Goal: Task Accomplishment & Management: Complete application form

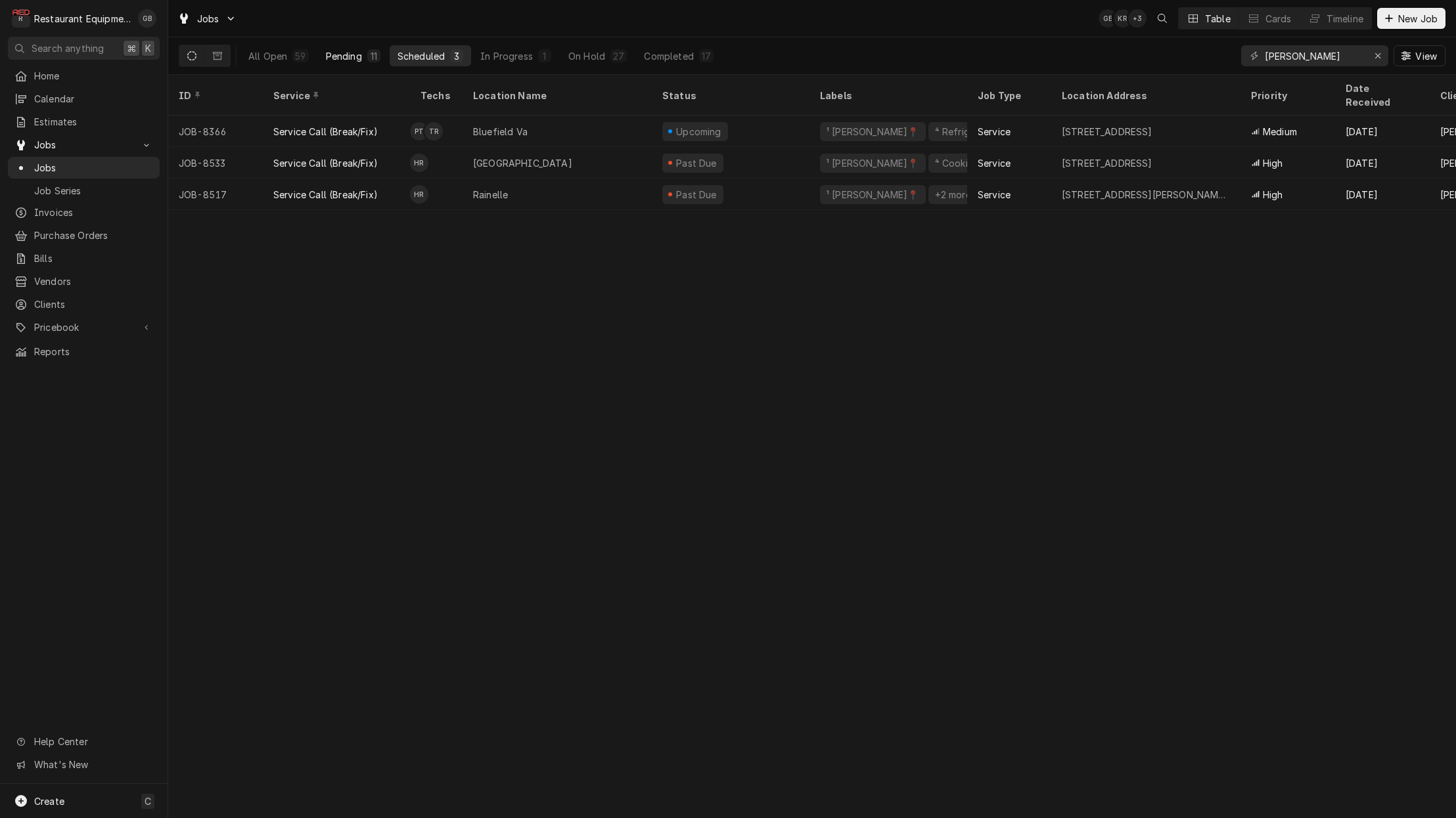
click at [368, 64] on button "Pending 11" at bounding box center [353, 55] width 70 height 21
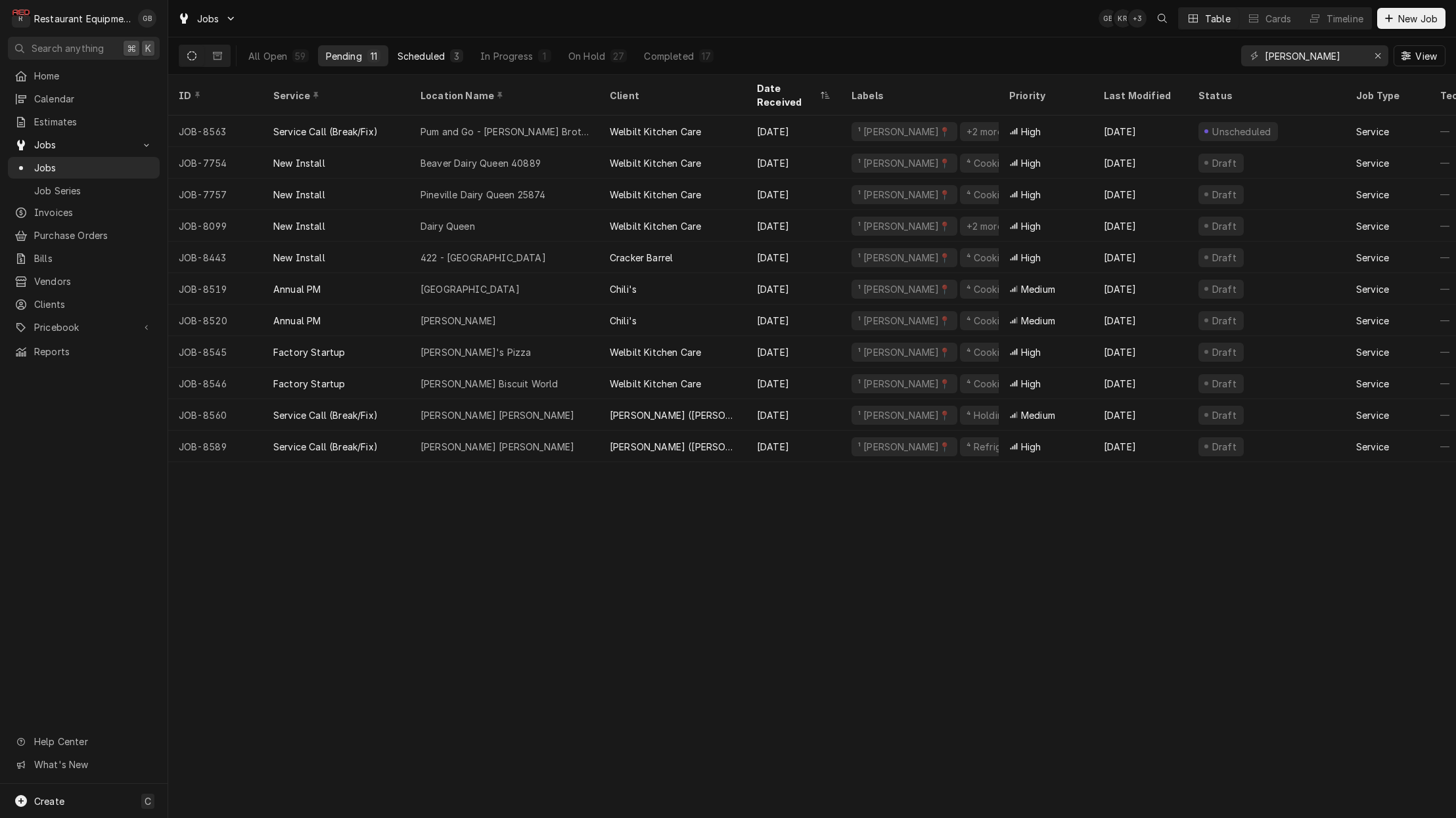
click at [429, 61] on div "Scheduled" at bounding box center [421, 56] width 47 height 14
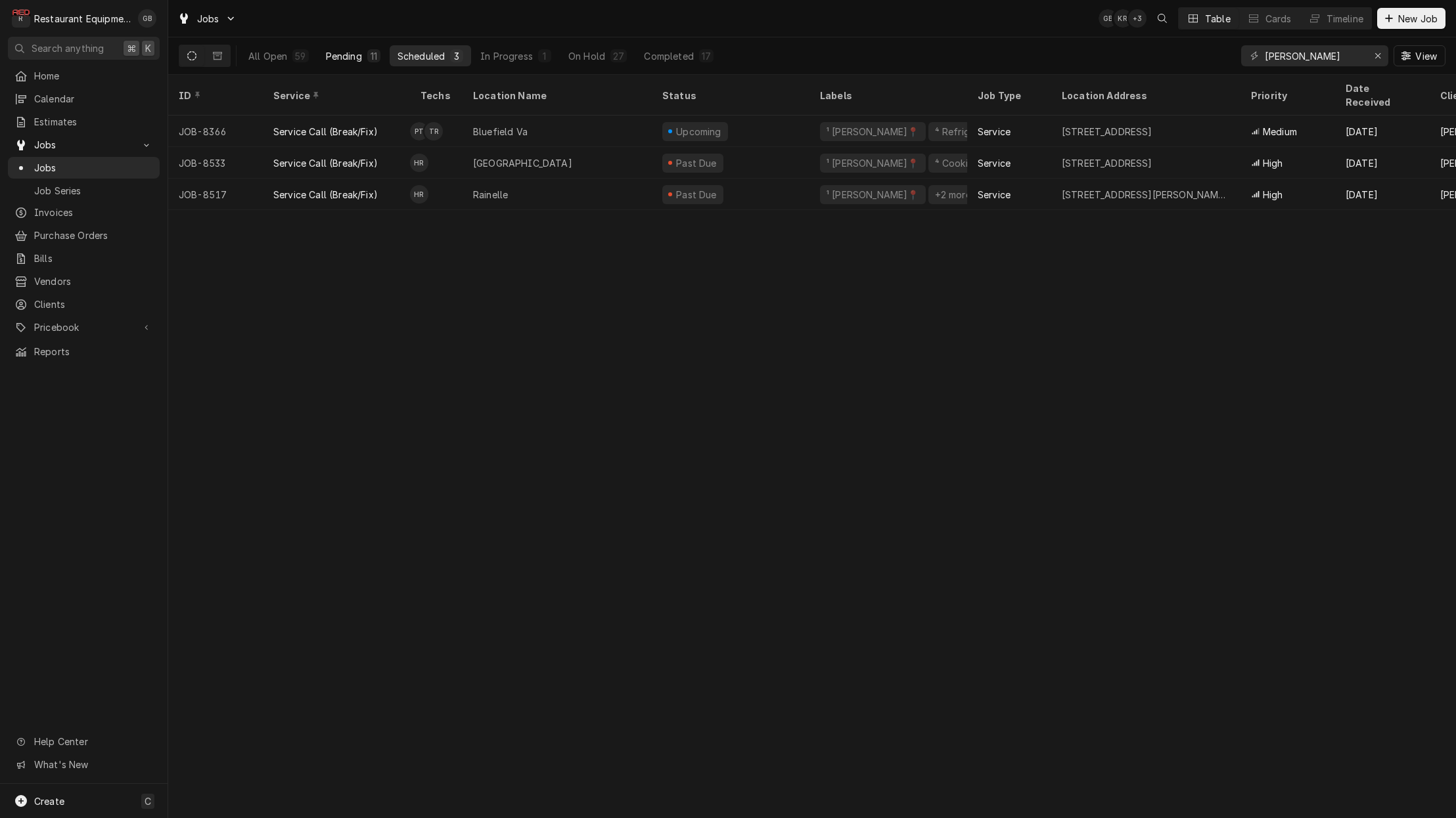
click at [349, 58] on div "Pending" at bounding box center [343, 56] width 36 height 14
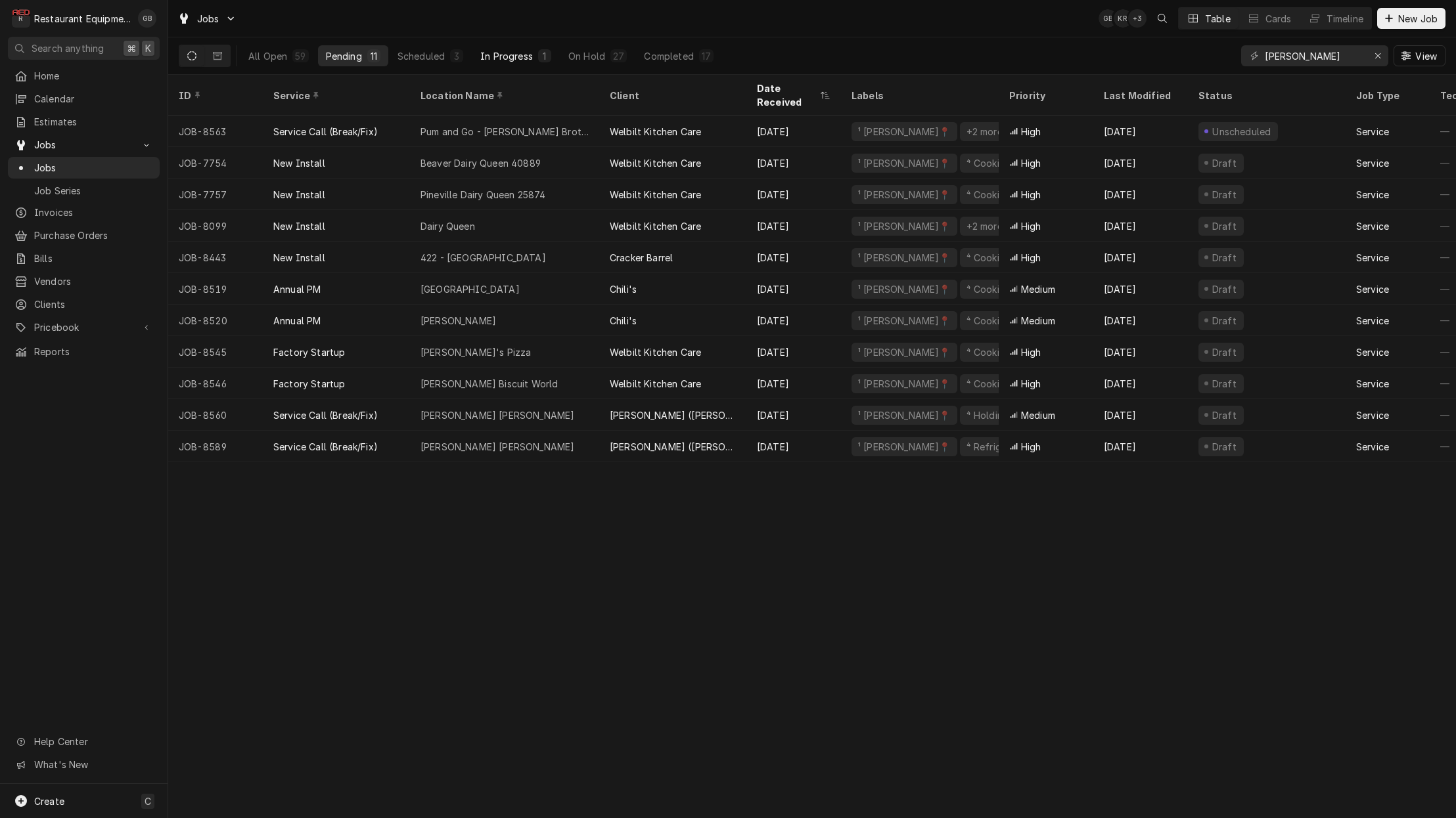
click at [479, 57] on button "In Progress 1" at bounding box center [516, 55] width 86 height 21
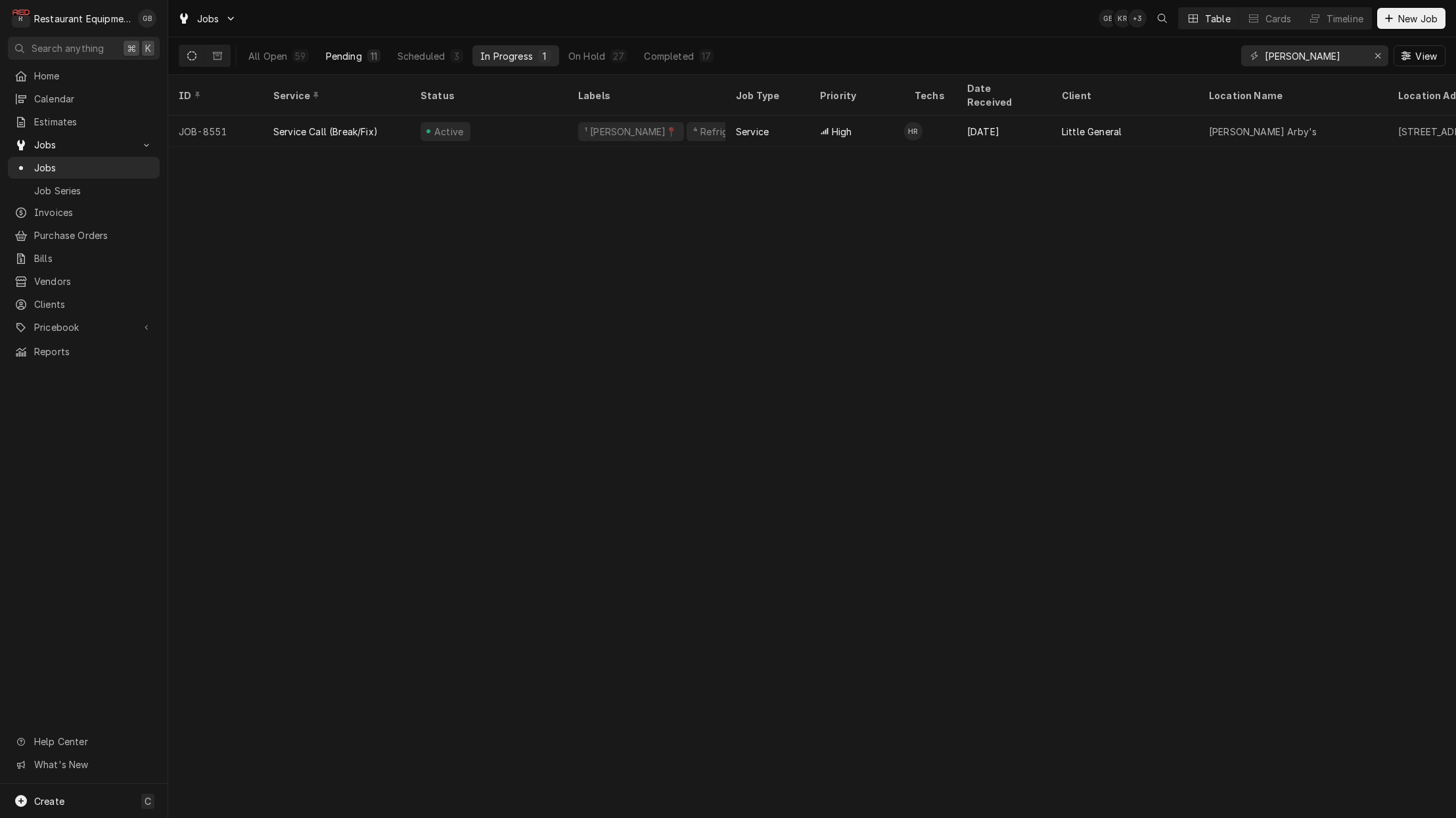
click at [355, 59] on div "Pending" at bounding box center [343, 56] width 36 height 14
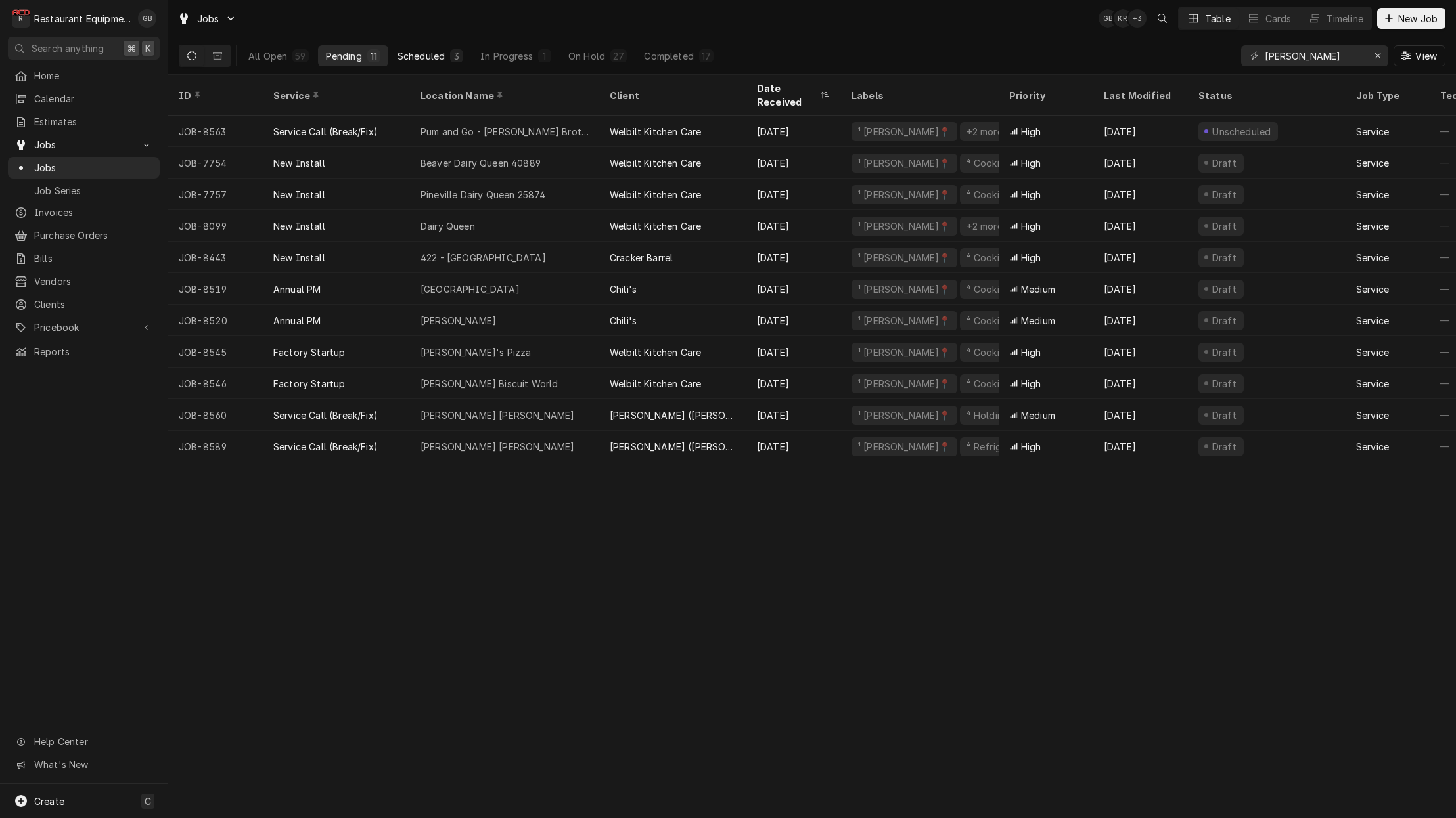
click at [418, 61] on div "Scheduled" at bounding box center [421, 56] width 47 height 14
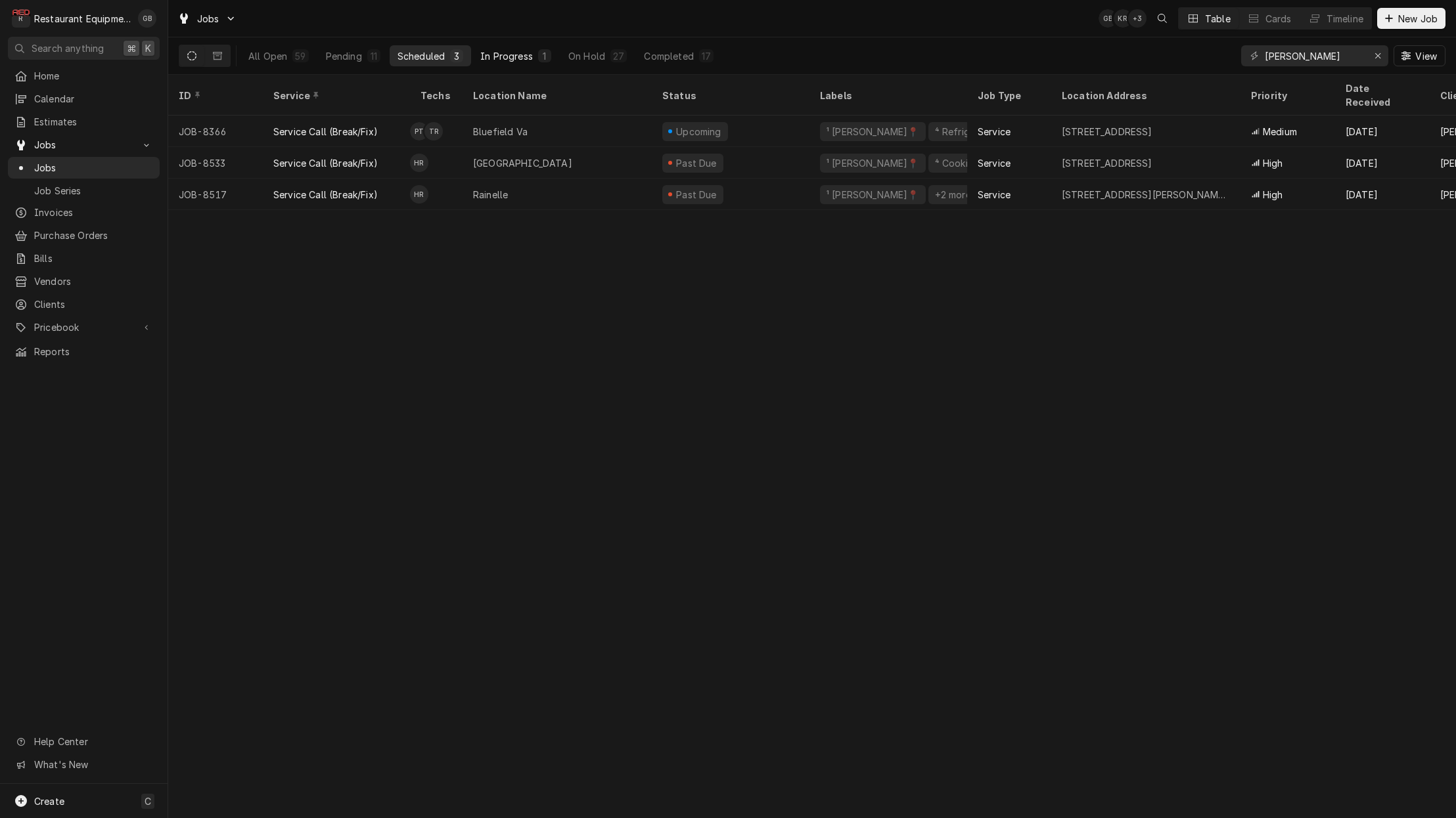
click at [508, 51] on div "In Progress" at bounding box center [506, 56] width 53 height 14
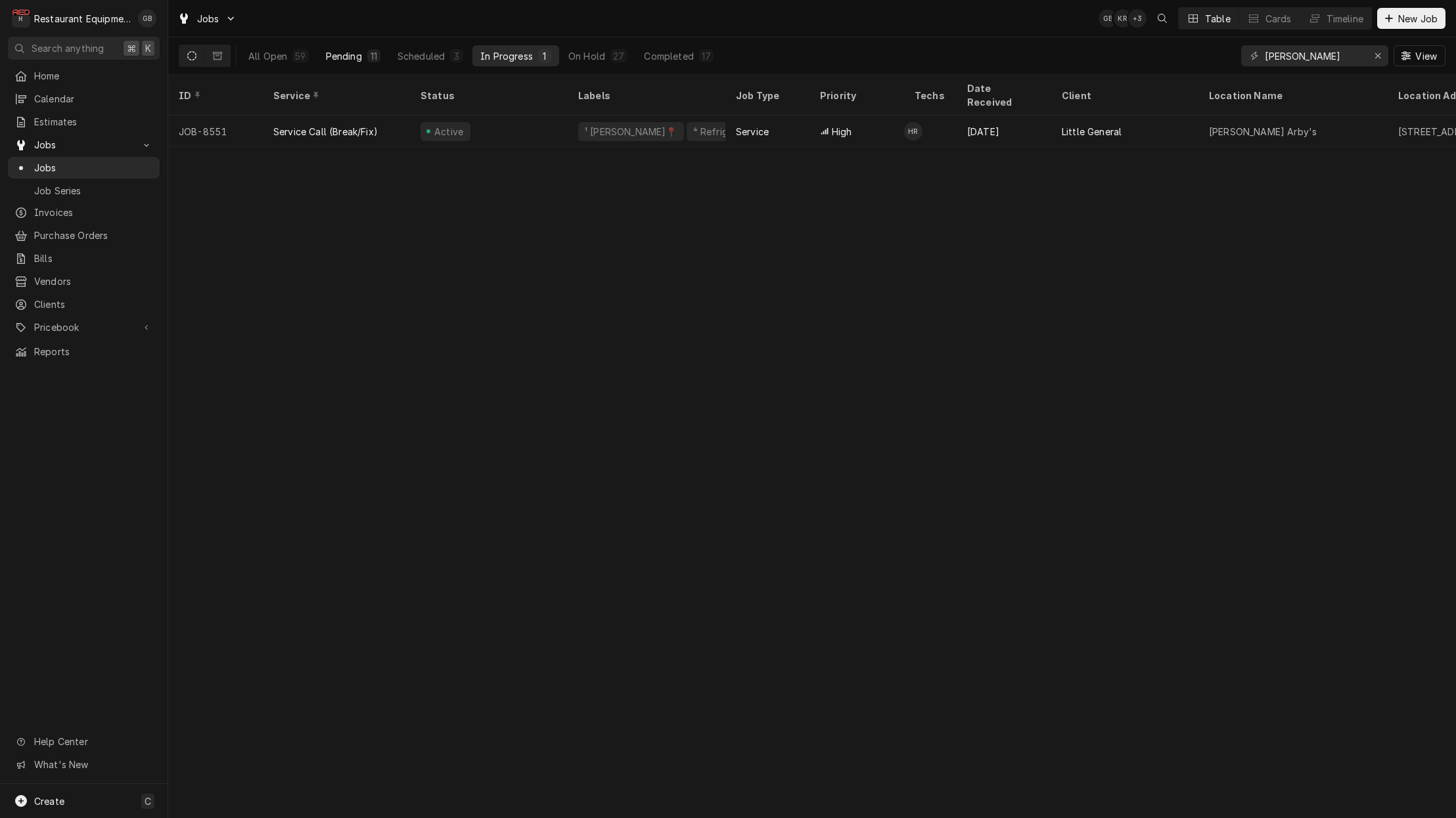
click at [355, 58] on div "Pending" at bounding box center [343, 56] width 36 height 14
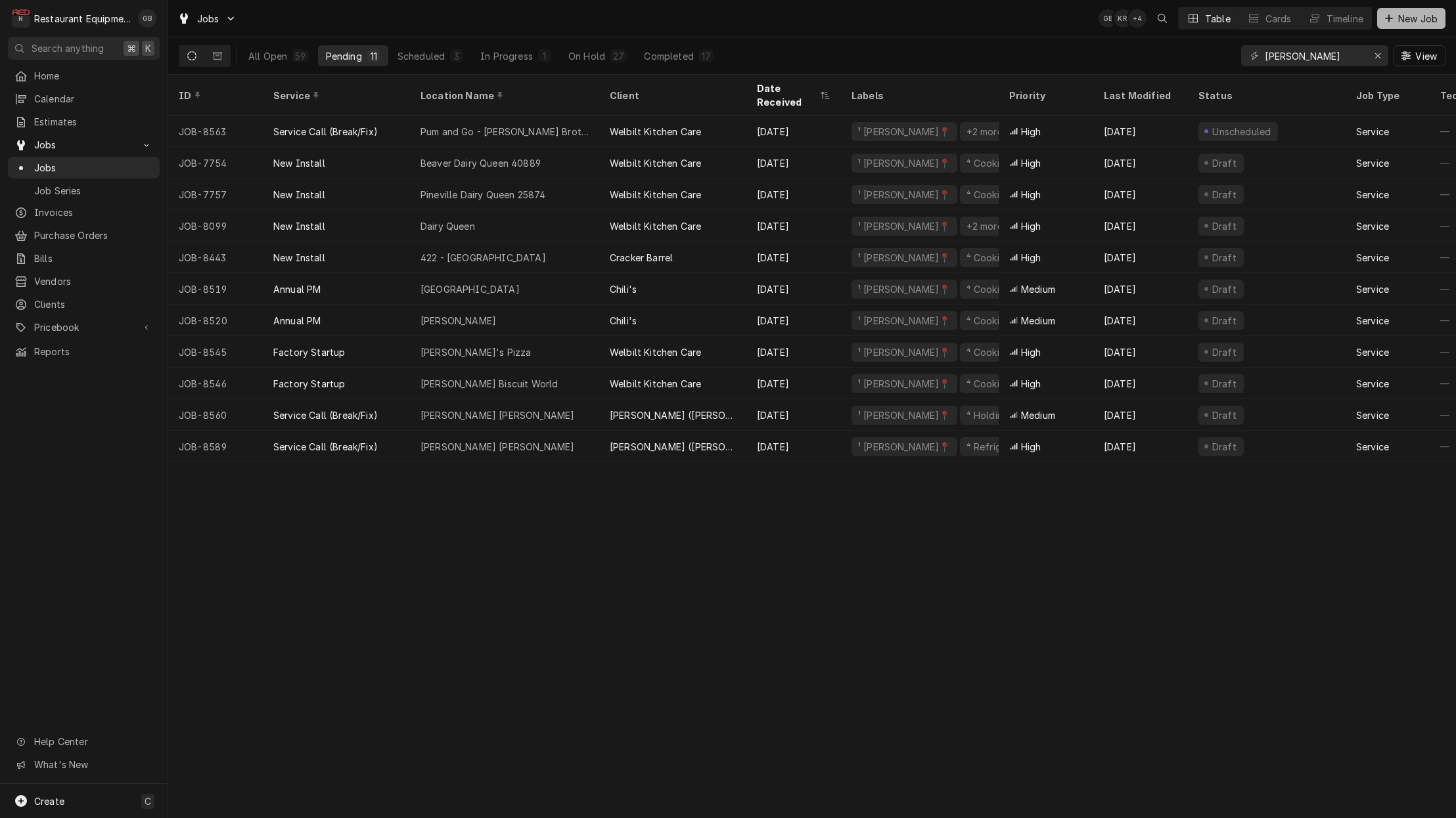
click at [1397, 20] on span "New Job" at bounding box center [1417, 19] width 45 height 14
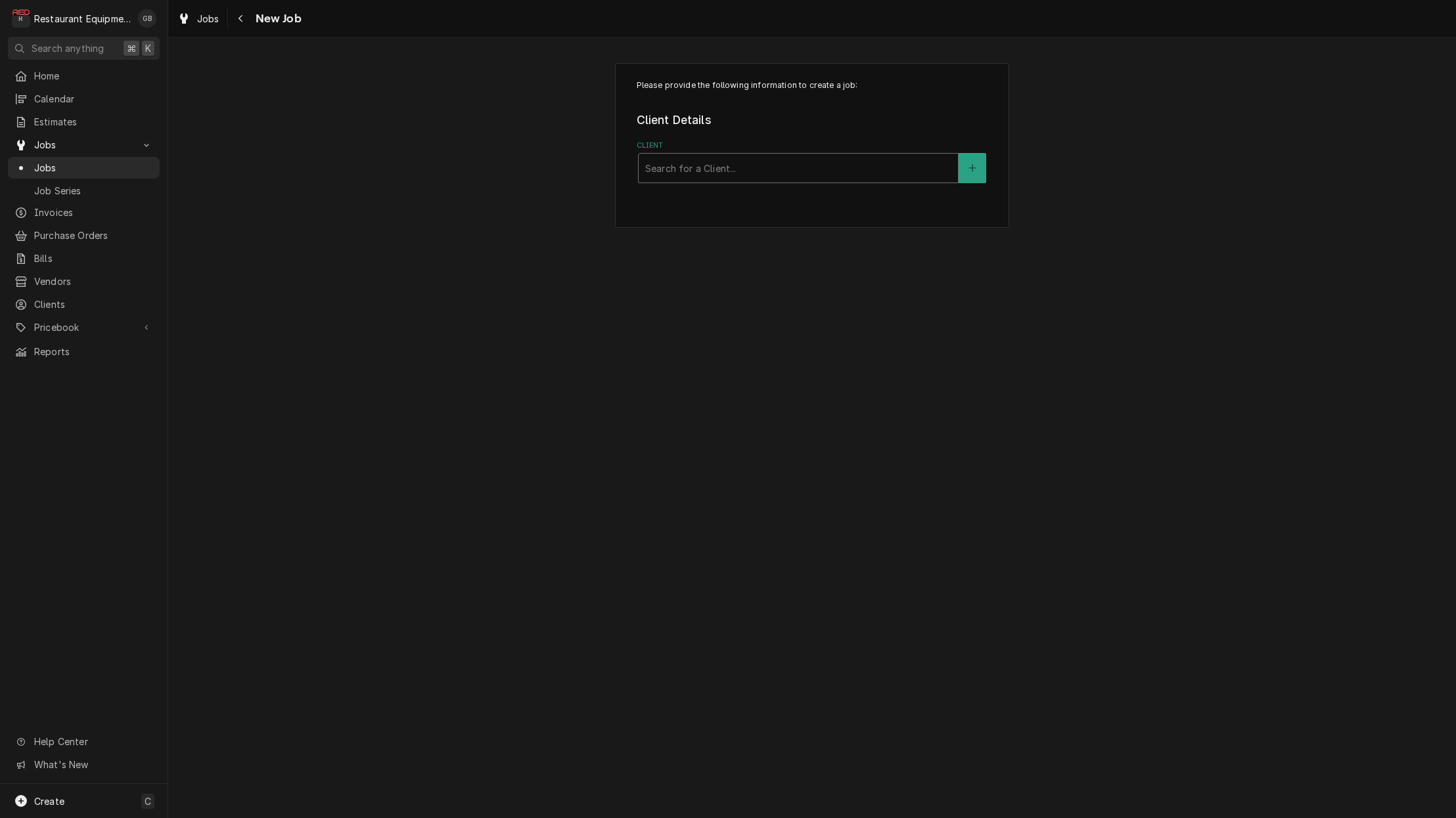
click at [888, 166] on div "Client" at bounding box center [798, 168] width 306 height 24
type input "chick"
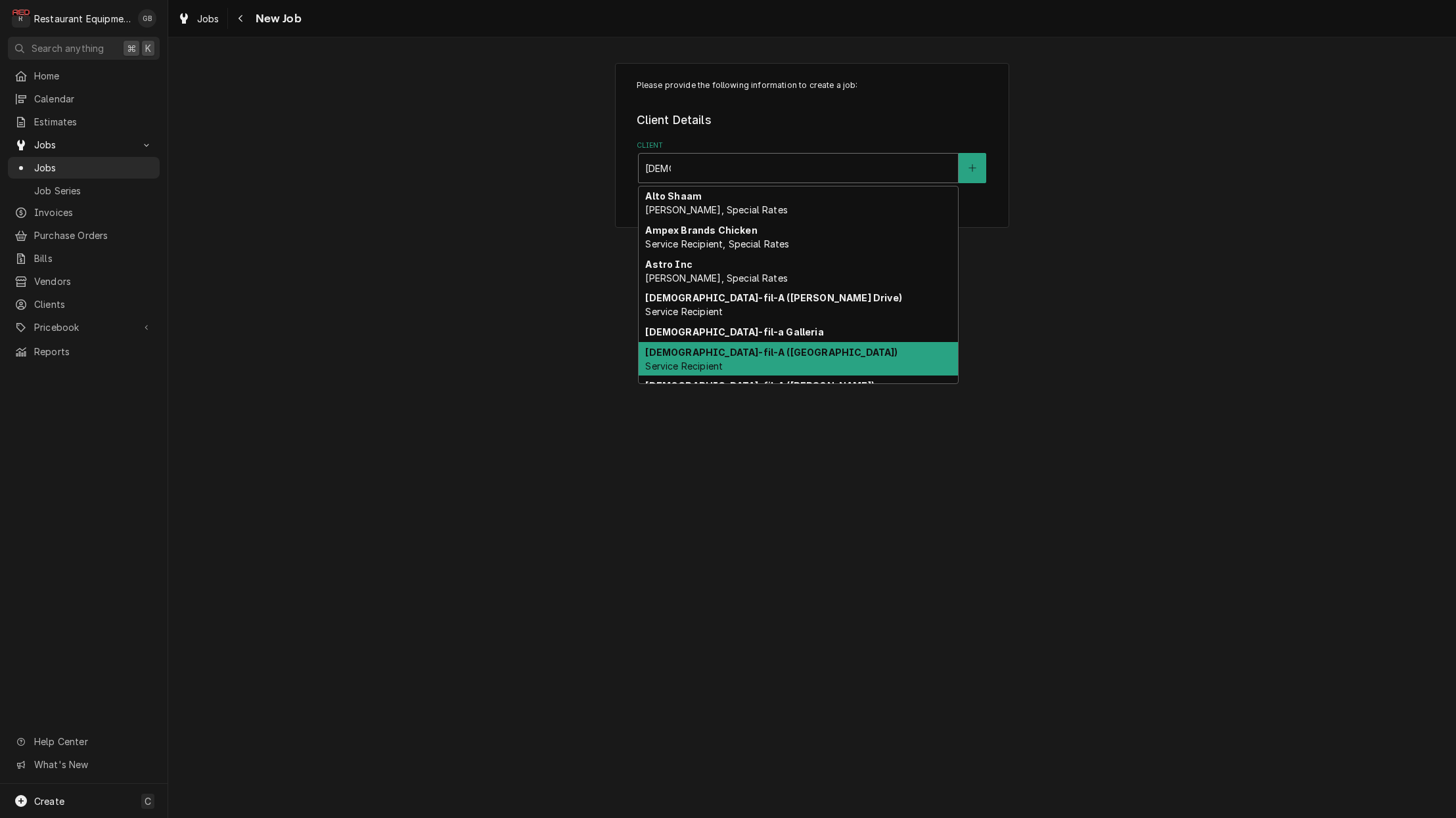
scroll to position [7, 0]
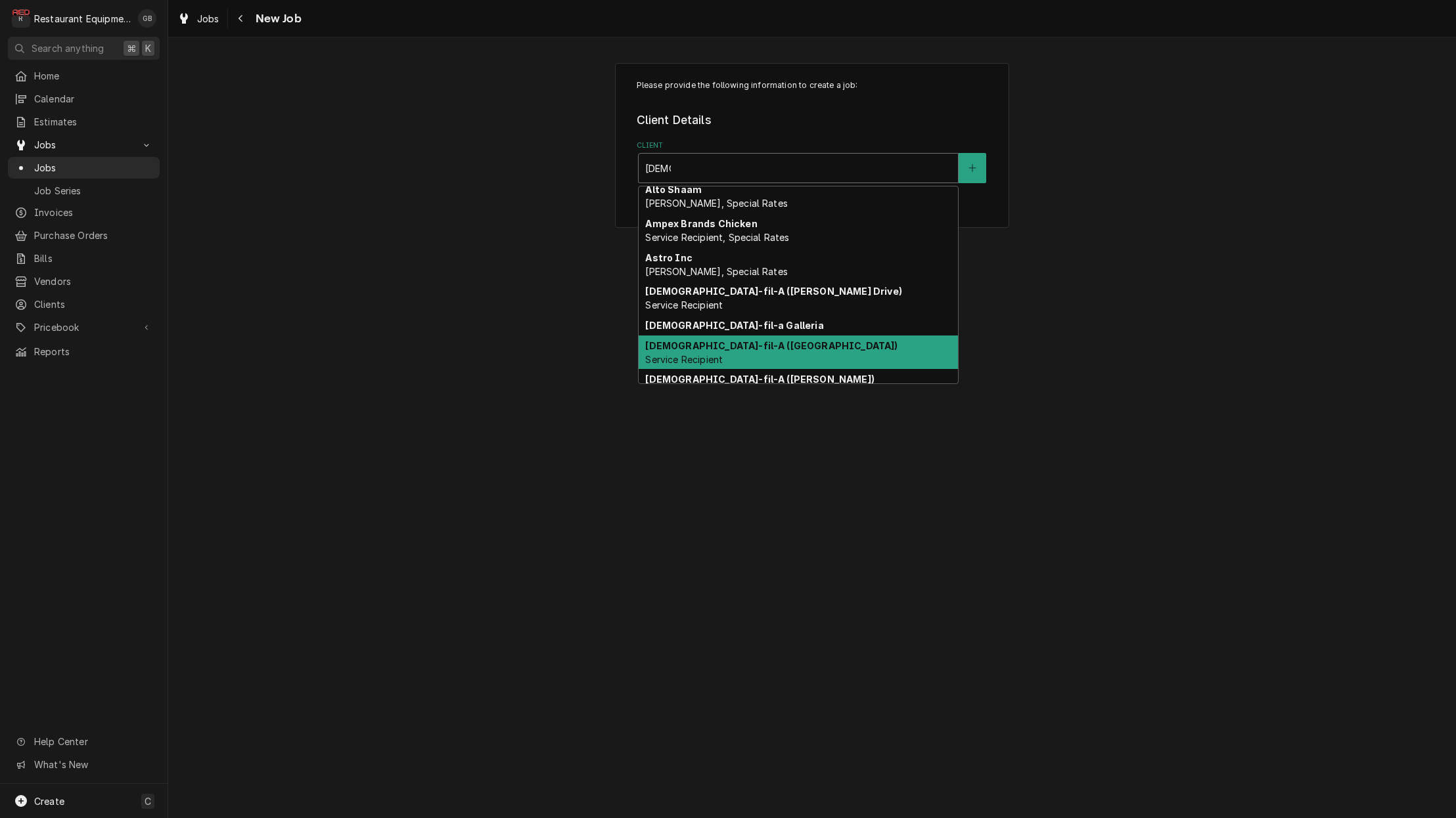
click at [769, 351] on div "Chick-fil-A (Meadowbrook Mall) Service Recipient" at bounding box center [798, 353] width 319 height 34
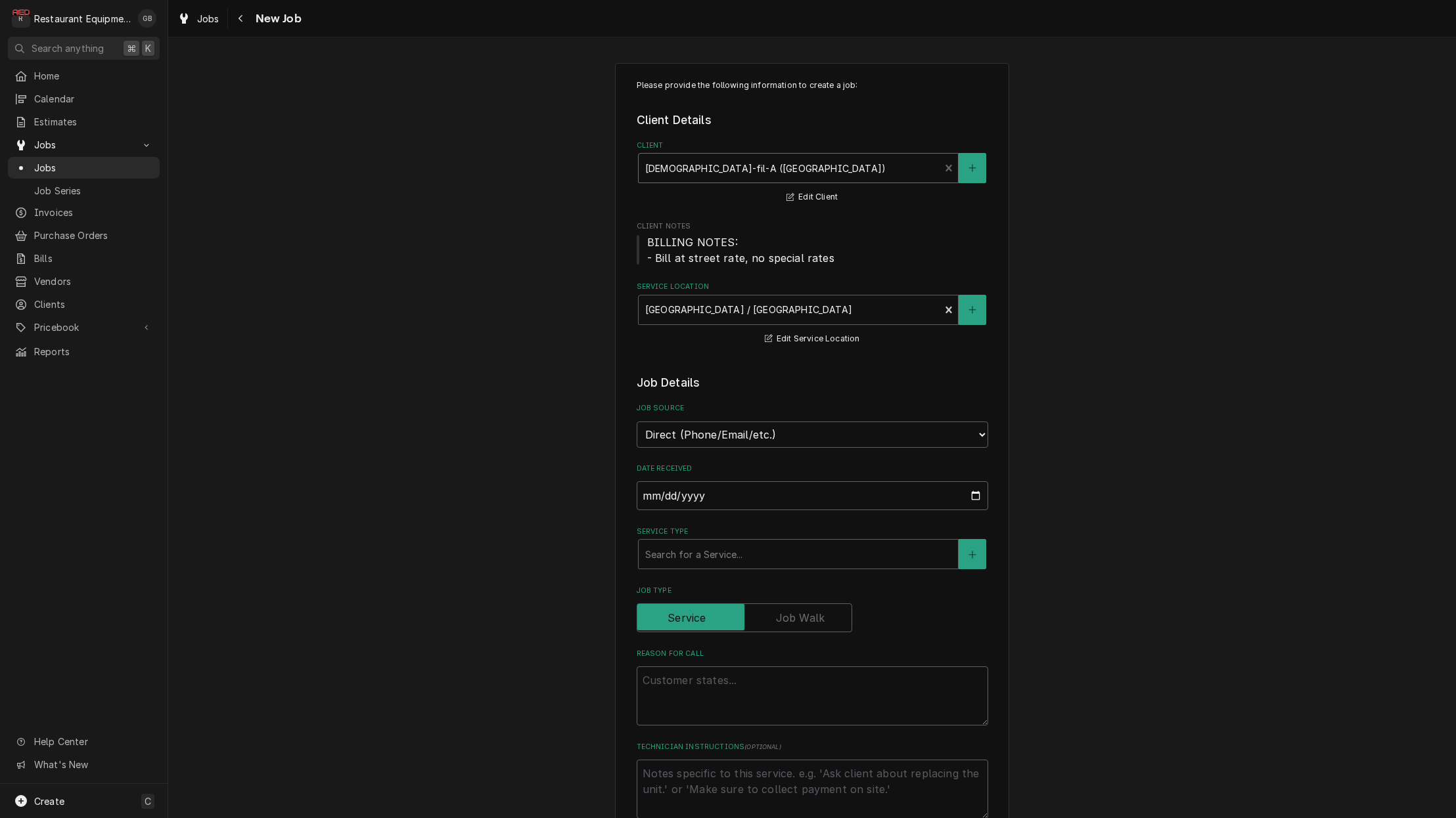
type textarea "x"
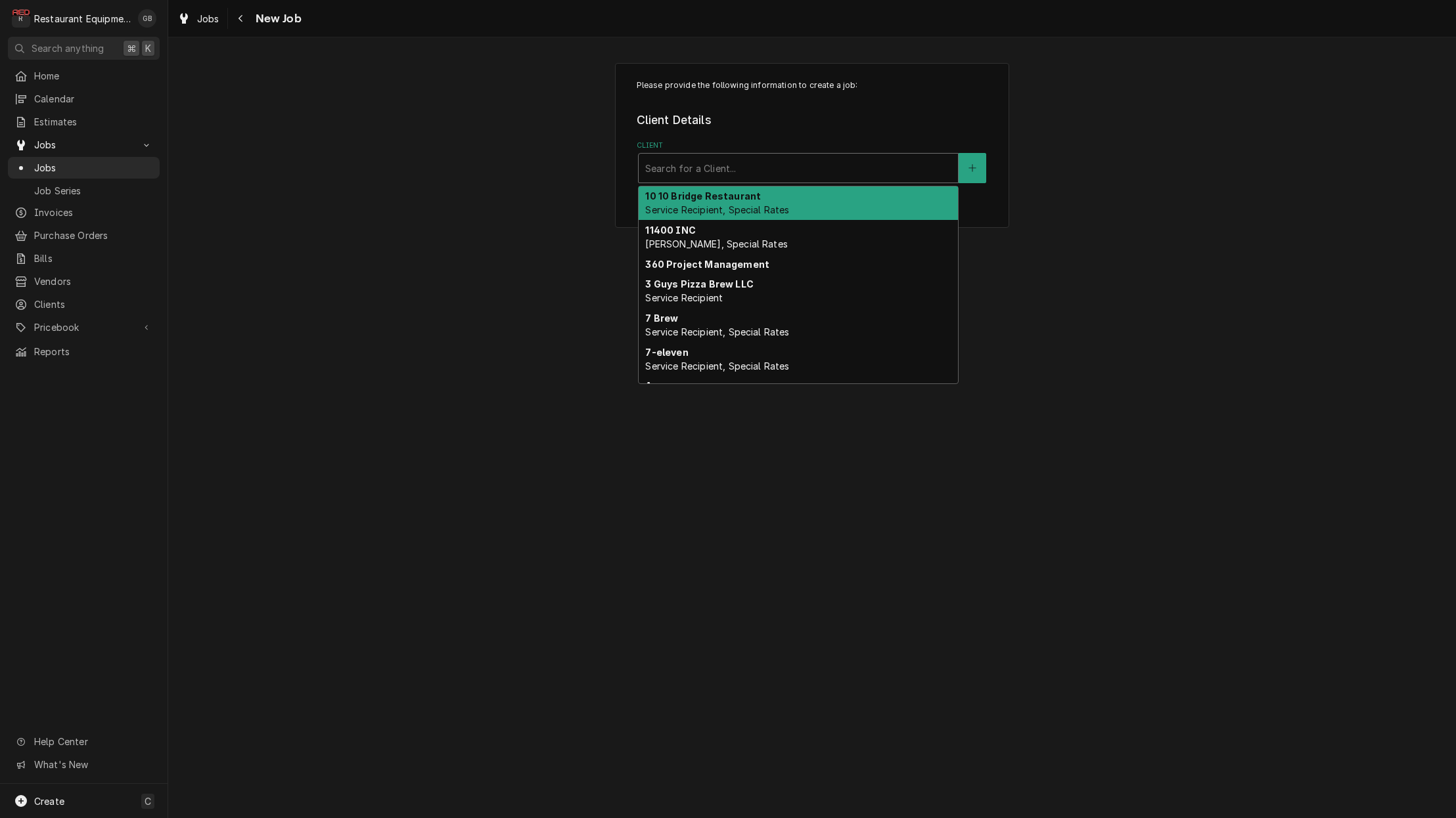
click at [867, 175] on div "Client" at bounding box center [798, 168] width 306 height 24
click at [747, 176] on div "Client" at bounding box center [798, 168] width 306 height 24
click at [707, 169] on div "Search for a Client..." at bounding box center [798, 169] width 306 height 14
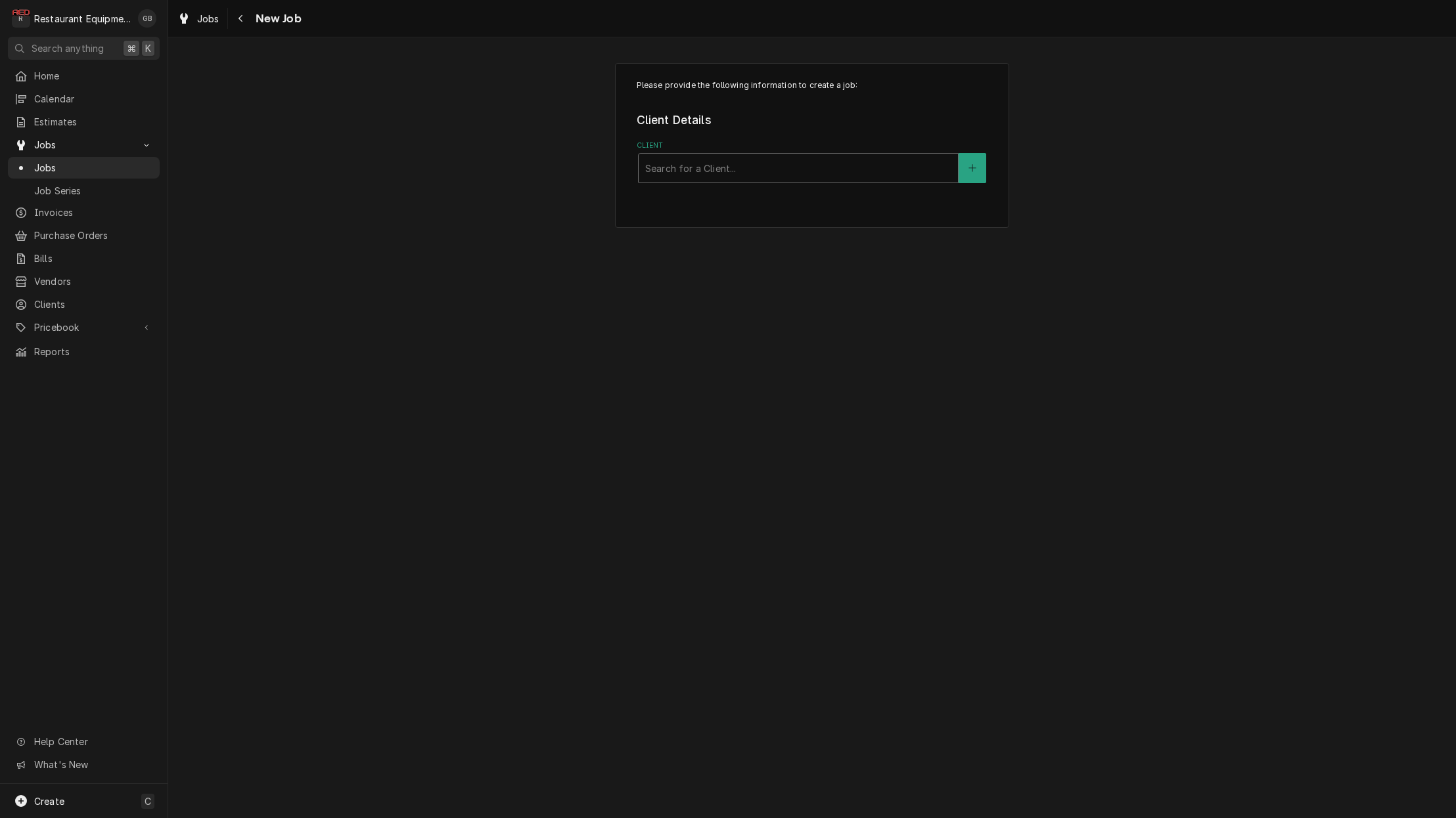
click at [707, 169] on div "Search for a Client..." at bounding box center [798, 169] width 306 height 14
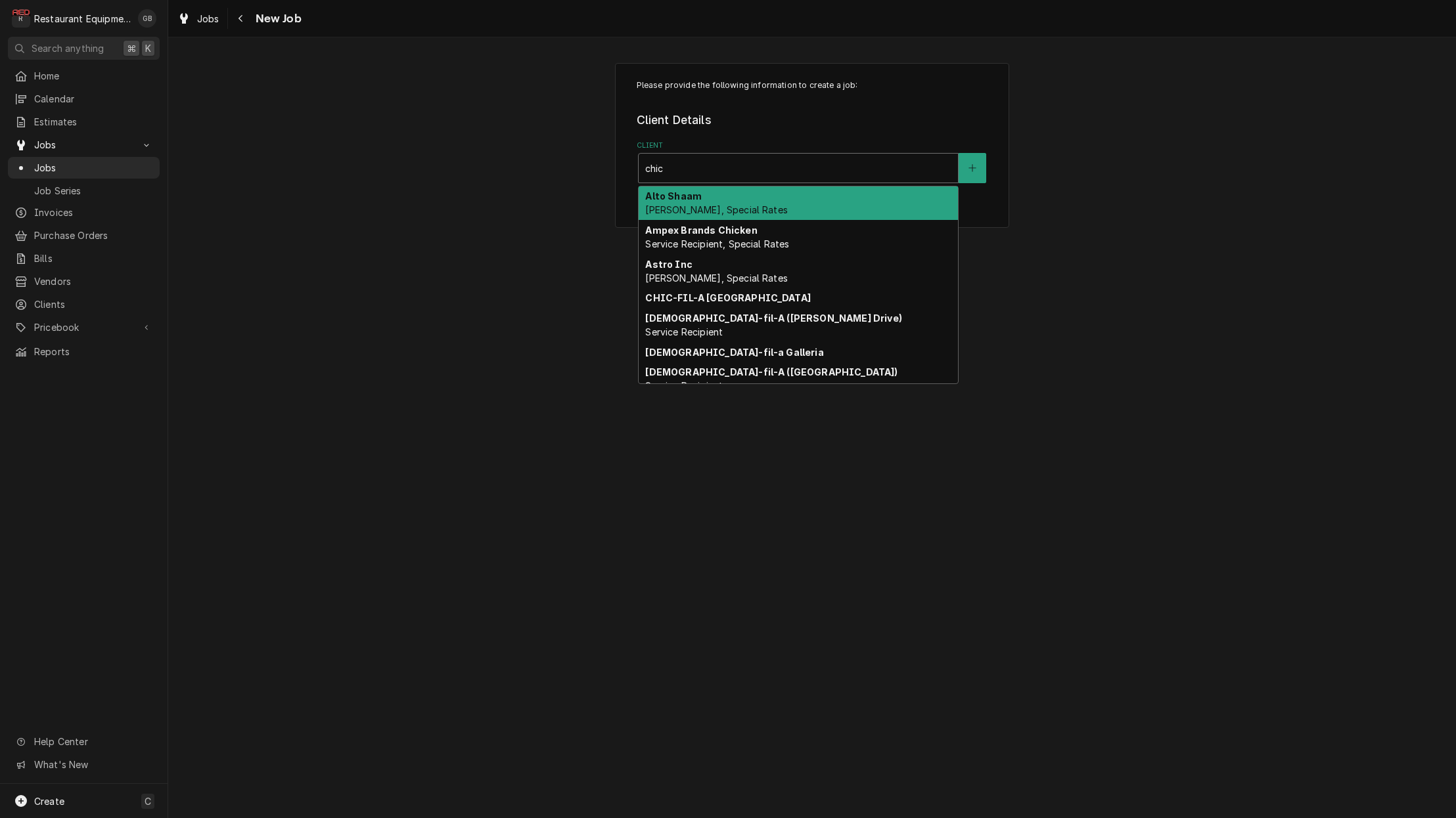
type input "chick"
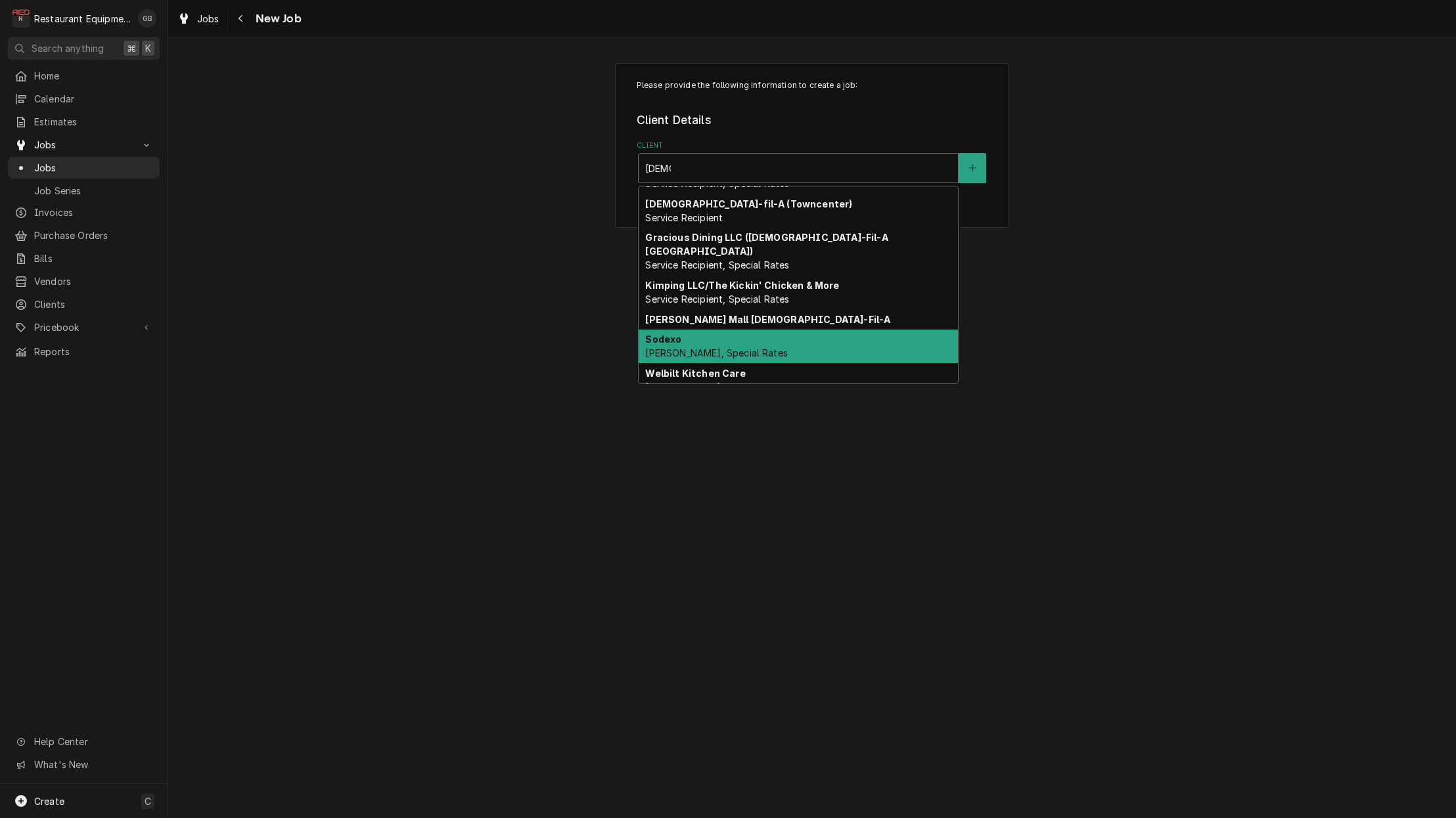
scroll to position [0, 1]
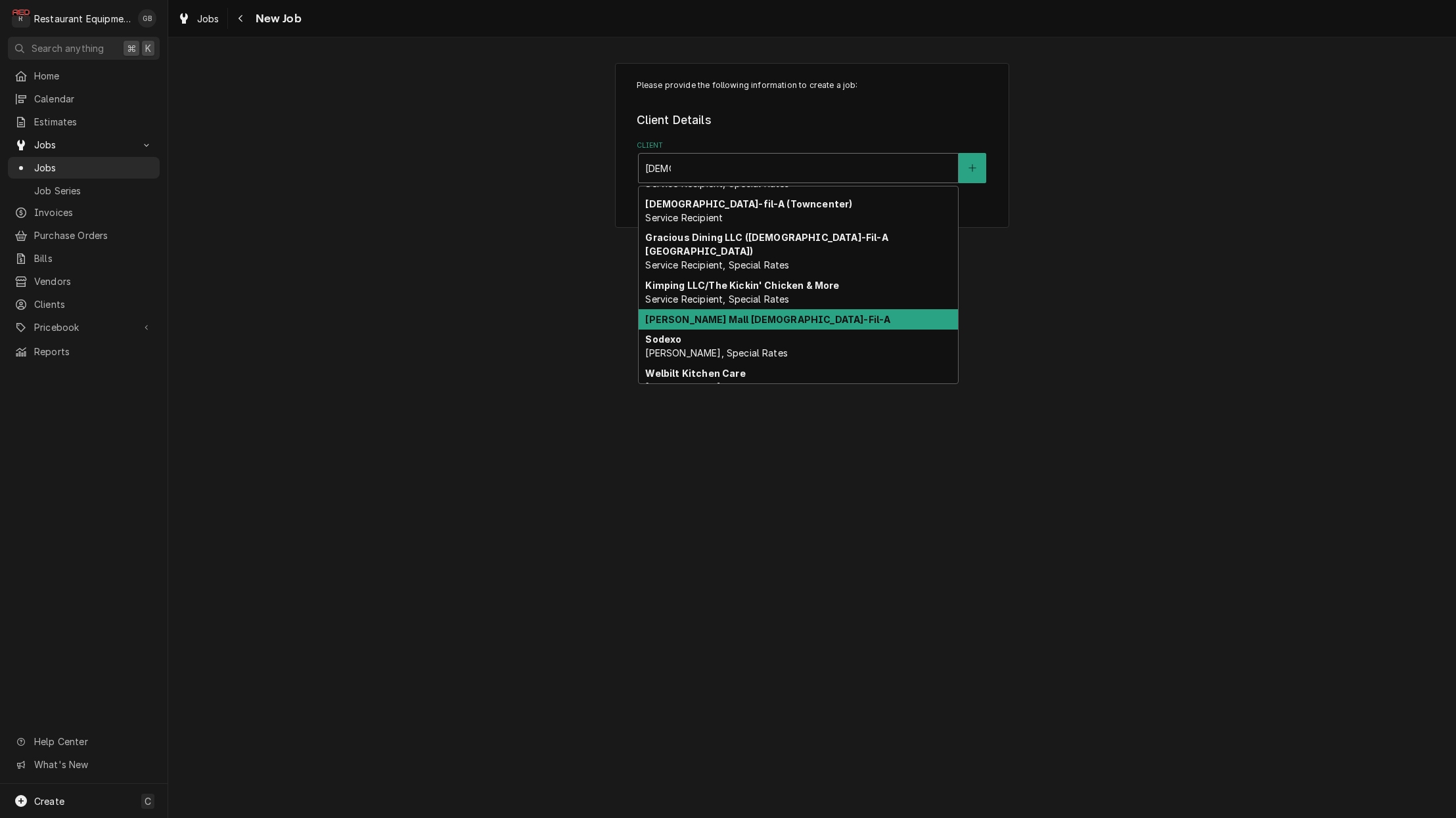
click at [734, 314] on strong "Mercer Mall Chick-Fil-A" at bounding box center [767, 319] width 245 height 11
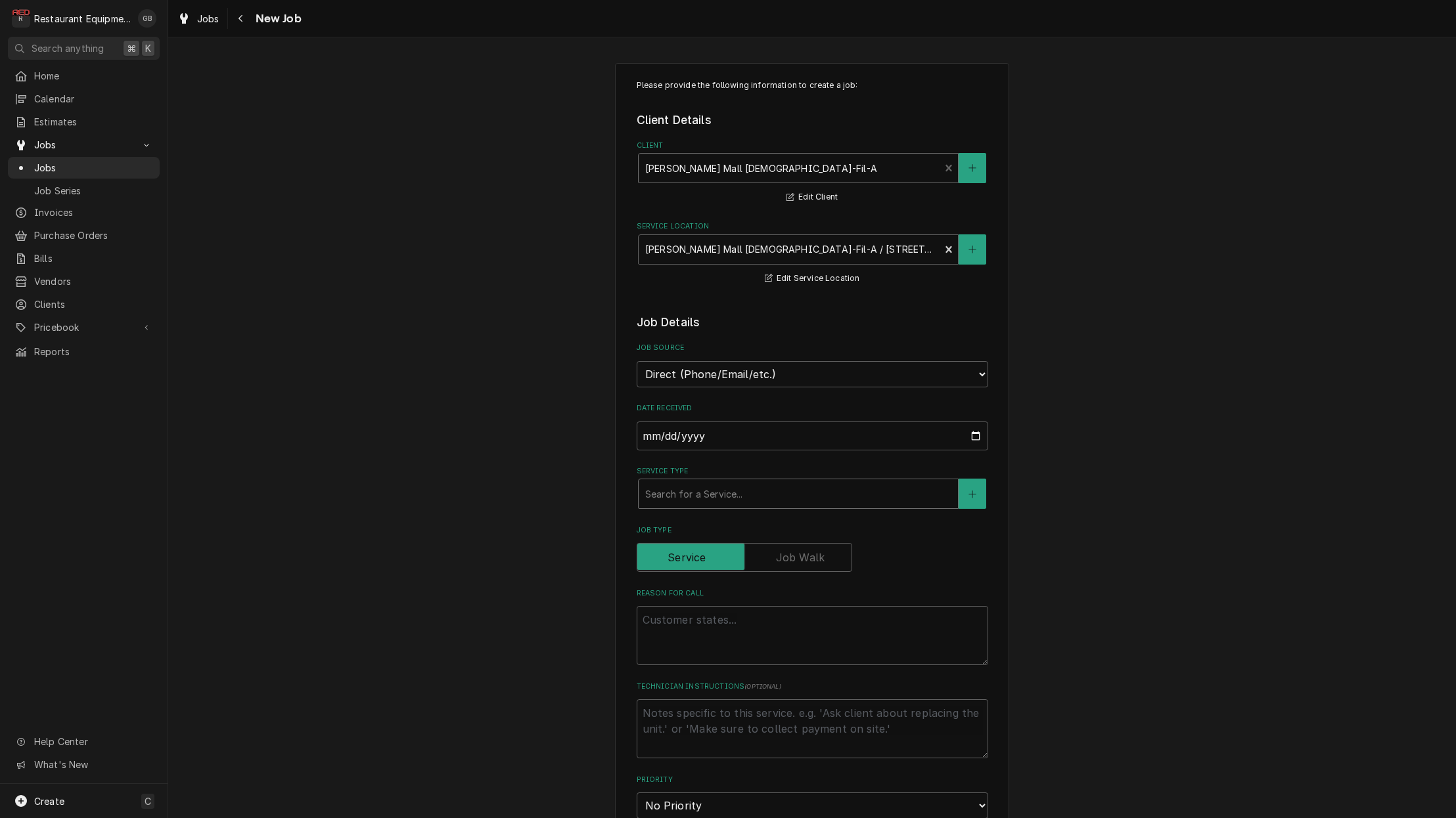
scroll to position [2, 0]
click at [712, 481] on div "Service Type" at bounding box center [798, 492] width 306 height 24
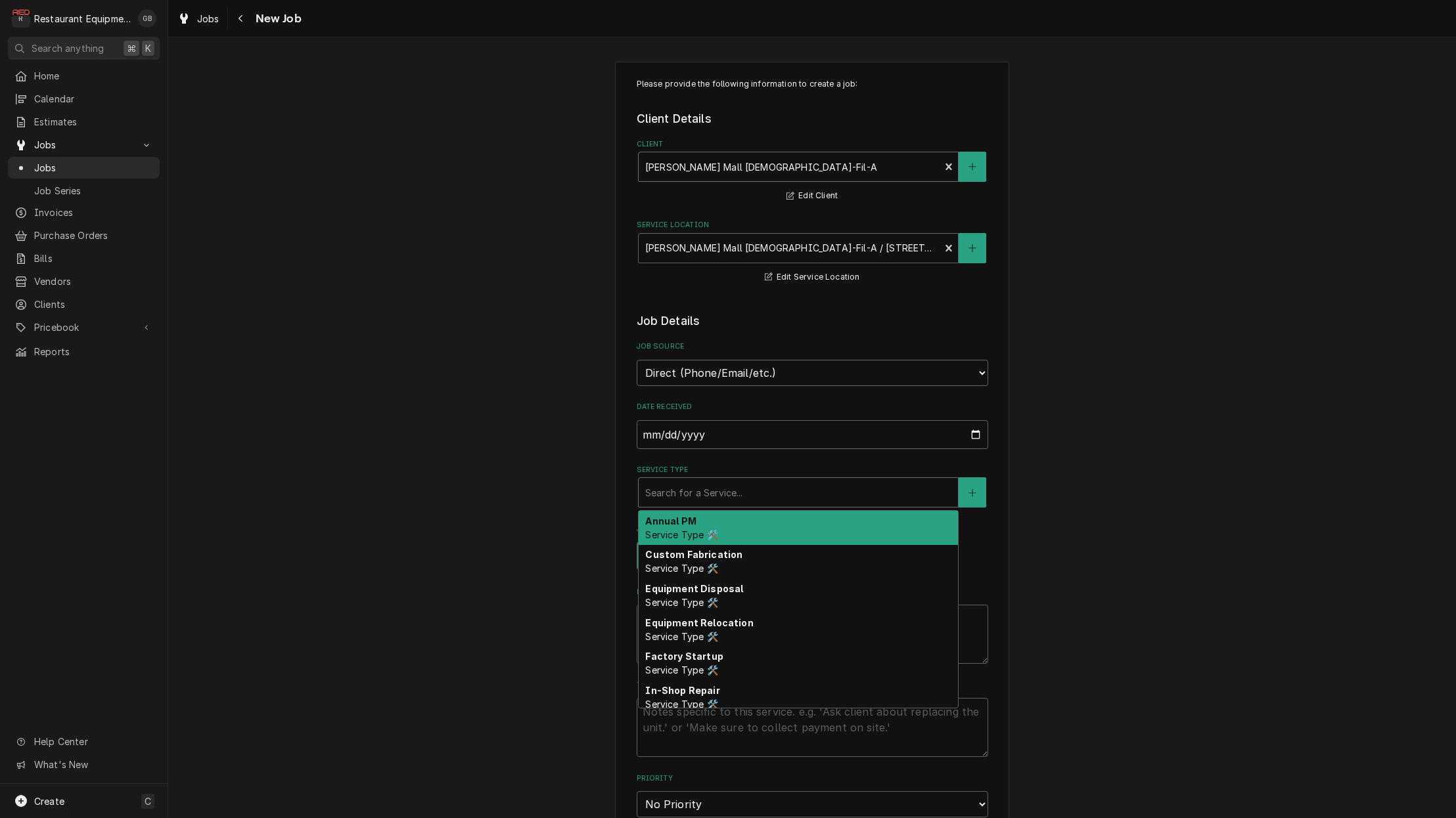
type textarea "x"
type input "b"
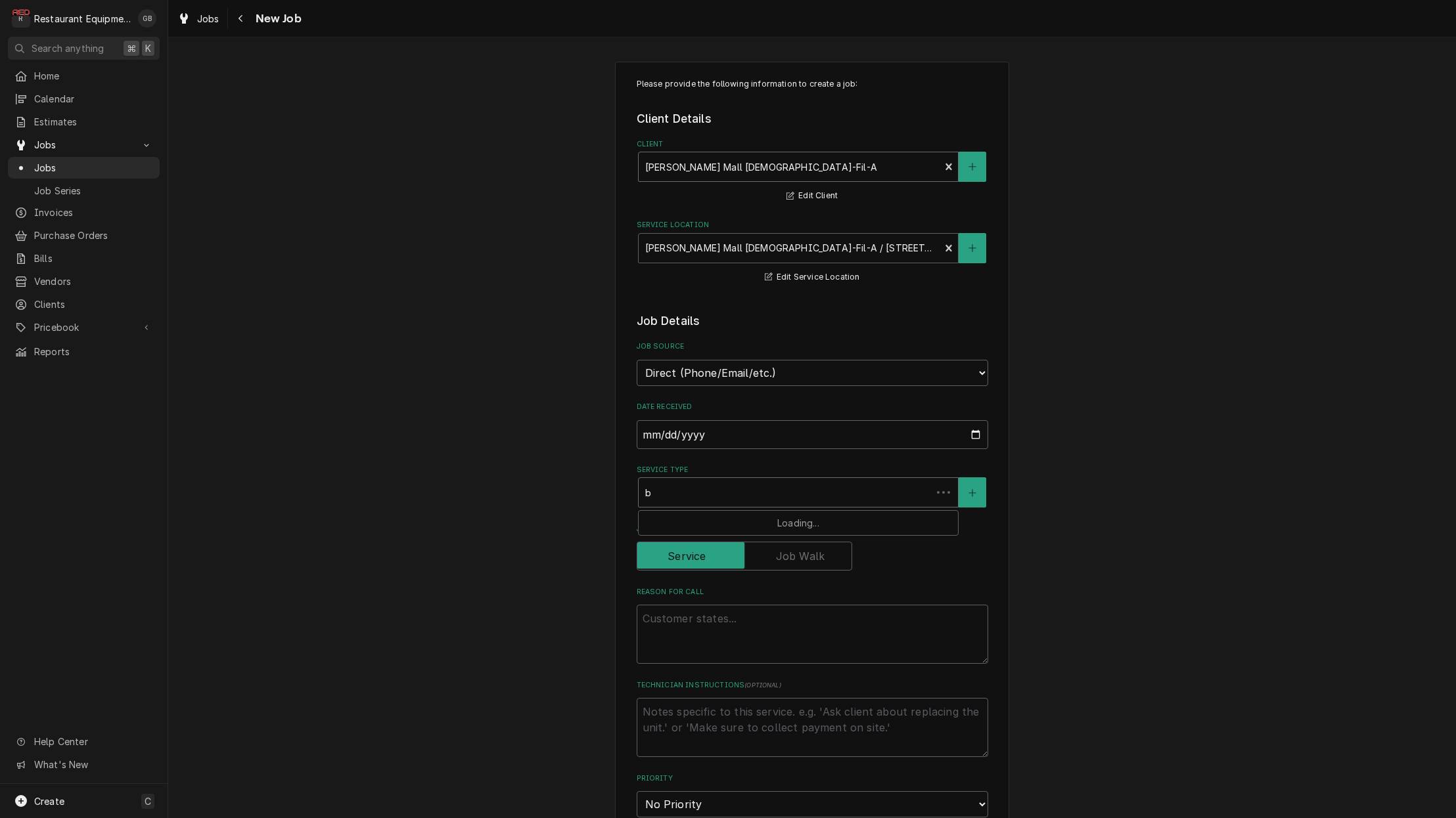
type textarea "x"
type input "br"
type textarea "x"
type input "bre"
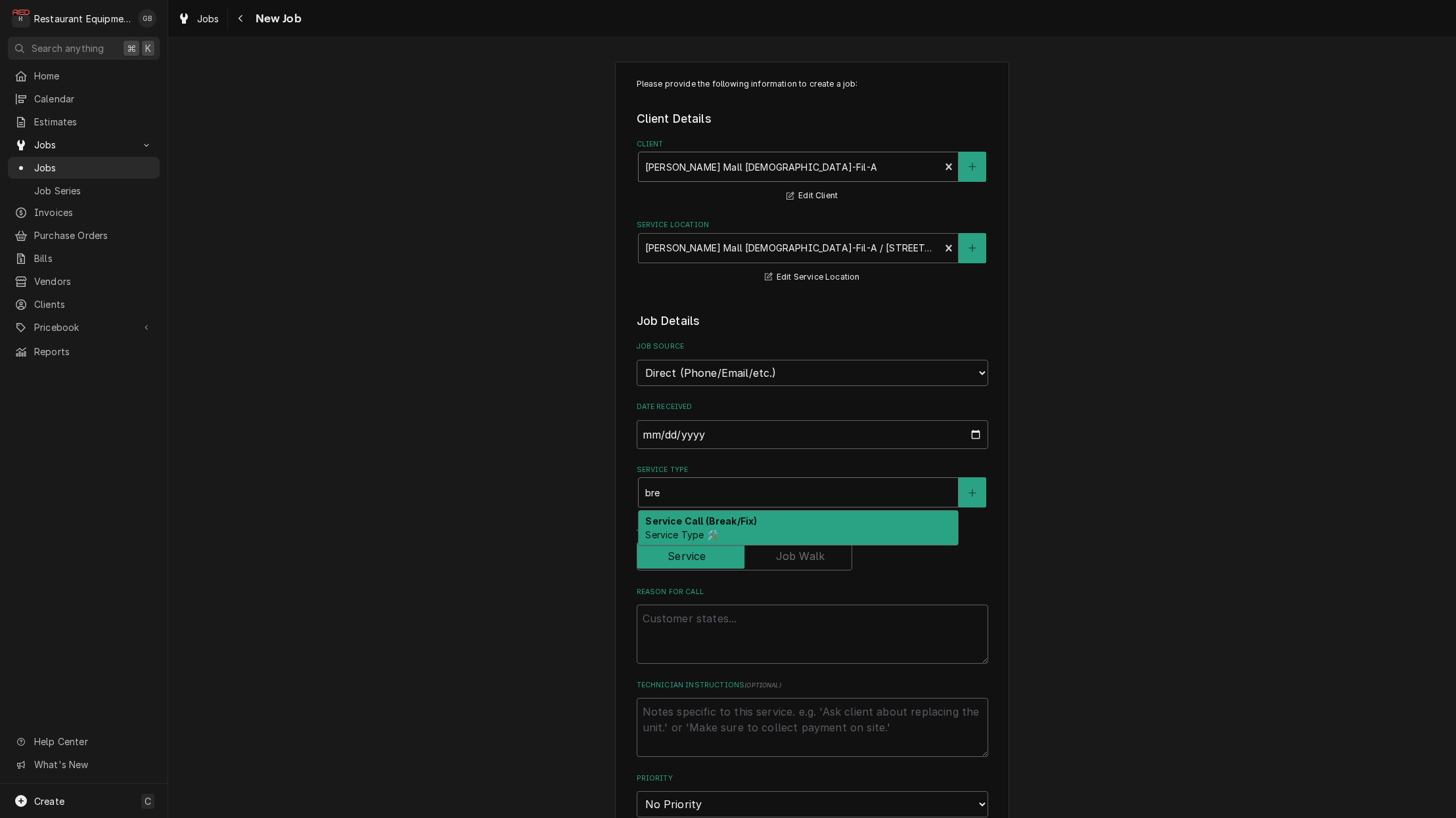
scroll to position [2, 1]
click at [683, 529] on span "Service Type 🛠️" at bounding box center [681, 534] width 72 height 11
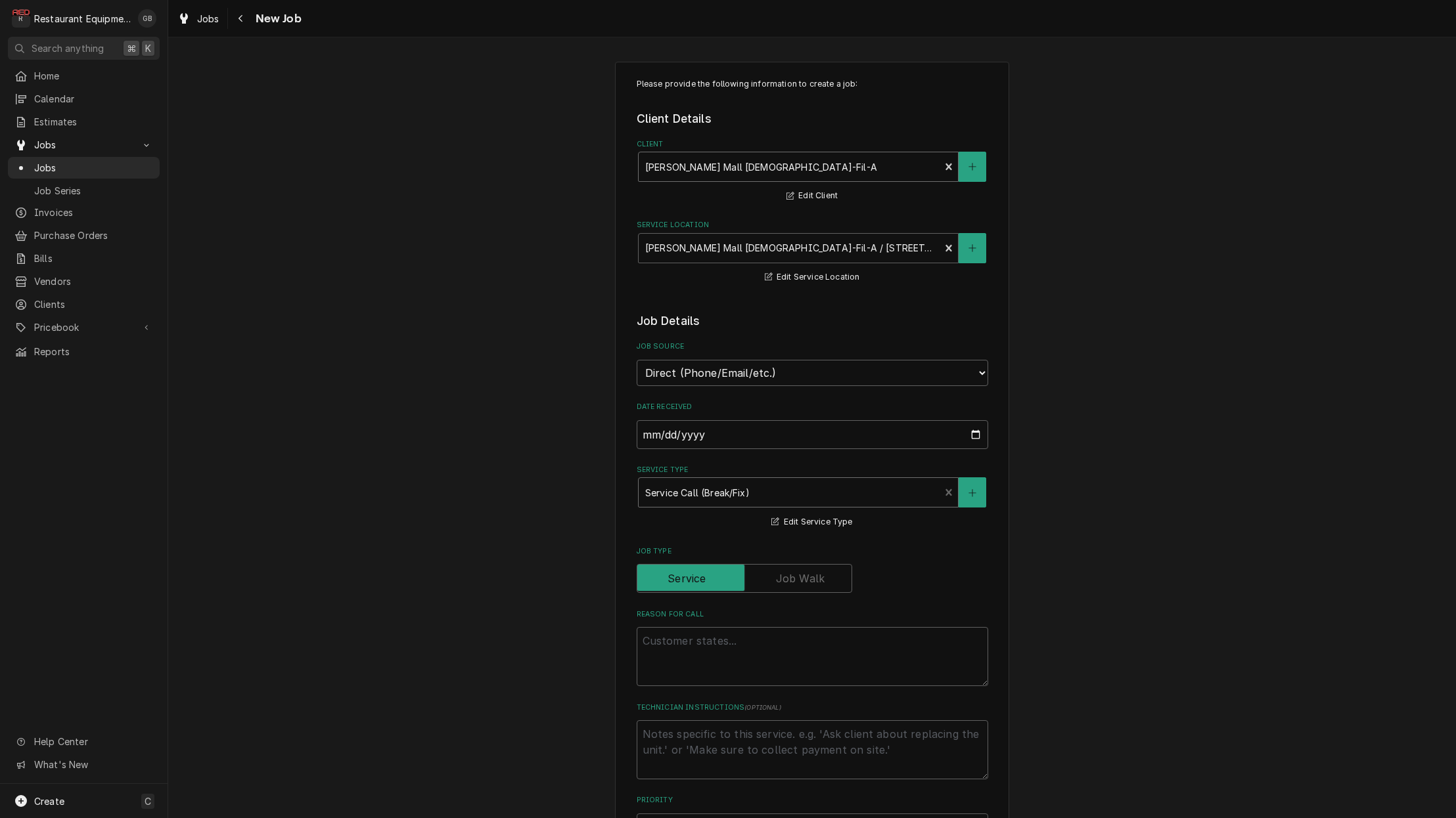
scroll to position [0, 0]
click at [669, 637] on textarea "Reason For Call" at bounding box center [812, 657] width 351 height 59
type textarea "x"
type textarea "o"
type textarea "x"
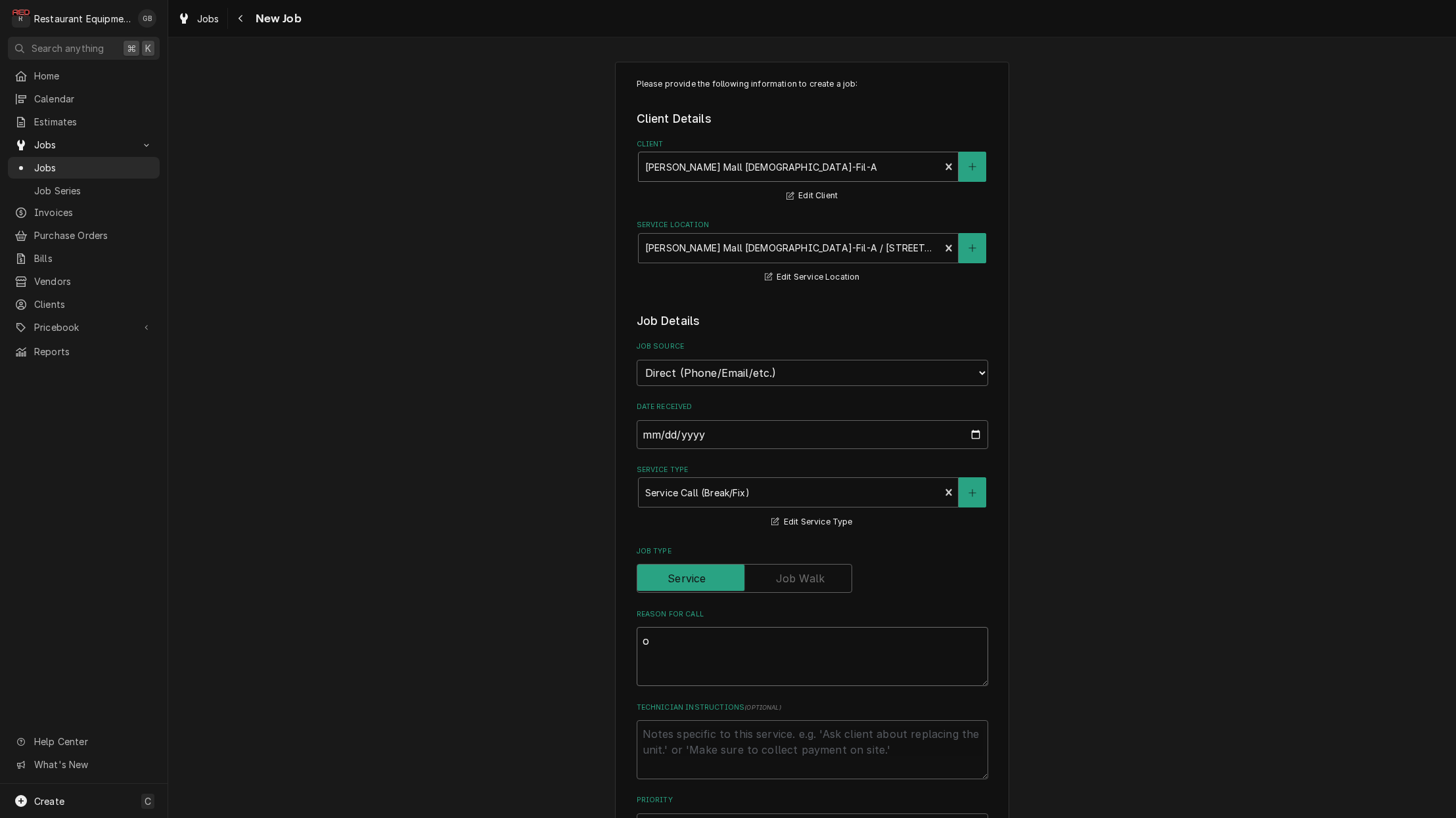
type textarea "ov"
type textarea "x"
type textarea "ove"
type textarea "x"
type textarea "oven"
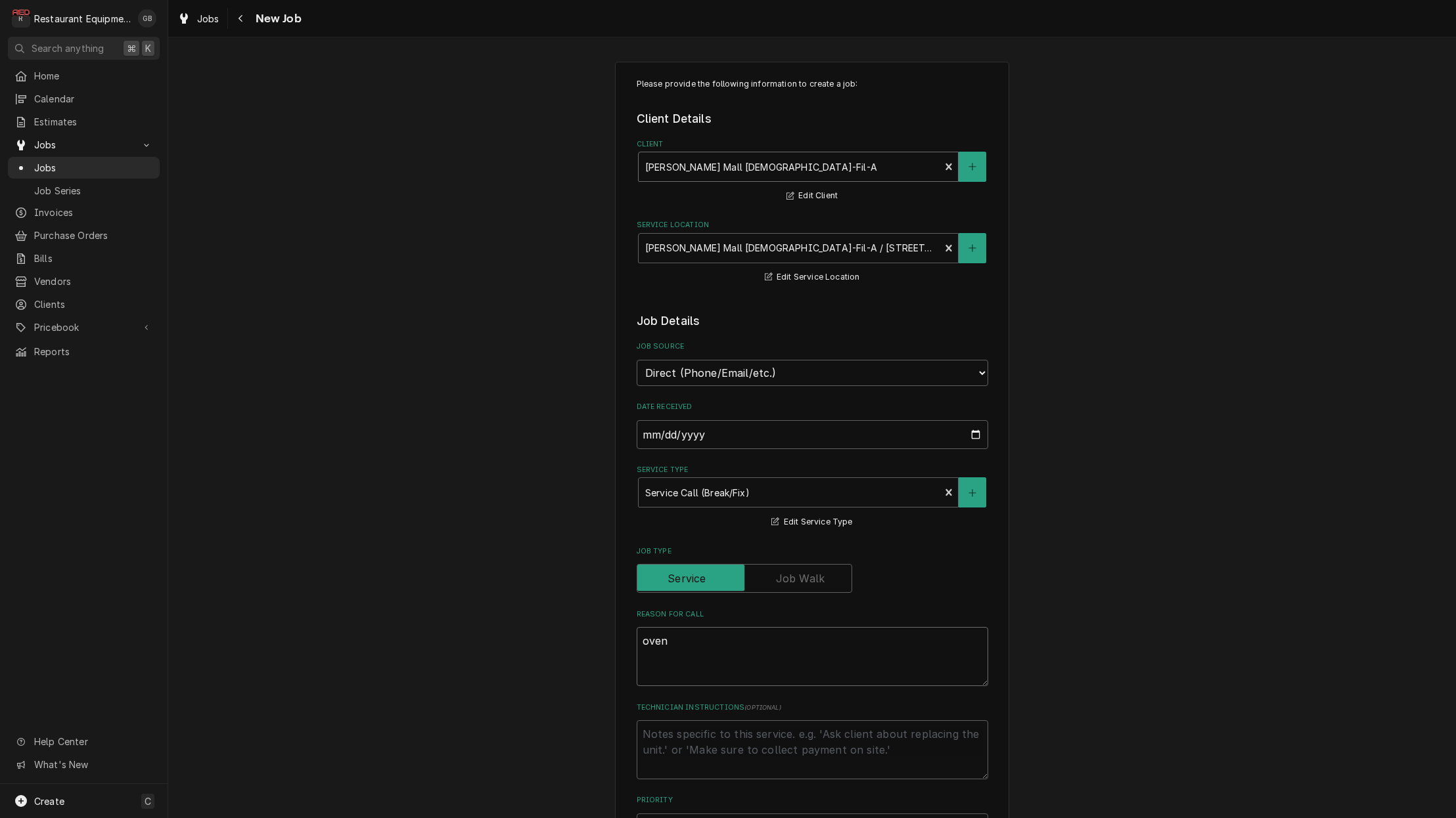
type textarea "x"
type textarea "oven"
type textarea "x"
type textarea "oven c"
type textarea "x"
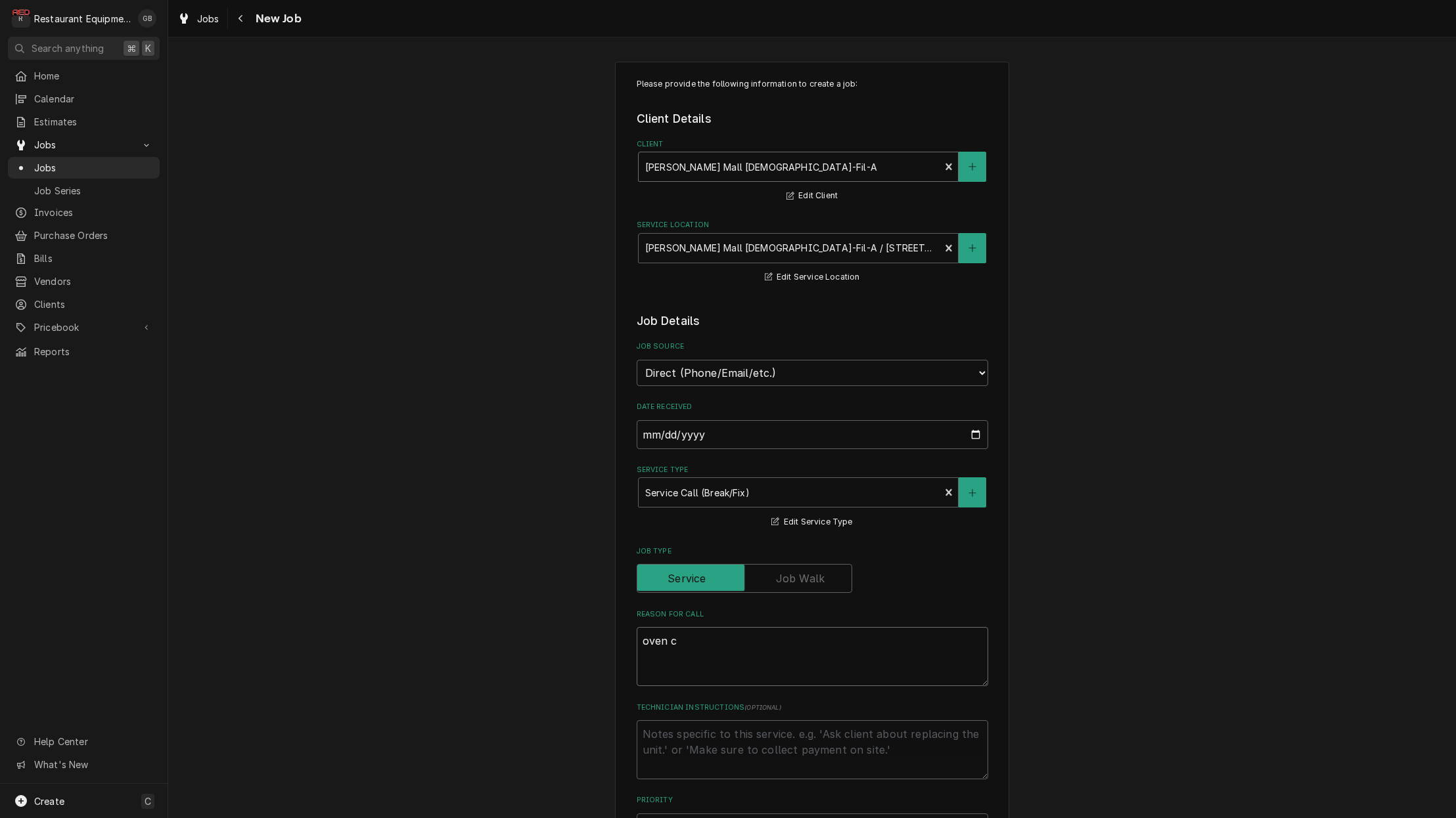
type textarea "oven"
type textarea "x"
type textarea "oven s"
type textarea "x"
type textarea "oven sc"
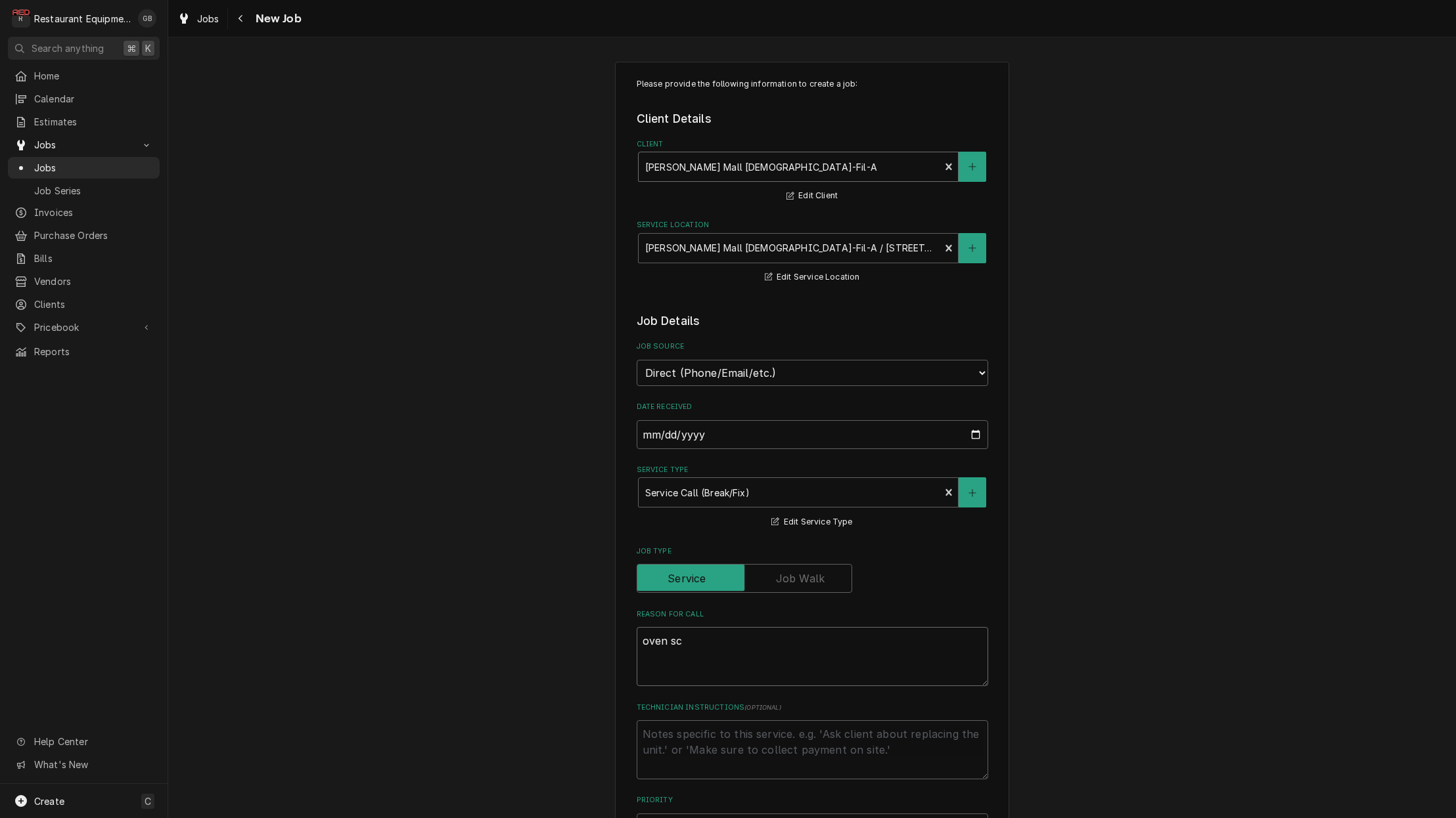
type textarea "x"
type textarea "oven scr"
type textarea "x"
type textarea "oven scre"
type textarea "x"
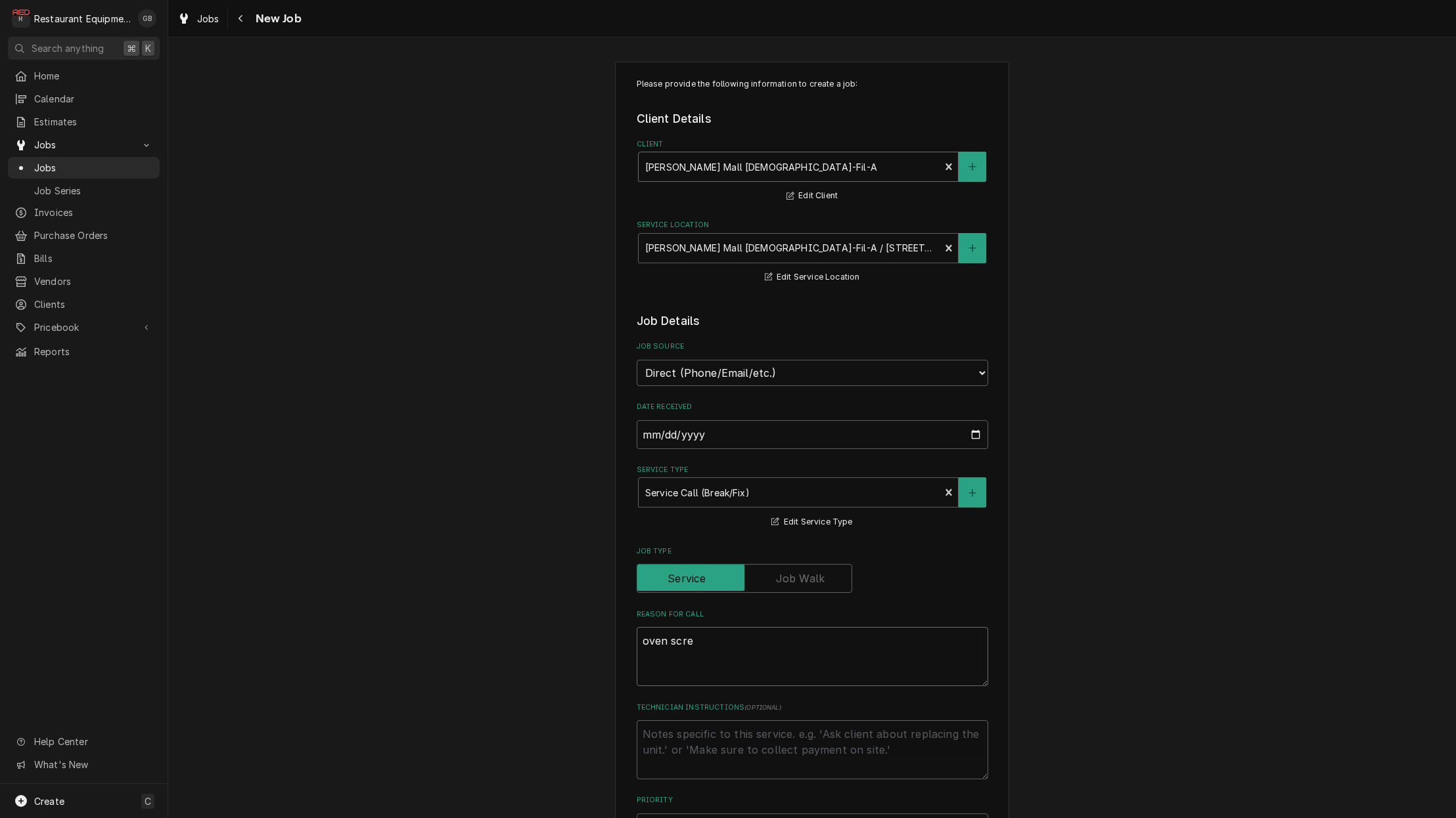
type textarea "oven scree"
type textarea "x"
type textarea "oven screen"
type textarea "x"
type textarea "oven screen"
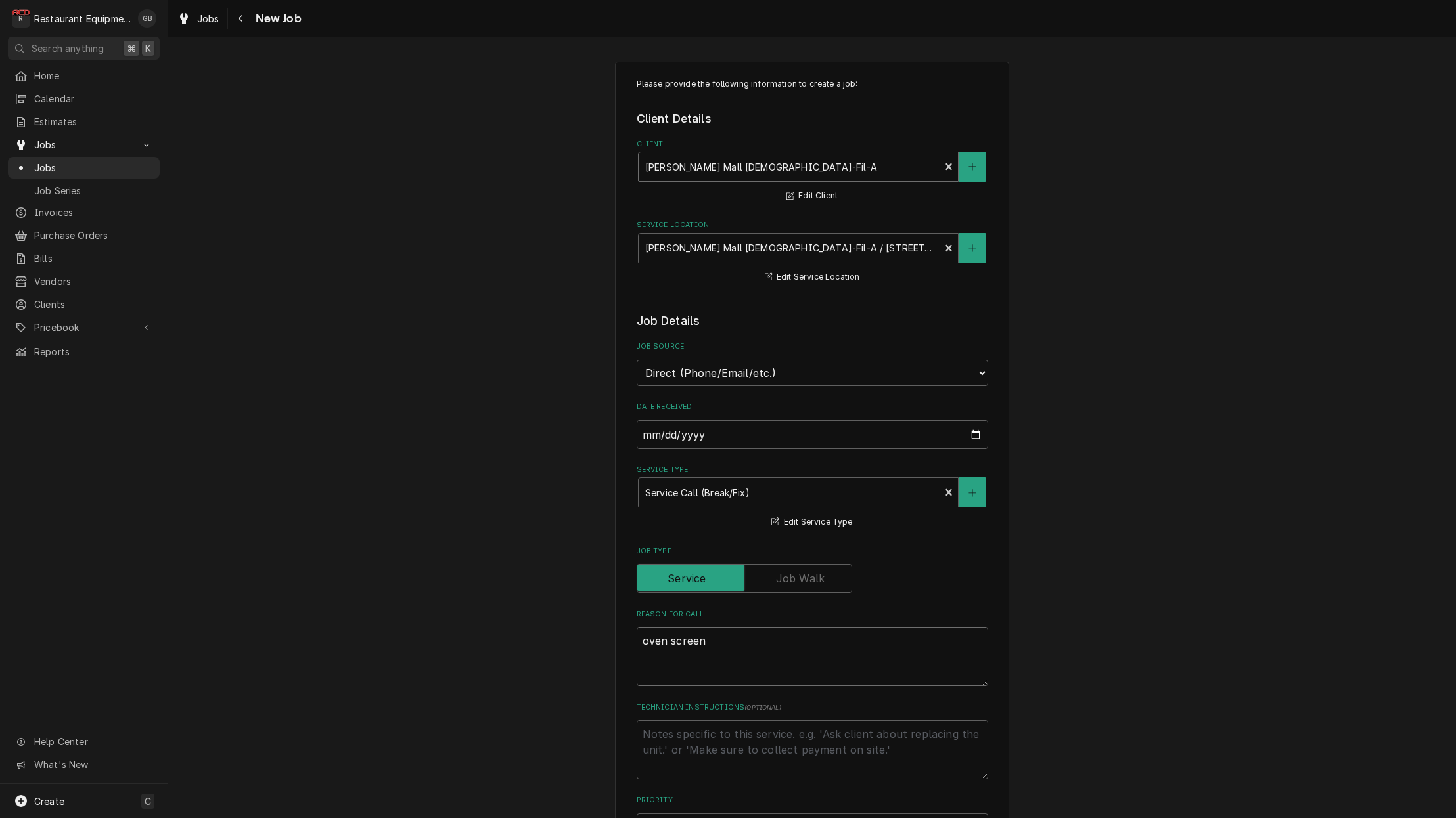
type textarea "x"
type textarea "oven screen a"
type textarea "x"
type textarea "oven screen ac"
type textarea "x"
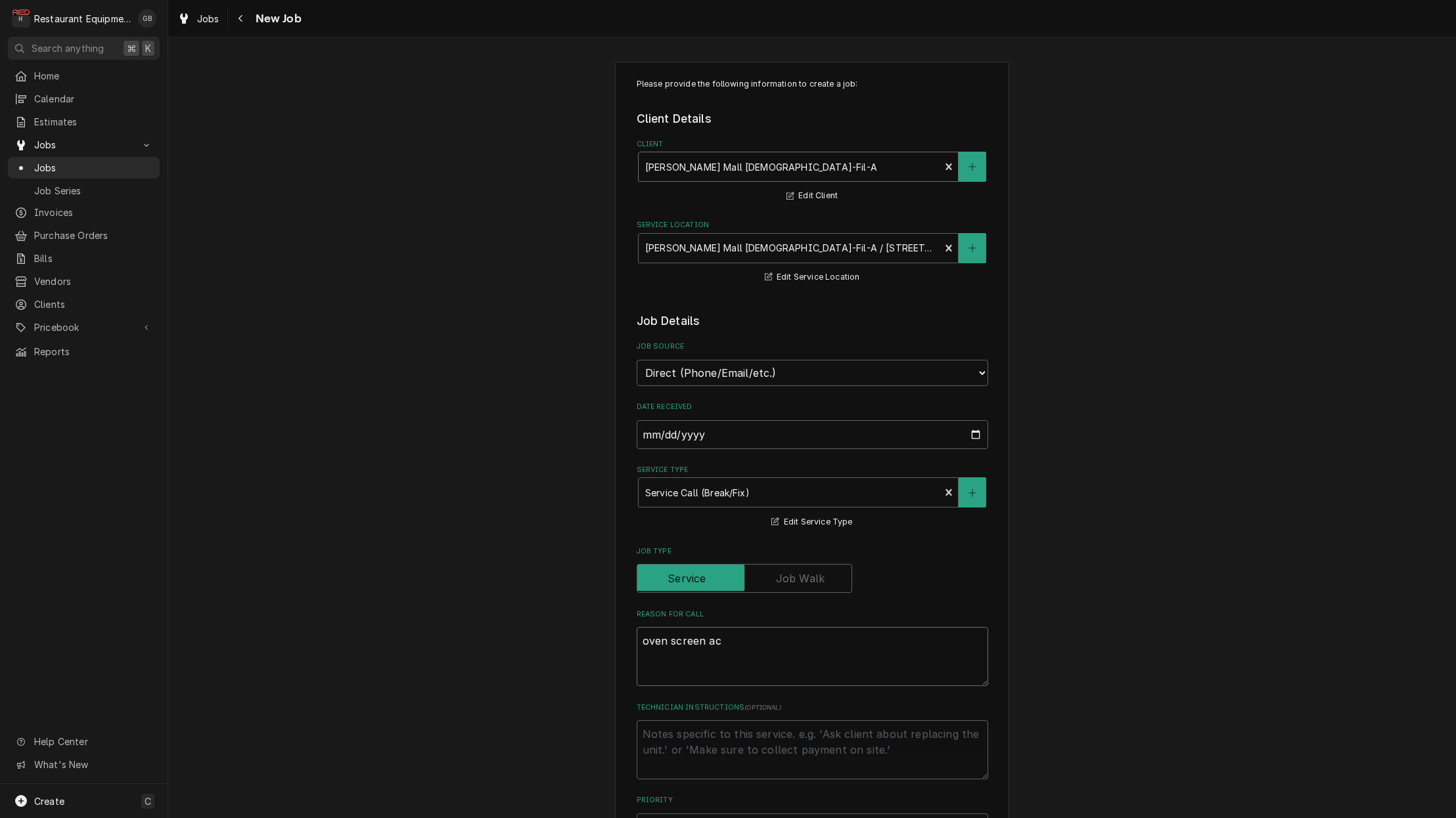
type textarea "oven screen act"
type textarea "x"
type textarea "oven screen acti"
type textarea "x"
type textarea "oven screen actin"
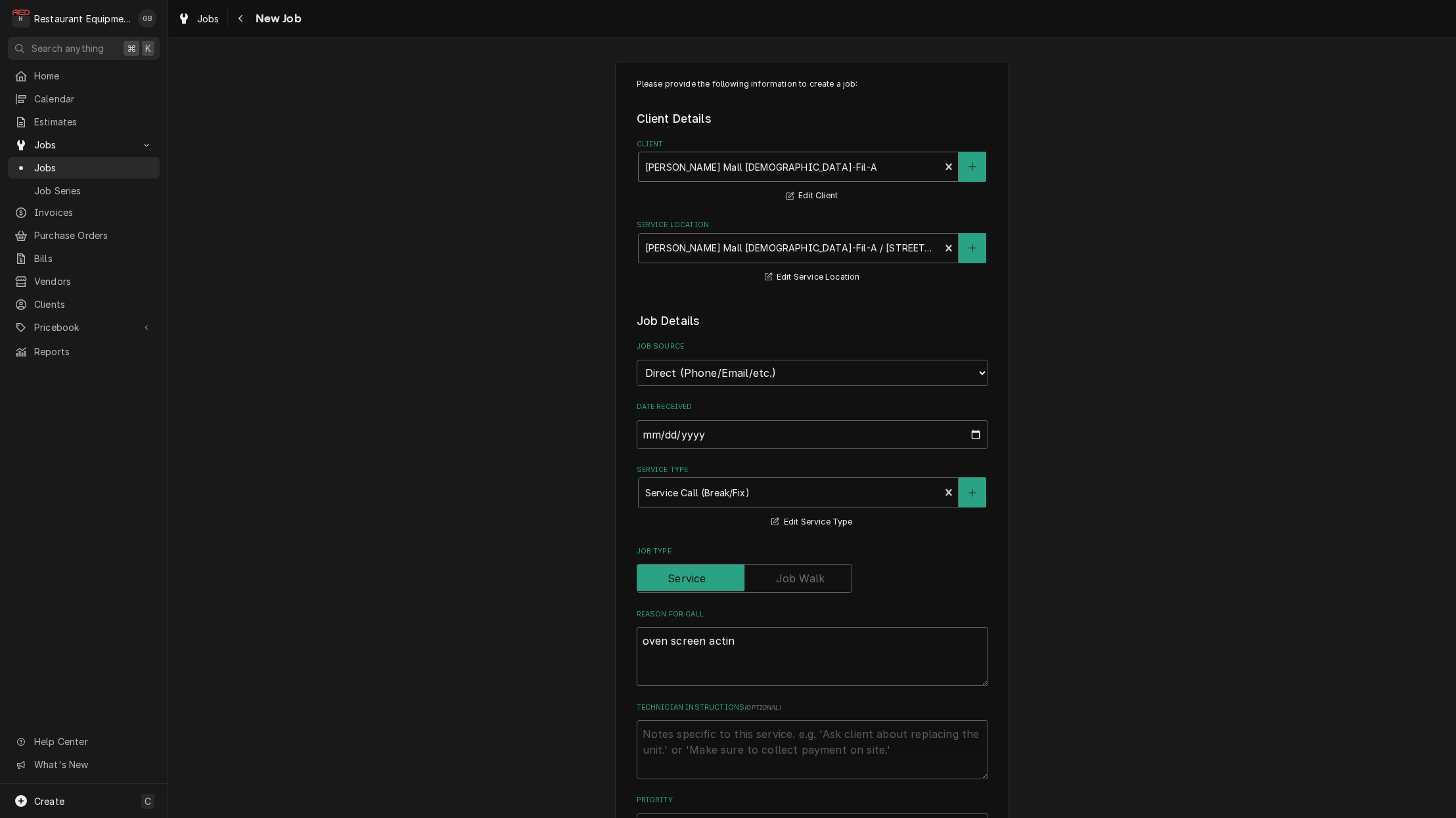
type textarea "x"
type textarea "oven screen acting"
type textarea "x"
type textarea "oven screen acting"
type textarea "x"
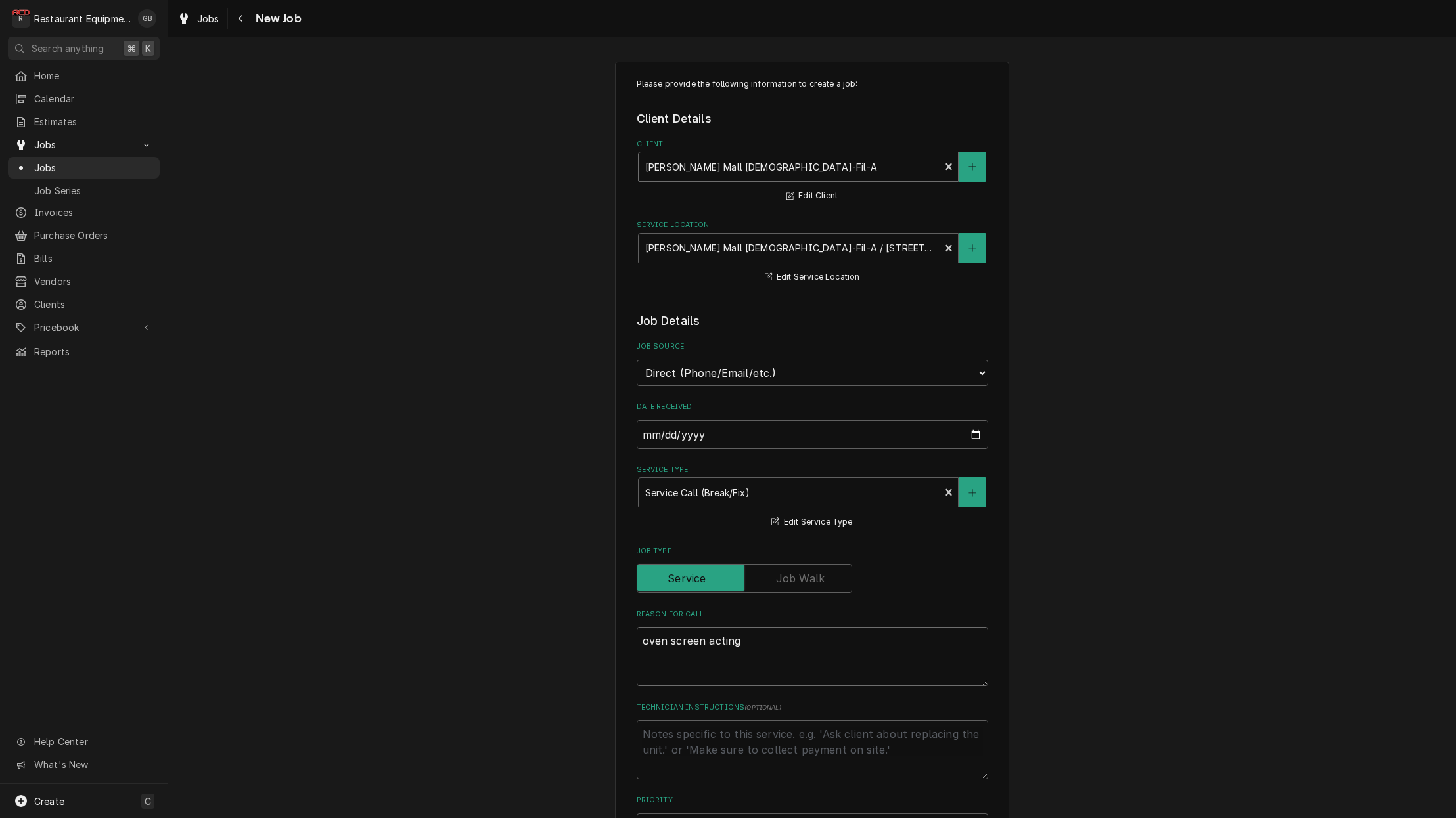
type textarea "oven screen acting u"
type textarea "x"
type textarea "oven screen acting up"
type textarea "x"
type textarea "oven screen acting up."
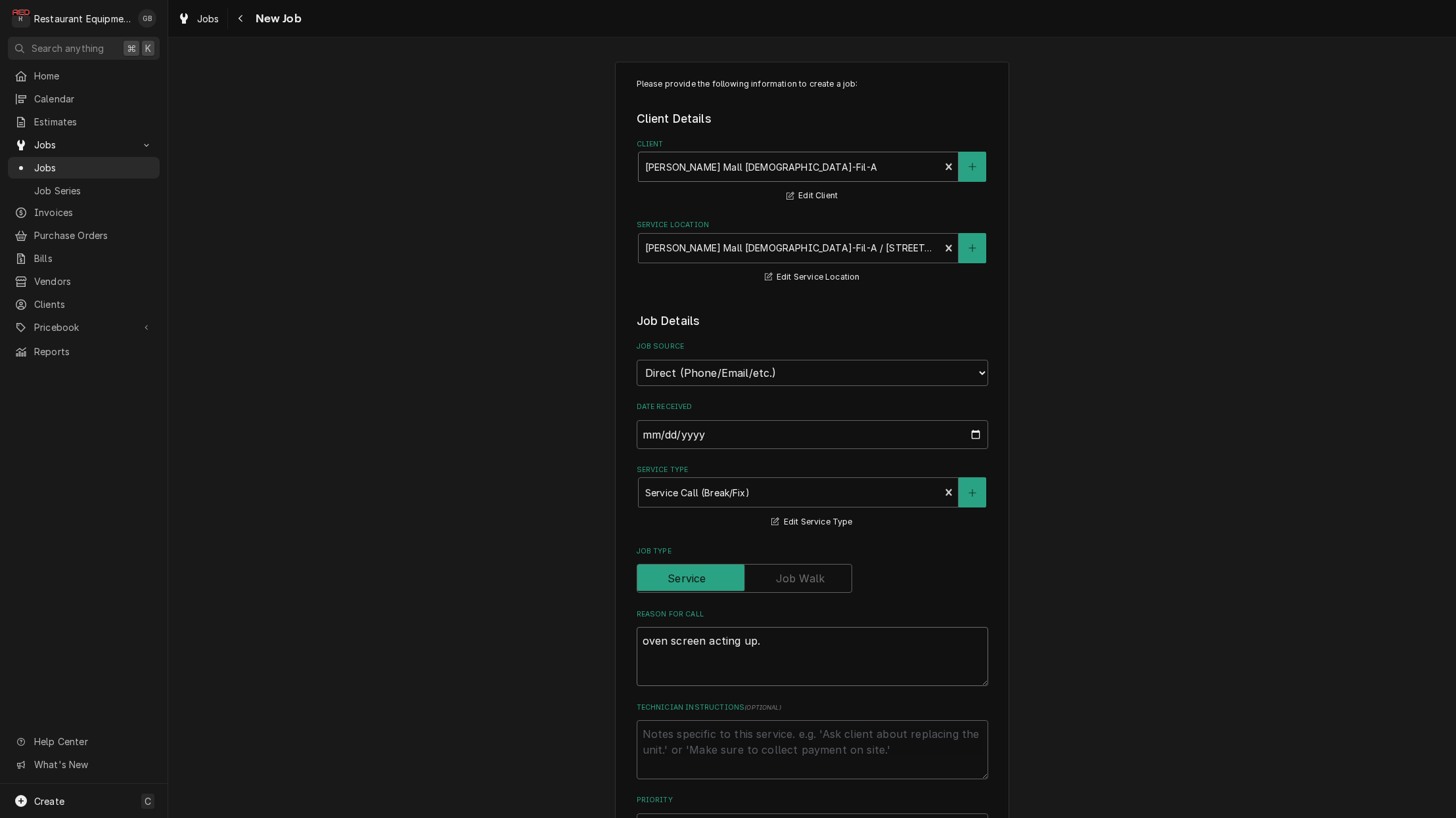
type textarea "x"
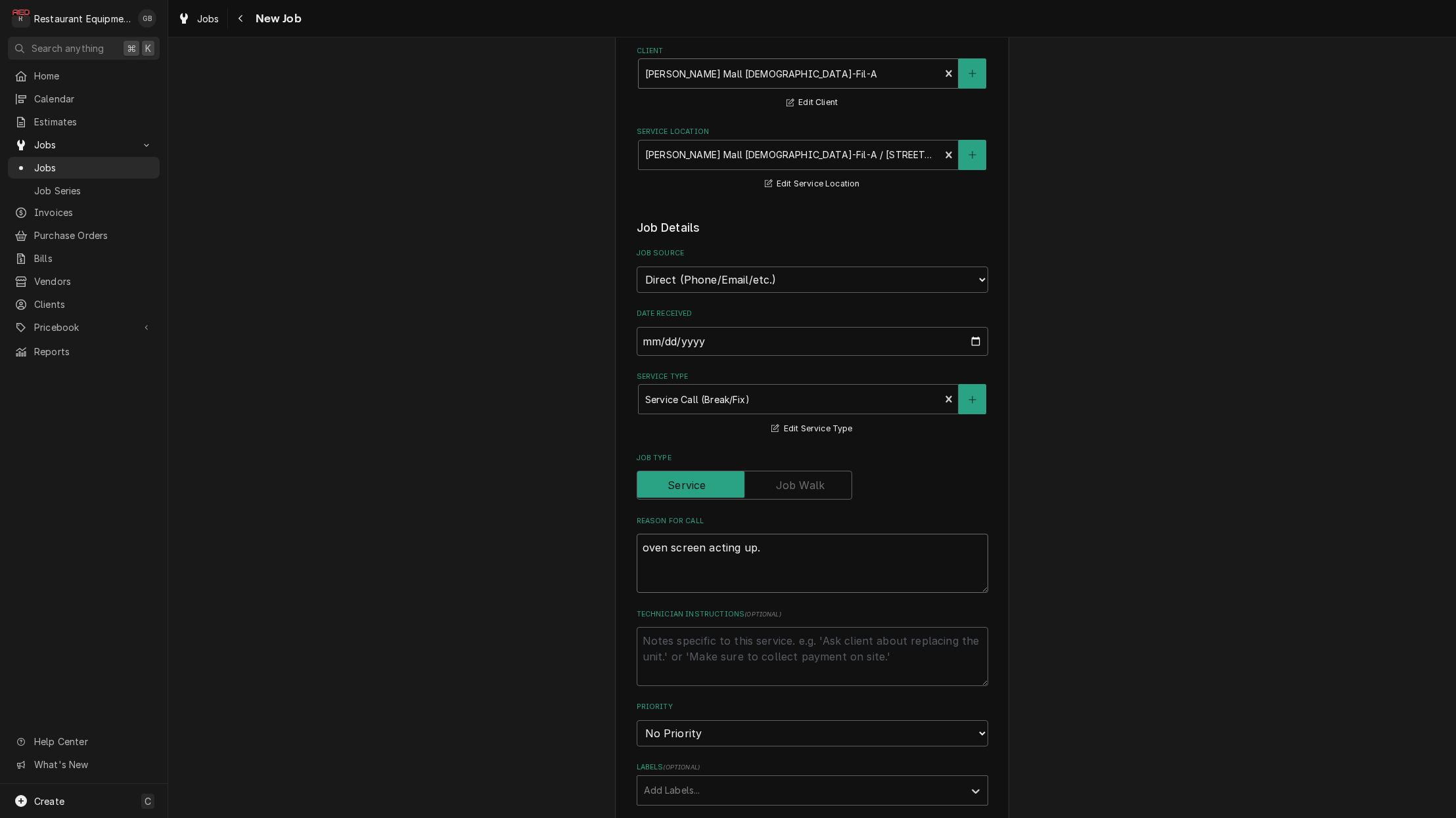
scroll to position [109, 0]
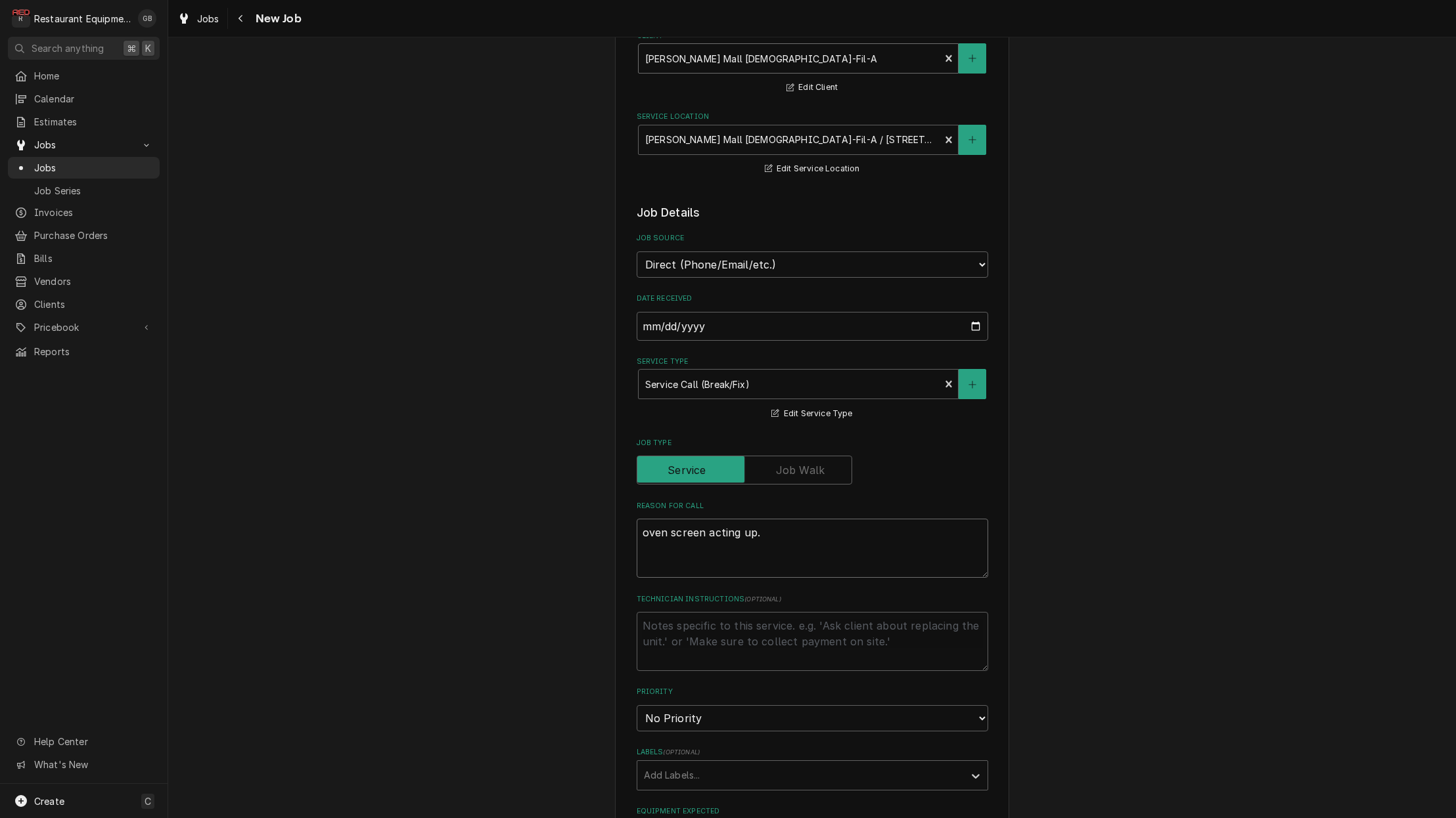
type textarea "oven screen acting up."
click at [666, 631] on textarea "Technician Instructions ( optional )" at bounding box center [812, 642] width 351 height 59
type textarea "x"
type textarea "t"
type textarea "x"
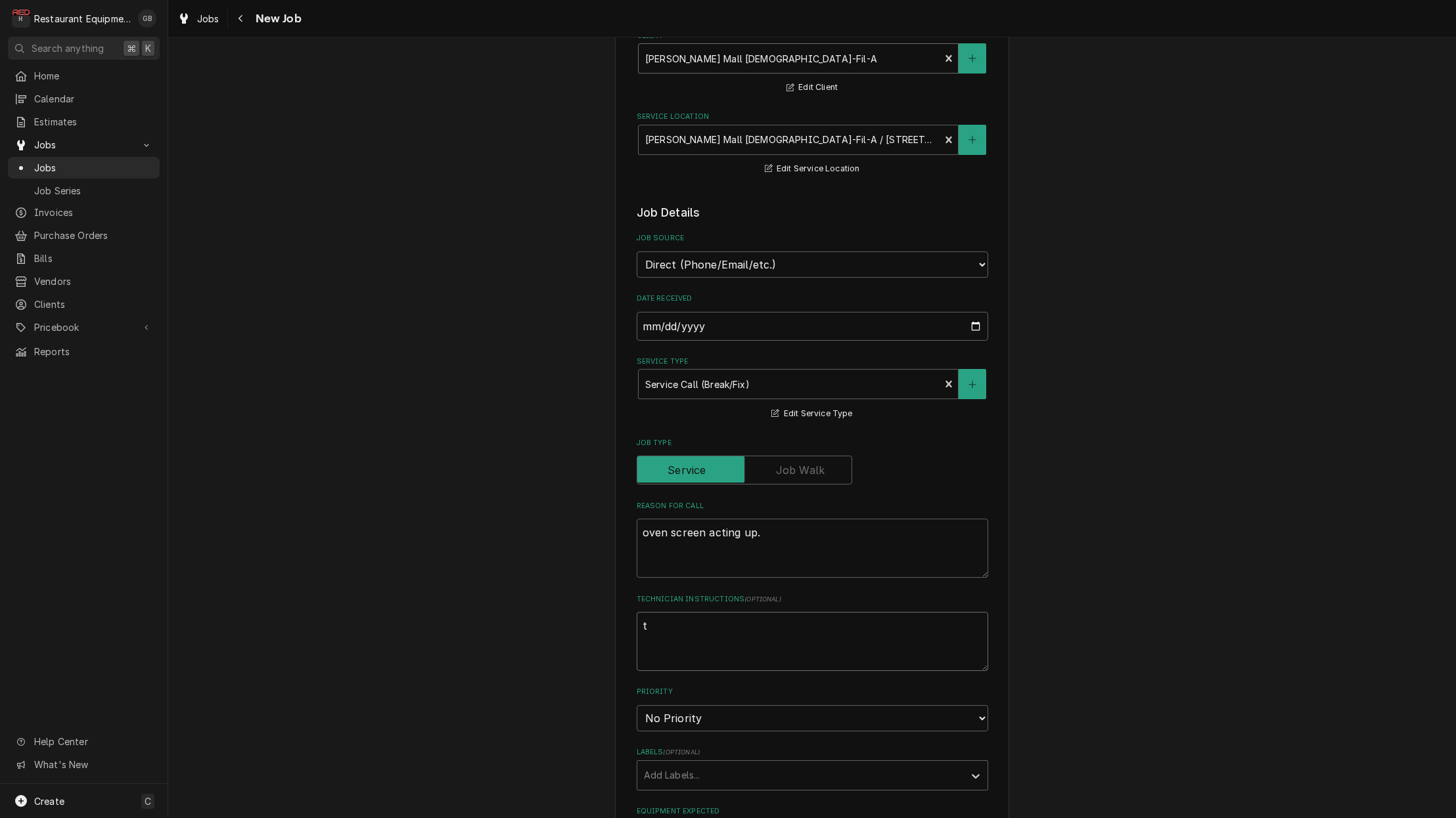
type textarea "tr"
type textarea "x"
type textarea "tro"
type textarea "x"
type textarea "trou"
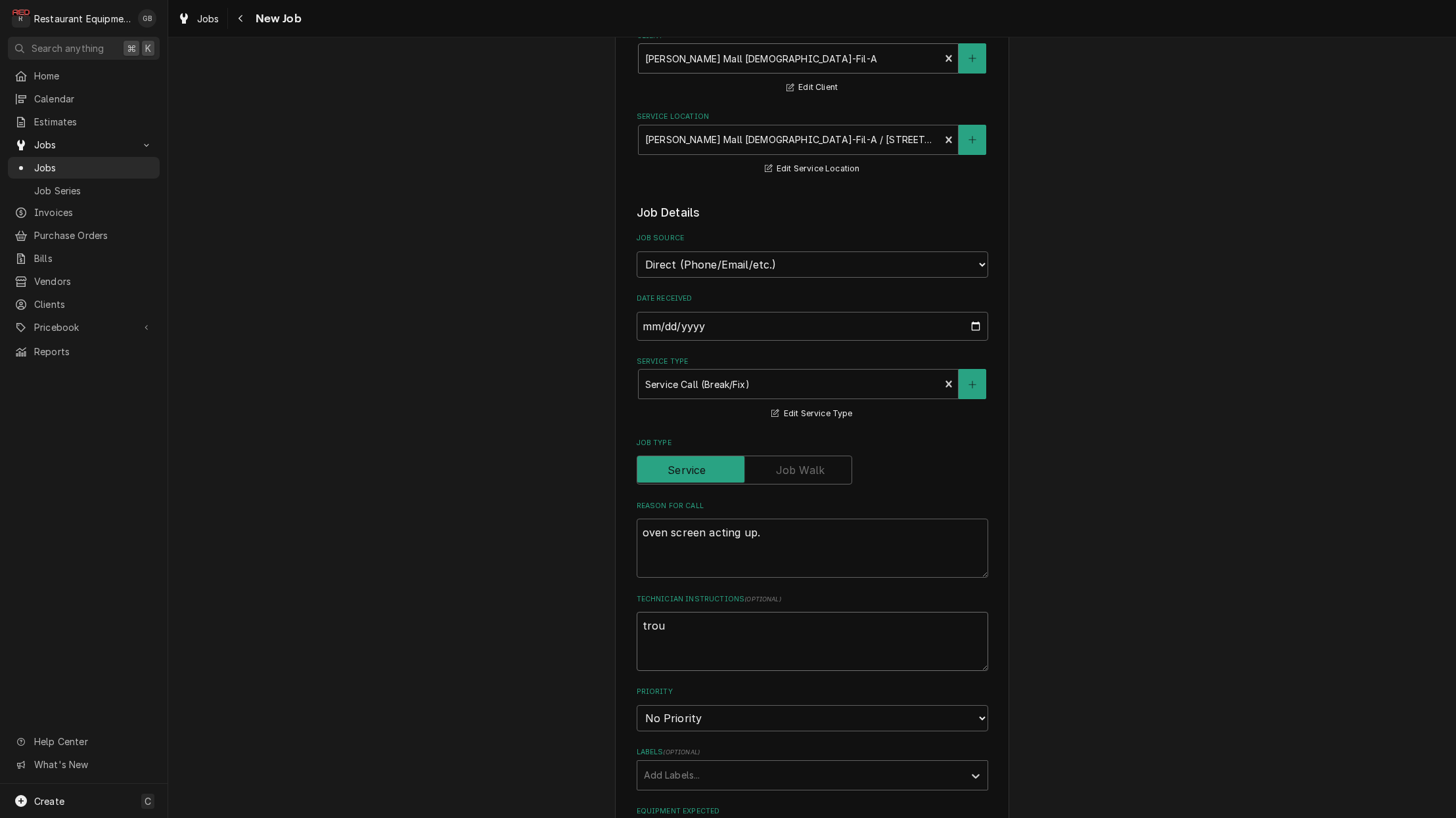
type textarea "x"
type textarea "troub"
type textarea "x"
type textarea "troubl"
type textarea "x"
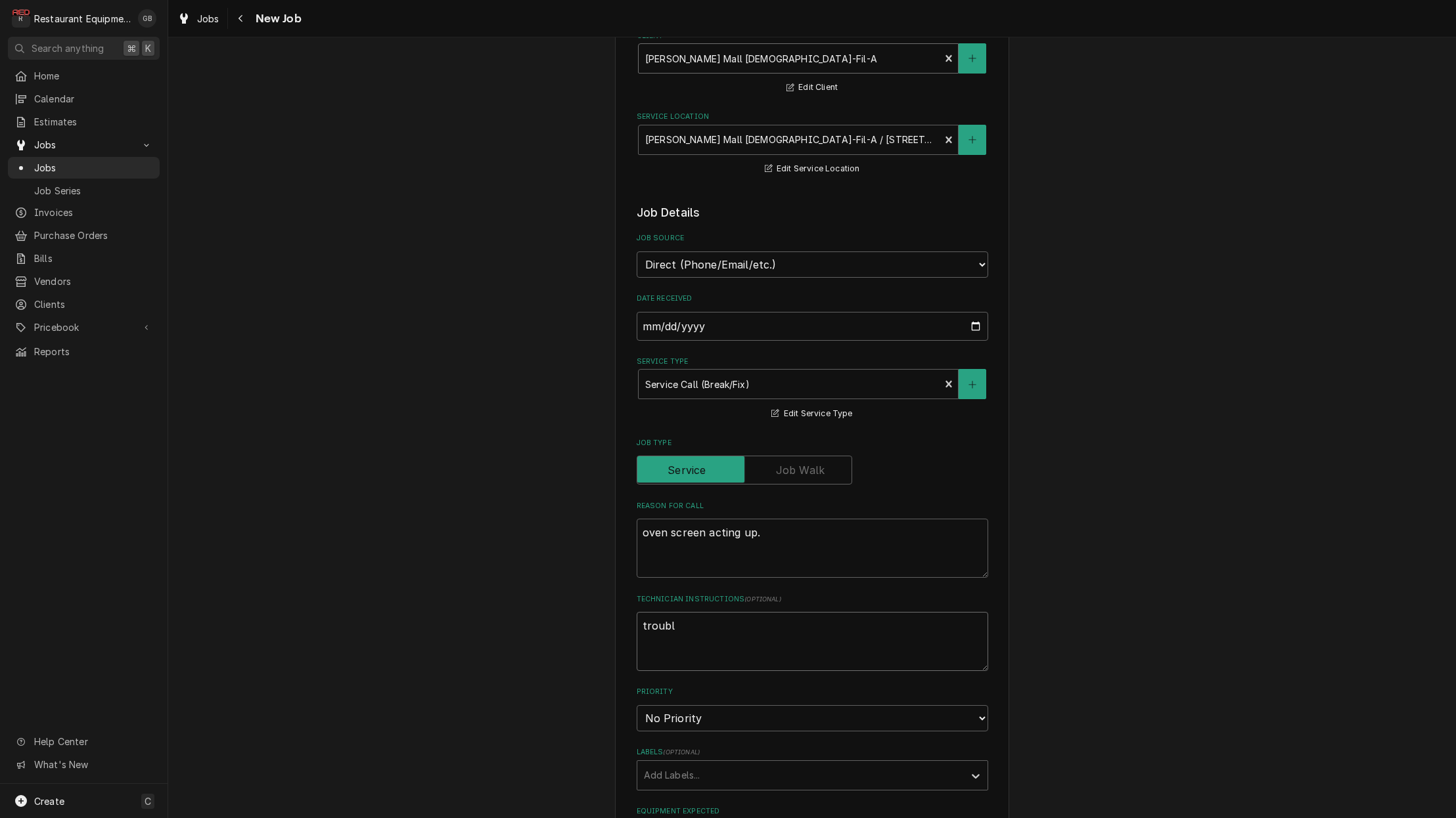
type textarea "trouble"
type textarea "x"
type textarea "troubles"
type textarea "x"
type textarea "troublesh"
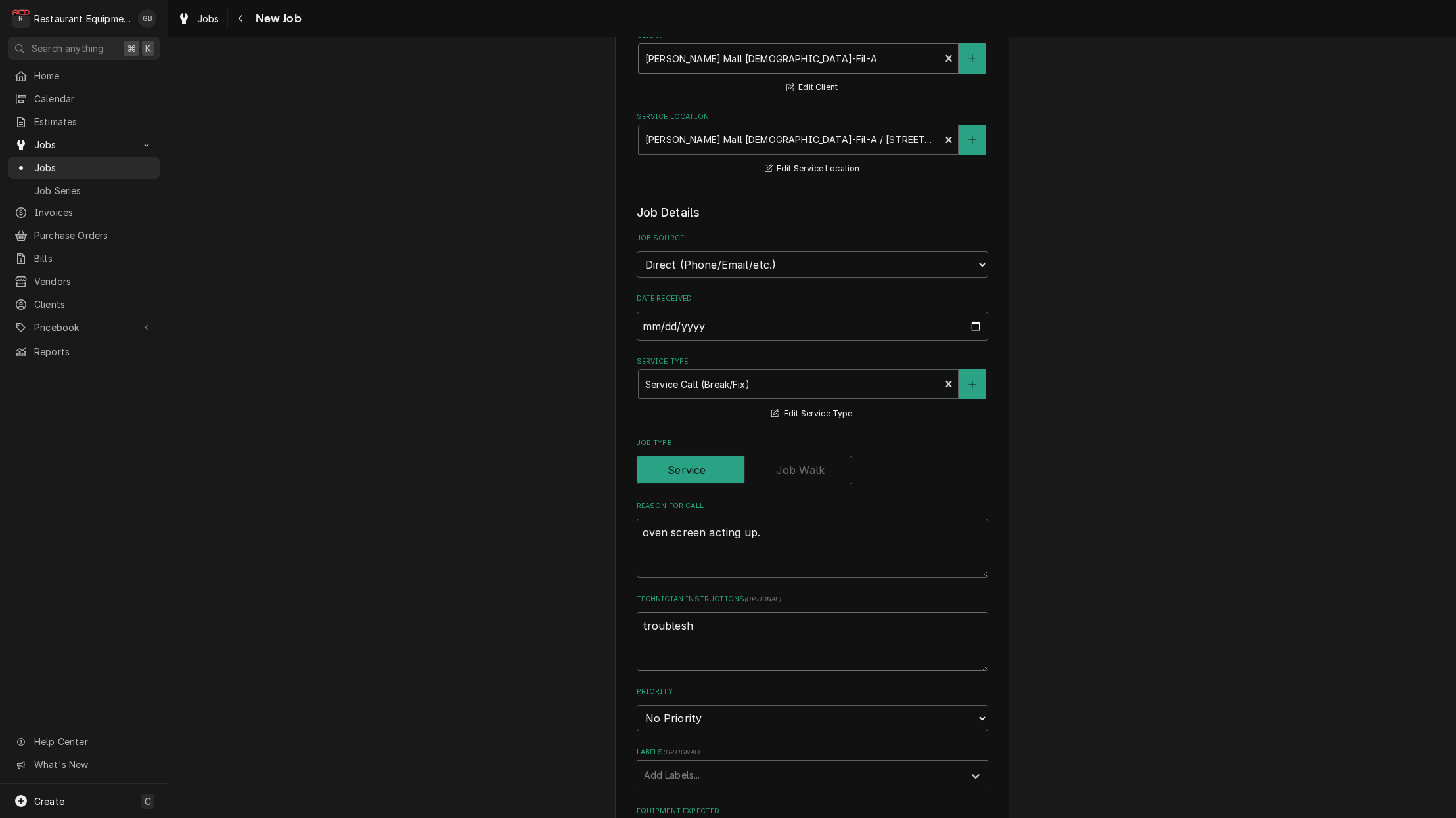
type textarea "x"
type textarea "troublesho"
type textarea "x"
type textarea "troubleshoo"
type textarea "x"
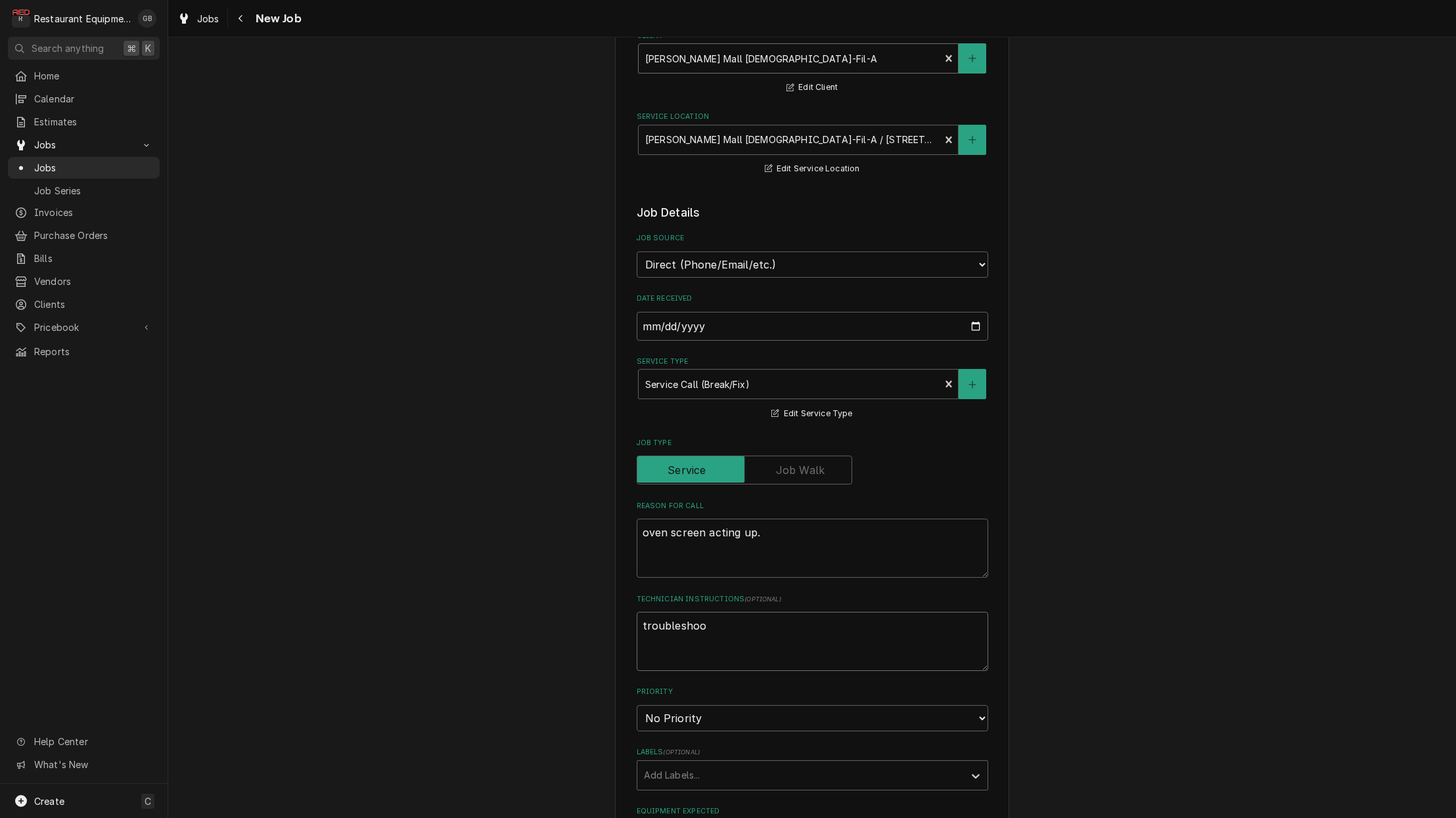
type textarea "troubleshoot"
type textarea "x"
type textarea "troubleshoot"
type textarea "x"
type textarea "troubleshoot t"
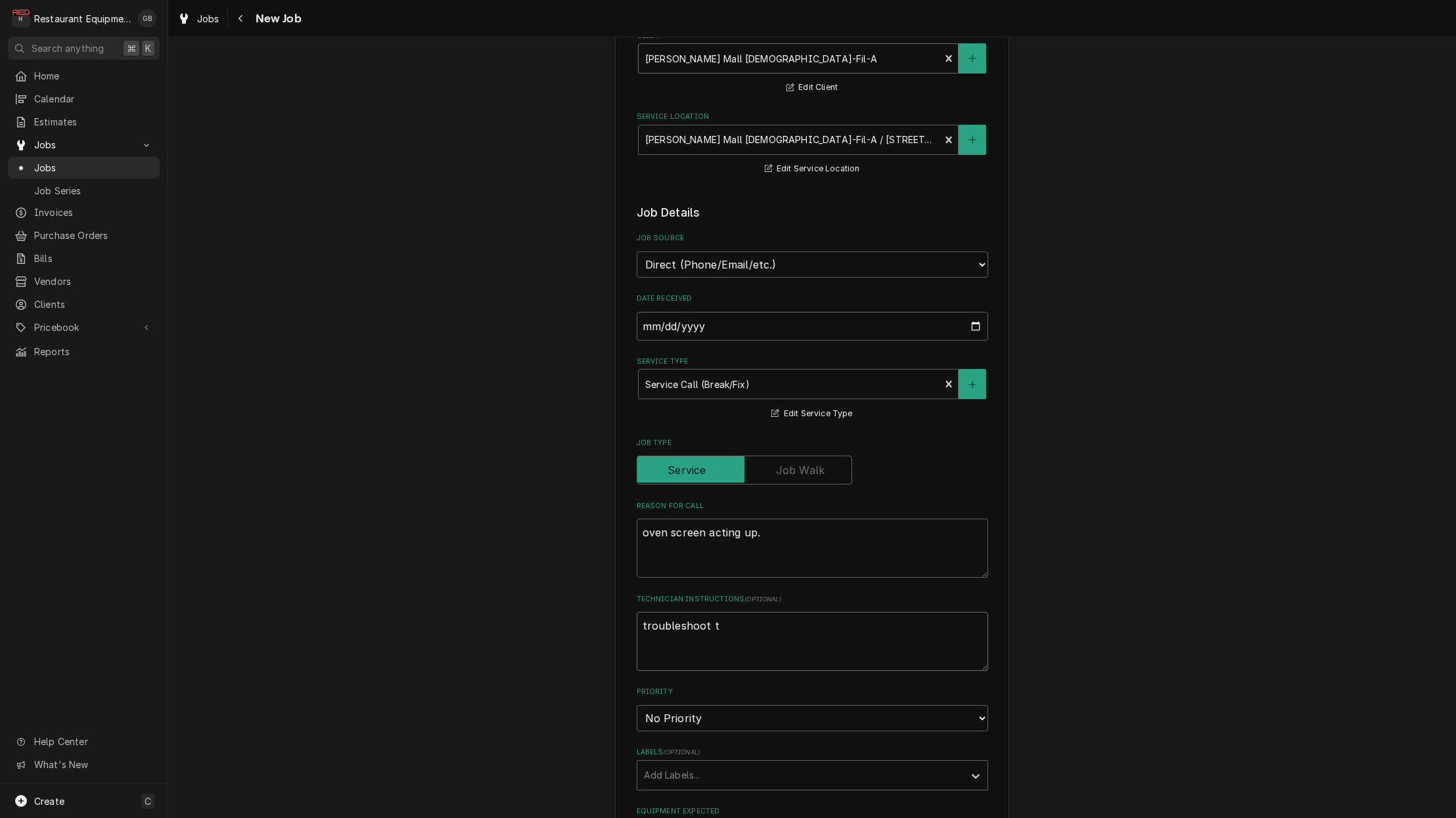
type textarea "x"
type textarea "troubleshoot th"
type textarea "x"
type textarea "troubleshoot thr"
type textarea "x"
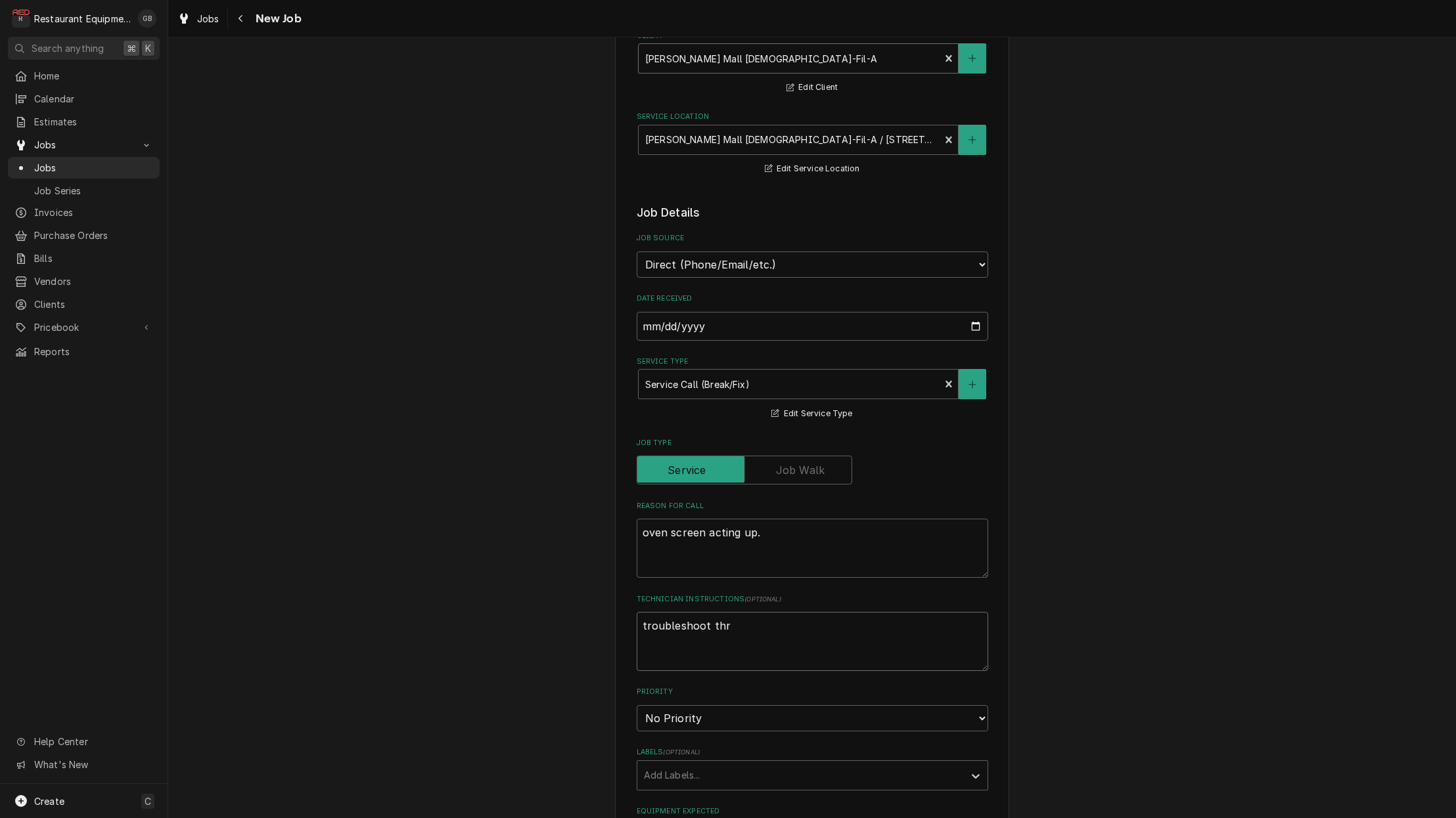
type textarea "troubleshoot thre"
type textarea "x"
type textarea "troubleshoot there"
type textarea "x"
type textarea "troubleshoot there u"
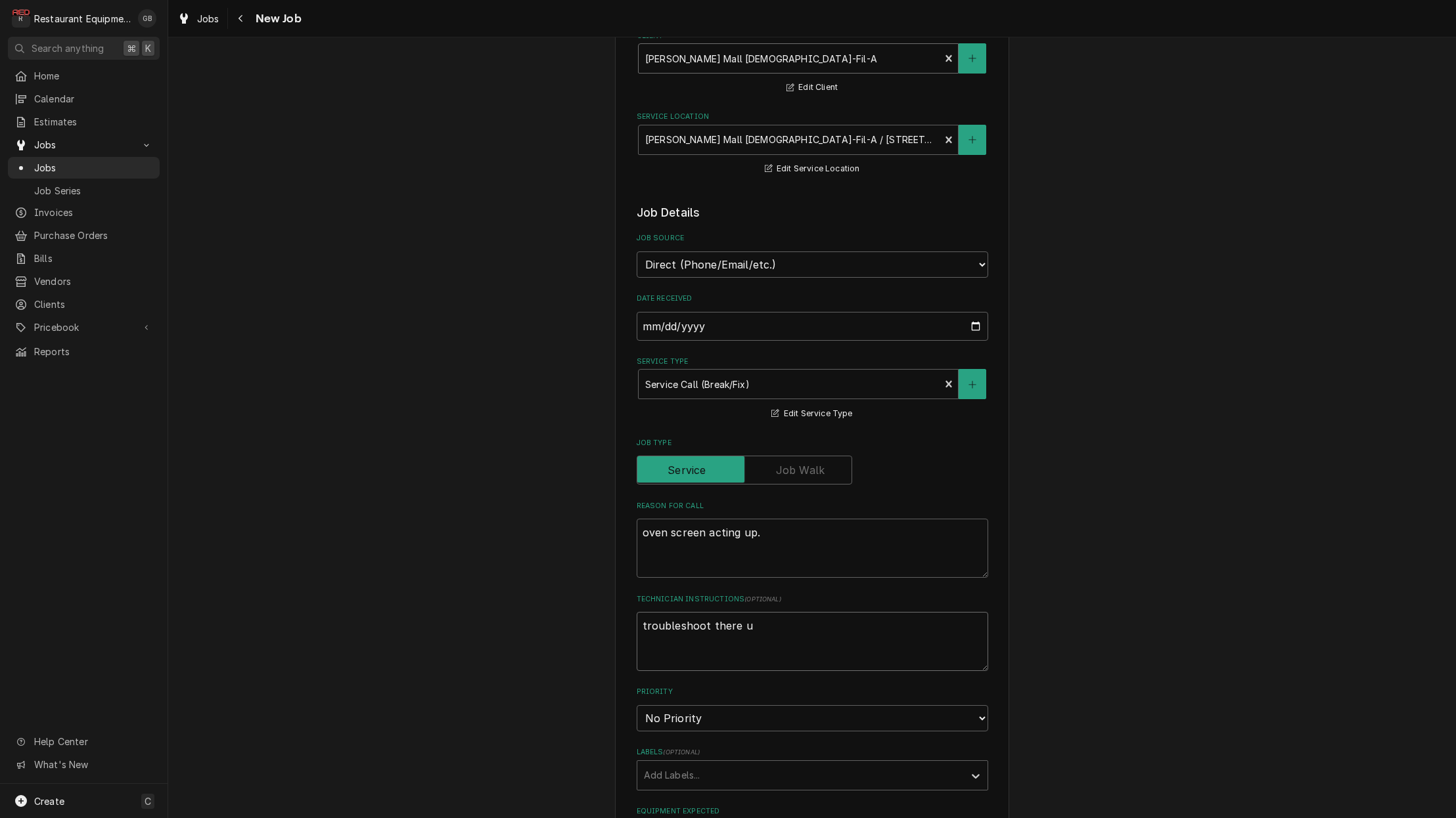
type textarea "x"
type textarea "troubleshoot there un"
type textarea "x"
type textarea "troubleshoot there uni"
type textarea "x"
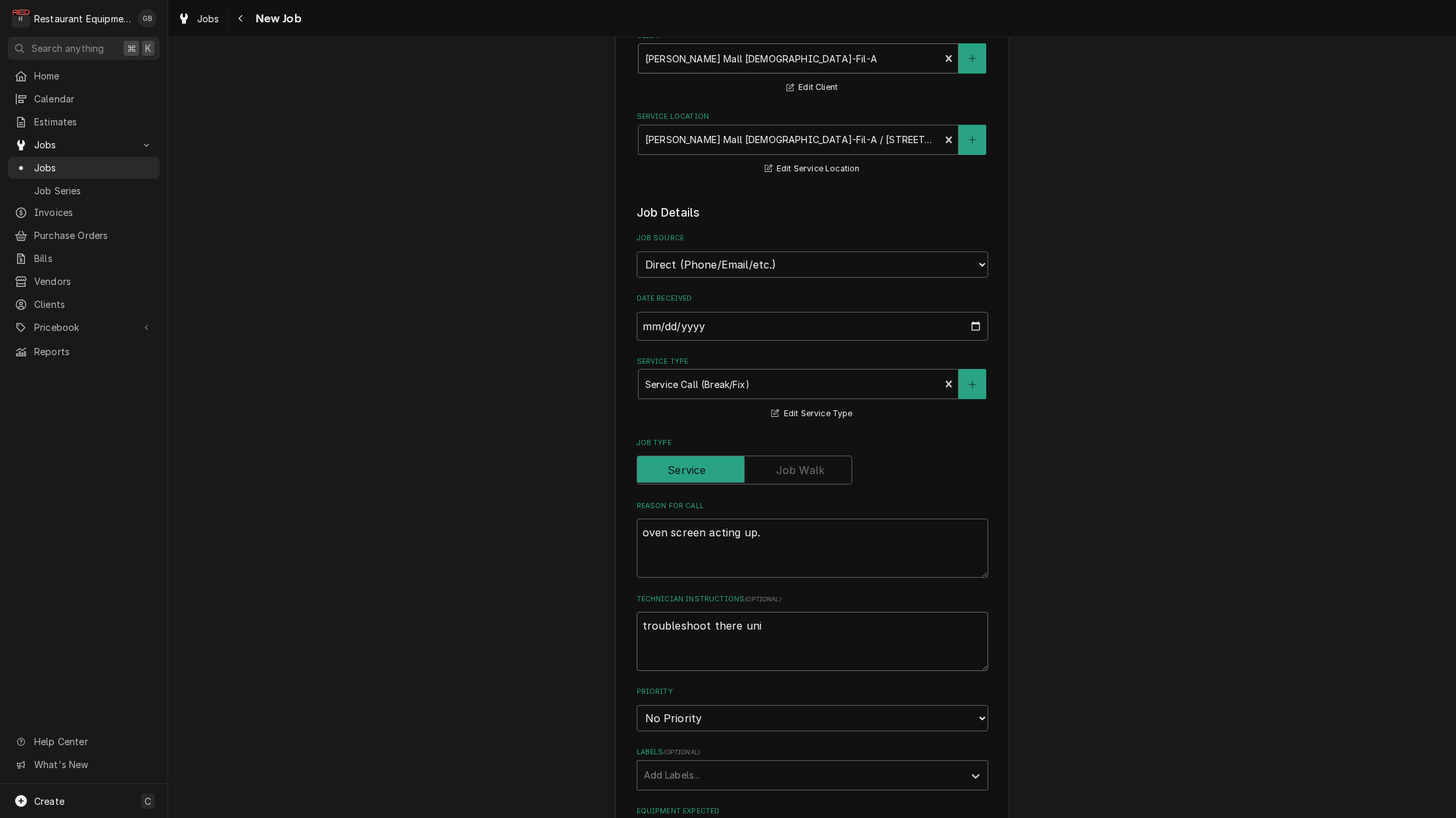
type textarea "troubleshoot there unit"
type textarea "x"
type textarea "troubleshoot there unit"
type textarea "x"
type textarea "troubleshoot there unit n"
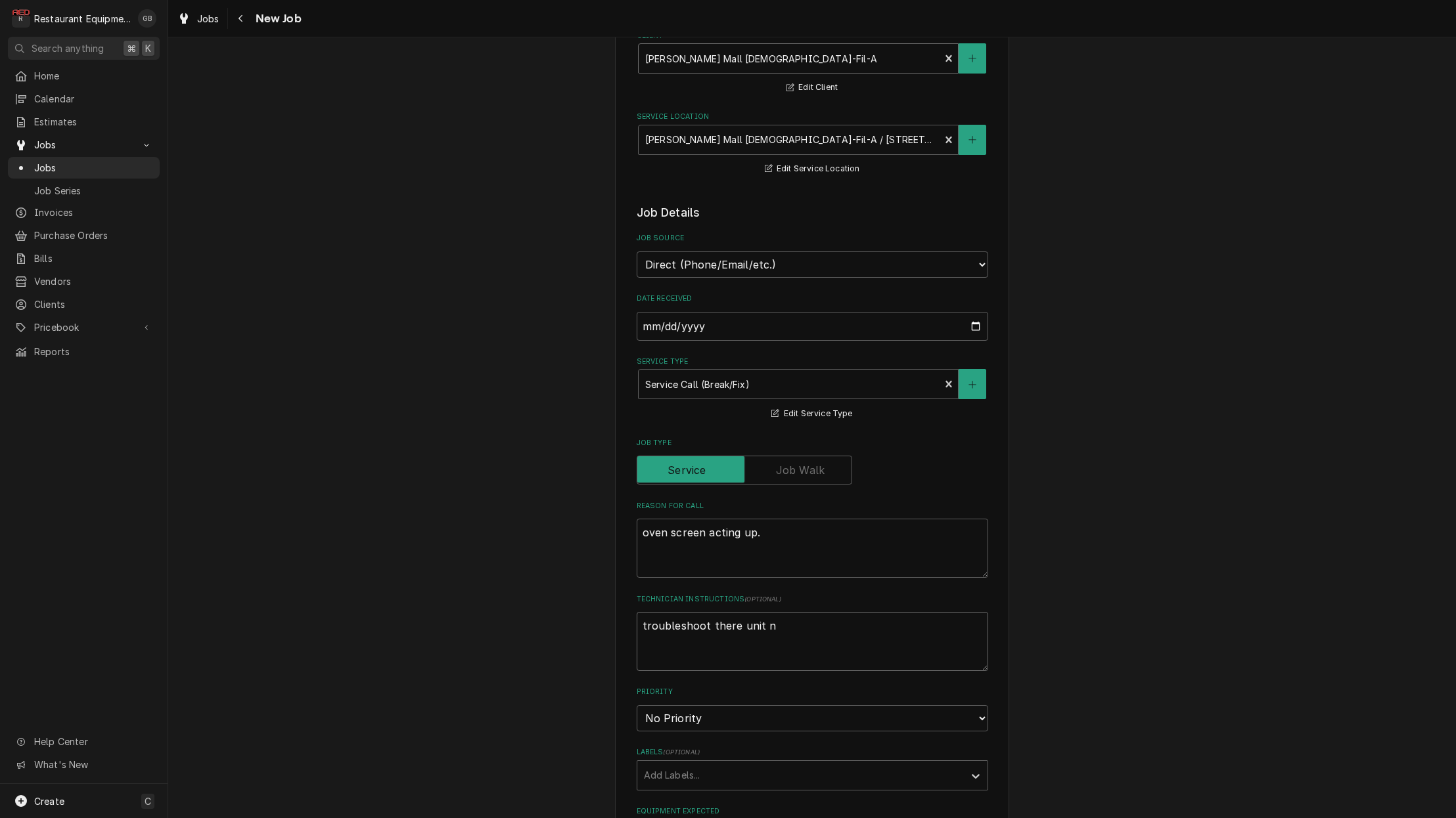
type textarea "x"
type textarea "troubleshoot there unit na"
type textarea "x"
type textarea "troubleshoot there unit nad"
type textarea "x"
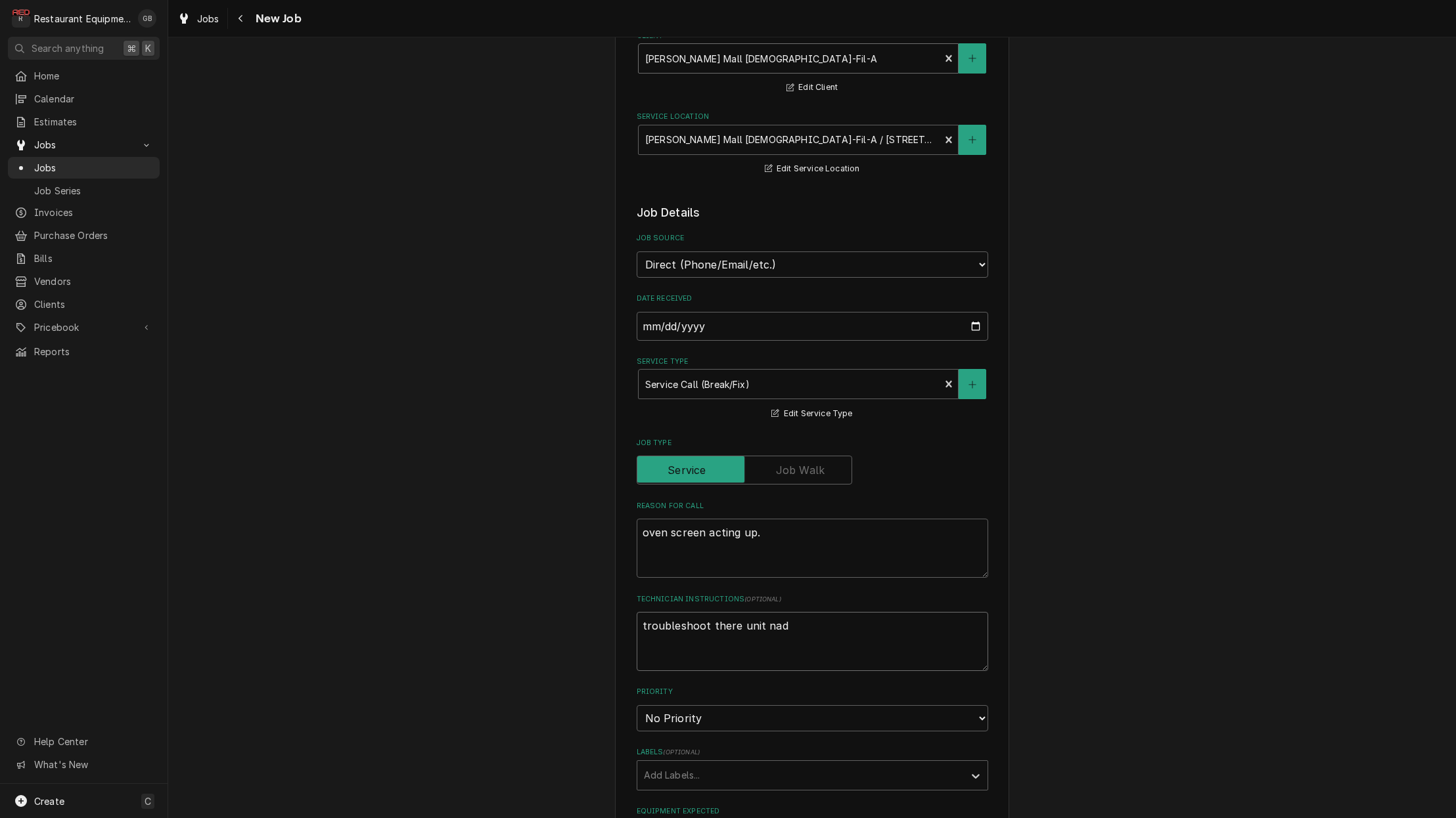
type textarea "troubleshoot there unit and"
type textarea "x"
type textarea "troubleshoot there unit and s"
type textarea "x"
type textarea "troubleshoot there unit and"
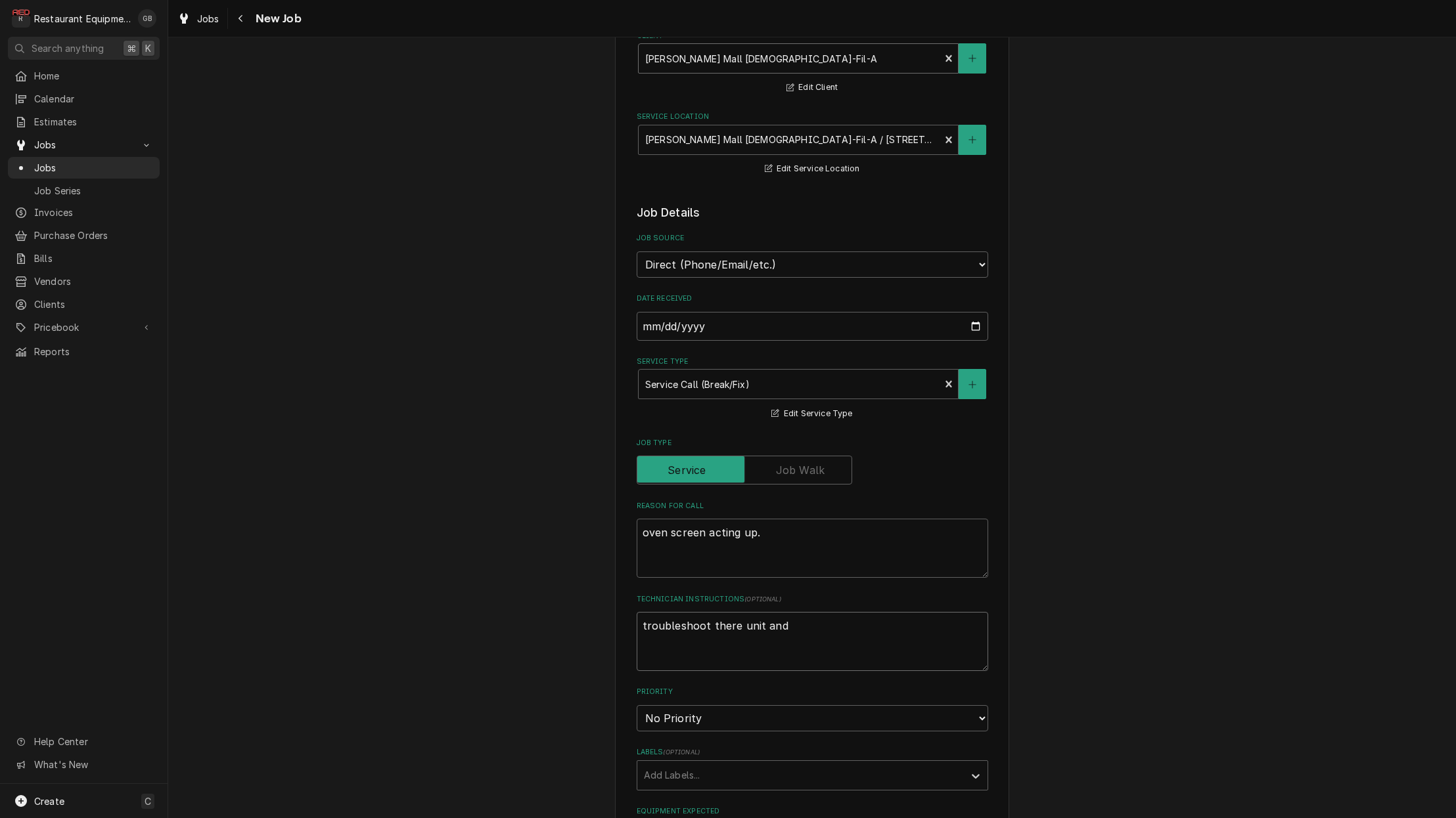
type textarea "x"
type textarea "troubleshoot there unit and d"
type textarea "x"
type textarea "troubleshoot there unit and de"
type textarea "x"
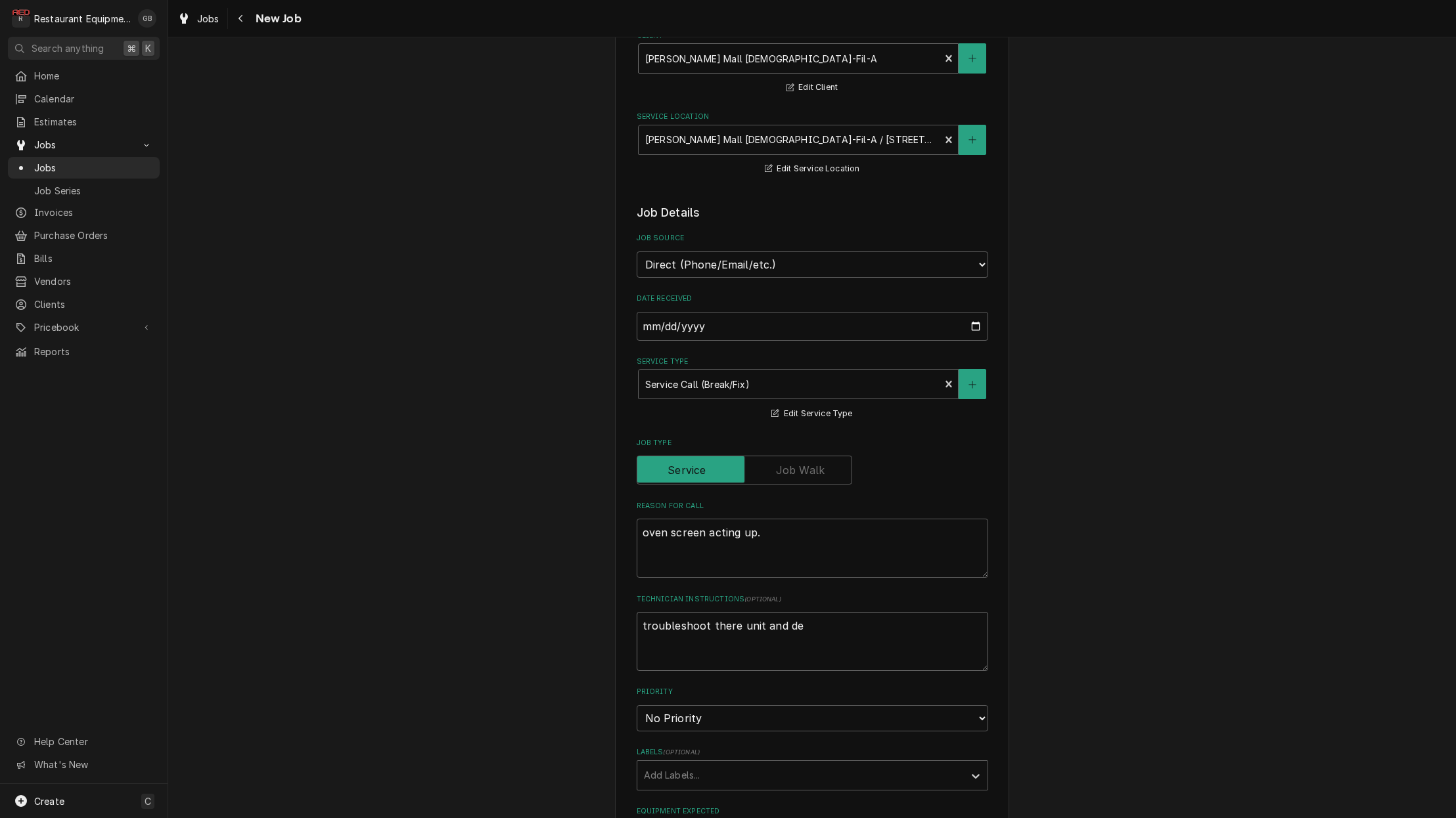
type textarea "troubleshoot there unit and det"
type textarea "x"
type textarea "troubleshoot there unit and dete"
type textarea "x"
type textarea "troubleshoot there unit and deter"
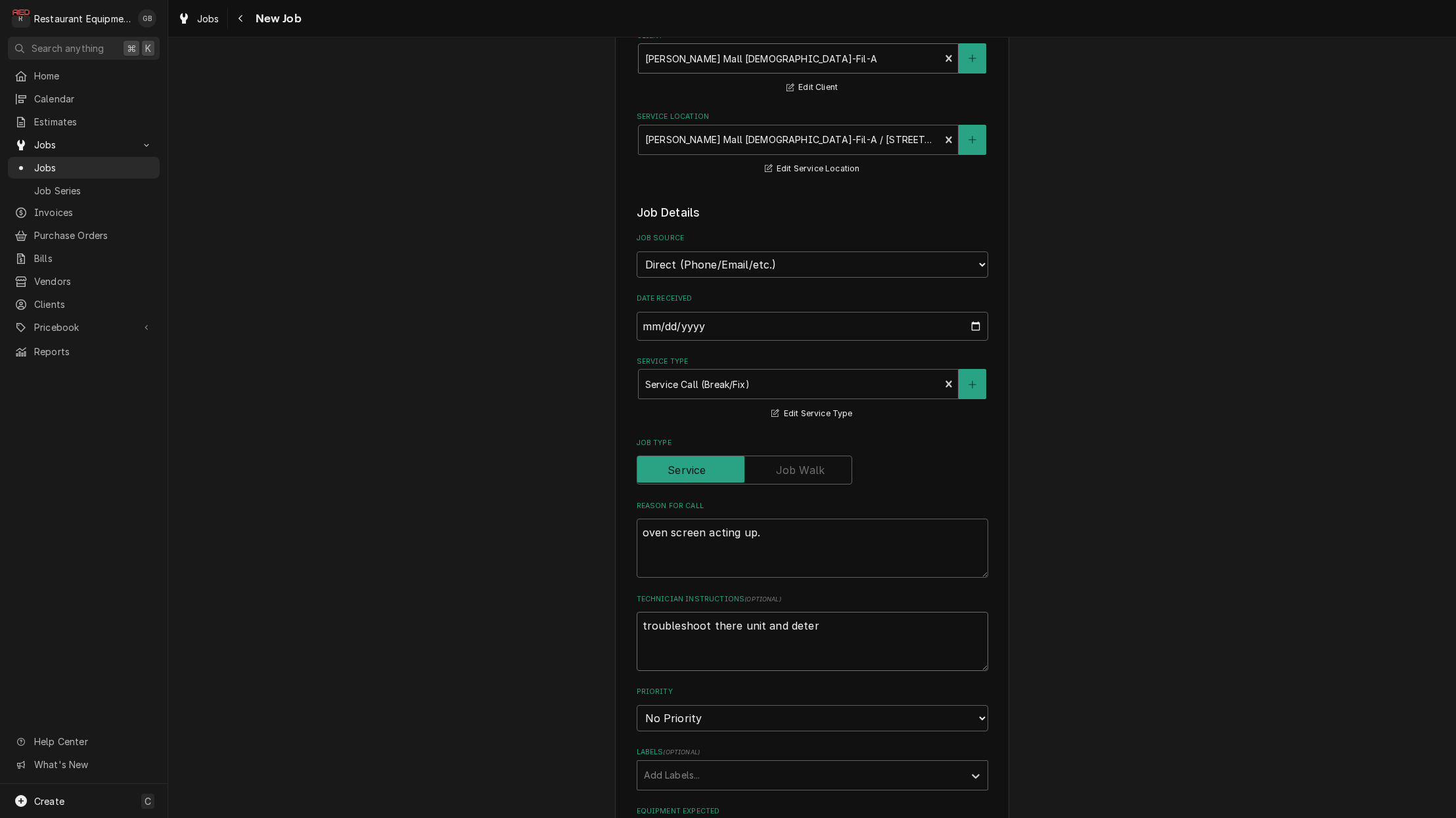
type textarea "x"
type textarea "troubleshoot there unit and determ"
type textarea "x"
type textarea "troubleshoot there unit and determi"
type textarea "x"
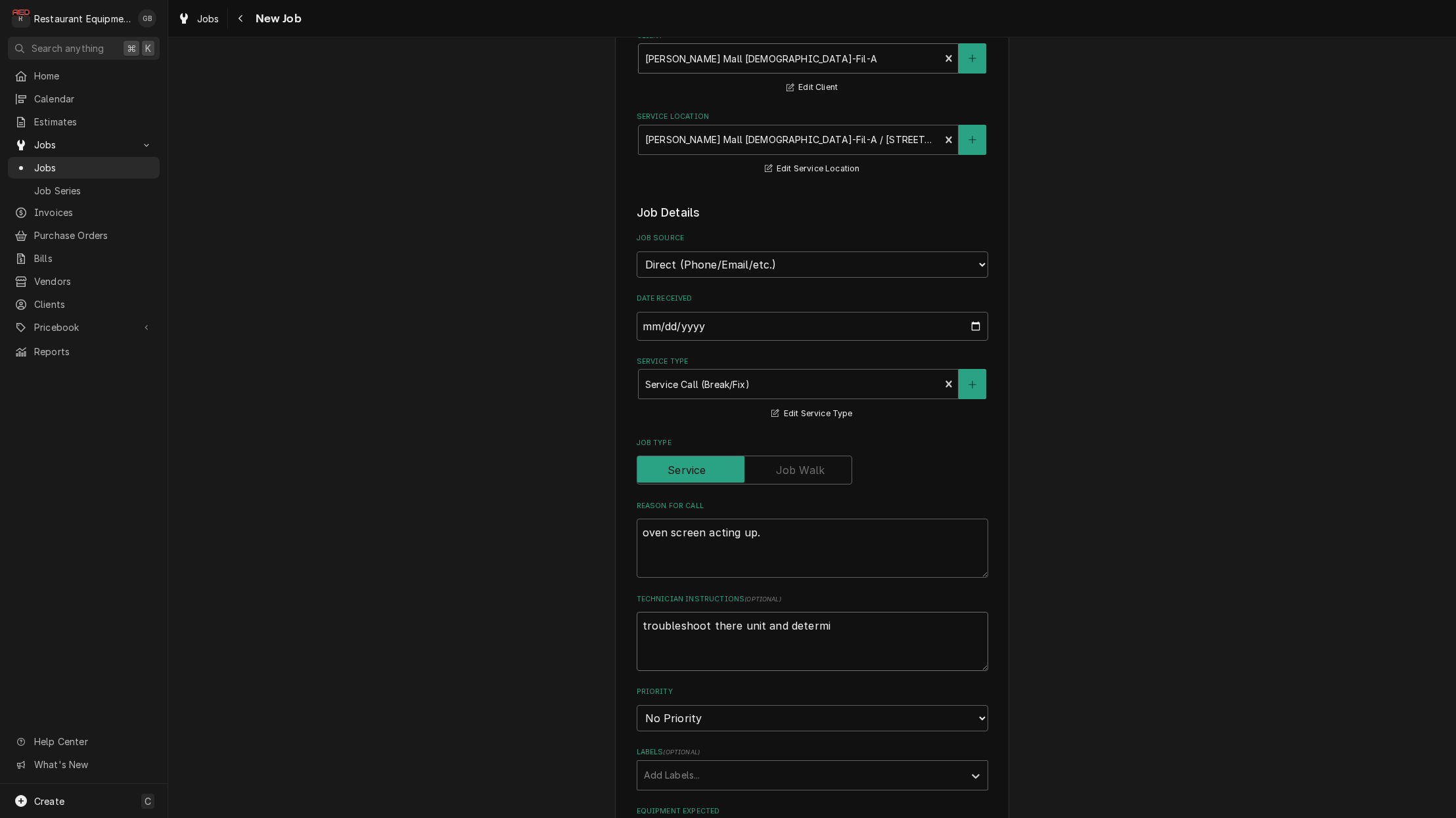
type textarea "troubleshoot there unit and determin"
type textarea "x"
type textarea "troubleshoot there unit and determine"
type textarea "x"
type textarea "troubleshoot there unit and determine"
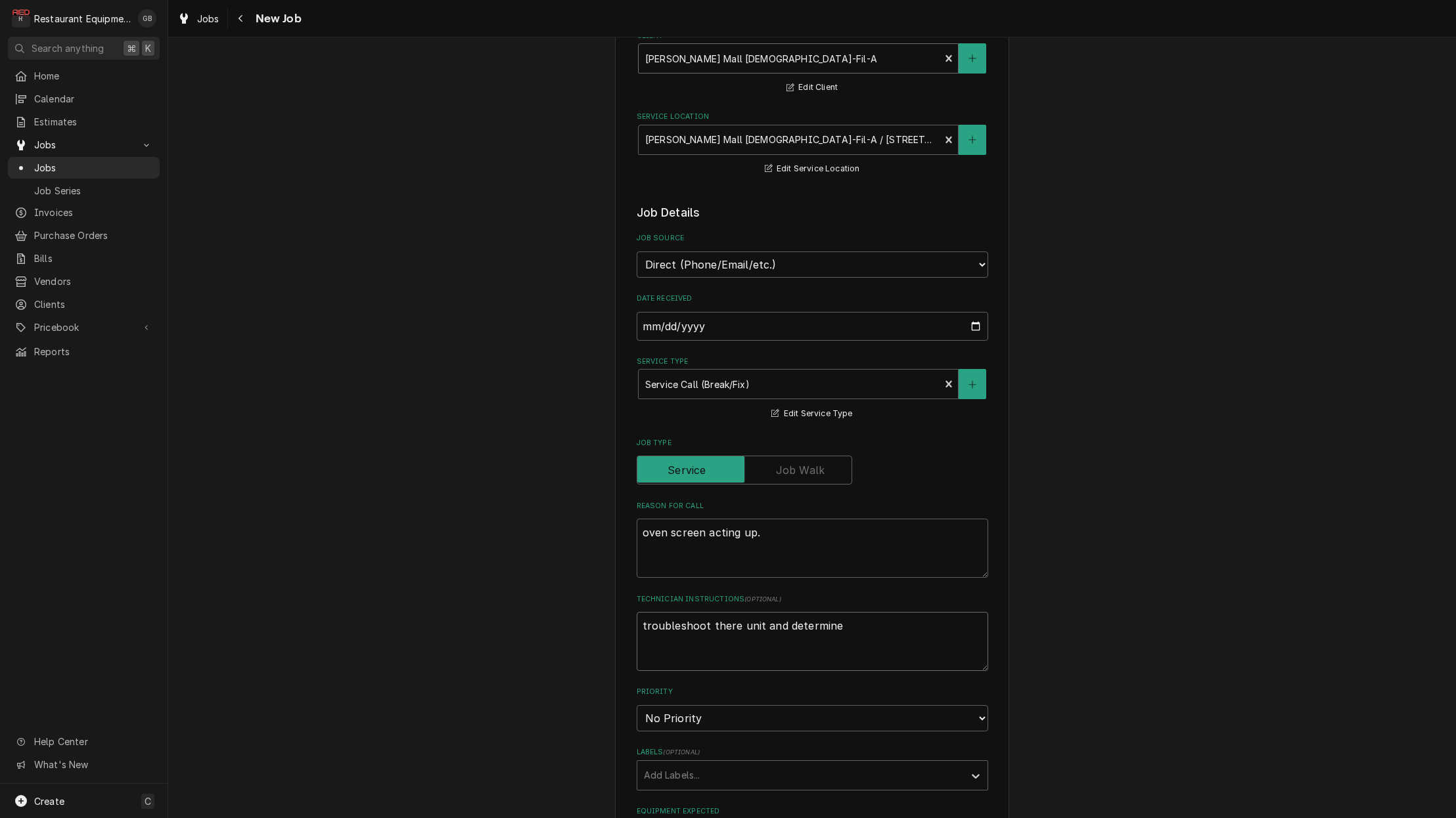
type textarea "x"
type textarea "troubleshoot there unit and determine t"
type textarea "x"
type textarea "troubleshoot there unit and determine th"
type textarea "x"
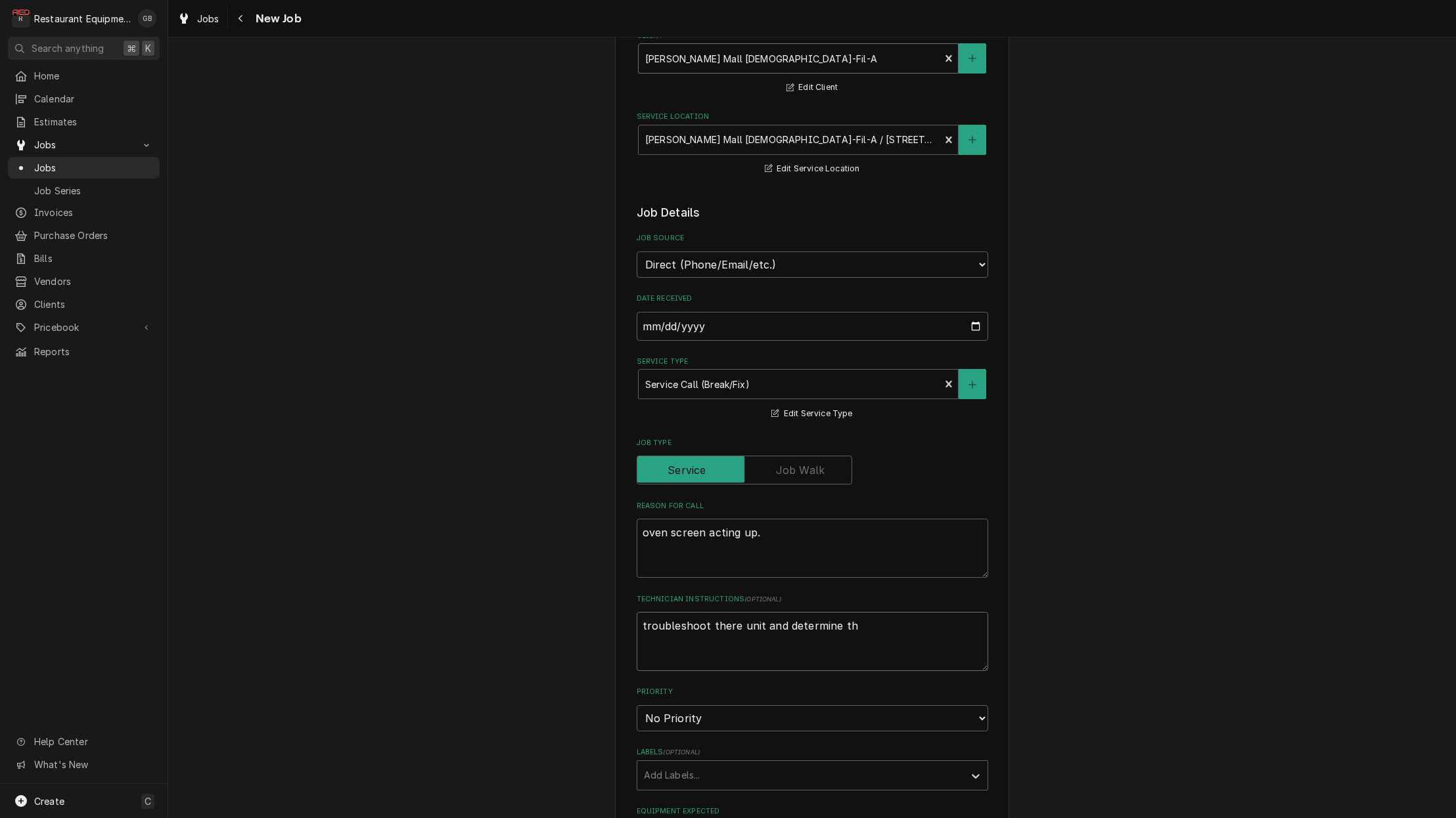
type textarea "troubleshoot there unit and determine the"
type textarea "x"
type textarea "troubleshoot there unit and determine the"
type textarea "x"
type textarea "troubleshoot there unit and determine the r"
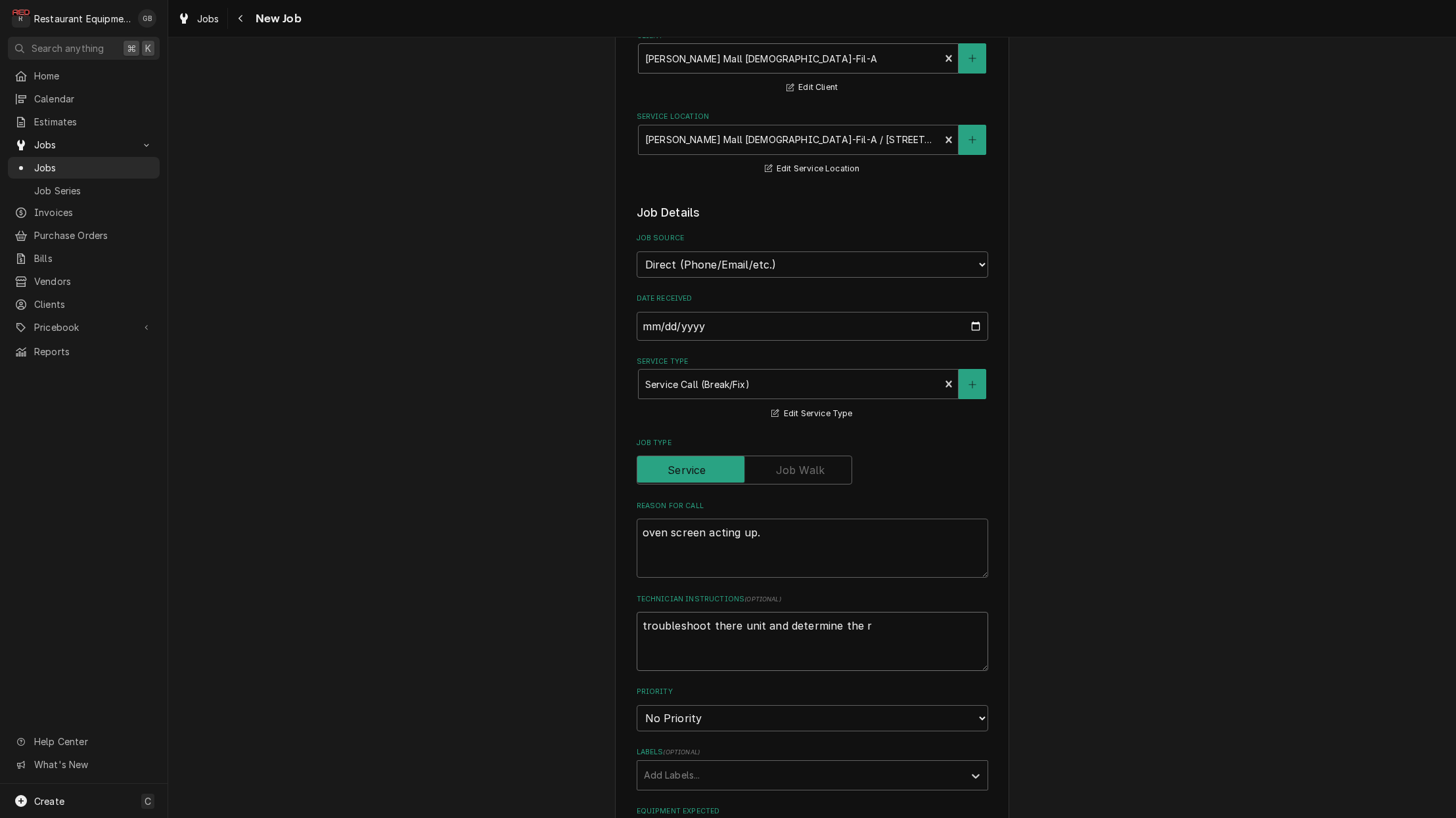
type textarea "x"
type textarea "troubleshoot there unit and determine the ro"
type textarea "x"
type textarea "troubleshoot there unit and determine the roo"
type textarea "x"
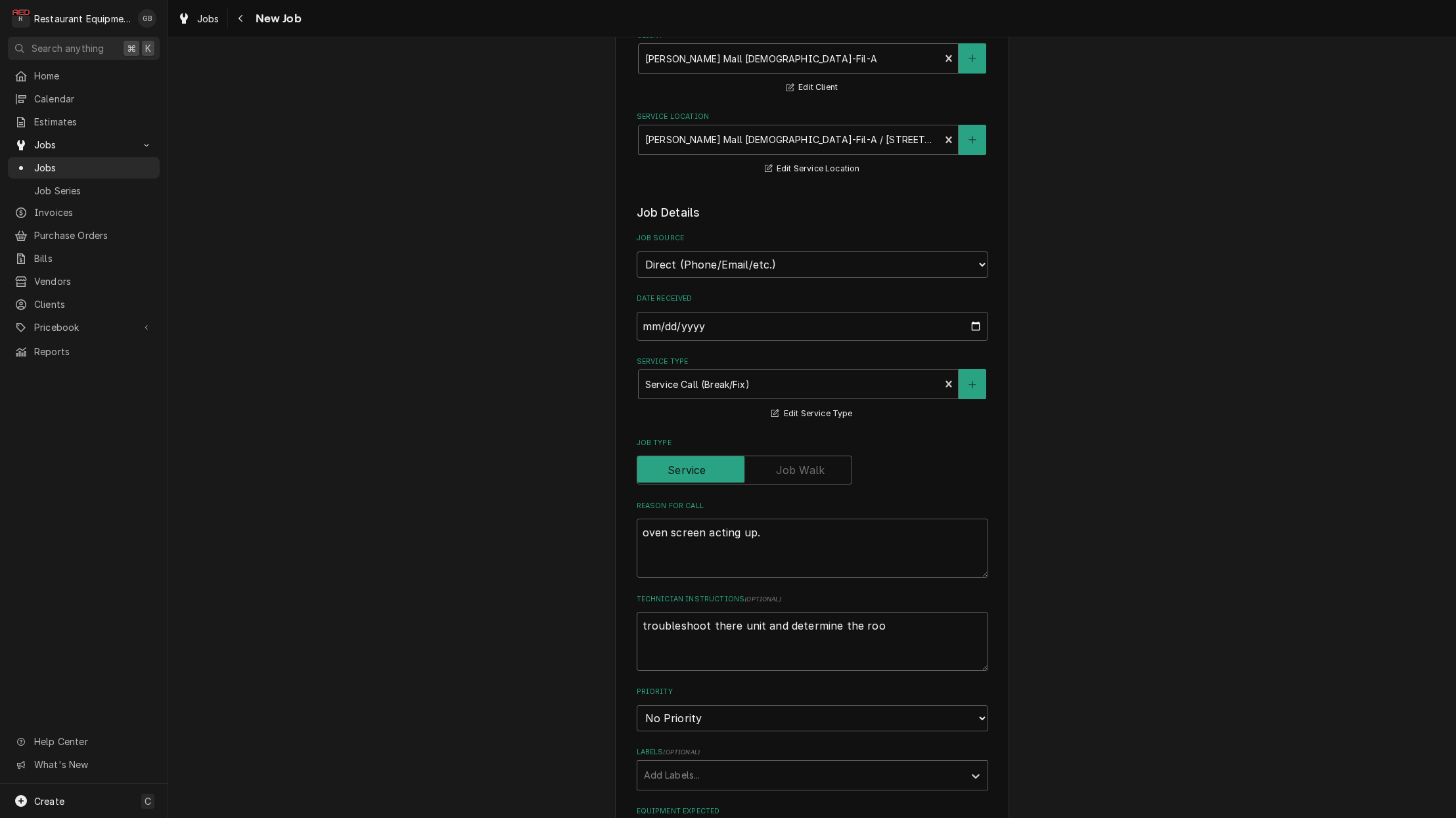
type textarea "troubleshoot there unit and determine the root"
type textarea "x"
type textarea "troubleshoot there unit and determine the root"
type textarea "x"
type textarea "troubleshoot there unit and determine the root c"
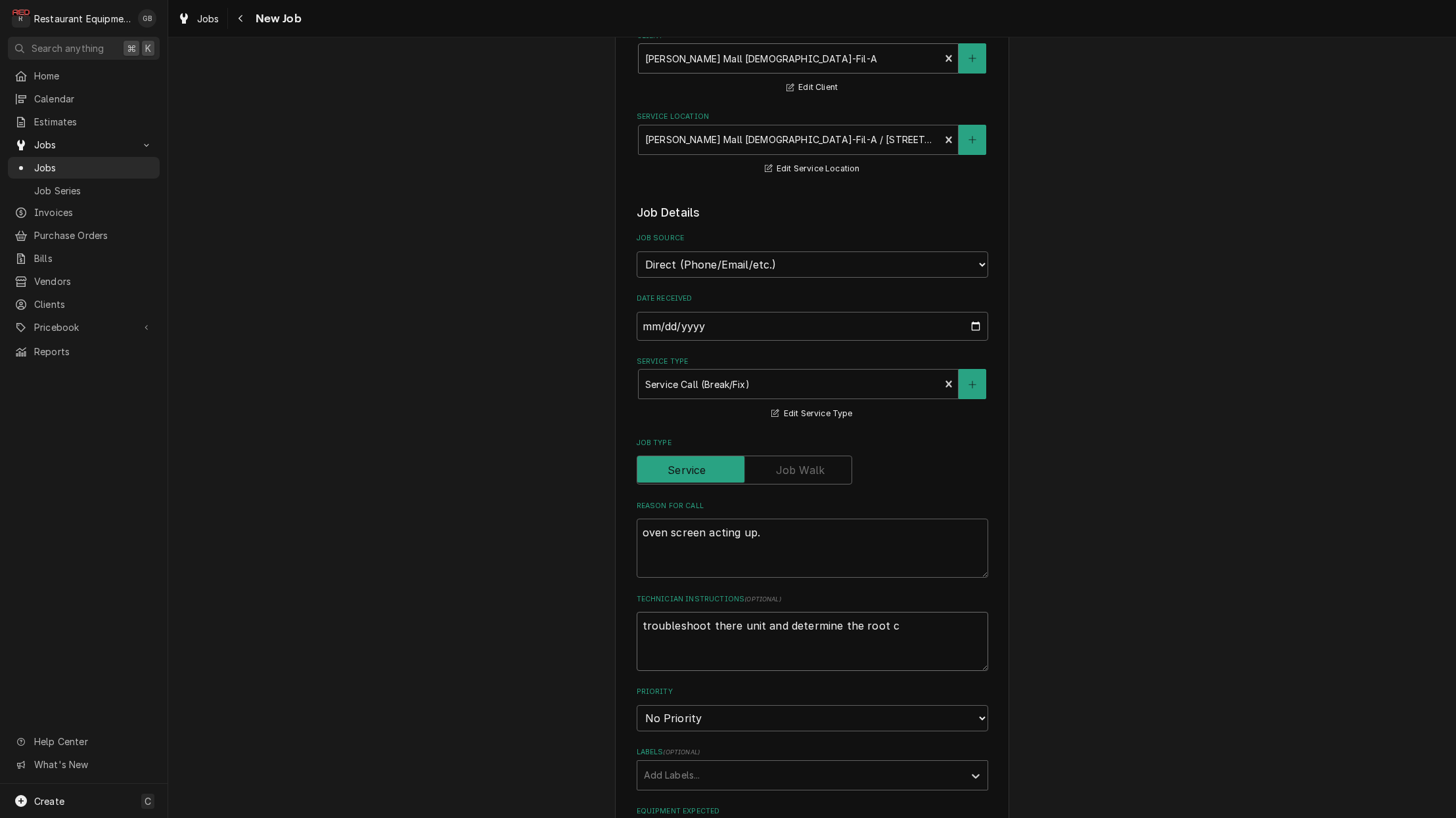
type textarea "x"
type textarea "troubleshoot there unit and determine the root ca"
type textarea "x"
type textarea "troubleshoot there unit and determine the root cas"
type textarea "x"
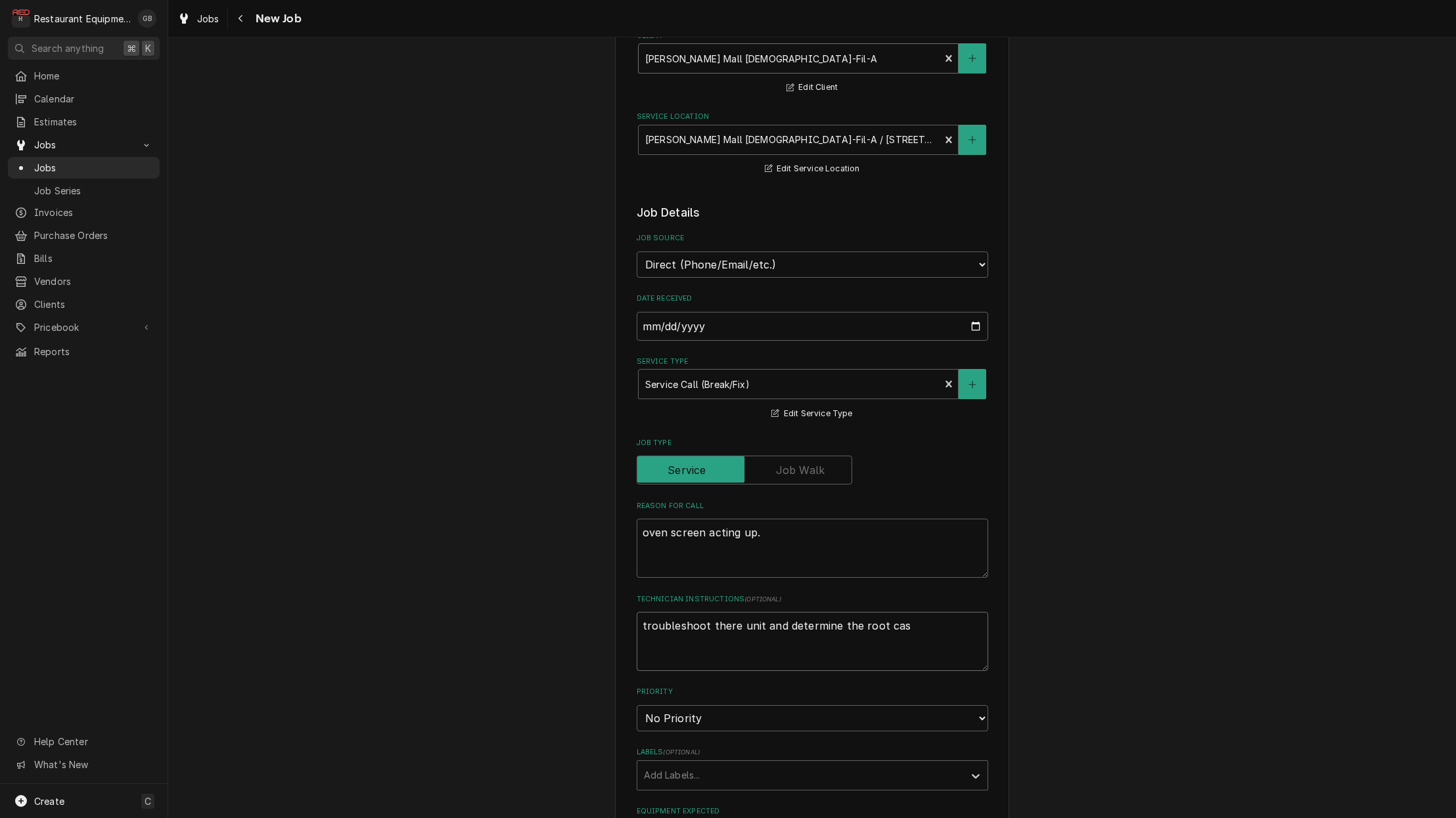
type textarea "troubleshoot there unit and determine the root casu"
type textarea "x"
type textarea "troubleshoot there unit and determine the root casue"
type textarea "x"
type textarea "troubleshoot there unit and determine the root casuee"
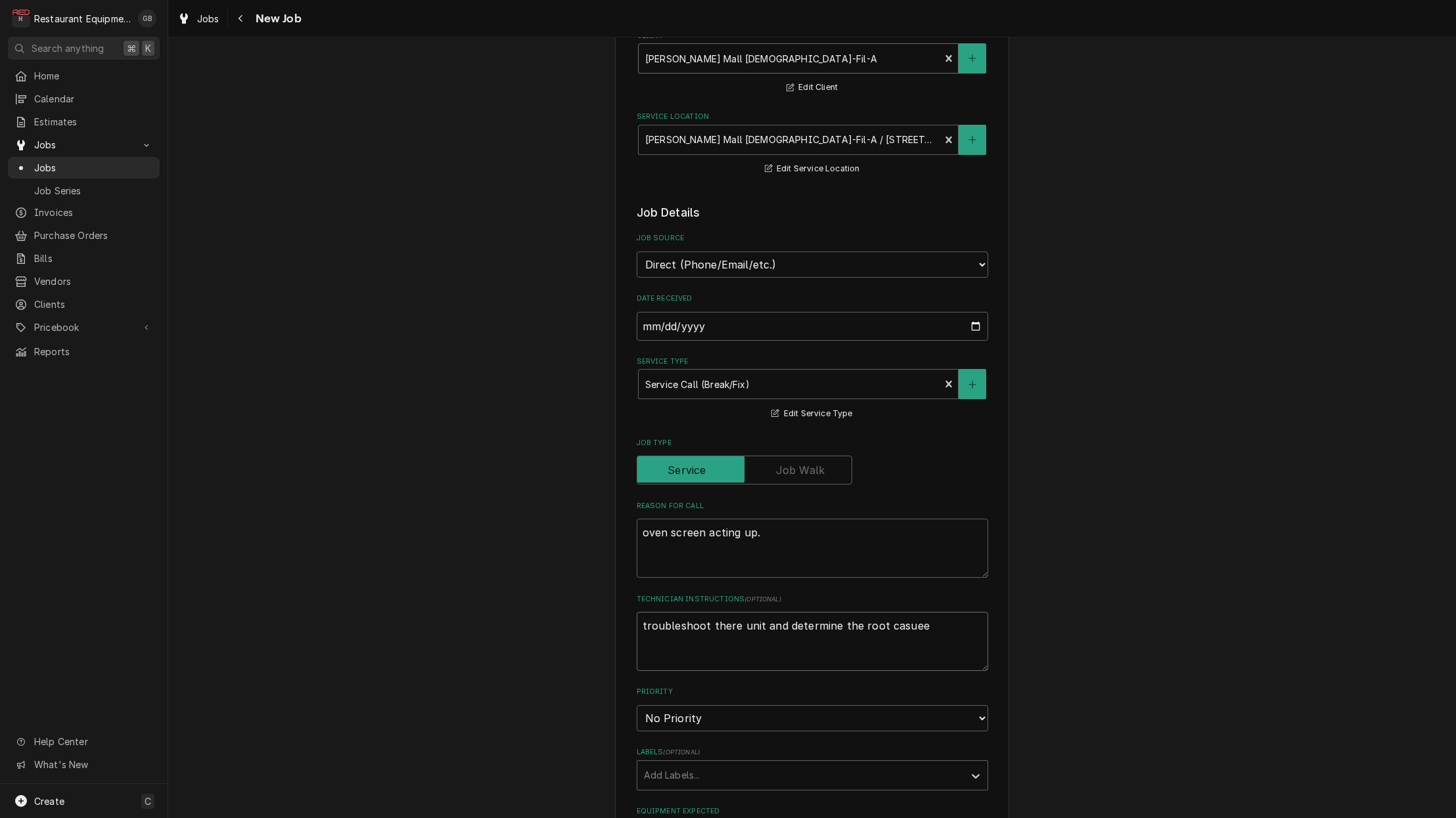
type textarea "x"
type textarea "troubleshoot there unit and determine the root cause"
type textarea "x"
type textarea "troubleshoot there unit and determine the root cause o"
type textarea "x"
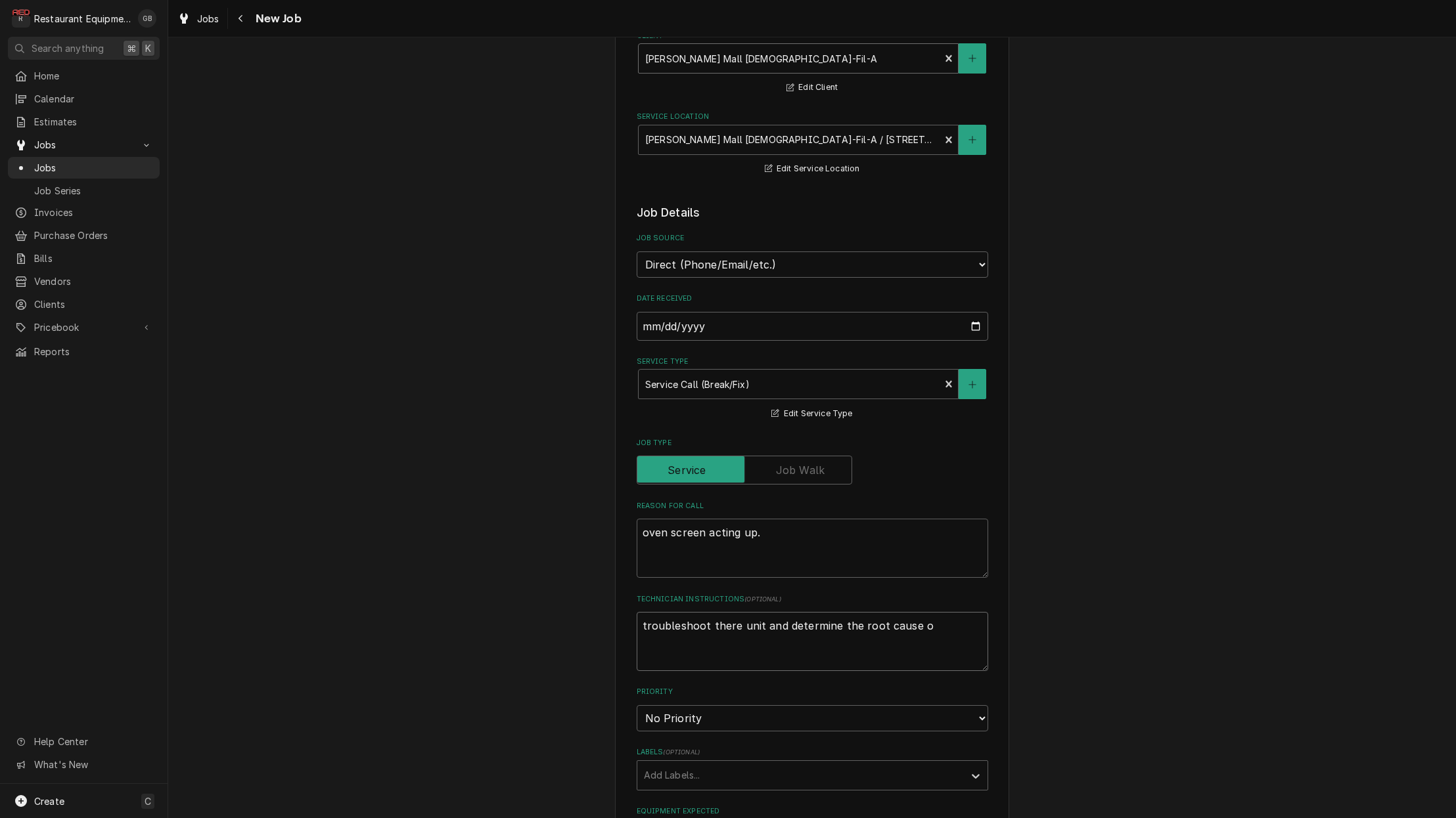
type textarea "troubleshoot there unit and determine the root cause of"
type textarea "x"
type textarea "troubleshoot there unit and determine the root cause of"
type textarea "x"
type textarea "troubleshoot there unit and determine the root cause of w"
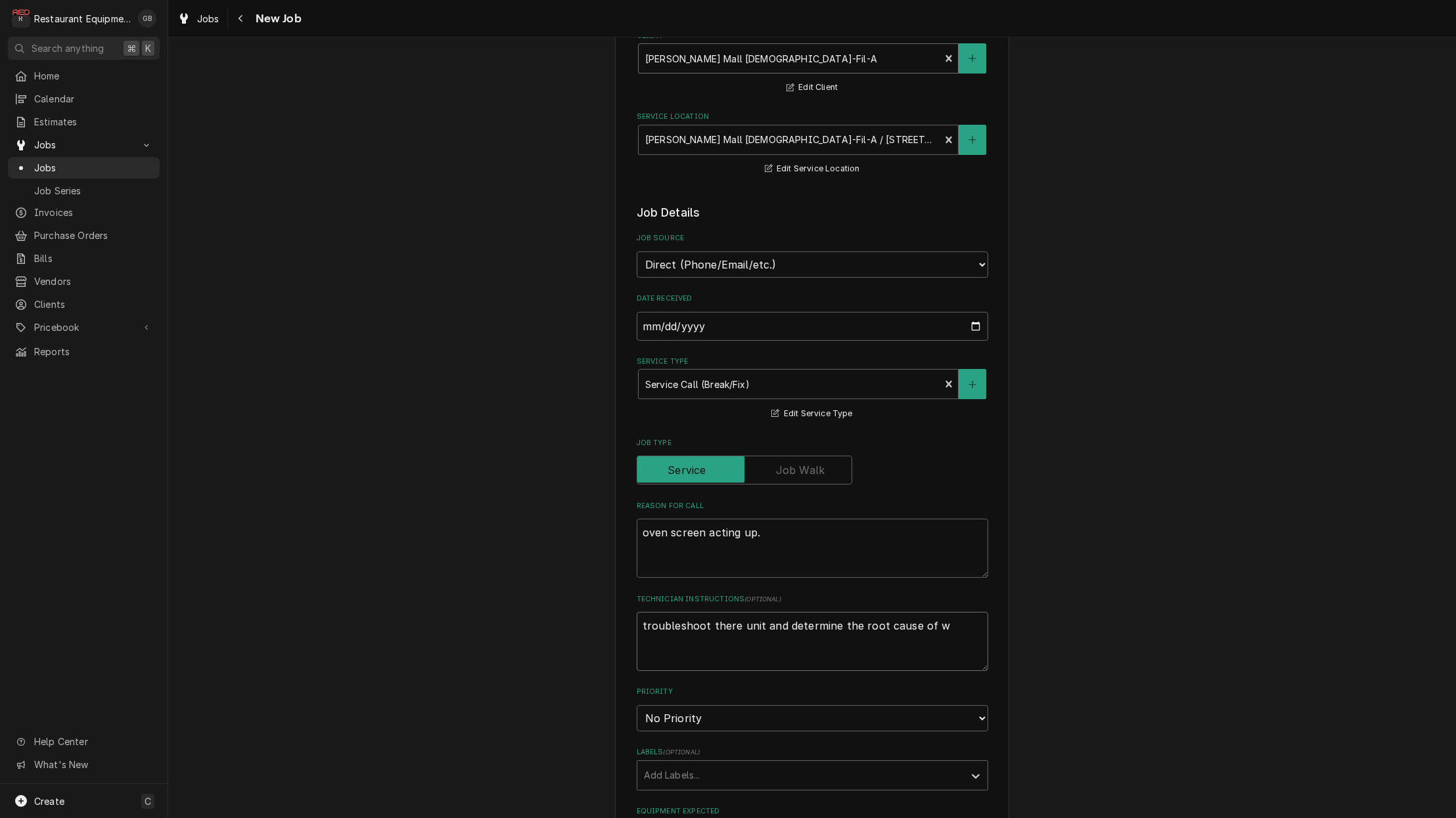
type textarea "x"
type textarea "troubleshoot there unit and determine the root cause of wh"
type textarea "x"
type textarea "troubleshoot there unit and determine the root cause of wha"
type textarea "x"
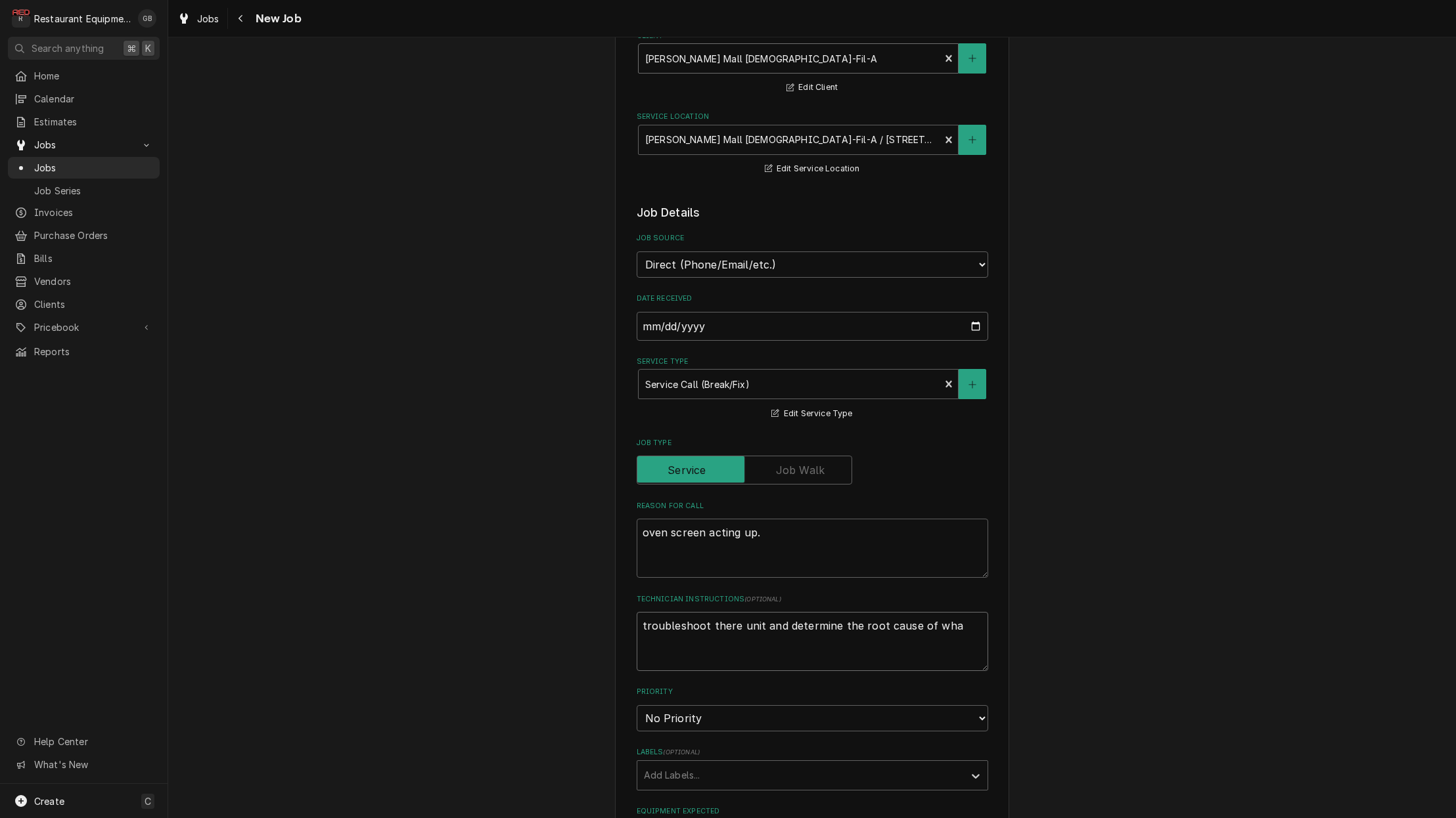
type textarea "troubleshoot there unit and determine the root cause of what"
type textarea "x"
type textarea "troubleshoot there unit and determine the root cause of whats"
type textarea "x"
type textarea "troubleshoot there unit and determine the root cause of what's"
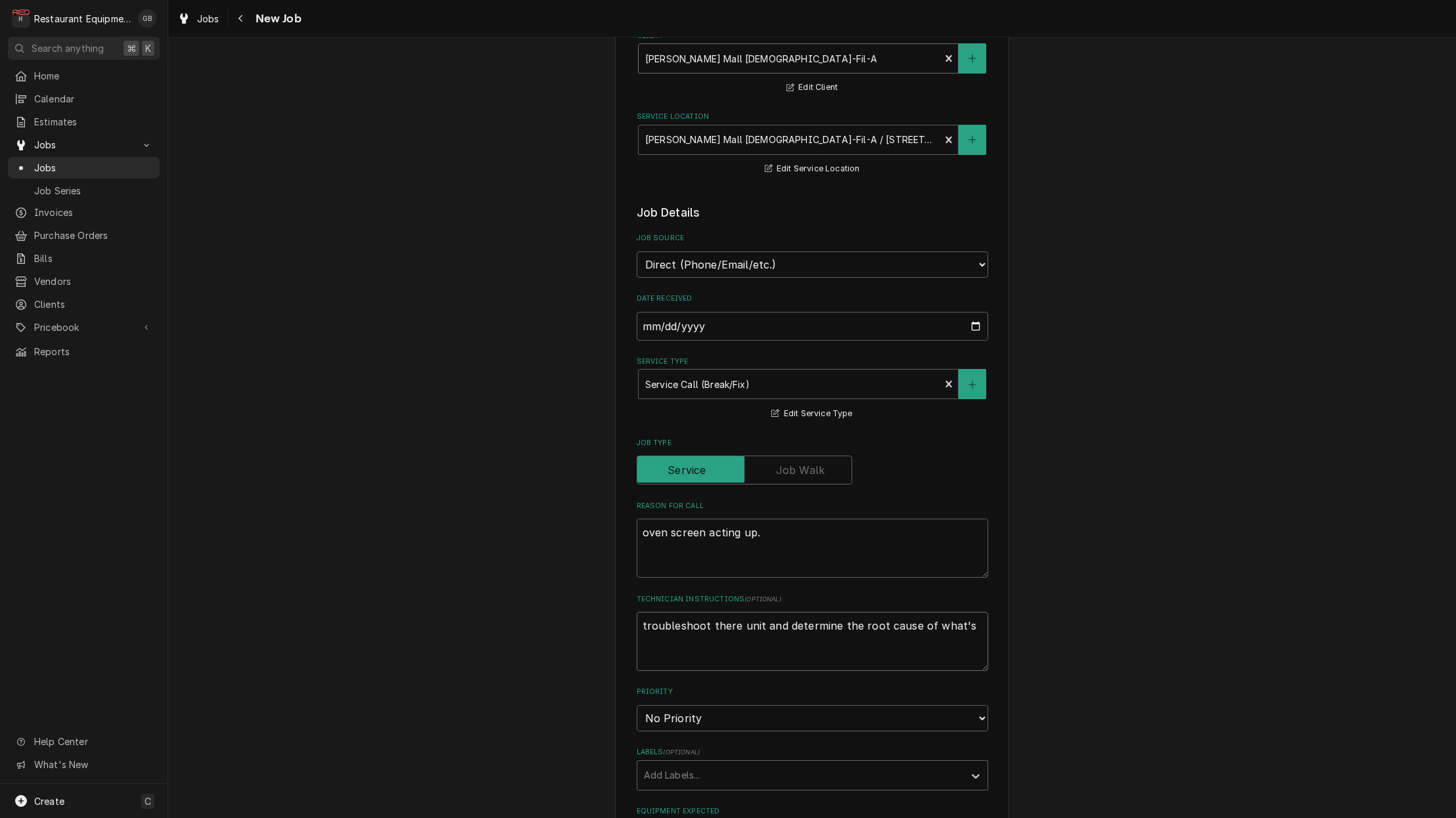
type textarea "x"
type textarea "troubleshoot there unit and determine the root cause of what's w"
type textarea "x"
type textarea "troubleshoot there unit and determine the root cause of what's wr"
type textarea "x"
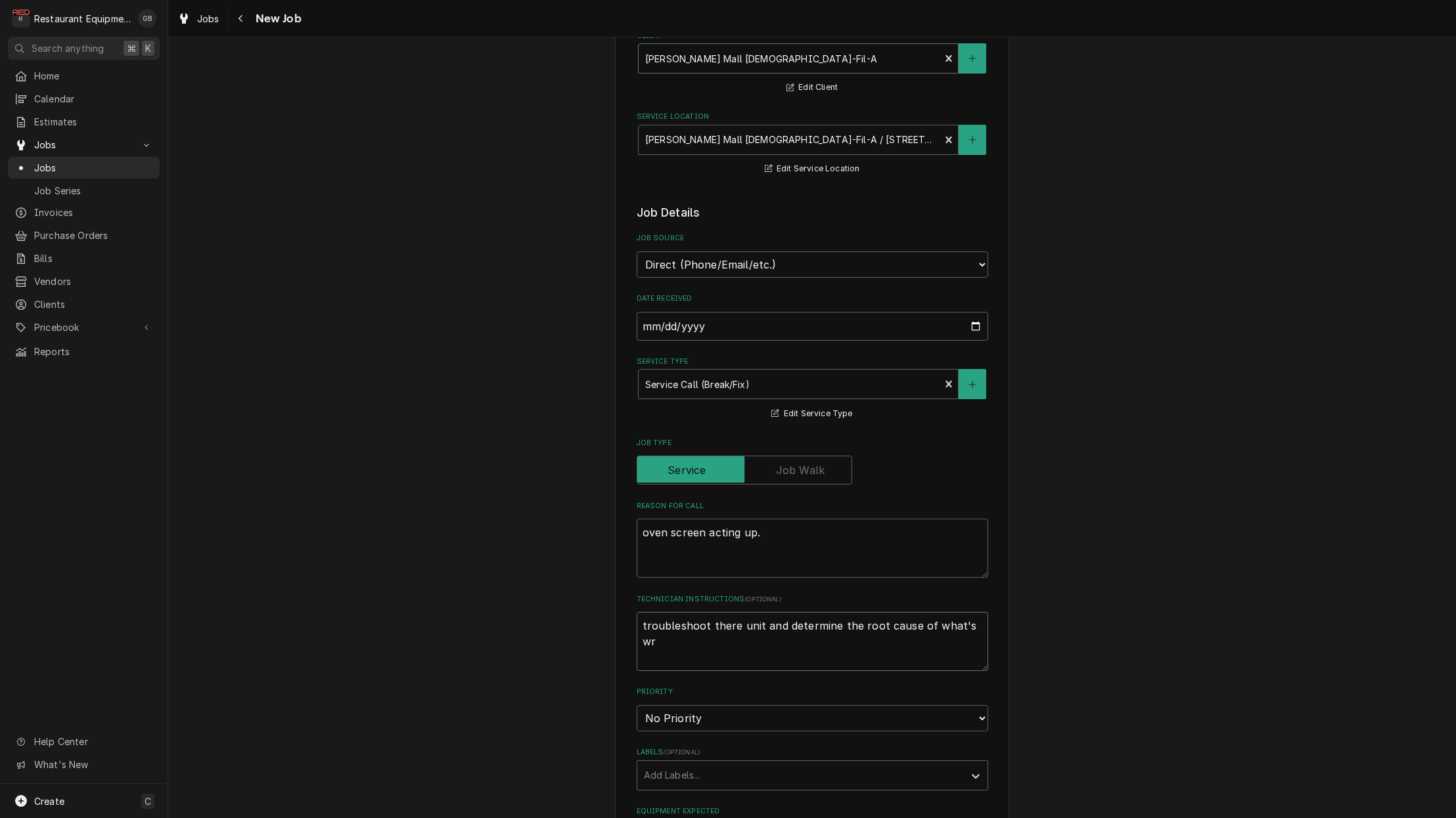
type textarea "troubleshoot there unit and determine the root cause of what's wro"
type textarea "x"
type textarea "troubleshoot there unit and determine the root cause of what's wron"
type textarea "x"
type textarea "troubleshoot there unit and determine the root cause of what's wrong"
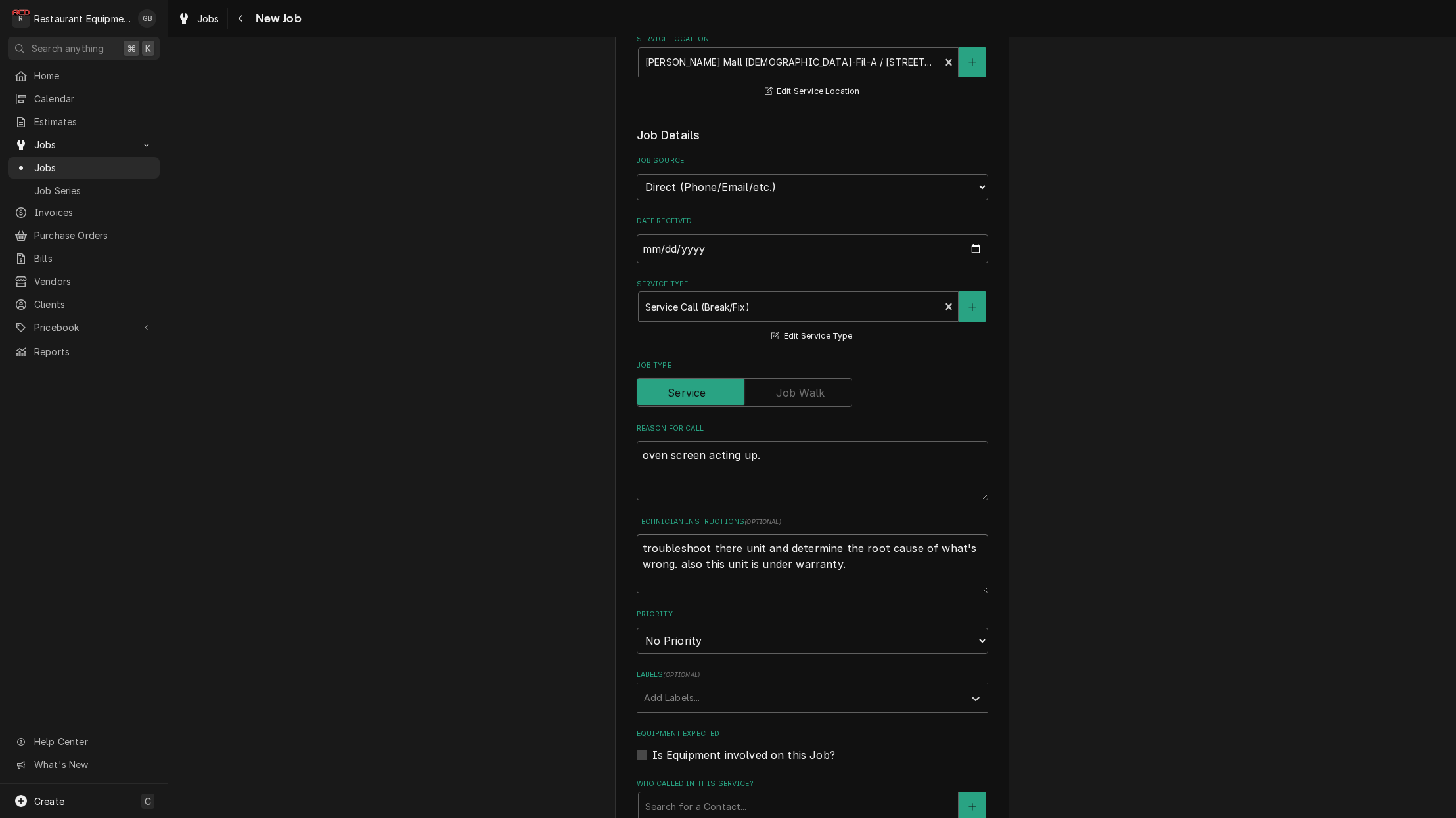
scroll to position [189, 0]
click at [737, 684] on div "Labels" at bounding box center [801, 696] width 314 height 24
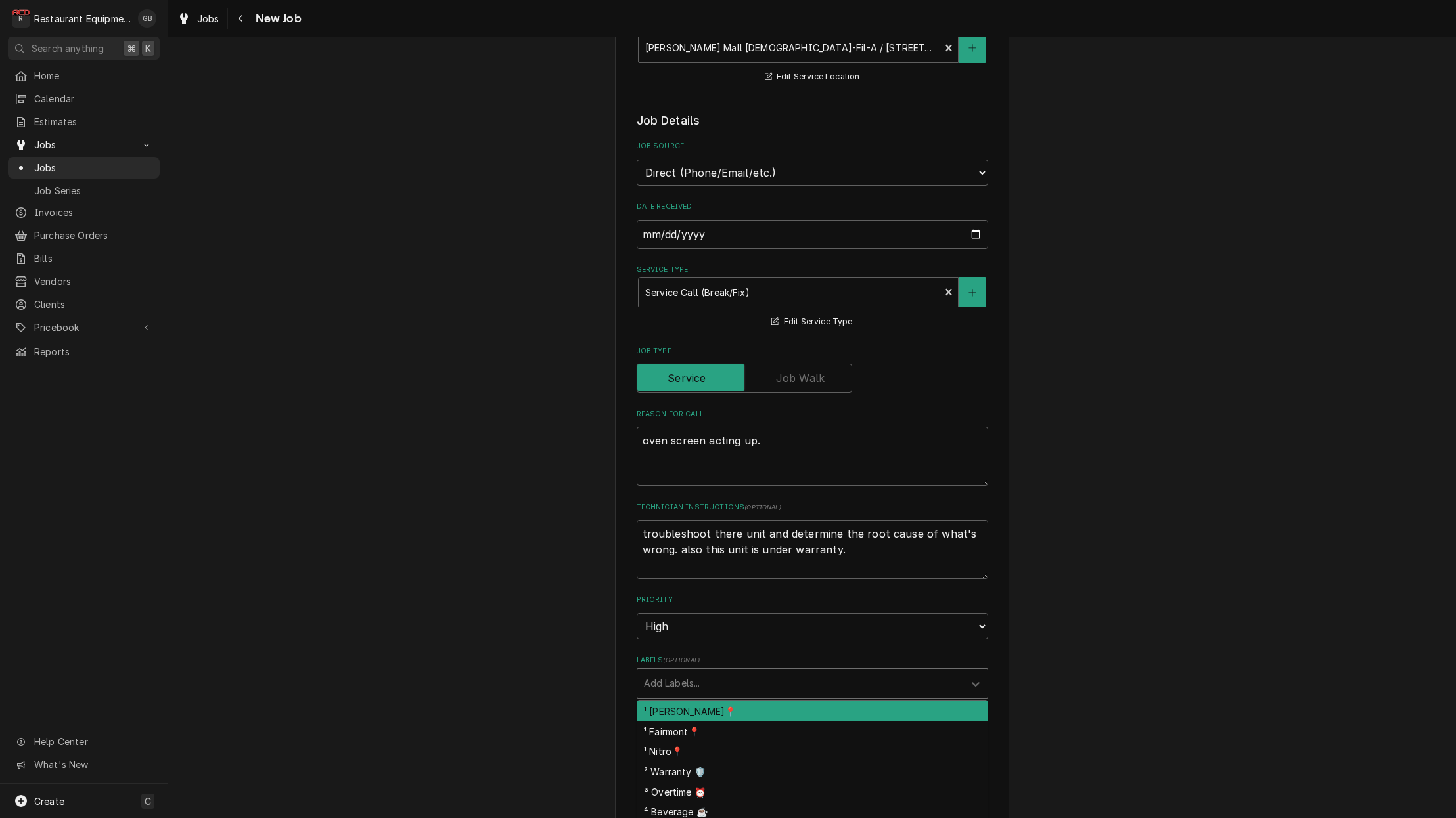
scroll to position [203, 0]
click at [715, 699] on div "¹ [PERSON_NAME]📍" at bounding box center [812, 709] width 350 height 20
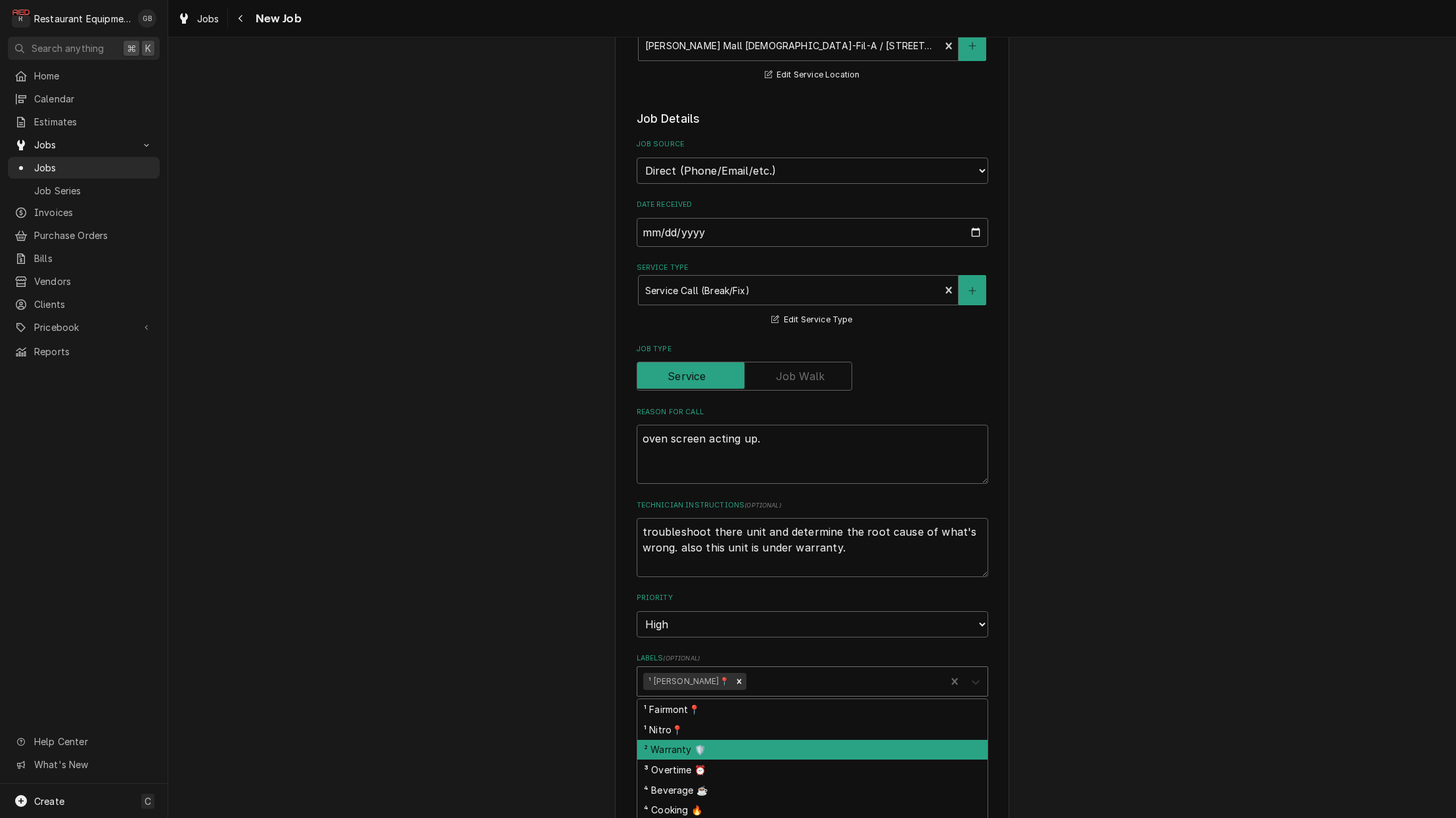
click at [687, 740] on div "² Warranty 🛡️" at bounding box center [812, 750] width 350 height 20
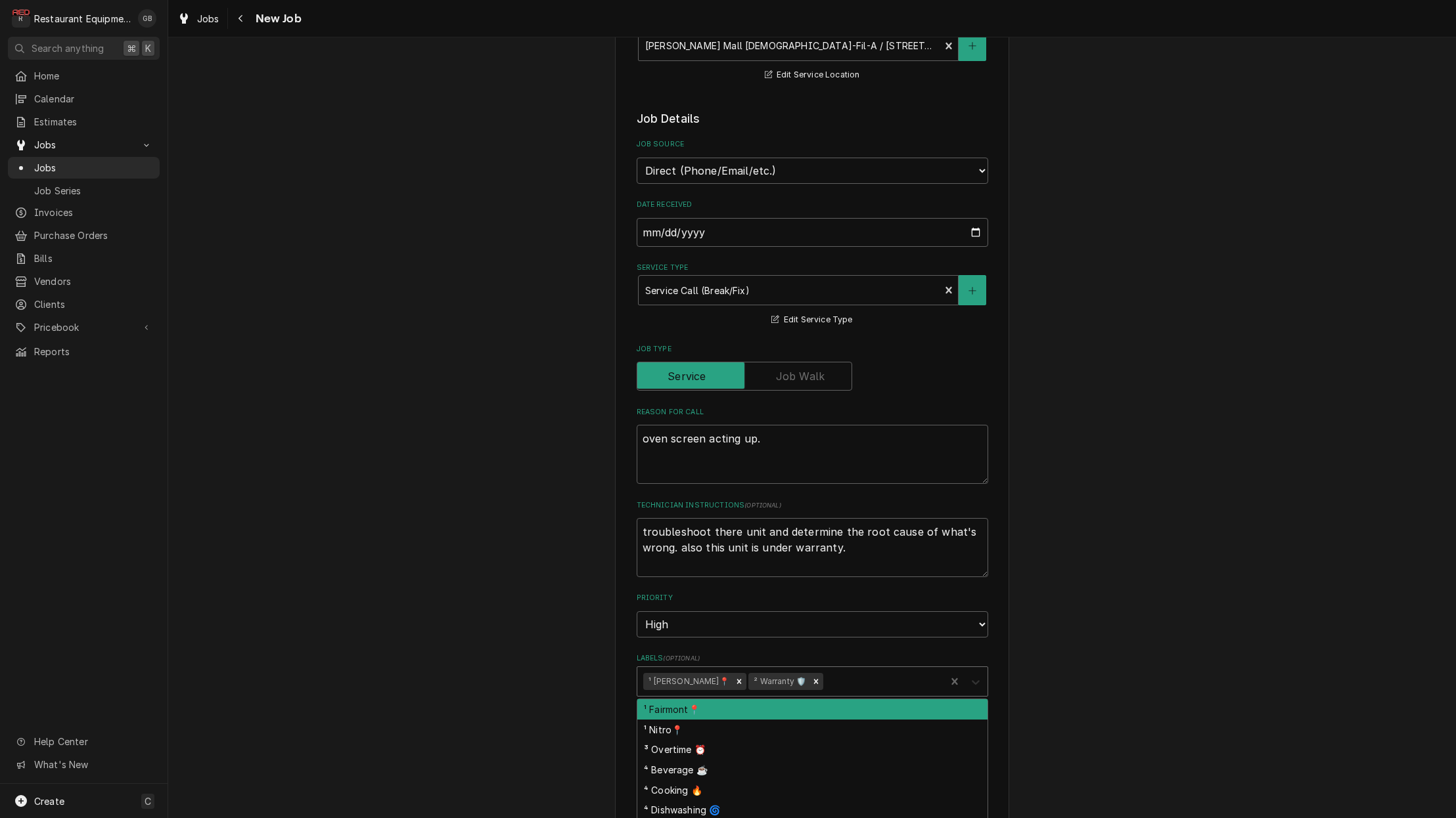
click at [979, 669] on div "Labels" at bounding box center [975, 681] width 24 height 25
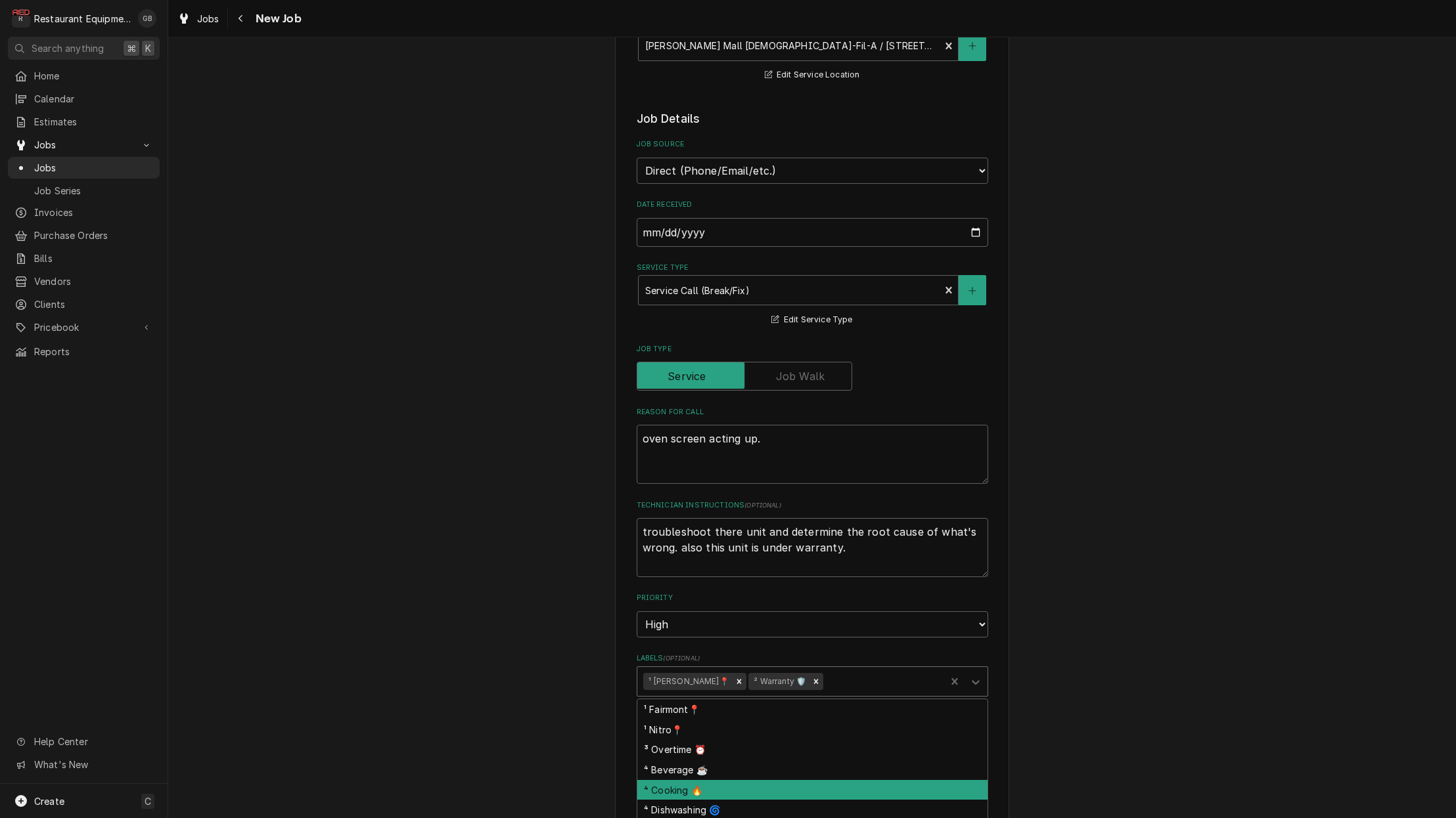
click at [661, 780] on div "⁴ Cooking 🔥" at bounding box center [812, 790] width 350 height 20
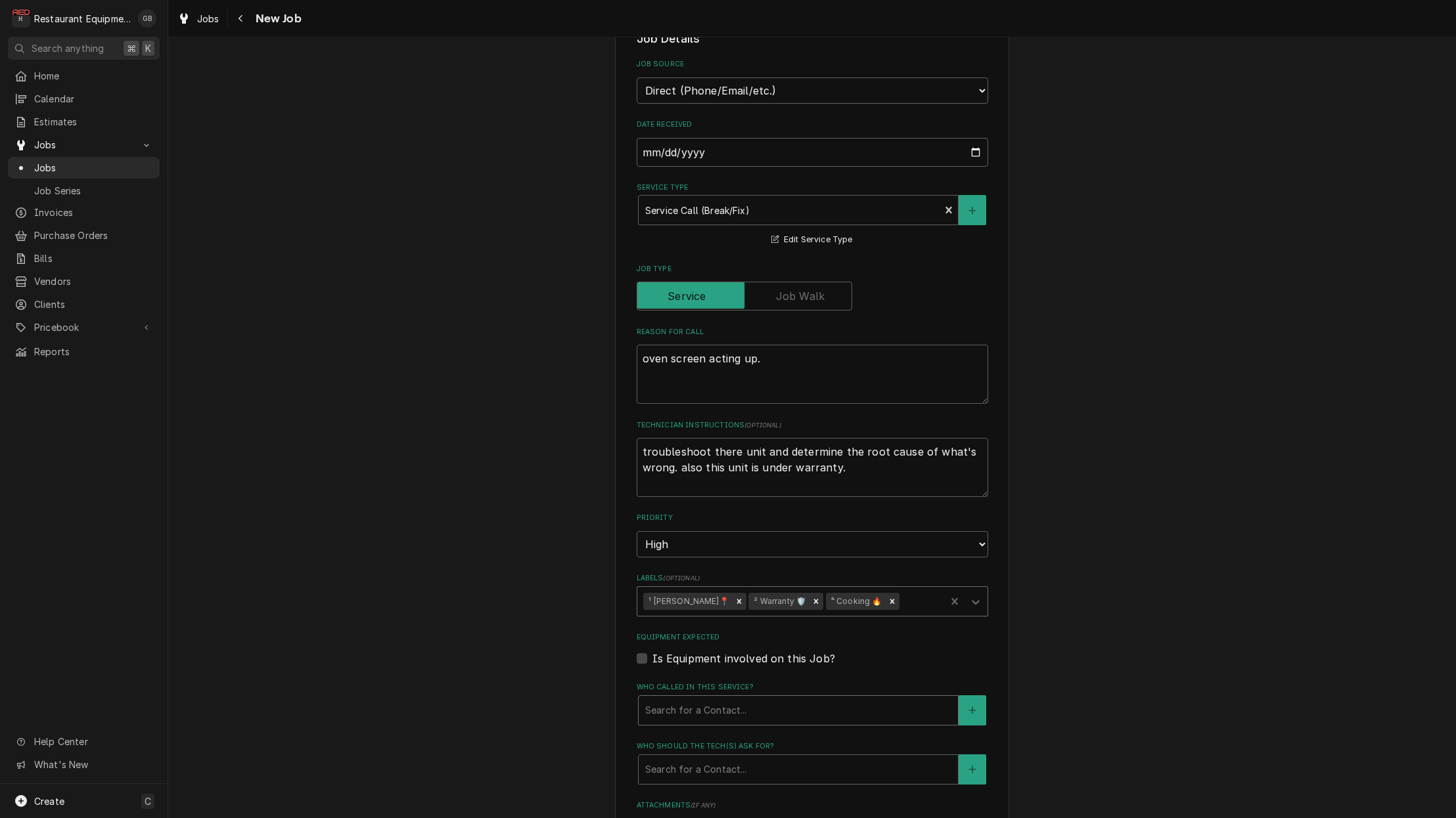
scroll to position [290, 0]
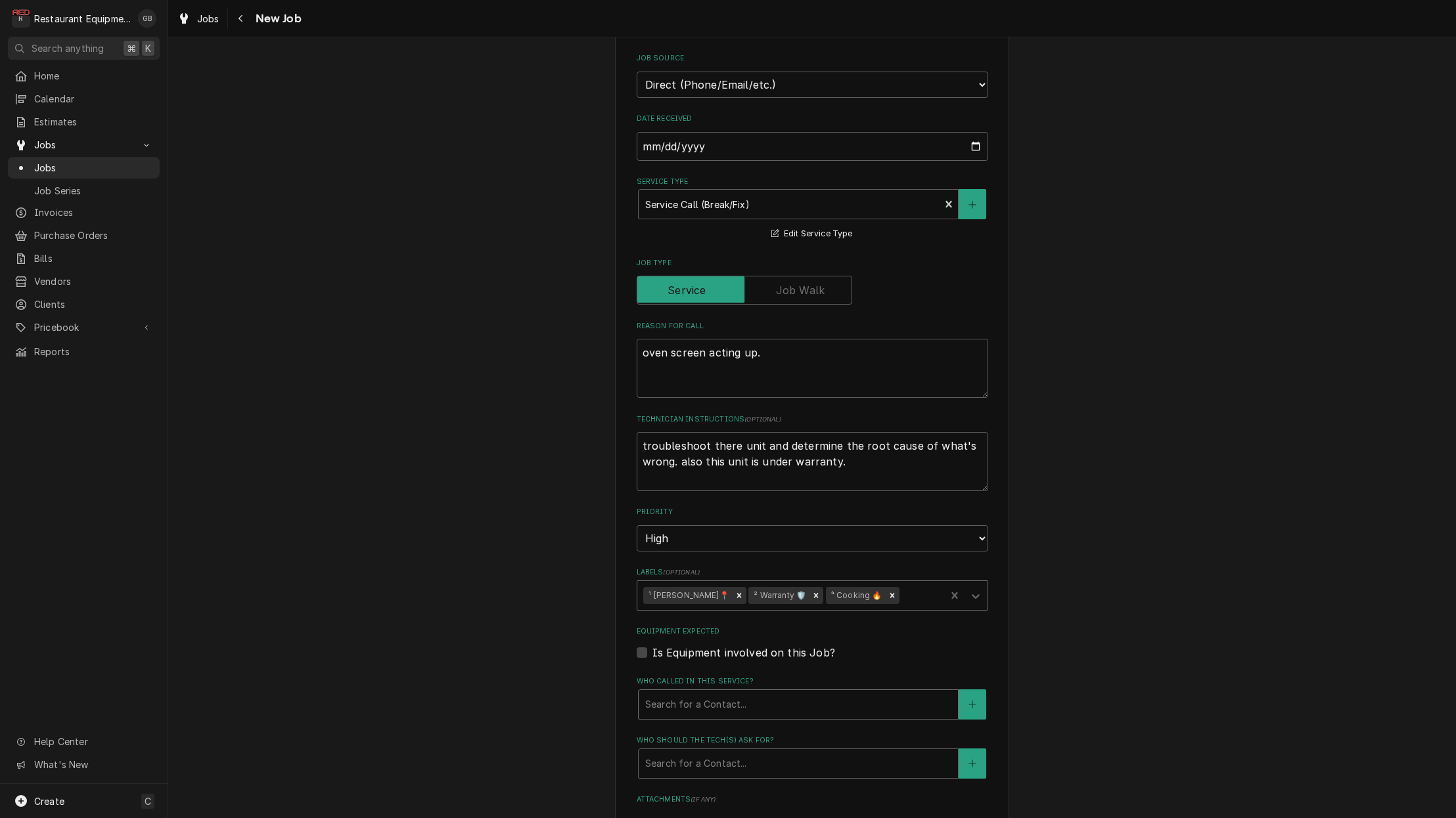
click at [649, 698] on div "Search for a Contact..." at bounding box center [798, 704] width 306 height 14
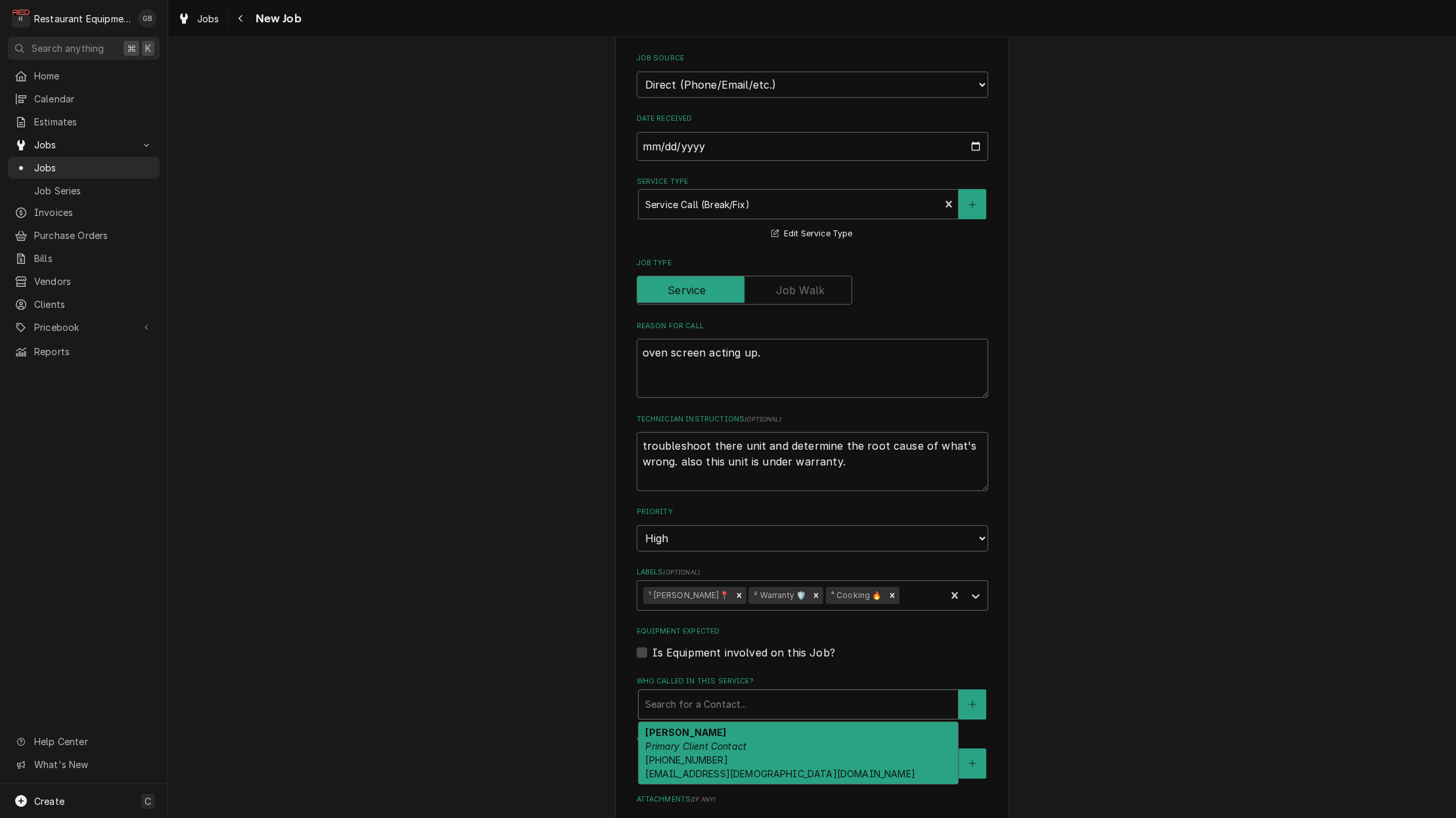
click at [681, 754] on span "(540) 597-2384 000177@chick-fil-a.com" at bounding box center [780, 766] width 270 height 25
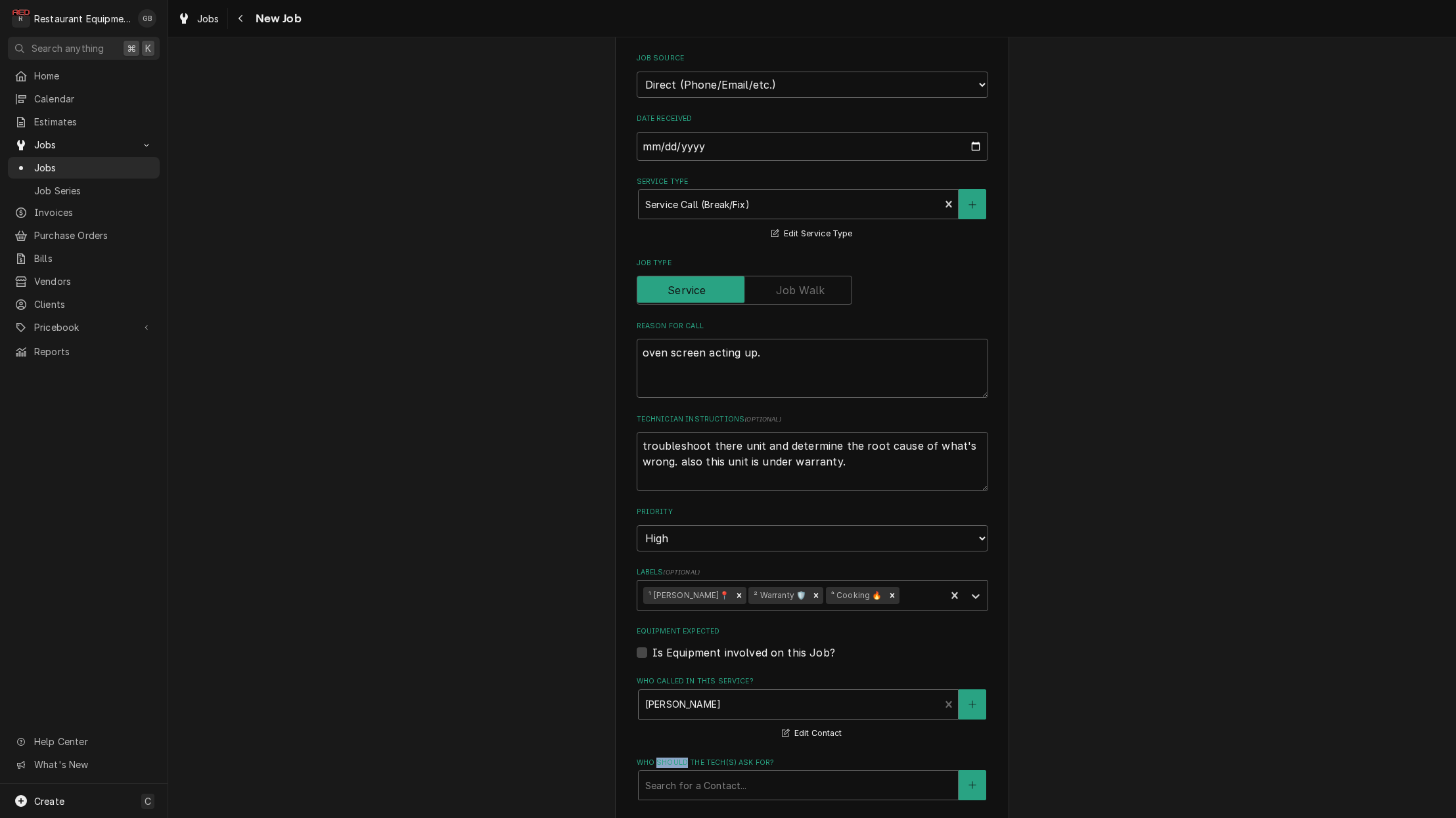
click at [681, 758] on label "Who should the tech(s) ask for?" at bounding box center [812, 763] width 351 height 10
click at [678, 779] on div "Search for a Contact..." at bounding box center [798, 786] width 306 height 14
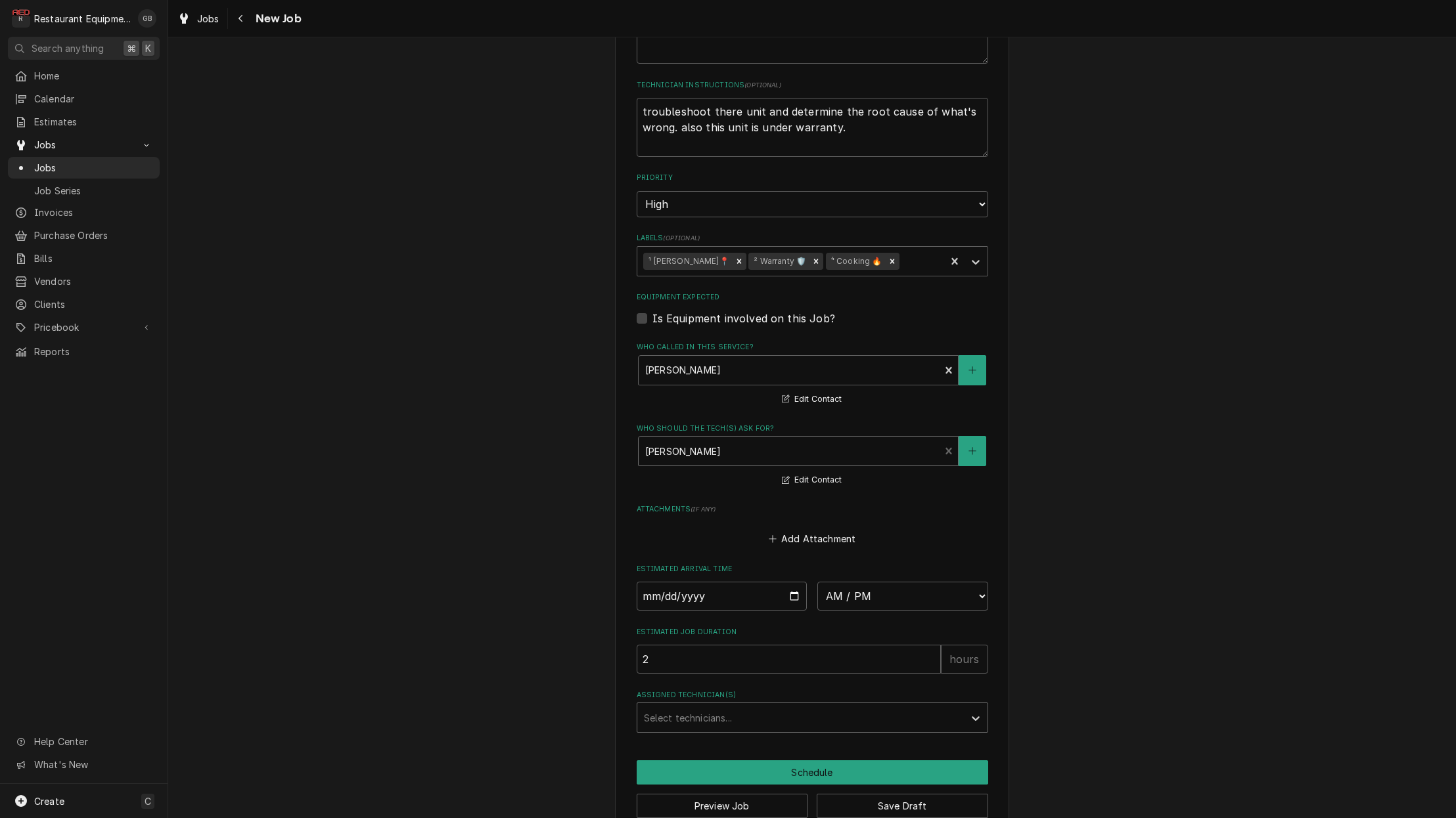
scroll to position [622, 0]
click at [667, 583] on input "Date" at bounding box center [722, 598] width 170 height 29
click at [645, 583] on input "Date" at bounding box center [722, 598] width 170 height 29
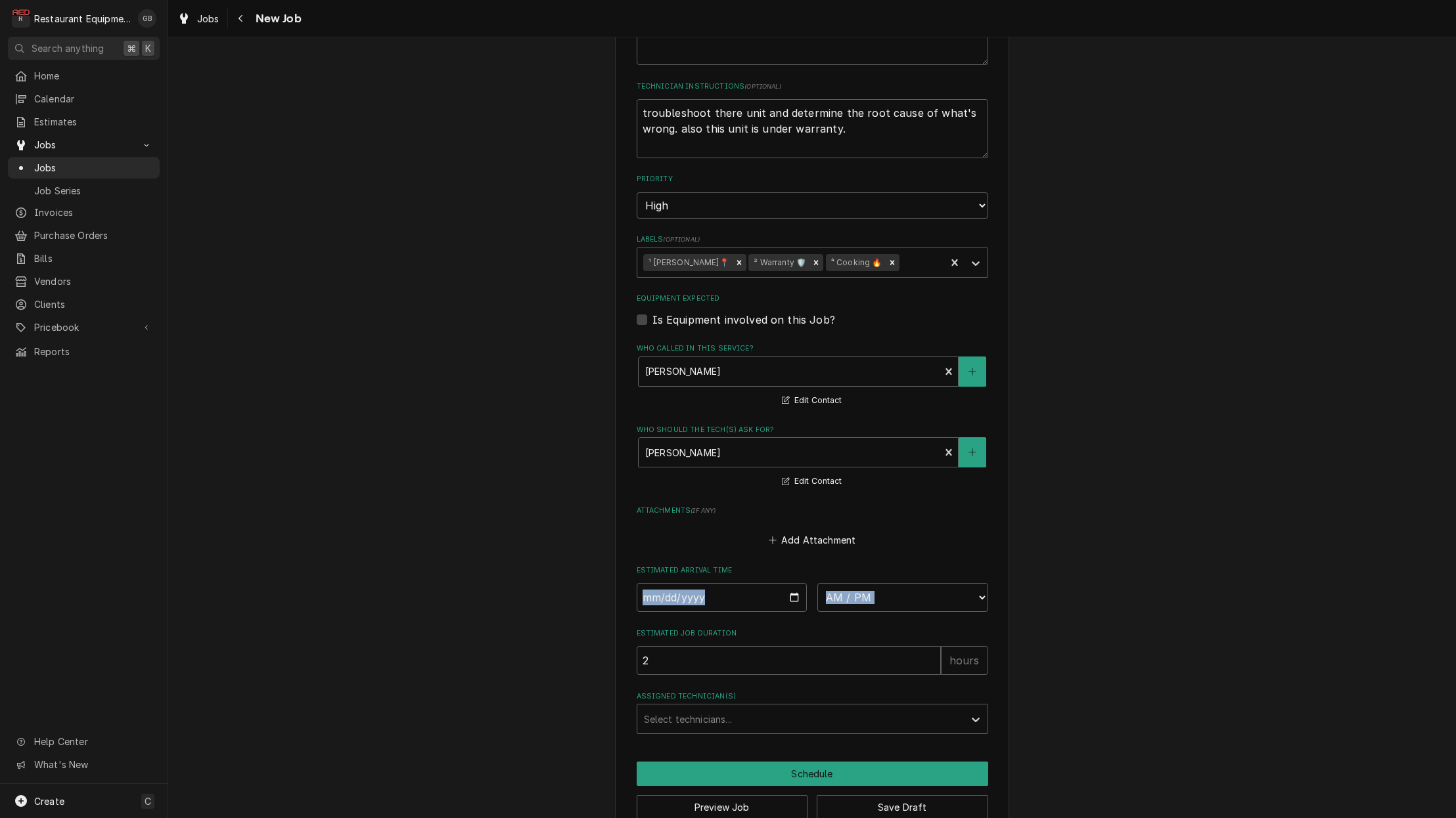
drag, startPoint x: 675, startPoint y: 589, endPoint x: 678, endPoint y: 579, distance: 10.4
click at [675, 581] on fieldset "Job Details Job Source Direct (Phone/Email/etc.) Service Channel Corrigo Ecotra…" at bounding box center [812, 213] width 351 height 1043
click at [707, 583] on input "Date" at bounding box center [722, 598] width 170 height 29
click at [709, 583] on input "Date" at bounding box center [722, 598] width 170 height 29
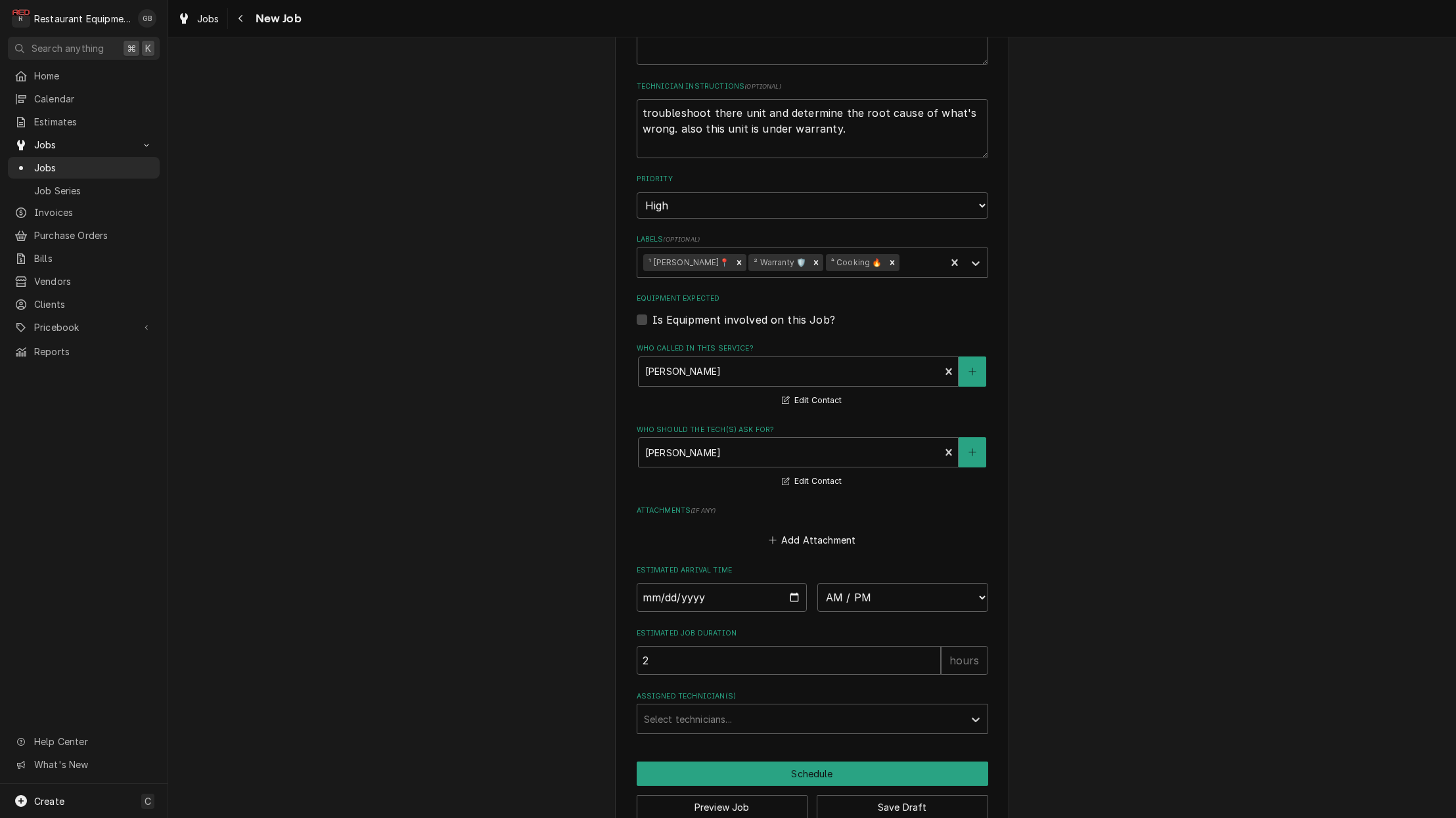
click at [504, 537] on div "Please provide the following information to create a job: Client Details Client…" at bounding box center [812, 138] width 1287 height 1419
click at [669, 583] on input "Date" at bounding box center [722, 598] width 170 height 29
click at [899, 582] on fieldset "Job Details Job Source Direct (Phone/Email/etc.) Service Channel Corrigo Ecotra…" at bounding box center [812, 213] width 351 height 1043
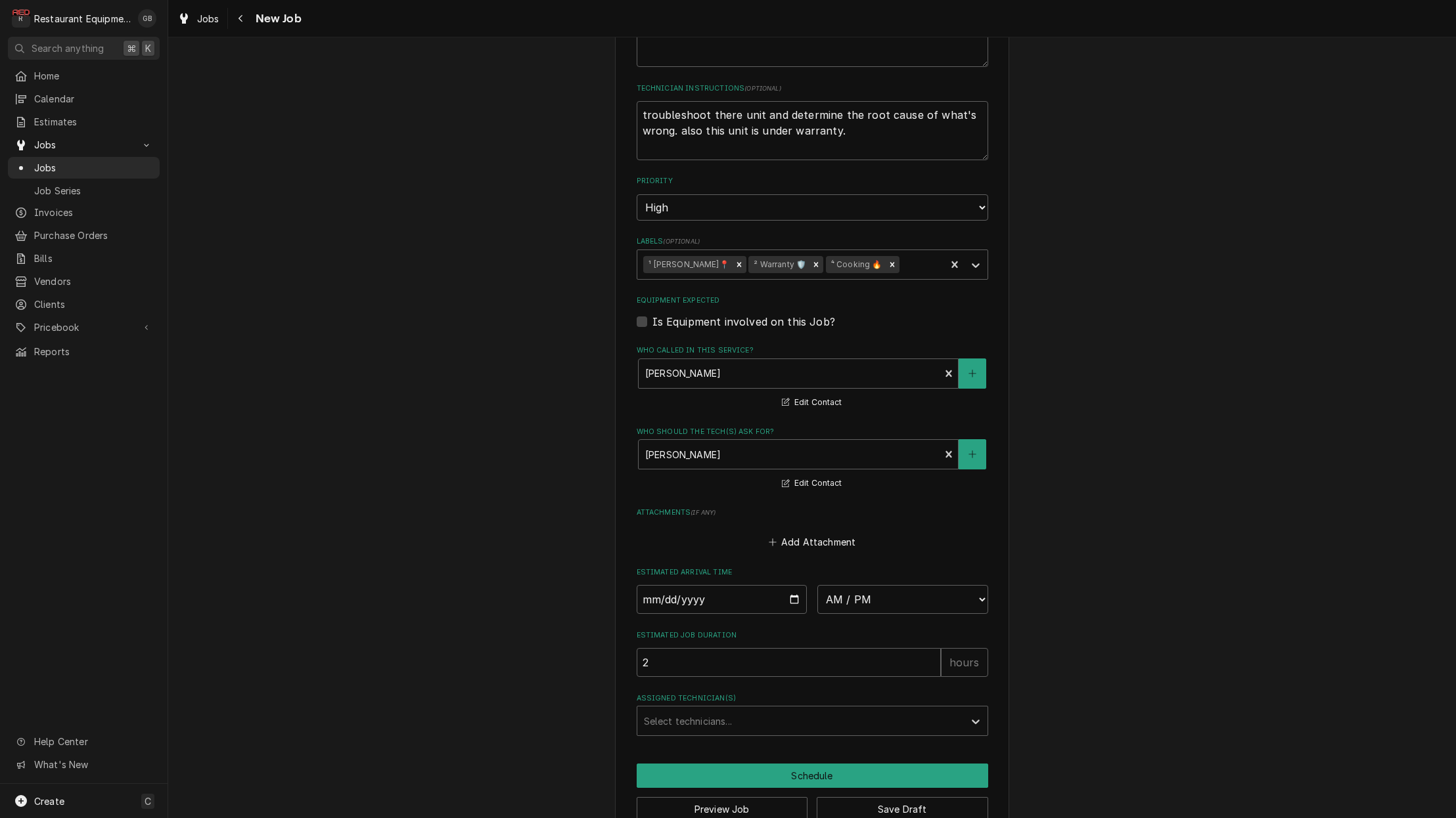
scroll to position [0, 0]
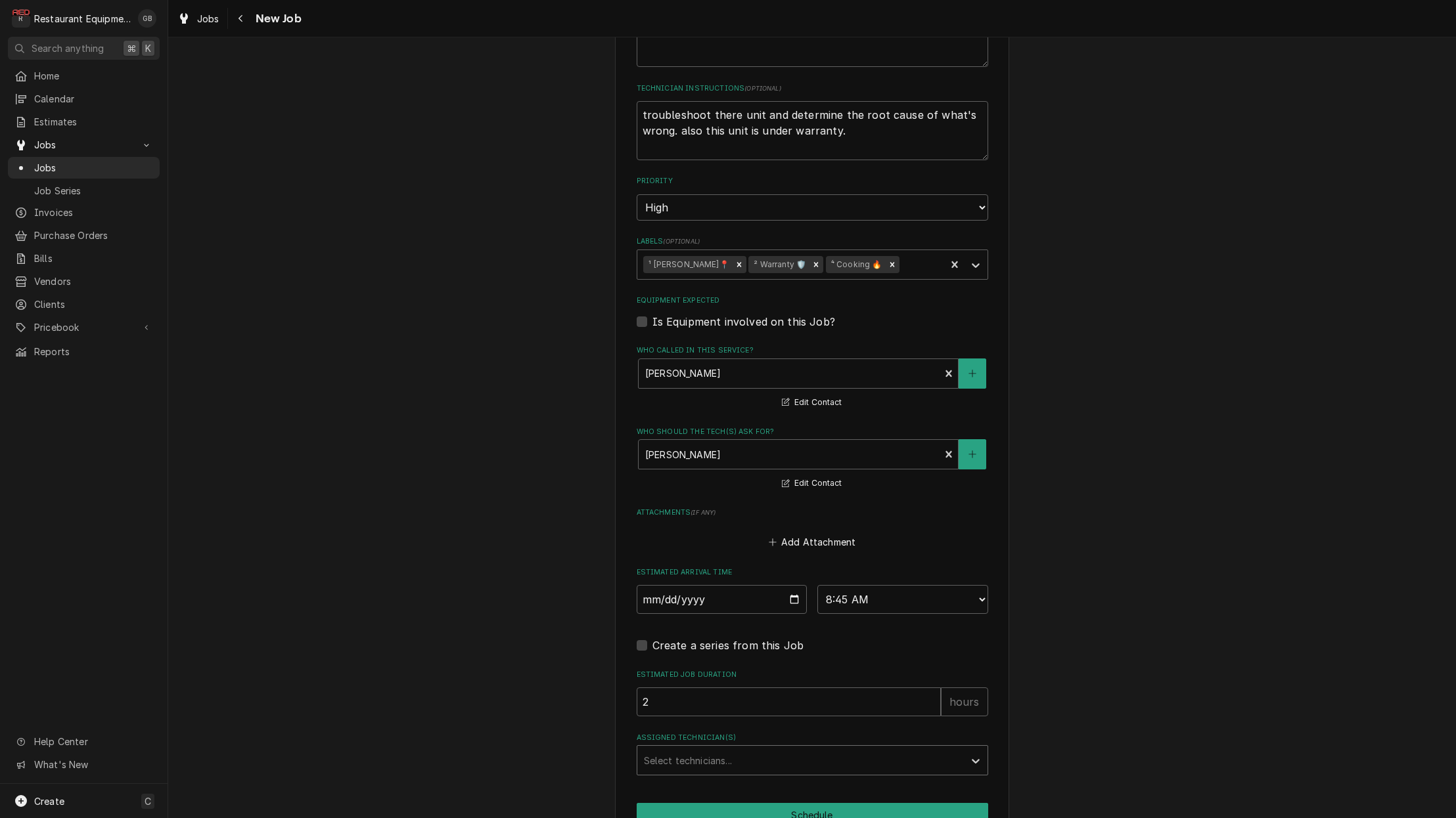
click at [841, 748] on div "Assigned Technician(s)" at bounding box center [801, 760] width 314 height 24
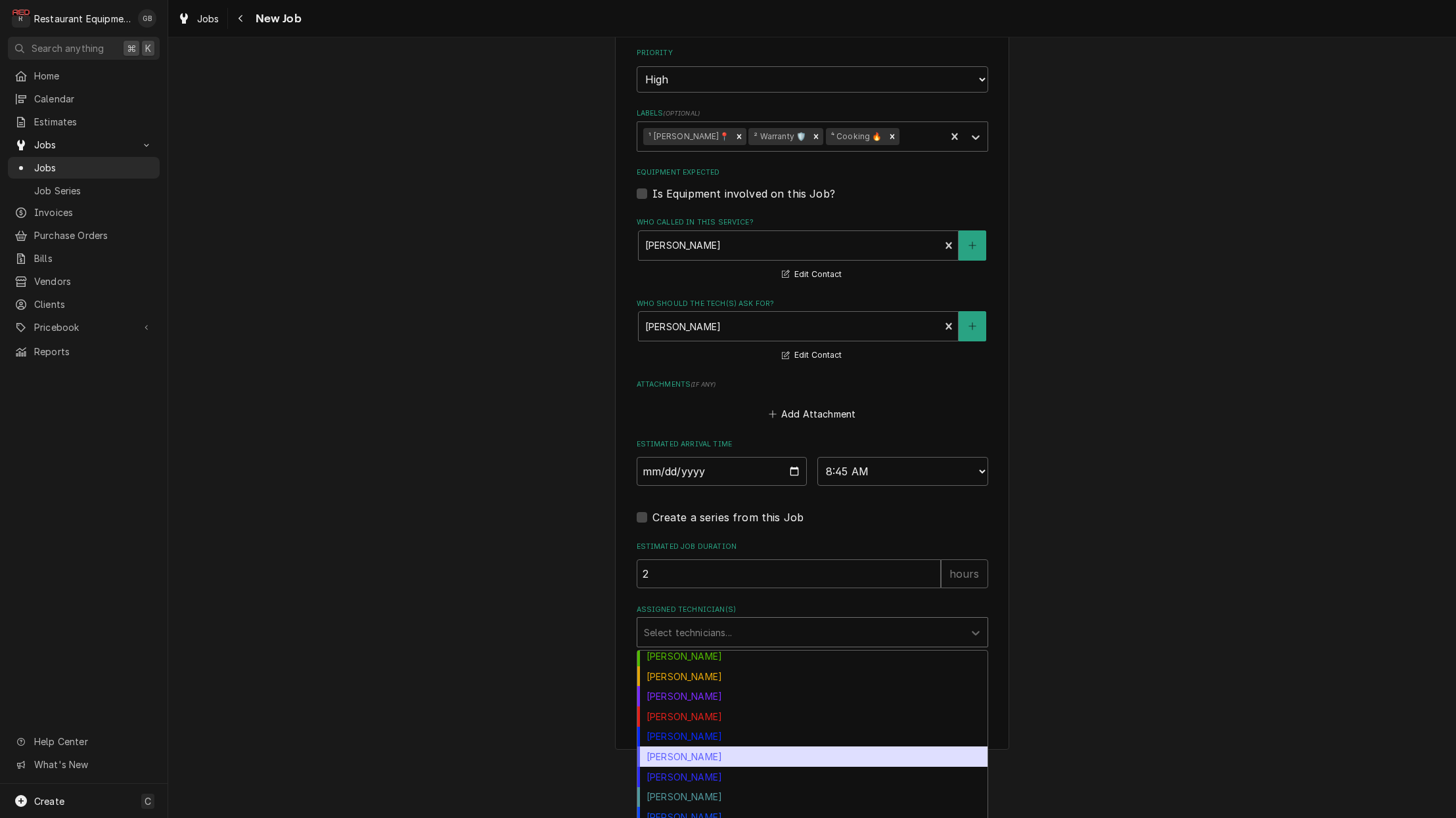
scroll to position [145, 0]
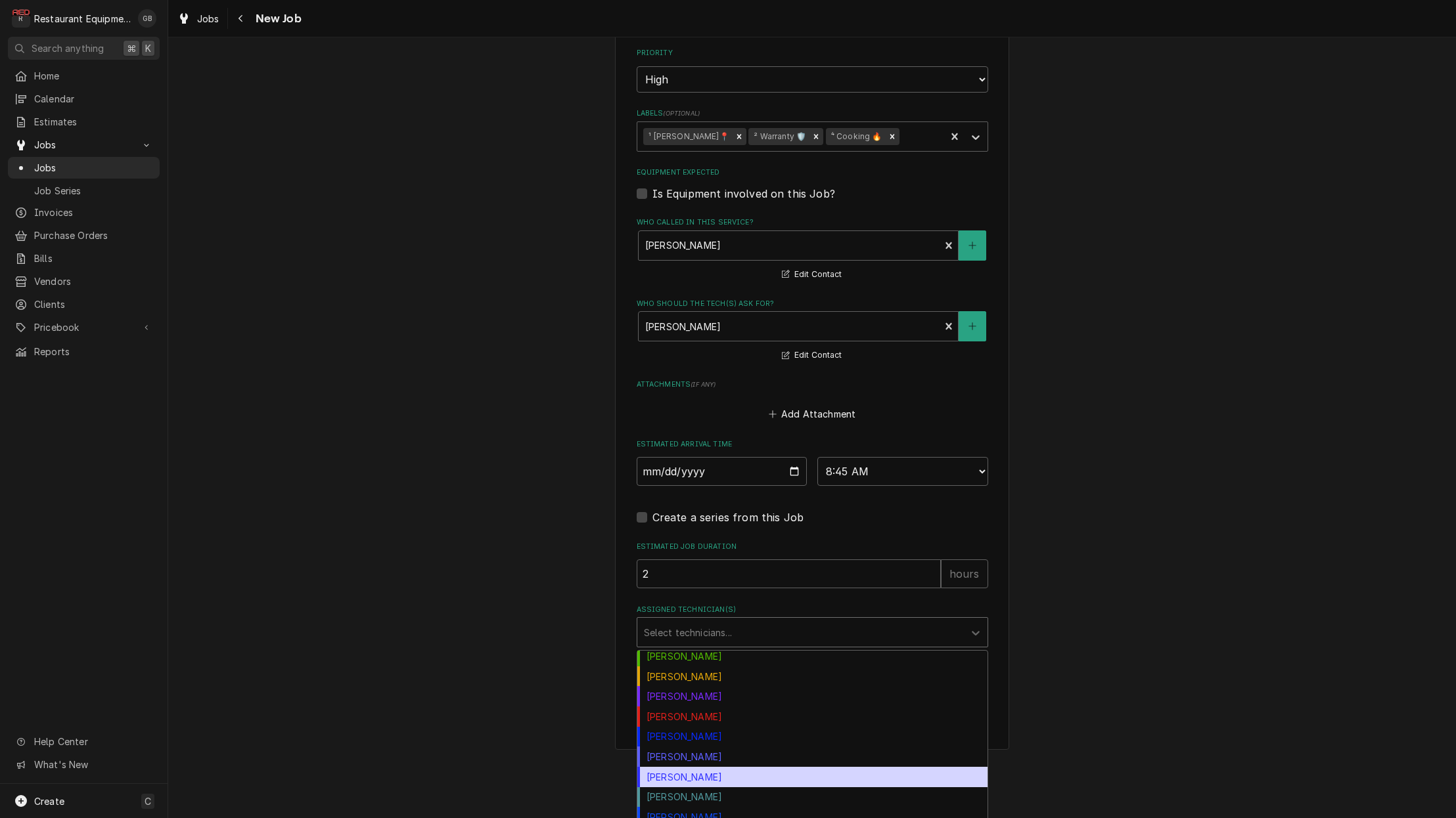
click at [689, 767] on div "Thomas Ross" at bounding box center [812, 777] width 350 height 20
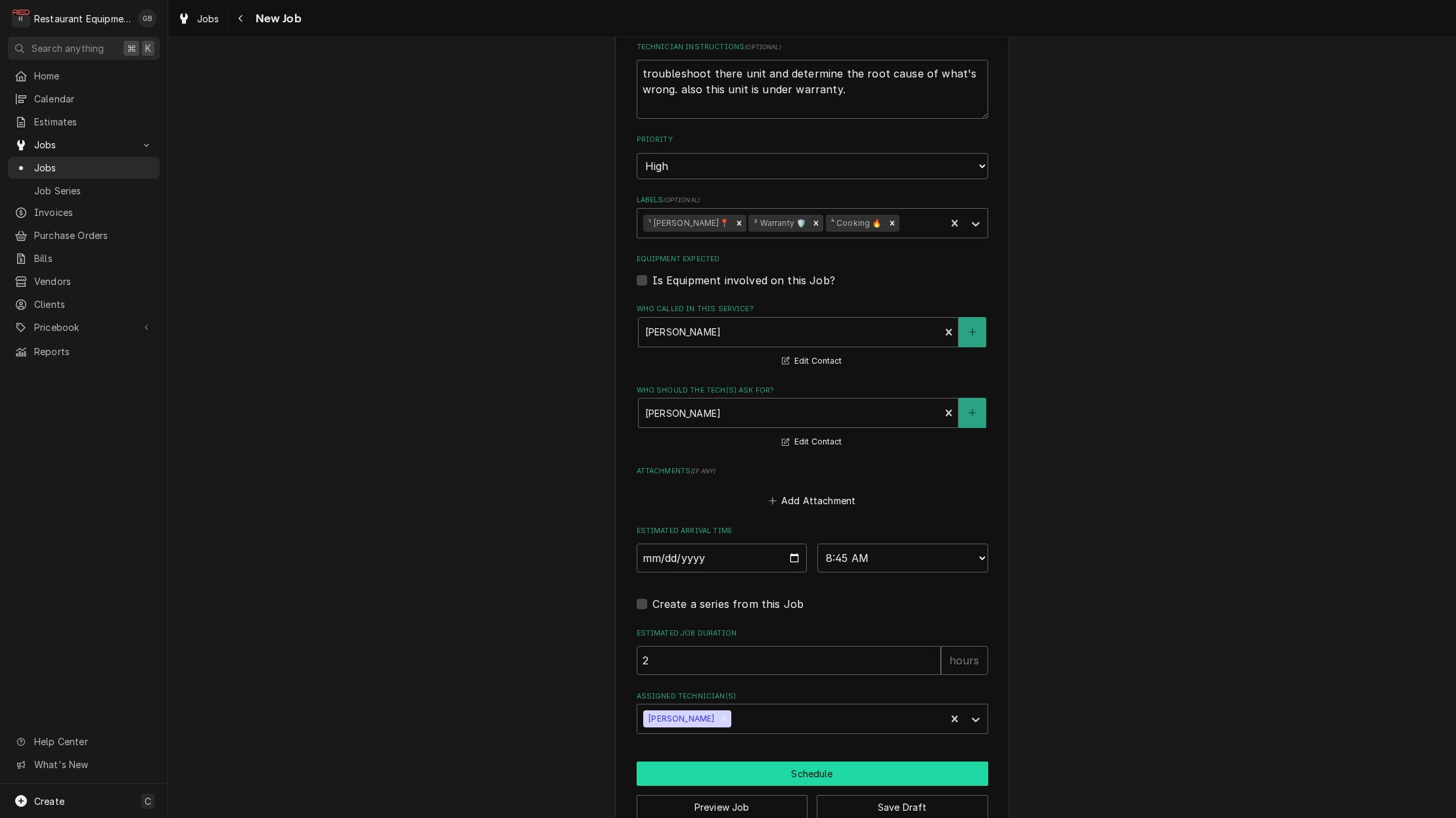
click at [741, 762] on button "Schedule" at bounding box center [812, 774] width 351 height 25
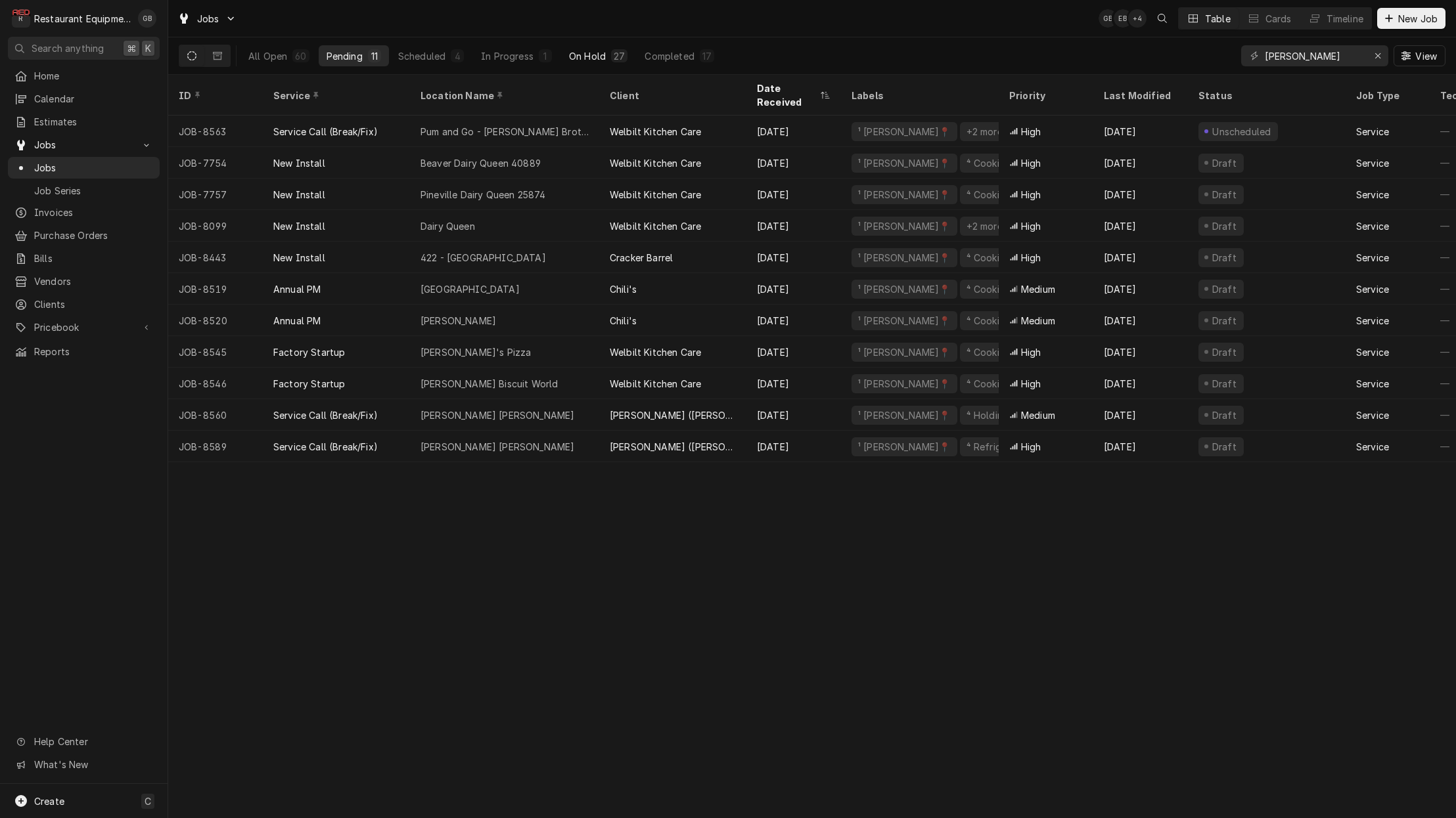
click at [595, 51] on div "On Hold" at bounding box center [587, 56] width 36 height 14
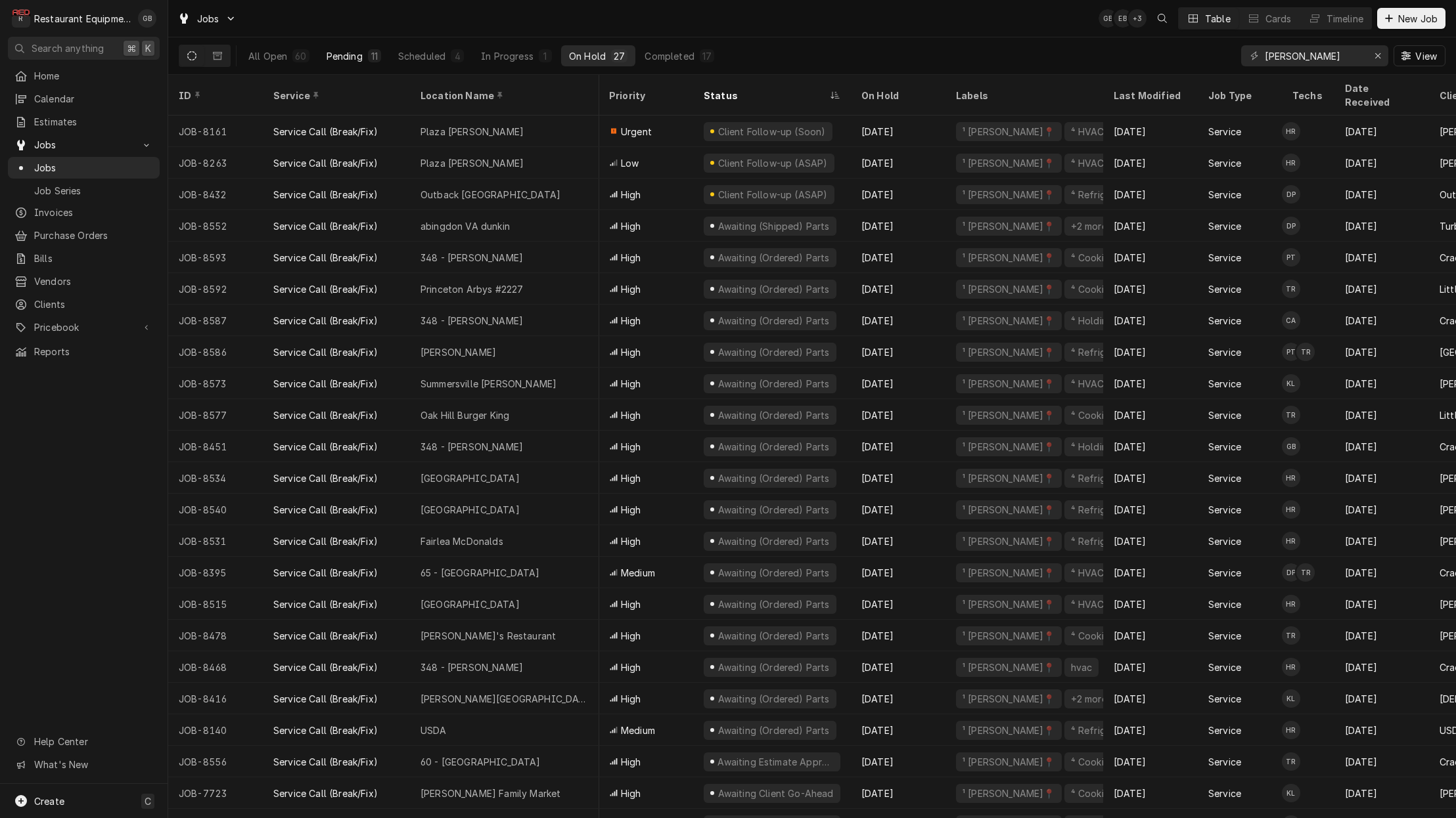
click at [368, 56] on div "11" at bounding box center [374, 55] width 13 height 13
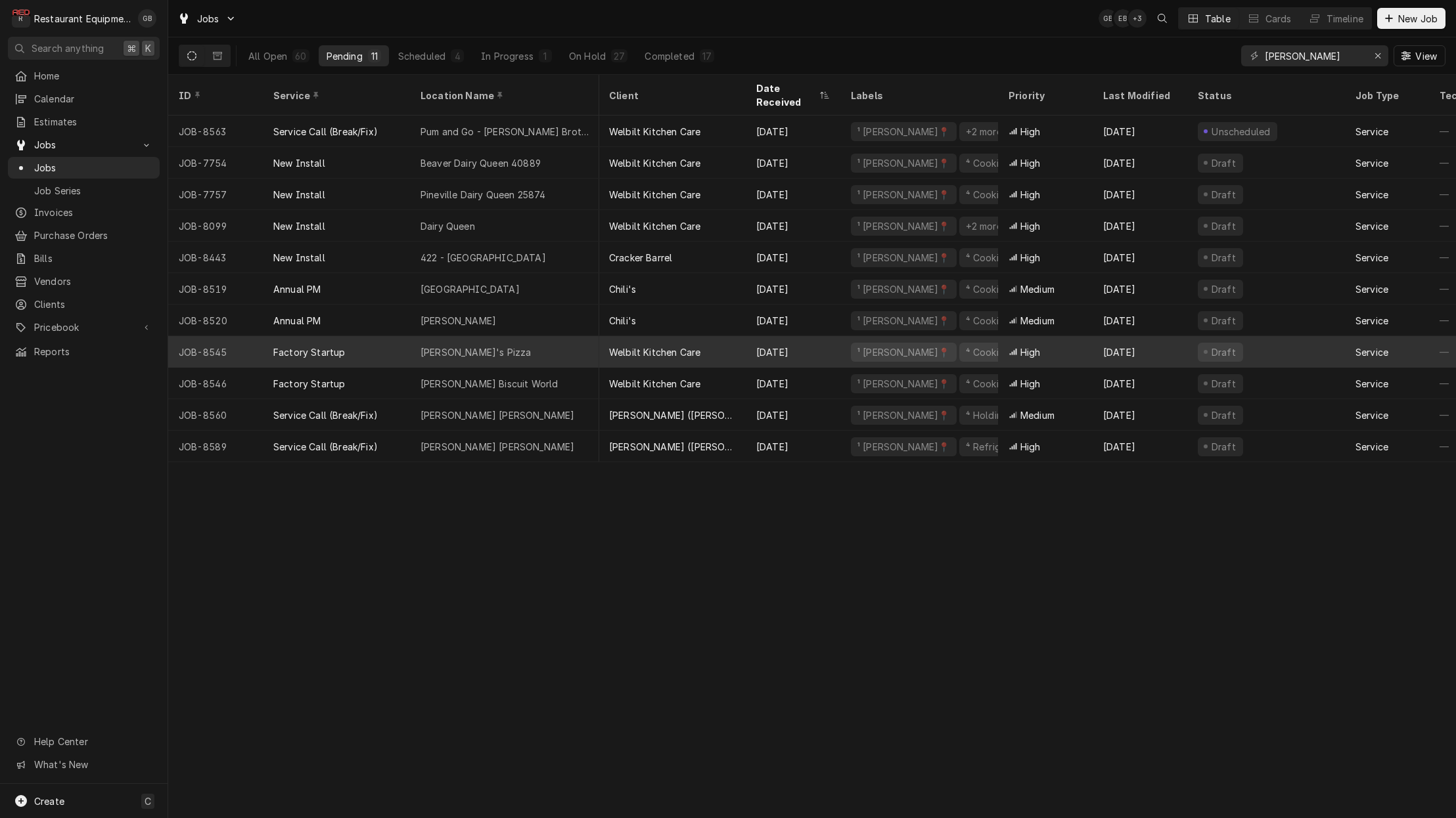
click at [438, 345] on div "Gino's Pizza" at bounding box center [476, 352] width 110 height 14
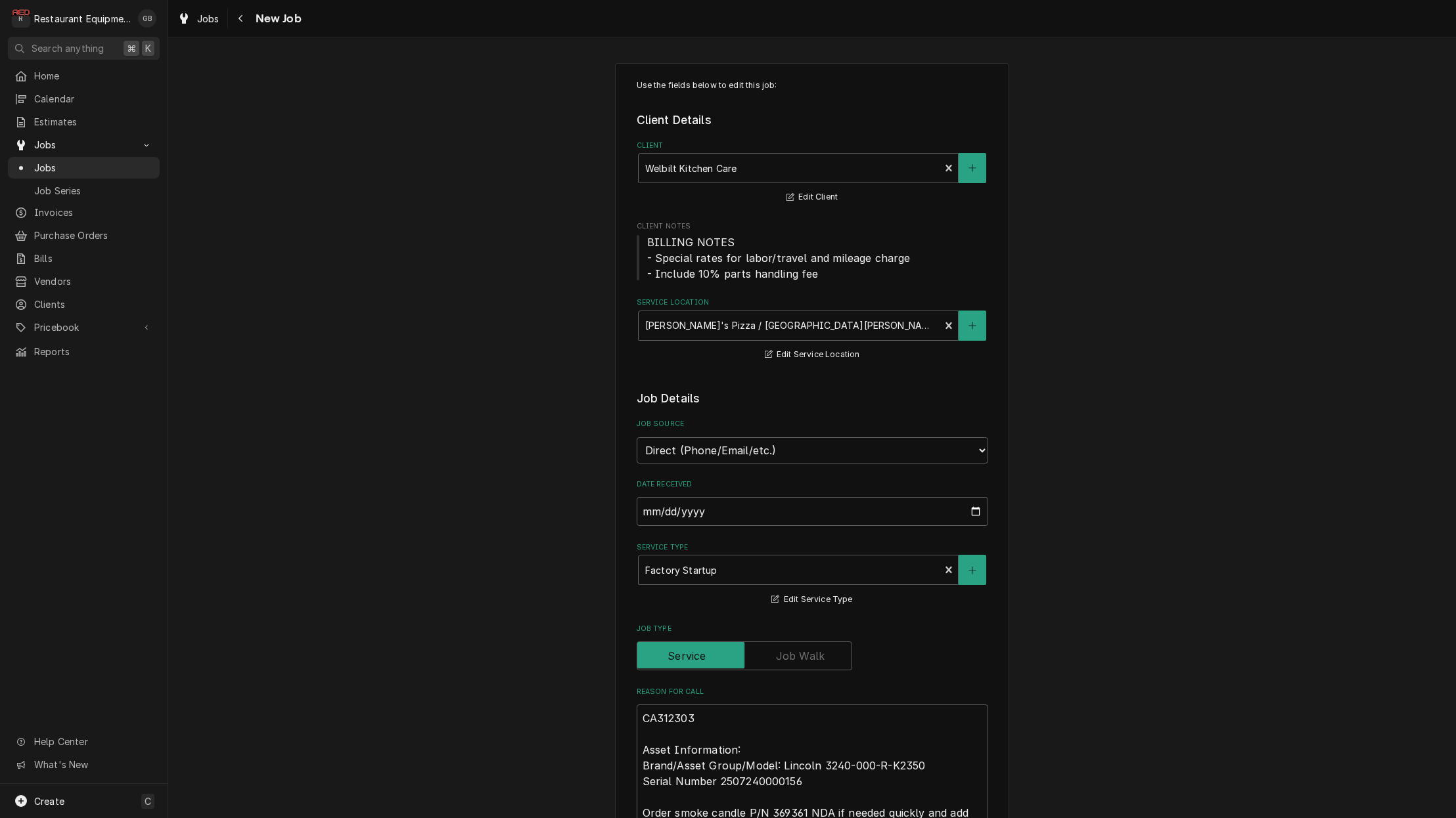
type textarea "x"
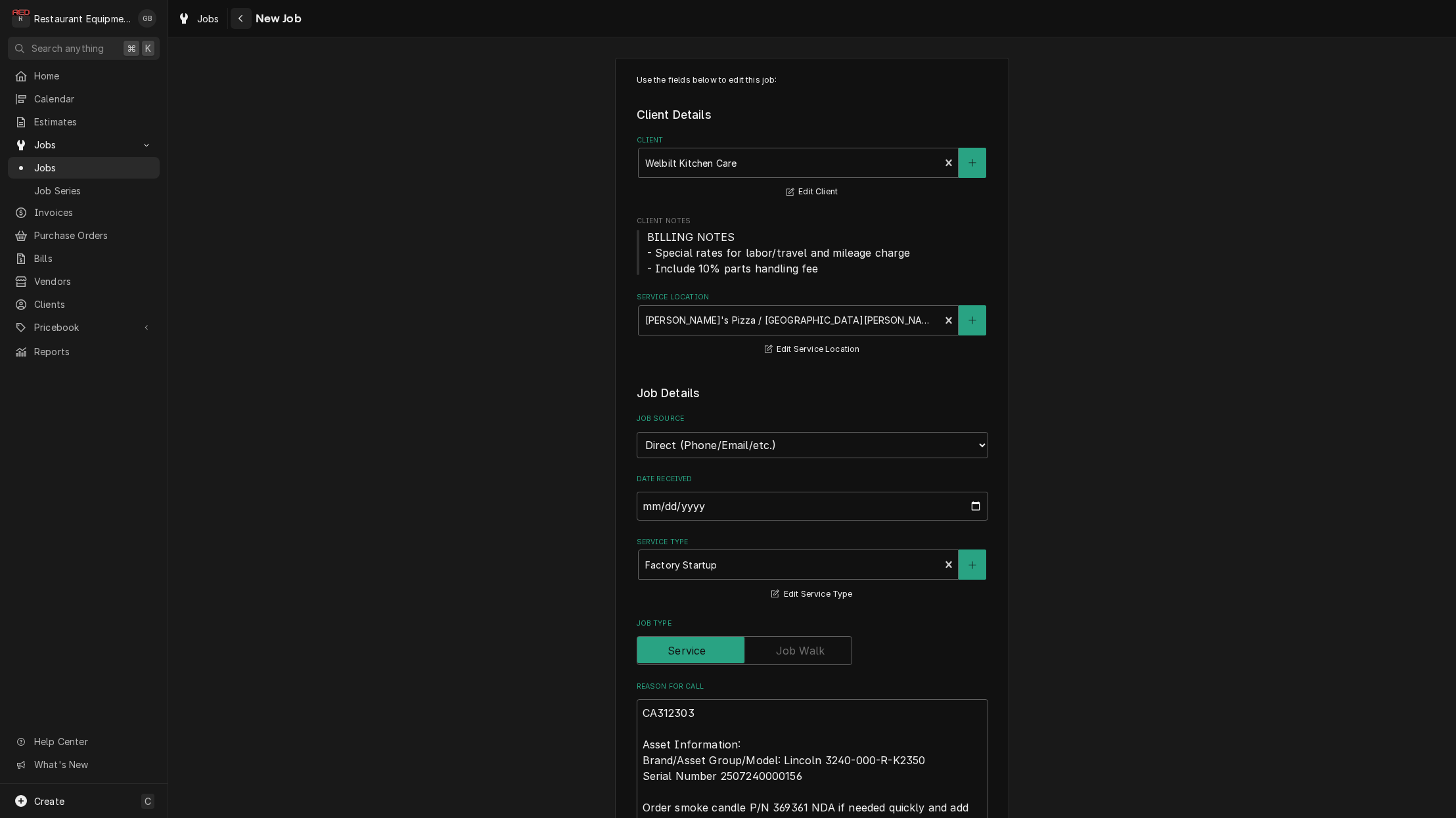
scroll to position [0, 1]
click at [243, 19] on div "Navigate back" at bounding box center [241, 18] width 13 height 13
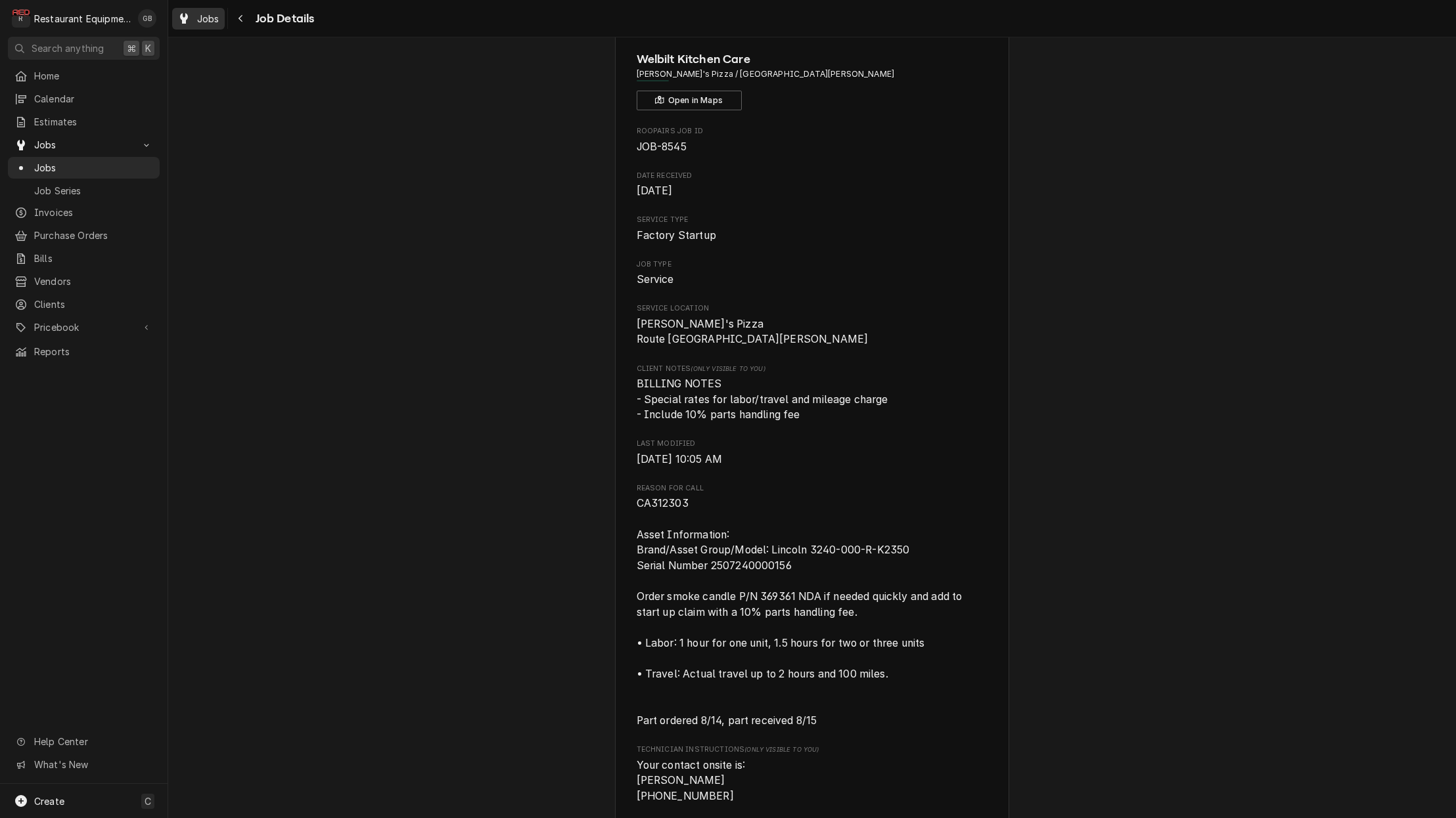
scroll to position [0, 1]
click at [243, 16] on div "Navigate back" at bounding box center [241, 18] width 13 height 13
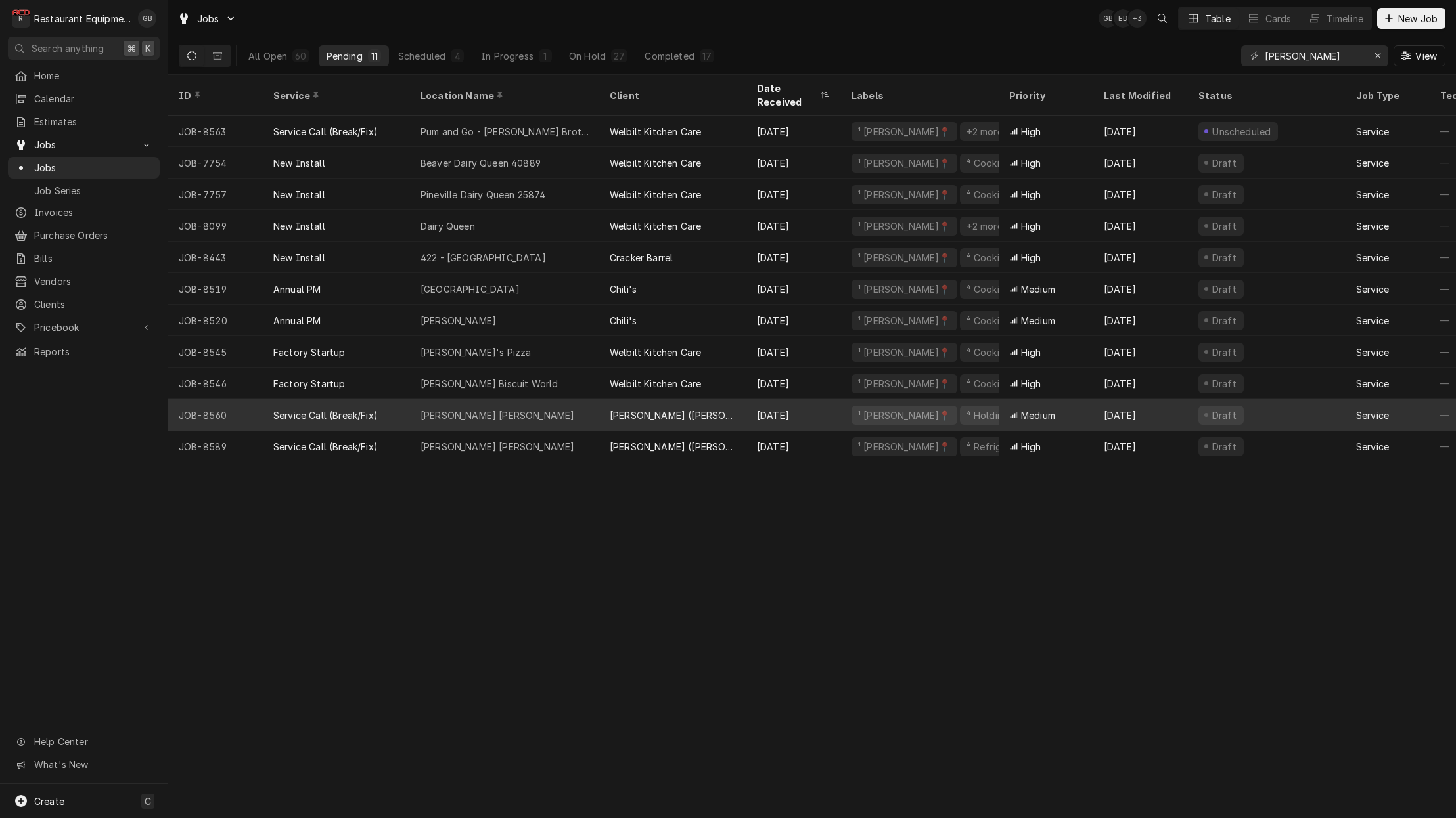
click at [477, 409] on div "Harper Rd Bob Evans" at bounding box center [497, 415] width 153 height 14
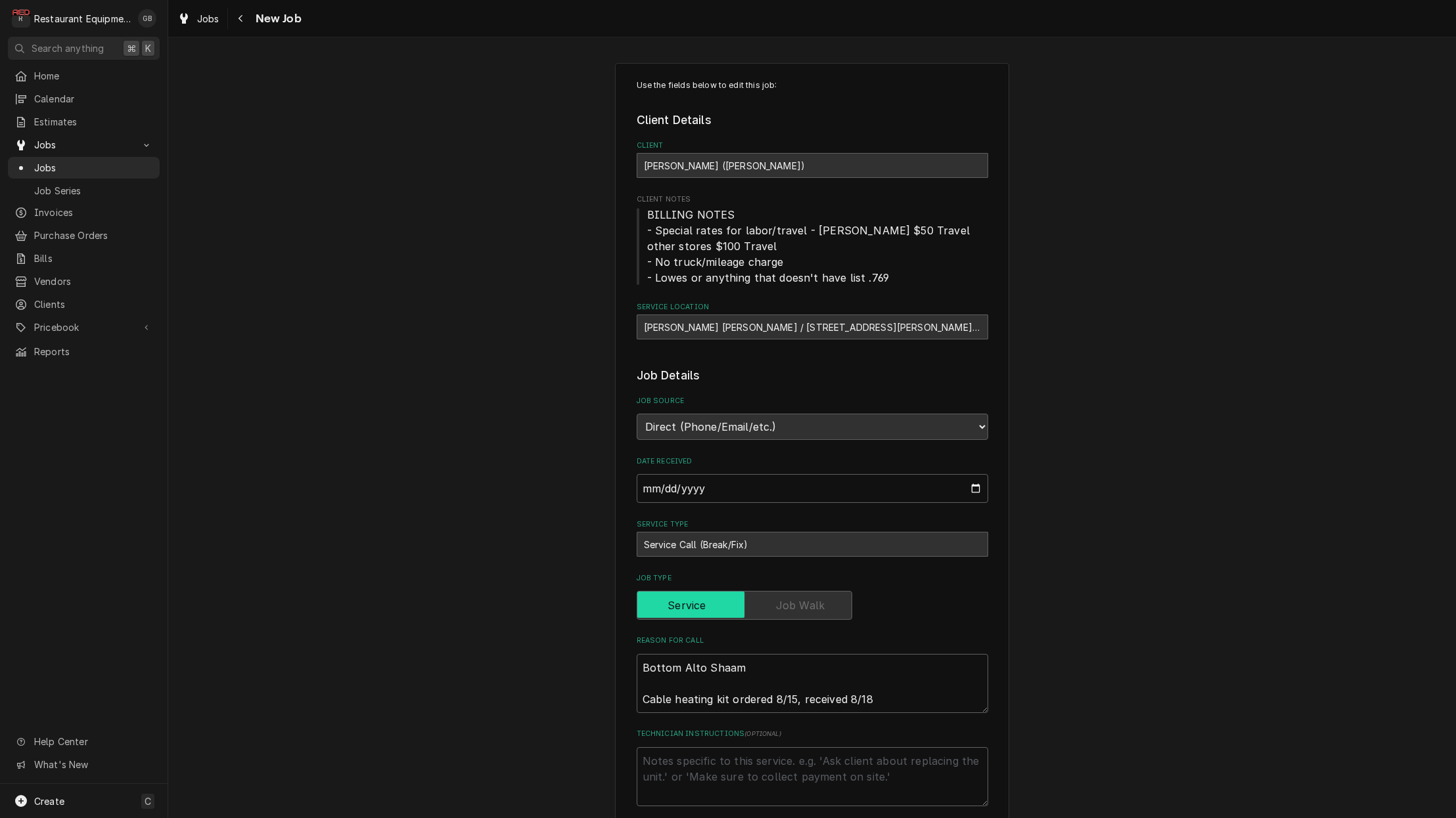
type textarea "x"
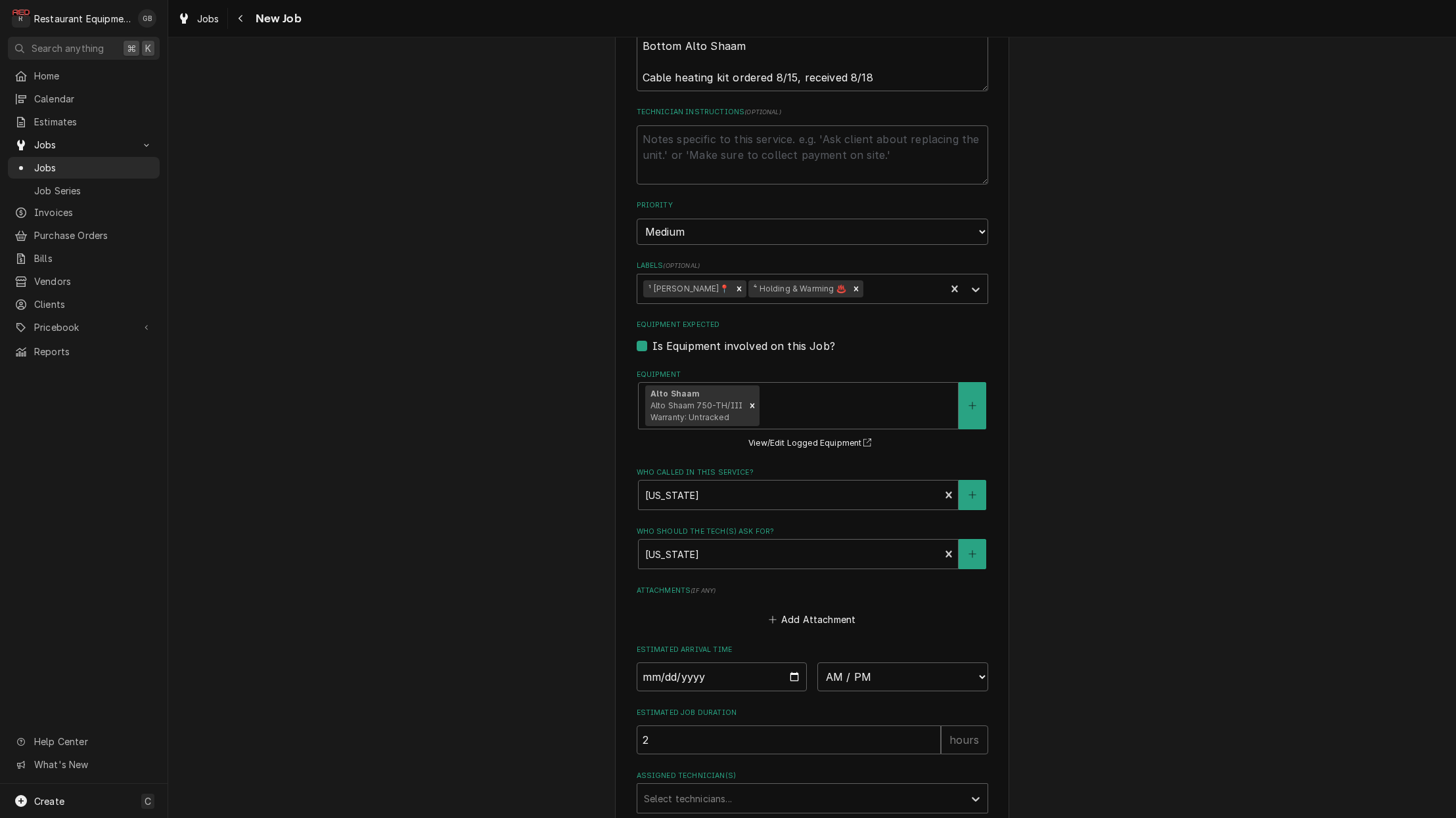
scroll to position [656, 0]
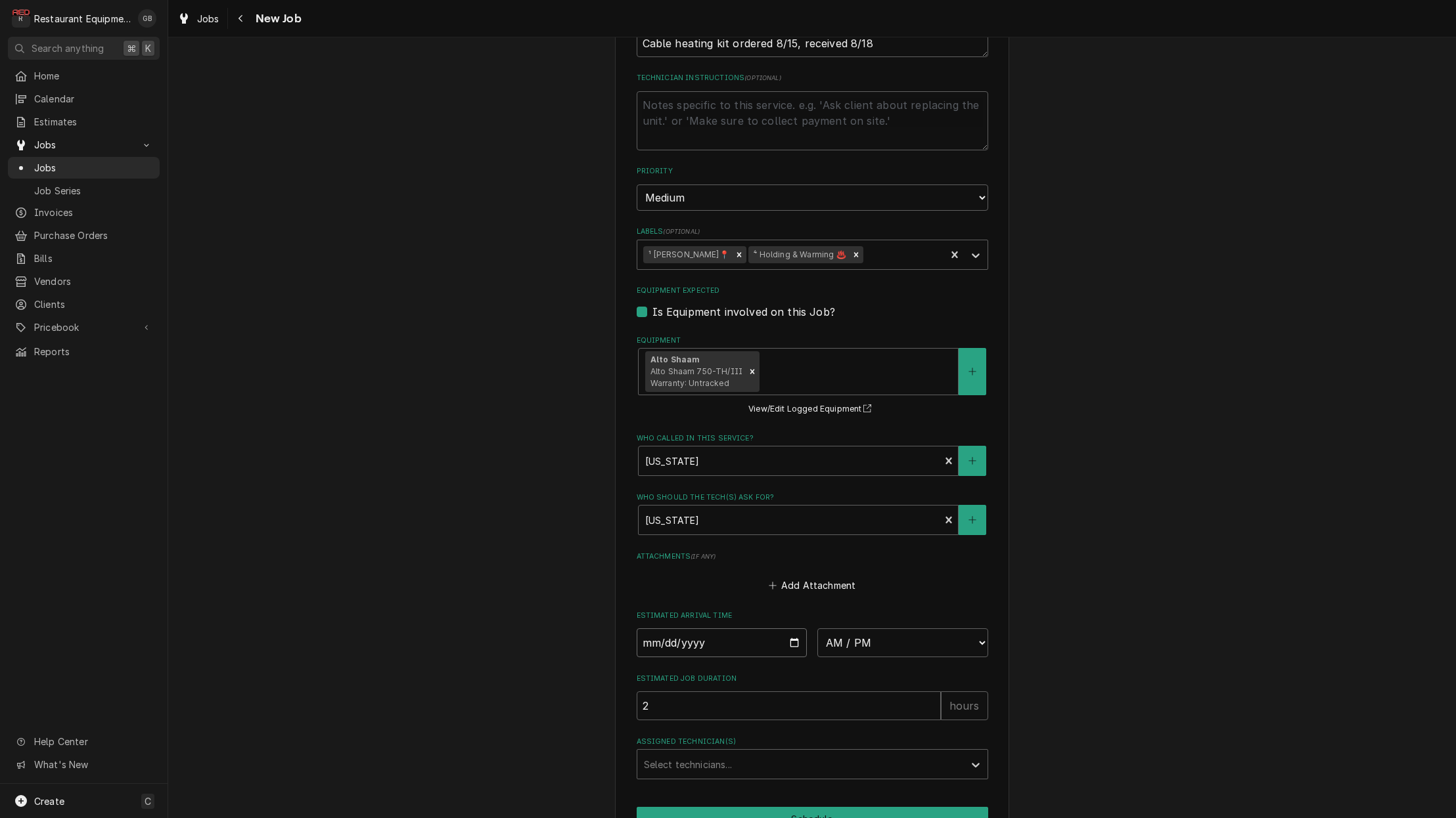
click at [655, 628] on input "Date" at bounding box center [722, 643] width 170 height 29
type input "[DATE]"
type textarea "x"
click at [874, 637] on fieldset "Job Details Job Source Direct (Phone/Email/etc.) Service Channel Corrigo Ecotra…" at bounding box center [812, 245] width 351 height 1068
select select "08:15:00"
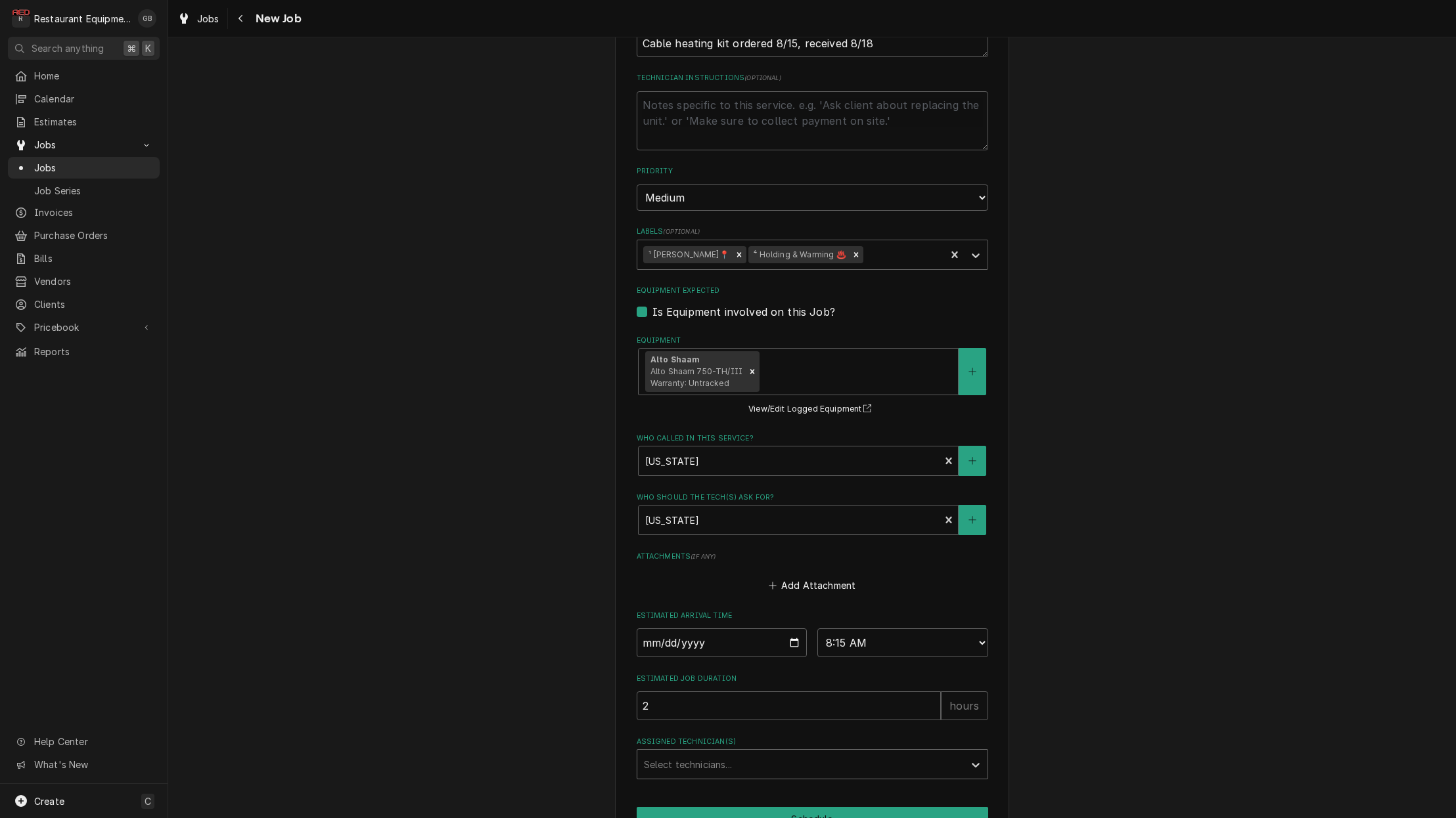
click at [789, 753] on div "Assigned Technician(s)" at bounding box center [801, 765] width 314 height 24
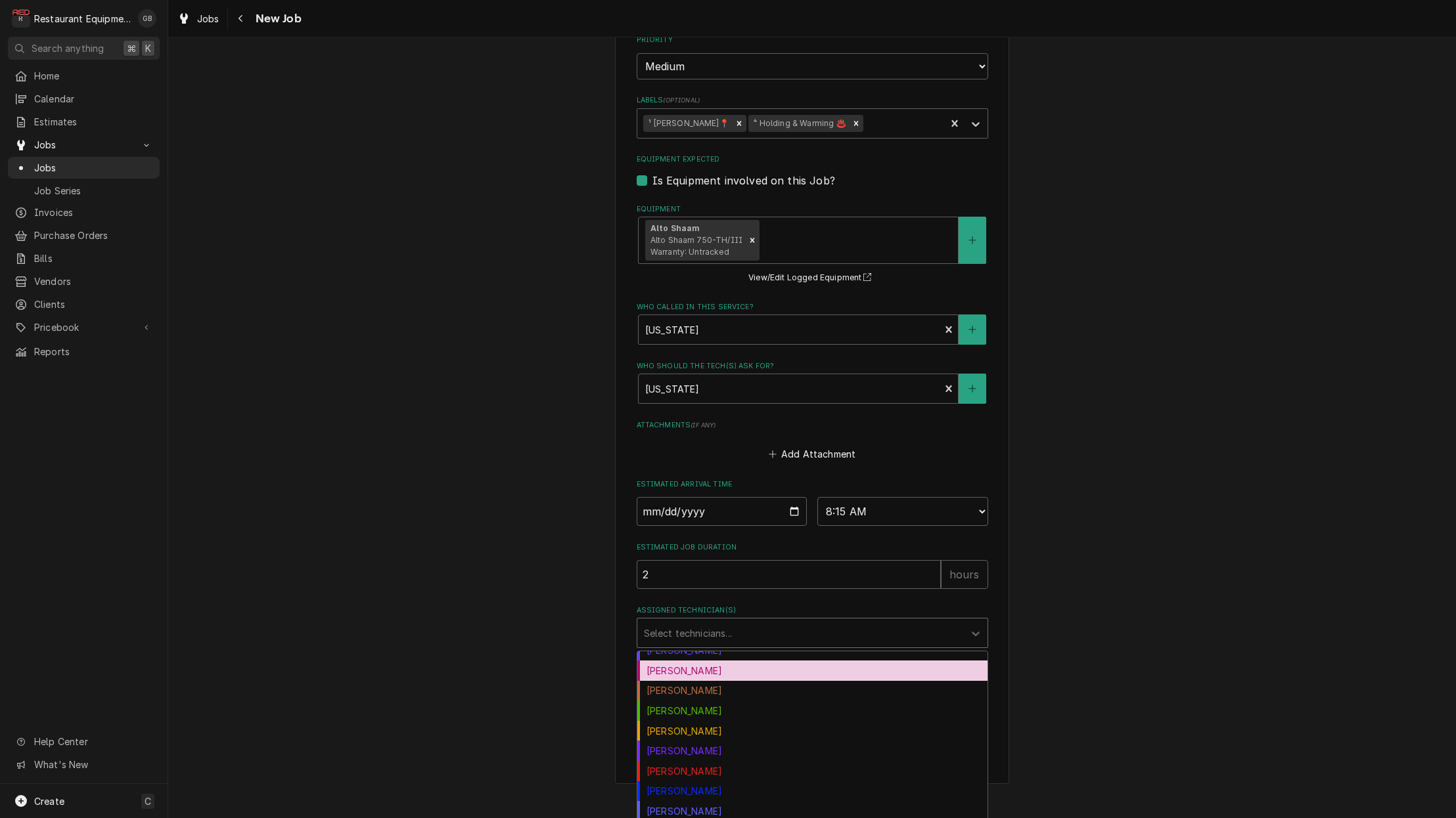
scroll to position [145, 0]
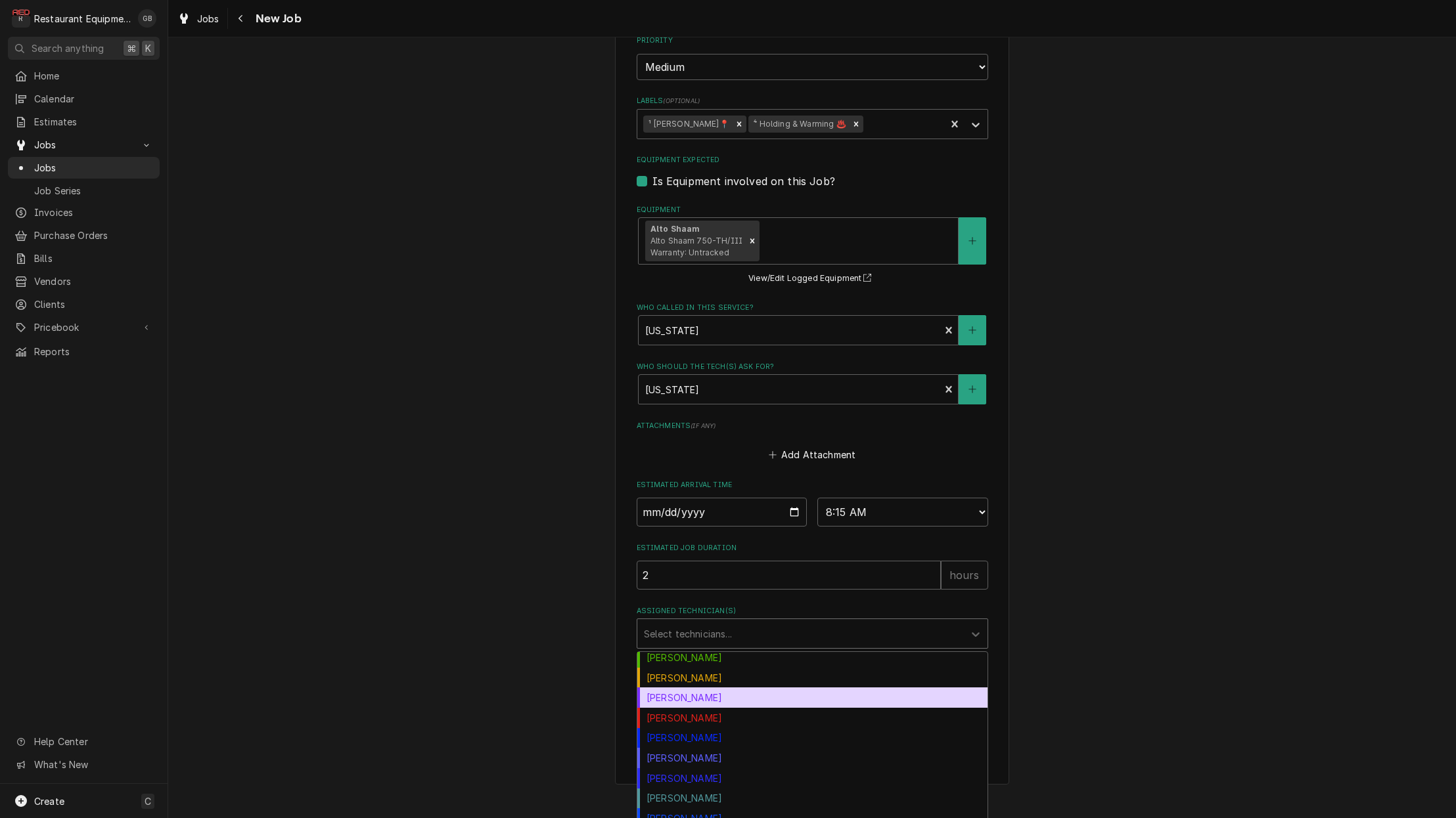
click at [706, 687] on div "[PERSON_NAME]" at bounding box center [812, 698] width 350 height 20
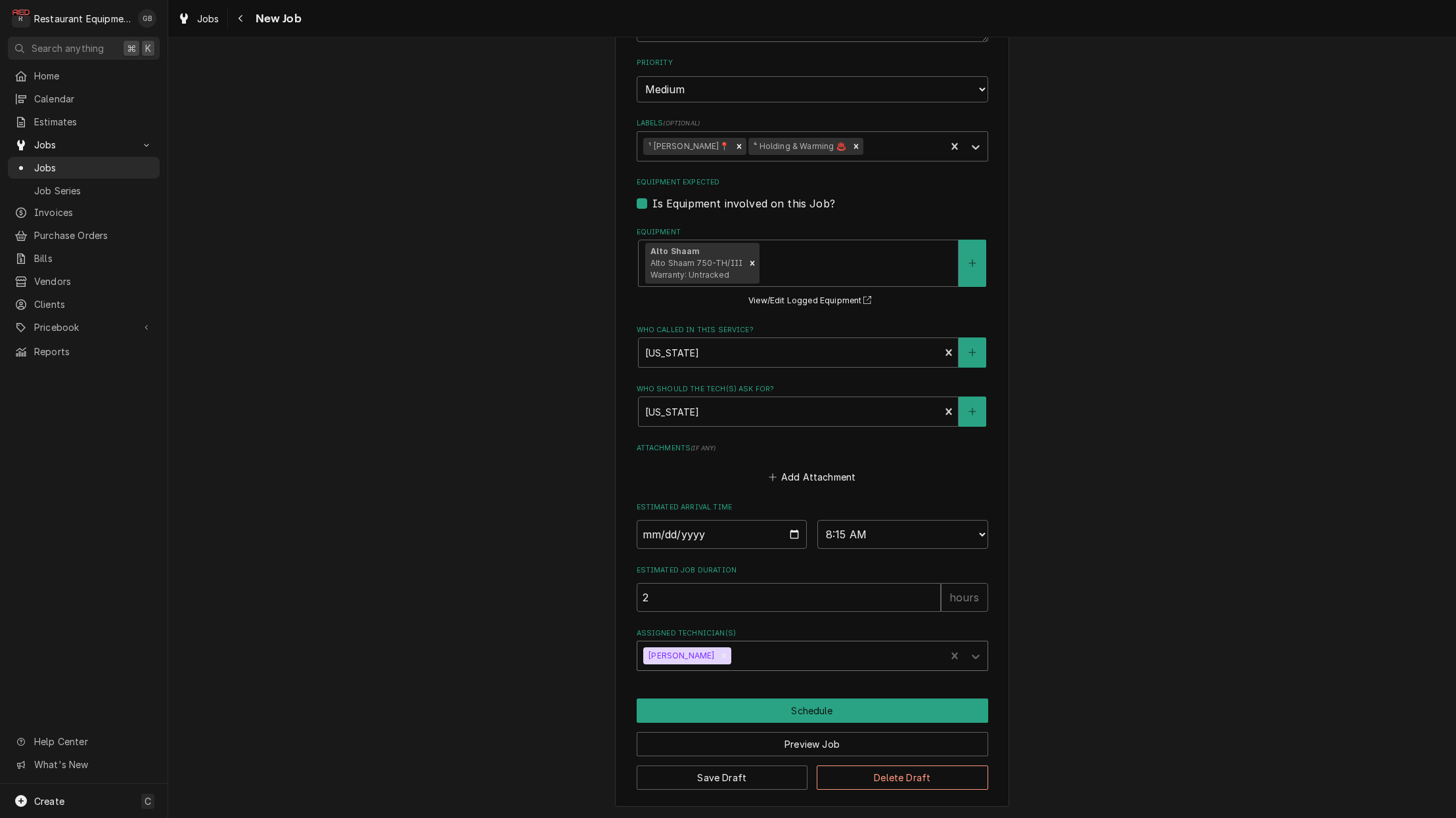
scroll to position [733, 0]
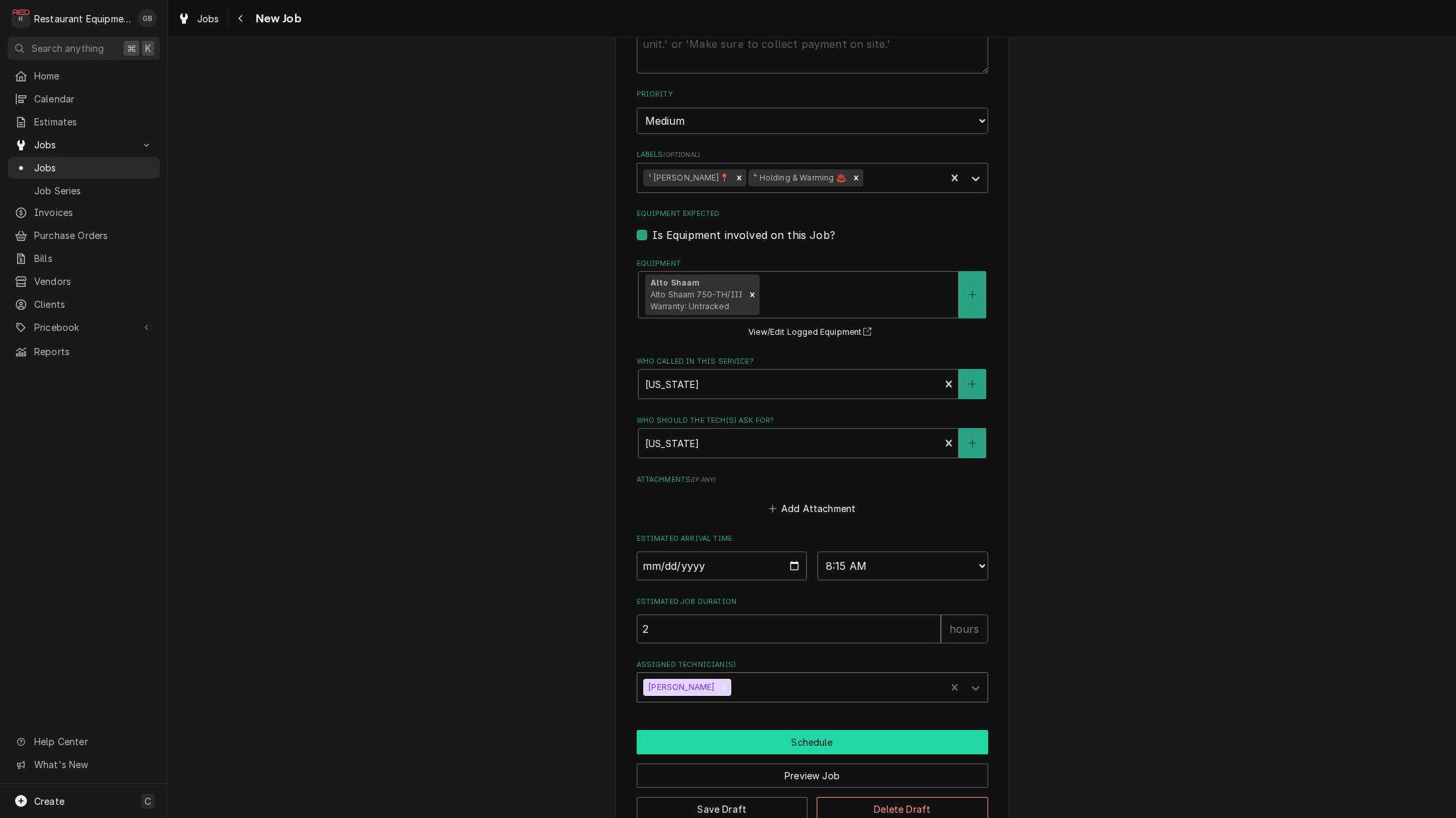
click at [824, 730] on button "Schedule" at bounding box center [812, 742] width 351 height 25
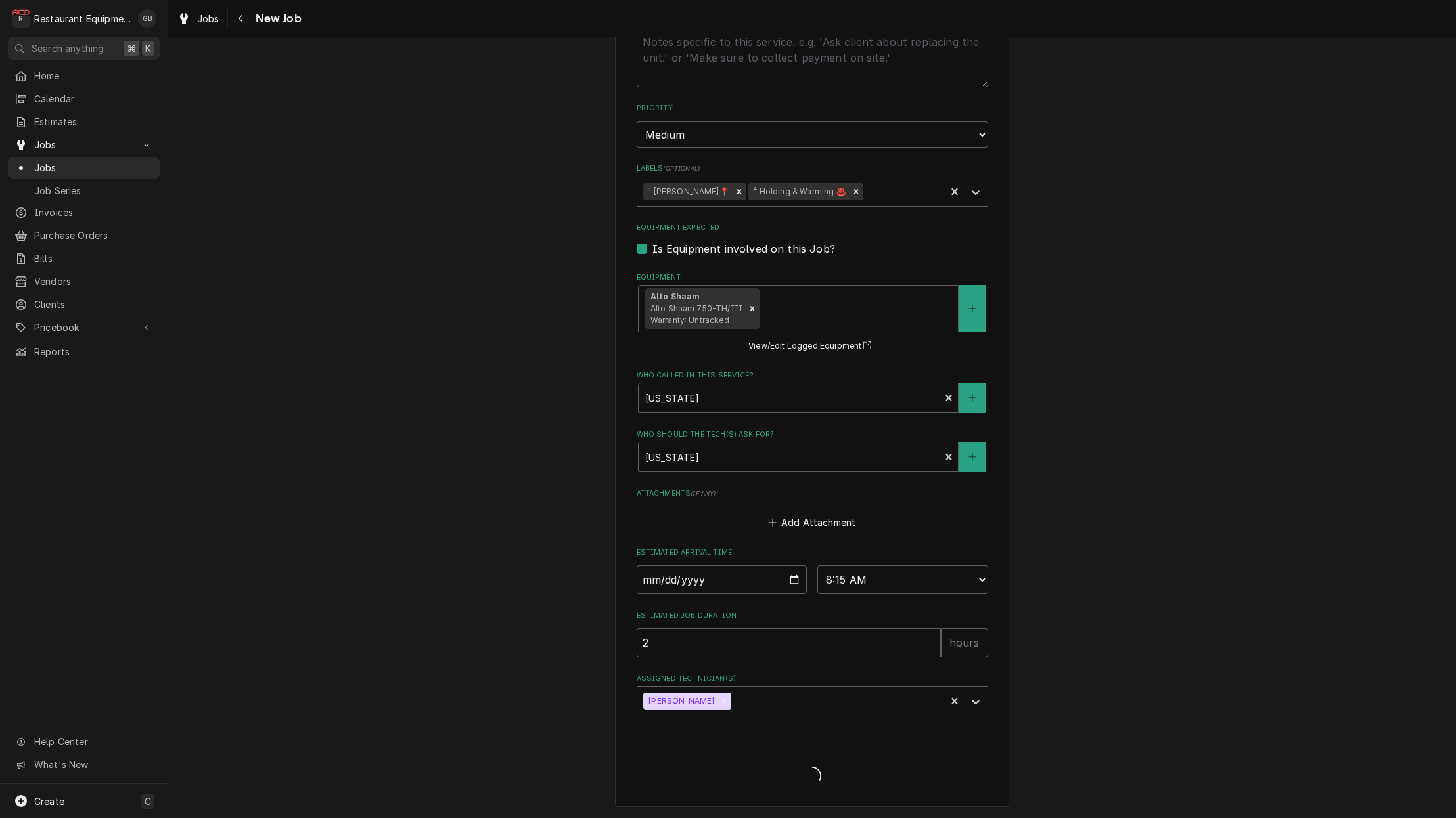
scroll to position [687, 0]
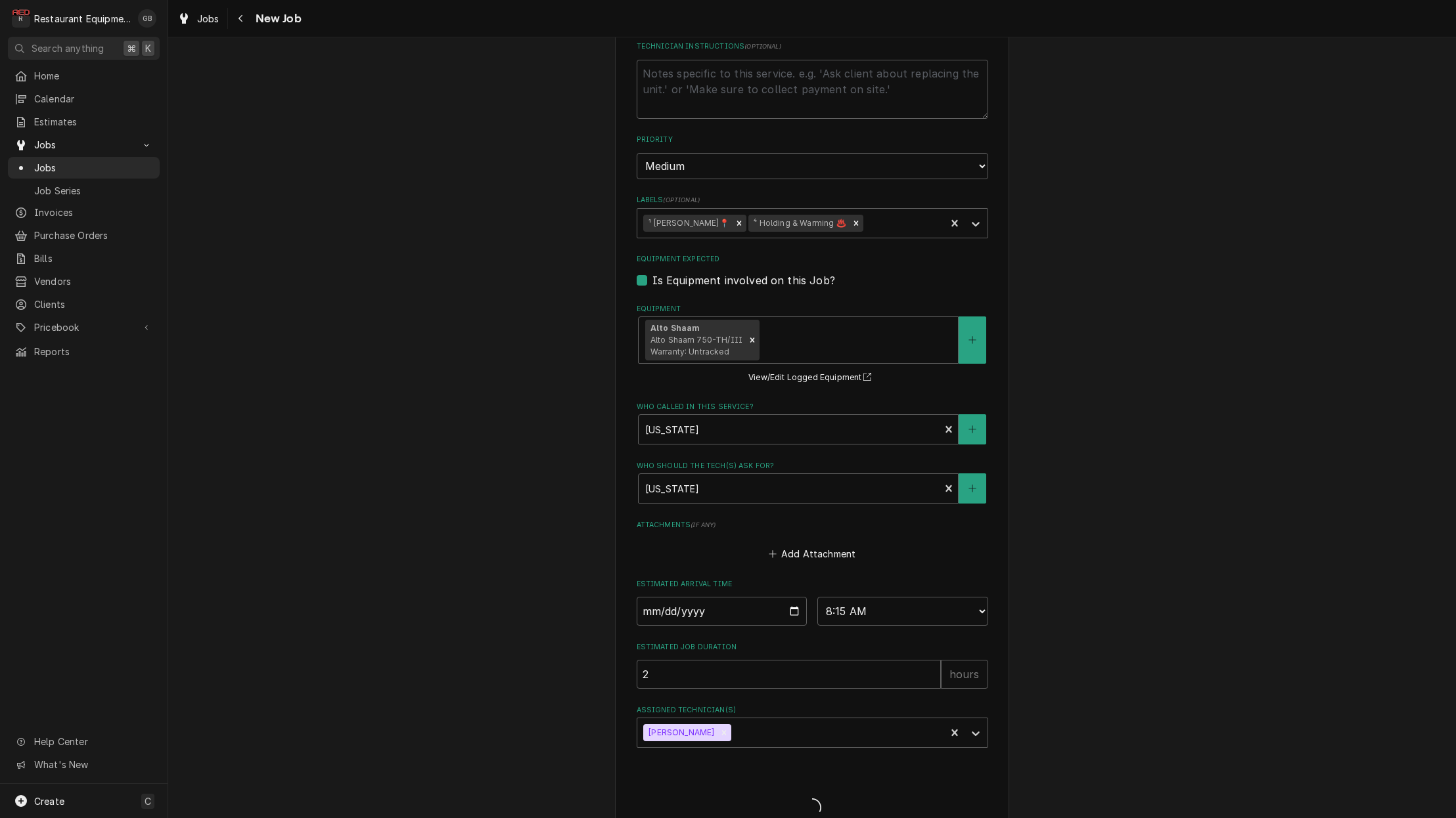
type textarea "x"
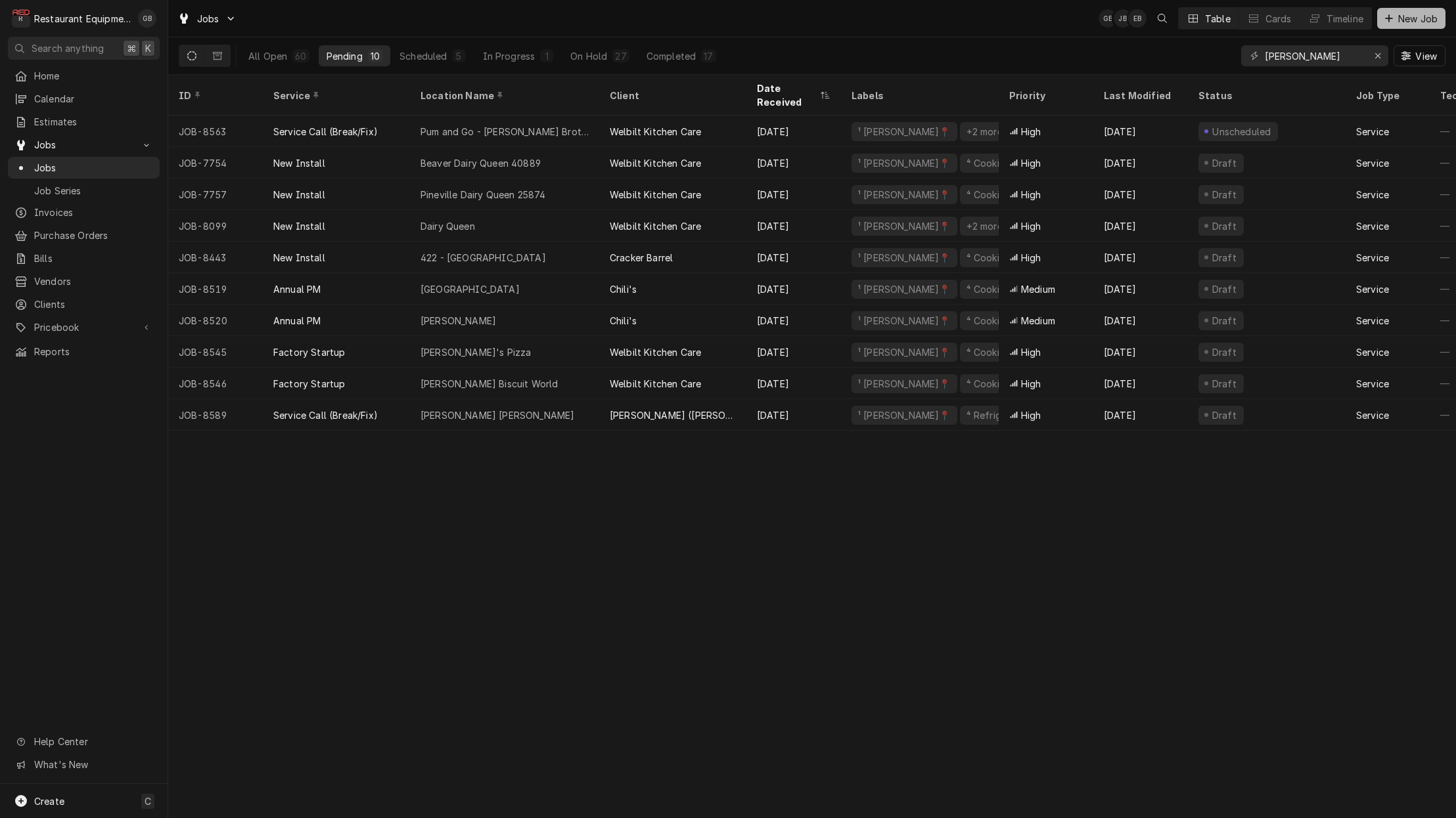
click at [1408, 19] on span "New Job" at bounding box center [1417, 19] width 45 height 14
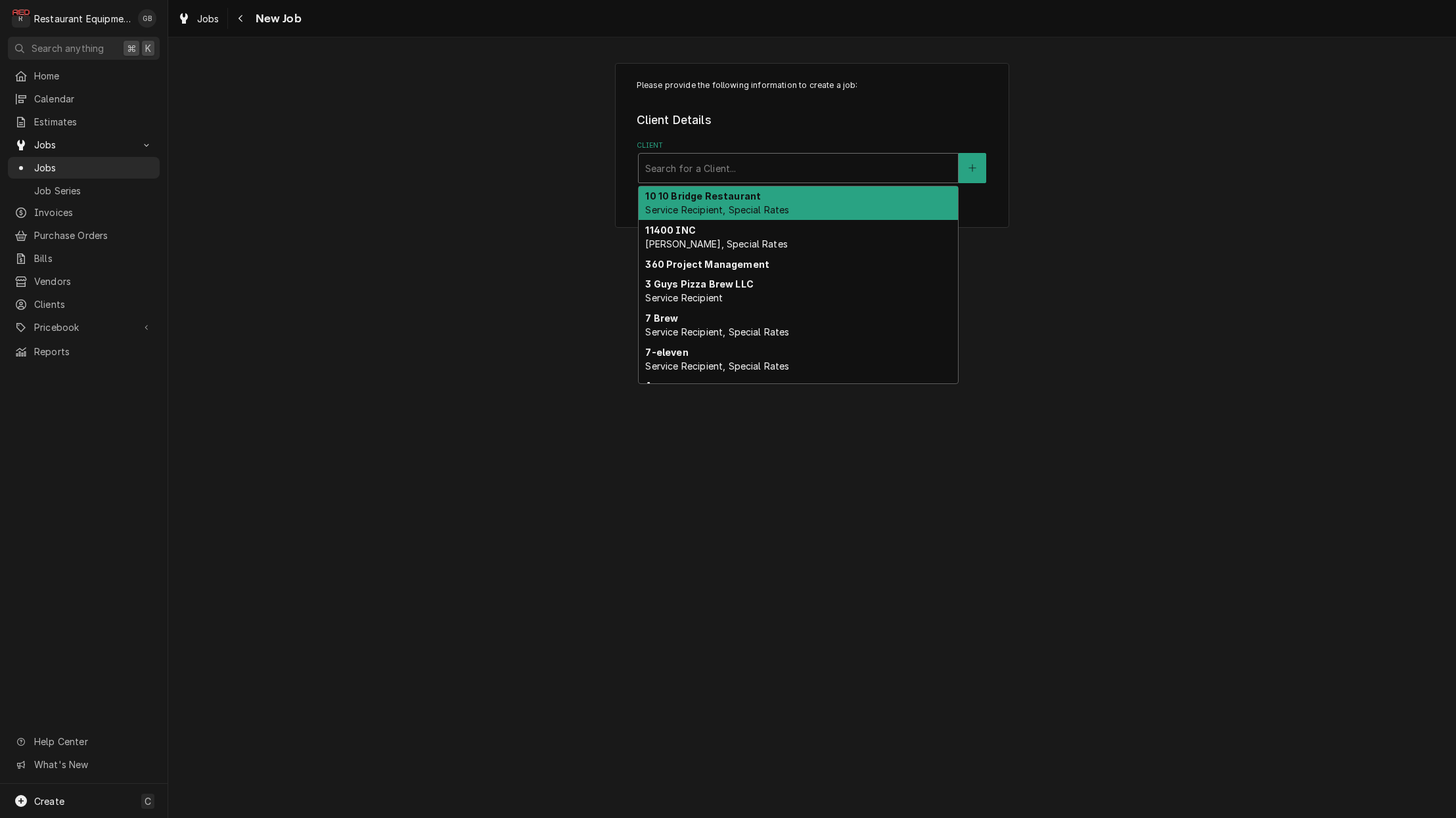
click at [705, 165] on div "Search for a Client..." at bounding box center [798, 169] width 306 height 14
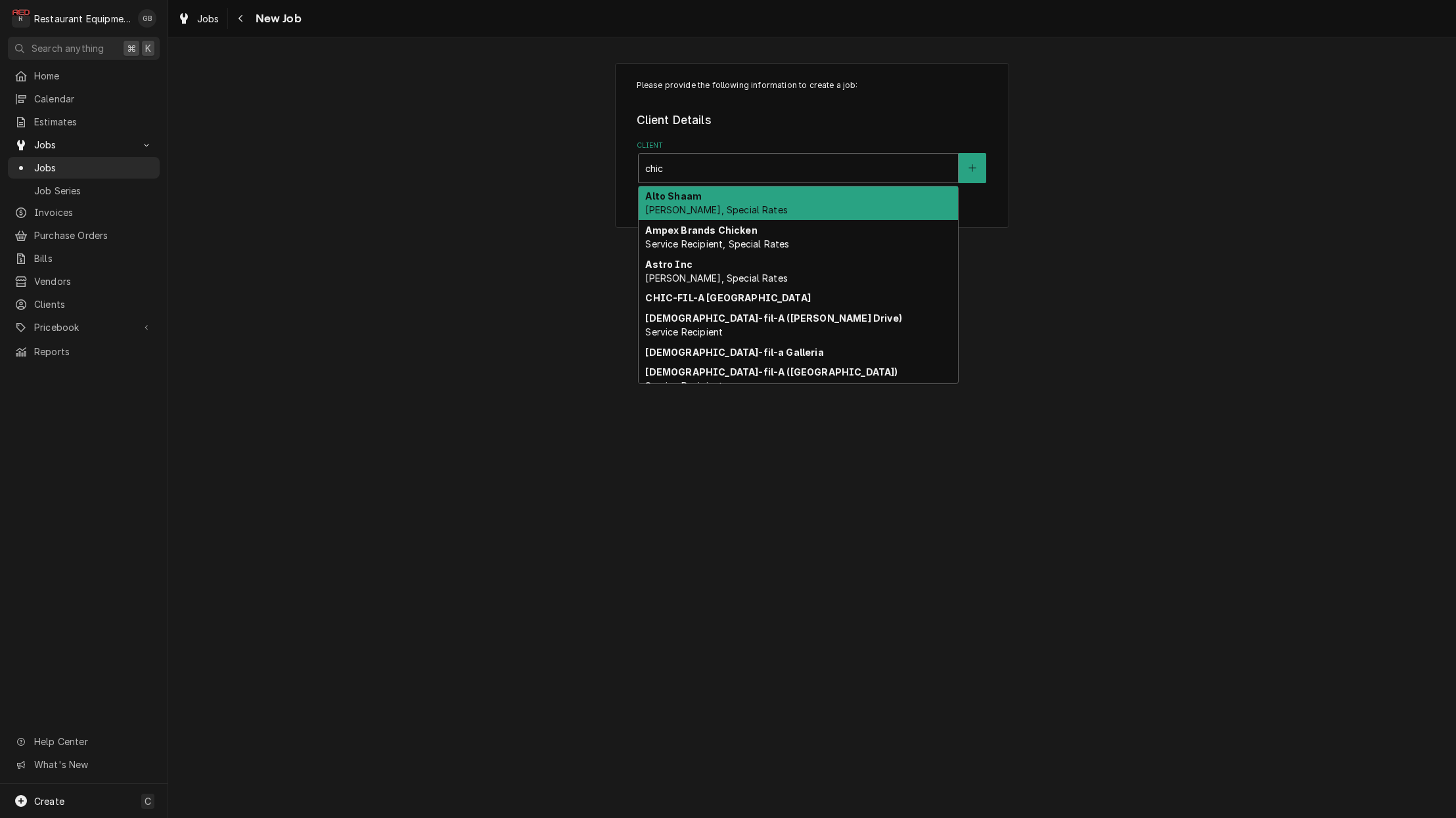
type input "[DEMOGRAPHIC_DATA]"
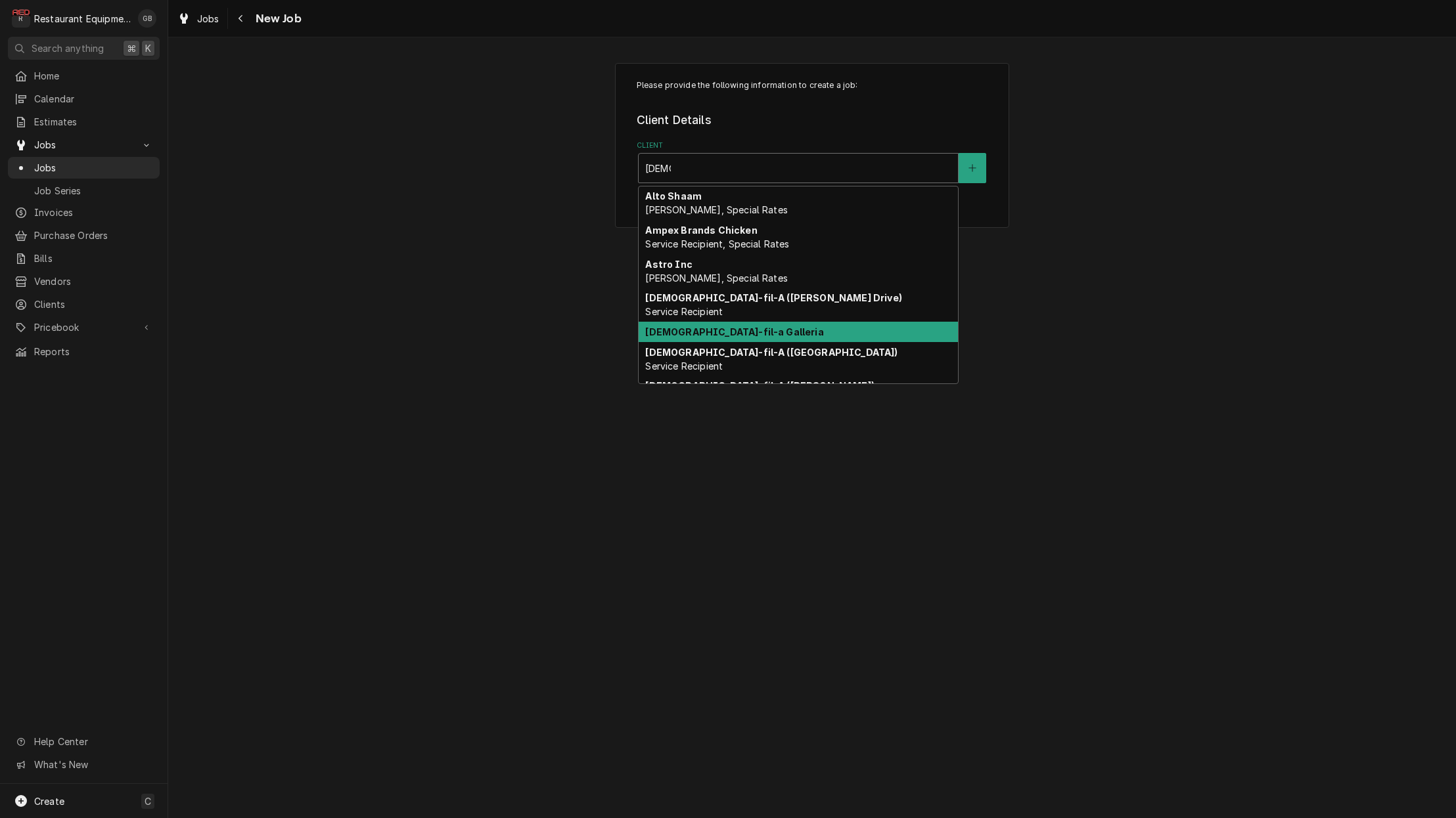
click at [728, 330] on strong "[DEMOGRAPHIC_DATA]-fil-a Galleria" at bounding box center [734, 331] width 178 height 11
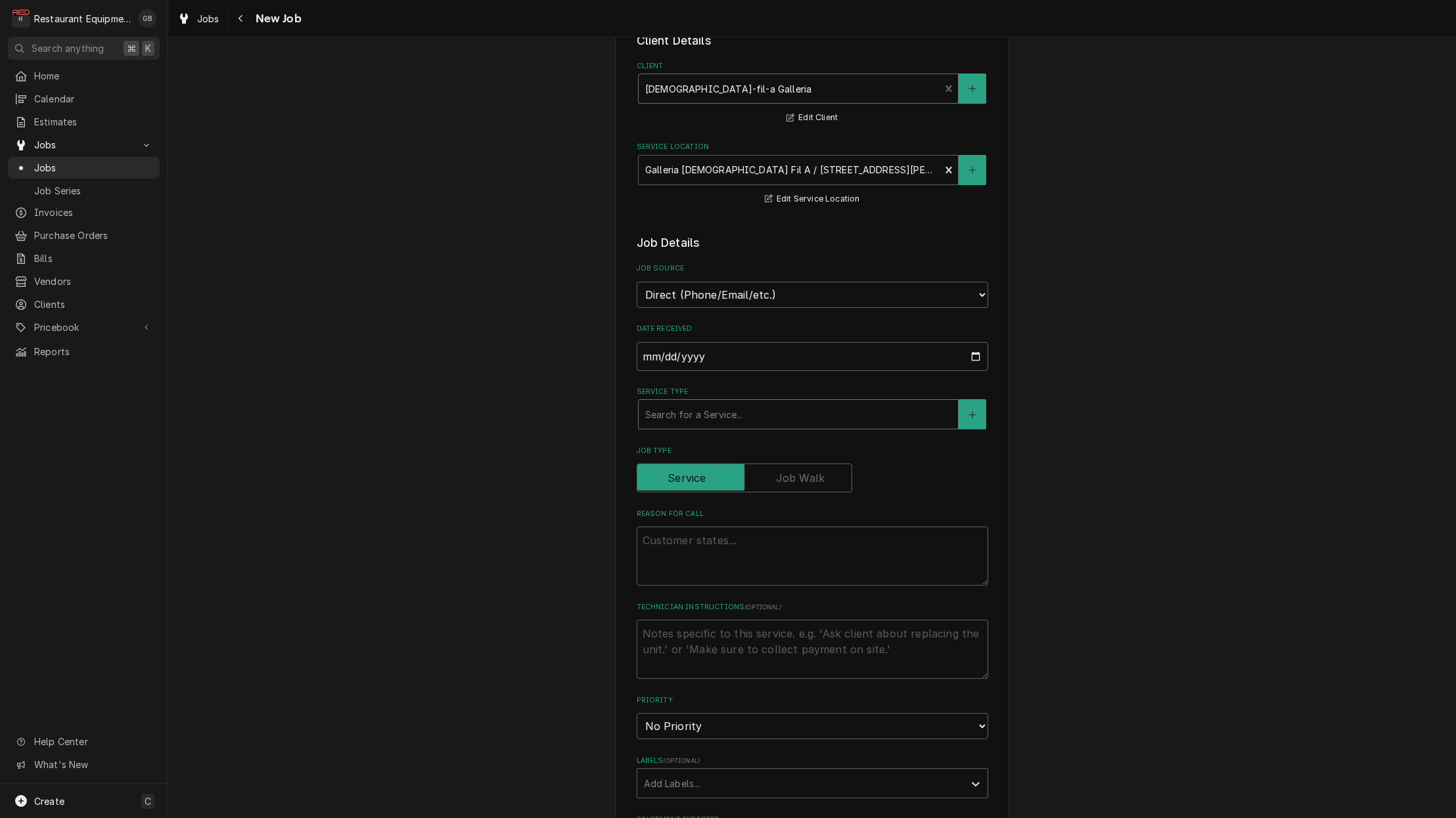
scroll to position [81, 0]
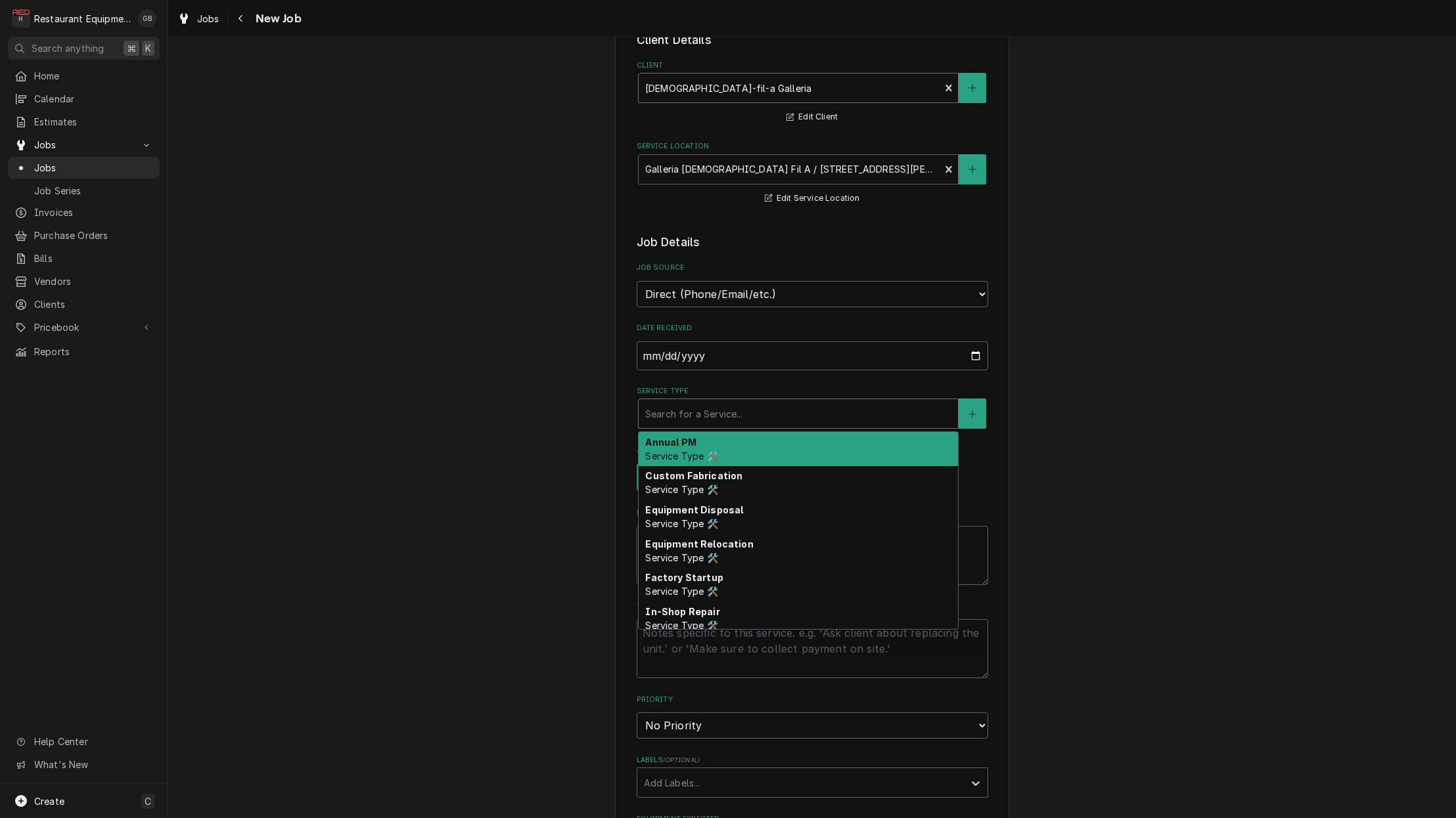
click at [710, 409] on div "Service Type" at bounding box center [798, 414] width 306 height 24
type textarea "x"
type input "b"
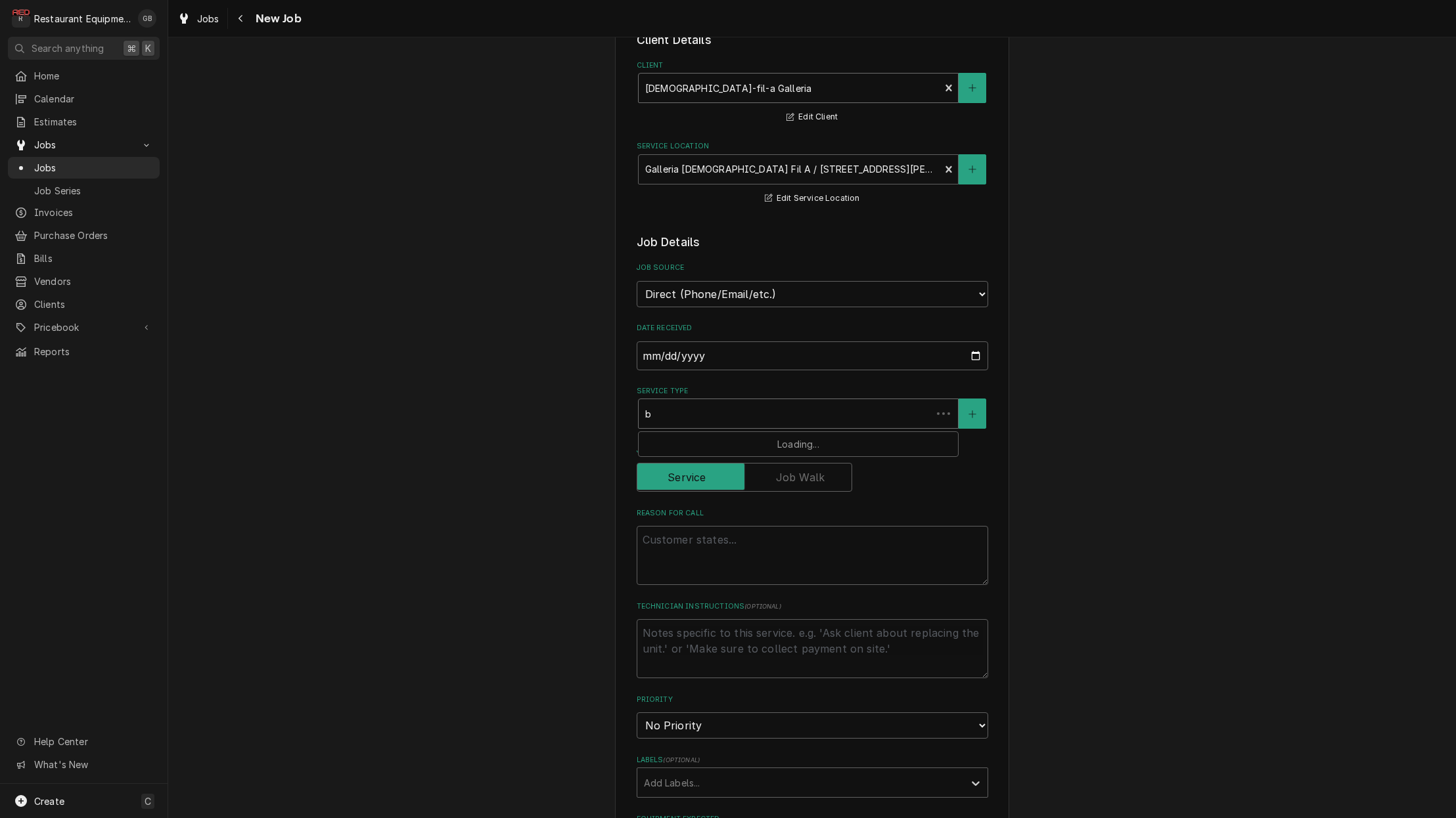
type textarea "x"
type input "br"
type textarea "x"
type input "bre"
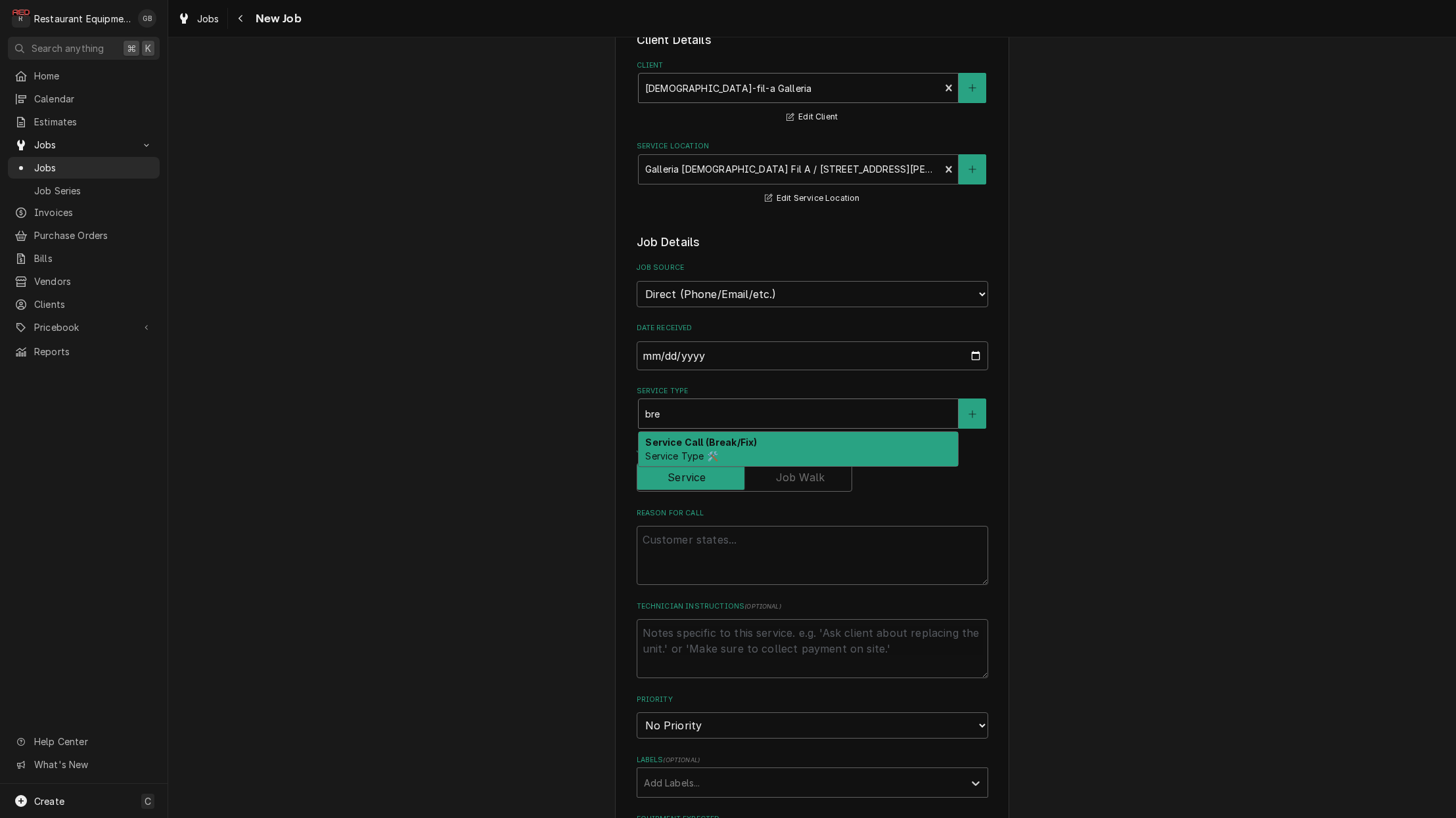
click at [708, 450] on span "Service Type 🛠️" at bounding box center [681, 455] width 72 height 11
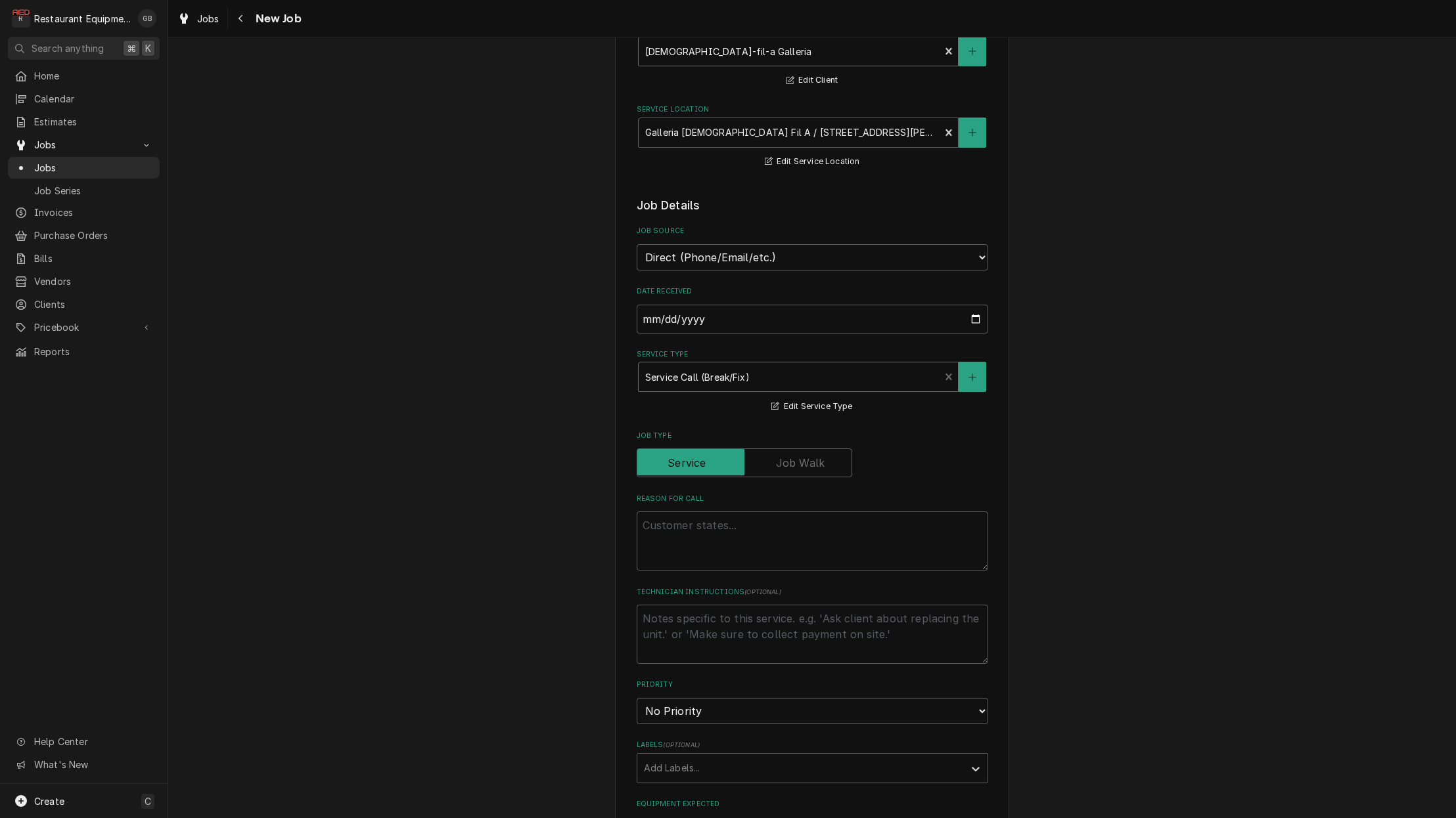
scroll to position [120, 0]
click at [687, 529] on textarea "Reason For Call" at bounding box center [812, 538] width 351 height 59
type textarea "x"
type textarea "l"
type textarea "x"
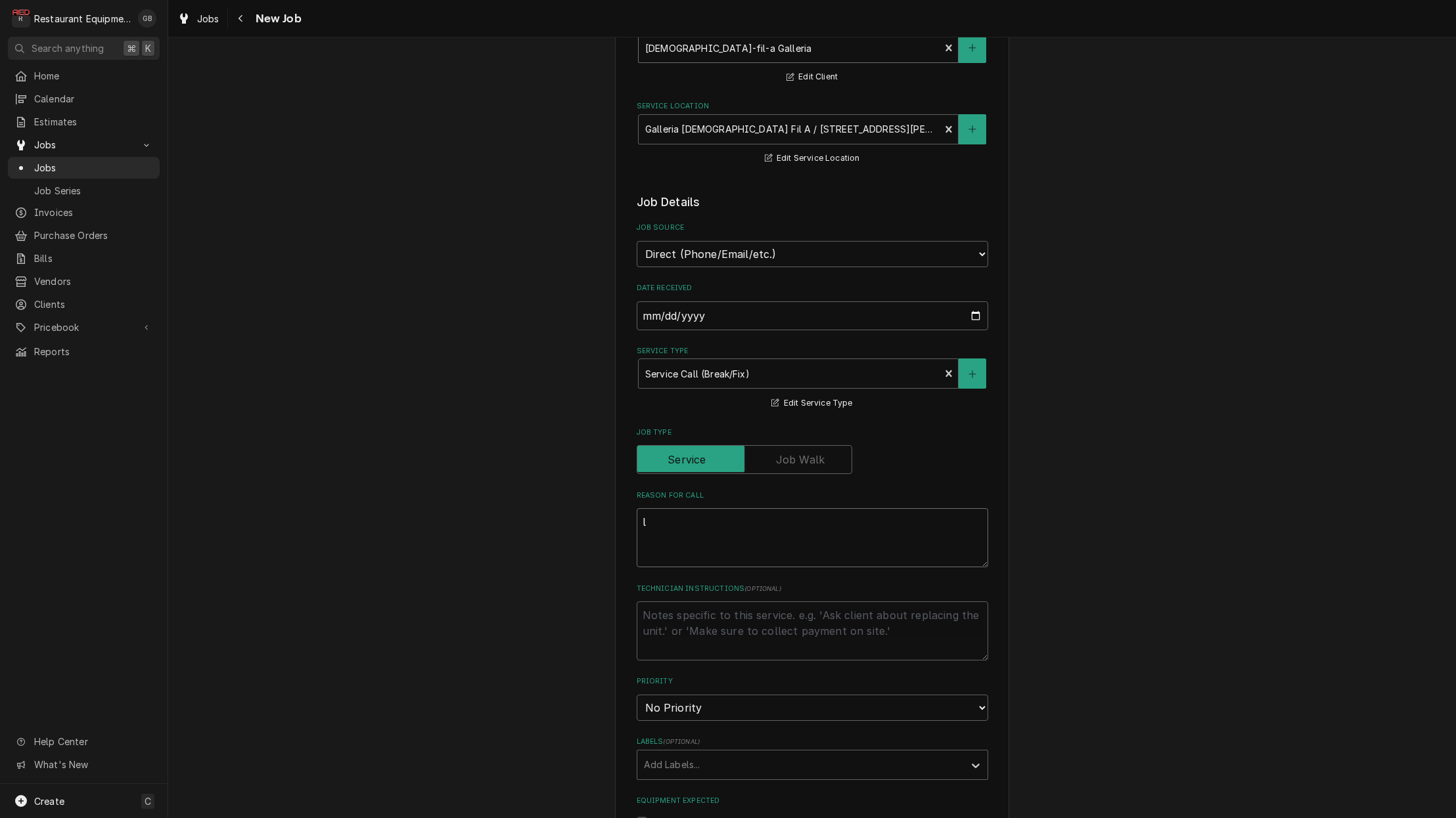
type textarea "lo"
type textarea "x"
type textarea "low"
type textarea "x"
type textarea "low"
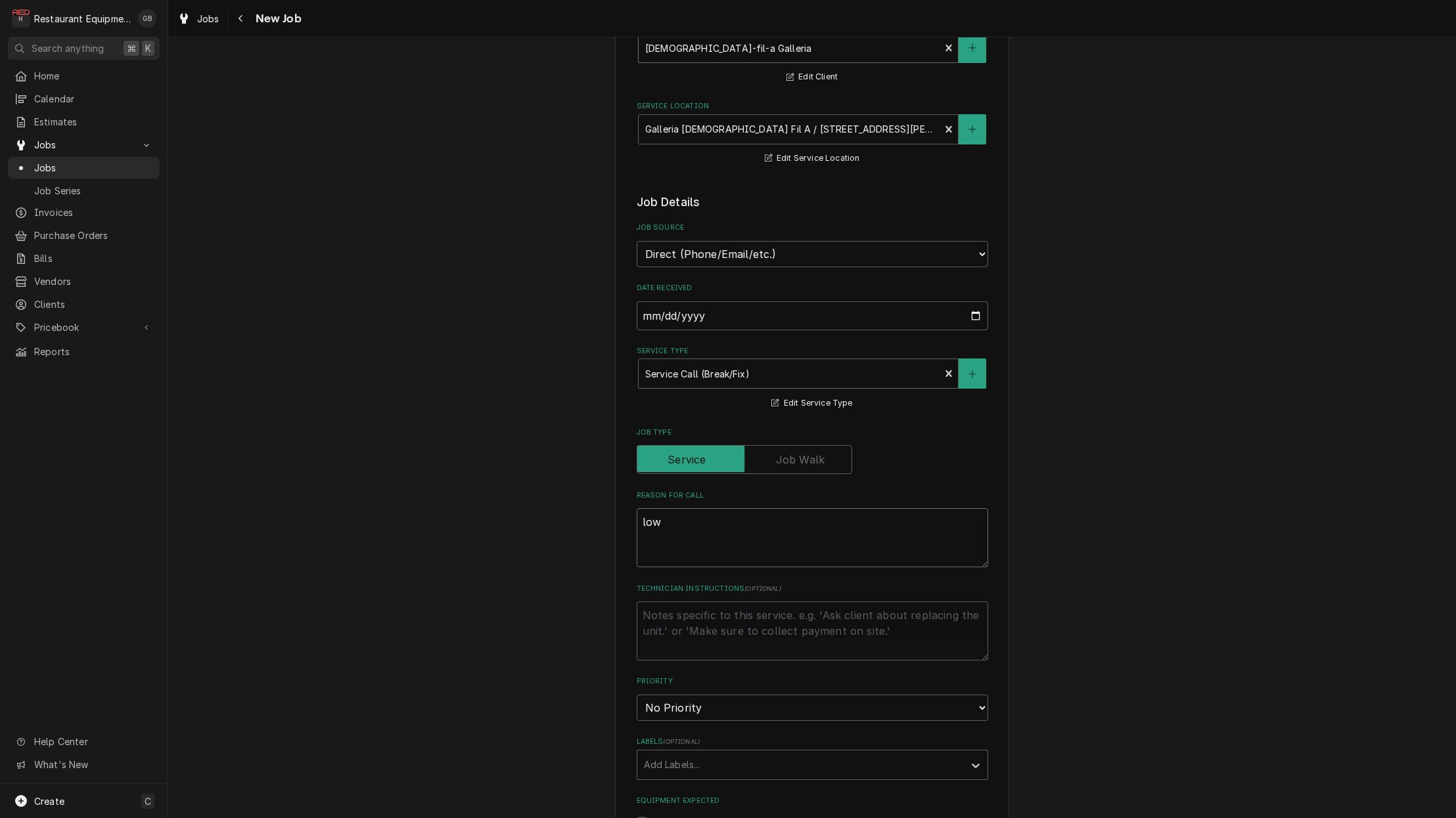
type textarea "x"
type textarea "low a"
type textarea "x"
type textarea "low am"
type textarea "x"
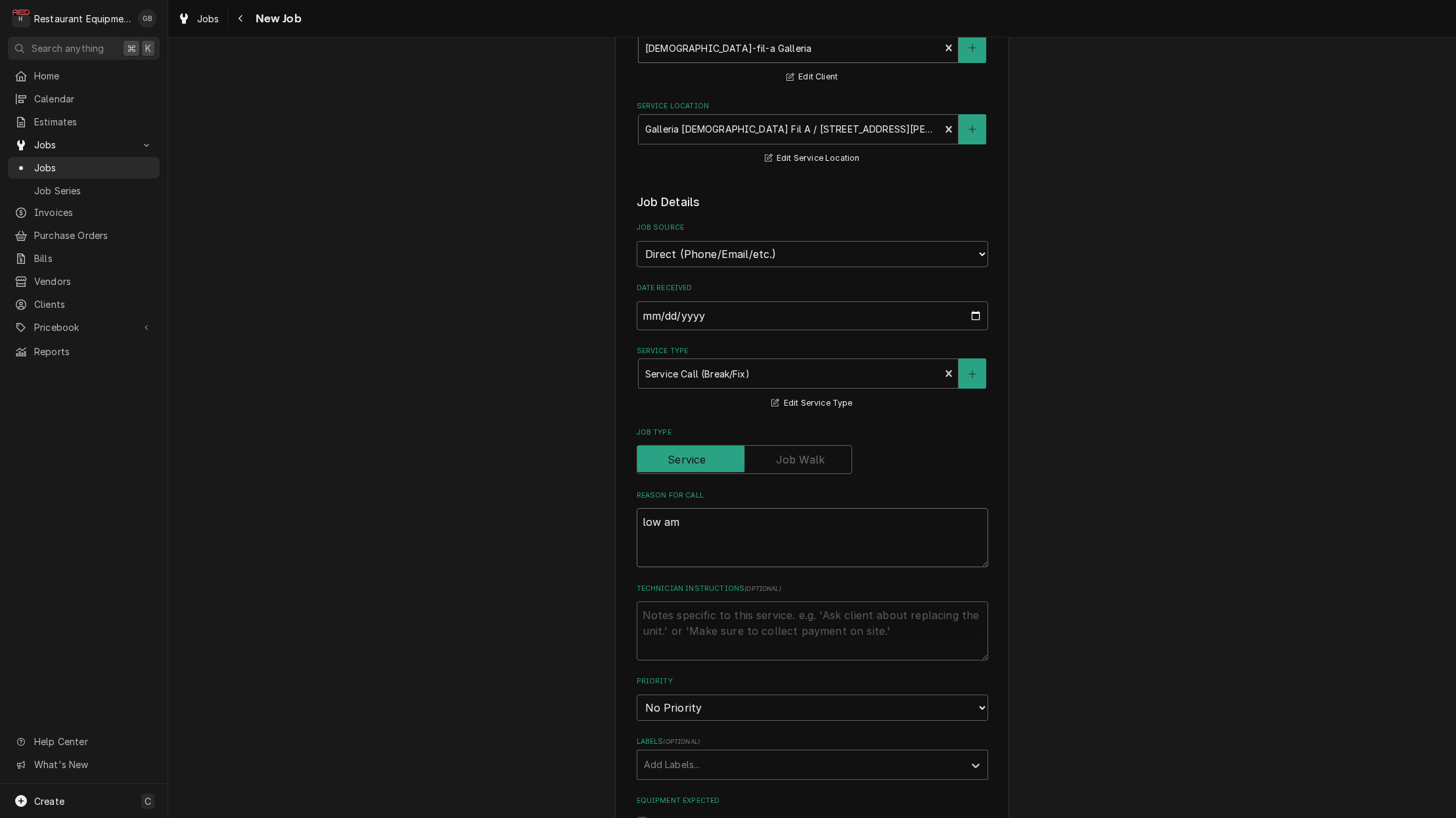
type textarea "low amp"
type textarea "x"
type textarea "low amps"
type textarea "x"
type textarea "low amps"
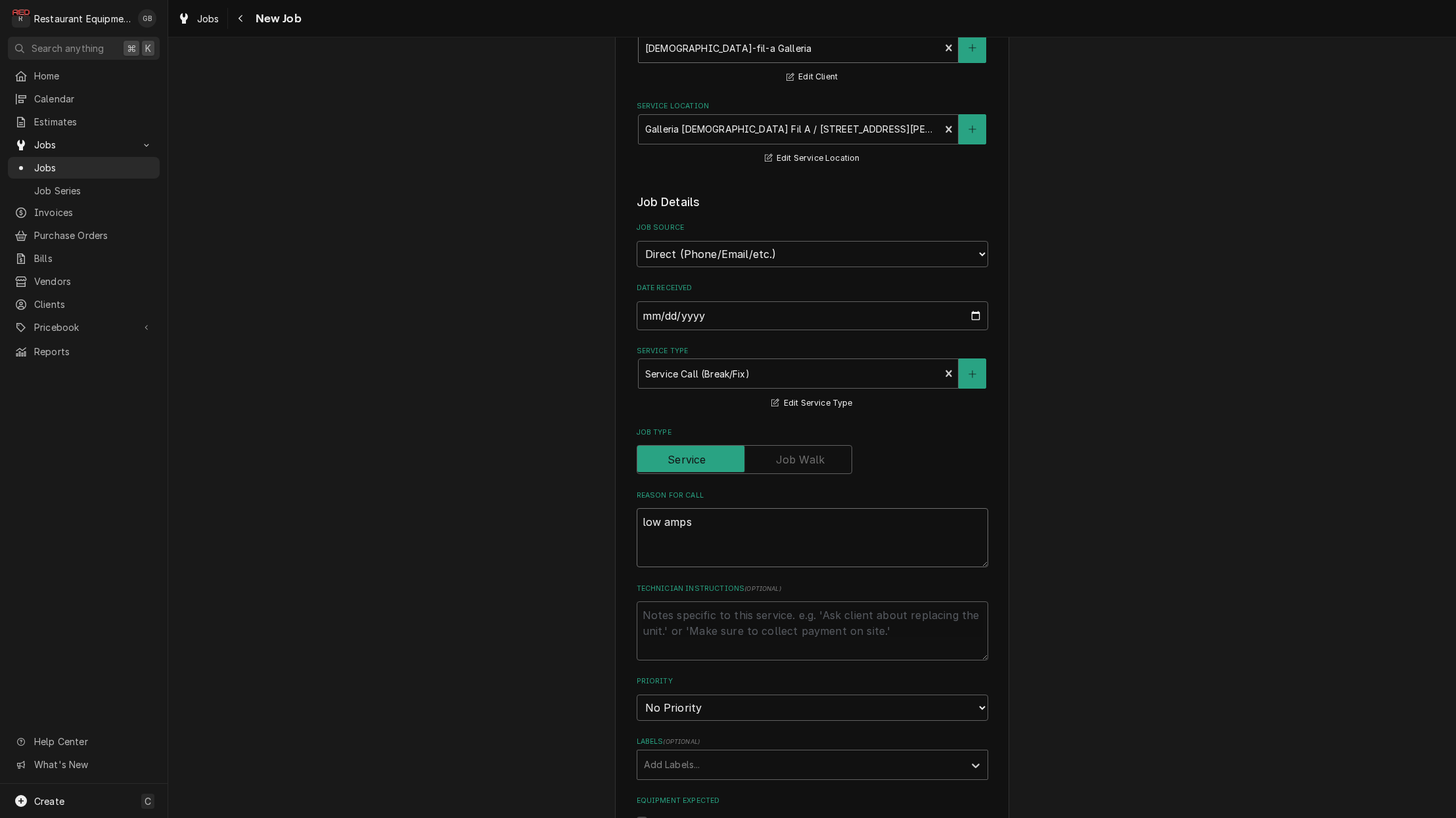
type textarea "x"
type textarea "low amps o"
type textarea "x"
type textarea "low amps on"
type textarea "x"
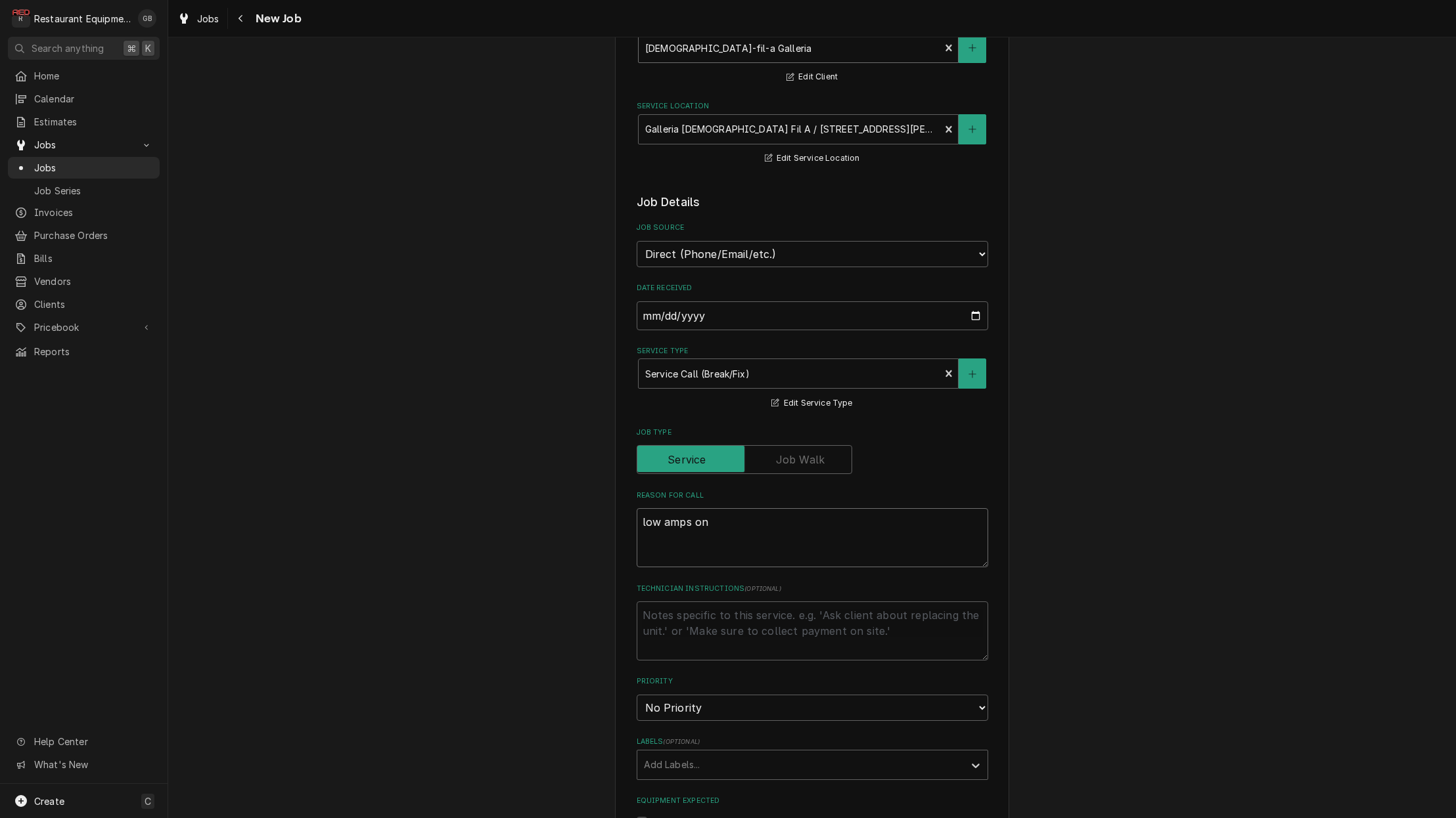
type textarea "low amps on"
type textarea "x"
type textarea "low amps on h"
type textarea "x"
type textarea "low amps on he"
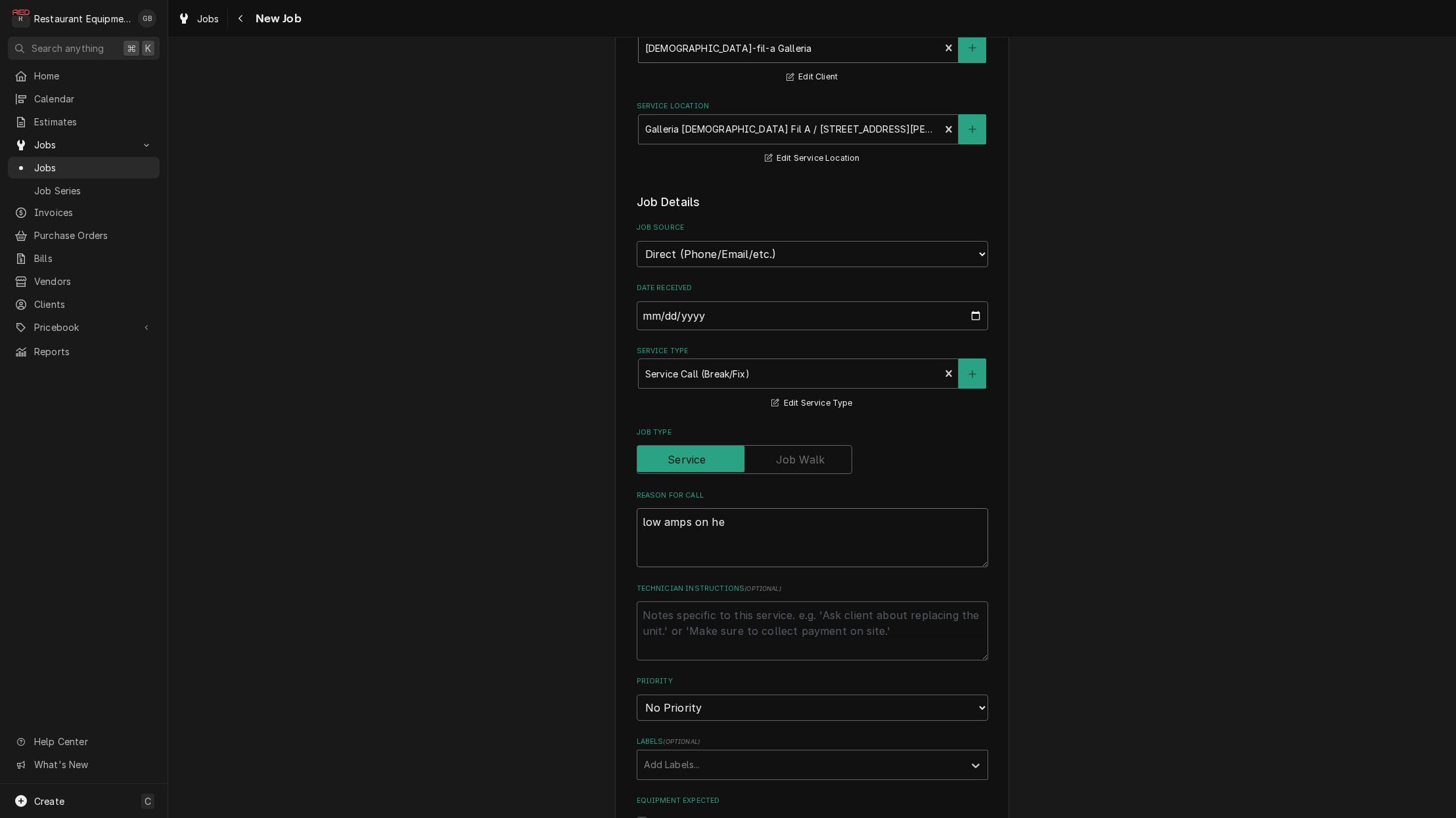
type textarea "x"
type textarea "low amps on hen"
type textarea "x"
type textarea "low amps on henn"
type textarea "x"
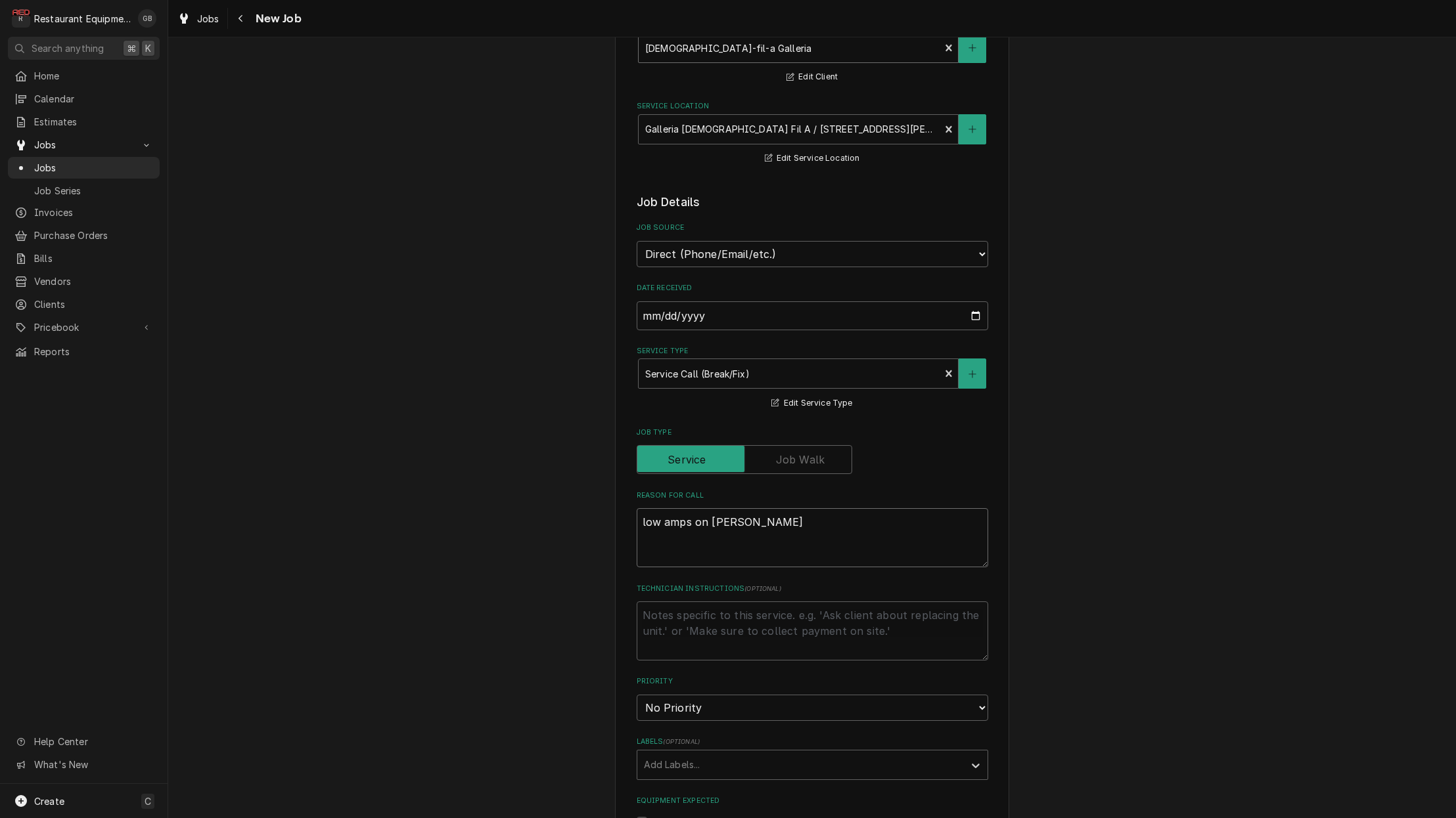
type textarea "low amps on henny"
type textarea "x"
type textarea "low amps on Henny"
type textarea "x"
type textarea "low amps on Henny p"
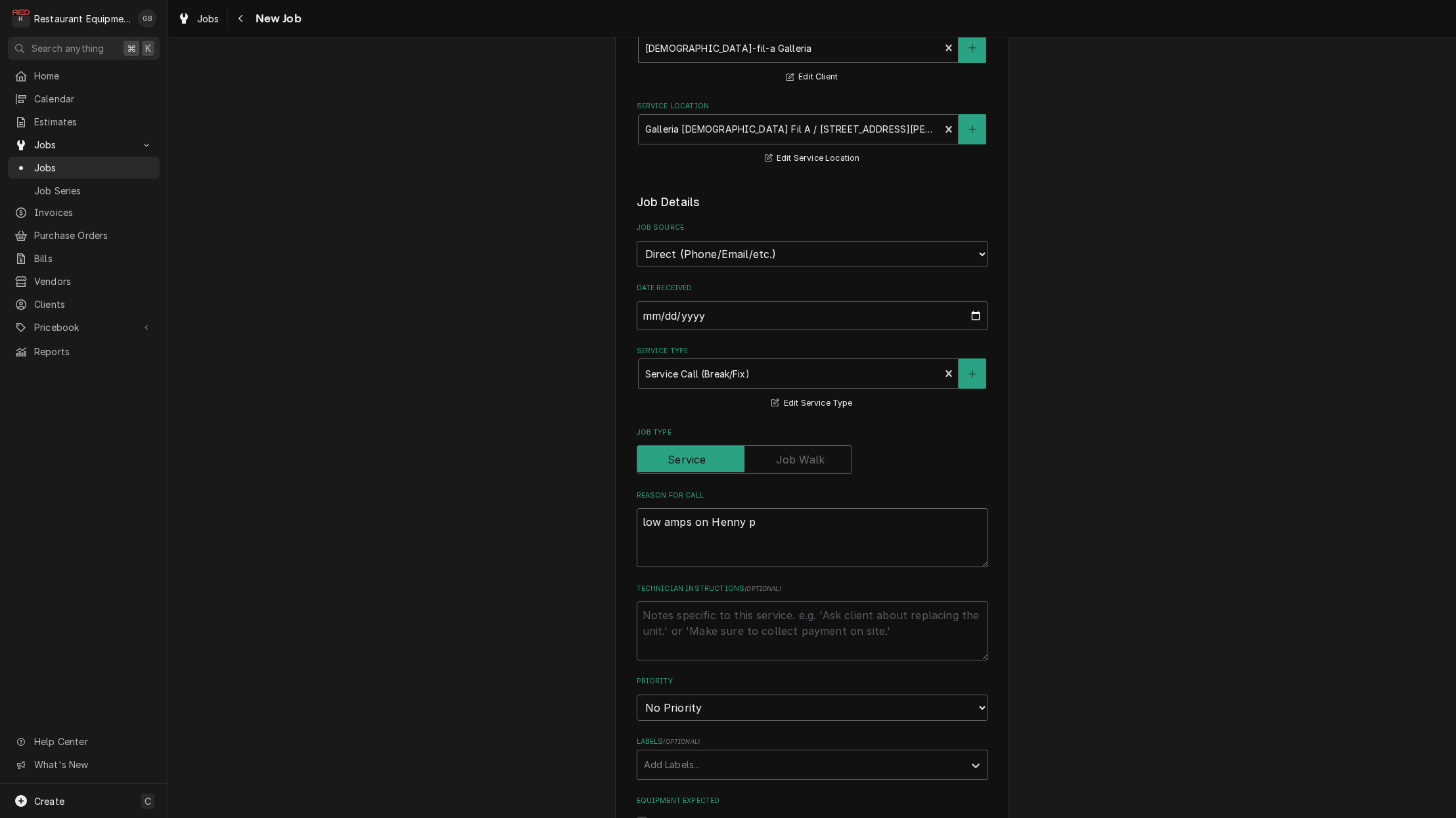
type textarea "x"
type textarea "low amps on Henny pe"
type textarea "x"
type textarea "low amps on Henny pen"
type textarea "x"
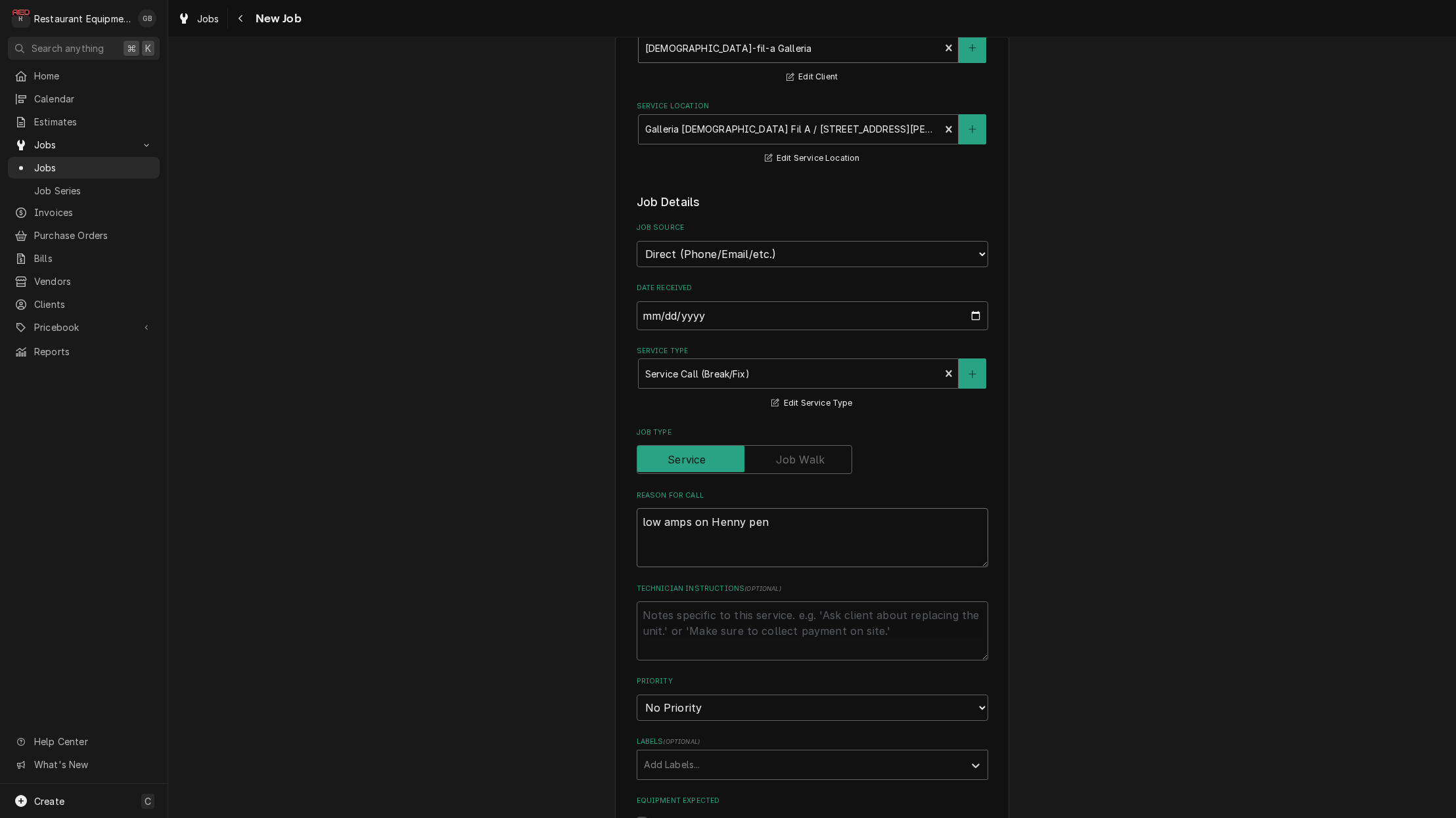
type textarea "low amps on Henny penn"
type textarea "x"
type textarea "low amps on Henny penny"
type textarea "x"
type textarea "low amps on Henny Penny"
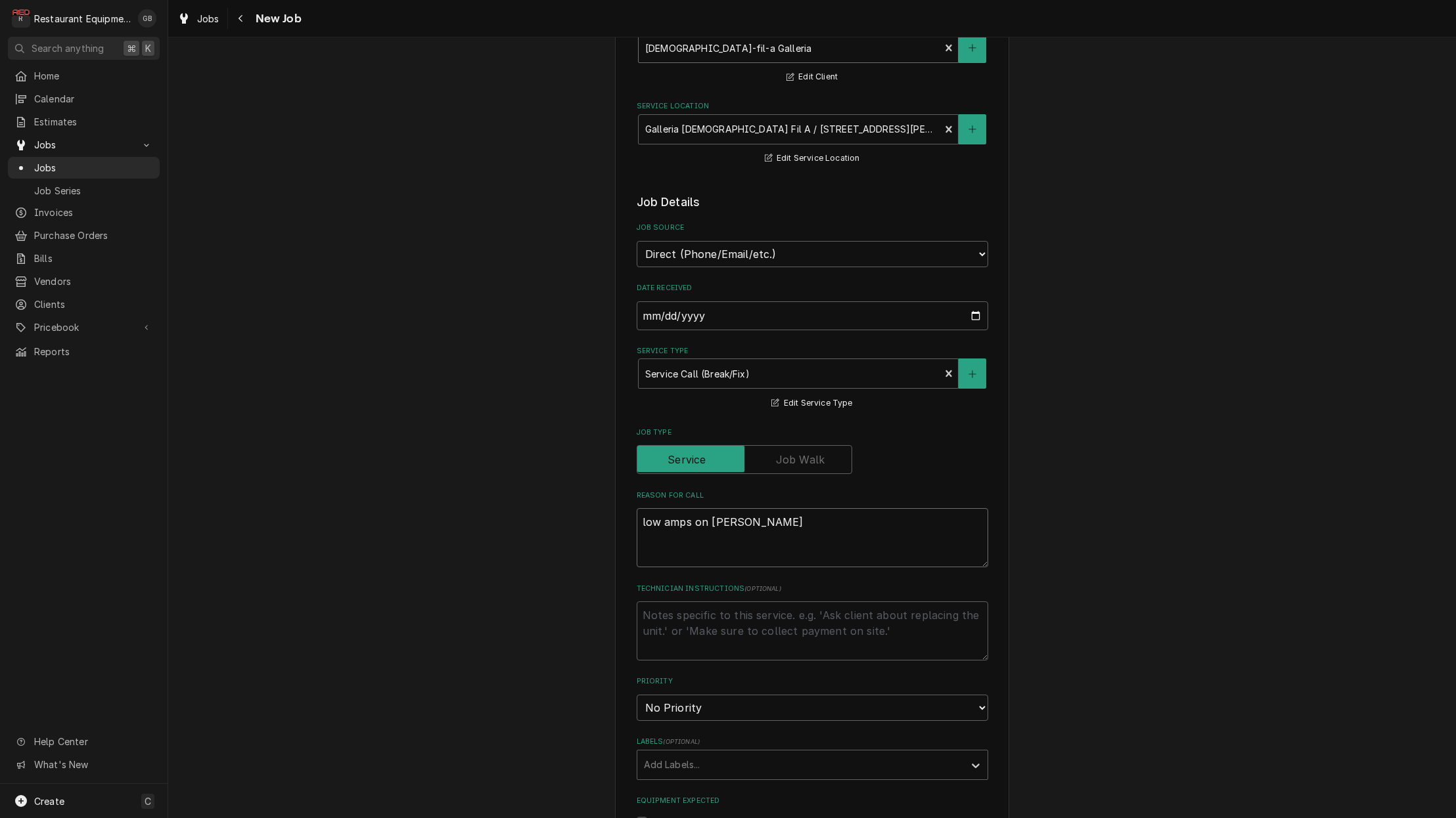
type textarea "x"
type textarea "low amps on Henny Penny f"
type textarea "x"
type textarea "low amps on Henny Penny fr"
type textarea "x"
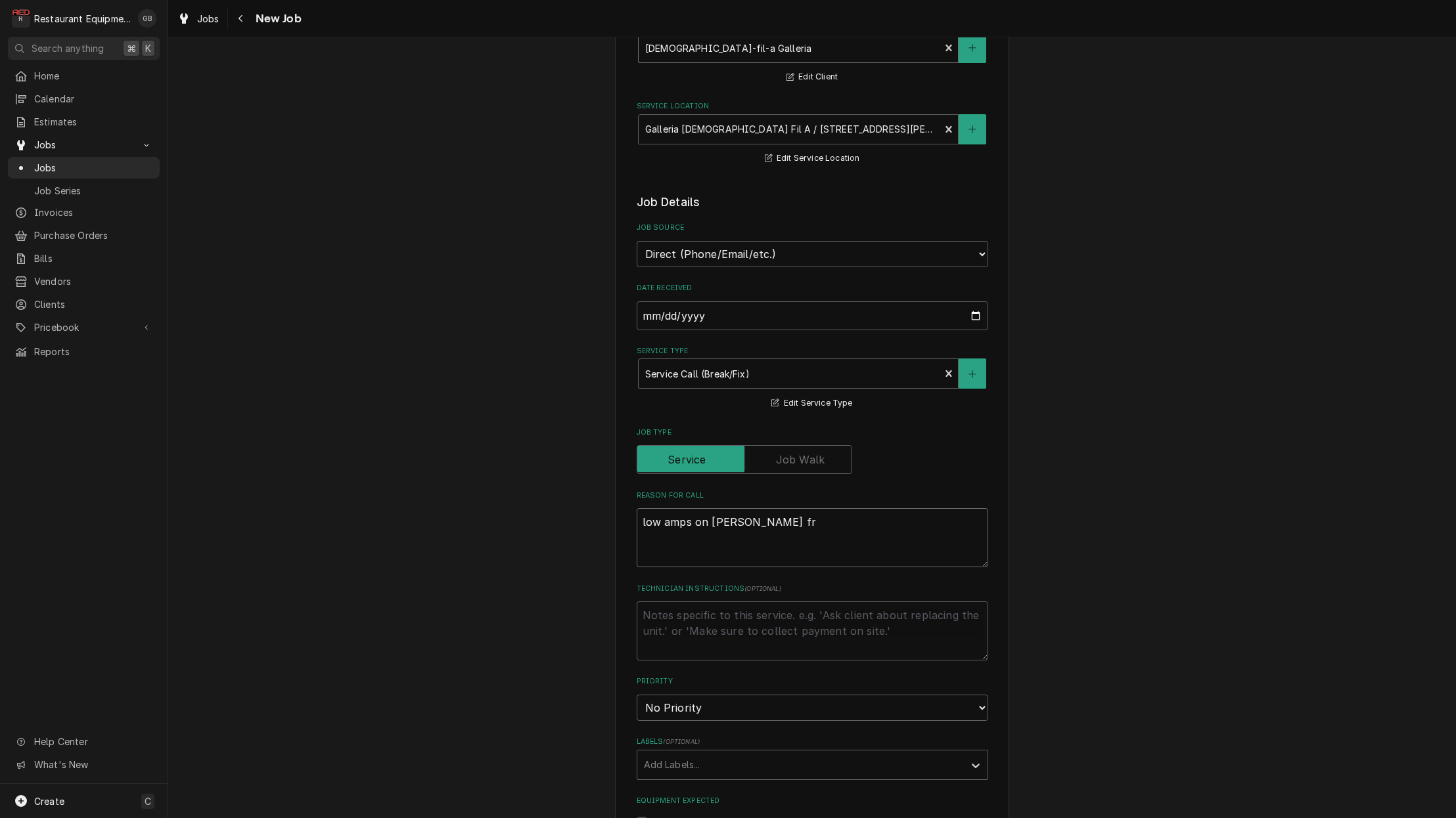
type textarea "low amps on Henny Penny fry"
type textarea "x"
type textarea "low amps on Henny Penny frye"
type textarea "x"
type textarea "low amps on Henny Penny fryer"
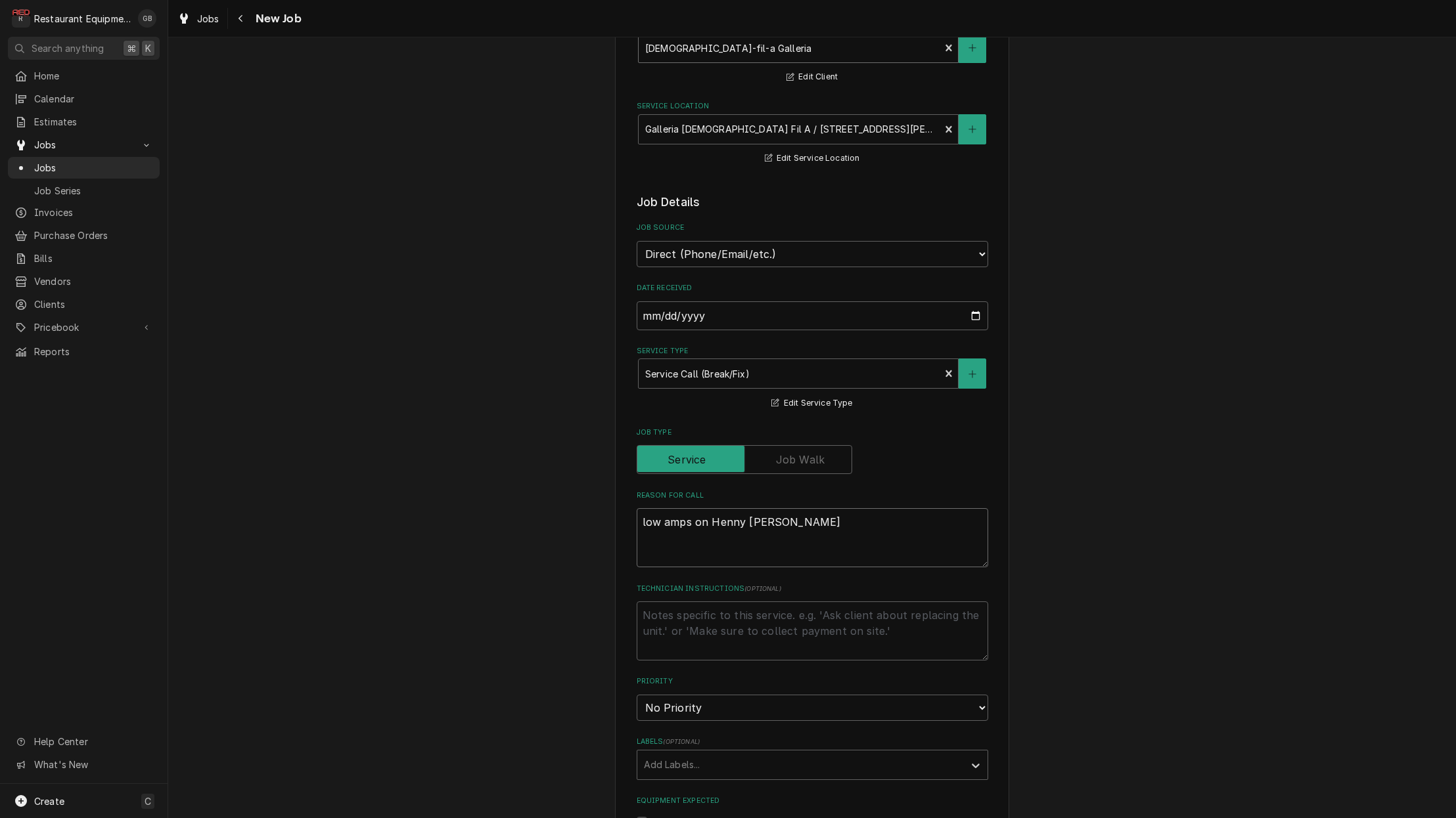
type textarea "x"
type textarea "low amps on Henny Penny fryer."
type textarea "x"
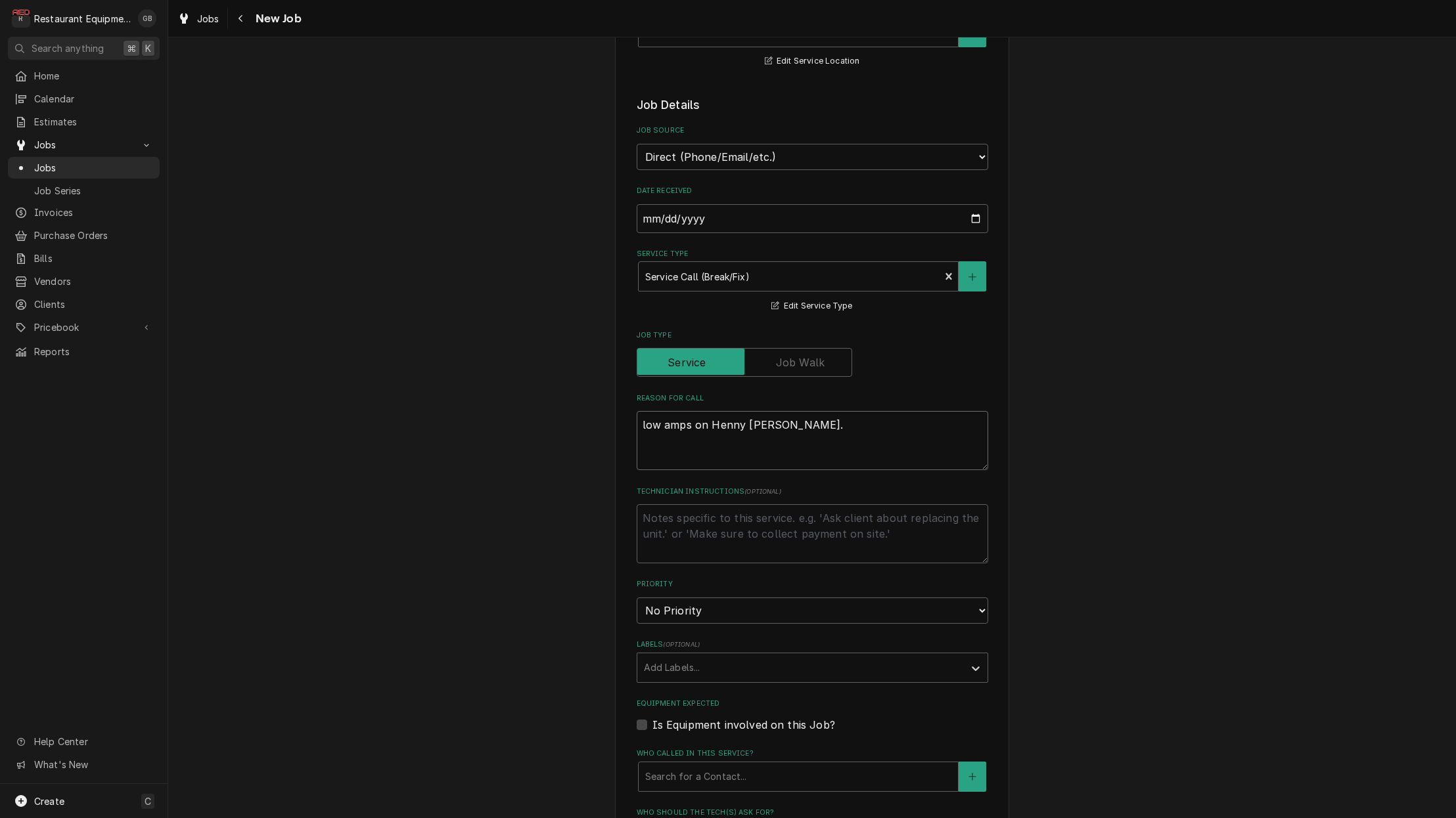
scroll to position [219, 0]
type textarea "low amps on Henny Penny fryer."
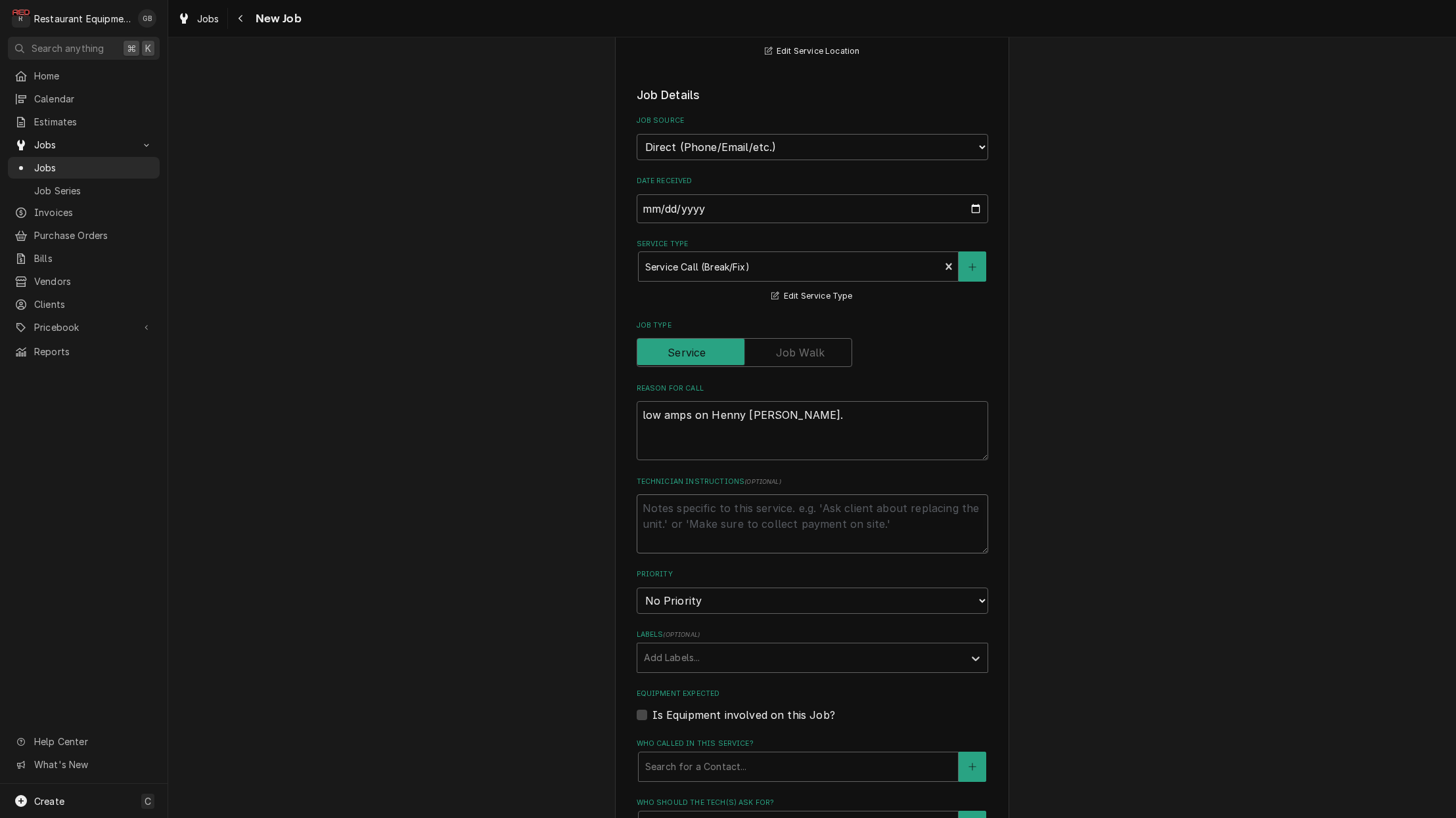
click at [704, 515] on textarea "Technician Instructions ( optional )" at bounding box center [812, 524] width 351 height 59
type textarea "x"
type textarea "t"
type textarea "x"
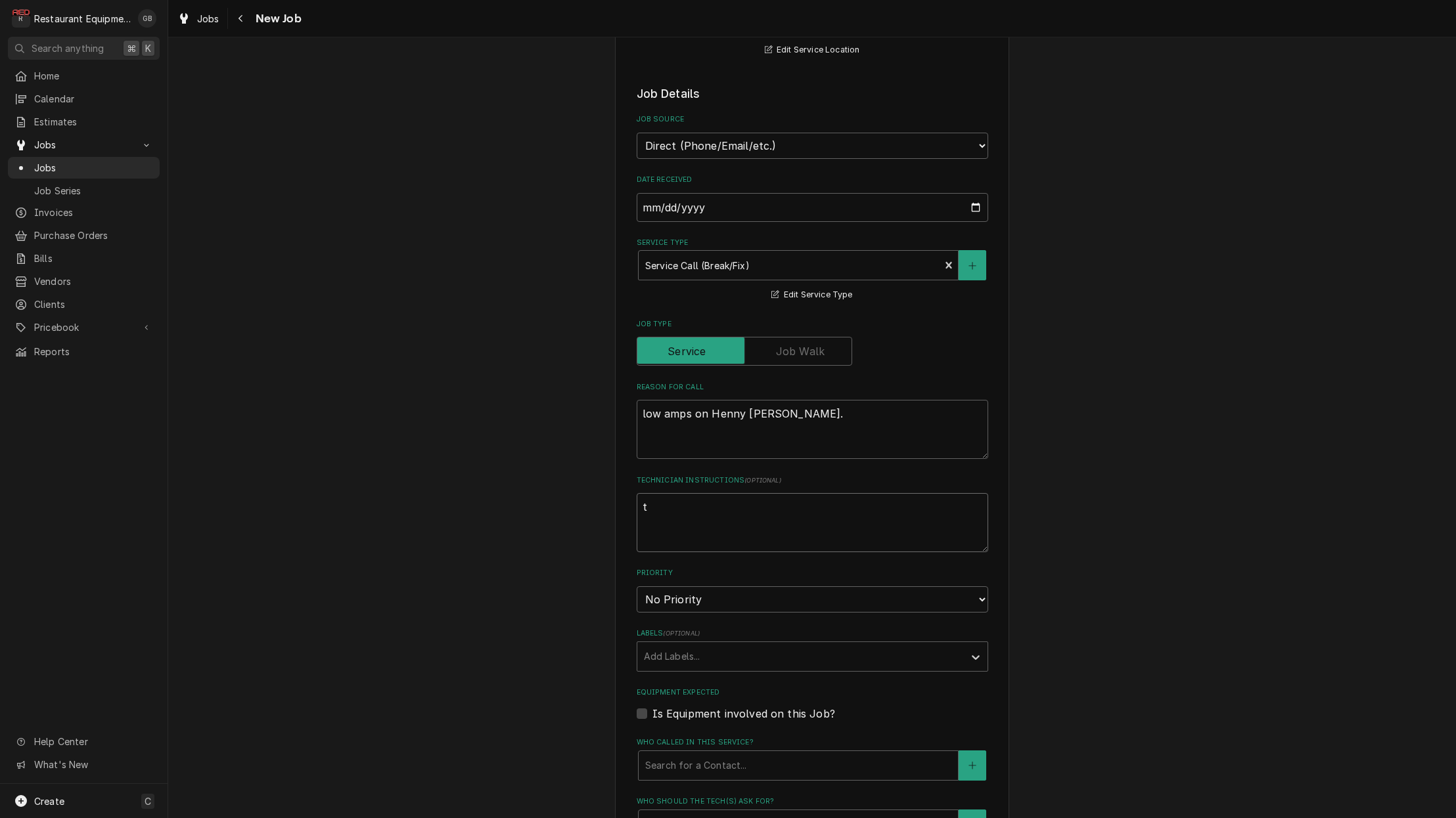
type textarea "tr"
type textarea "x"
type textarea "tro"
type textarea "x"
type textarea "trou"
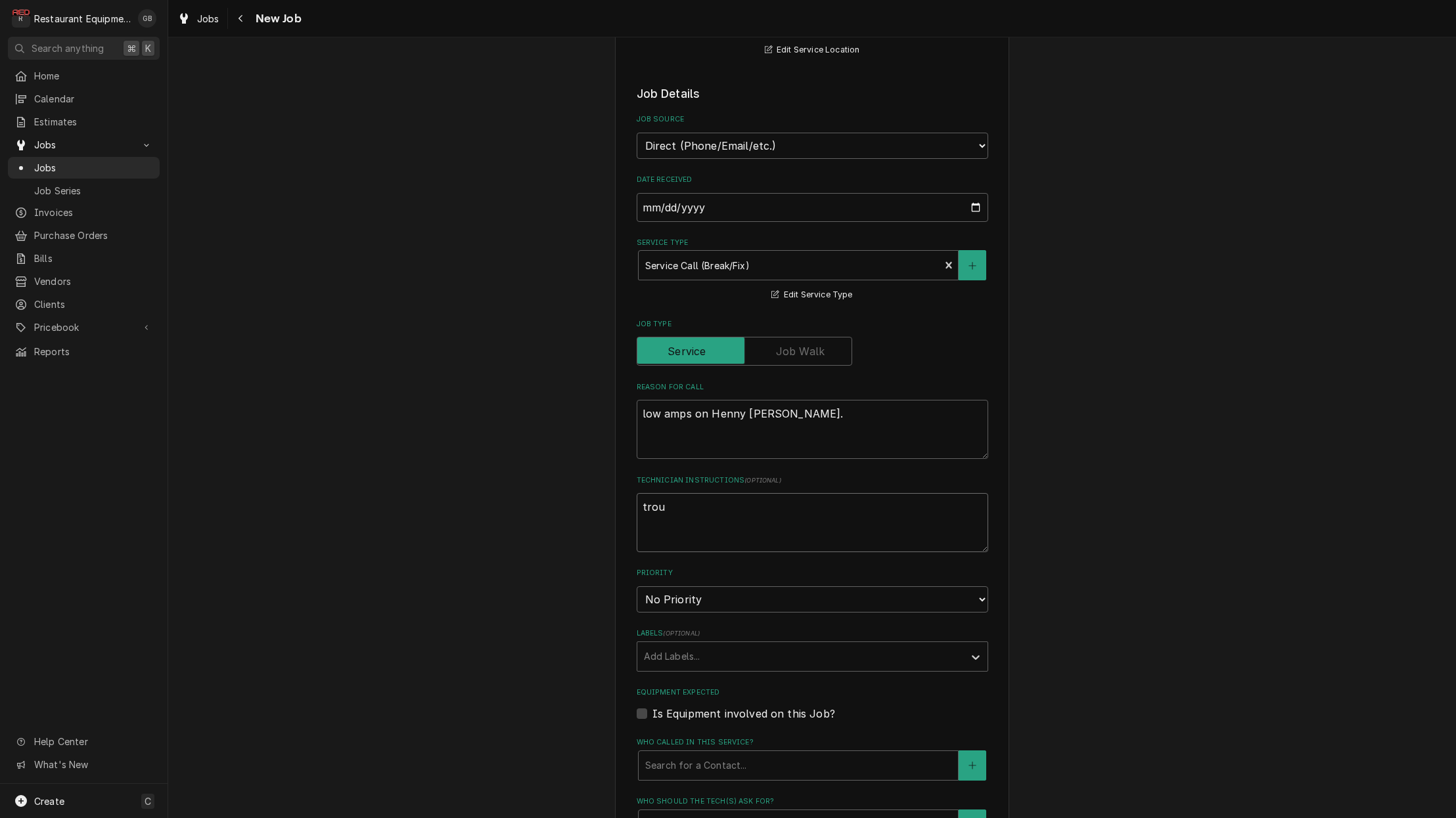
type textarea "x"
type textarea "troub"
type textarea "x"
type textarea "troubl"
type textarea "x"
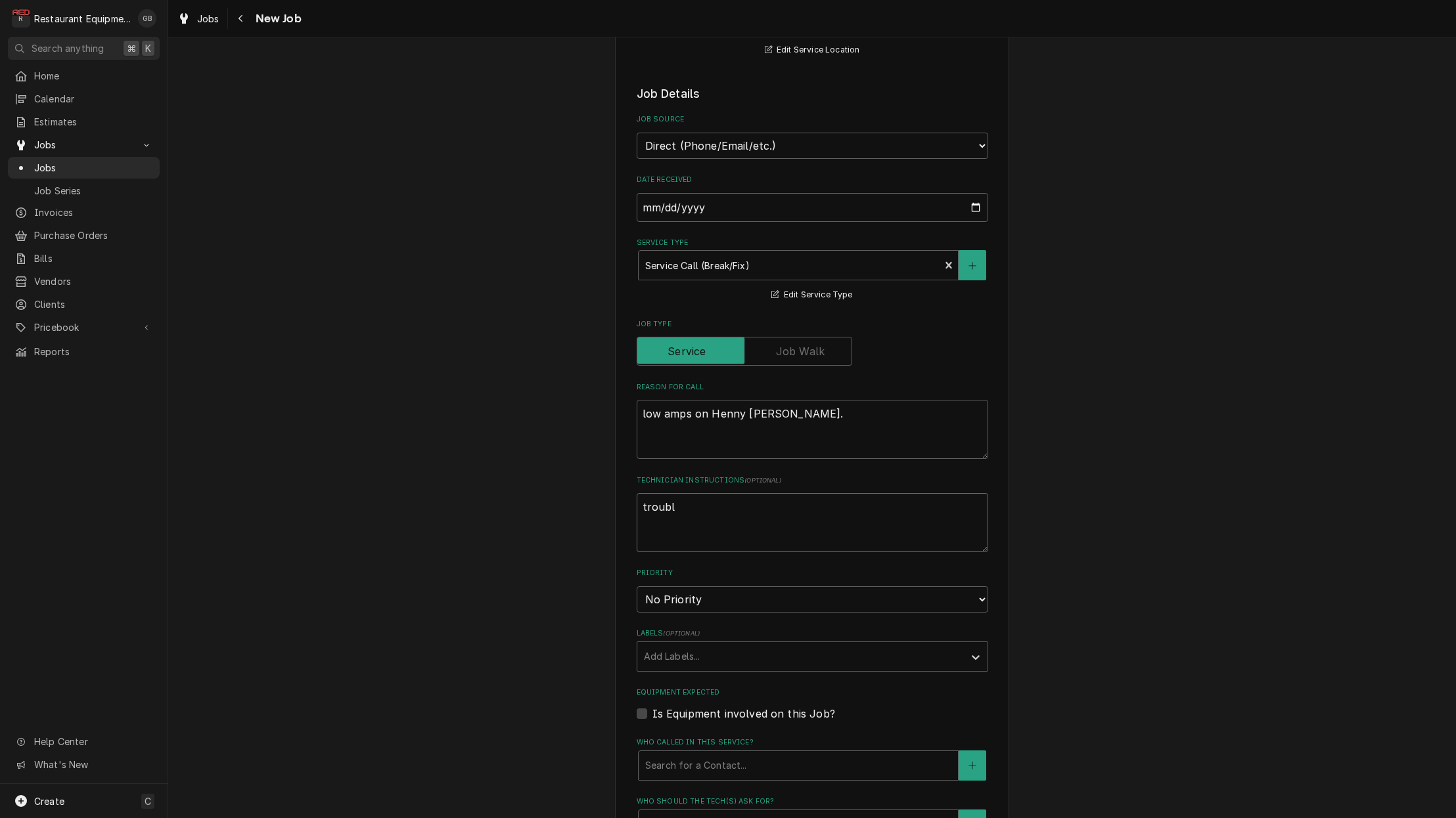
type textarea "trouble"
type textarea "x"
type textarea "troubles"
type textarea "x"
type textarea "troublesh"
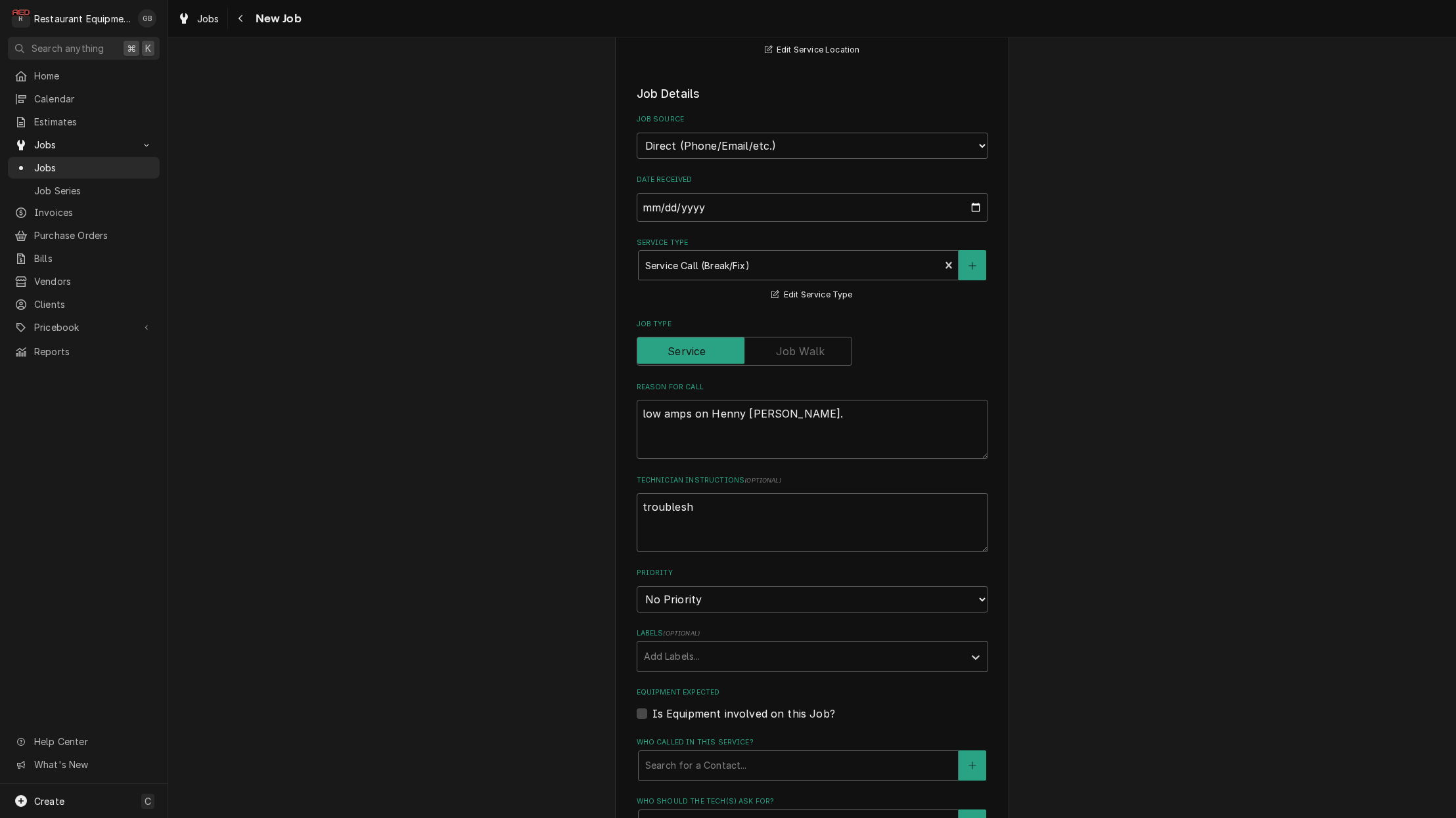
type textarea "x"
type textarea "troublesho"
type textarea "x"
type textarea "troubleshoo"
type textarea "x"
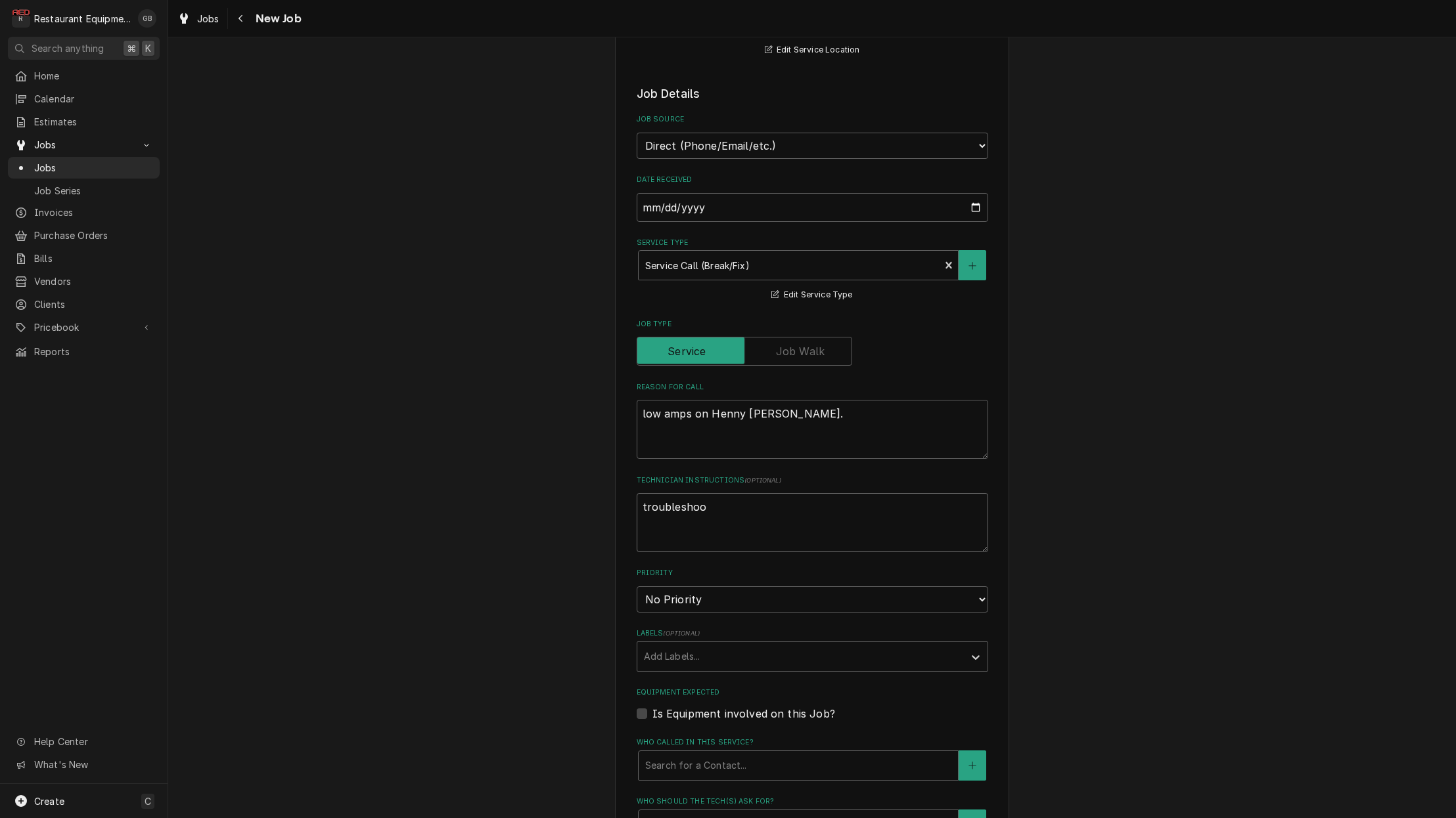
type textarea "troubleshoot"
type textarea "x"
type textarea "troubleshoot"
type textarea "x"
type textarea "troubleshoot t"
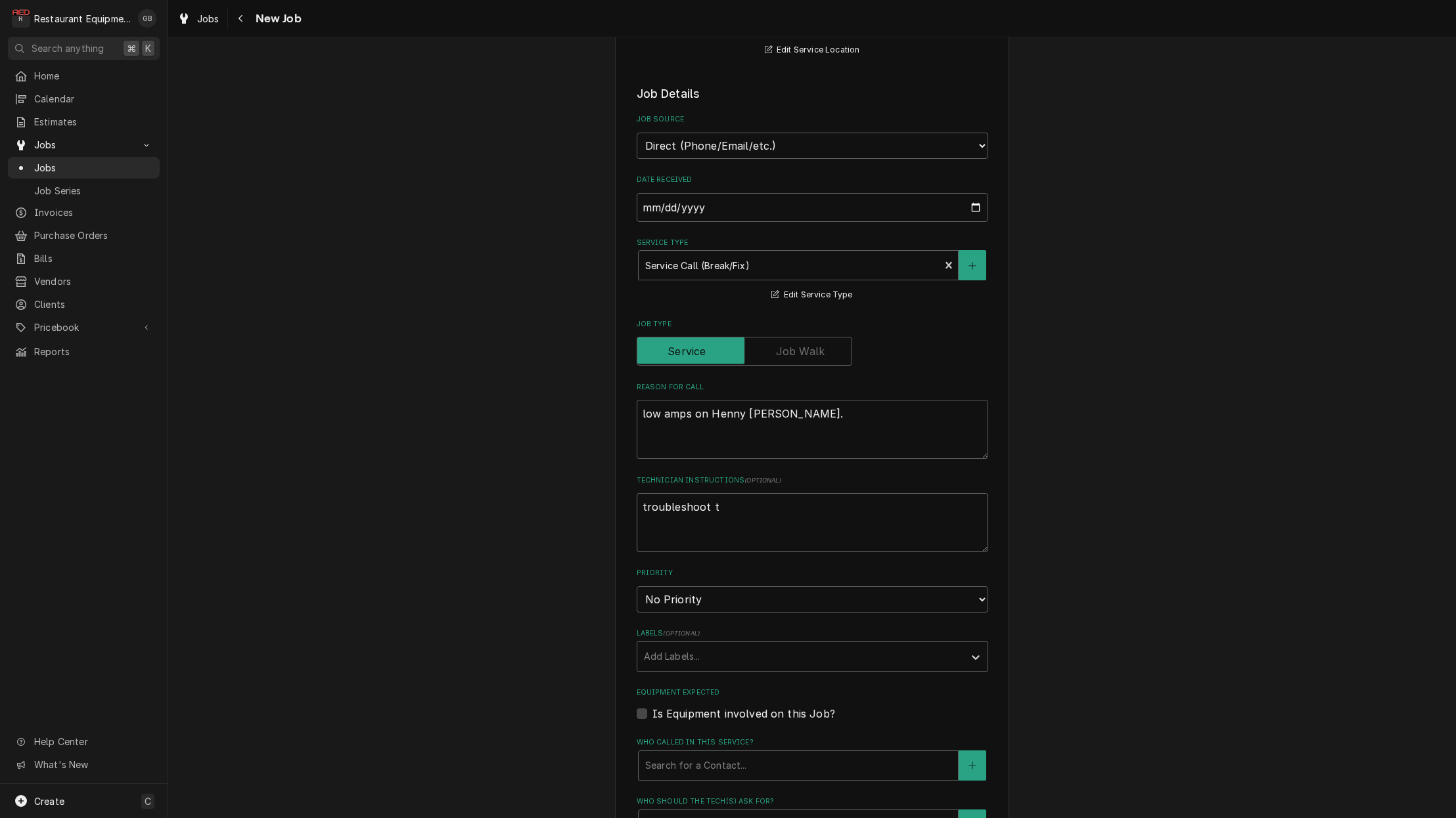
type textarea "x"
type textarea "troubleshoot th"
type textarea "x"
type textarea "troubleshoot the"
type textarea "x"
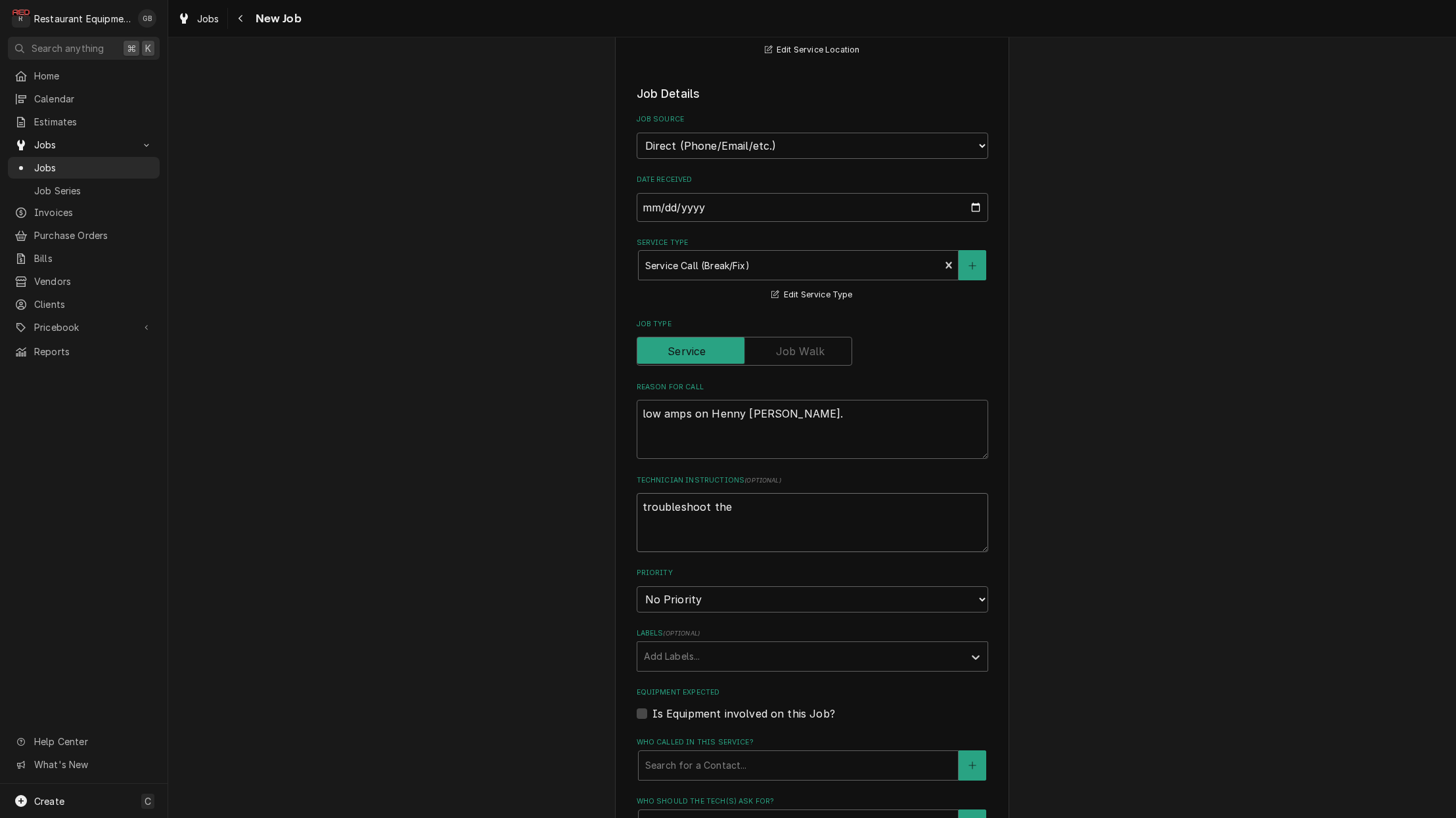
type textarea "troubleshoot the"
type textarea "x"
type textarea "troubleshoot the u"
type textarea "x"
type textarea "troubleshoot the un"
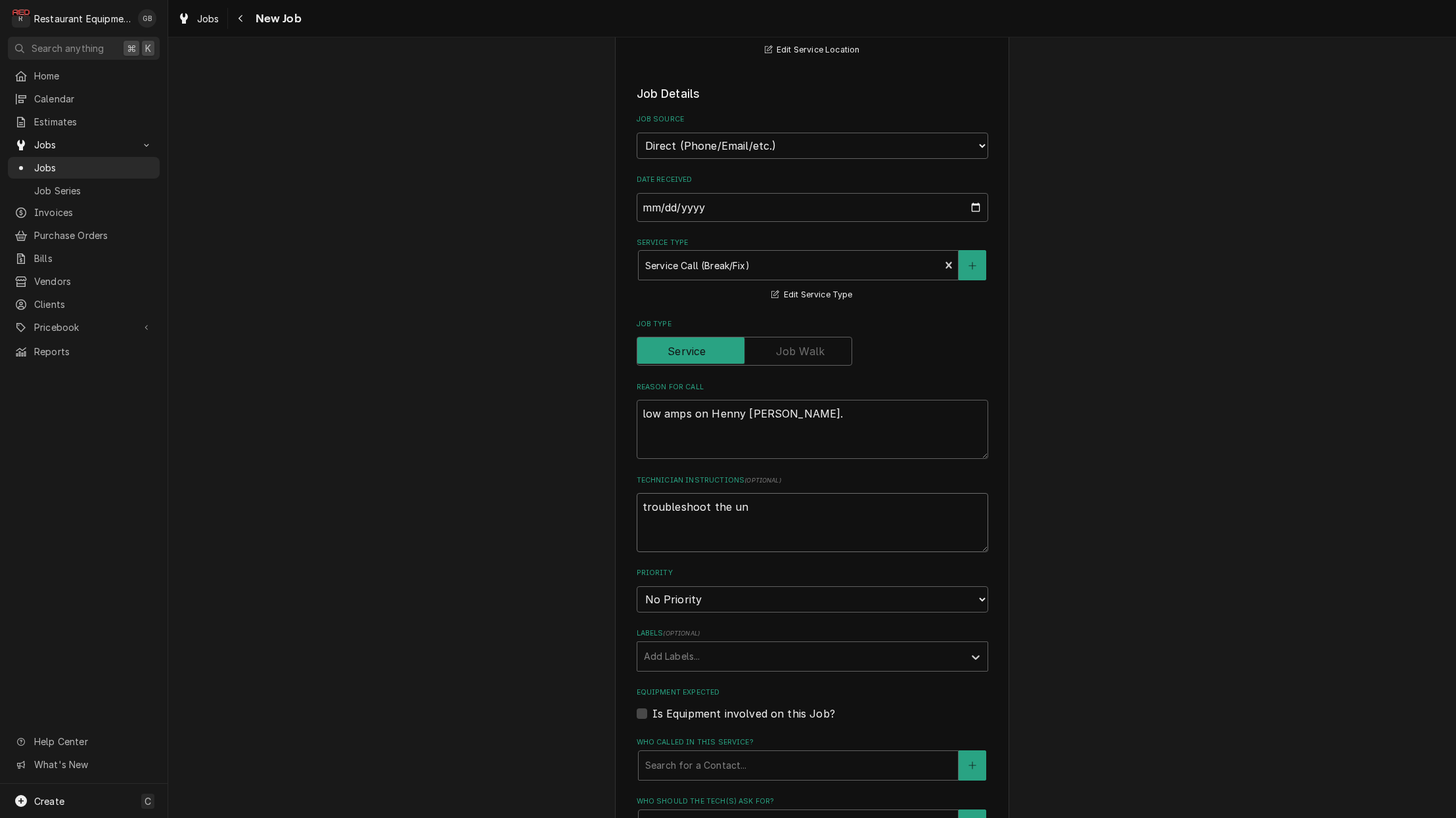
type textarea "x"
type textarea "troubleshoot the uni"
type textarea "x"
type textarea "troubleshoot the unit"
type textarea "x"
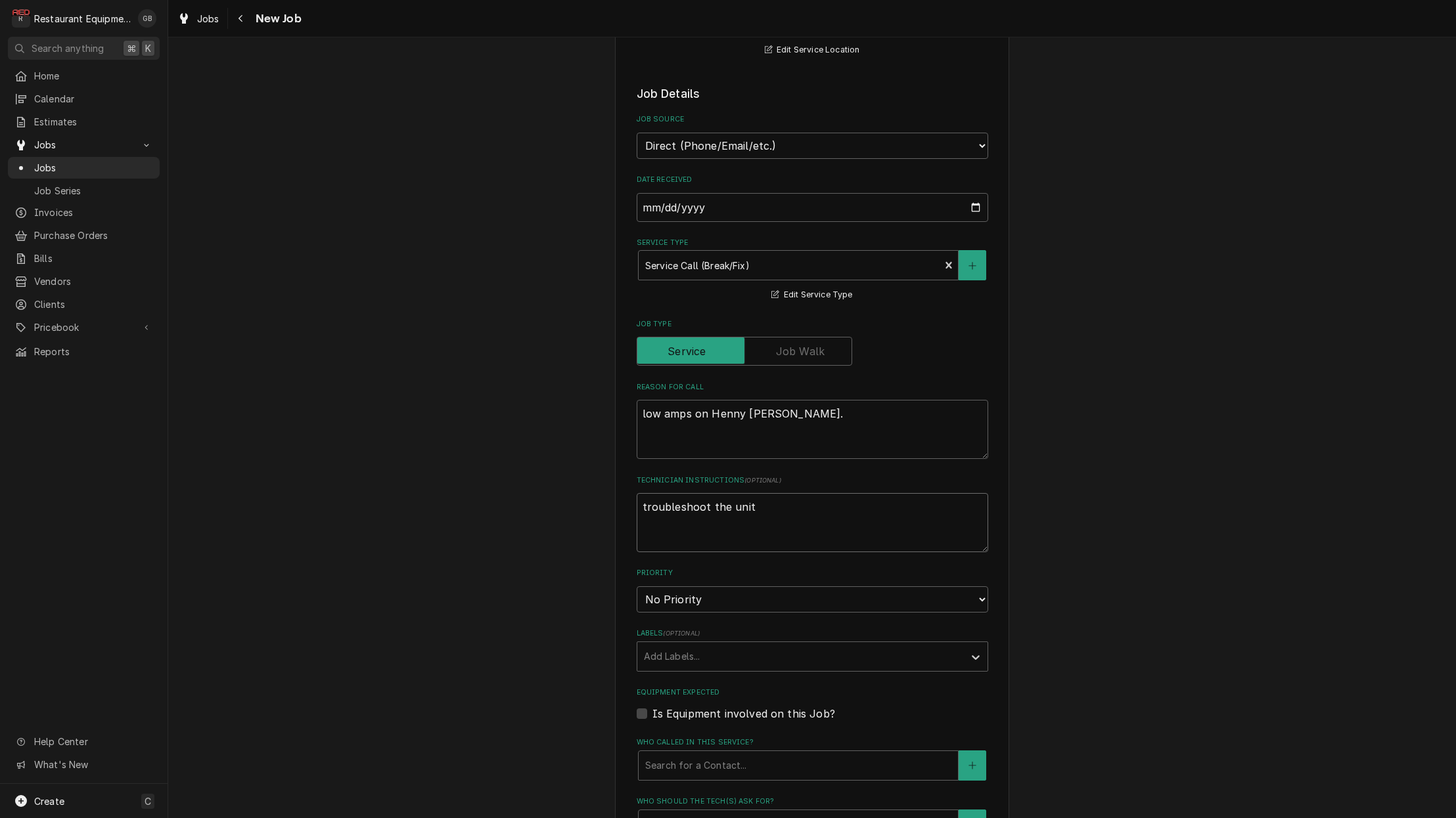
type textarea "troubleshoot the unit"
type textarea "x"
type textarea "troubleshoot the unit a"
type textarea "x"
type textarea "troubleshoot the unit an"
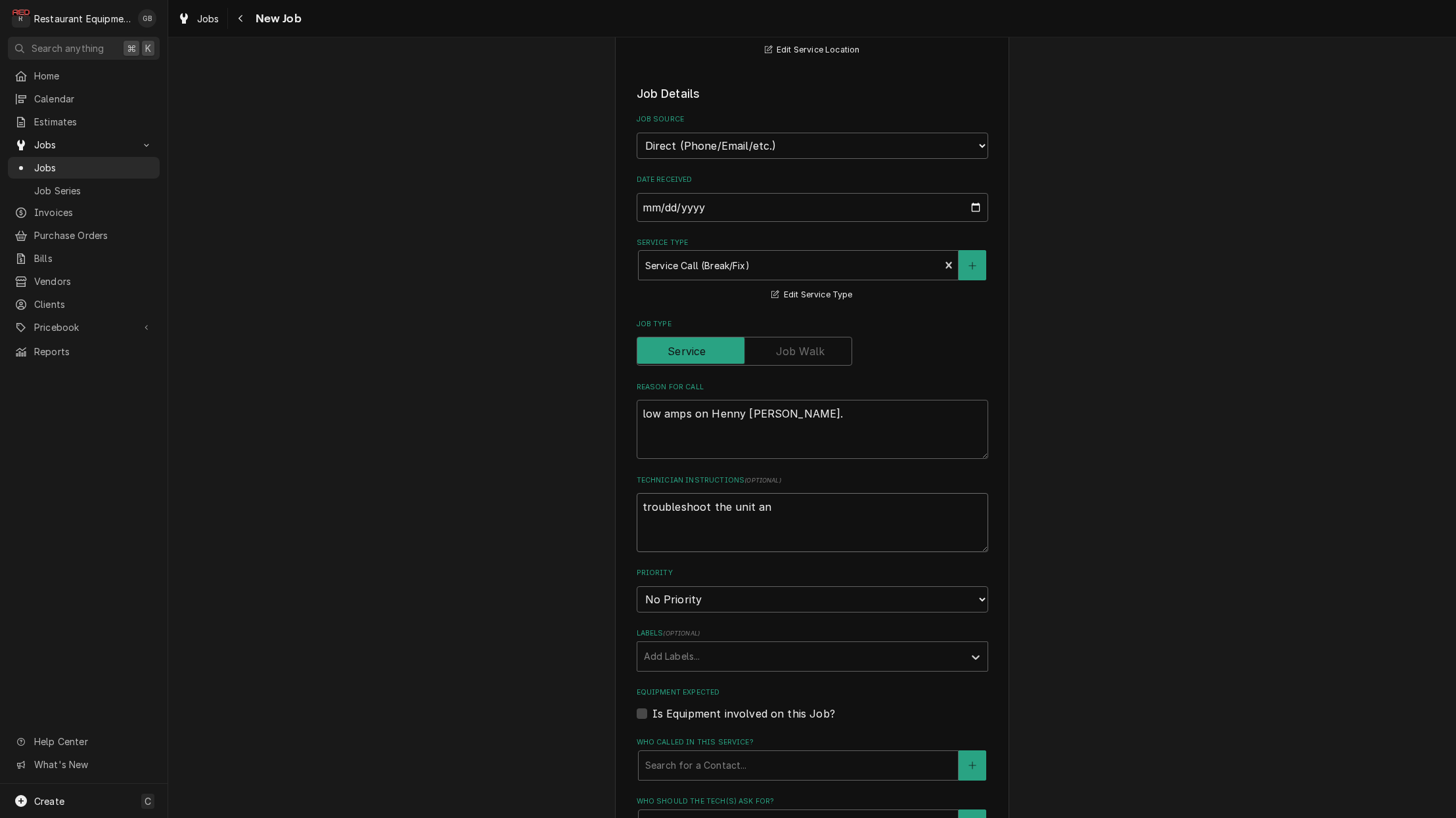
type textarea "x"
type textarea "troubleshoot the unit and"
type textarea "x"
type textarea "troubleshoot the unit and"
type textarea "x"
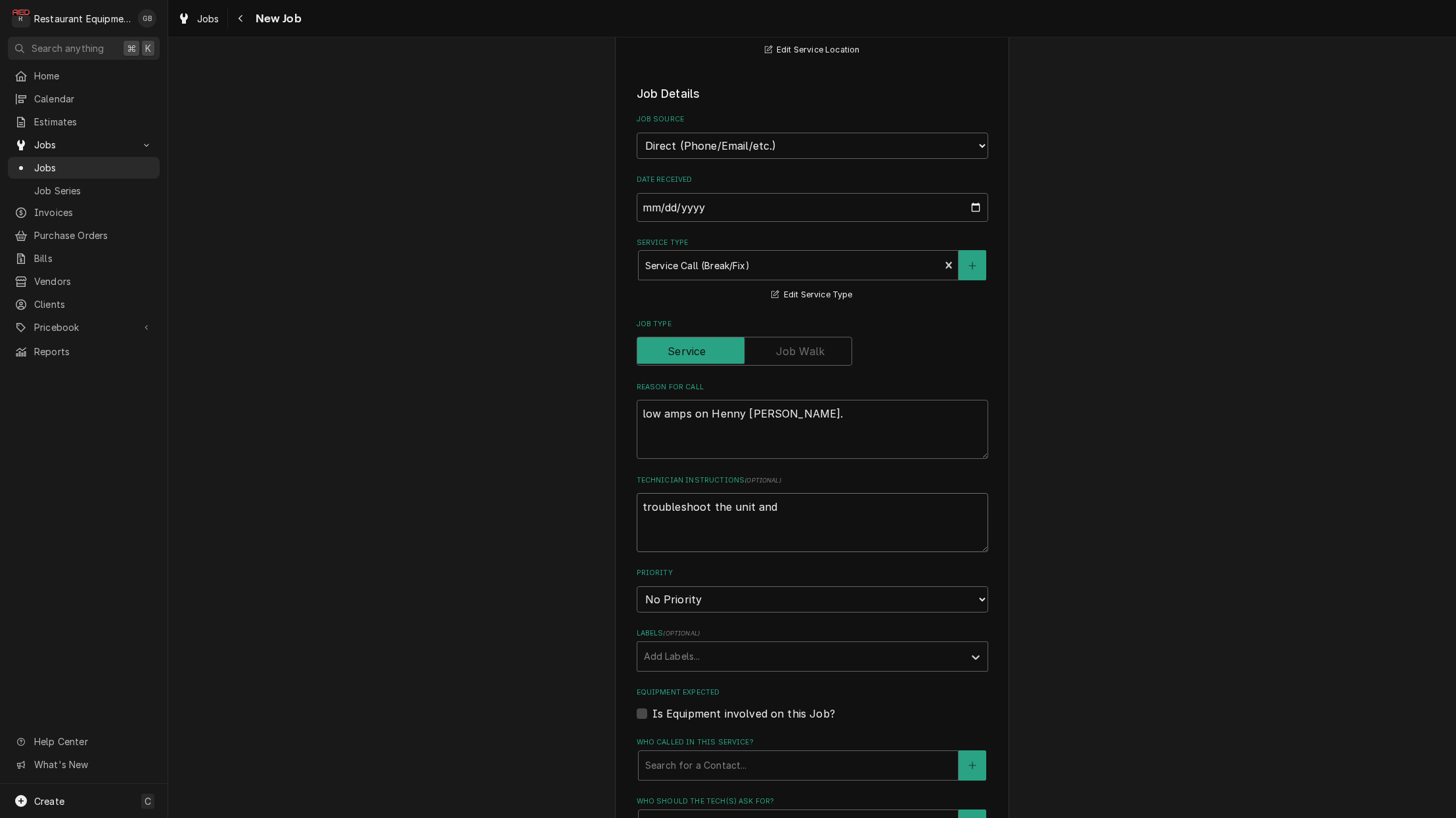
type textarea "troubleshoot the unit and e"
type textarea "x"
type textarea "troubleshoot the unit and"
type textarea "x"
type textarea "troubleshoot the unit and d"
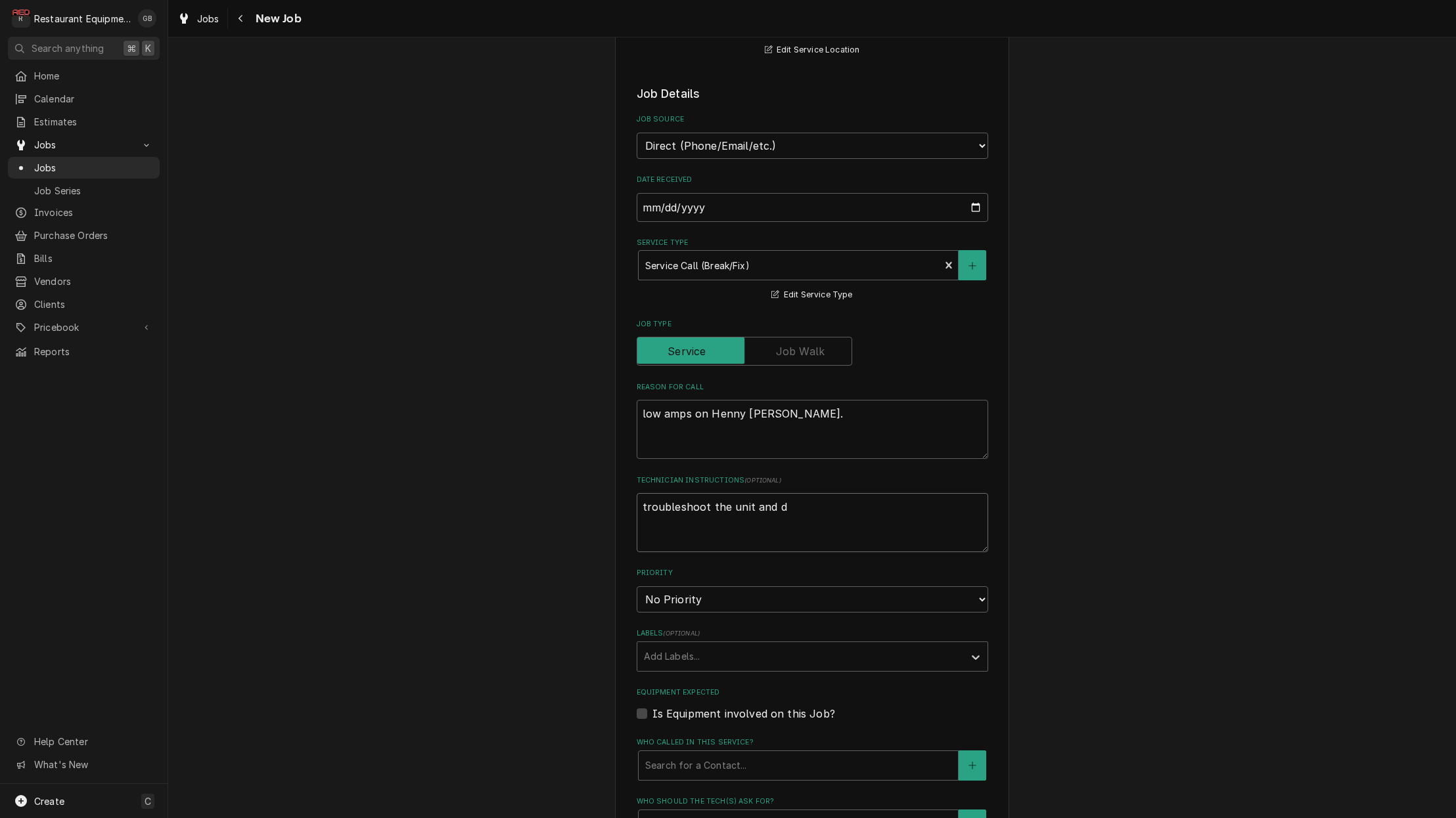
type textarea "x"
type textarea "troubleshoot the unit and de"
type textarea "x"
type textarea "troubleshoot the unit and det"
type textarea "x"
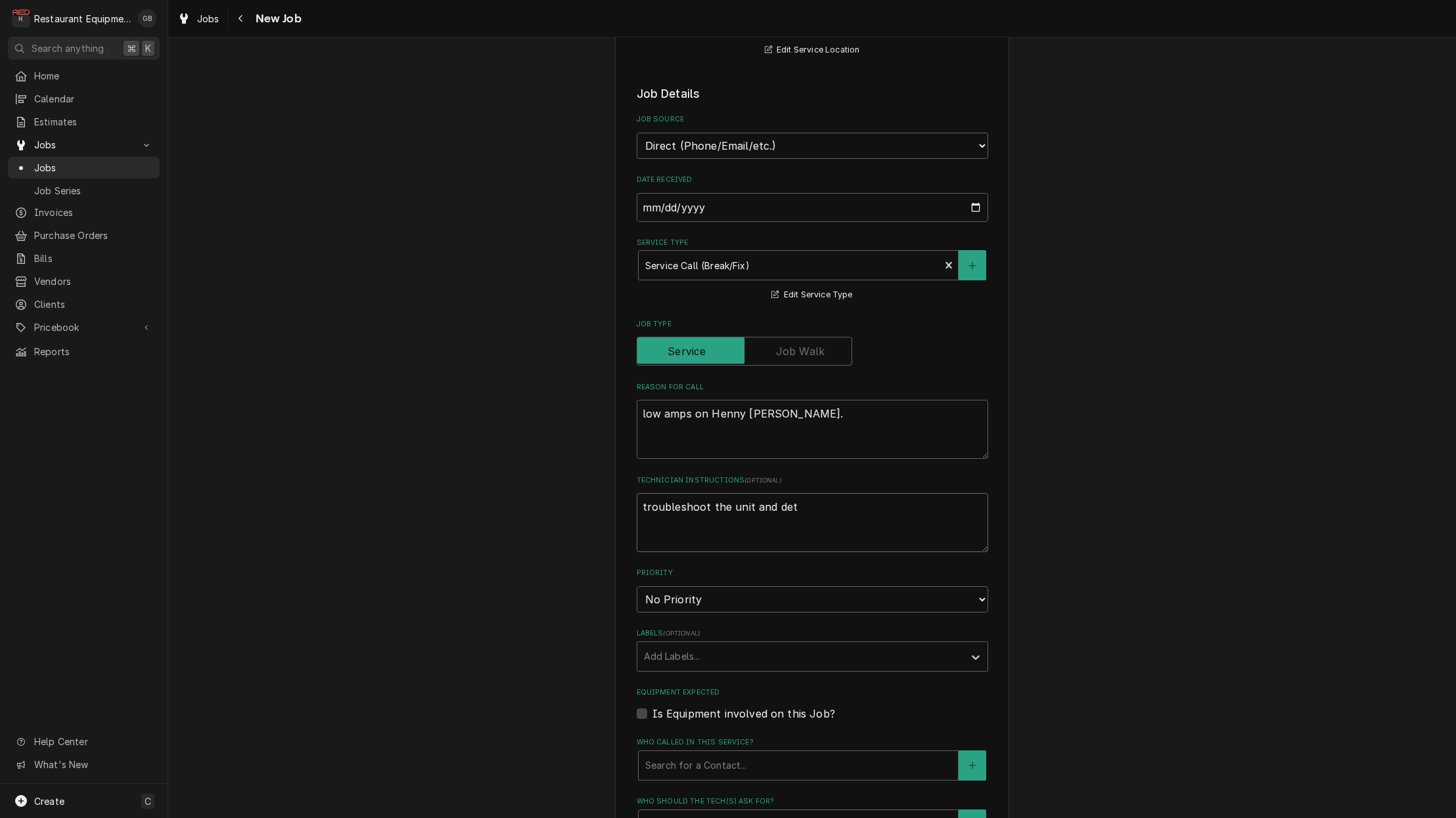
type textarea "troubleshoot the unit and dete"
type textarea "x"
type textarea "troubleshoot the unit and deter"
type textarea "x"
type textarea "troubleshoot the unit and determ"
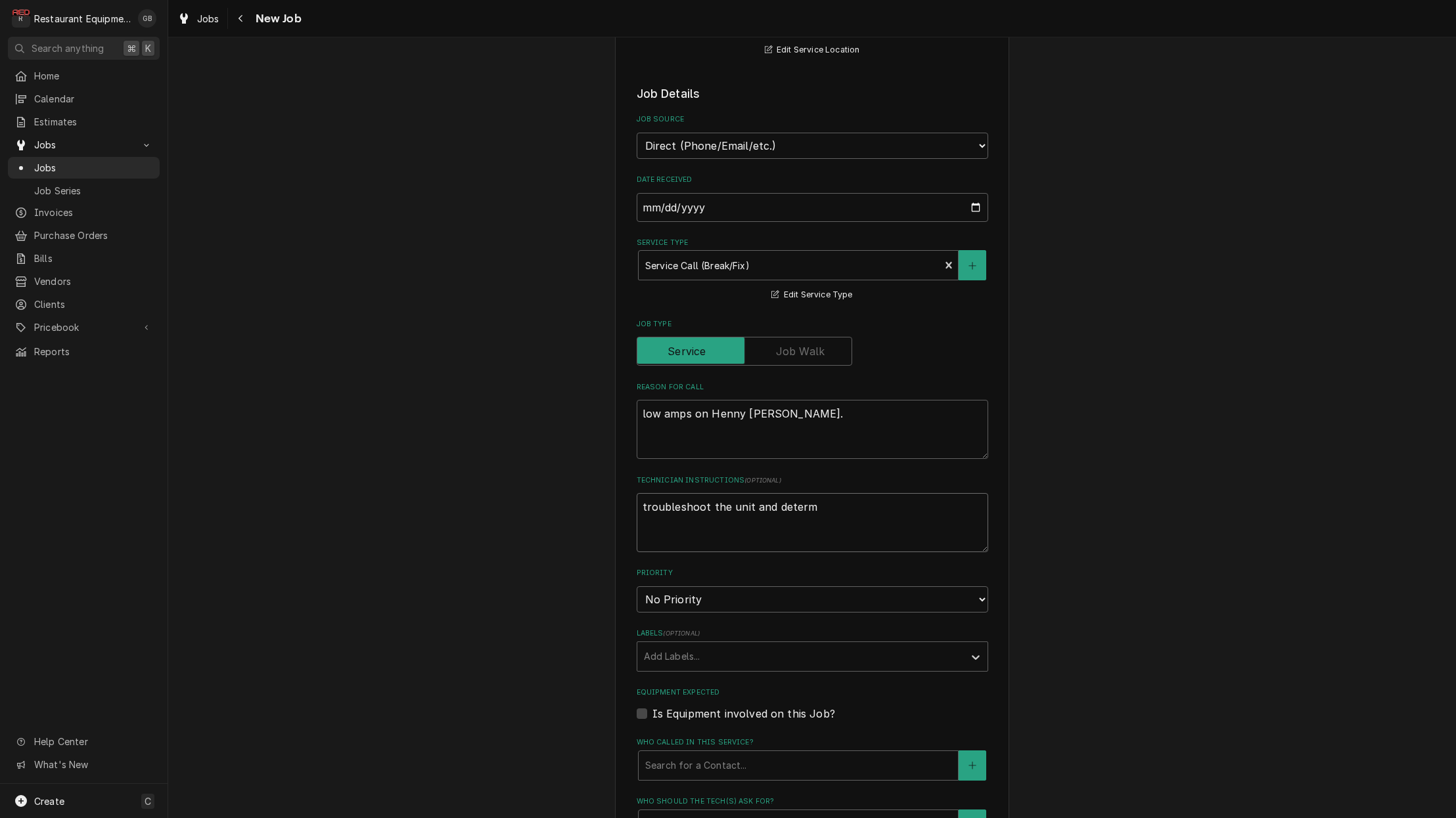
type textarea "x"
type textarea "troubleshoot the unit and determo"
type textarea "x"
type textarea "troubleshoot the unit and determon"
type textarea "x"
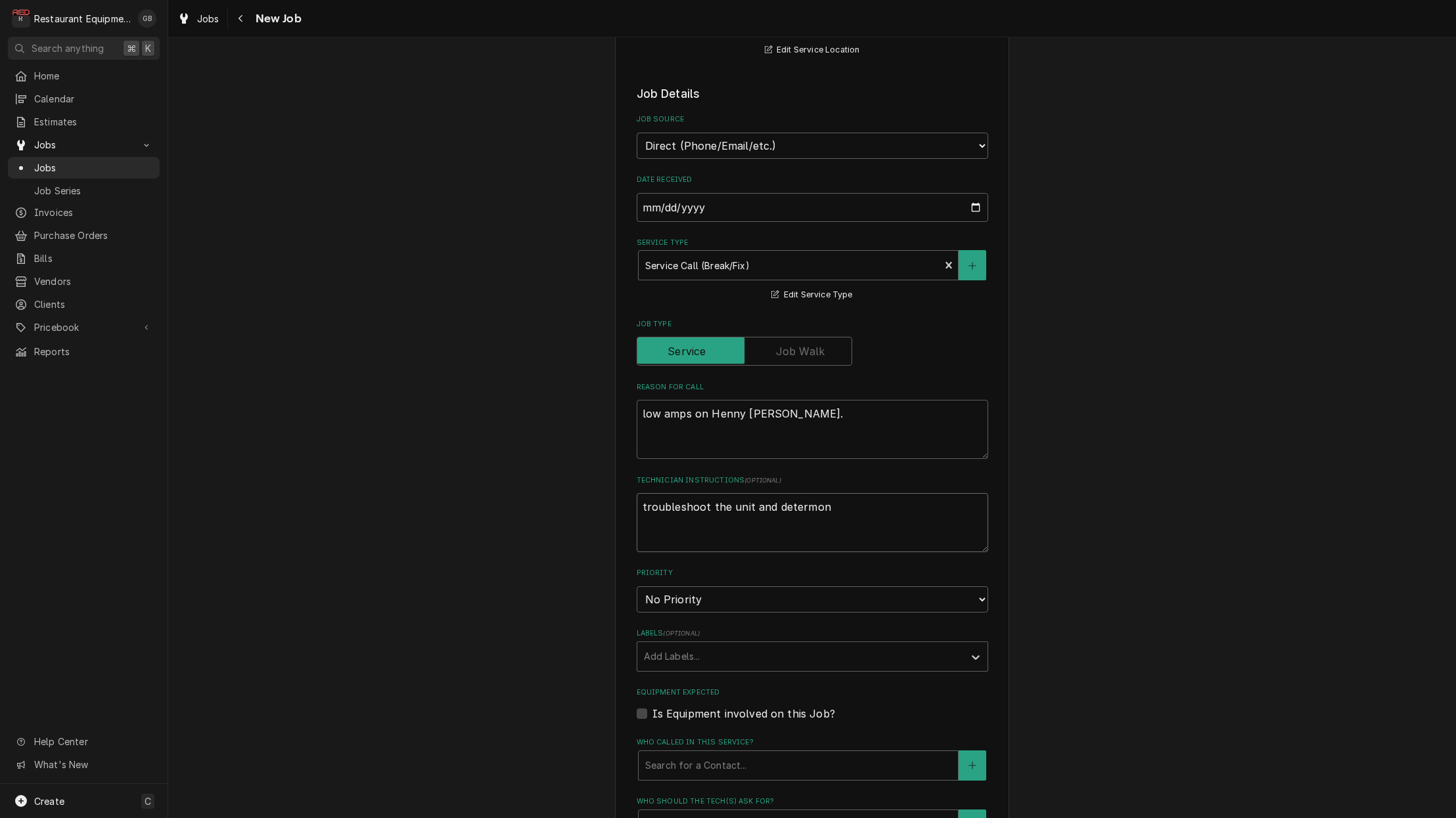
type textarea "troubleshoot the unit and determone"
type textarea "x"
type textarea "troubleshoot the unit and determine"
type textarea "x"
type textarea "troubleshoot the unit and determine t"
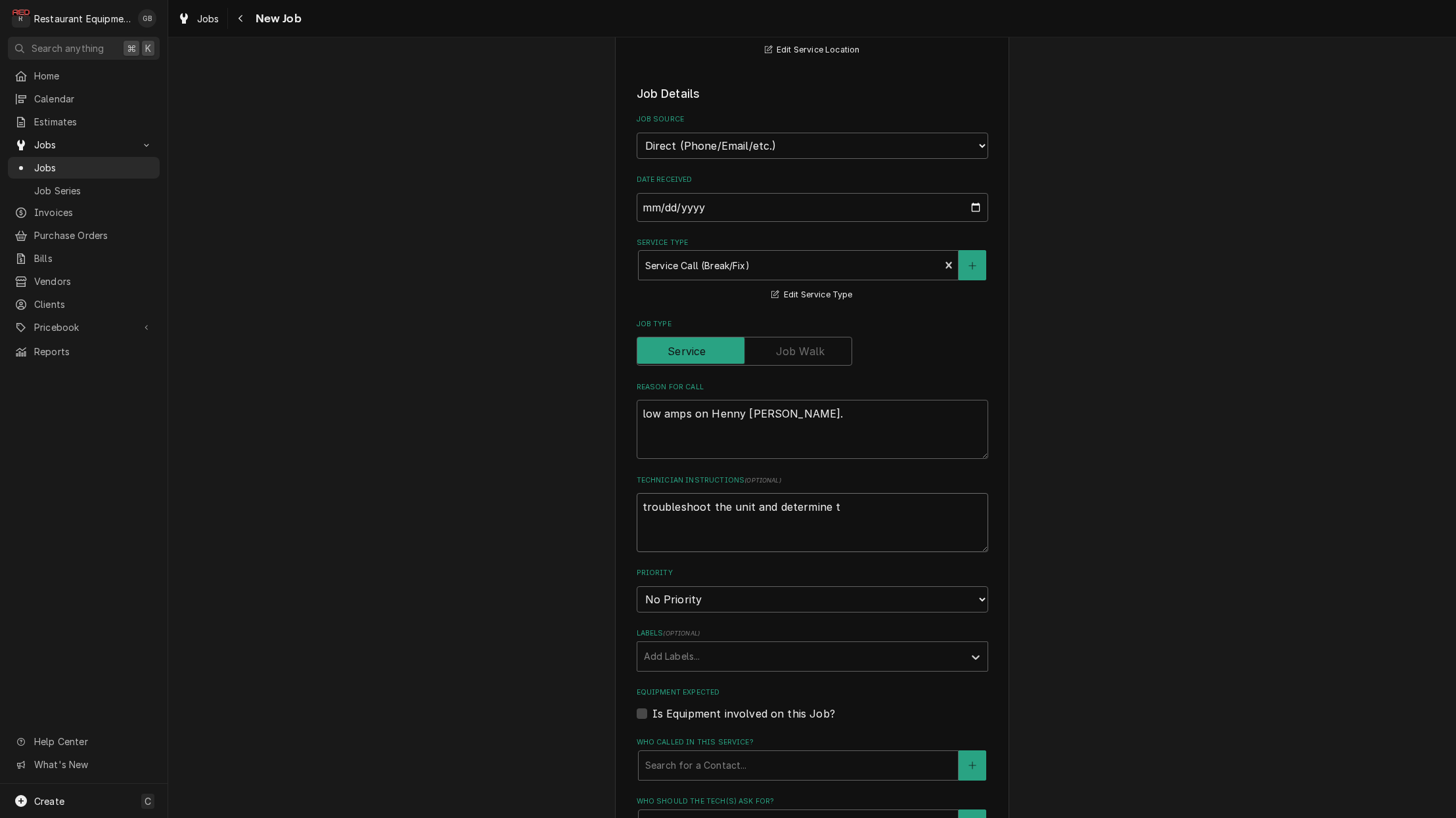
type textarea "x"
type textarea "troubleshoot the unit and determine th"
type textarea "x"
type textarea "troubleshoot the unit and determine th"
type textarea "x"
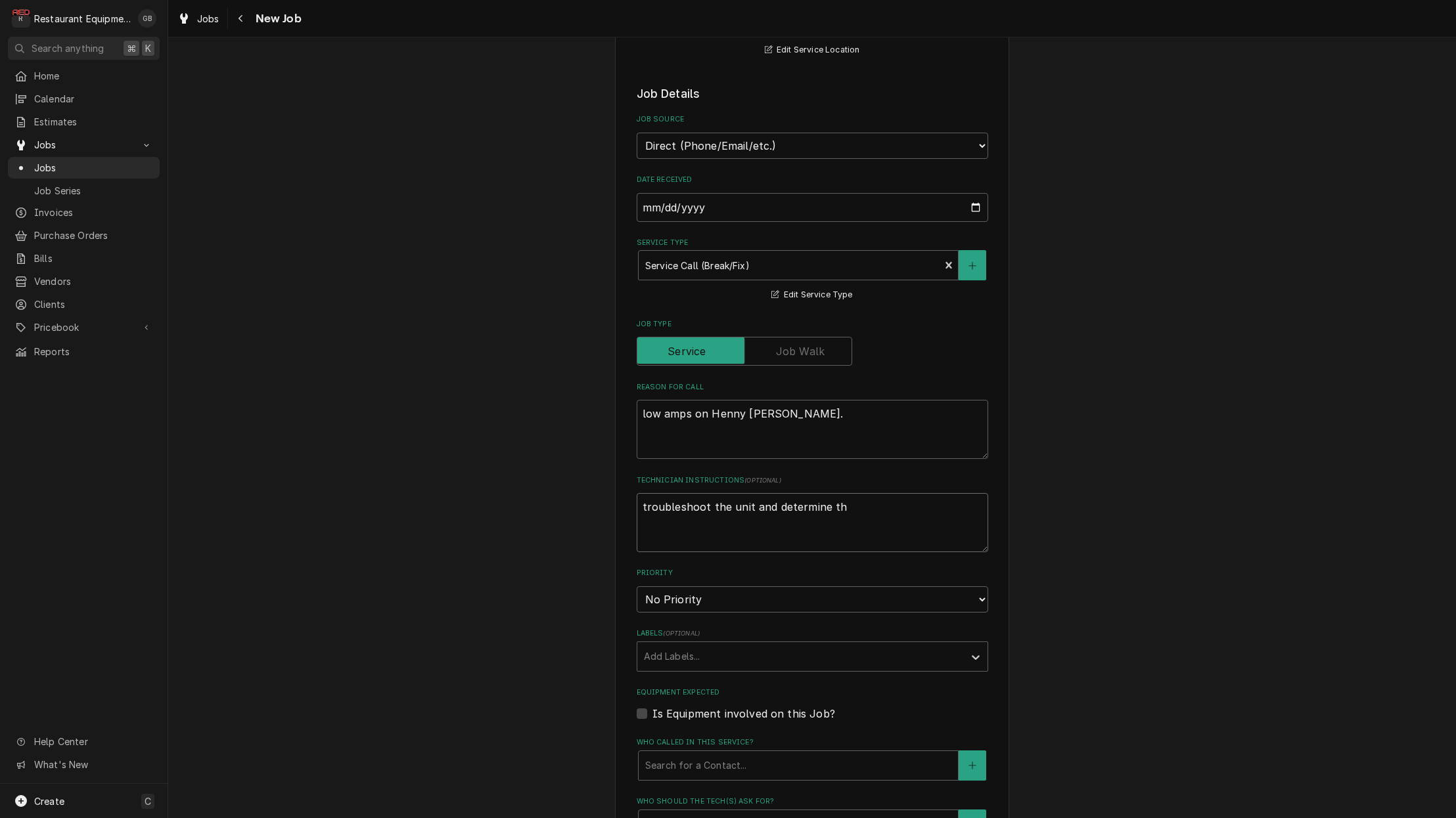
type textarea "troubleshoot the unit and determine th"
type textarea "x"
type textarea "troubleshoot the unit and determine the"
type textarea "x"
type textarea "troubleshoot the unit and determine the"
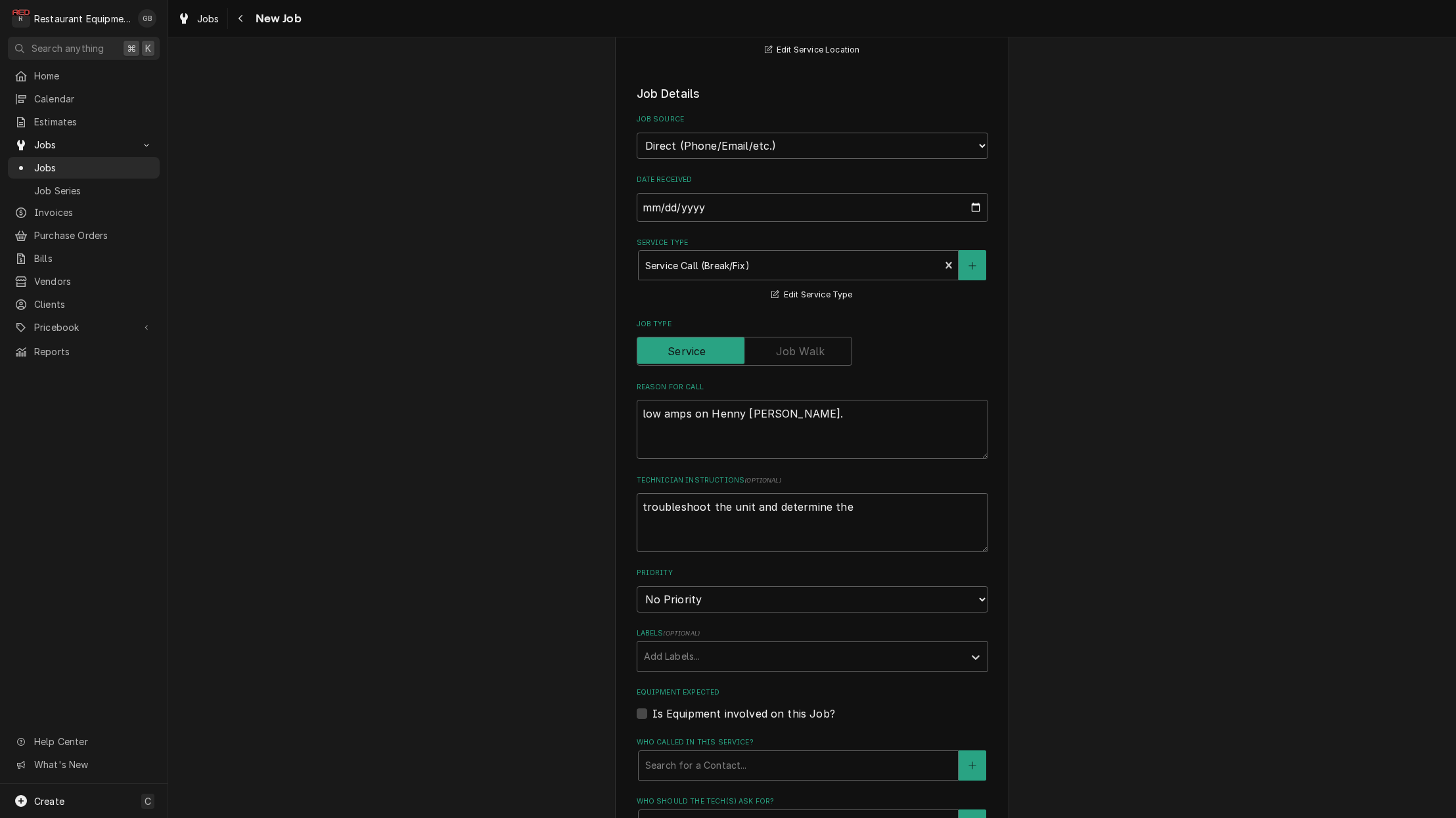
type textarea "x"
type textarea "troubleshoot the unit and determine the r"
type textarea "x"
type textarea "troubleshoot the unit and determine the ro"
type textarea "x"
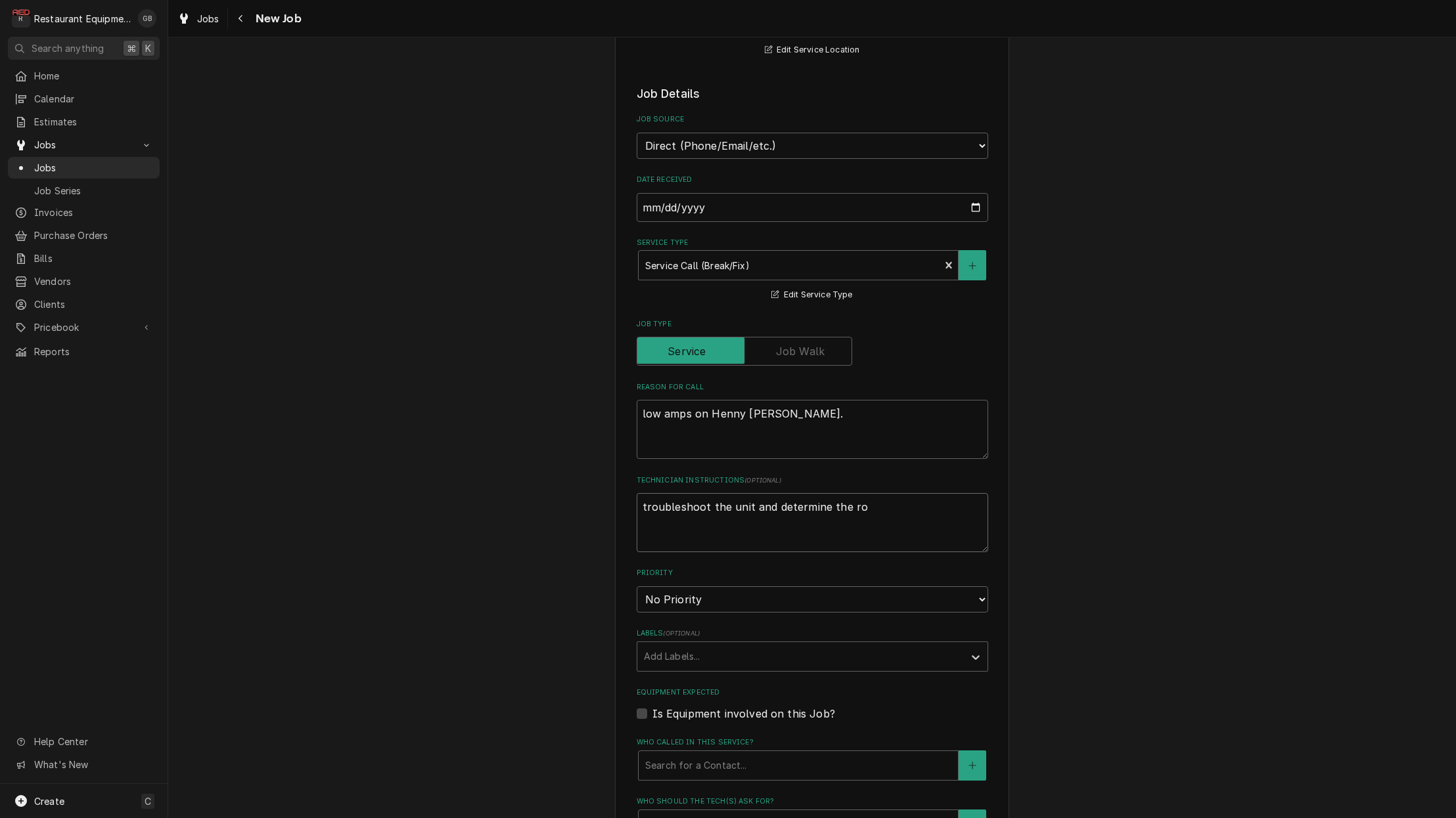
type textarea "troubleshoot the unit and determine the roo"
type textarea "x"
type textarea "troubleshoot the unit and determine the root"
type textarea "x"
type textarea "troubleshoot the unit and determine the root"
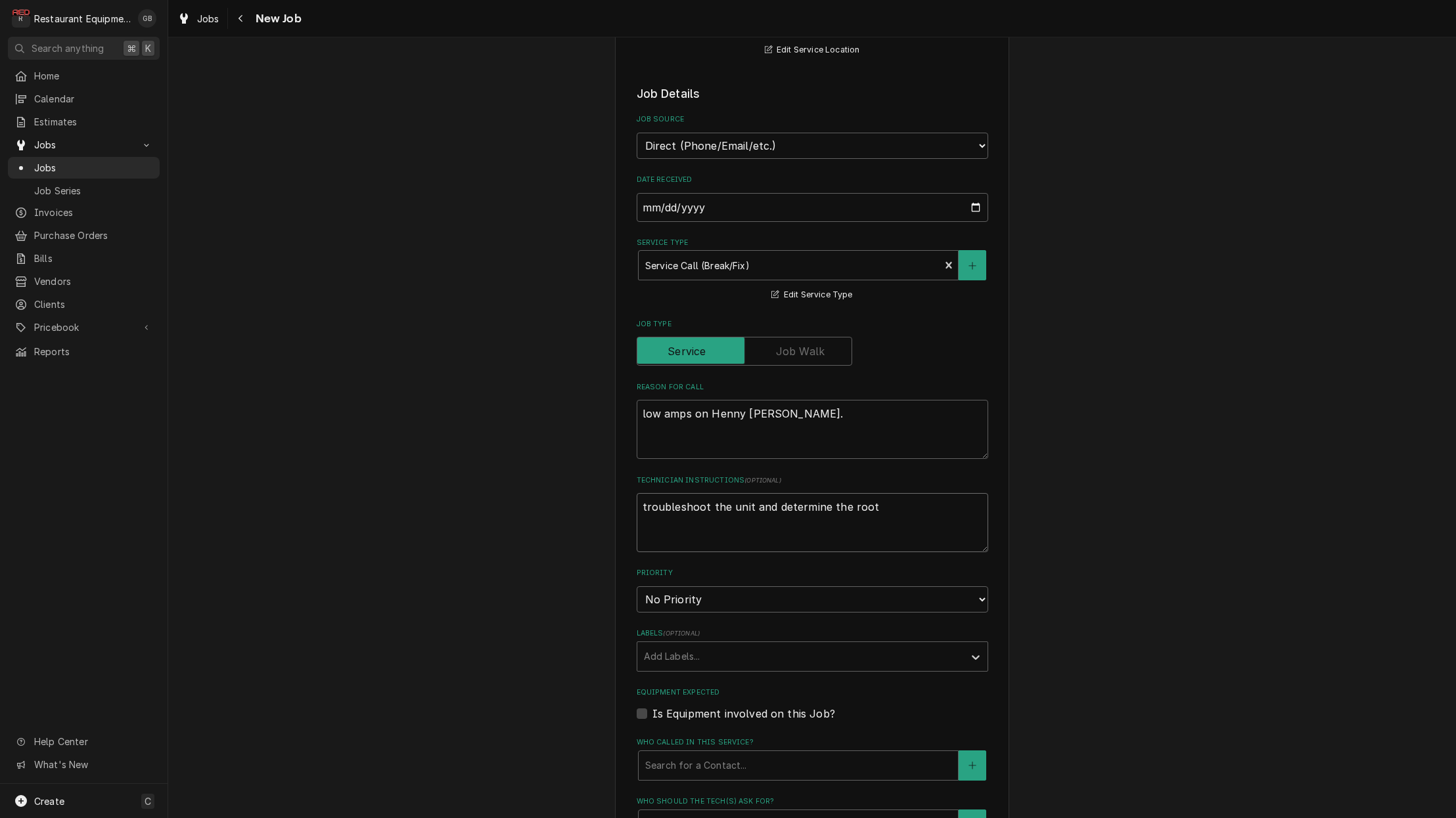
type textarea "x"
type textarea "troubleshoot the unit and determine the root c"
type textarea "x"
type textarea "troubleshoot the unit and determine the root ca"
type textarea "x"
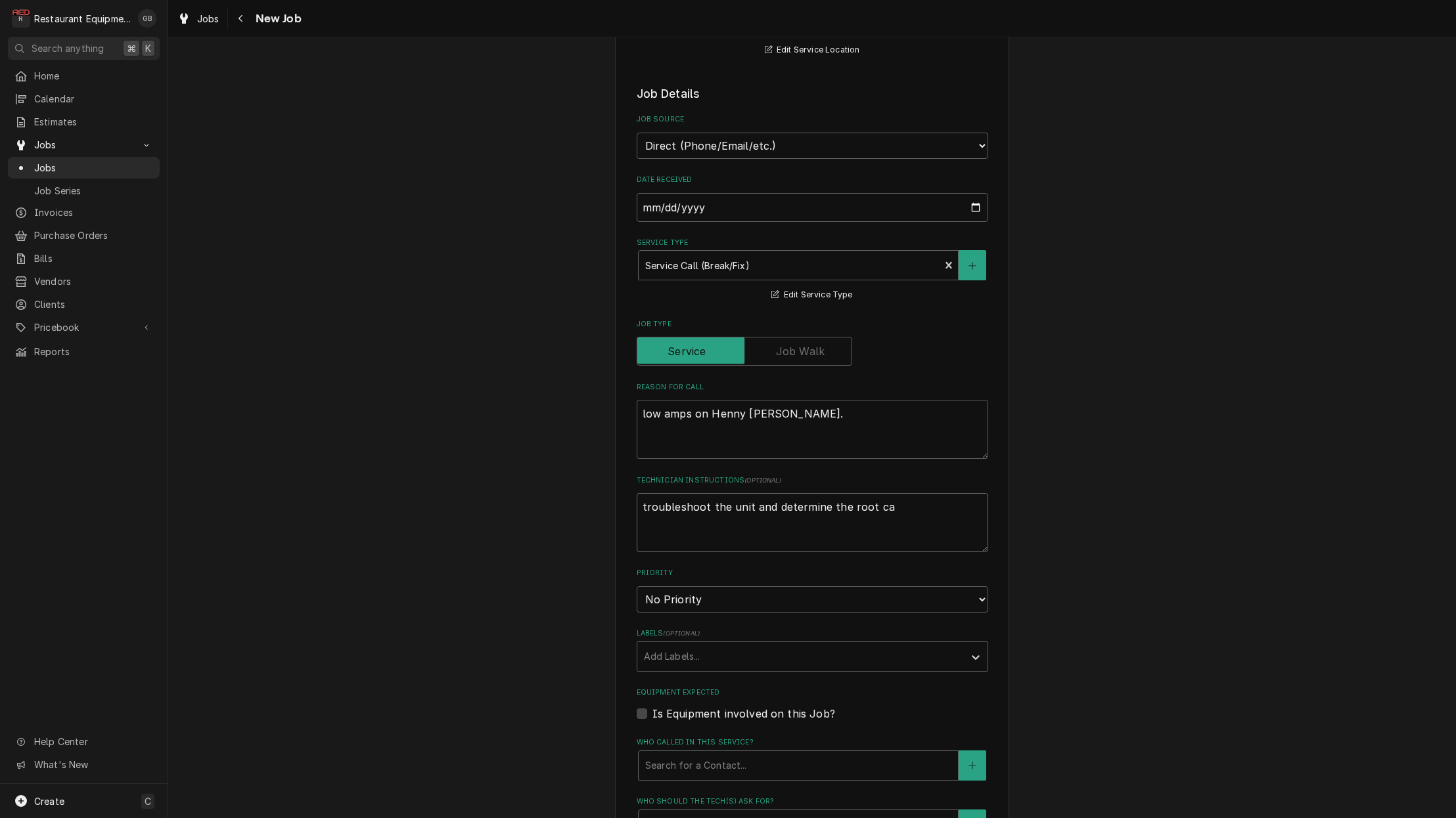
type textarea "troubleshoot the unit and determine the root cau"
type textarea "x"
type textarea "troubleshoot the unit and determine the root caus"
type textarea "x"
type textarea "troubleshoot the unit and determine the root cause"
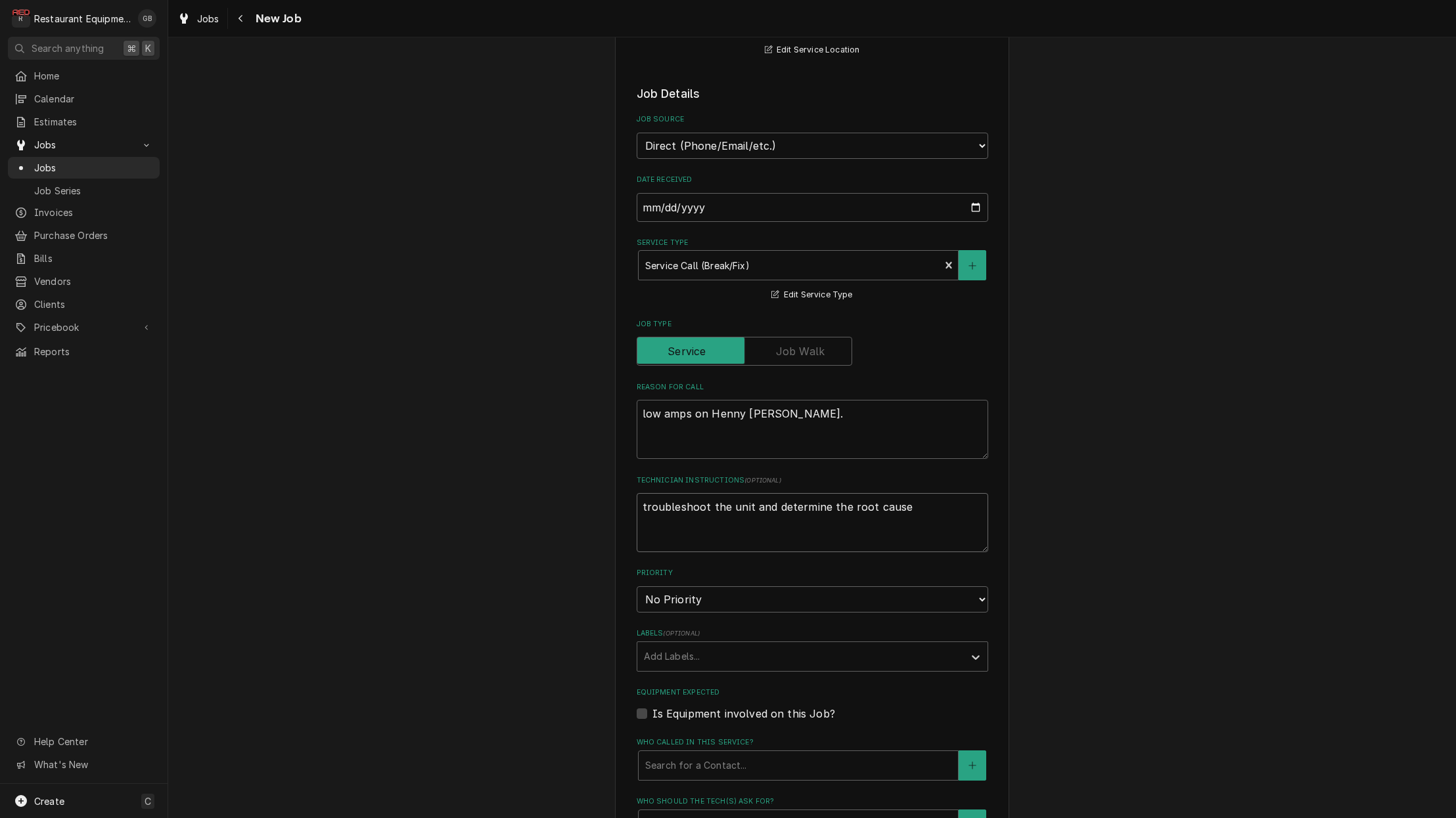
type textarea "x"
type textarea "troubleshoot the unit and determine the root cause"
type textarea "x"
type textarea "troubleshoot the unit and determine the root cause o"
type textarea "x"
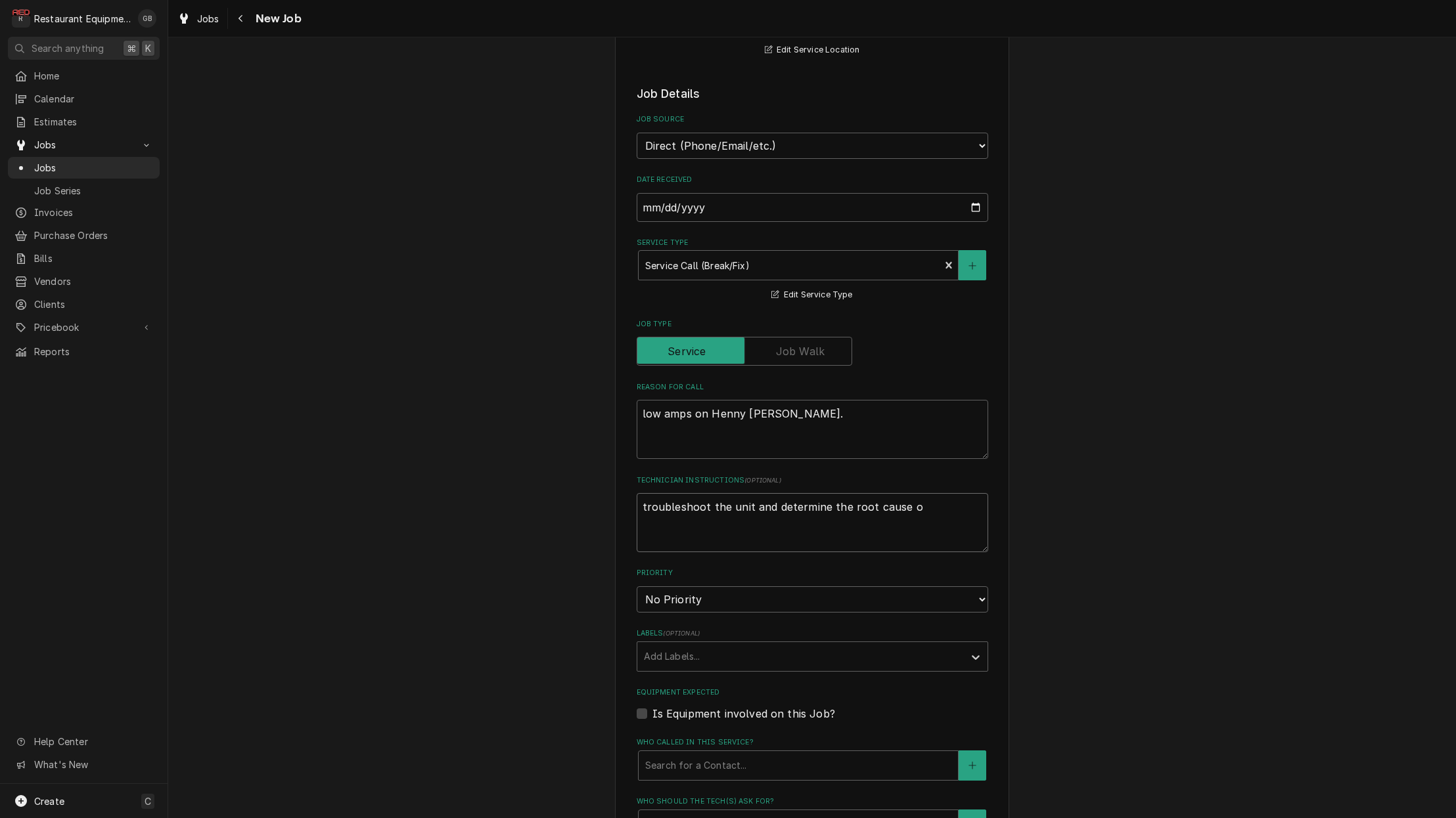
type textarea "troubleshoot the unit and determine the root cause of"
type textarea "x"
type textarea "troubleshoot the unit and determine the root cause of"
type textarea "x"
type textarea "troubleshoot the unit and determine the root cause of f"
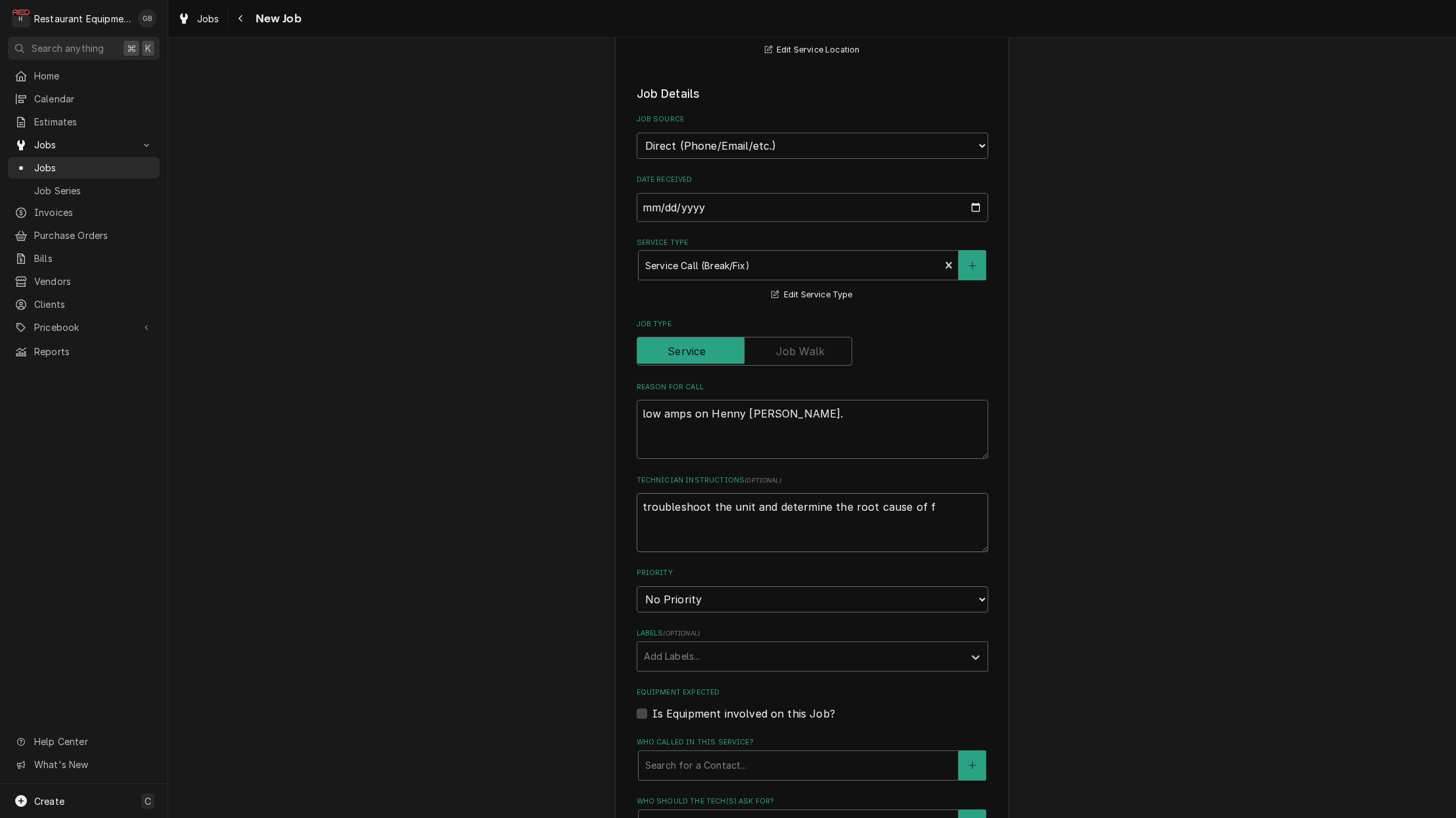
type textarea "x"
type textarea "troubleshoot the unit and determine the root cause of fa"
type textarea "x"
type textarea "troubleshoot the unit and determine the root cause of fai"
type textarea "x"
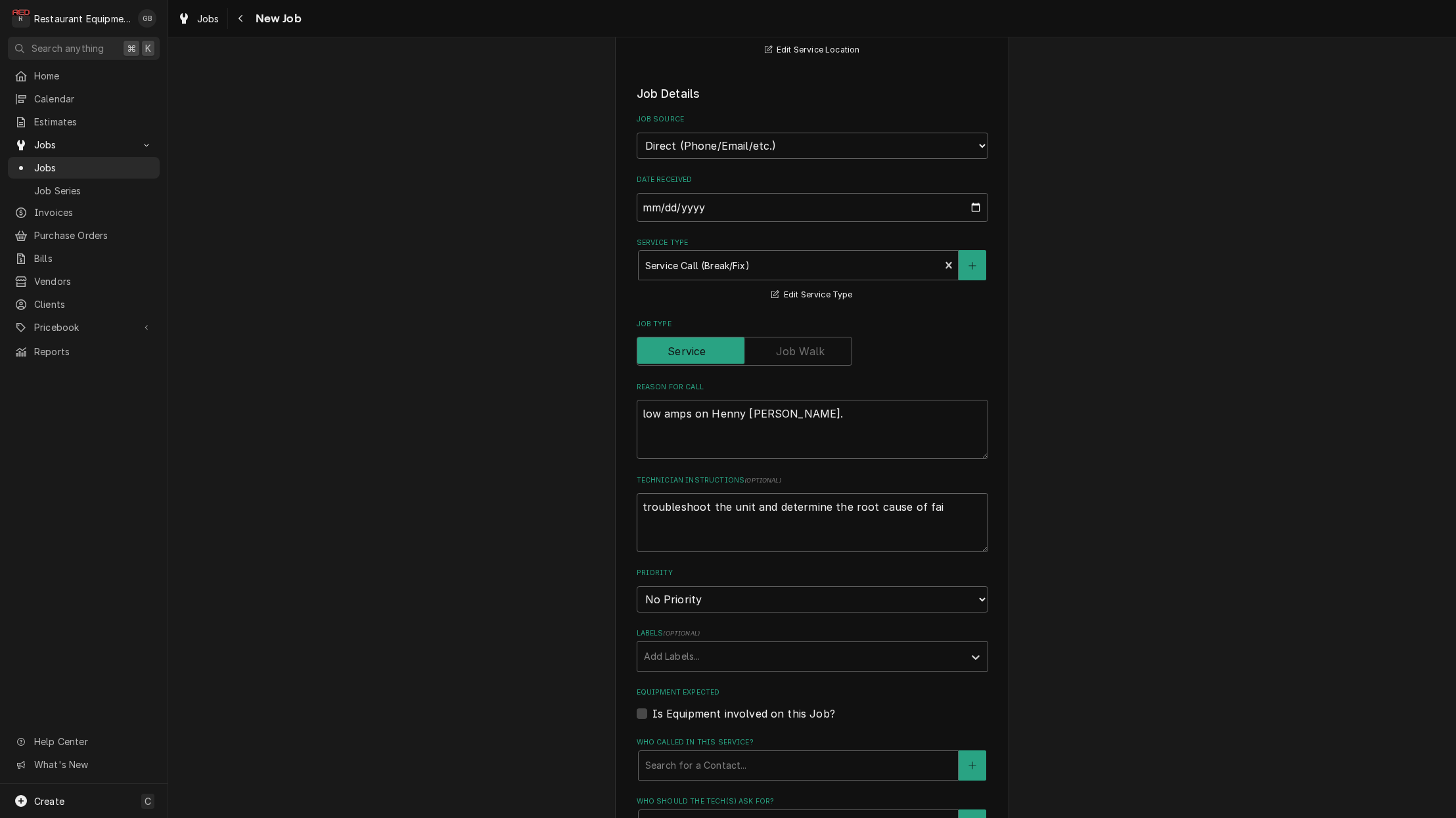
type textarea "troubleshoot the unit and determine the root cause of fail"
type textarea "x"
type textarea "troubleshoot the unit and determine the root cause of failu"
type textarea "x"
type textarea "troubleshoot the unit and determine the root cause of failur"
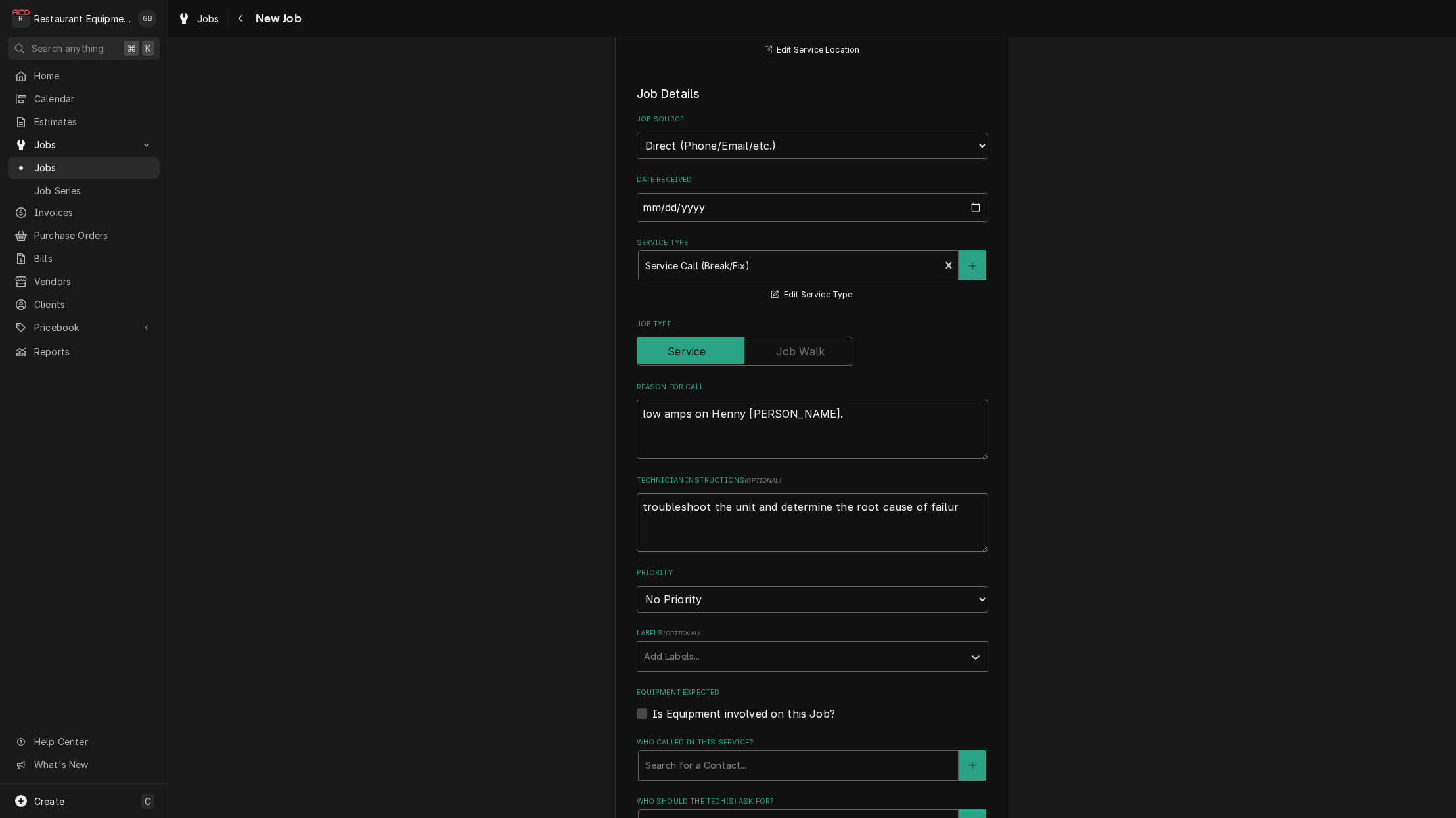
type textarea "x"
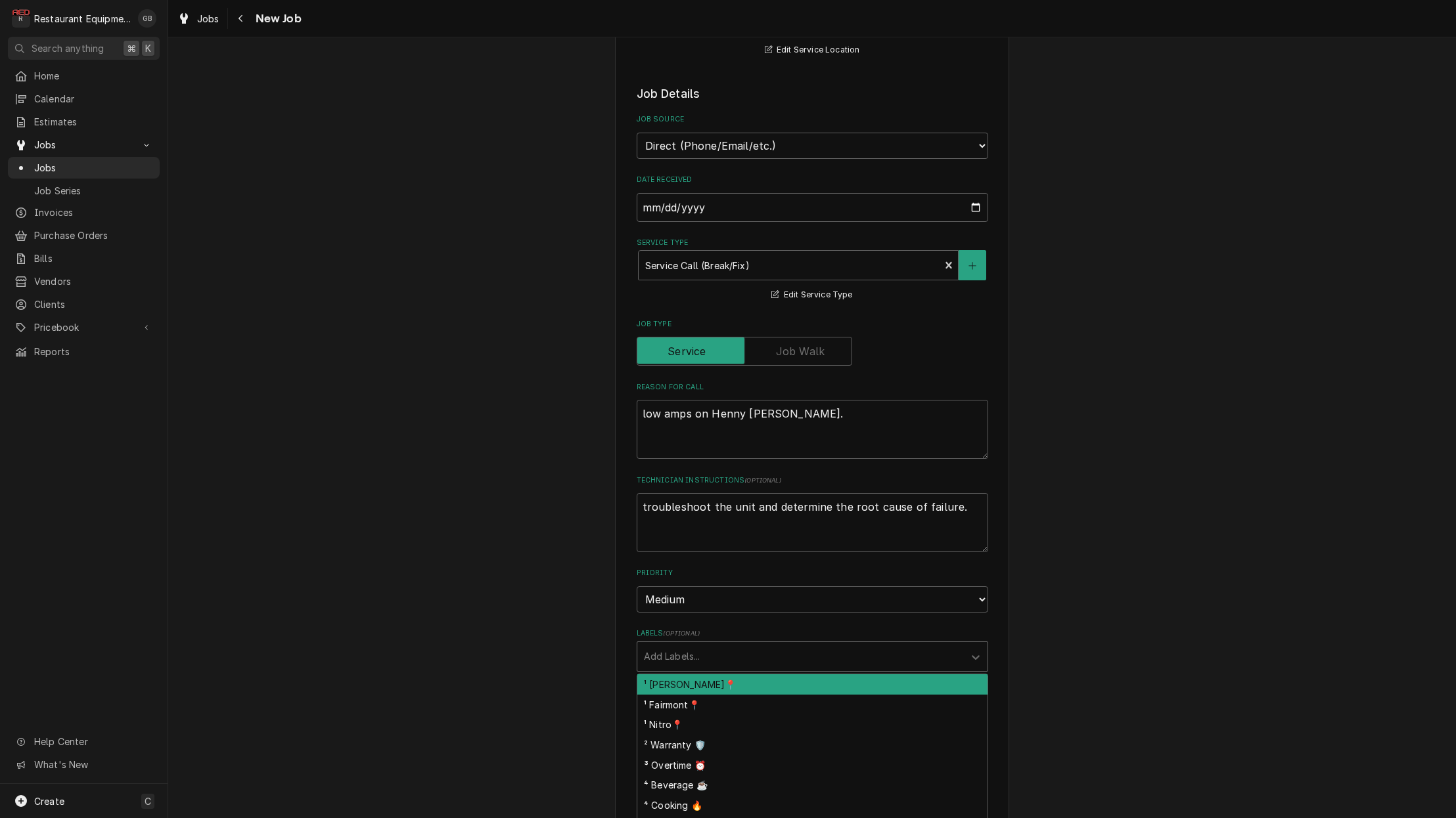
click at [762, 643] on div "Add Labels..." at bounding box center [812, 657] width 351 height 31
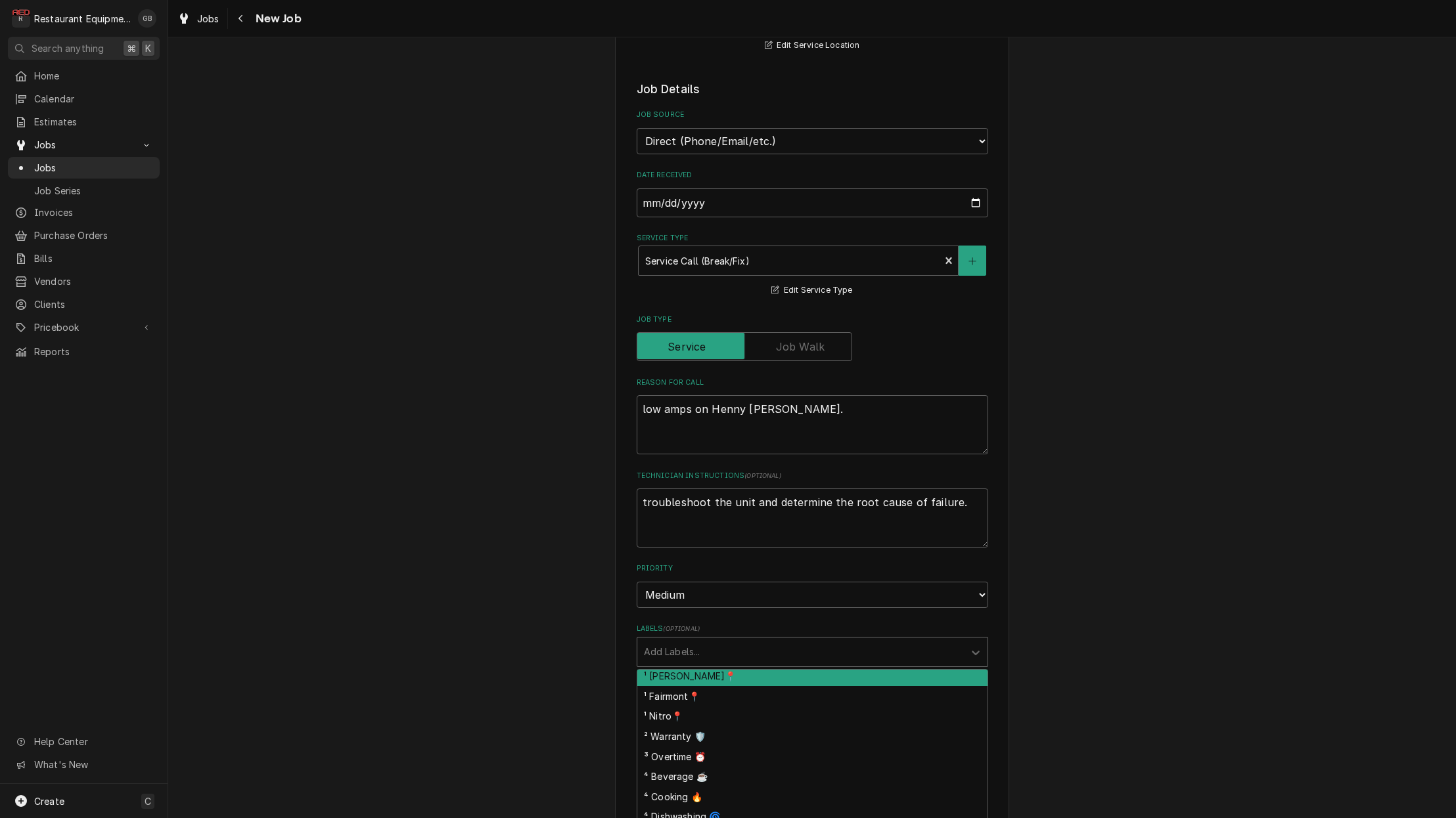
scroll to position [5, 0]
click at [711, 665] on div "¹ [PERSON_NAME]📍" at bounding box center [812, 675] width 350 height 20
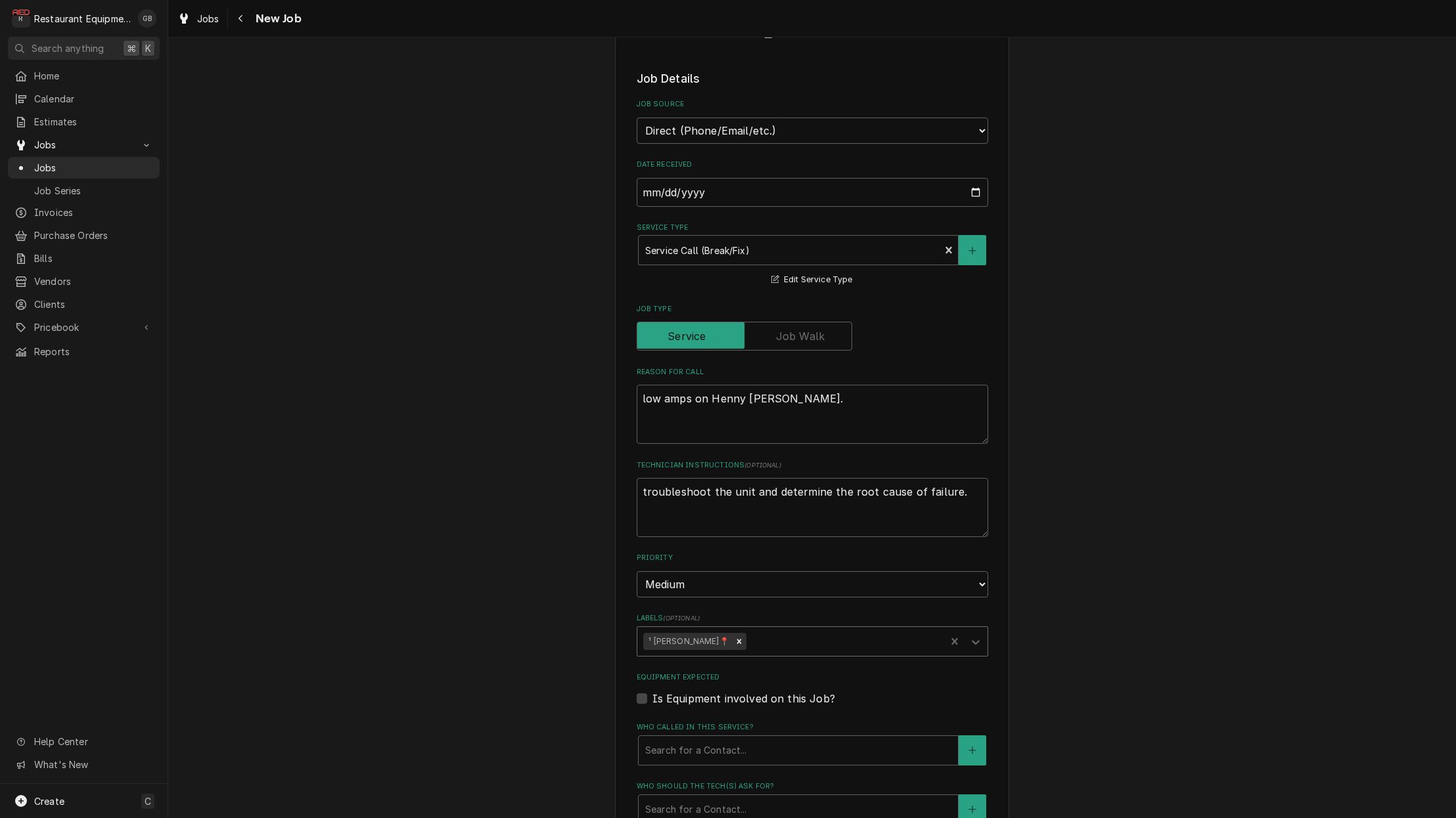
scroll to position [248, 0]
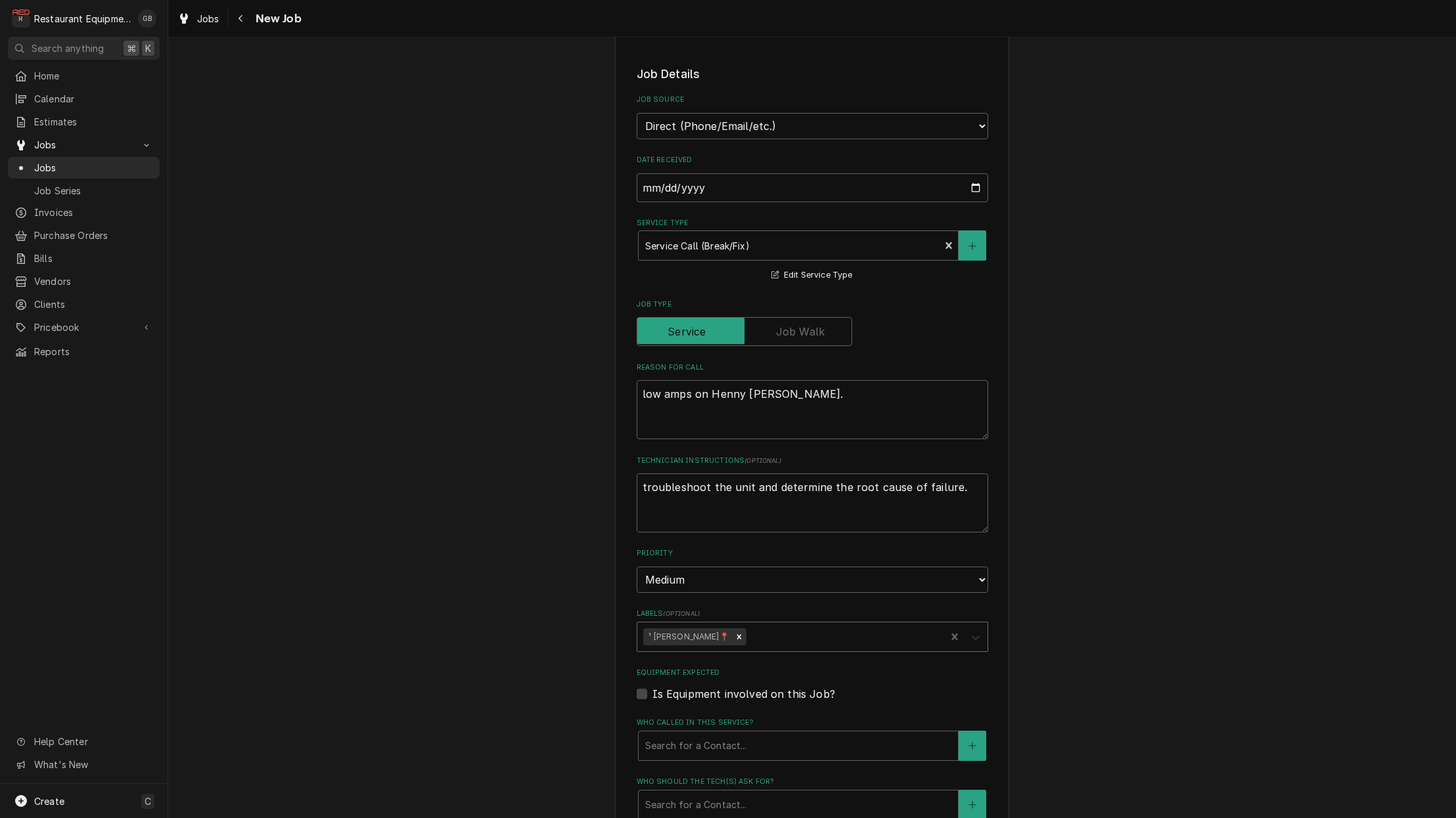
click at [970, 631] on icon "Labels" at bounding box center [975, 637] width 13 height 13
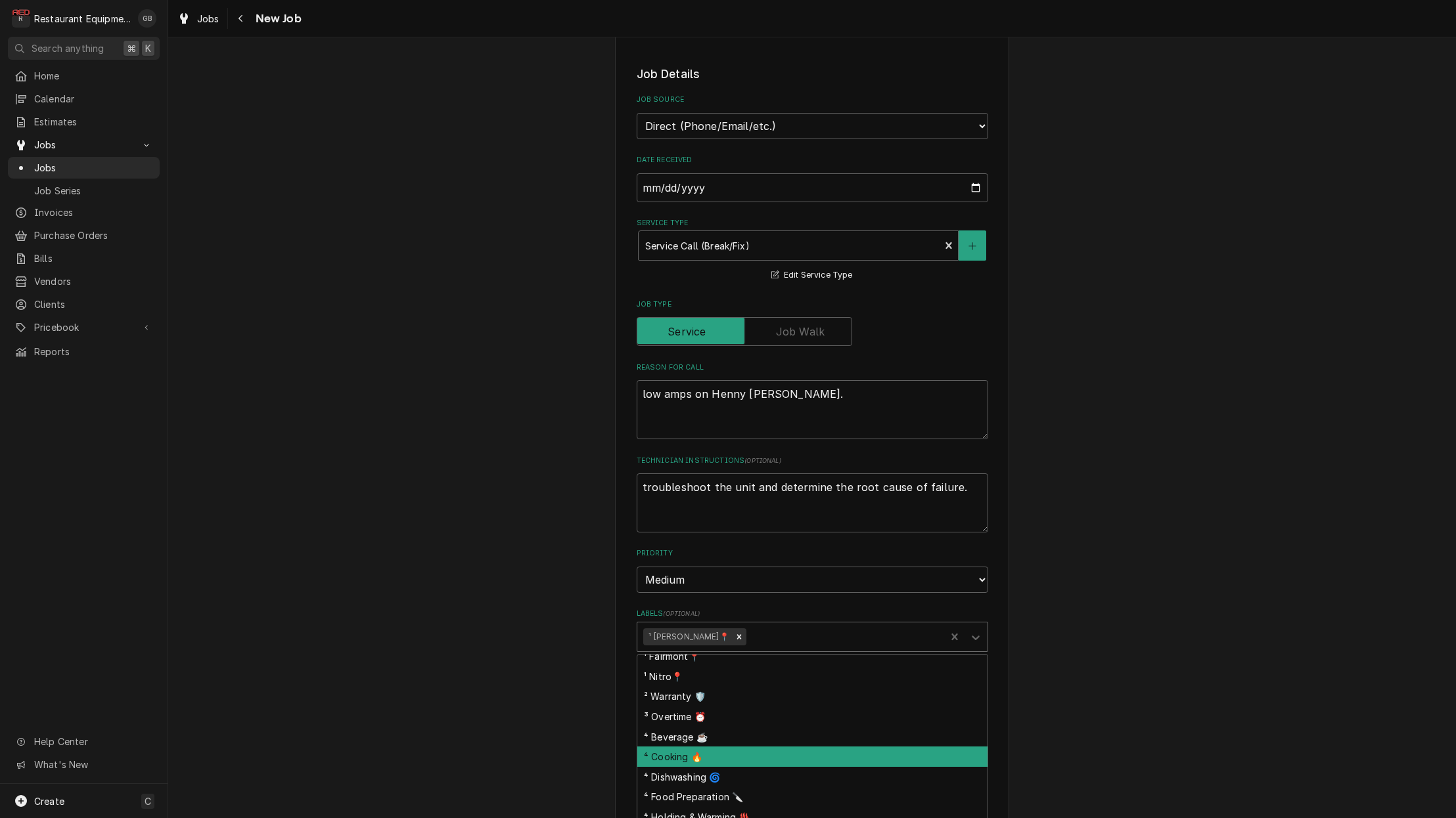
scroll to position [15, 0]
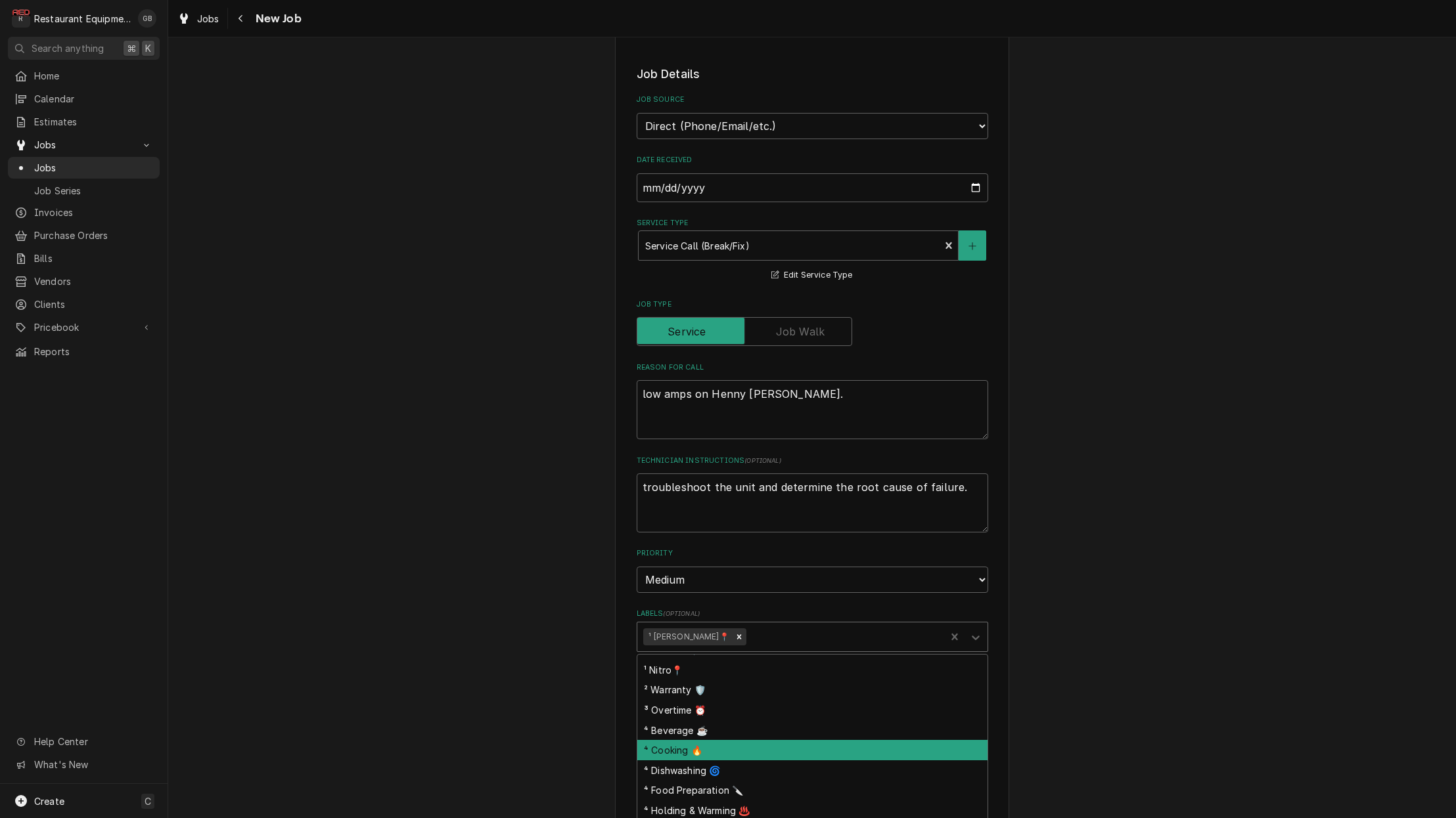
click at [719, 740] on div "⁴ Cooking 🔥" at bounding box center [812, 750] width 350 height 20
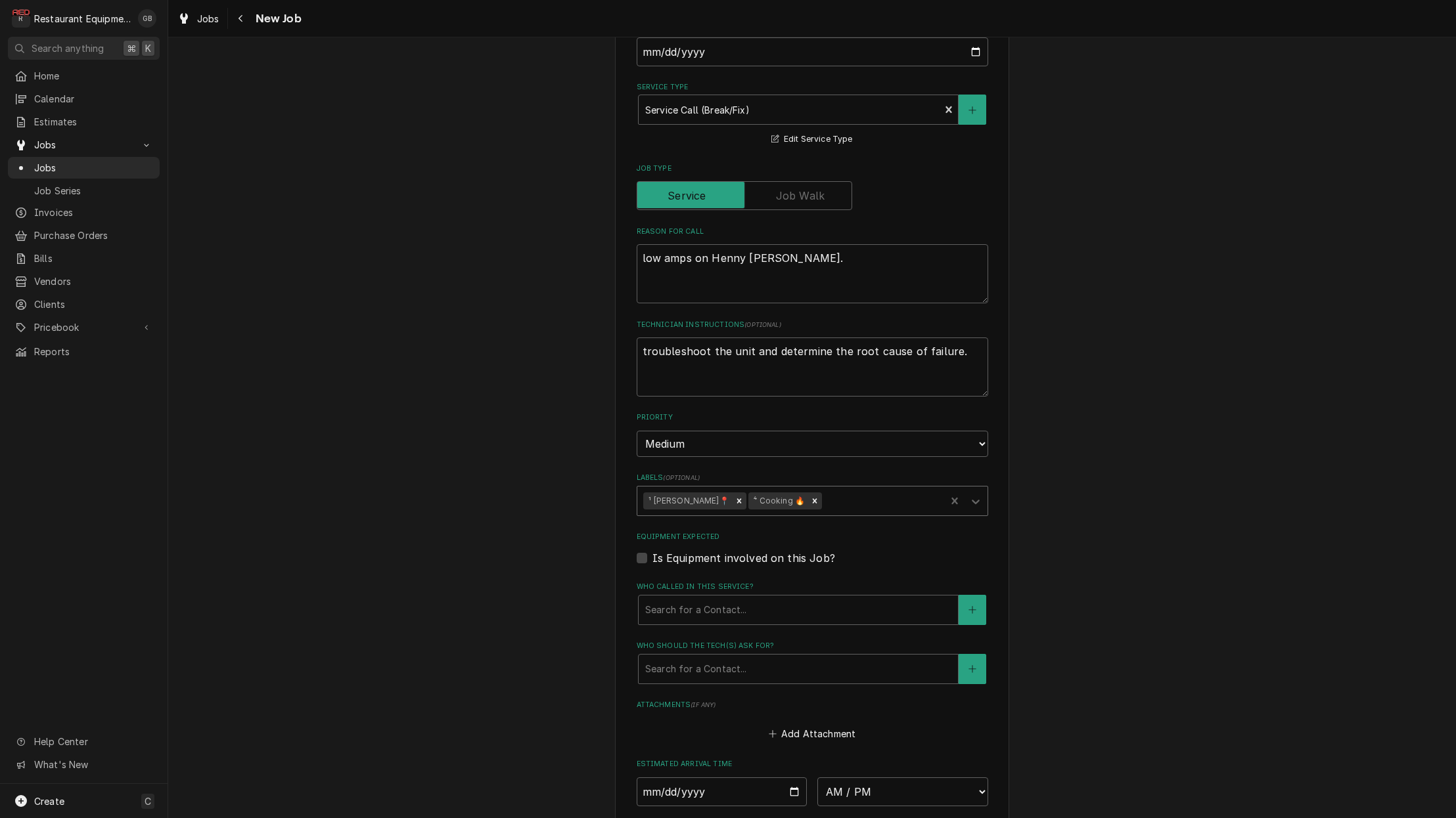
scroll to position [389, 0]
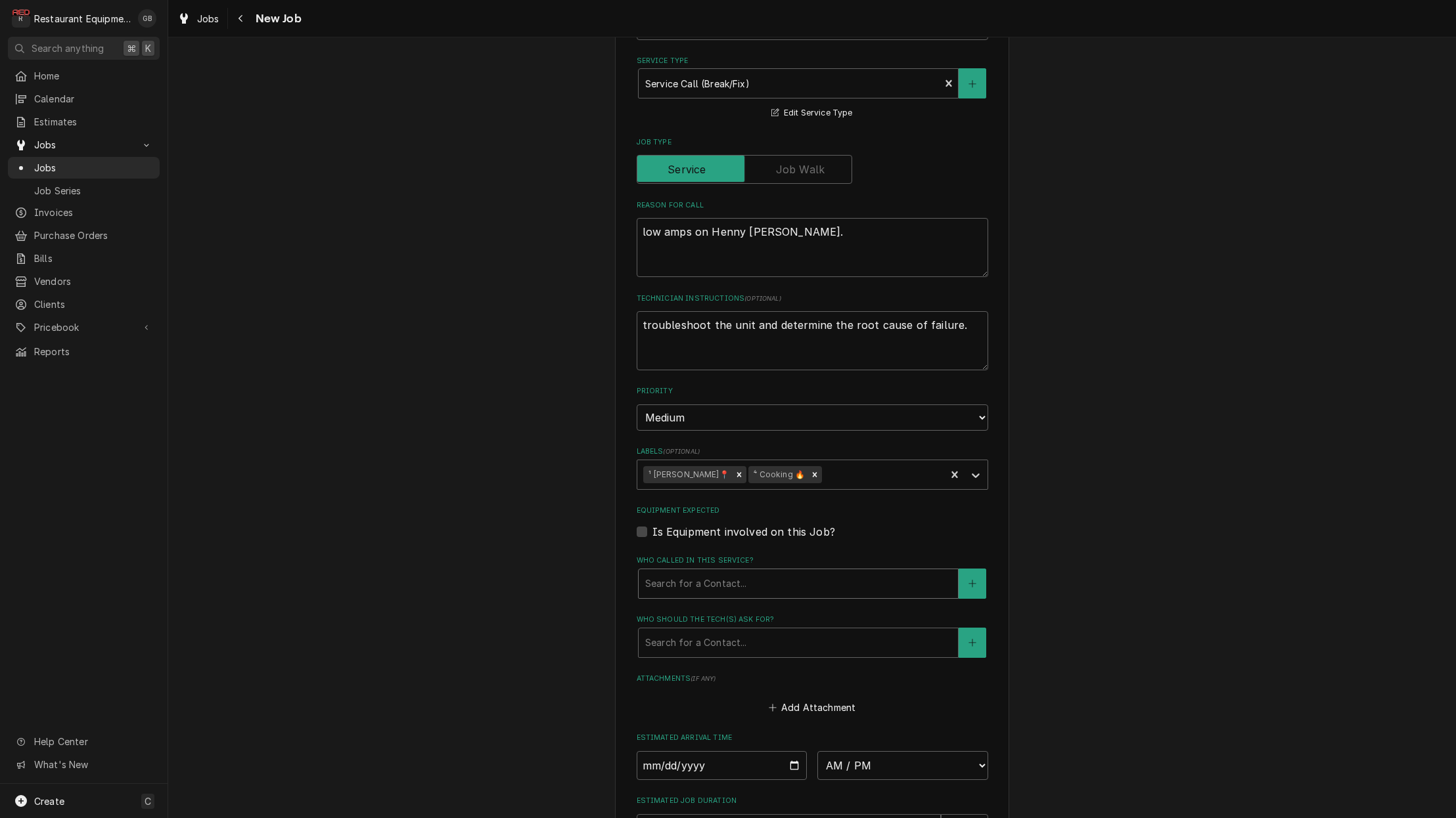
click at [712, 575] on fieldset "Job Details Job Source Direct (Phone/Email/etc.) Service Channel Corrigo Ecotra…" at bounding box center [812, 402] width 351 height 998
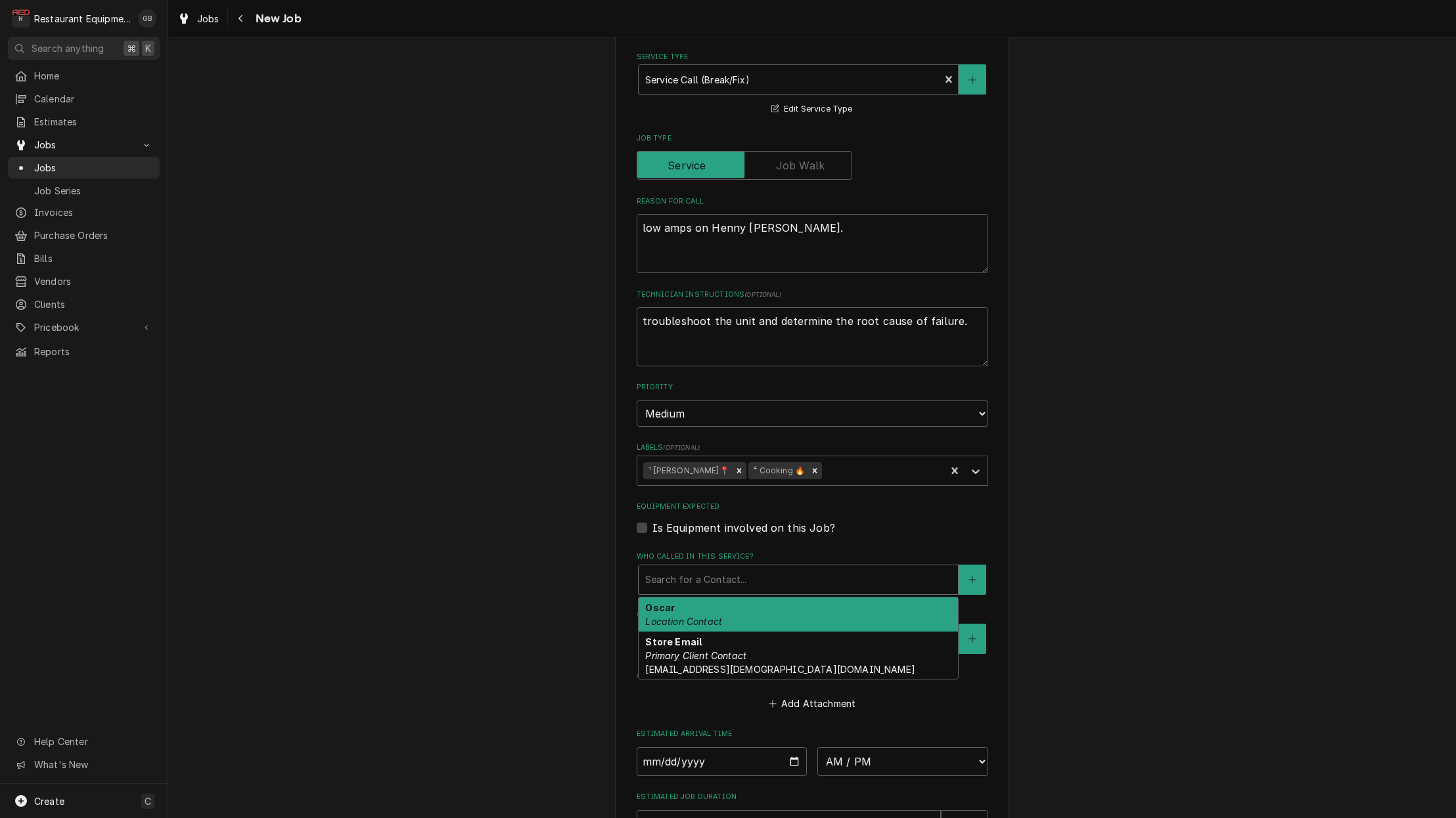
click at [694, 572] on div "Search for a Contact..." at bounding box center [798, 579] width 306 height 14
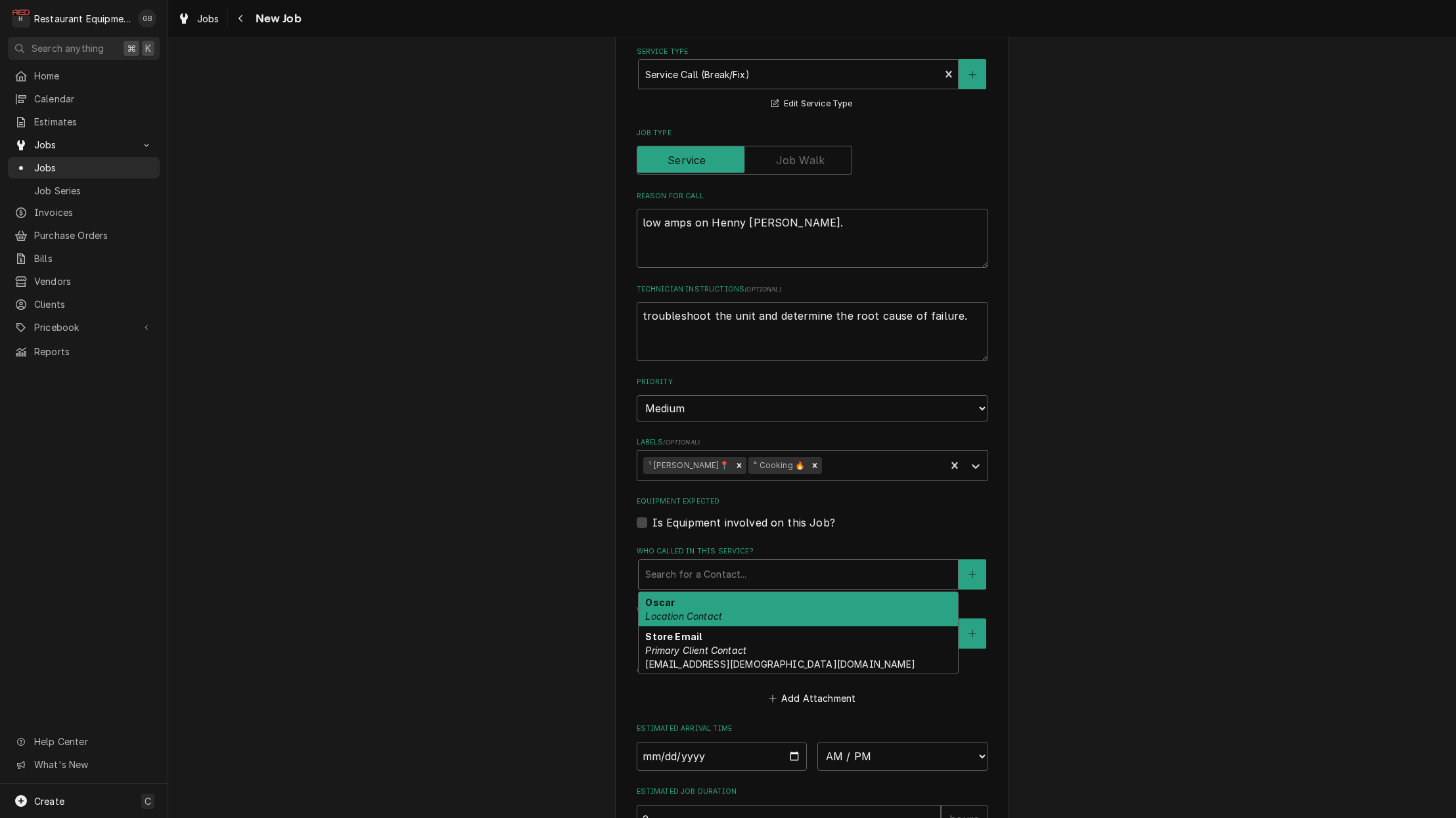
scroll to position [420, 0]
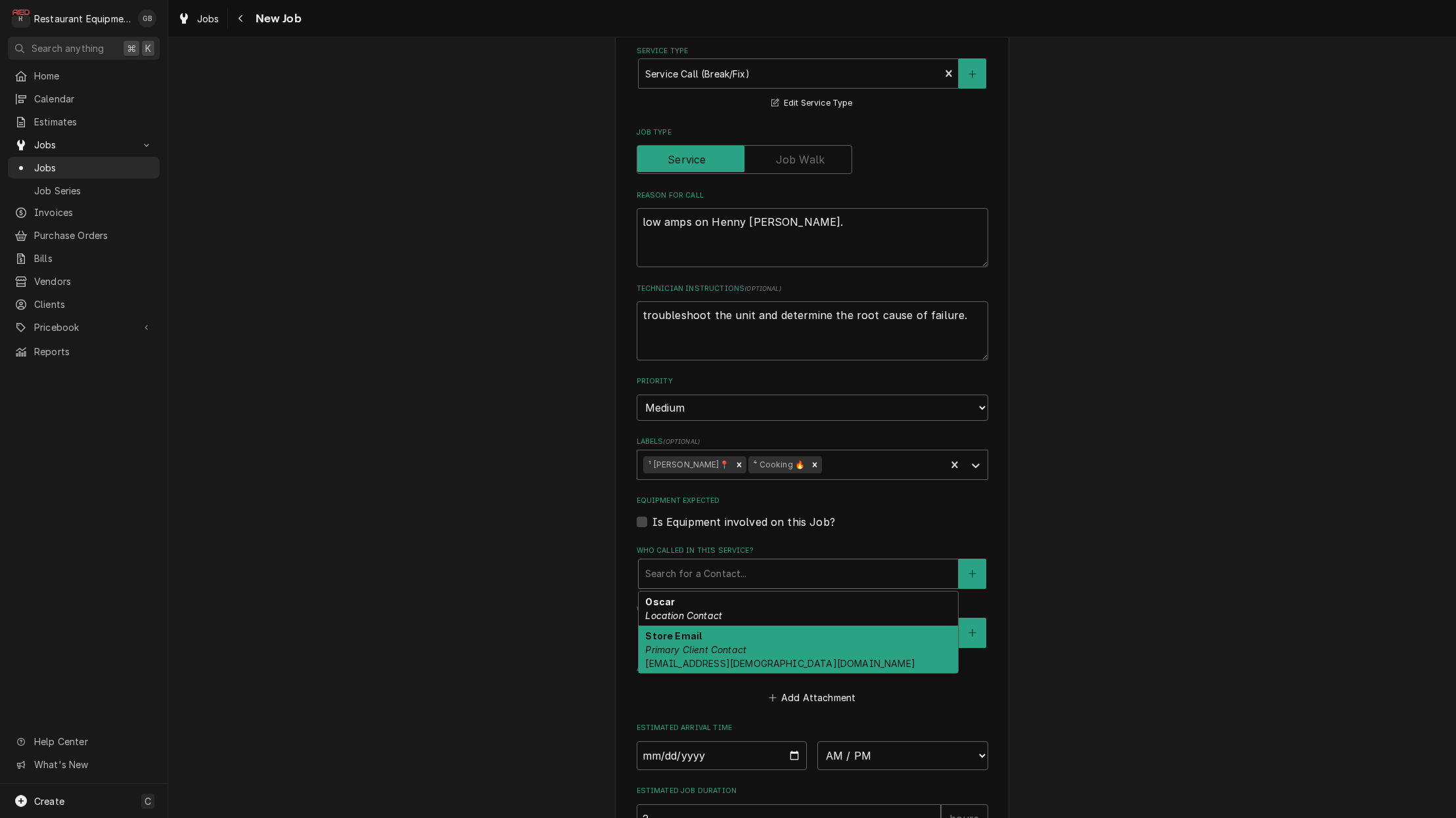
click at [683, 644] on em "Primary Client Contact" at bounding box center [695, 649] width 101 height 11
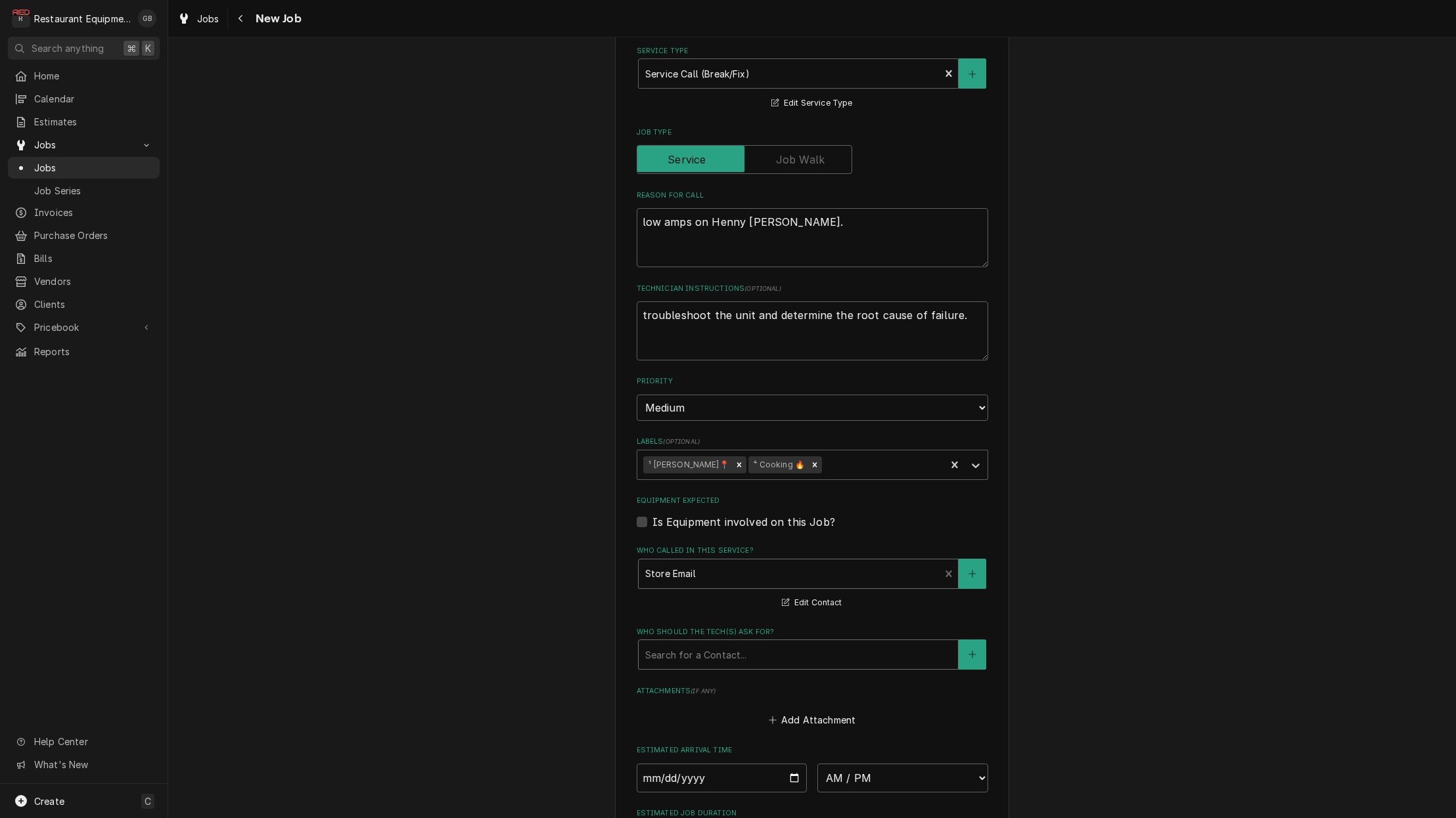
click at [684, 643] on div "Who should the tech(s) ask for?" at bounding box center [798, 654] width 306 height 24
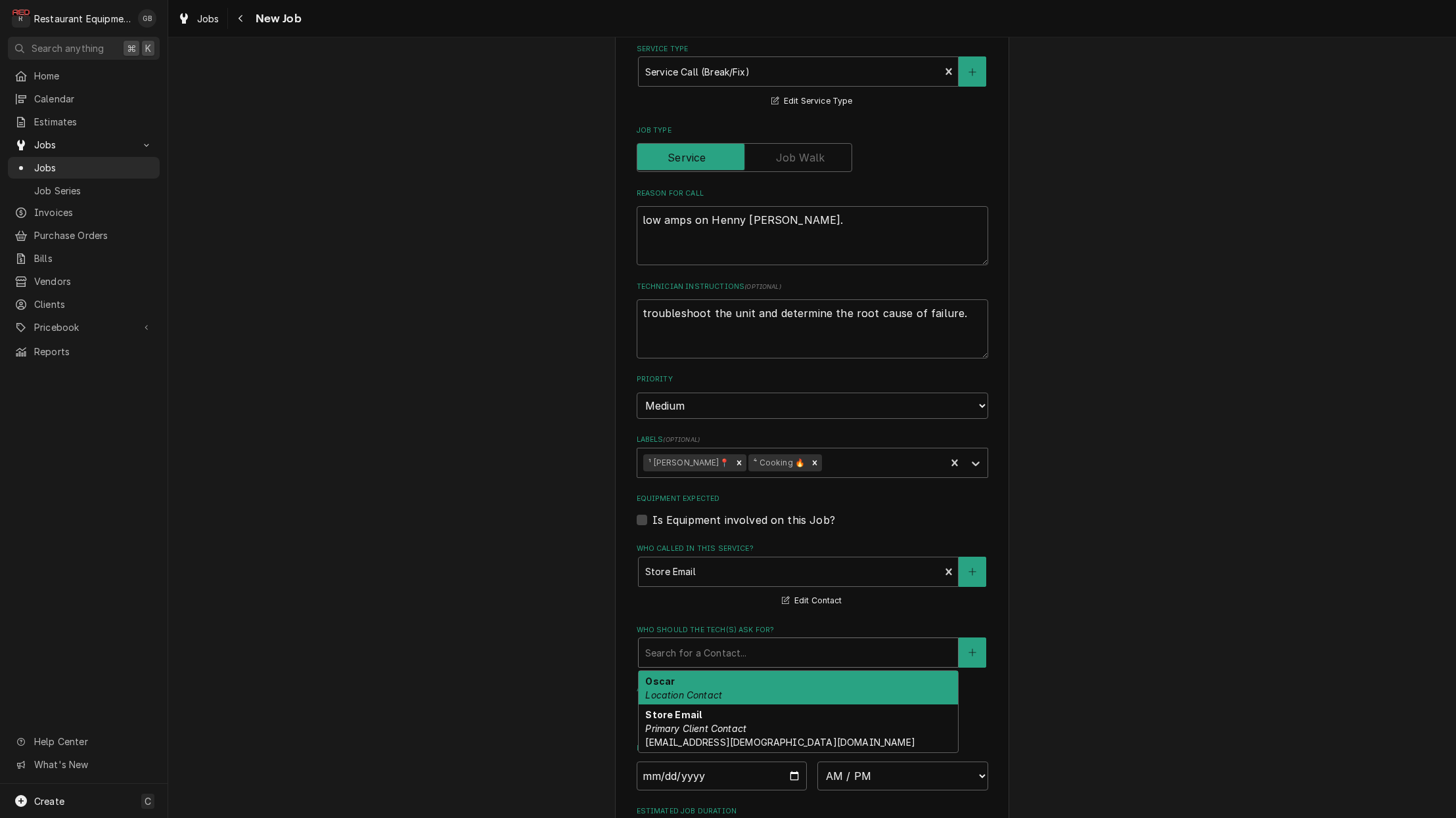
scroll to position [0, 0]
click at [677, 671] on div "Oscar Location Contact" at bounding box center [798, 688] width 319 height 34
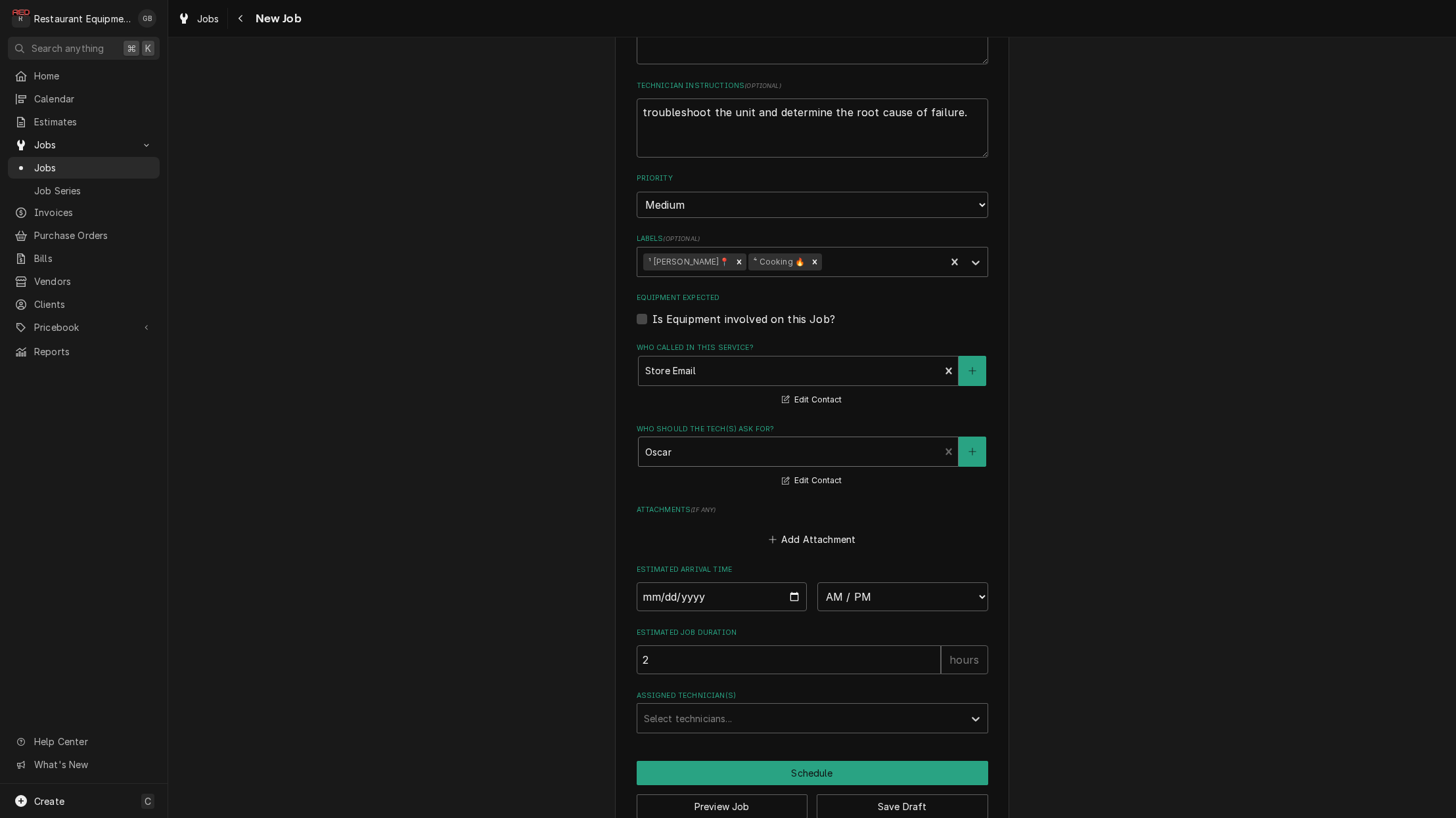
scroll to position [622, 0]
click at [666, 583] on input "Date" at bounding box center [722, 598] width 170 height 29
click at [886, 586] on fieldset "Job Details Job Source Direct (Phone/Email/etc.) Service Channel Corrigo Ecotra…" at bounding box center [812, 213] width 351 height 1043
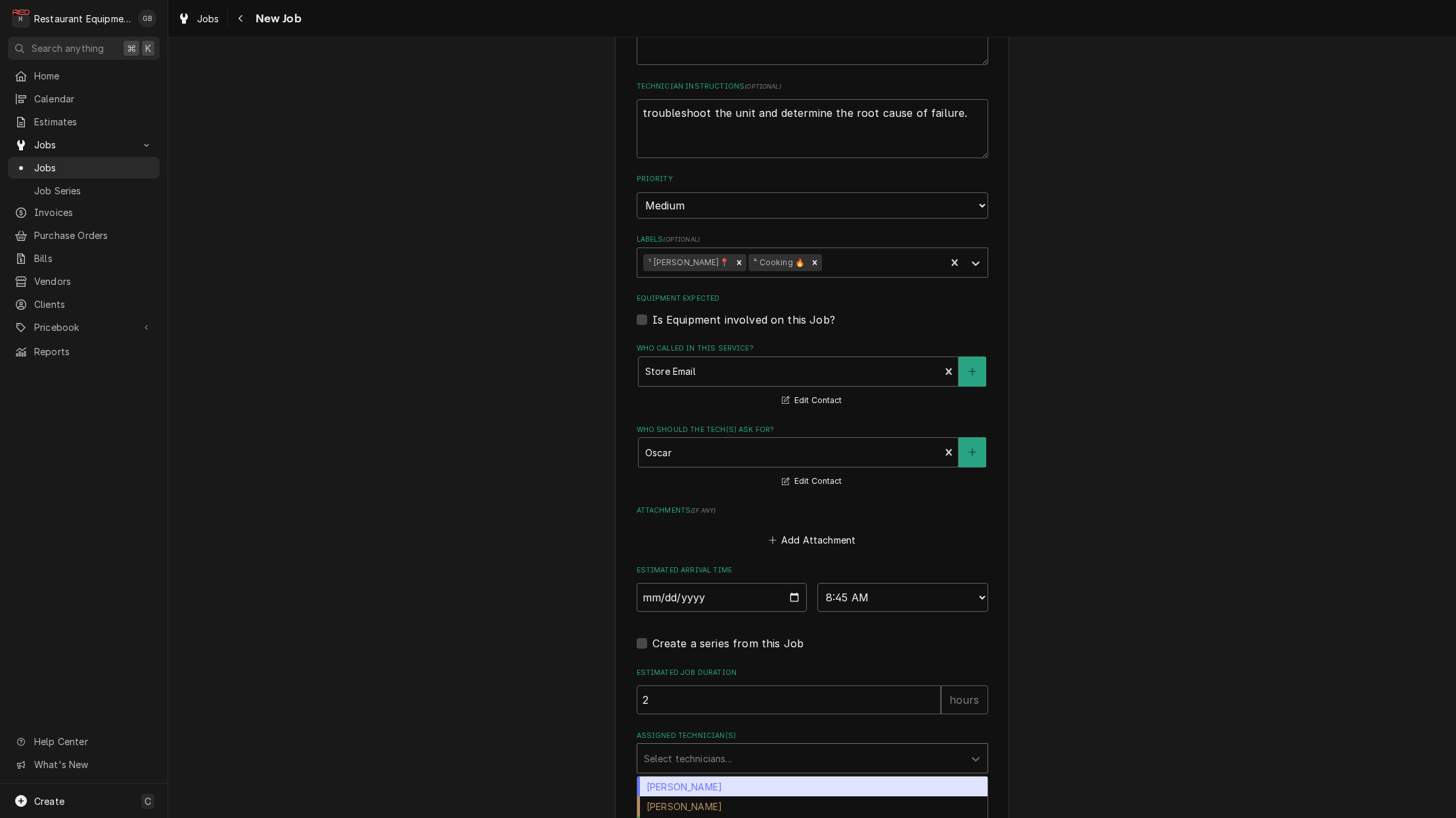
click at [820, 747] on div "Assigned Technician(s)" at bounding box center [801, 759] width 314 height 24
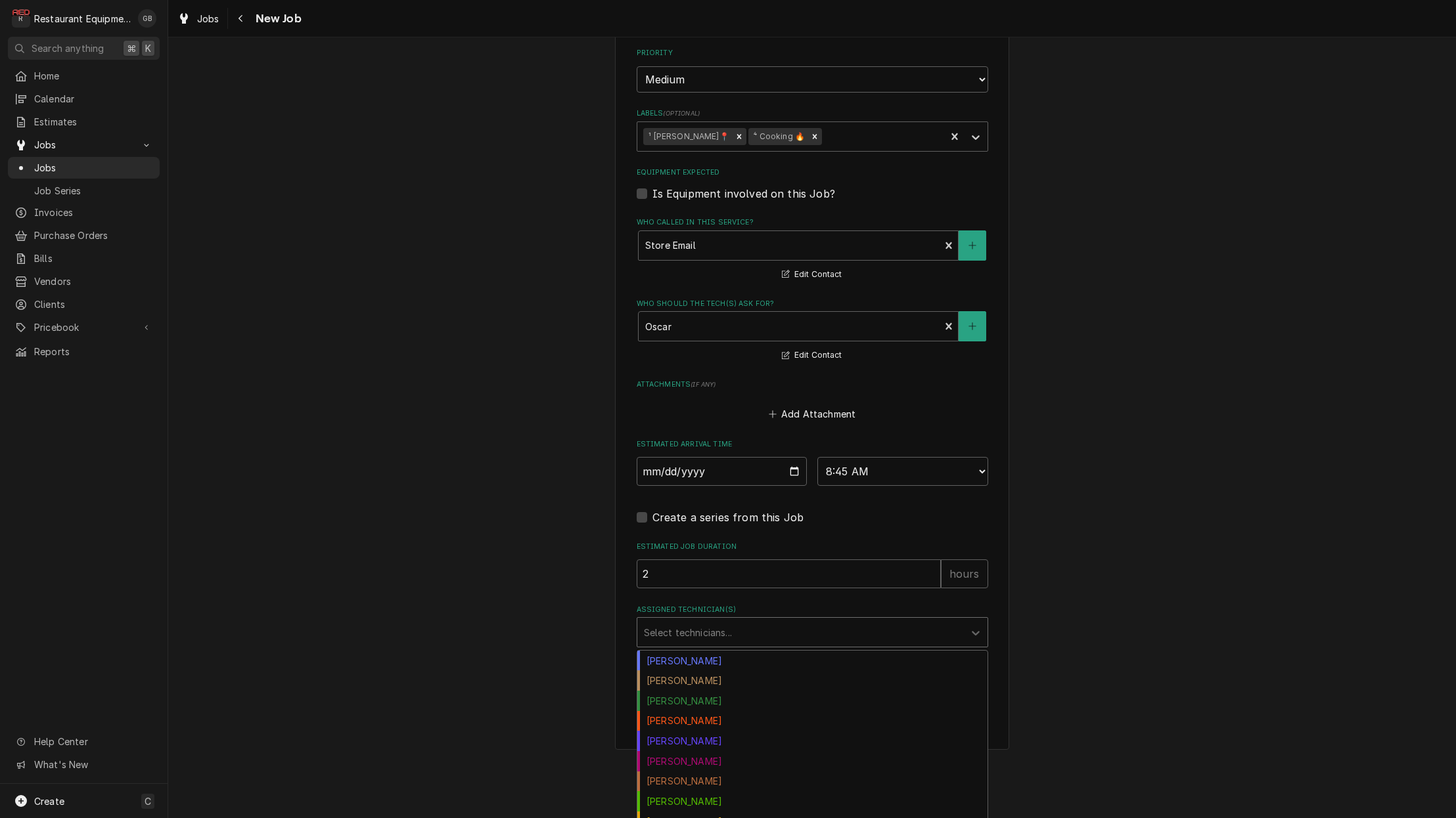
scroll to position [0, 0]
click at [716, 671] on div "Chuck Almond" at bounding box center [812, 681] width 350 height 20
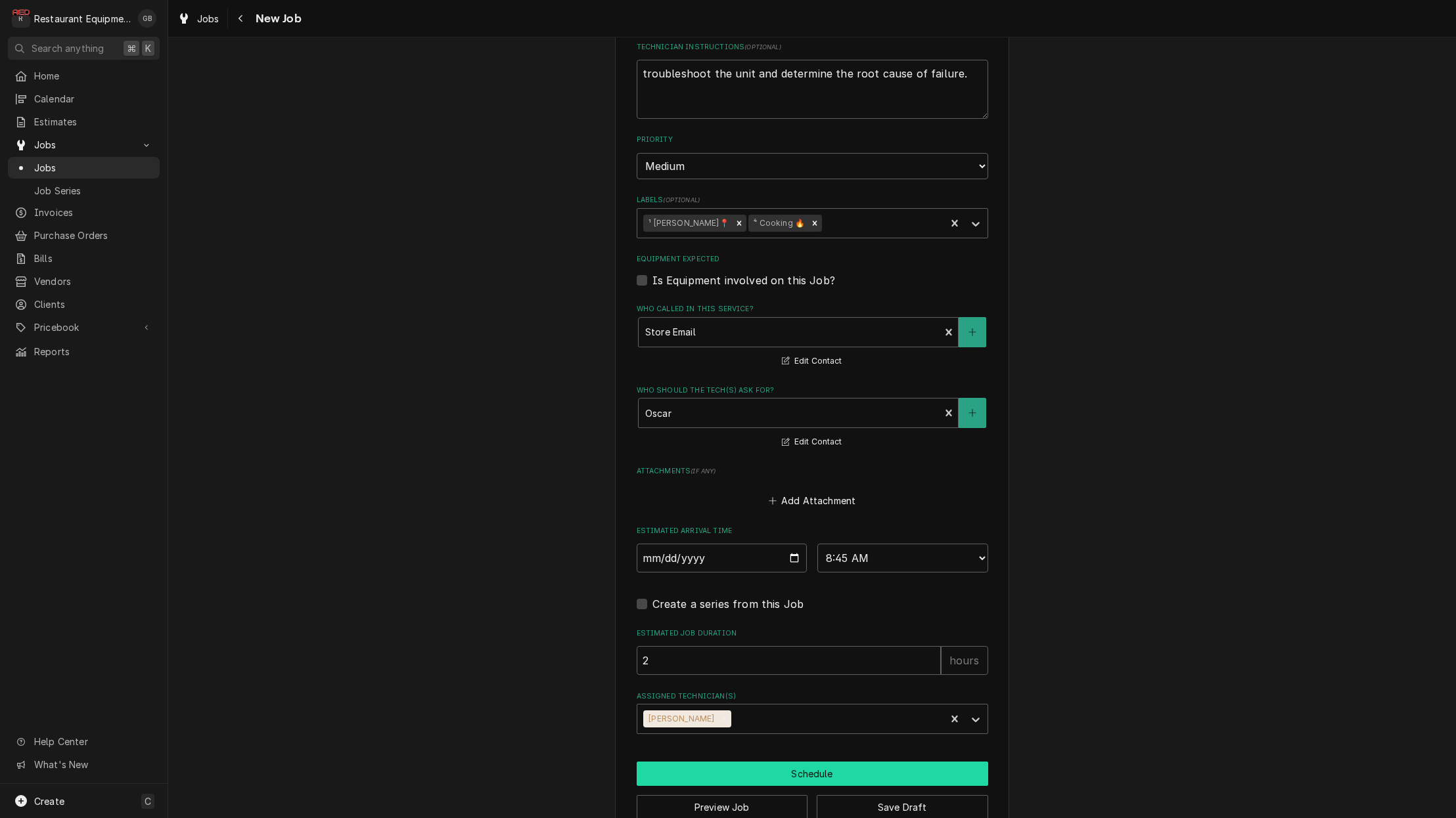
click at [773, 762] on button "Schedule" at bounding box center [812, 774] width 351 height 25
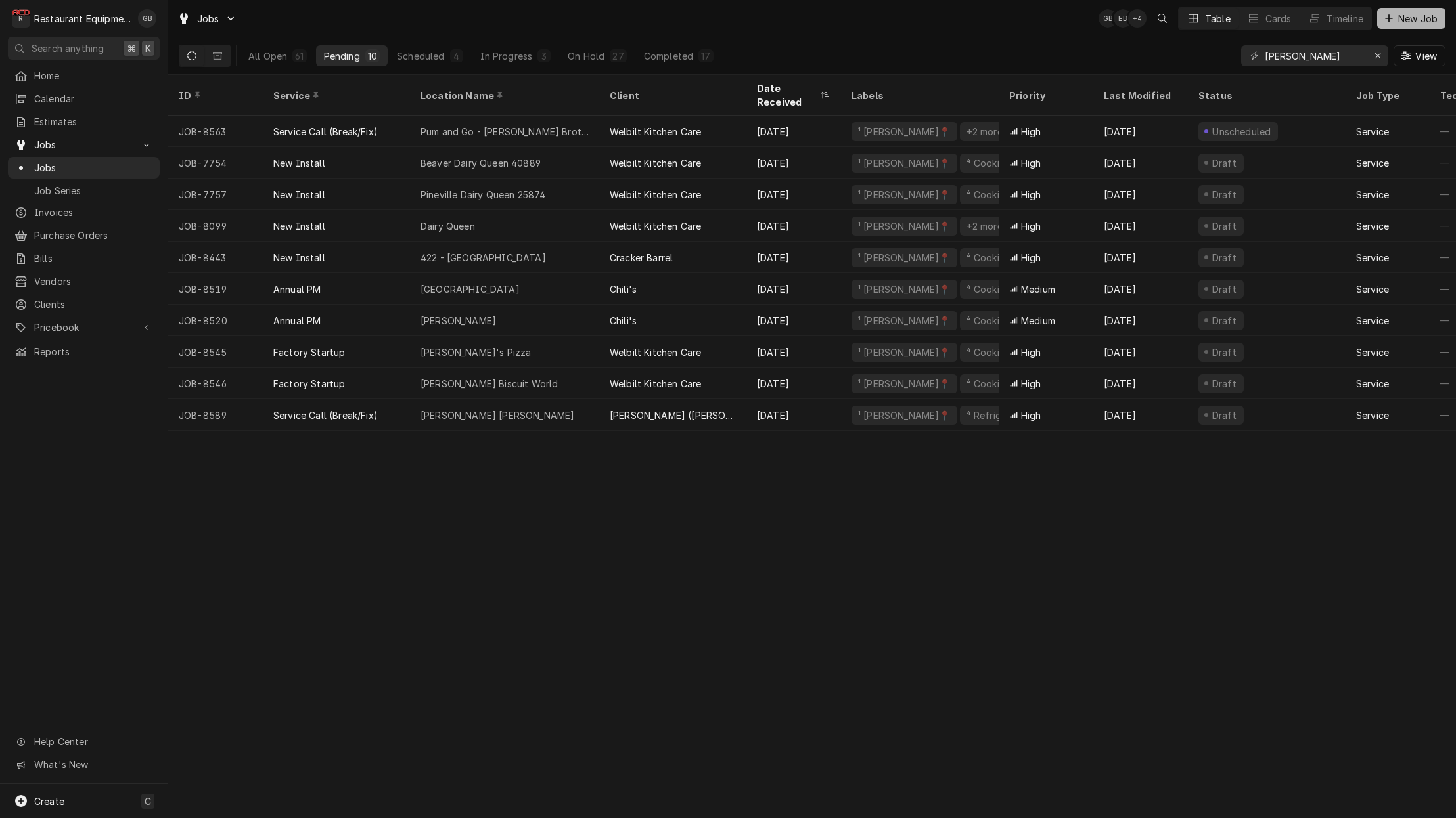
click at [1388, 21] on icon "Dynamic Content Wrapper" at bounding box center [1388, 18] width 8 height 8
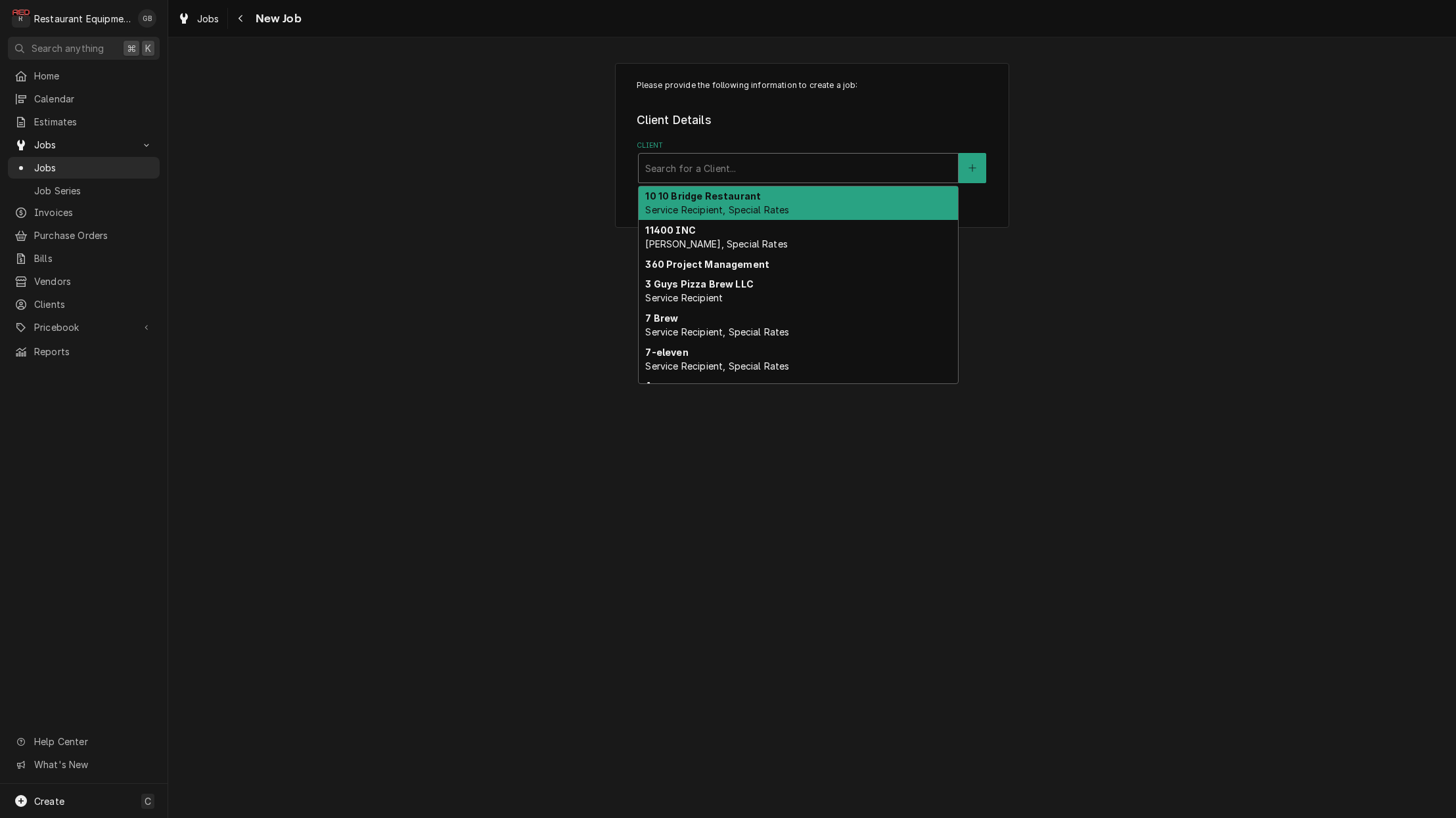
click at [739, 170] on div "Client" at bounding box center [798, 168] width 306 height 24
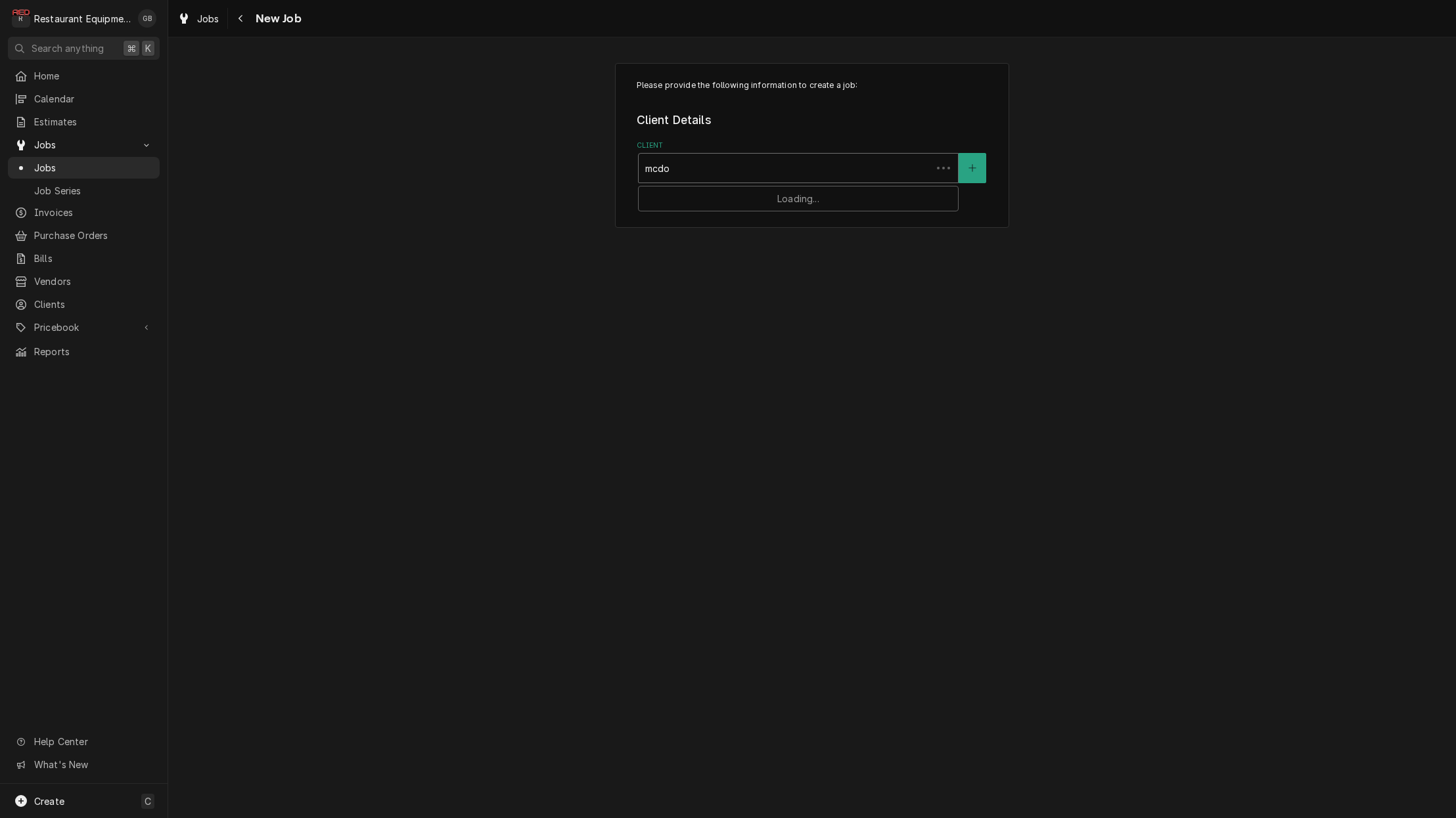
type input "mcdon"
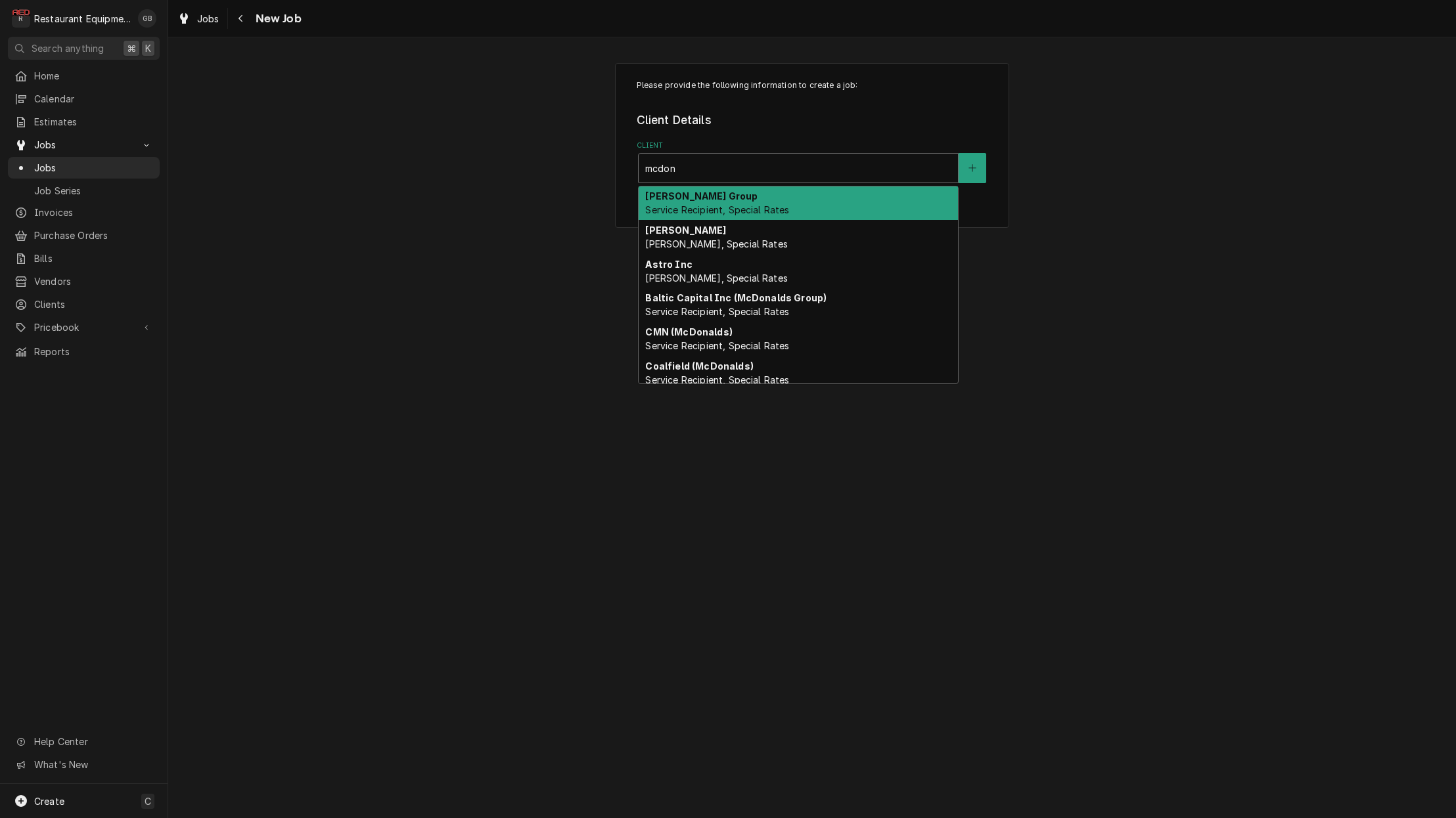
click at [711, 191] on div "[PERSON_NAME] Group Service Recipient, Special Rates" at bounding box center [798, 203] width 319 height 34
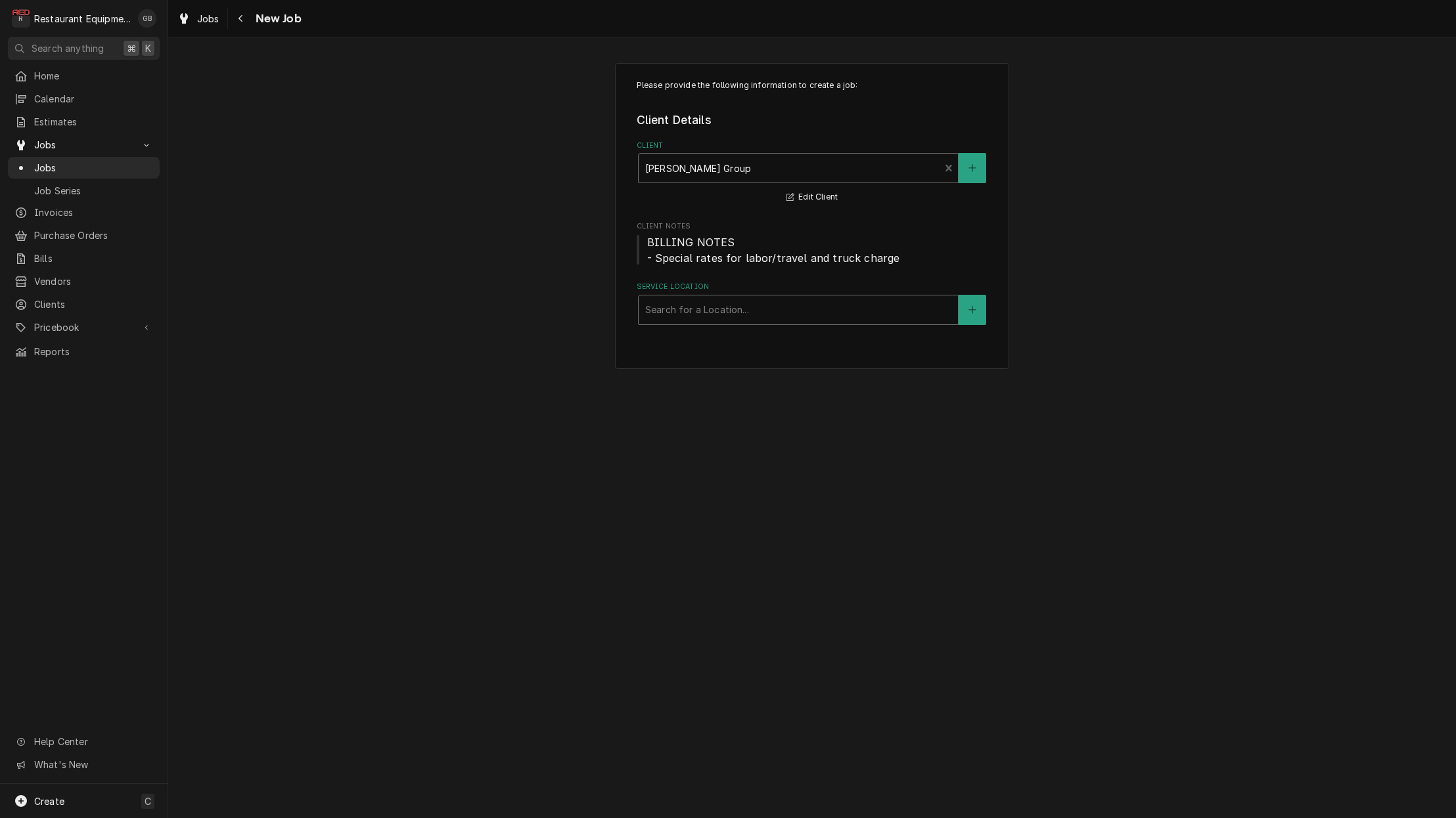
click at [703, 315] on div "Service Location" at bounding box center [798, 310] width 306 height 24
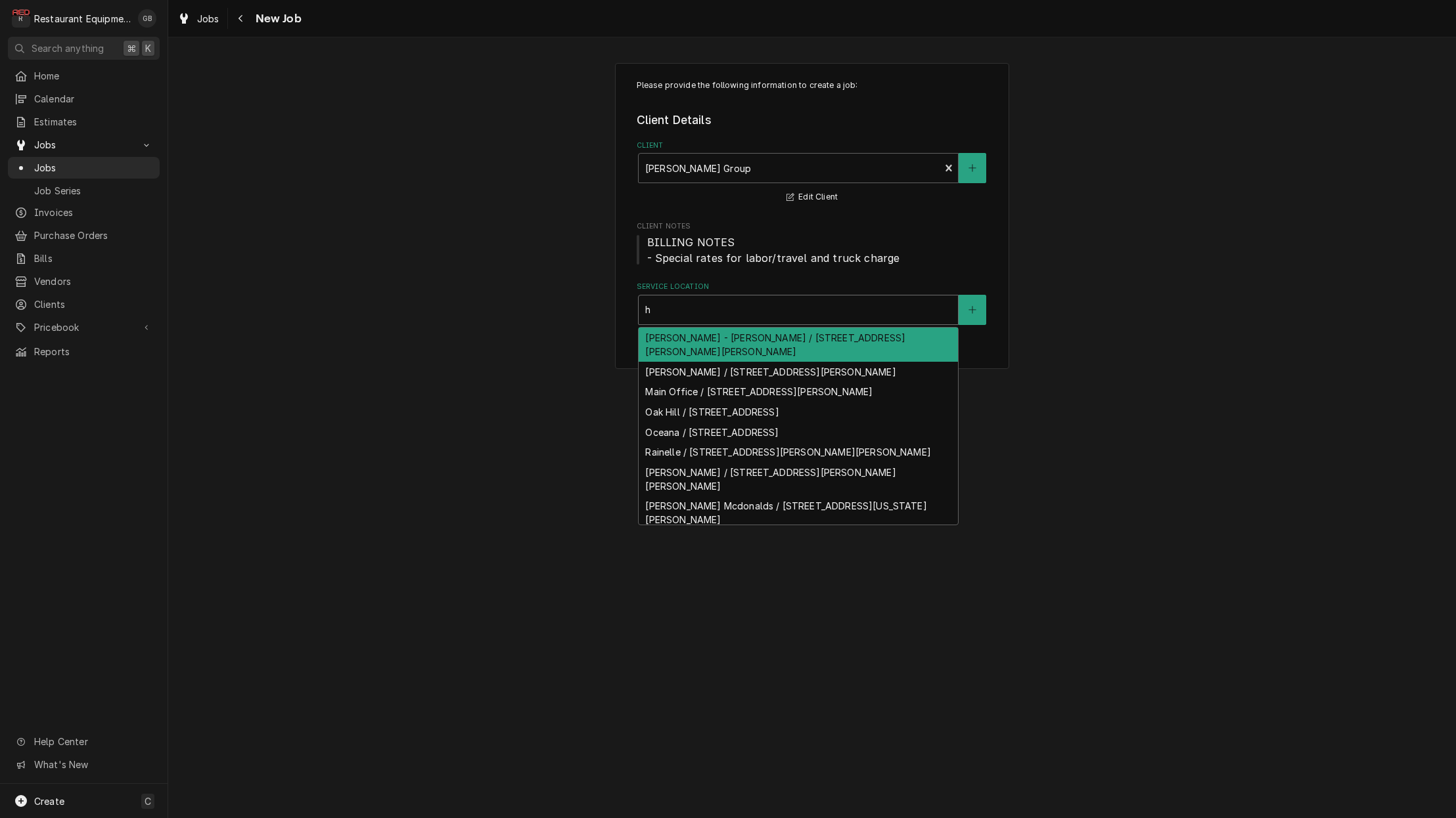
type input "ha"
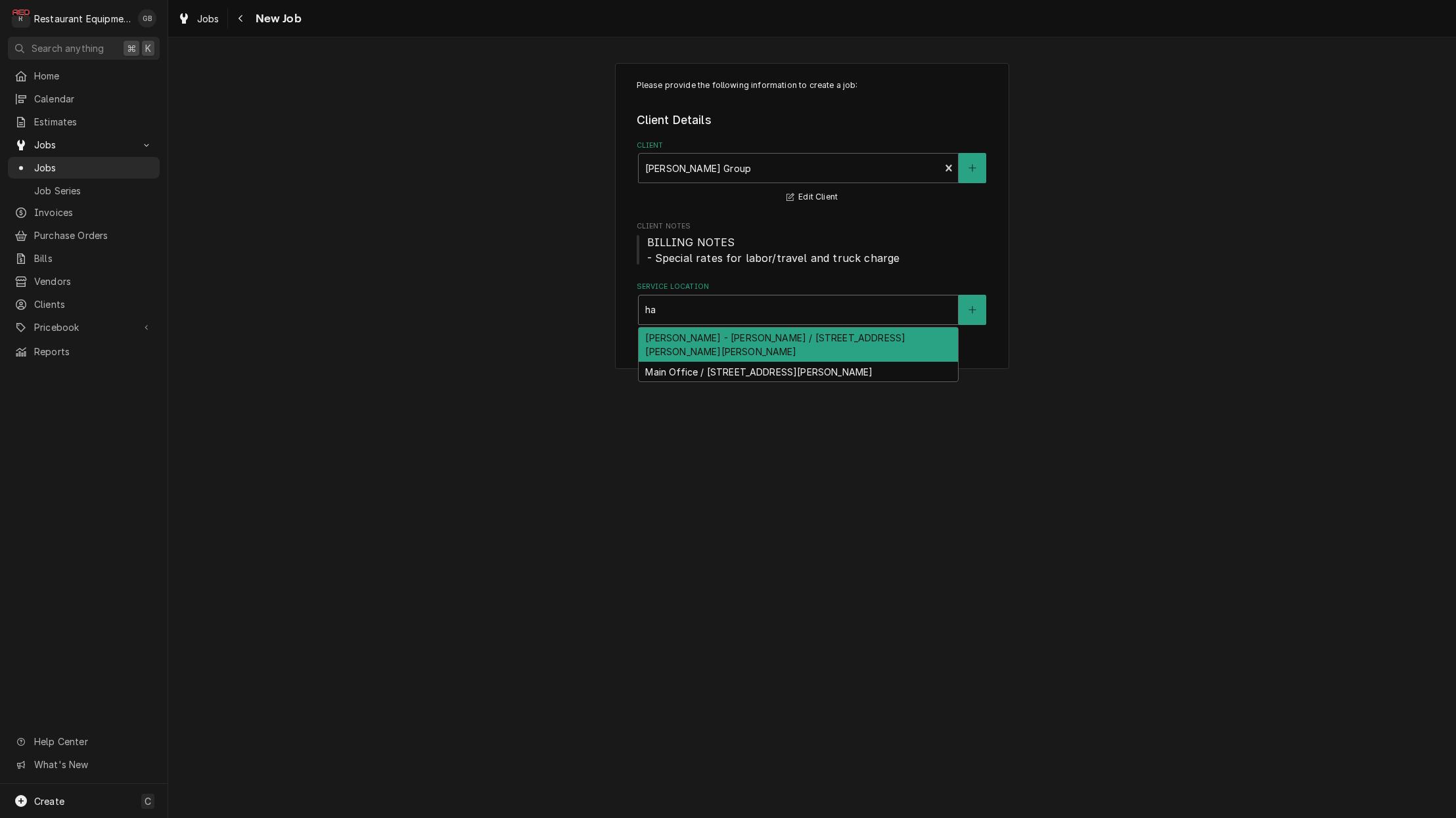
scroll to position [0, 1]
click at [690, 341] on div "Harper Rd - McDonald's / 101 Hylton Ln, Beckley, WV 25801" at bounding box center [798, 345] width 319 height 34
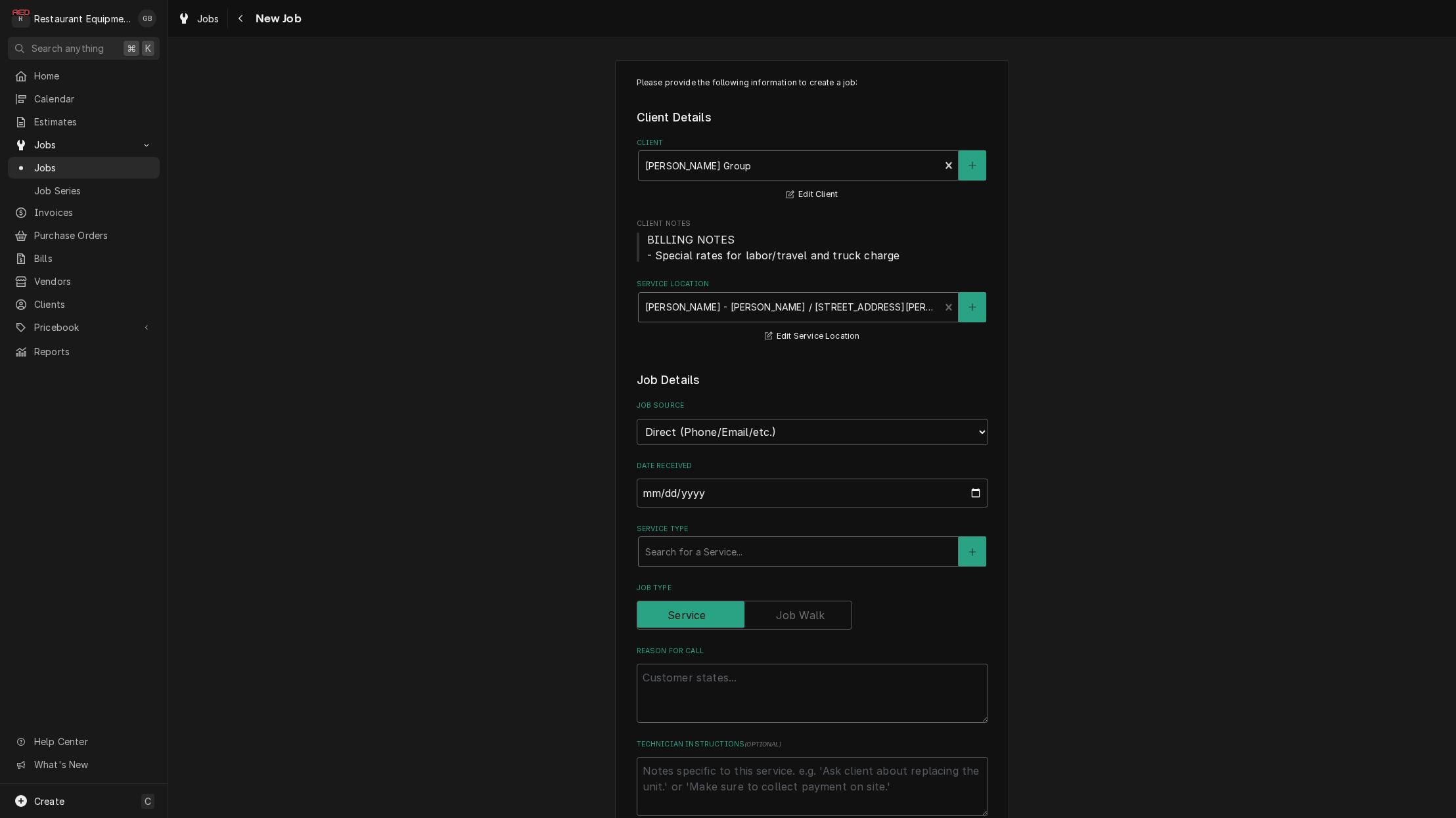
scroll to position [0, 0]
click at [678, 548] on div "Search for a Service..." at bounding box center [798, 554] width 306 height 14
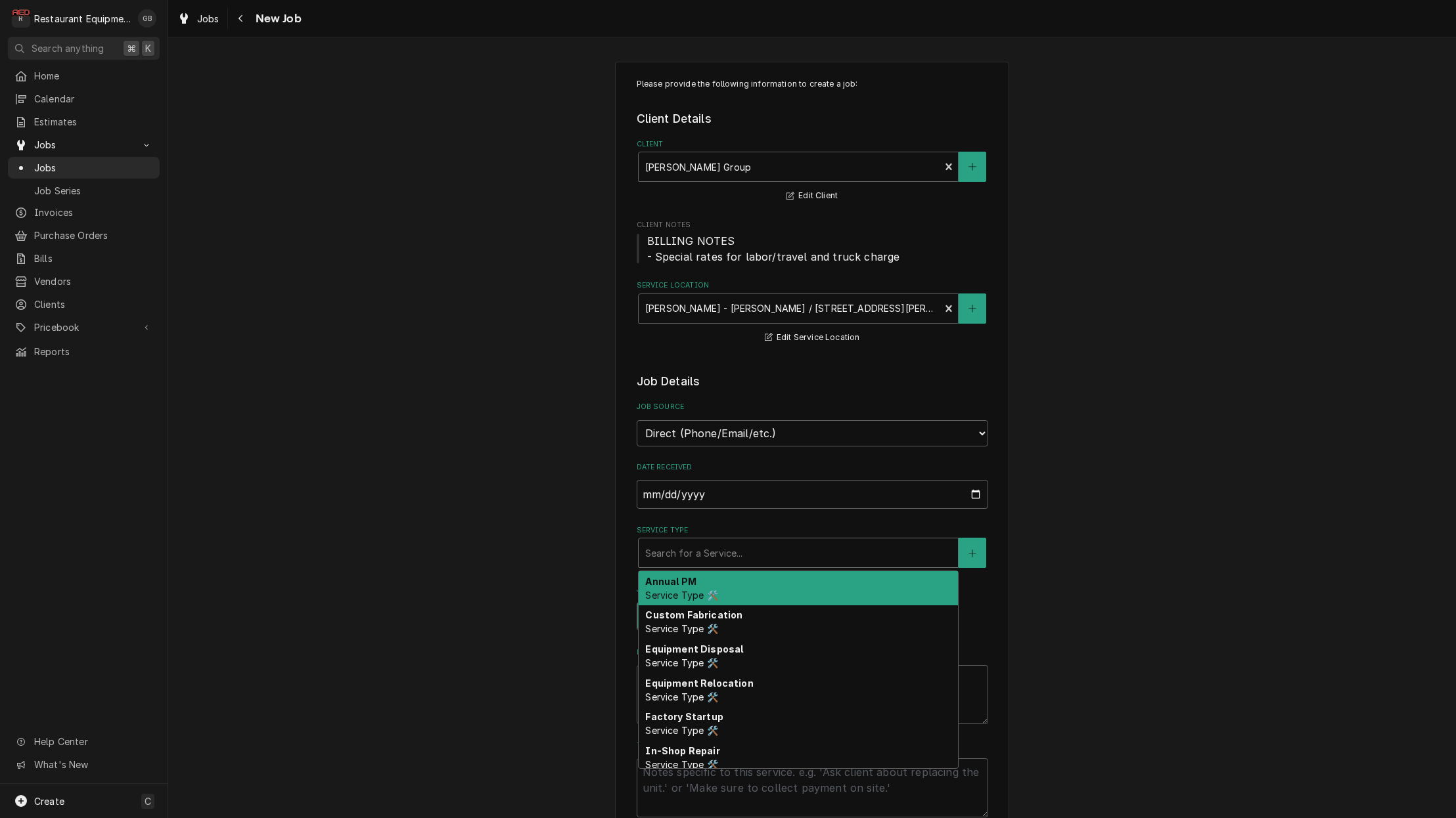
type textarea "x"
type input "b"
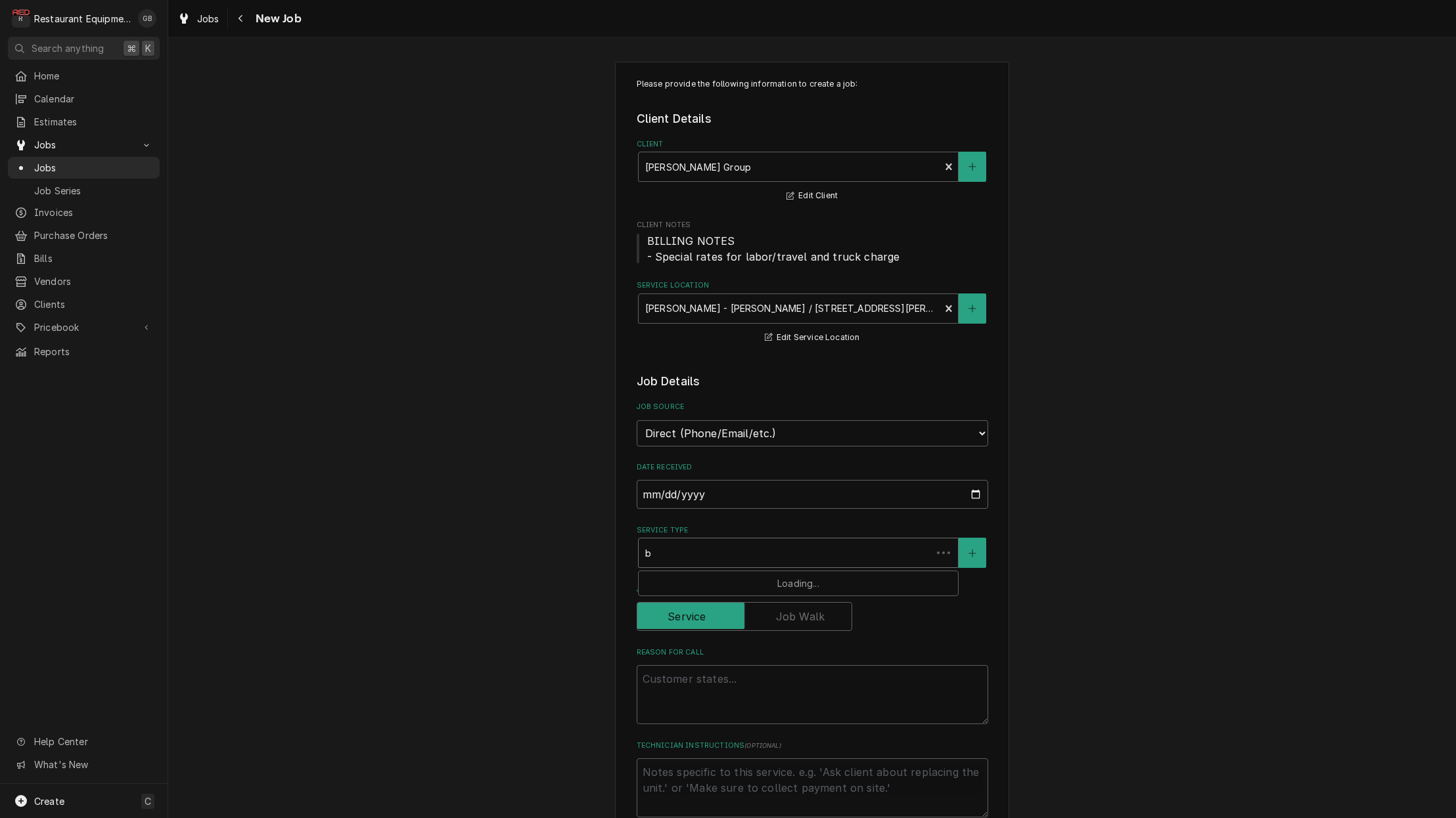
type textarea "x"
type input "br"
type textarea "x"
type input "bre"
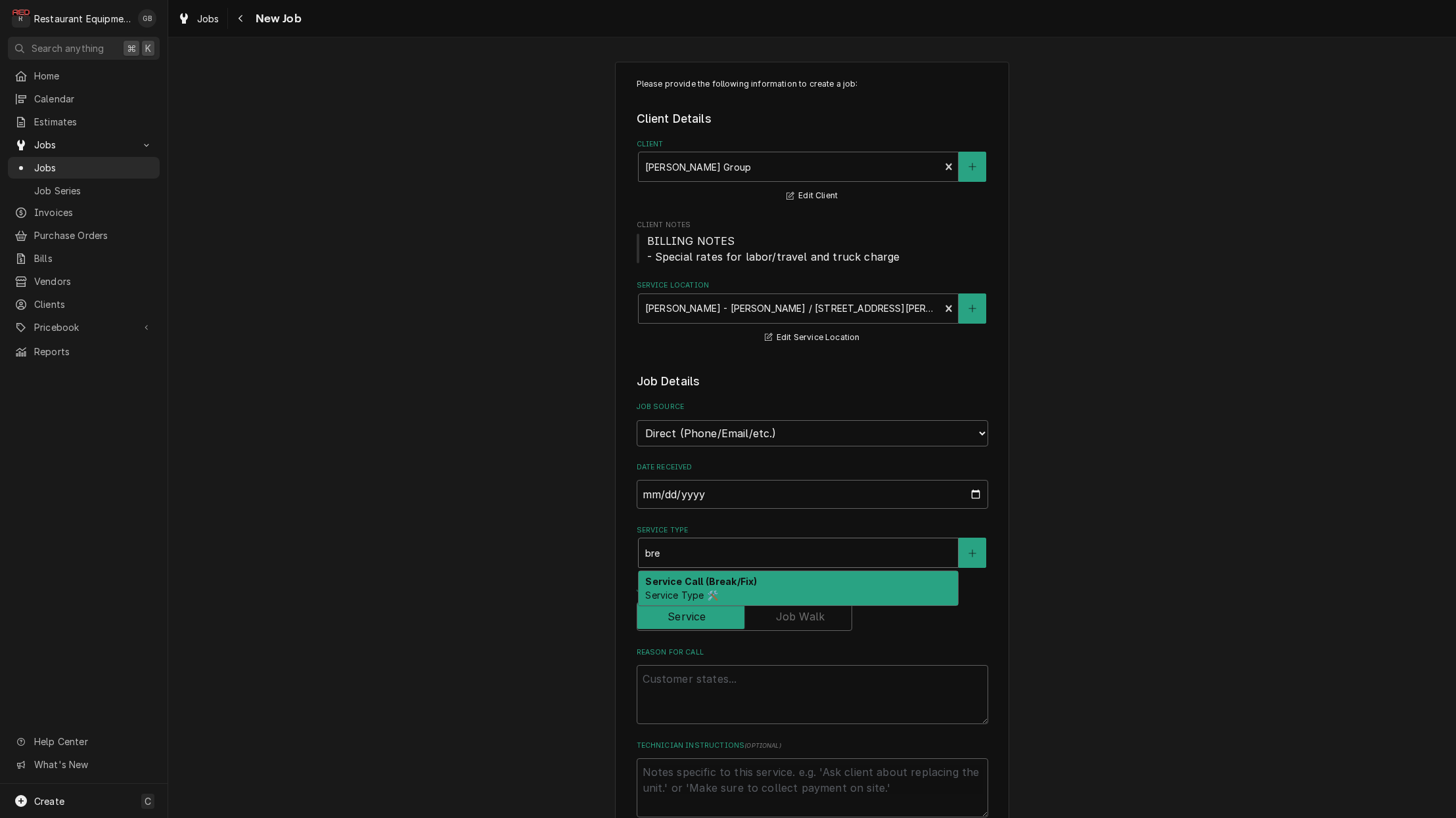
click at [689, 576] on strong "Service Call (Break/Fix)" at bounding box center [701, 581] width 112 height 11
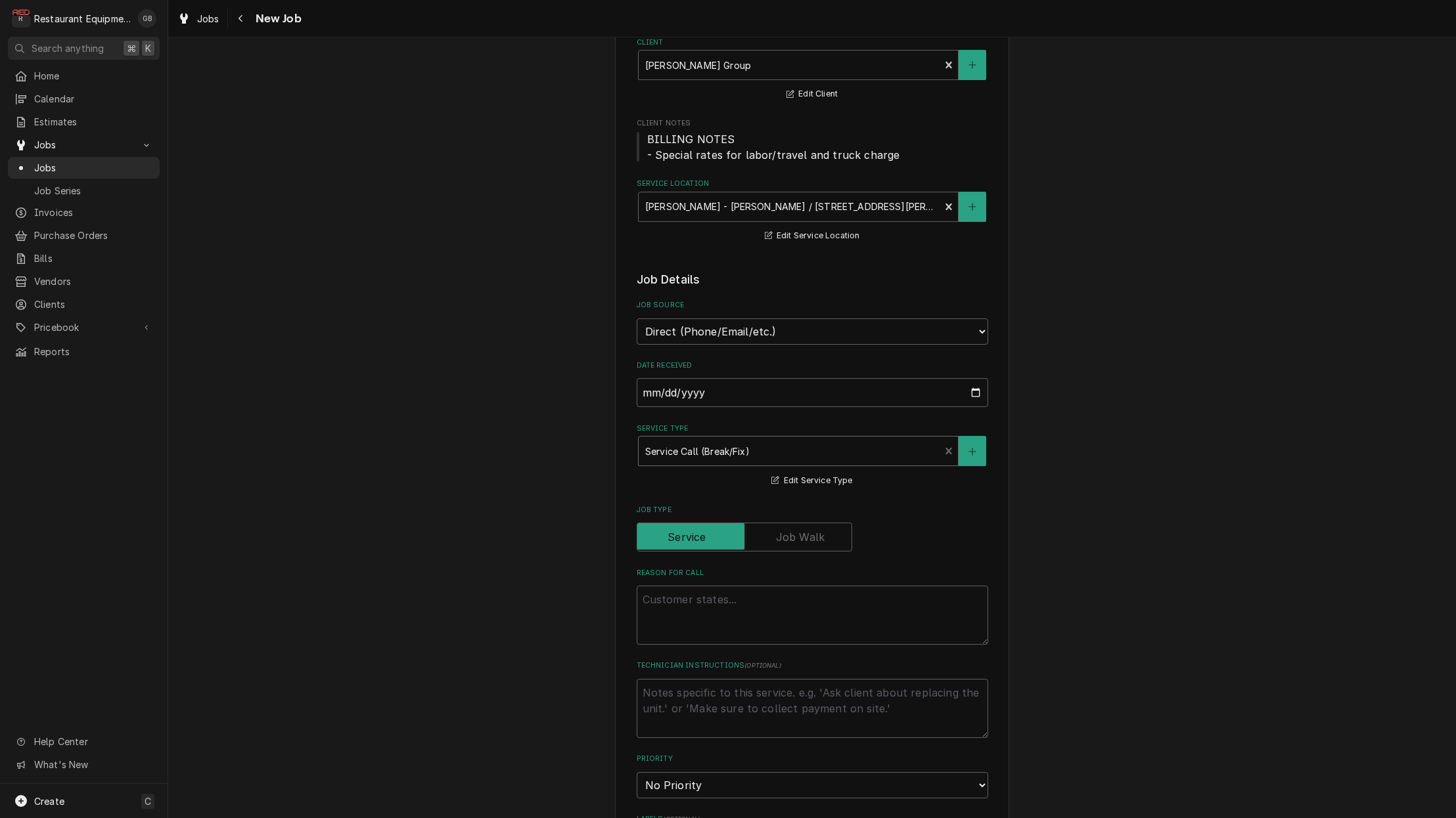
scroll to position [105, 0]
click at [679, 616] on textarea "Reason For Call" at bounding box center [812, 614] width 351 height 59
type textarea "x"
type textarea "`"
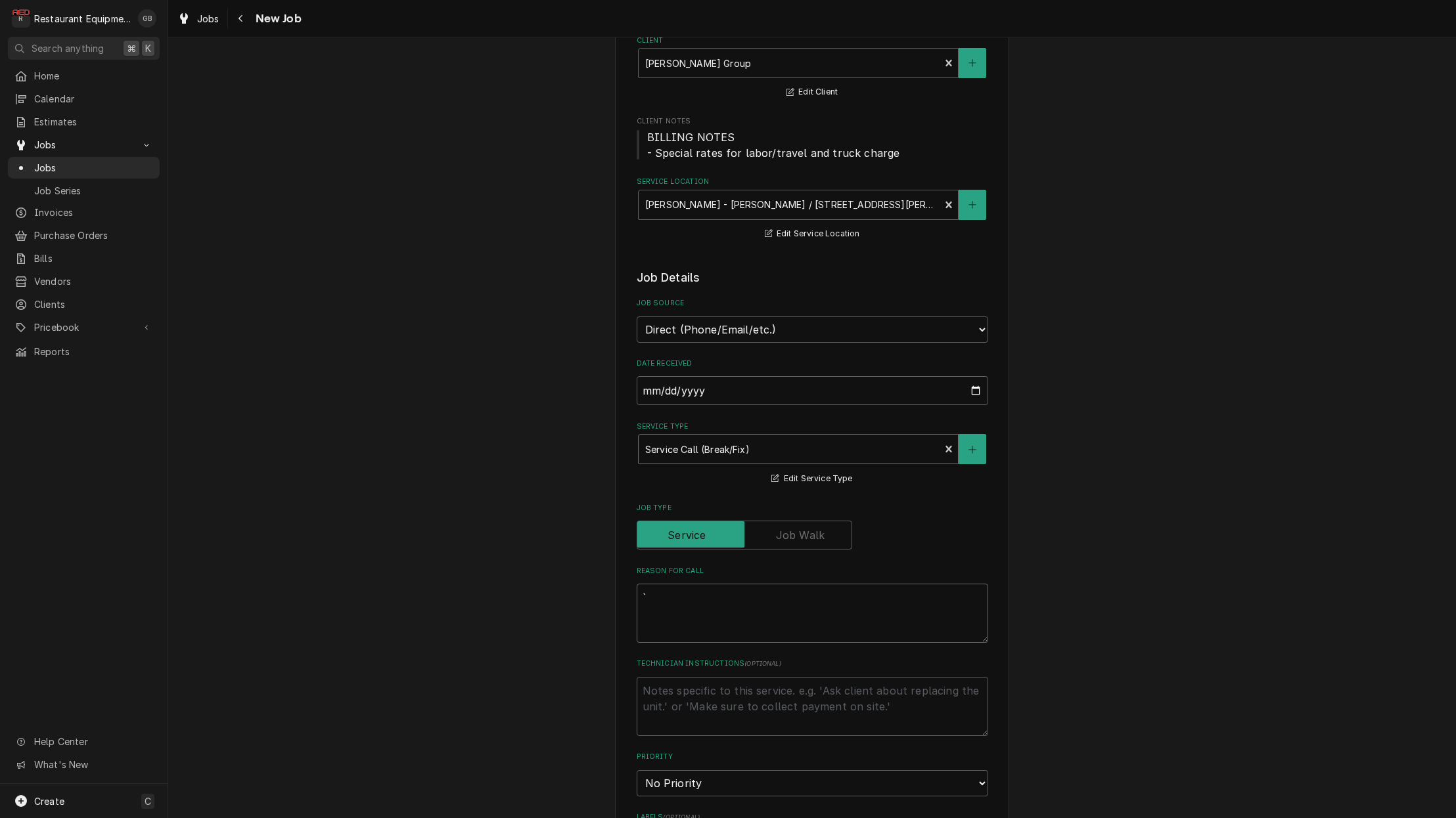
type textarea "x"
type textarea "f"
type textarea "x"
type textarea "fr"
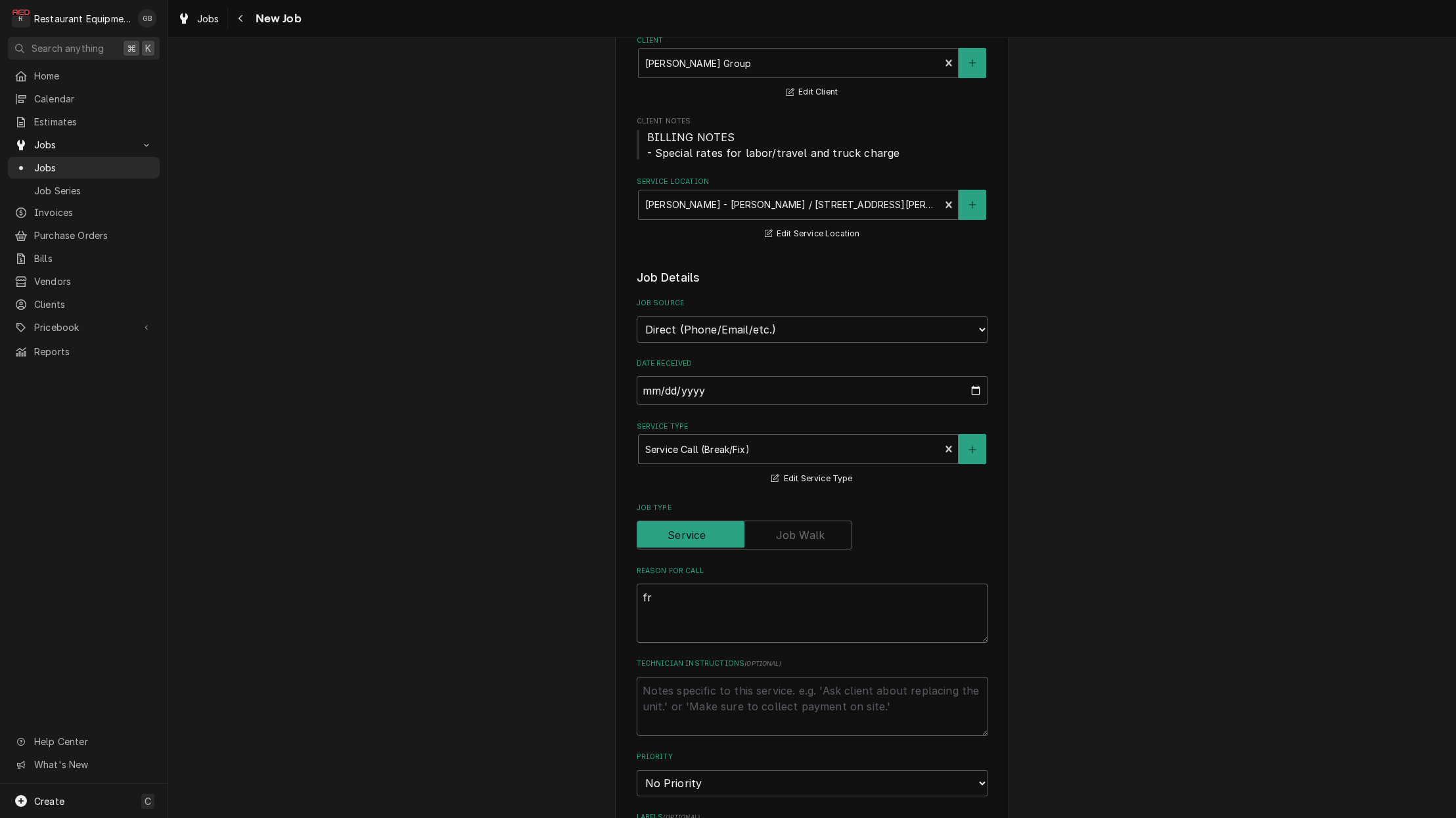
type textarea "x"
type textarea "fra"
type textarea "x"
type textarea "frap"
type textarea "x"
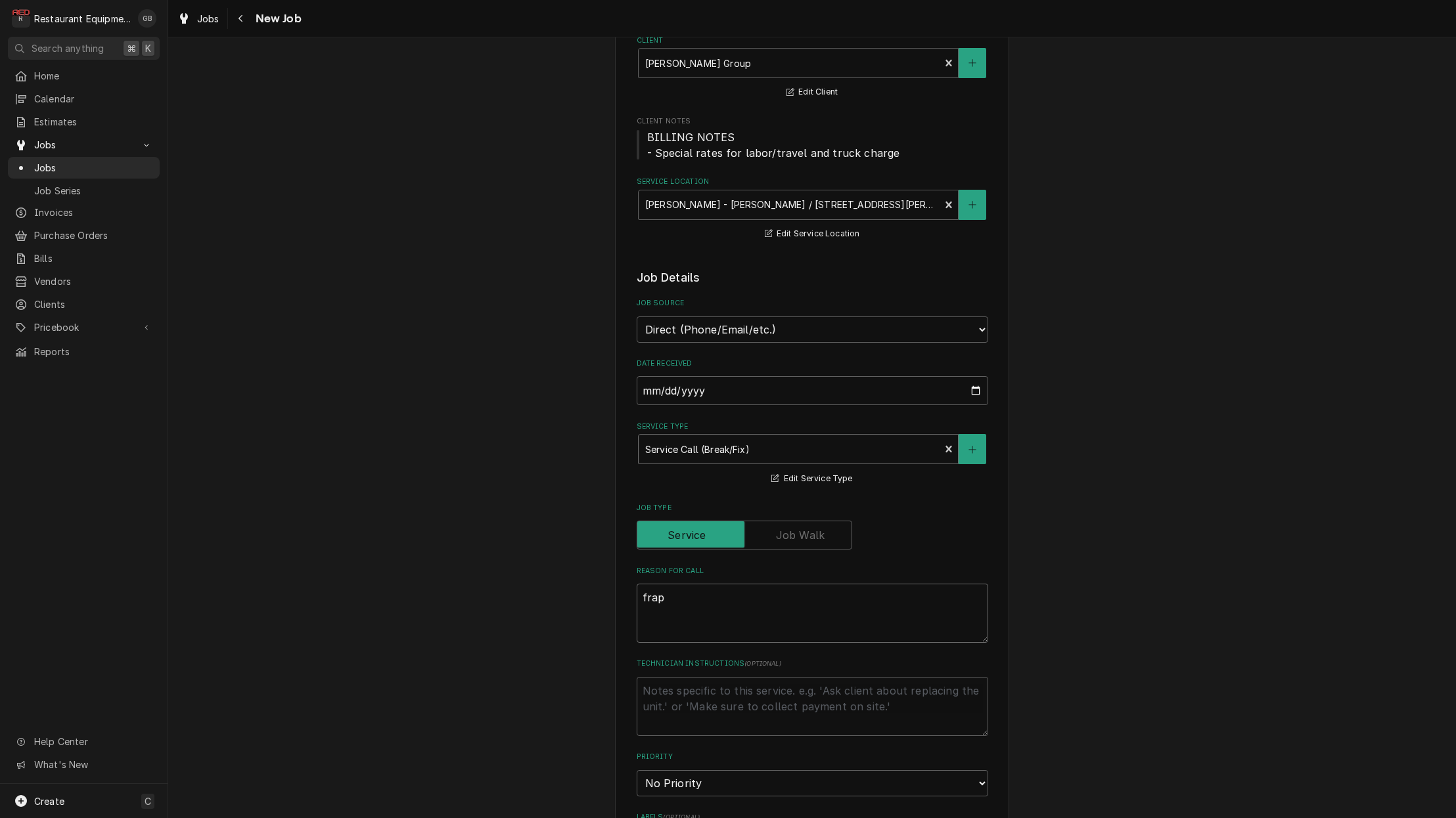
type textarea "frapp"
type textarea "x"
type textarea "frappe"
type textarea "x"
type textarea "frappe"
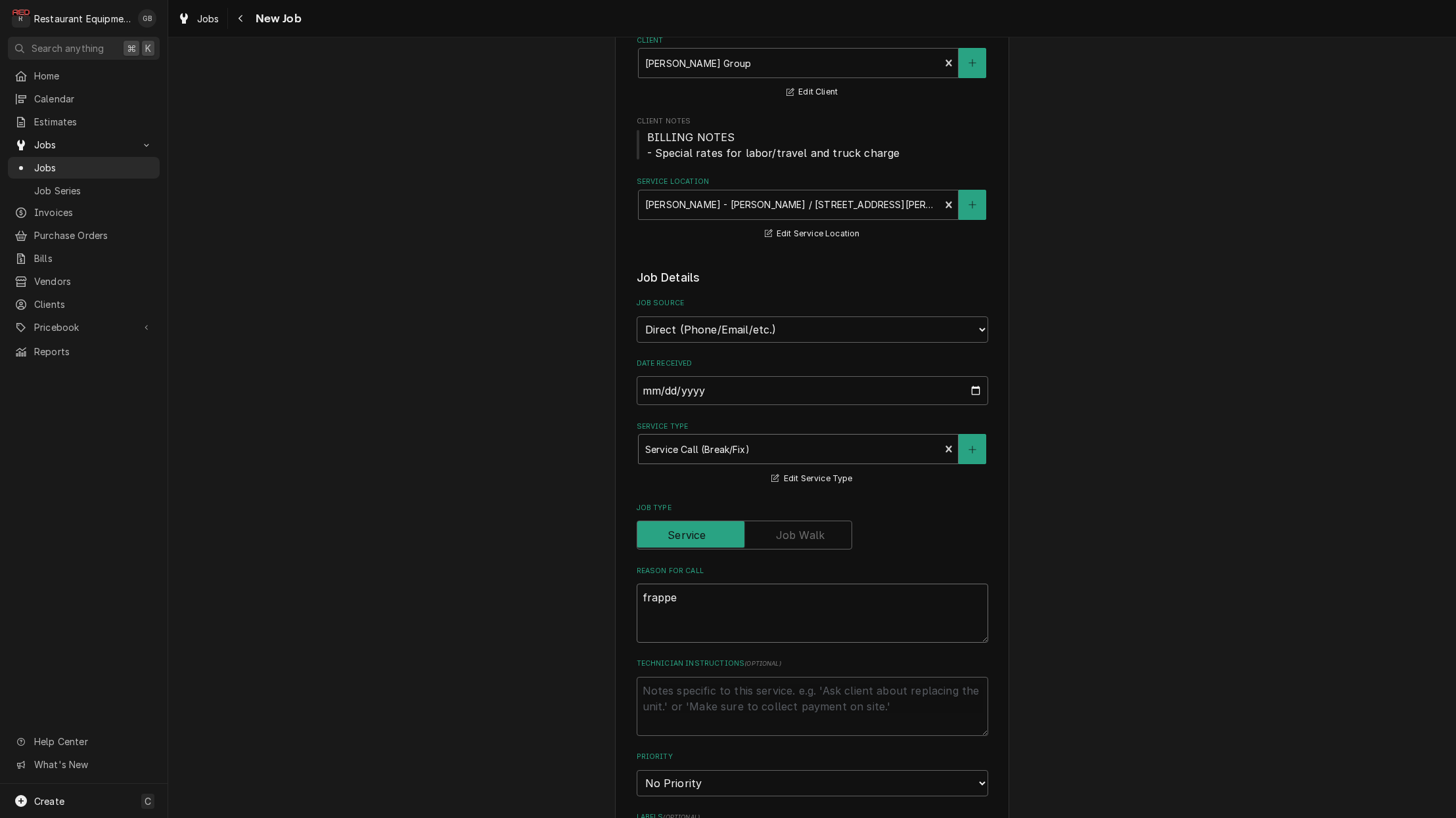
type textarea "x"
type textarea "frappe m"
type textarea "x"
type textarea "frappe ma"
type textarea "x"
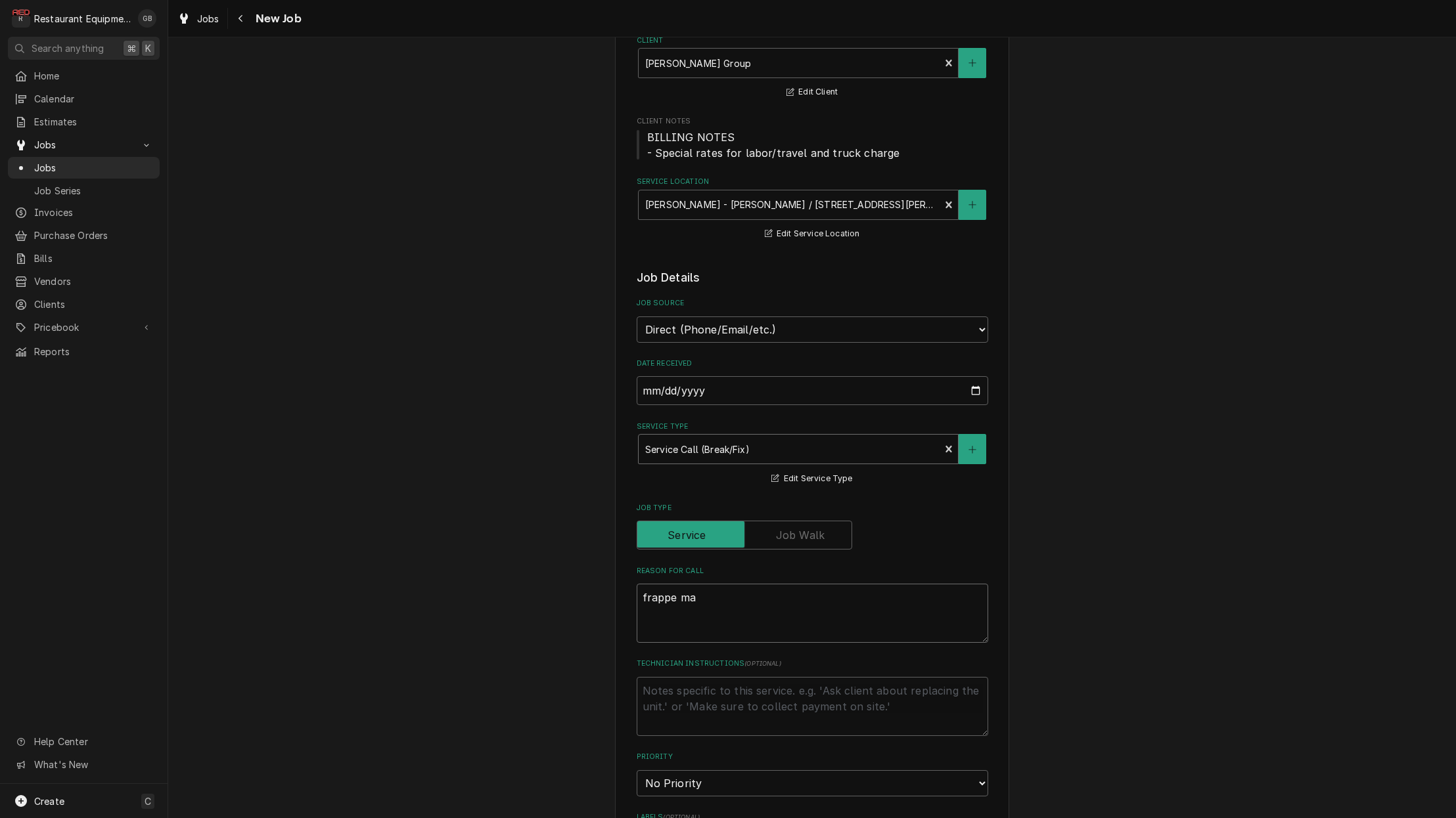
type textarea "frappe mac"
type textarea "x"
type textarea "frappe mach"
type textarea "x"
type textarea "frappe machi"
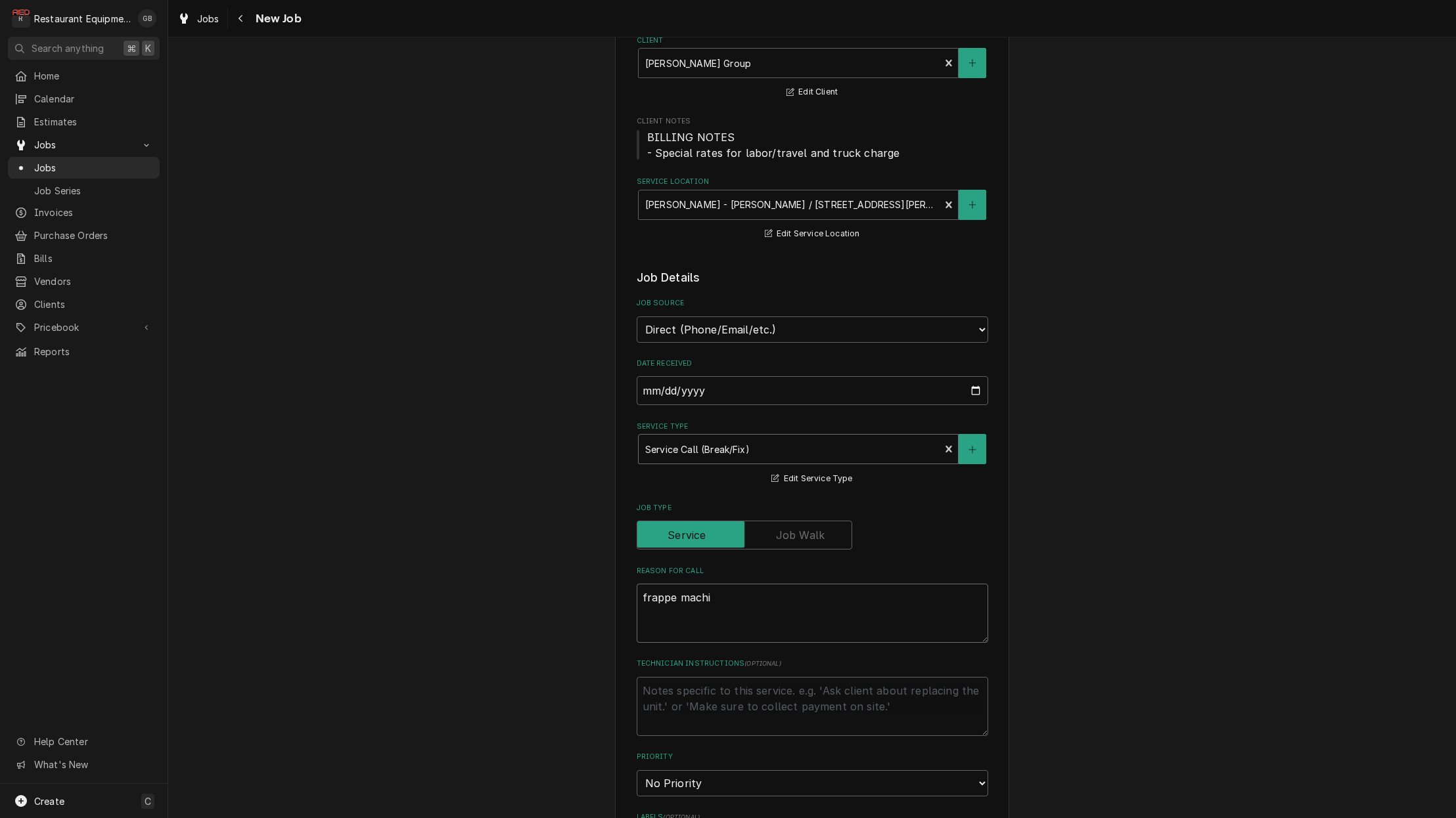
type textarea "x"
type textarea "frappe machin"
type textarea "x"
type textarea "frappe machine"
type textarea "x"
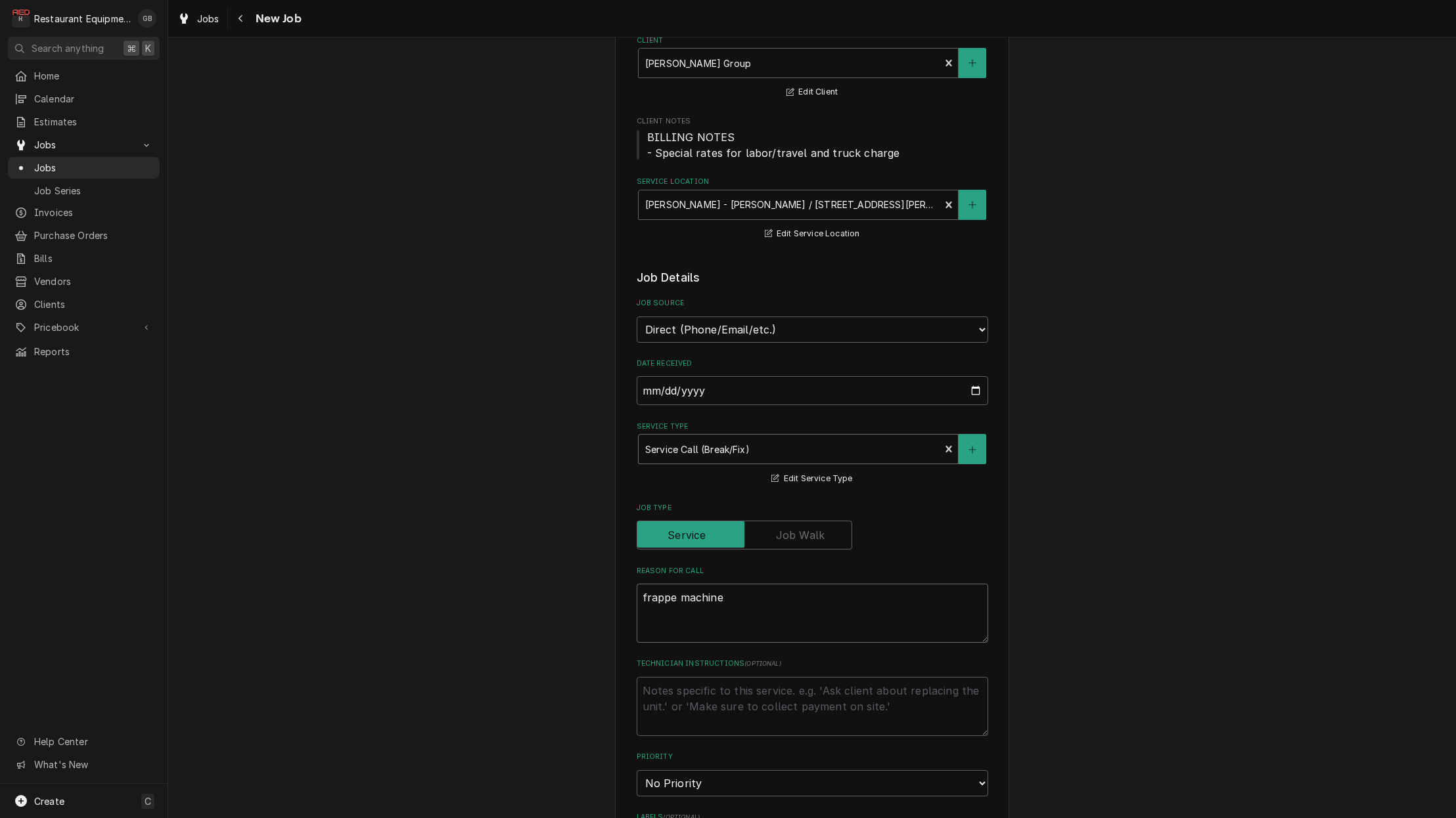
type textarea "frappe machine"
type textarea "x"
type textarea "frappe machine h"
type textarea "x"
type textarea "frappe machine ha"
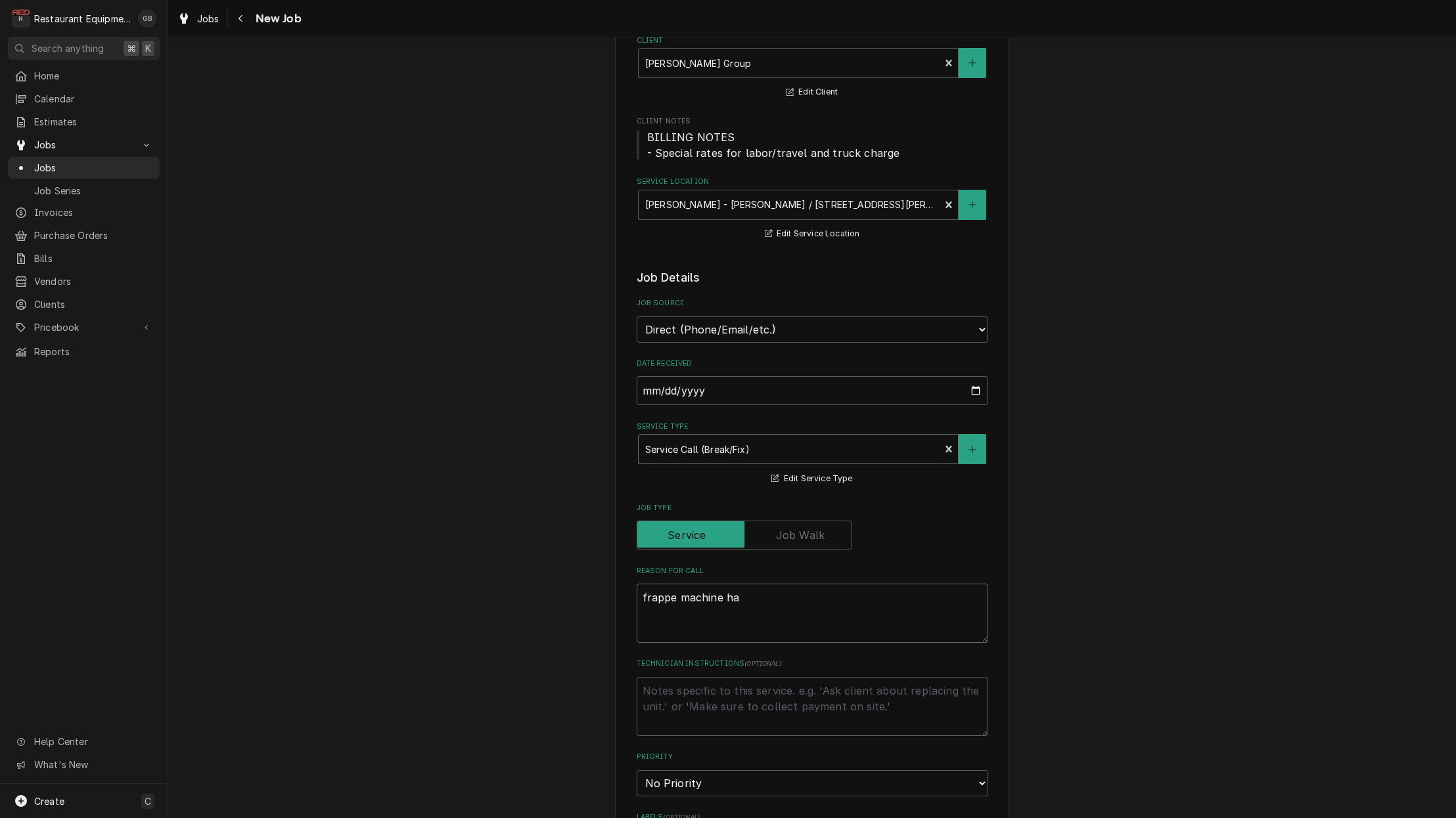
type textarea "x"
type textarea "frappe machine has"
type textarea "x"
type textarea "frappe machine has"
type textarea "x"
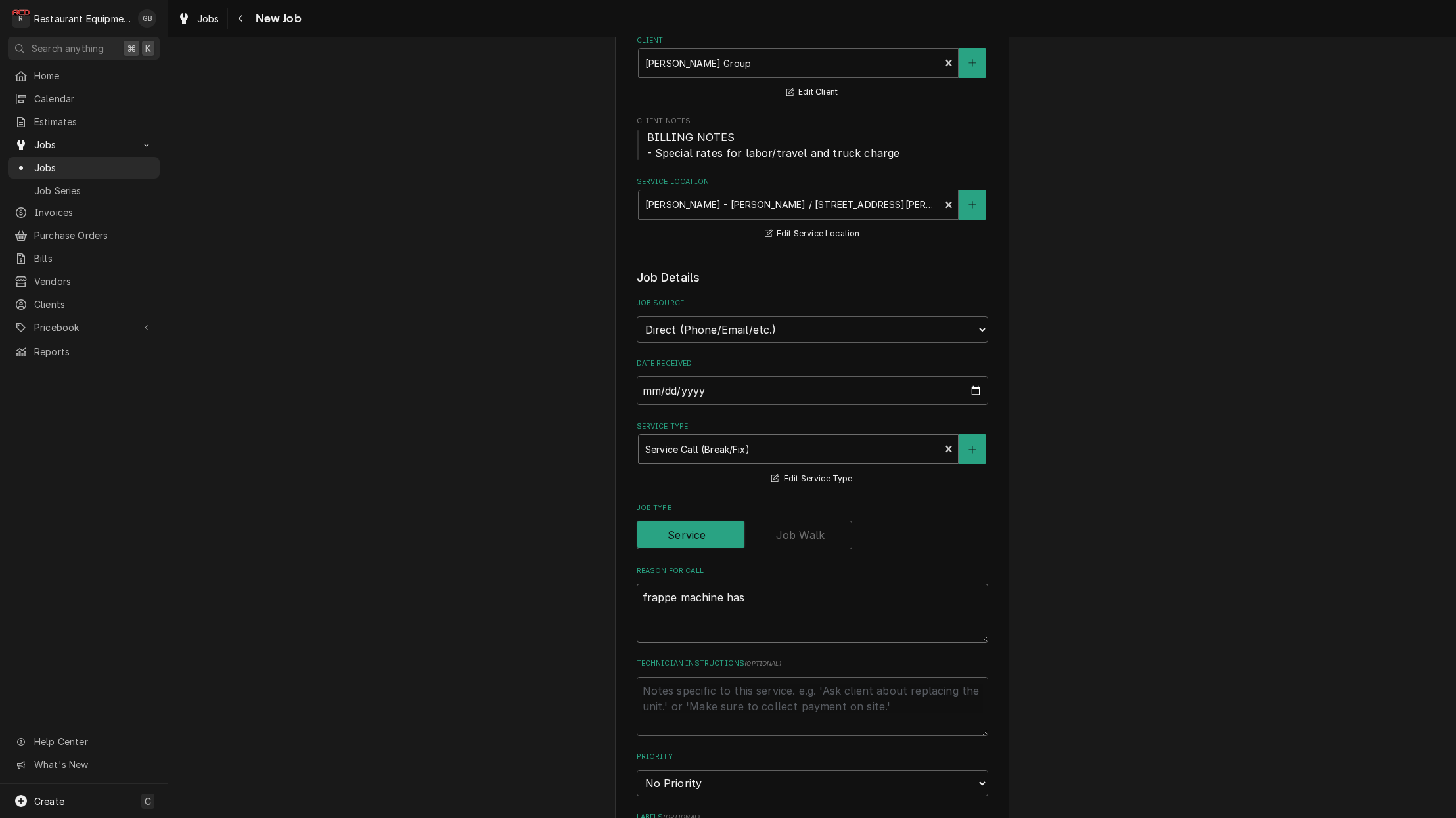
type textarea "frappe machine has t"
type textarea "x"
type textarea "frappe machine has tw"
type textarea "x"
type textarea "frappe machine has two"
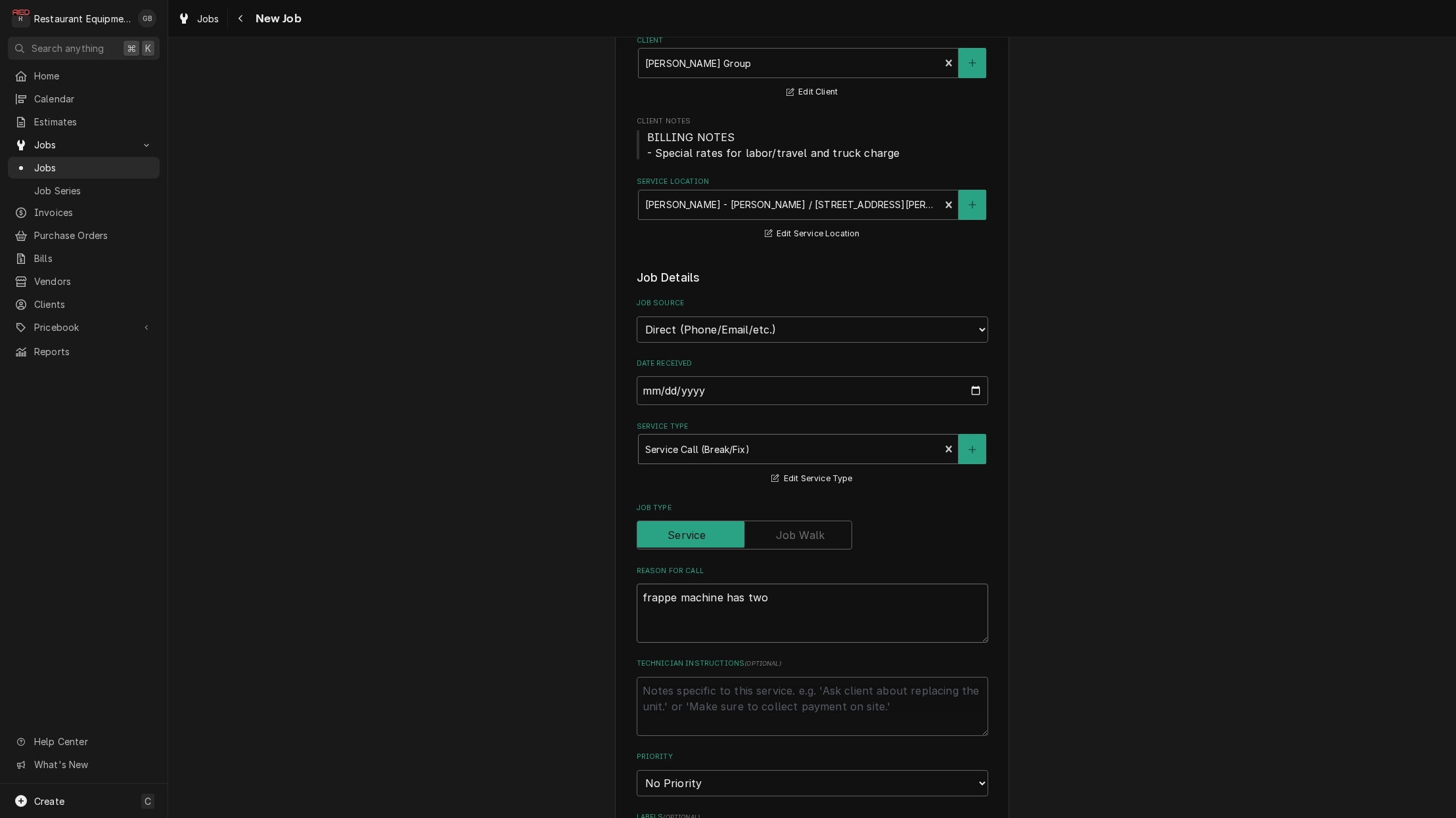
type textarea "x"
type textarea "frappe machine has two"
type textarea "x"
type textarea "frappe machine has two p"
type textarea "x"
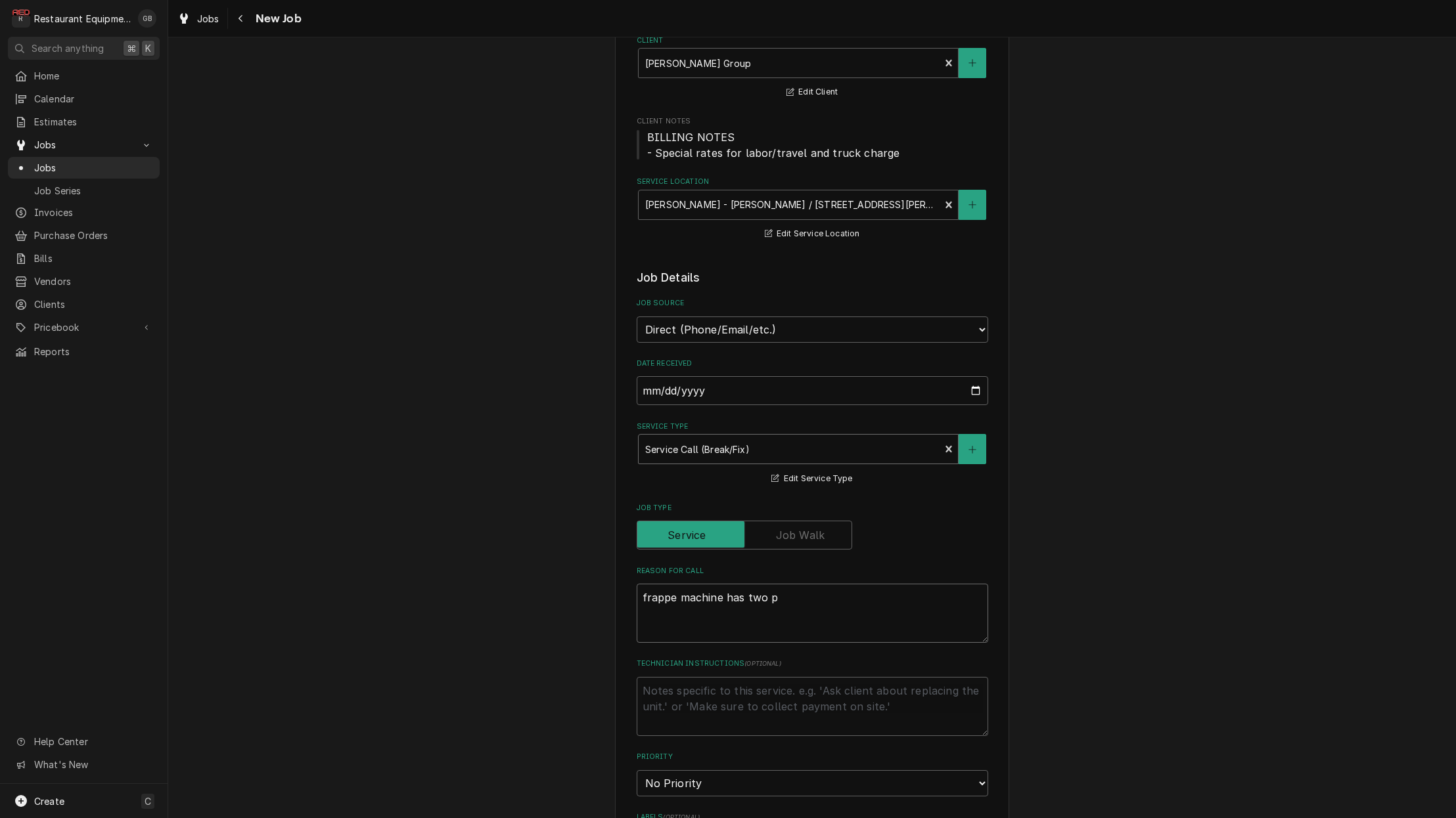
type textarea "frappe machine has two pu"
type textarea "x"
type textarea "frappe machine has two pum"
type textarea "x"
type textarea "frappe machine has two pump"
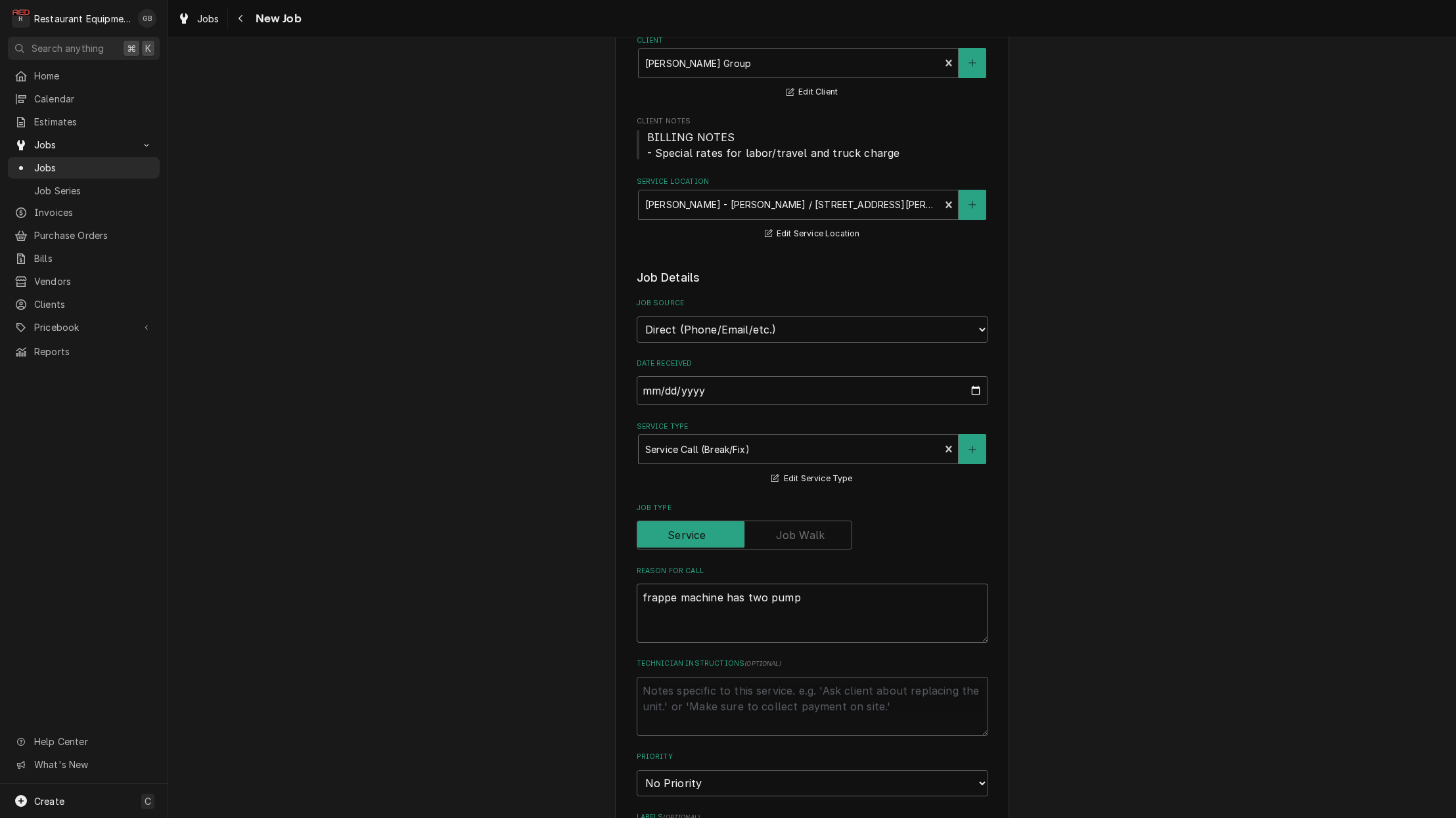
type textarea "x"
type textarea "frappe machine has two pumps"
type textarea "x"
type textarea "frappe machine has two pumps"
type textarea "x"
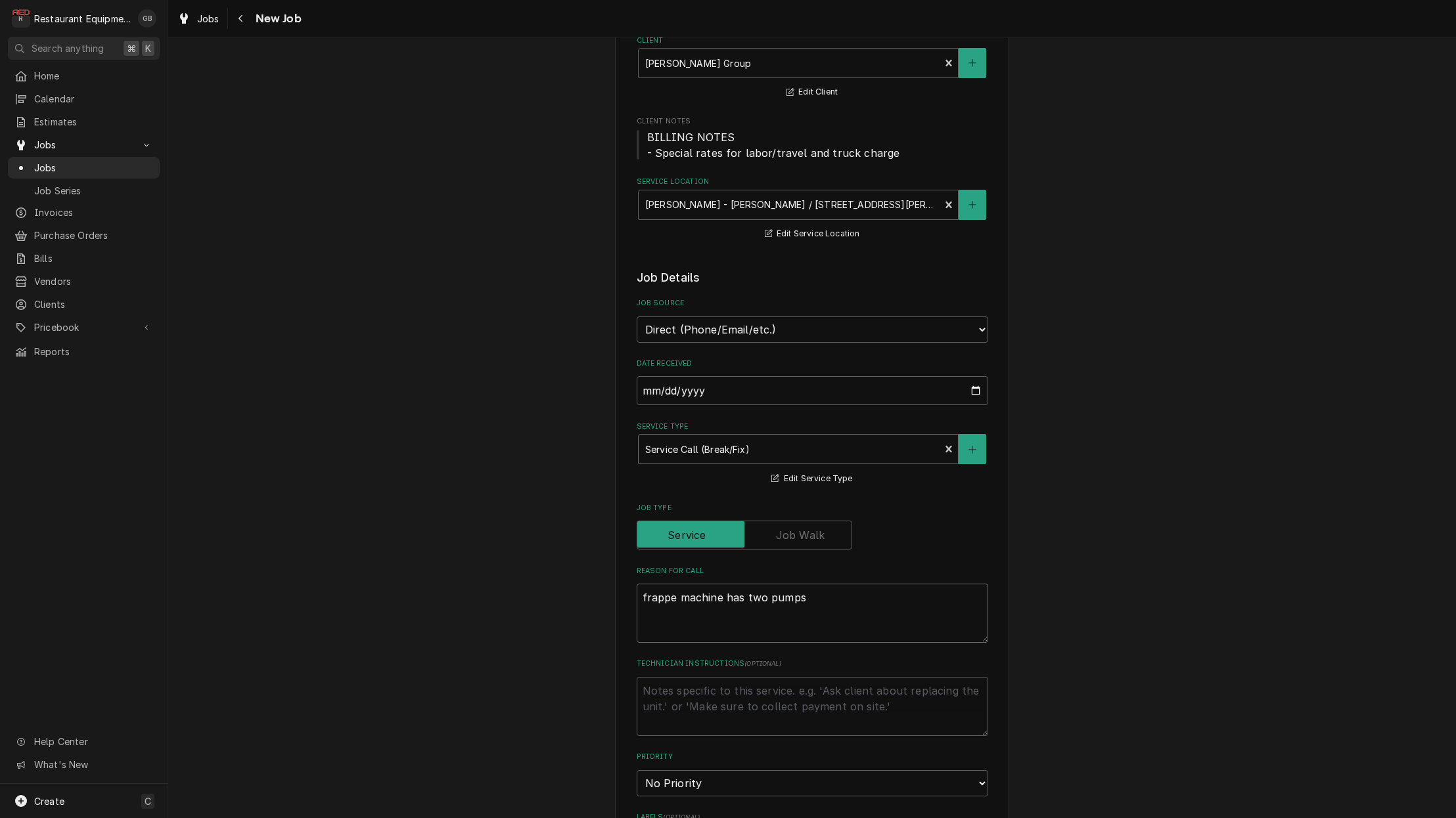
type textarea "frappe machine has two pumps o"
type textarea "x"
type textarea "frappe machine has two pumps ou"
type textarea "x"
type textarea "frappe machine has two pumps out"
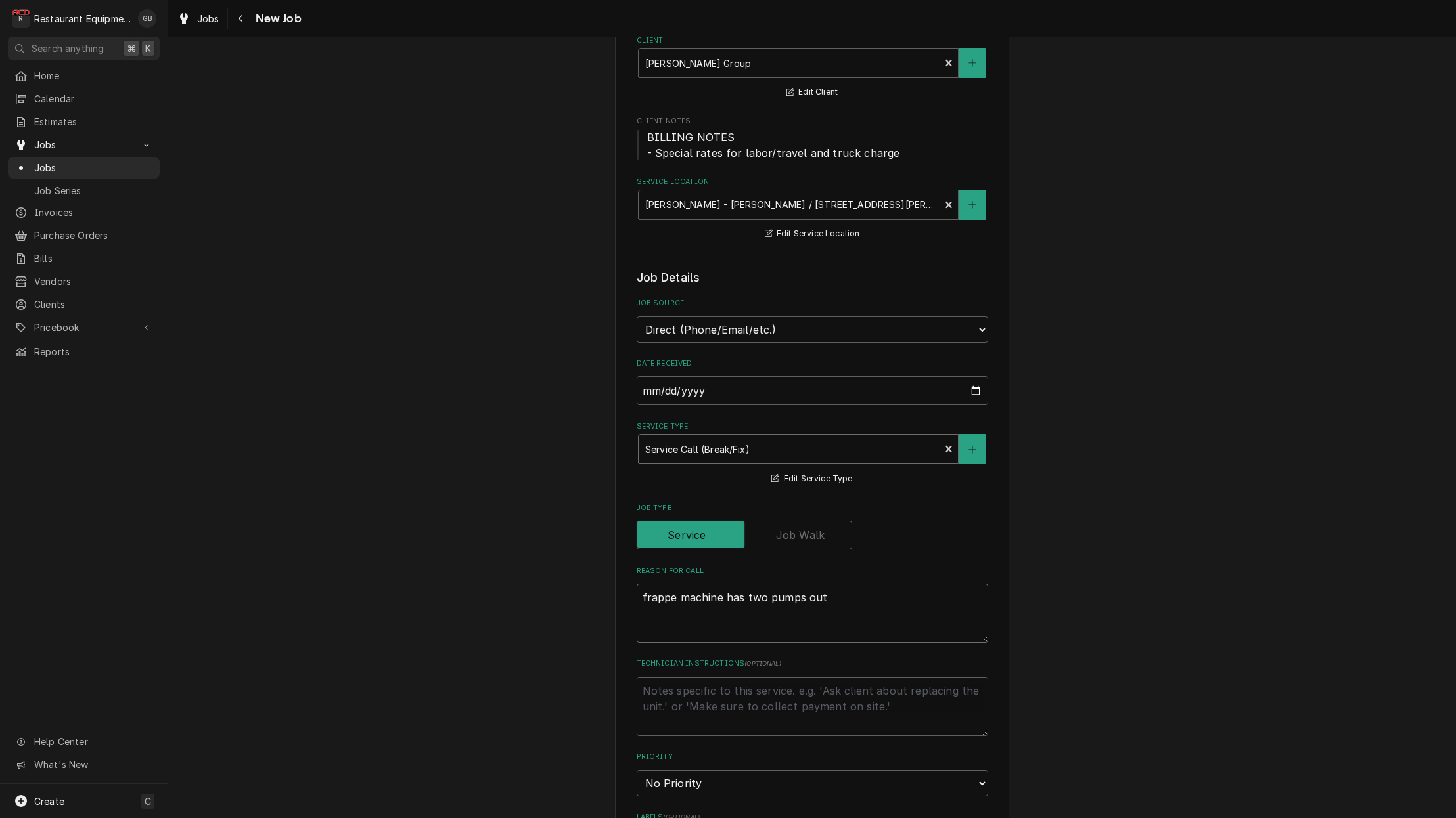
type textarea "x"
type textarea "frappe machine has two pumps out."
type textarea "x"
type textarea "frappe machine has two pumps out."
click at [678, 677] on textarea "Technician Instructions ( optional )" at bounding box center [812, 707] width 351 height 59
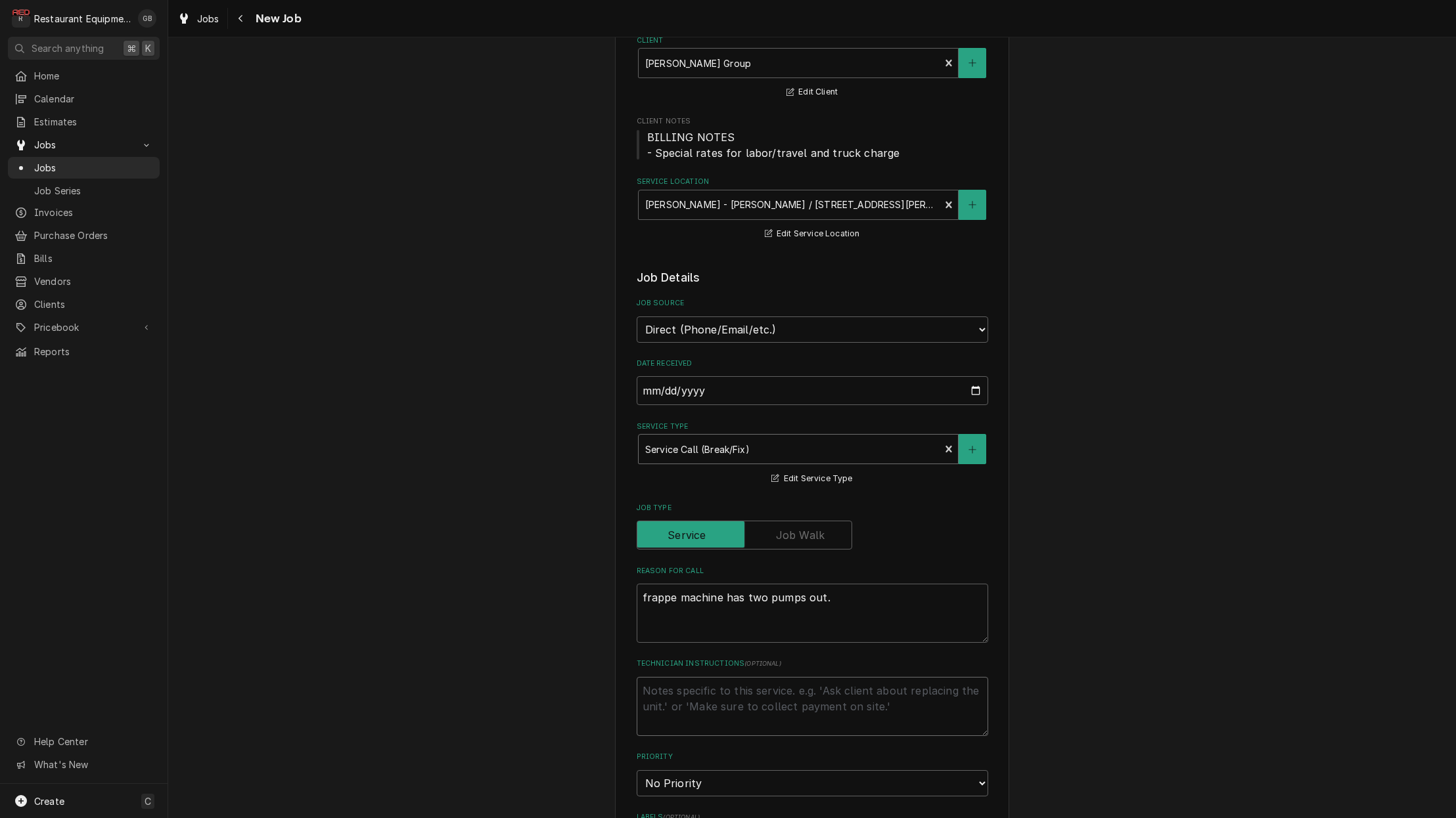
type textarea "x"
type textarea "t"
type textarea "x"
type textarea "tr"
type textarea "x"
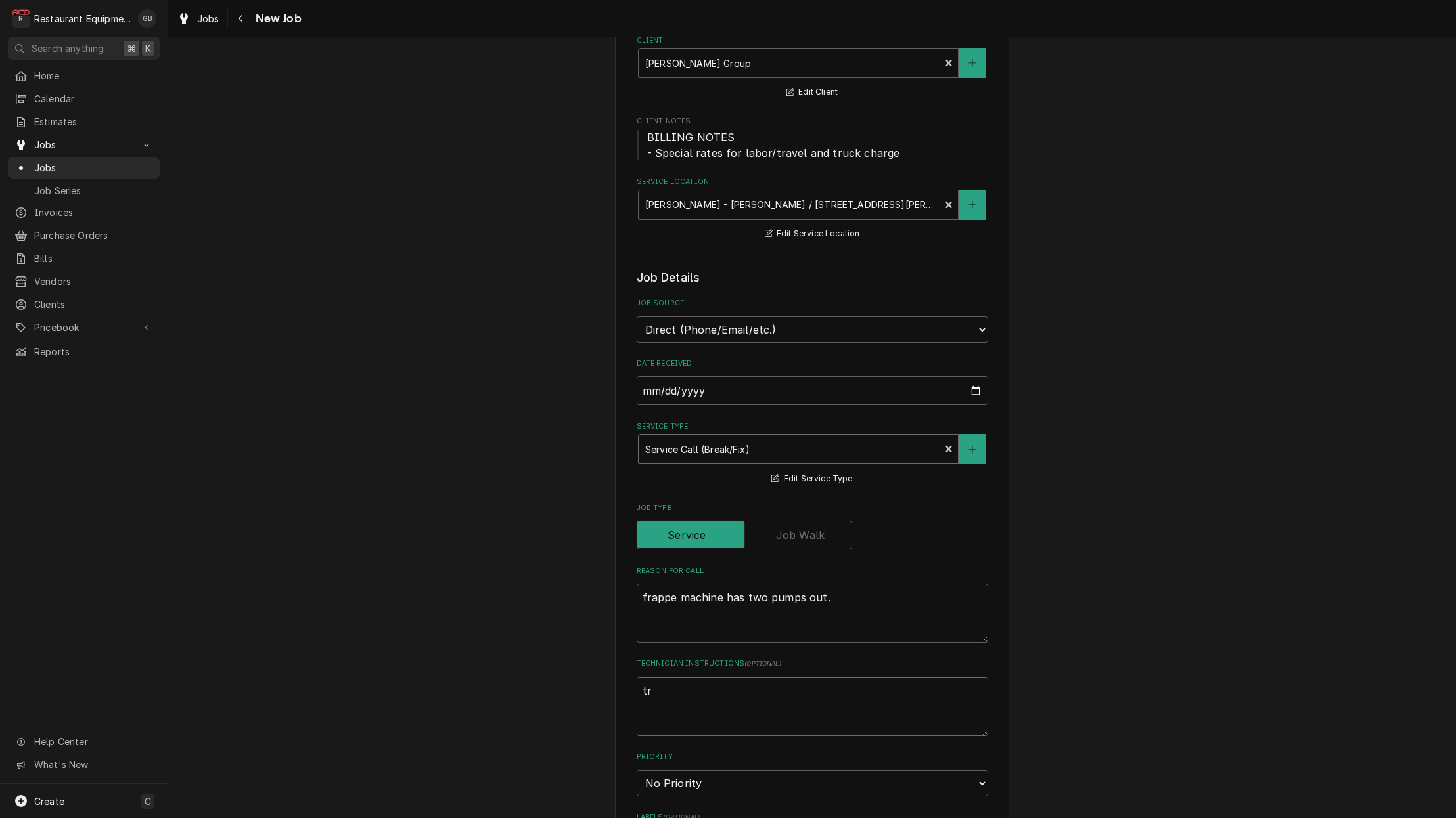
type textarea "tro"
type textarea "x"
type textarea "trou"
type textarea "x"
type textarea "troub"
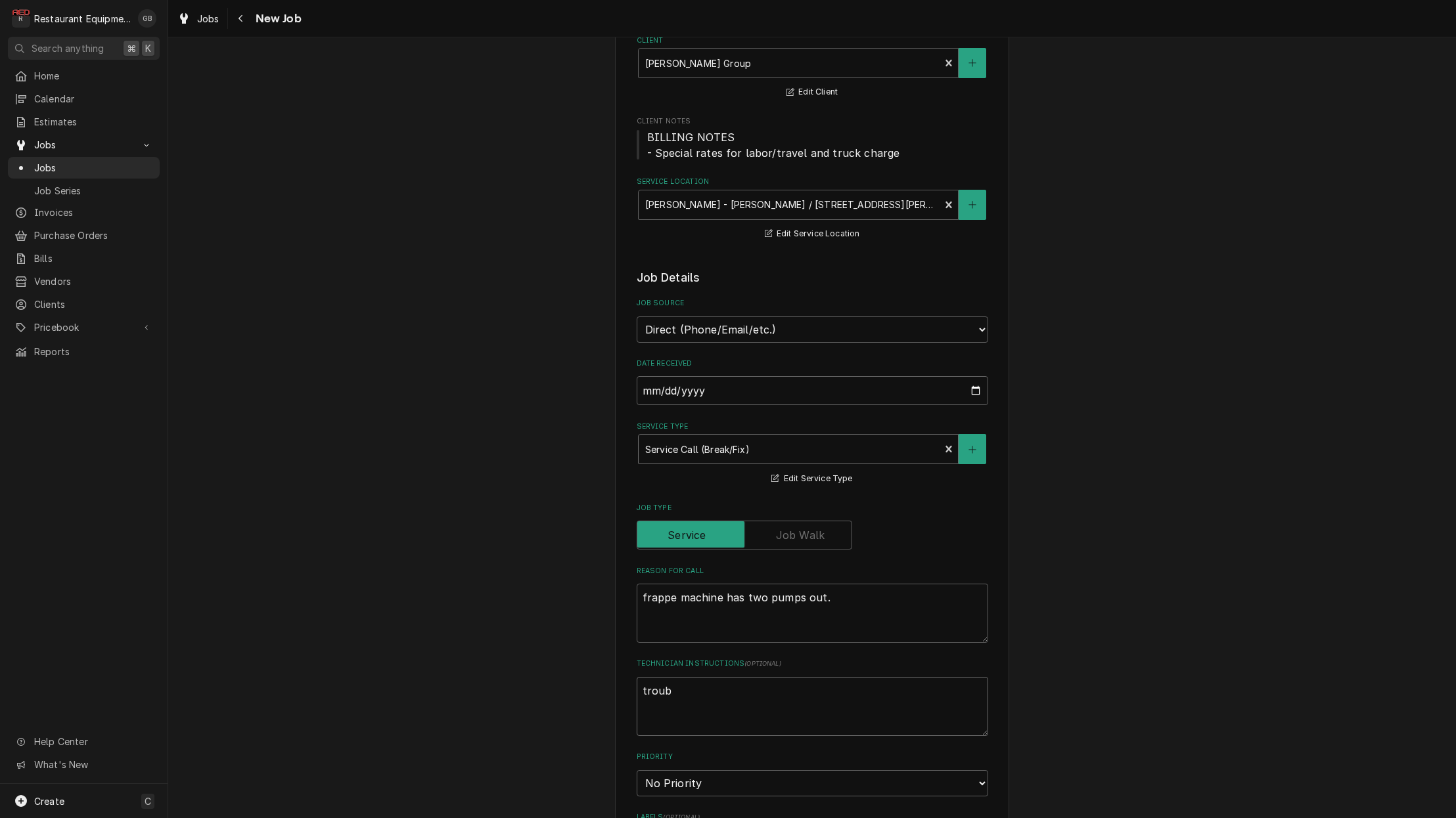
type textarea "x"
type textarea "troubl"
type textarea "x"
type textarea "trouble"
type textarea "x"
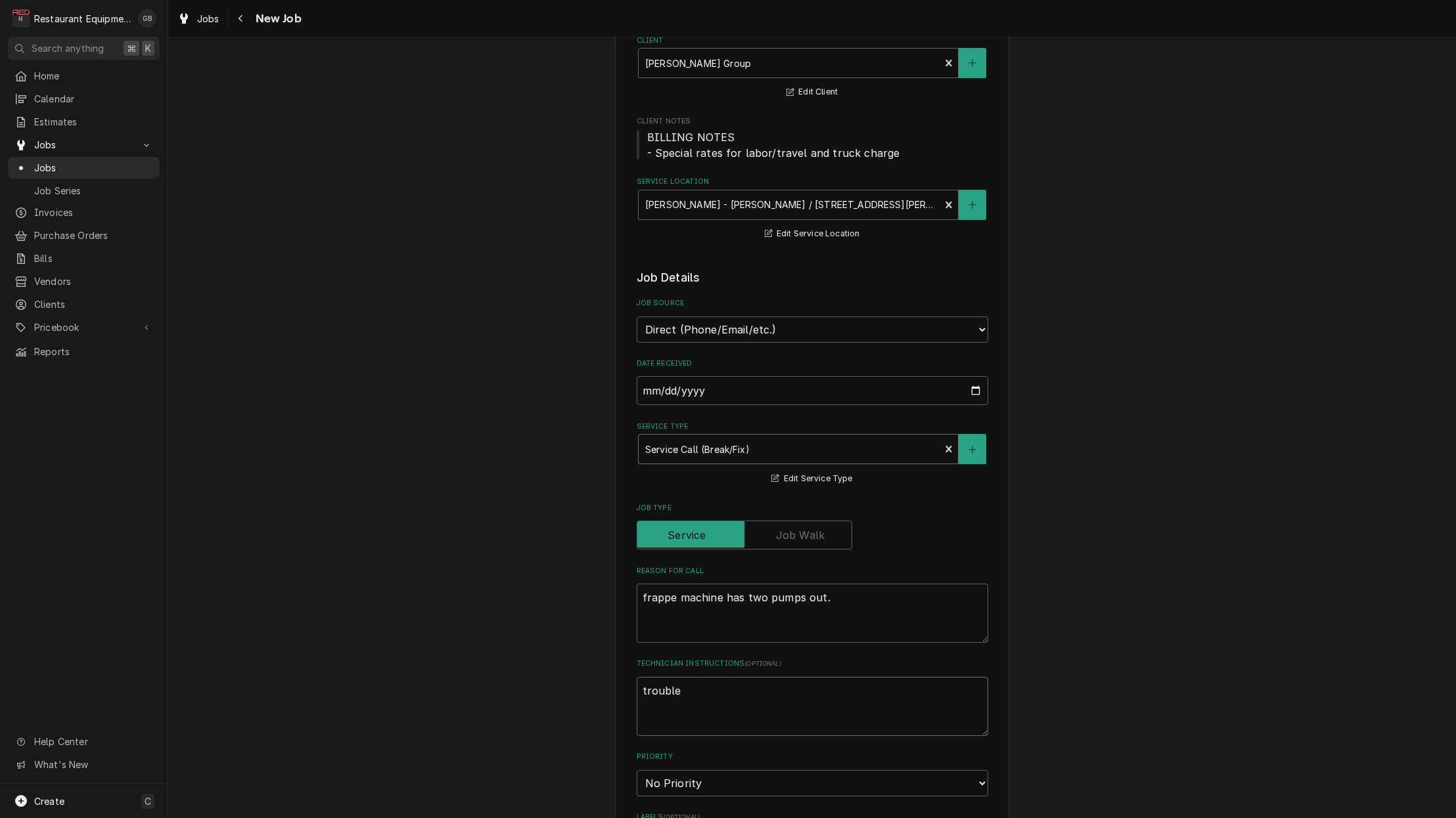
type textarea "troubles"
type textarea "x"
type textarea "troublesh"
type textarea "x"
type textarea "troublesho"
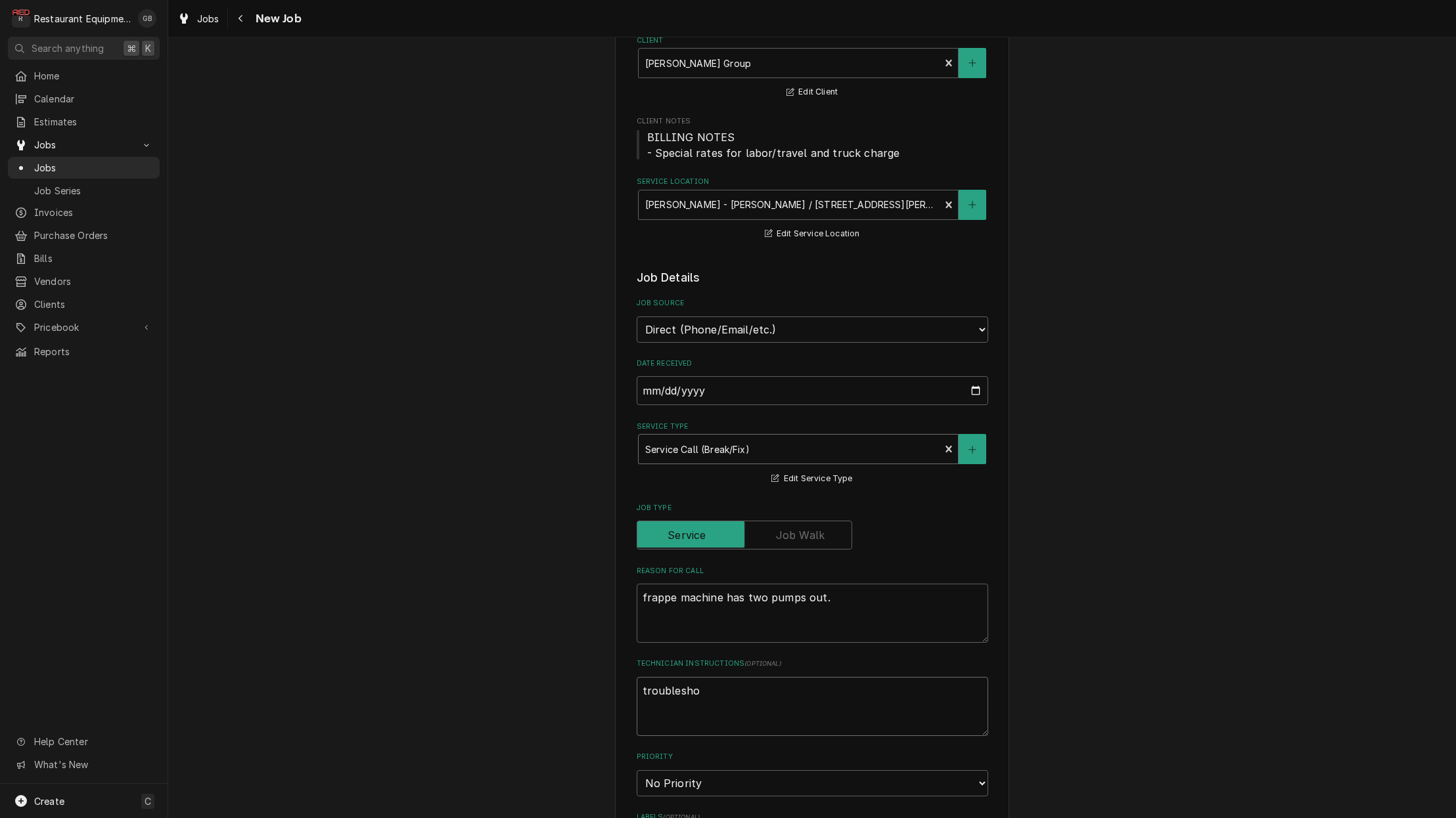
type textarea "x"
type textarea "troubleshoo"
type textarea "x"
type textarea "troubleshoot"
type textarea "x"
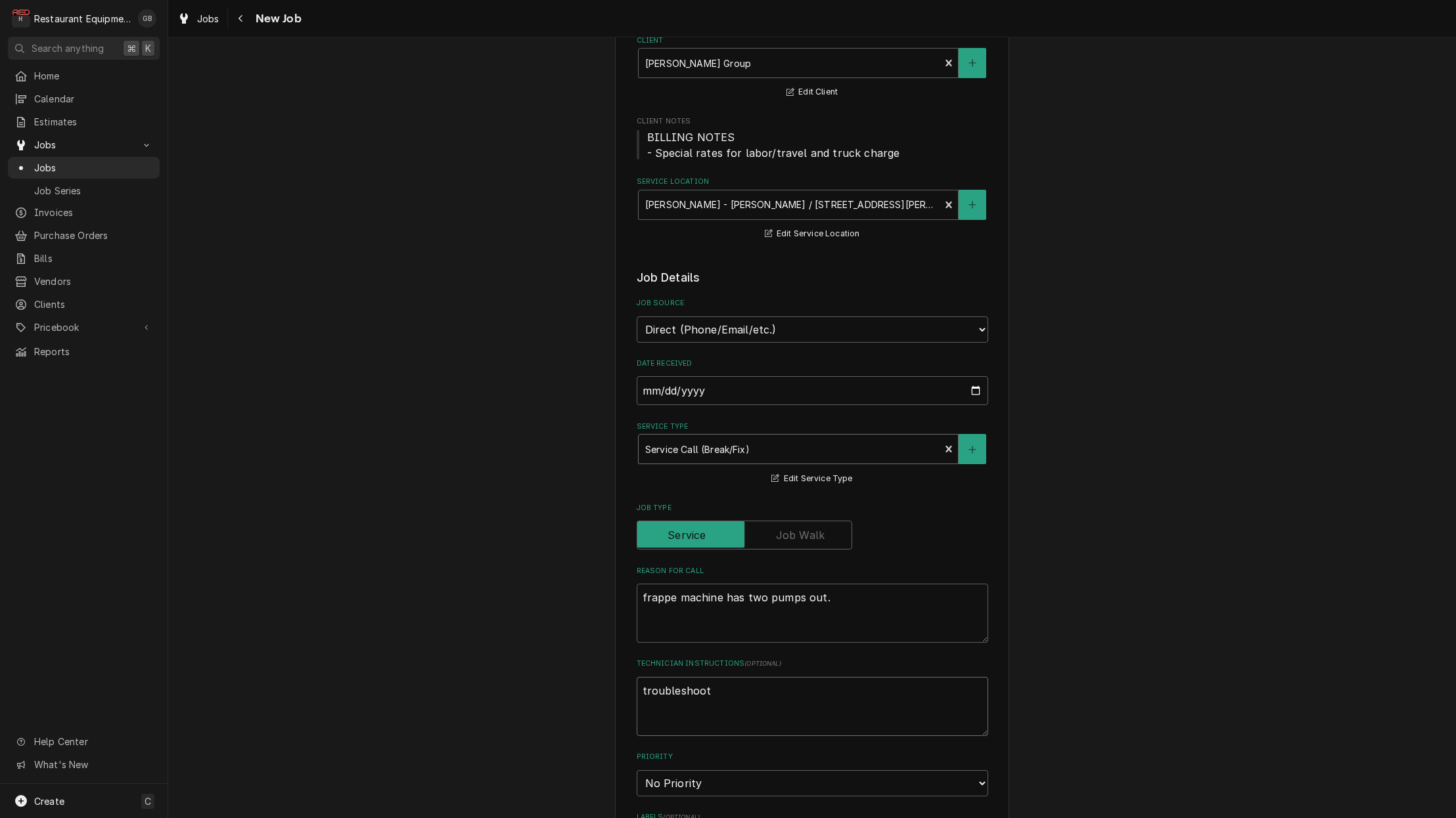
type textarea "troubleshoot"
type textarea "x"
type textarea "troubleshoot t"
type textarea "x"
type textarea "troubleshoot th"
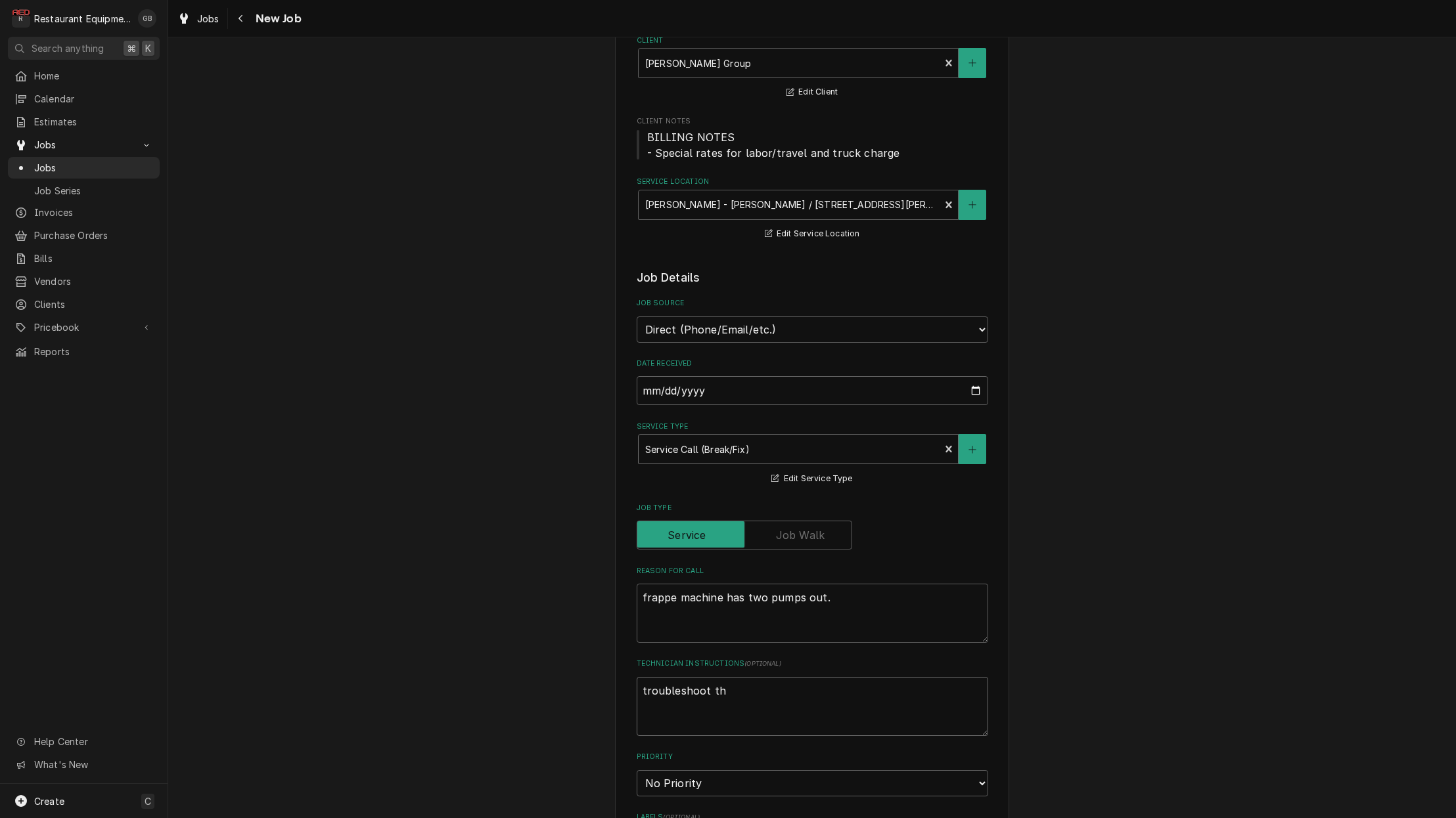
type textarea "x"
type textarea "troubleshoot the"
type textarea "x"
type textarea "troubleshoot the"
type textarea "x"
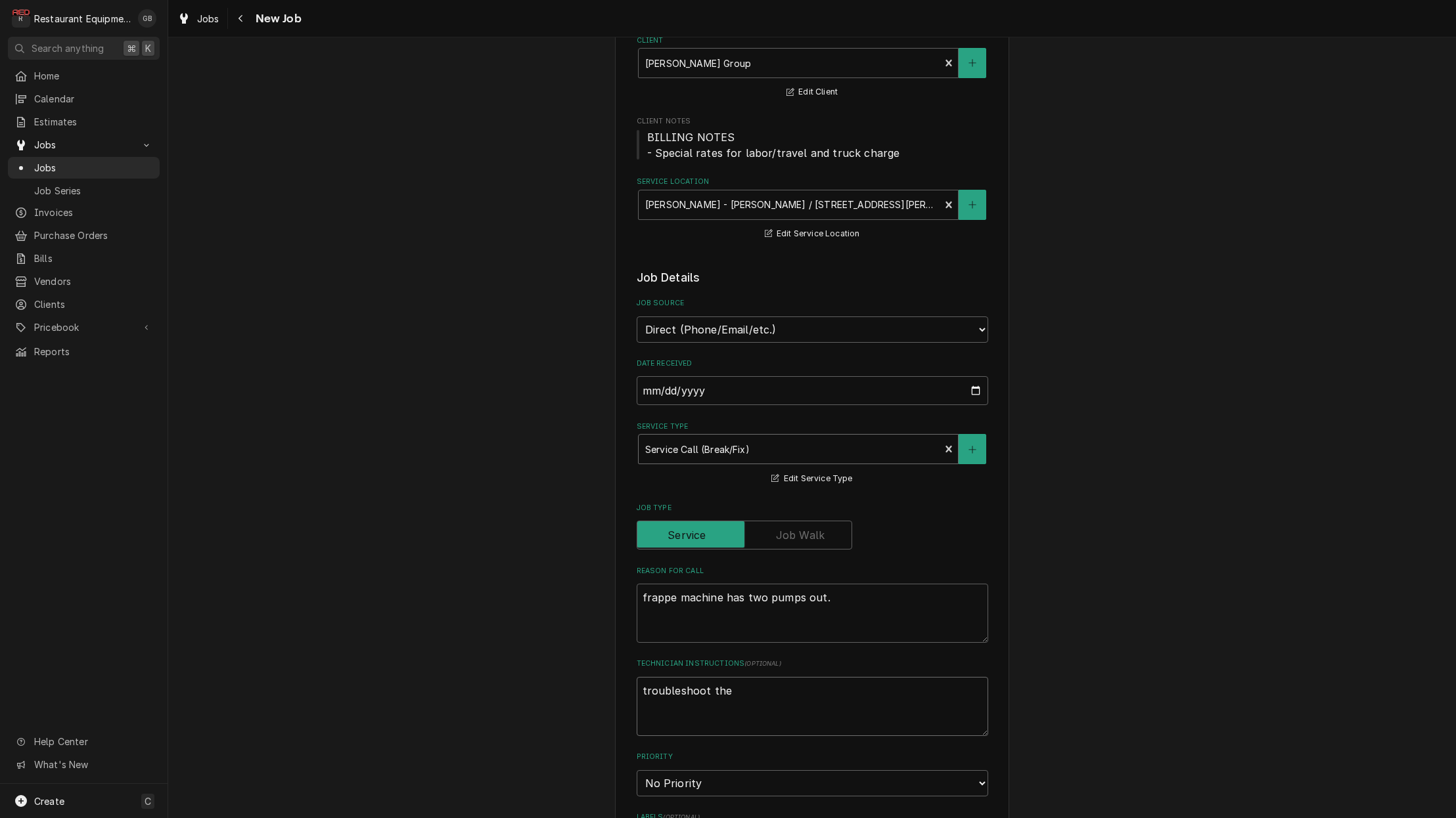
type textarea "troubleshoot the u"
type textarea "x"
type textarea "troubleshoot the un"
type textarea "x"
type textarea "troubleshoot the unb"
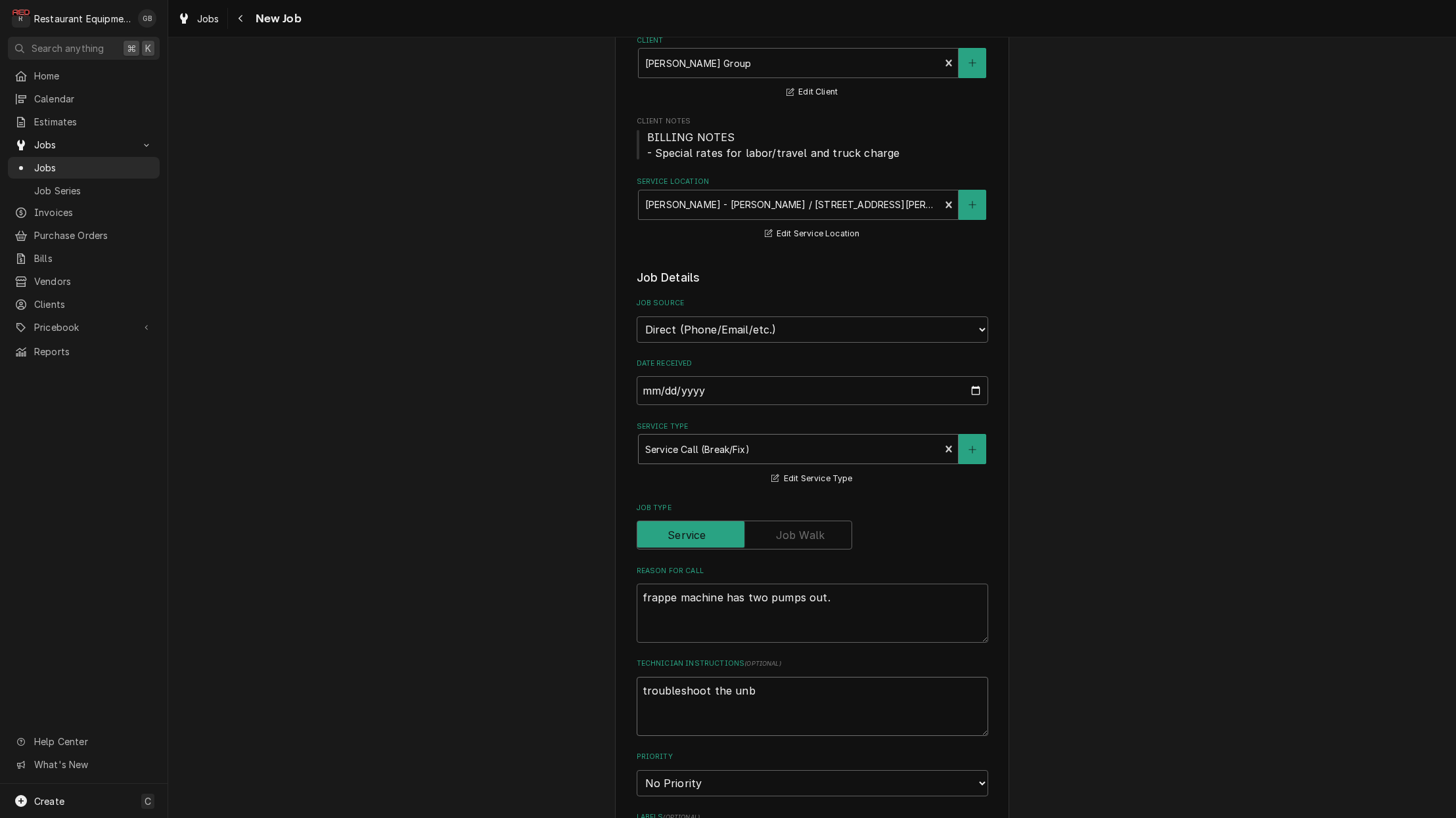
type textarea "x"
type textarea "troubleshoot the unbi"
type textarea "x"
type textarea "troubleshoot the unbit"
type textarea "x"
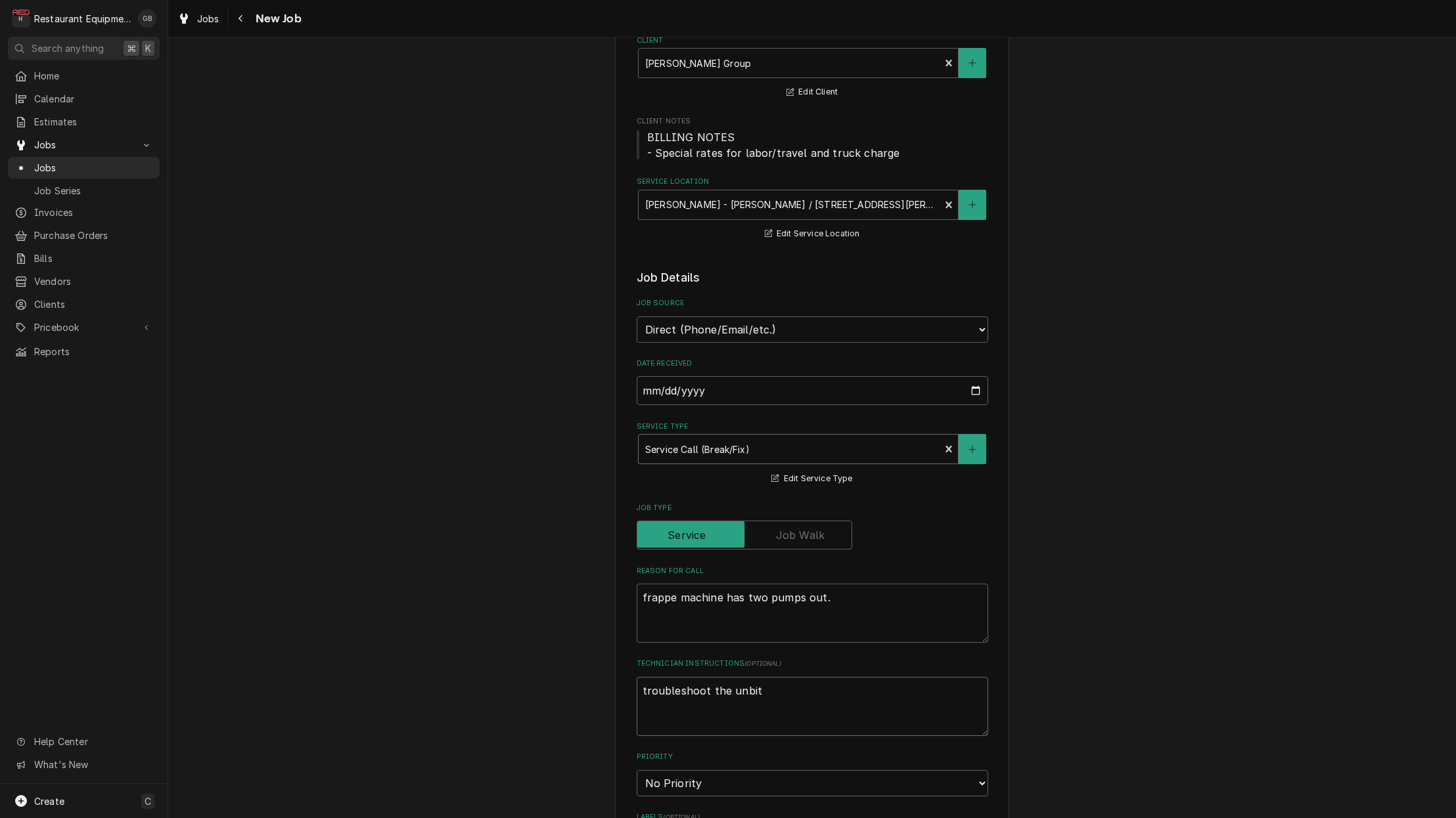
type textarea "troubleshoot the unit"
type textarea "x"
type textarea "troubleshoot the unit a"
type textarea "x"
type textarea "troubleshoot the unit an"
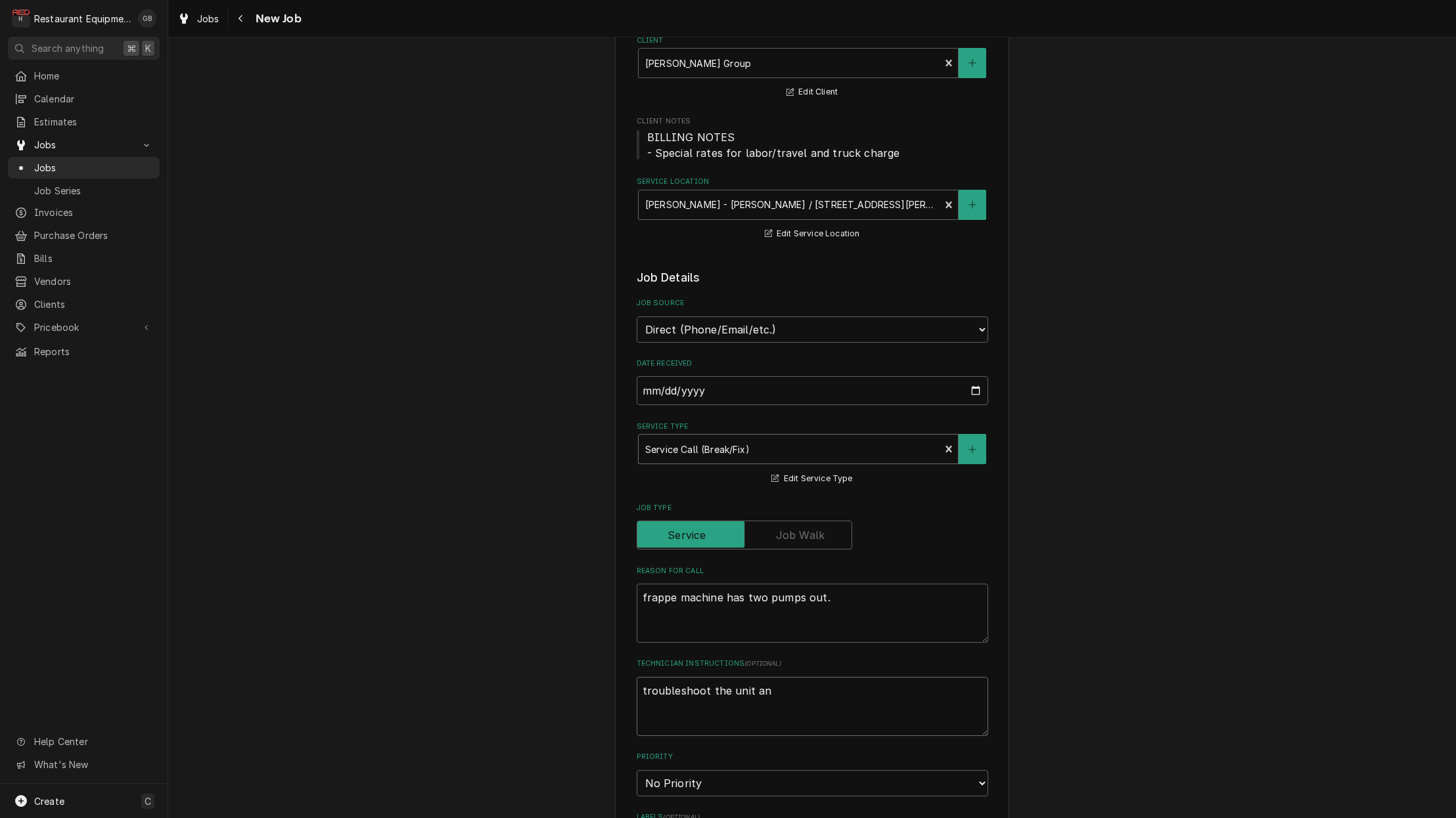
type textarea "x"
type textarea "troubleshoot the unit and"
type textarea "x"
type textarea "troubleshoot the unit and"
type textarea "x"
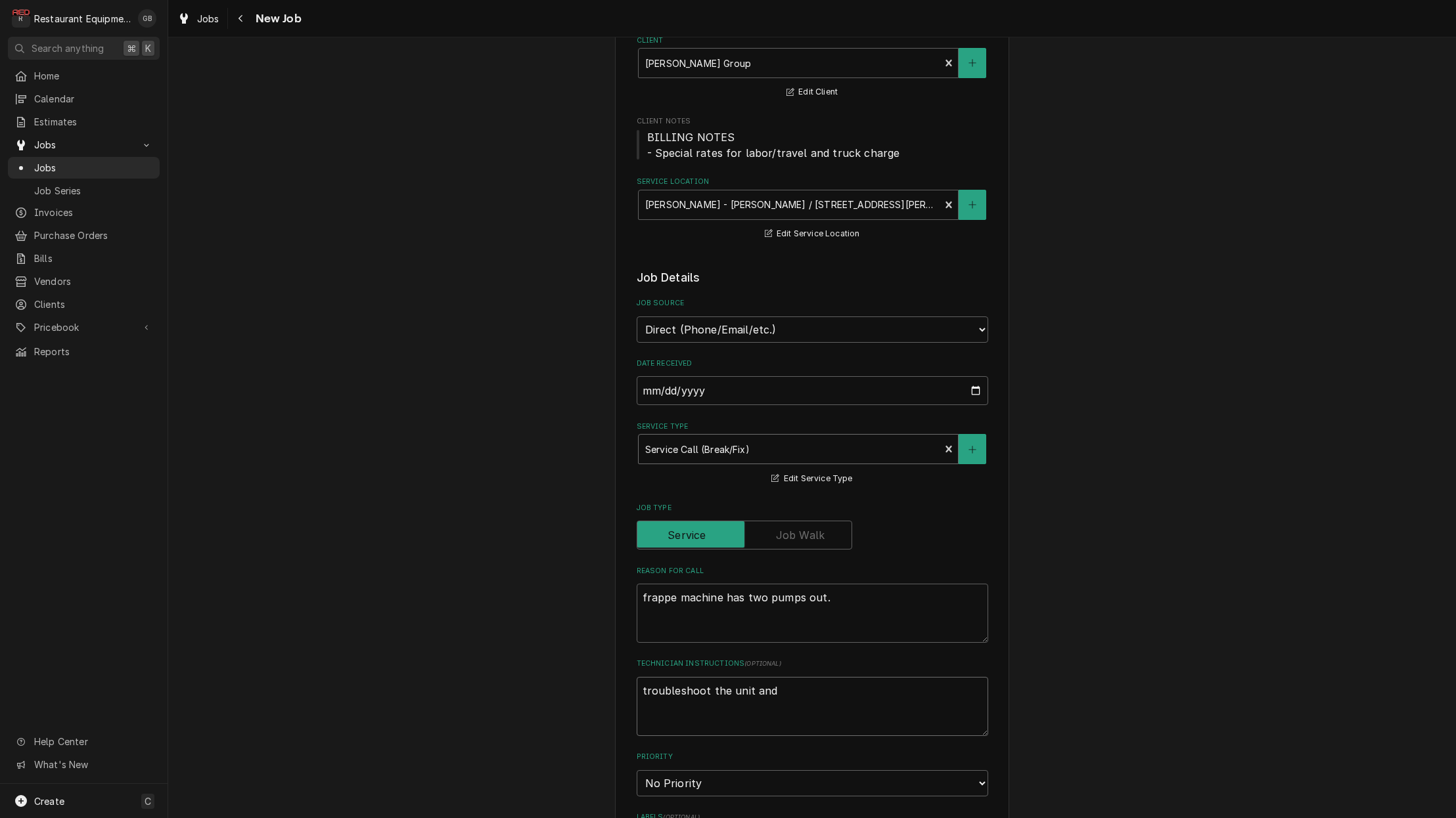
type textarea "troubleshoot the unit and d"
type textarea "x"
type textarea "troubleshoot the unit and de"
type textarea "x"
type textarea "troubleshoot the unit and det"
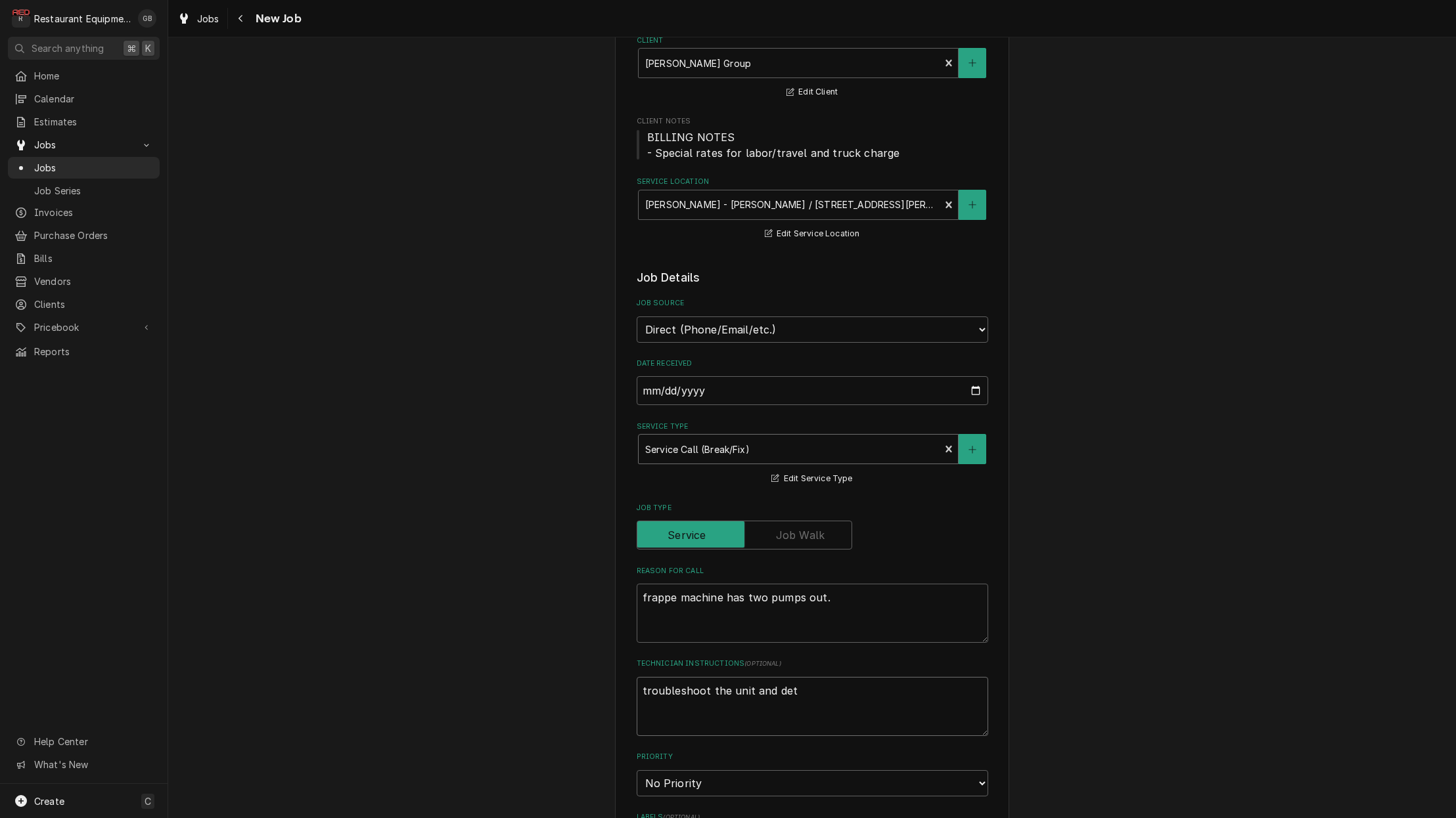
type textarea "x"
type textarea "troubleshoot the unit and dete"
type textarea "x"
type textarea "troubleshoot the unit and deter"
type textarea "x"
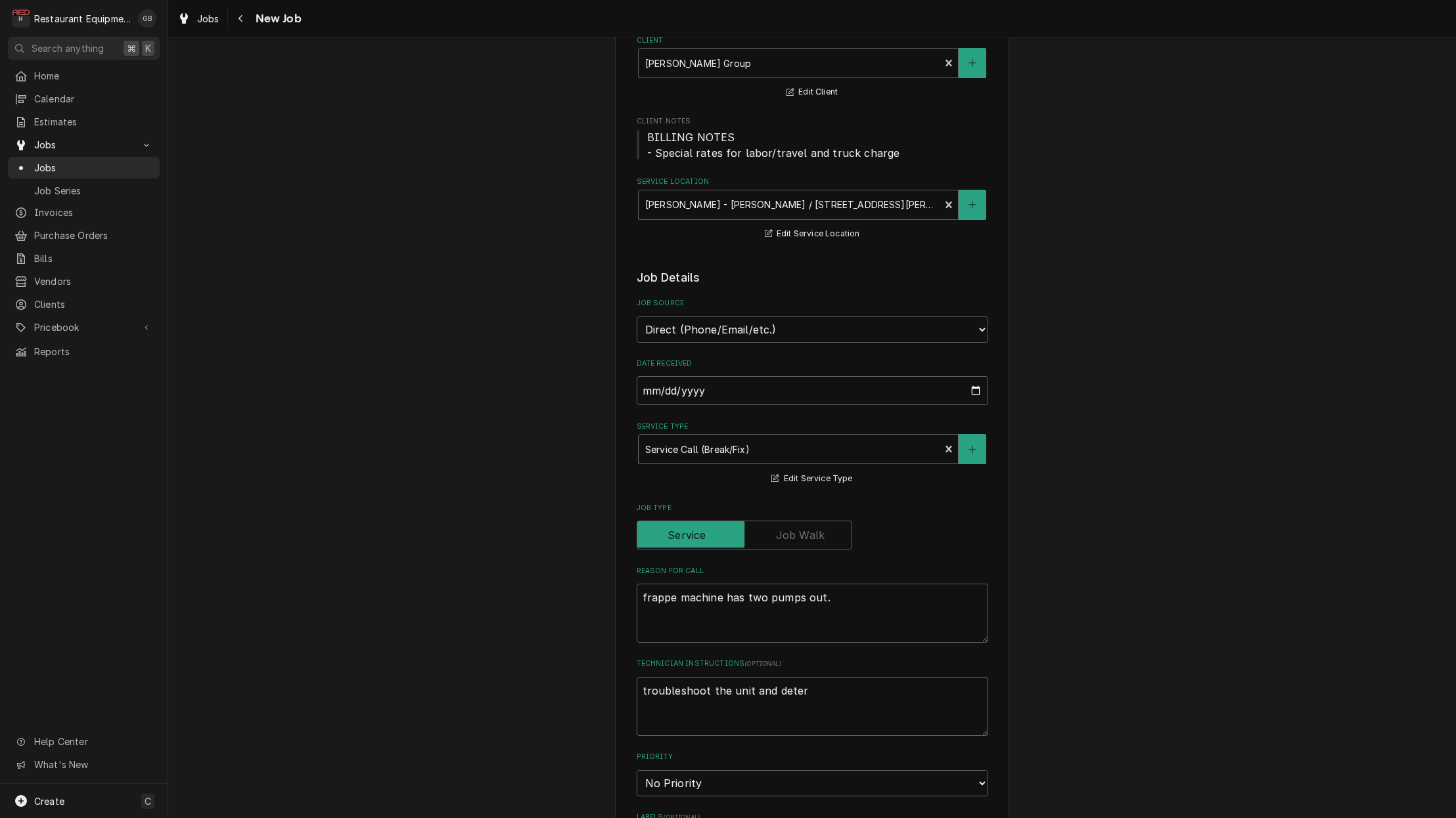
type textarea "troubleshoot the unit and determ"
type textarea "x"
type textarea "troubleshoot the unit and determi"
type textarea "x"
type textarea "troubleshoot the unit and determin"
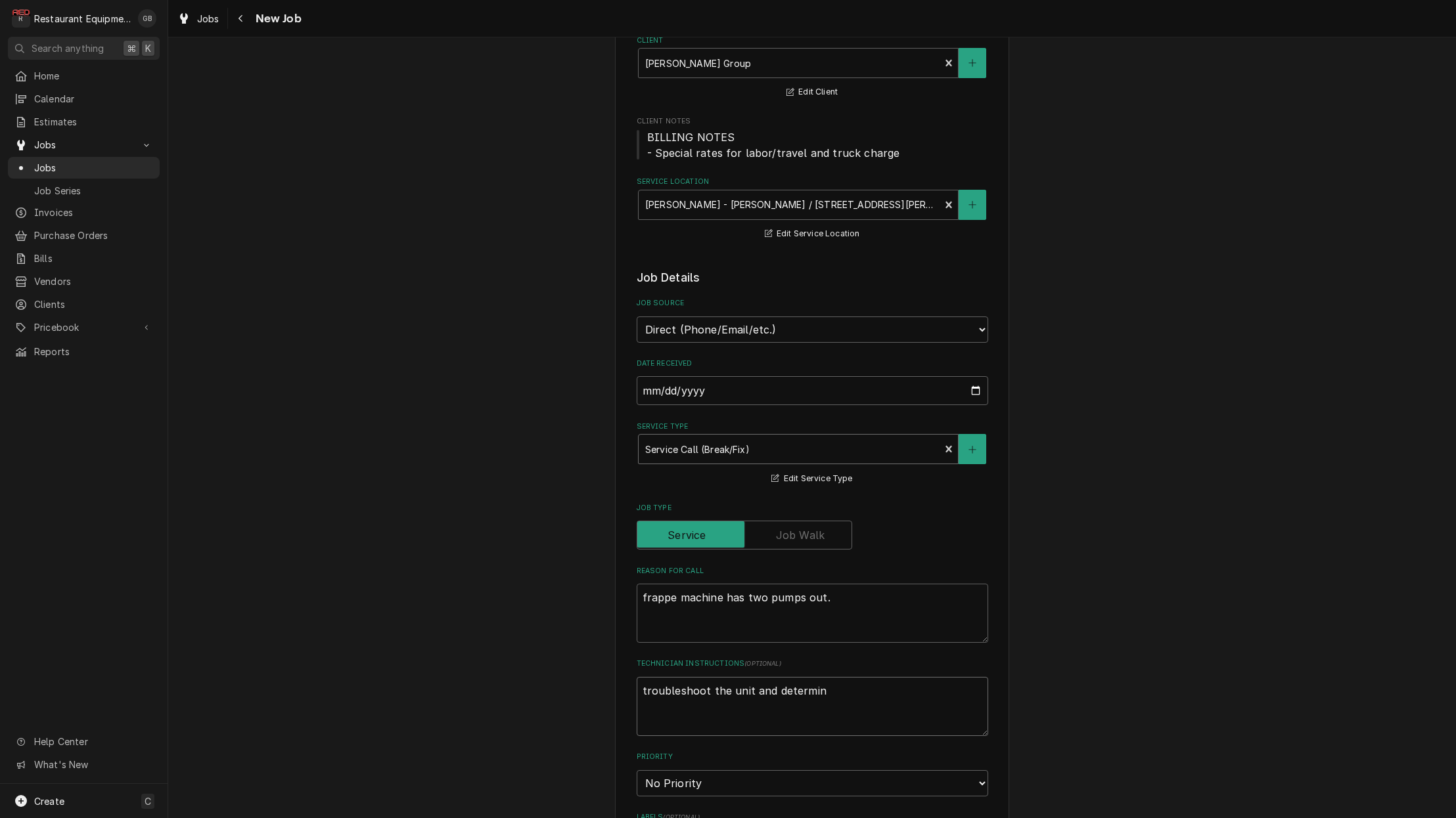
type textarea "x"
type textarea "troubleshoot the unit and determine"
type textarea "x"
type textarea "troubleshoot the unit and determine"
type textarea "x"
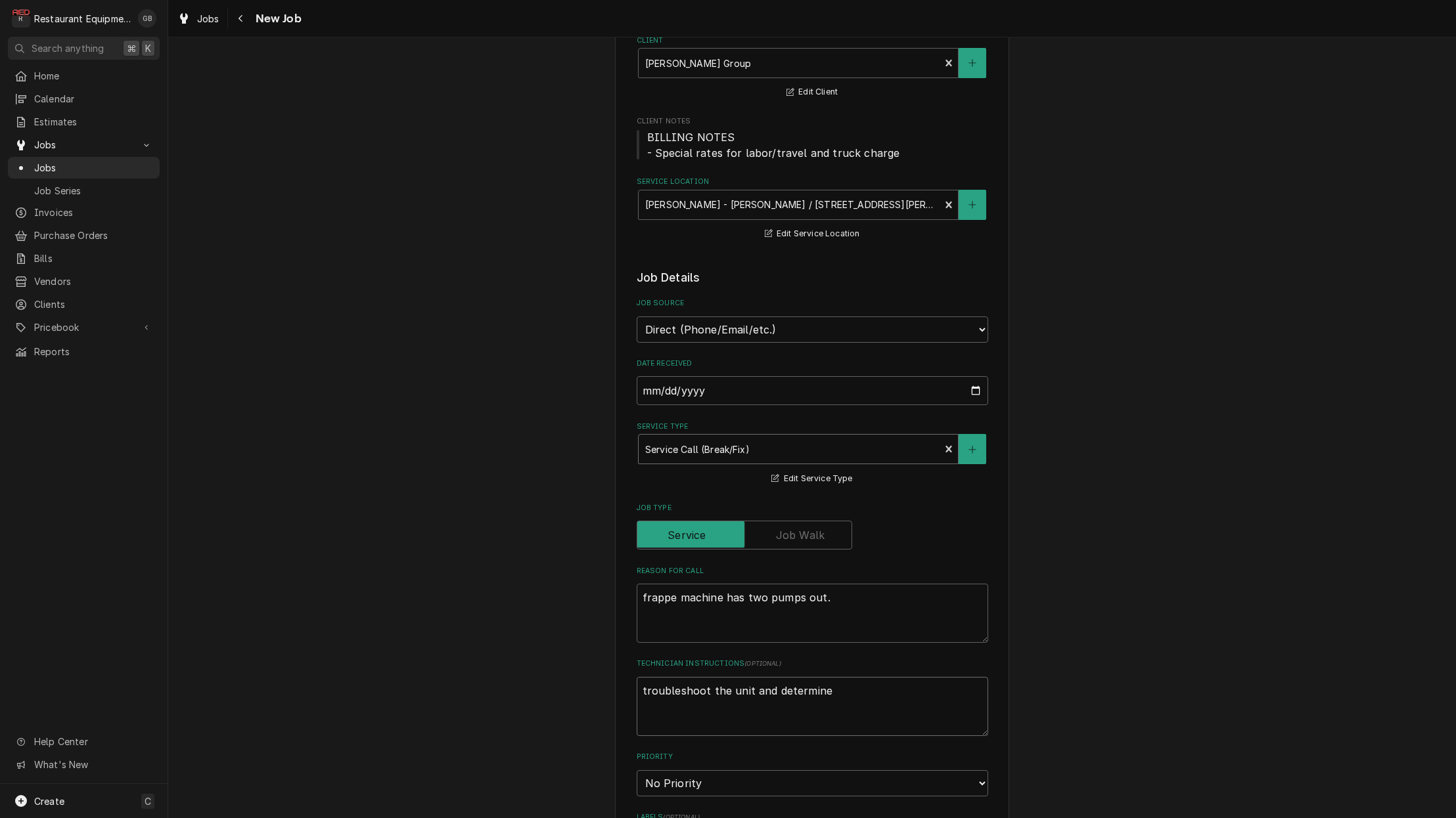
type textarea "troubleshoot the unit and determine t"
type textarea "x"
type textarea "troubleshoot the unit and determine th"
type textarea "x"
type textarea "troubleshoot the unit and determine the"
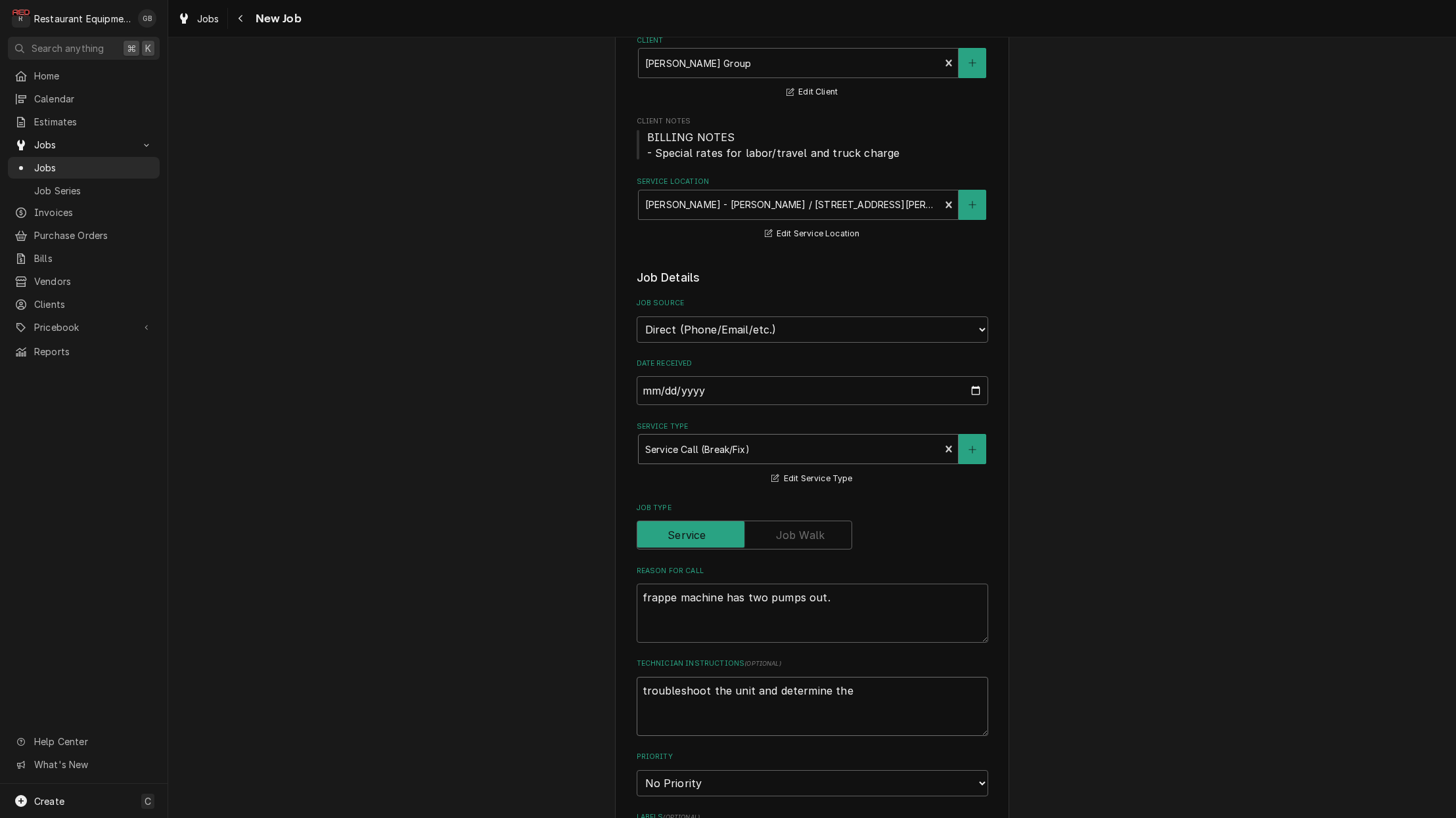
type textarea "x"
type textarea "troubleshoot the unit and determine the"
type textarea "x"
type textarea "troubleshoot the unit and determine the r"
type textarea "x"
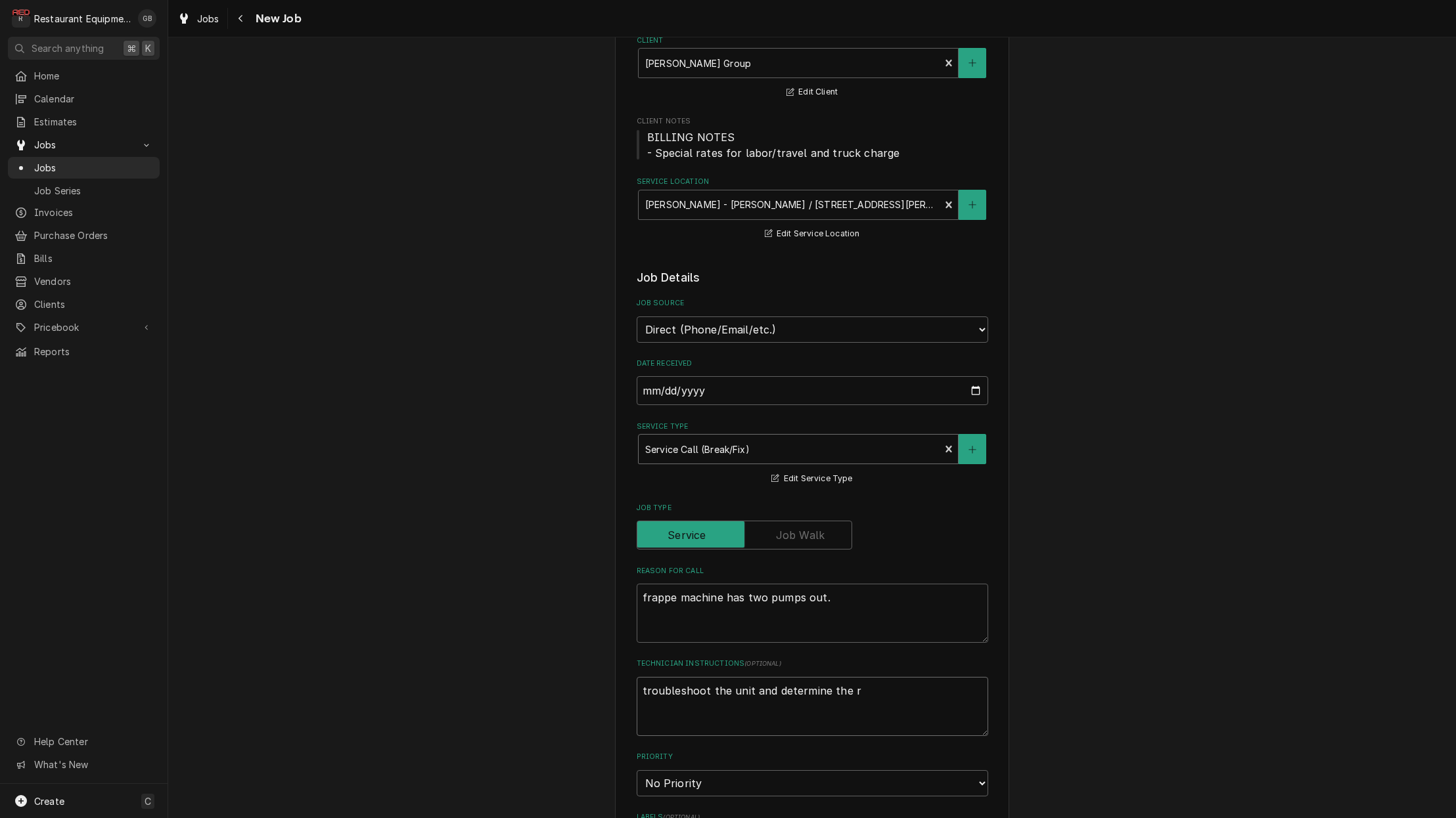
type textarea "troubleshoot the unit and determine the ro"
type textarea "x"
type textarea "troubleshoot the unit and determine the roo"
type textarea "x"
type textarea "troubleshoot the unit and determine the root"
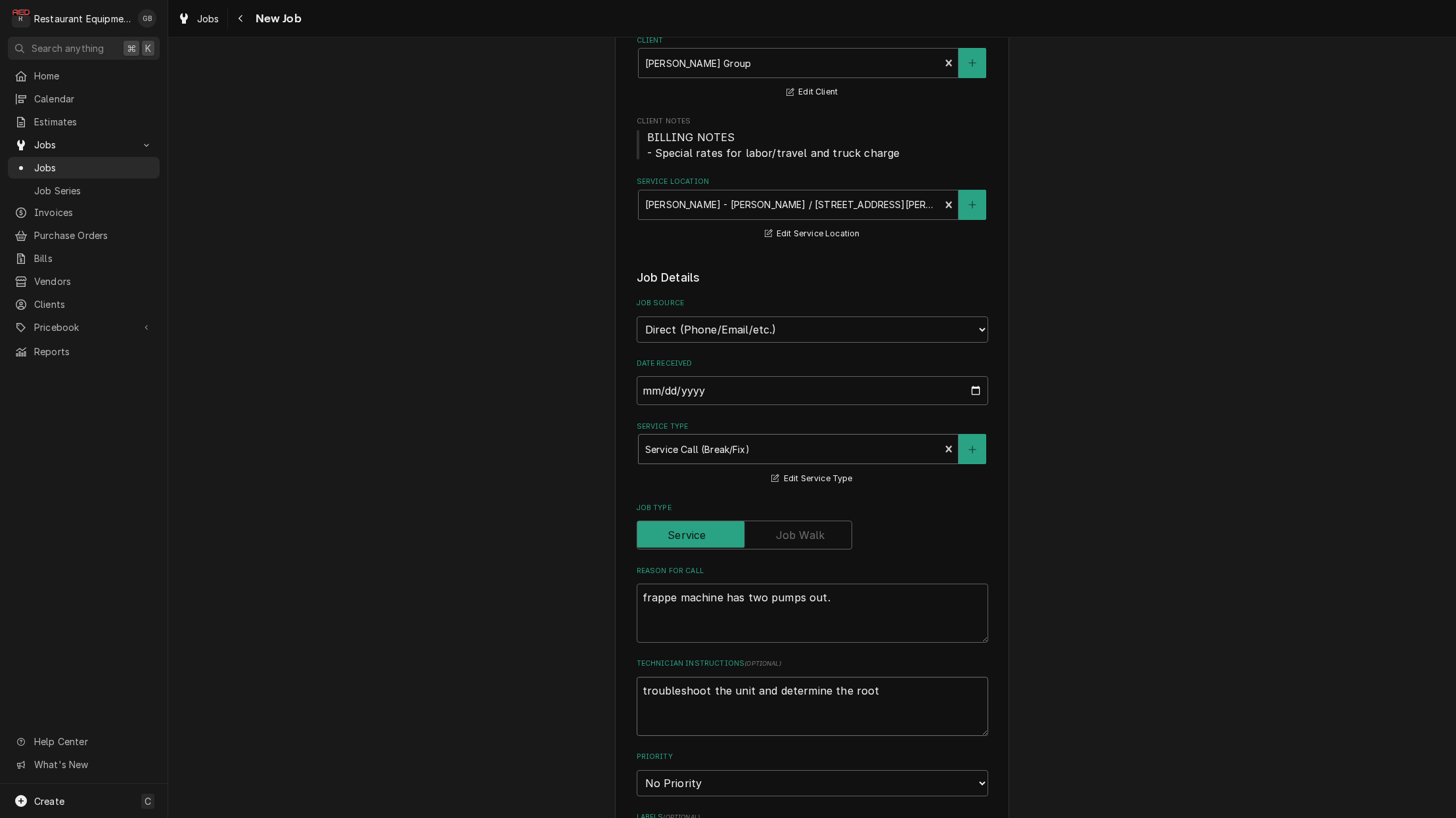
type textarea "x"
type textarea "troubleshoot the unit and determine the root"
type textarea "x"
type textarea "troubleshoot the unit and determine the root c"
type textarea "x"
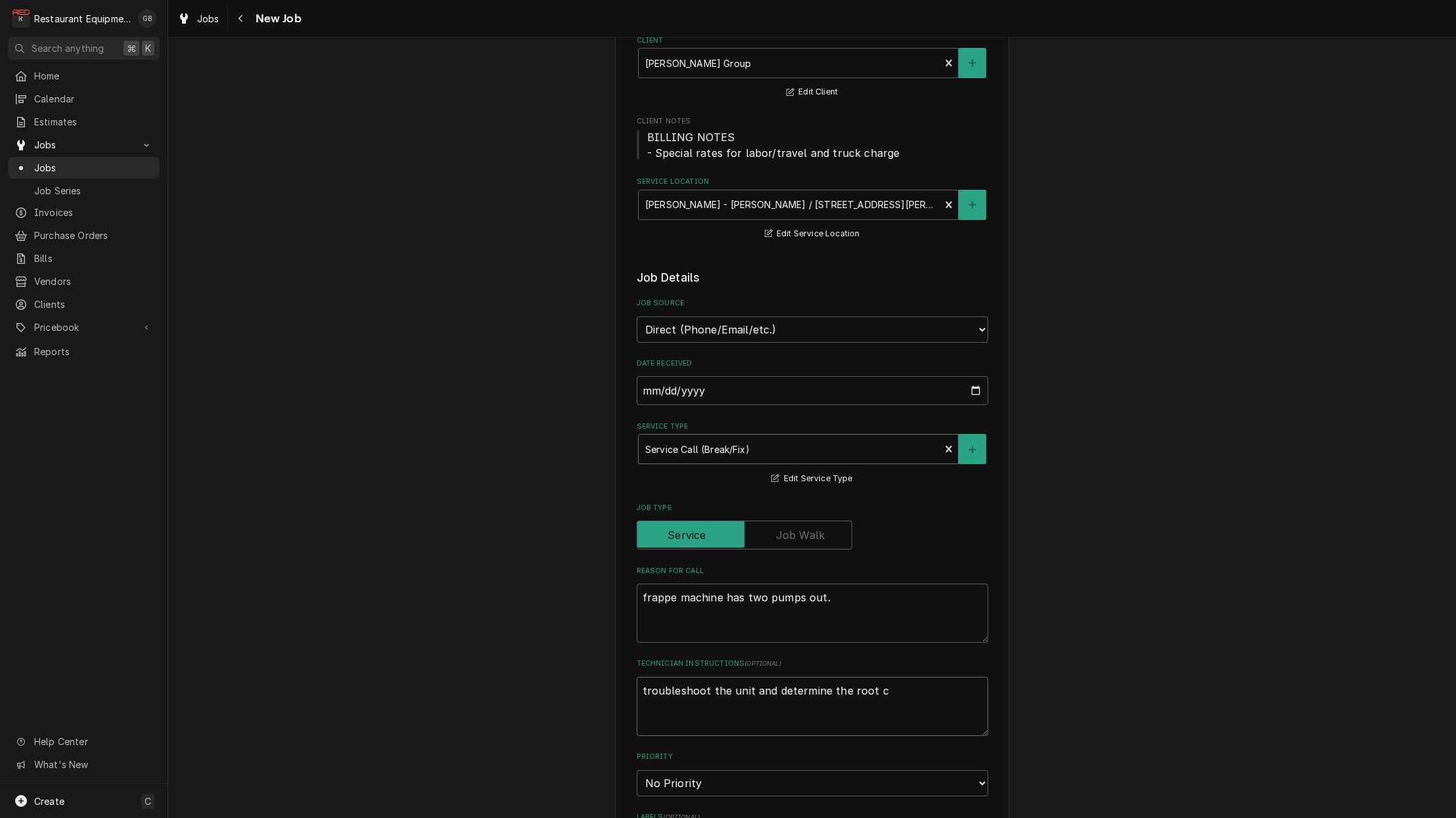
type textarea "troubleshoot the unit and determine the root ca"
type textarea "x"
type textarea "troubleshoot the unit and determine the root cau"
type textarea "x"
type textarea "troubleshoot the unit and determine the root caus"
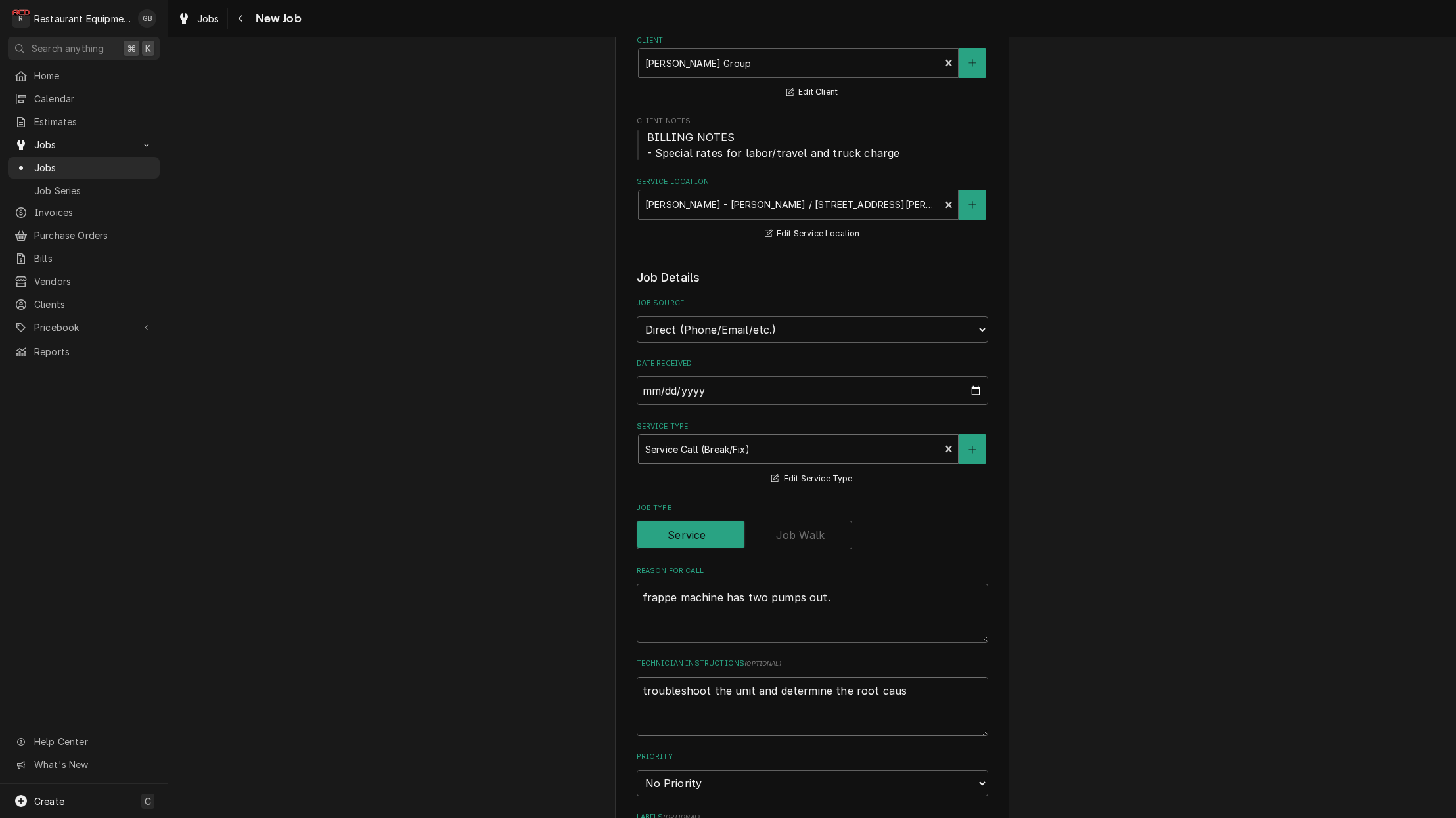
type textarea "x"
type textarea "troubleshoot the unit and determine the root cause"
type textarea "x"
type textarea "troubleshoot the unit and determine the root cause"
type textarea "x"
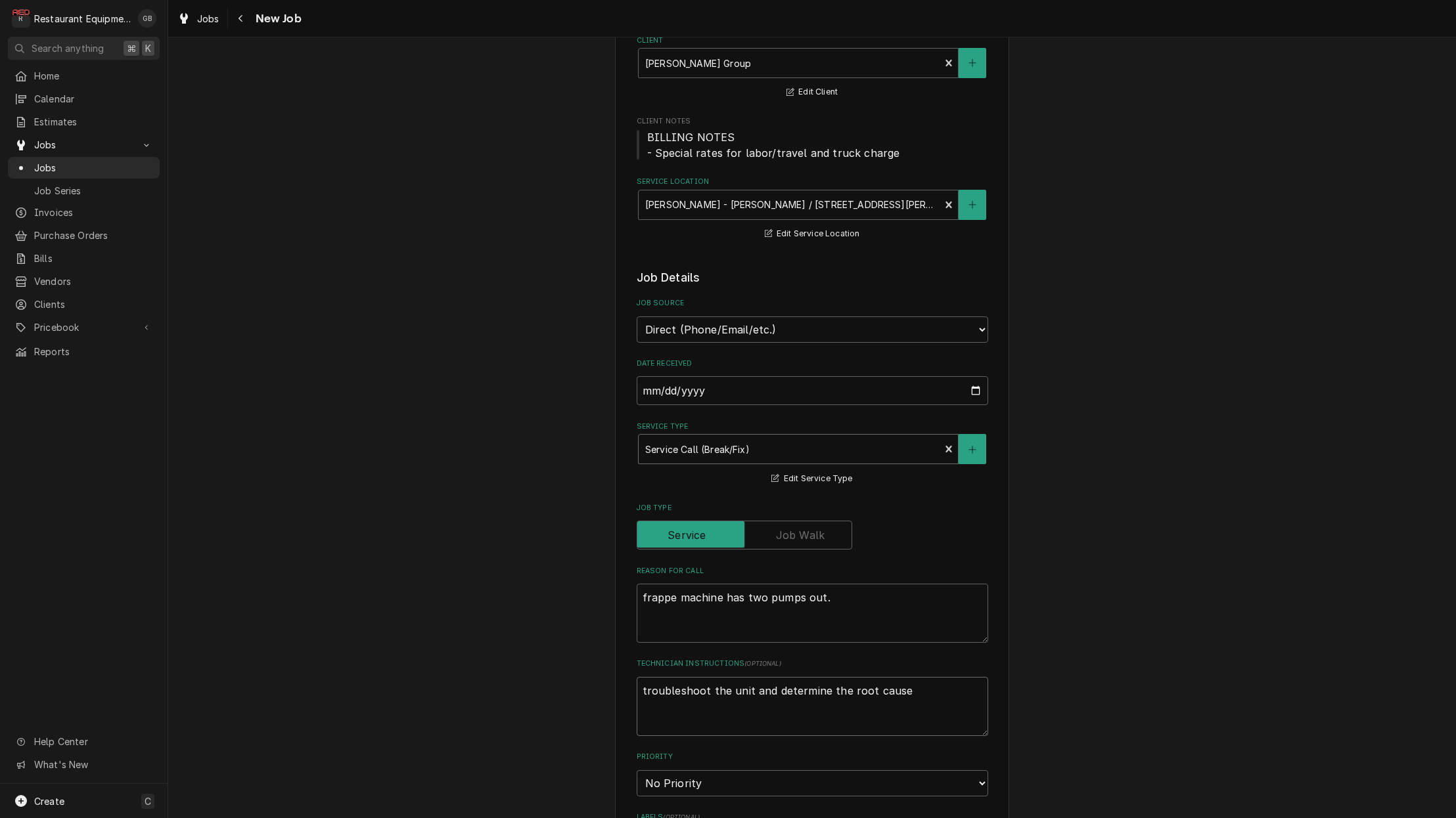
type textarea "troubleshoot the unit and determine the root cause o"
type textarea "x"
type textarea "troubleshoot the unit and determine the root cause of"
type textarea "x"
type textarea "troubleshoot the unit and determine the root cause of"
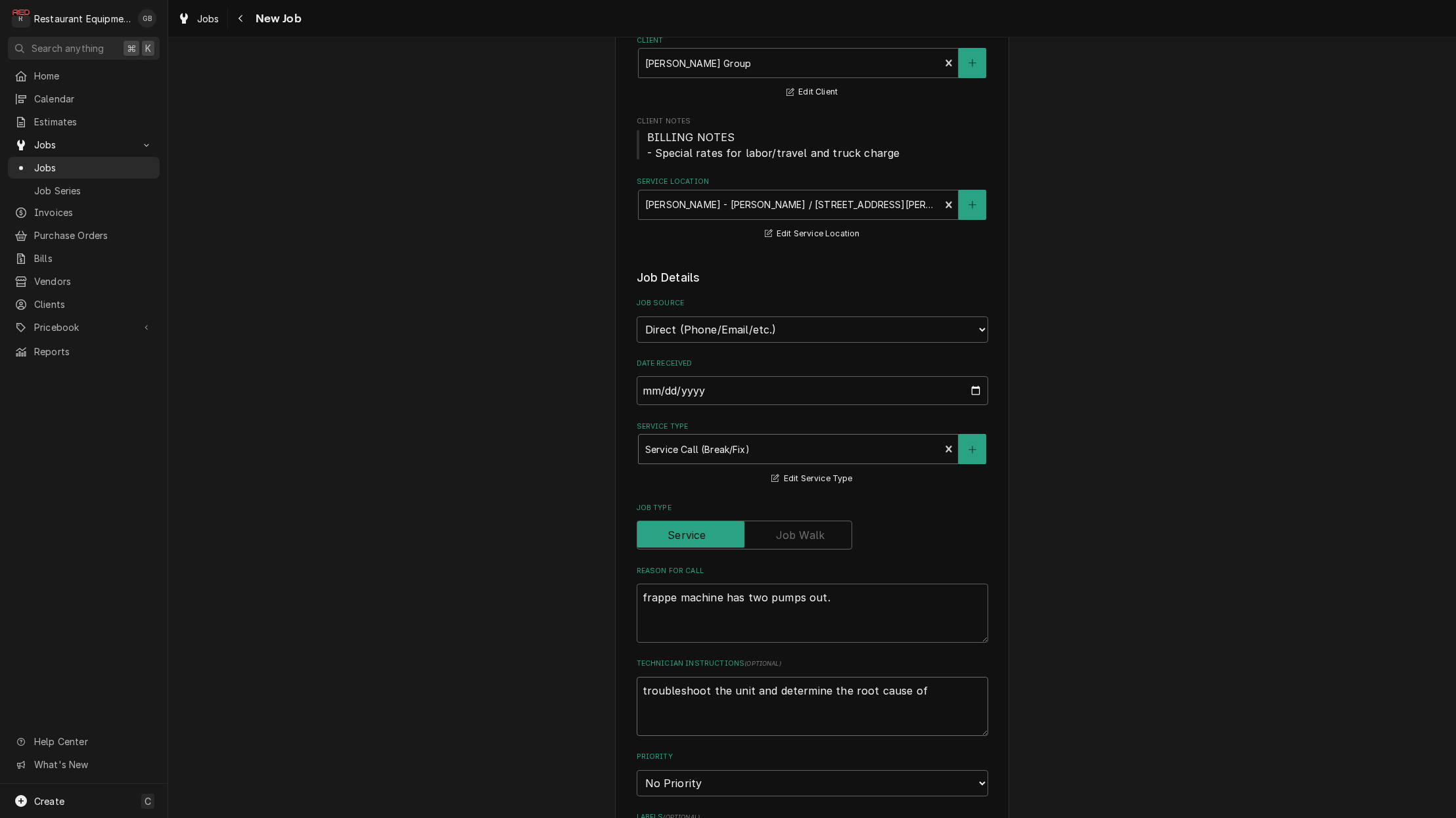
type textarea "x"
type textarea "troubleshoot the unit and determine the root cause of f"
type textarea "x"
type textarea "troubleshoot the unit and determine the root cause of fa"
type textarea "x"
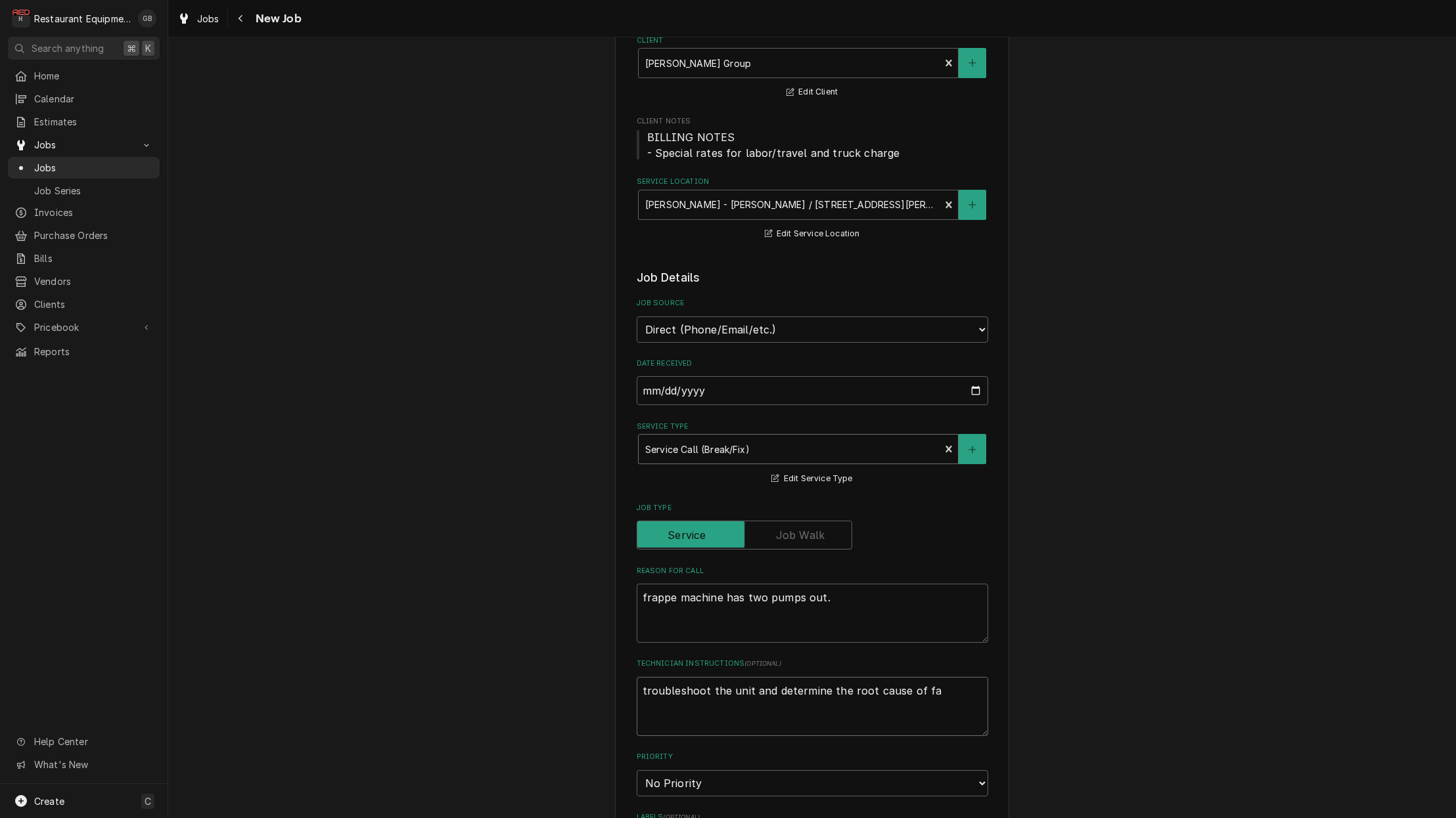
type textarea "troubleshoot the unit and determine the root cause of fai"
type textarea "x"
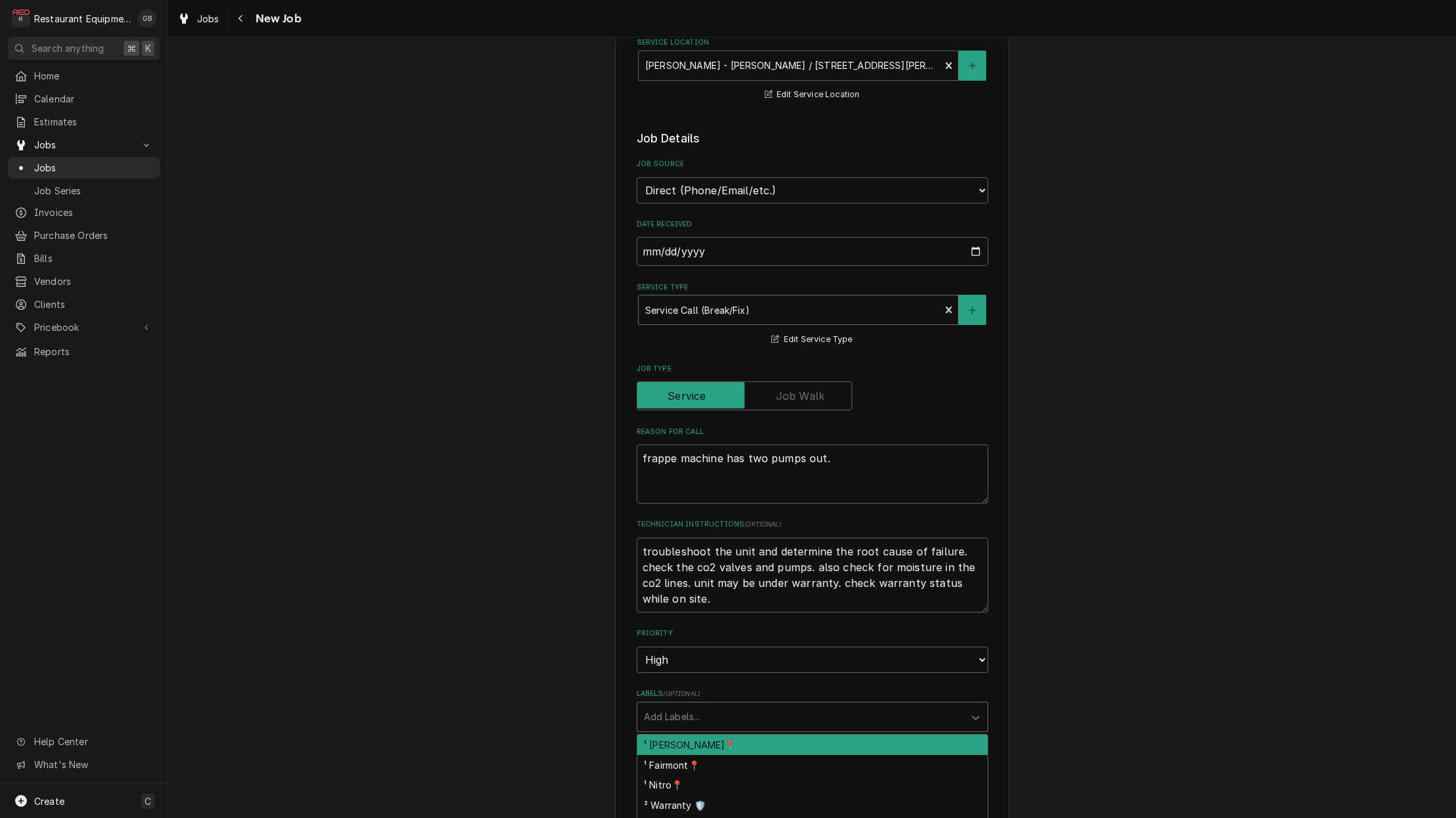
click at [872, 705] on div "Labels" at bounding box center [801, 717] width 314 height 24
click at [841, 735] on div "¹ [PERSON_NAME]📍" at bounding box center [812, 745] width 350 height 20
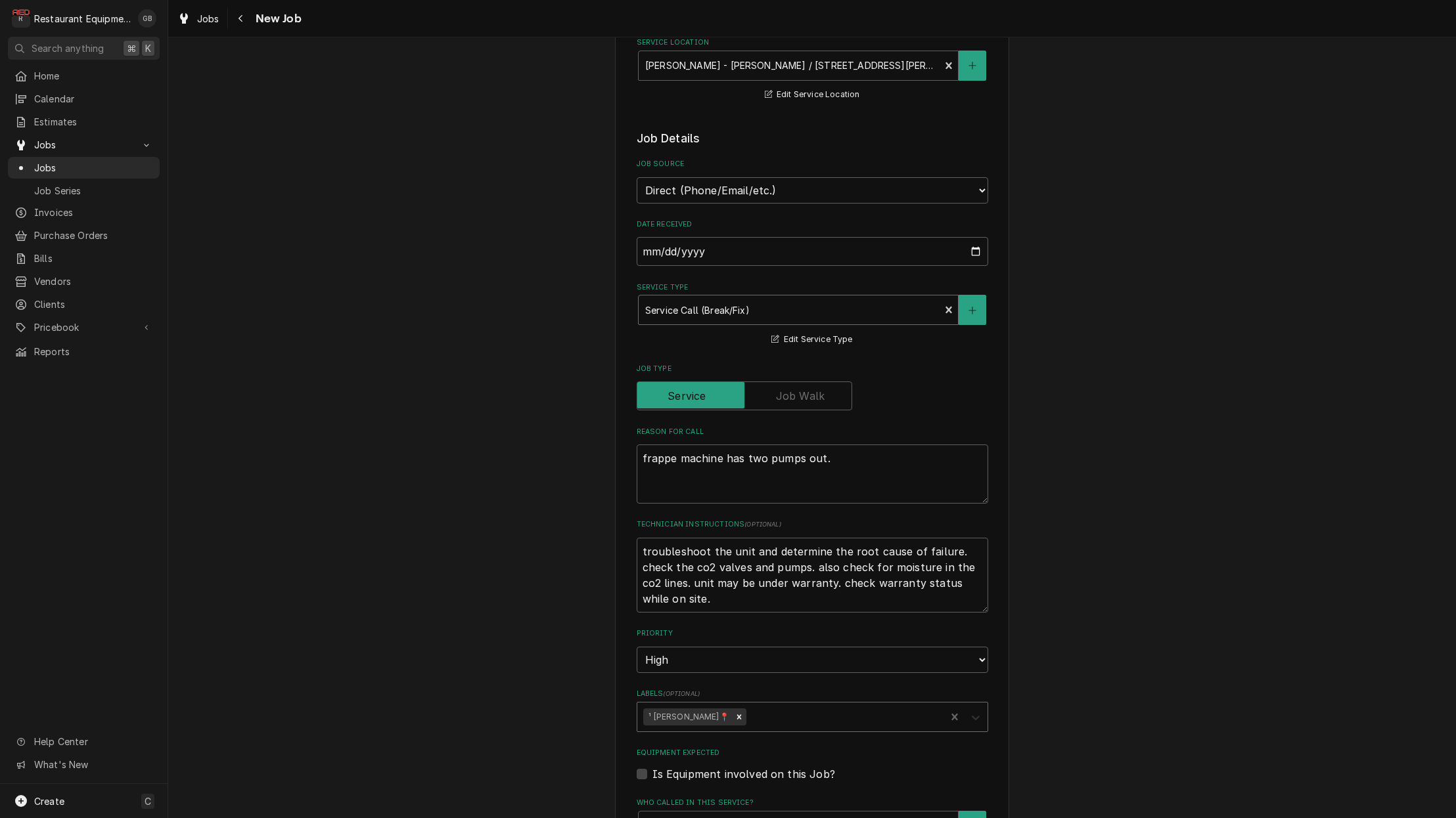
click at [975, 711] on icon "Labels" at bounding box center [975, 717] width 13 height 13
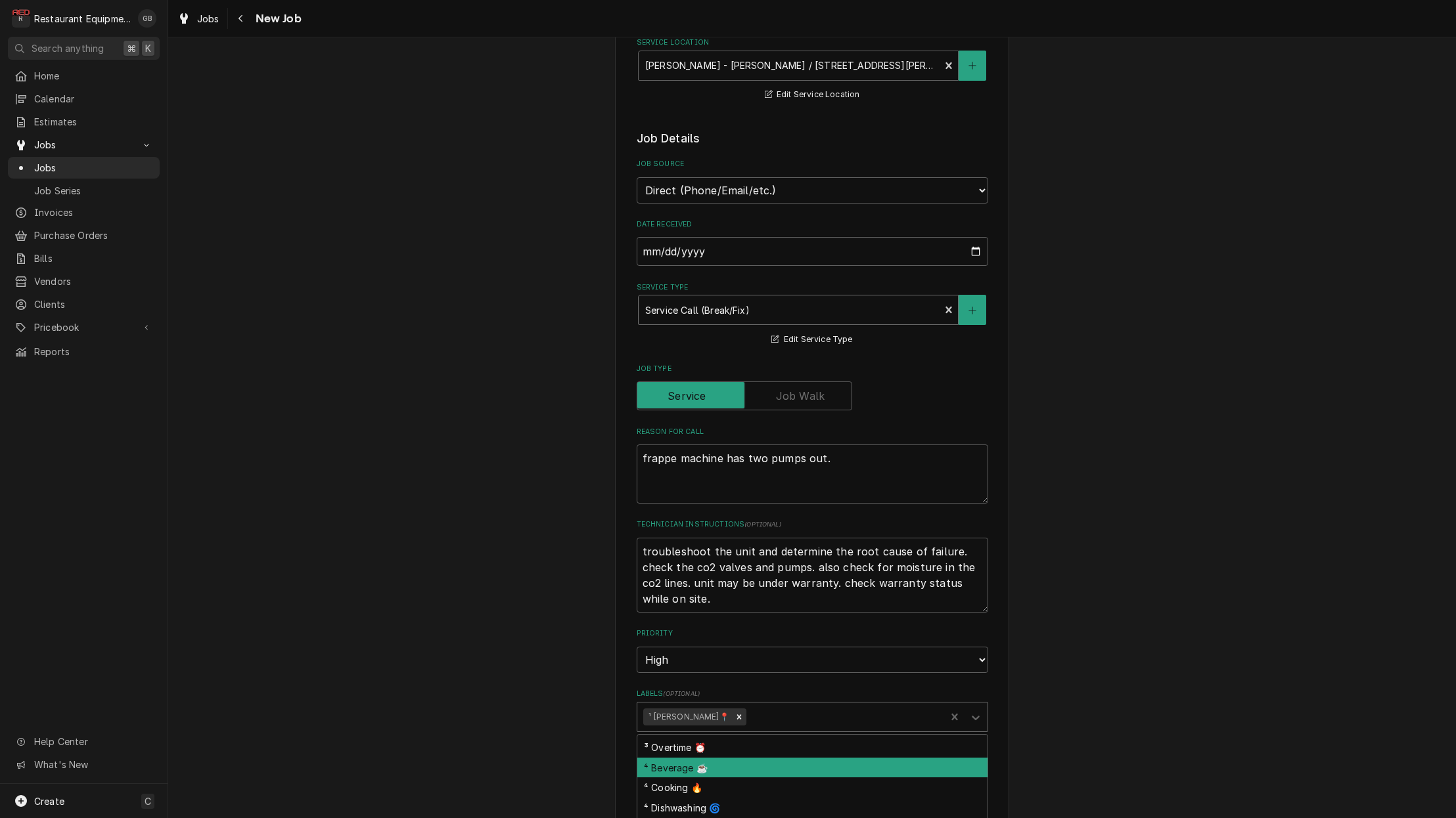
drag, startPoint x: 684, startPoint y: 741, endPoint x: 683, endPoint y: 748, distance: 7.1
click at [683, 758] on div "⁴ Beverage ☕" at bounding box center [812, 768] width 350 height 20
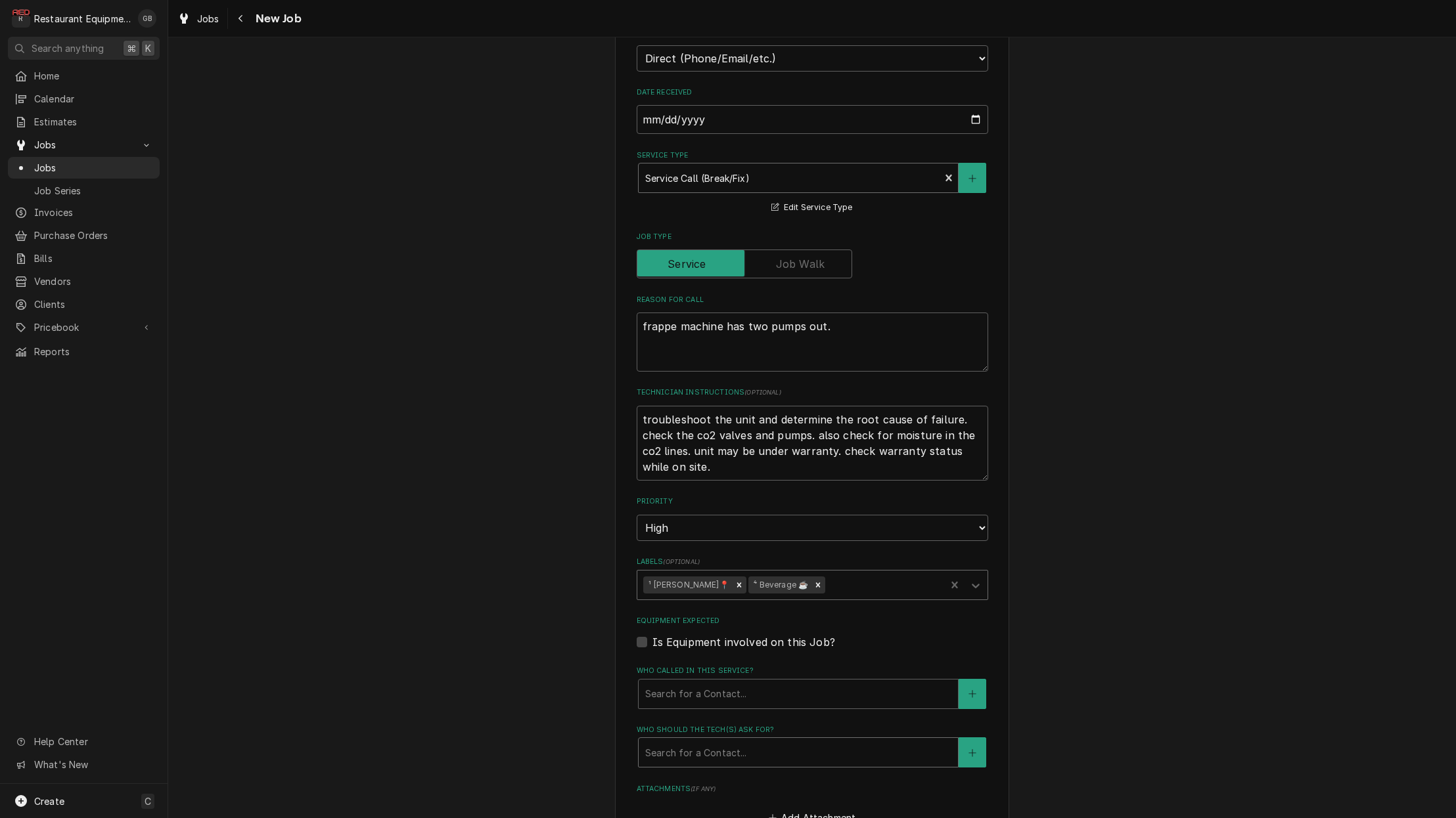
scroll to position [384, 0]
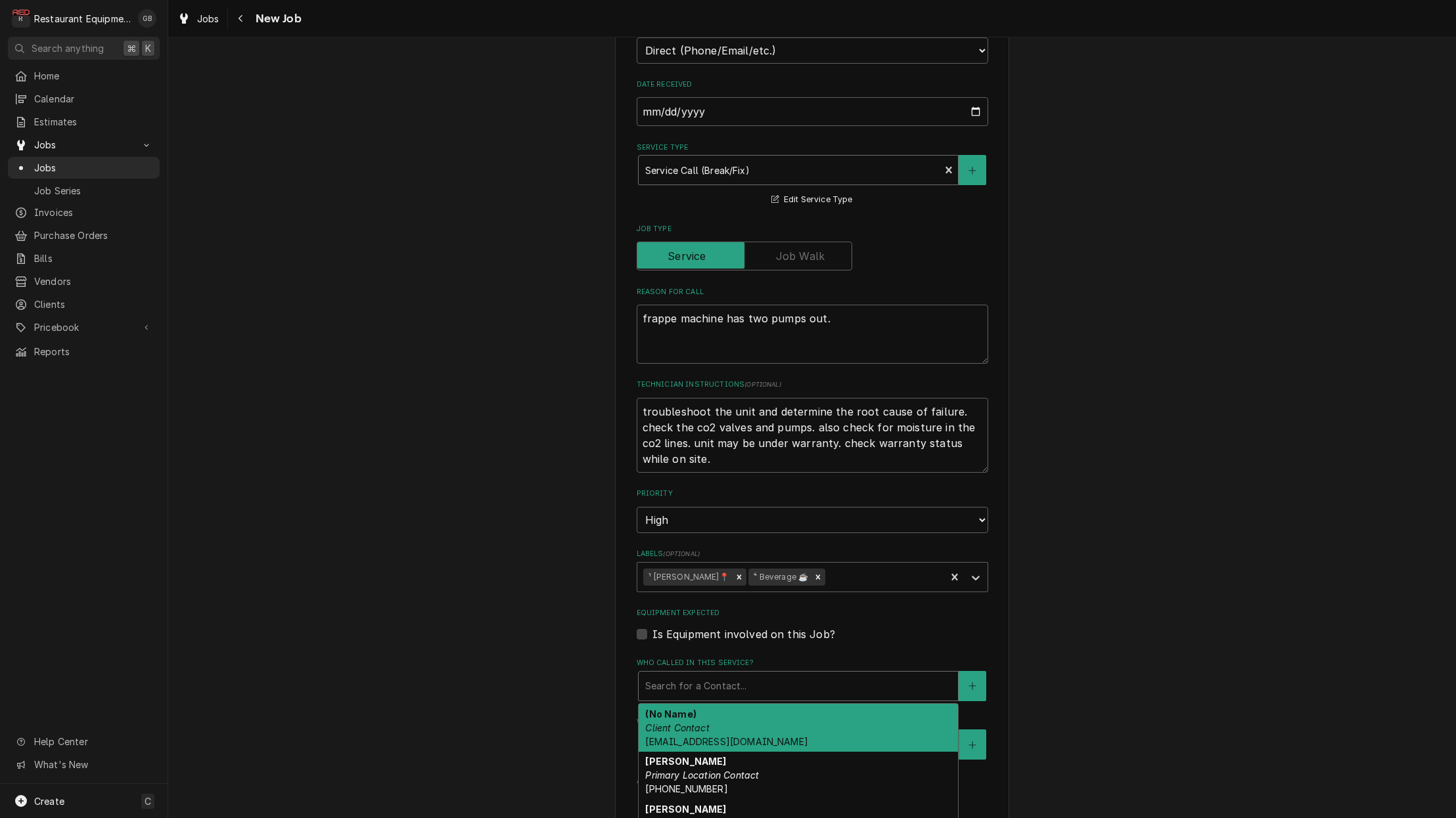
click at [694, 671] on div "Search for a Contact..." at bounding box center [798, 686] width 319 height 29
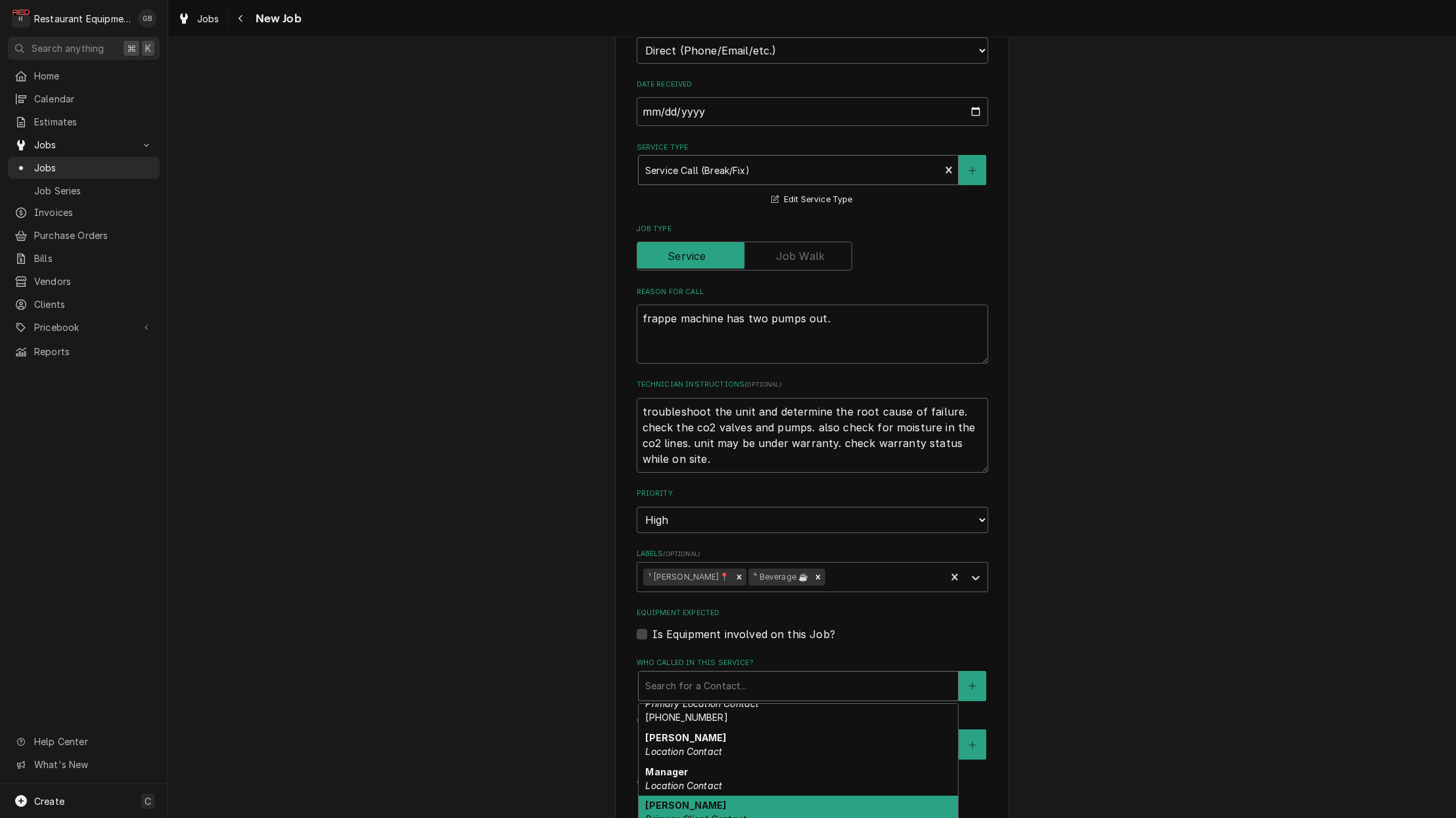
scroll to position [70, 0]
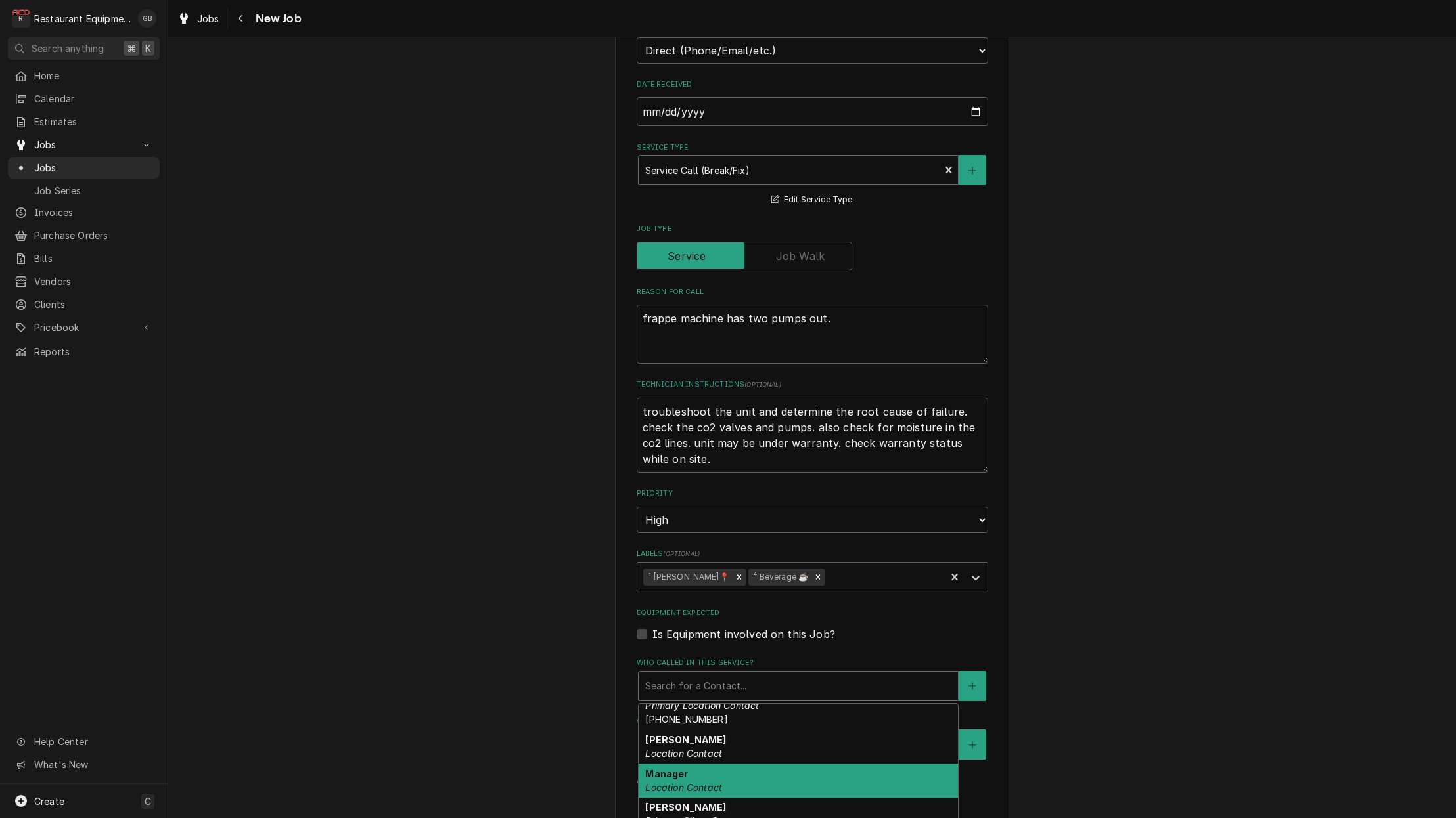
click at [722, 764] on div "Manager Location Contact" at bounding box center [798, 781] width 319 height 34
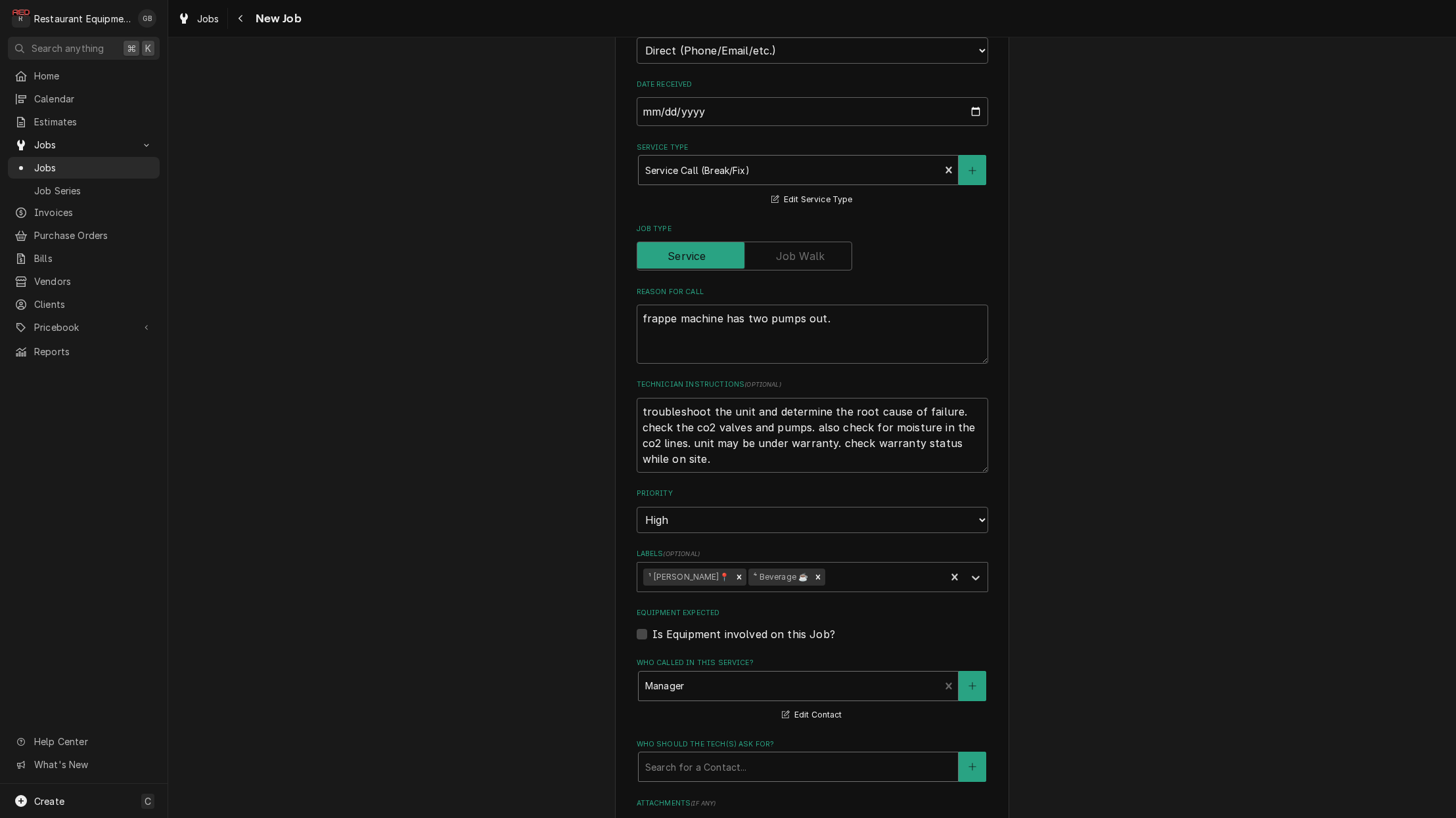
click at [732, 755] on div "Who should the tech(s) ask for?" at bounding box center [798, 767] width 306 height 24
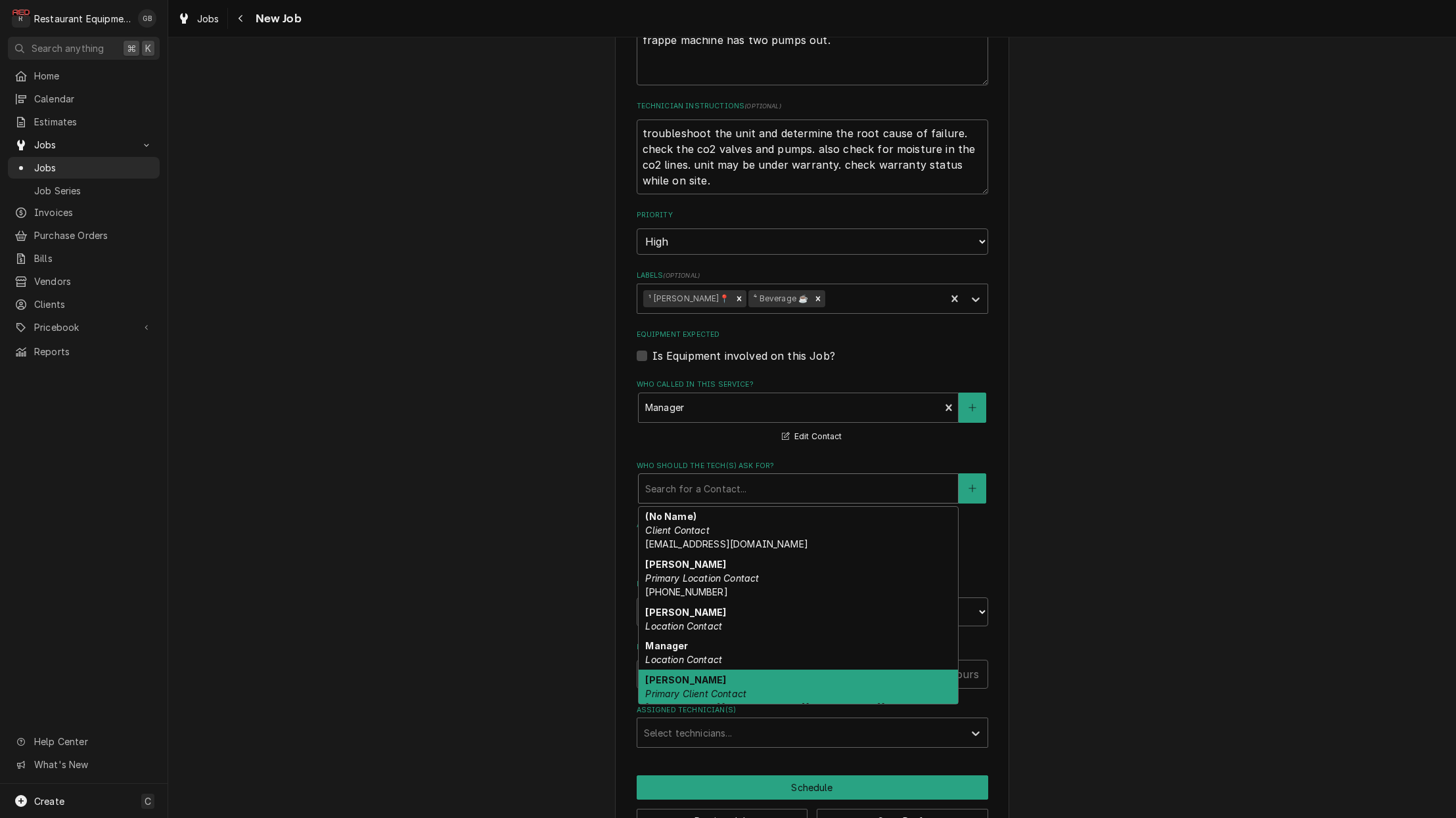
scroll to position [0, 0]
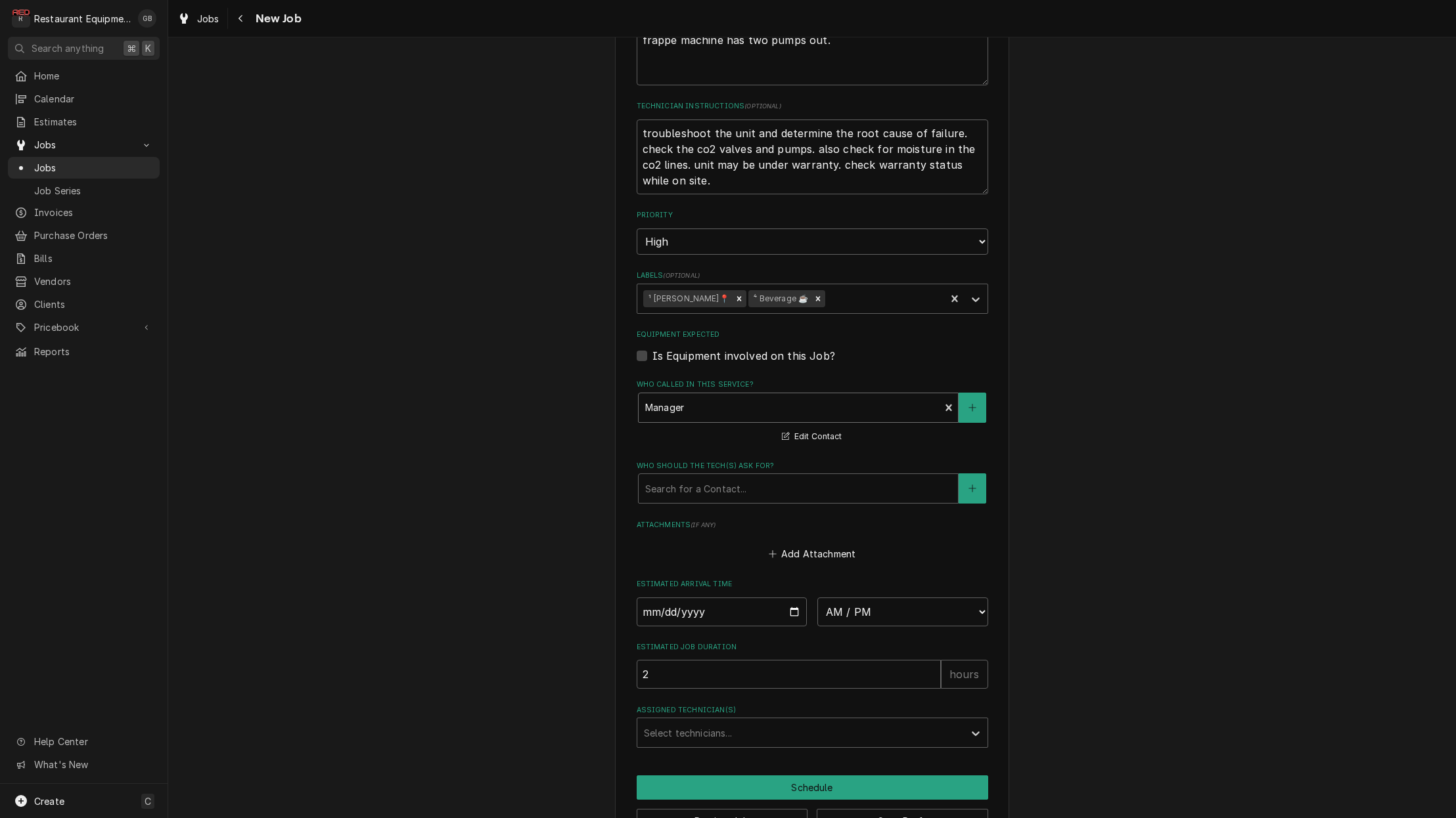
drag, startPoint x: 682, startPoint y: 398, endPoint x: 689, endPoint y: 393, distance: 8.6
click at [687, 395] on div "Who called in this service? Manager Location Contact Edit Contact" at bounding box center [812, 412] width 351 height 65
click at [695, 396] on div "Who called in this service?" at bounding box center [789, 408] width 288 height 24
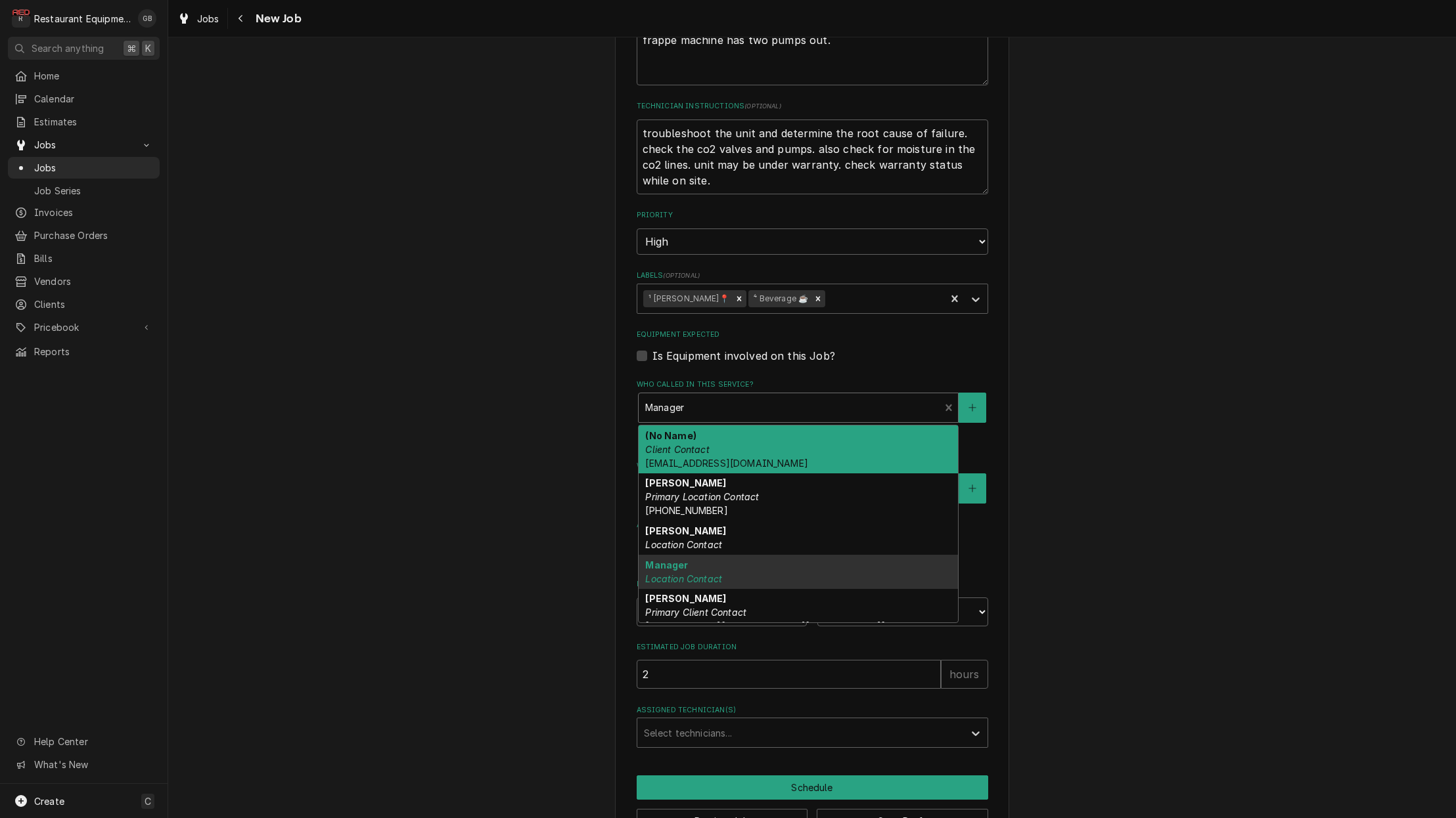
click at [701, 442] on div "(No Name) Client Contact jhamanagementcorp@gmail.com" at bounding box center [798, 449] width 319 height 48
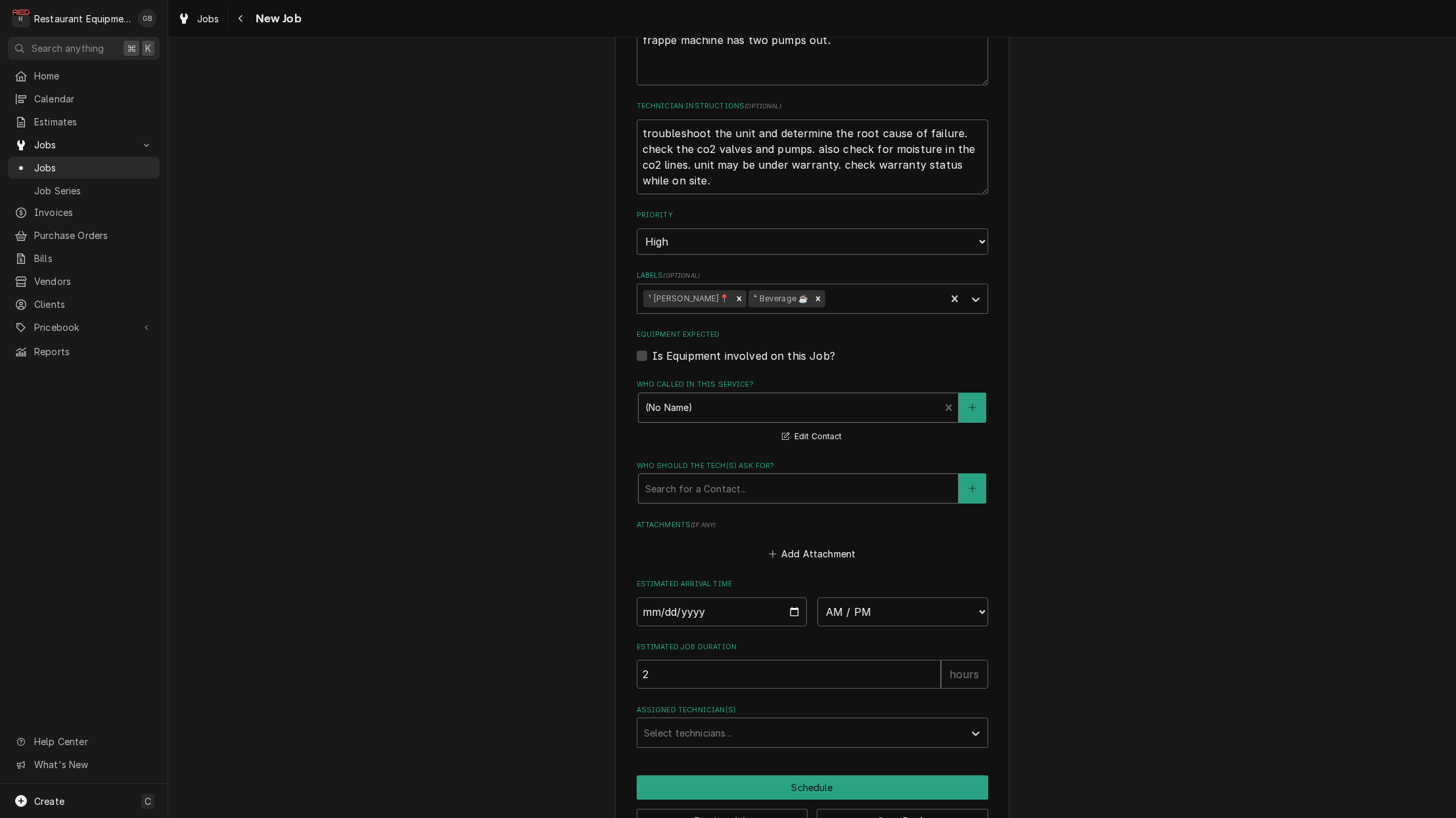
click at [687, 476] on div "Who should the tech(s) ask for?" at bounding box center [798, 488] width 306 height 24
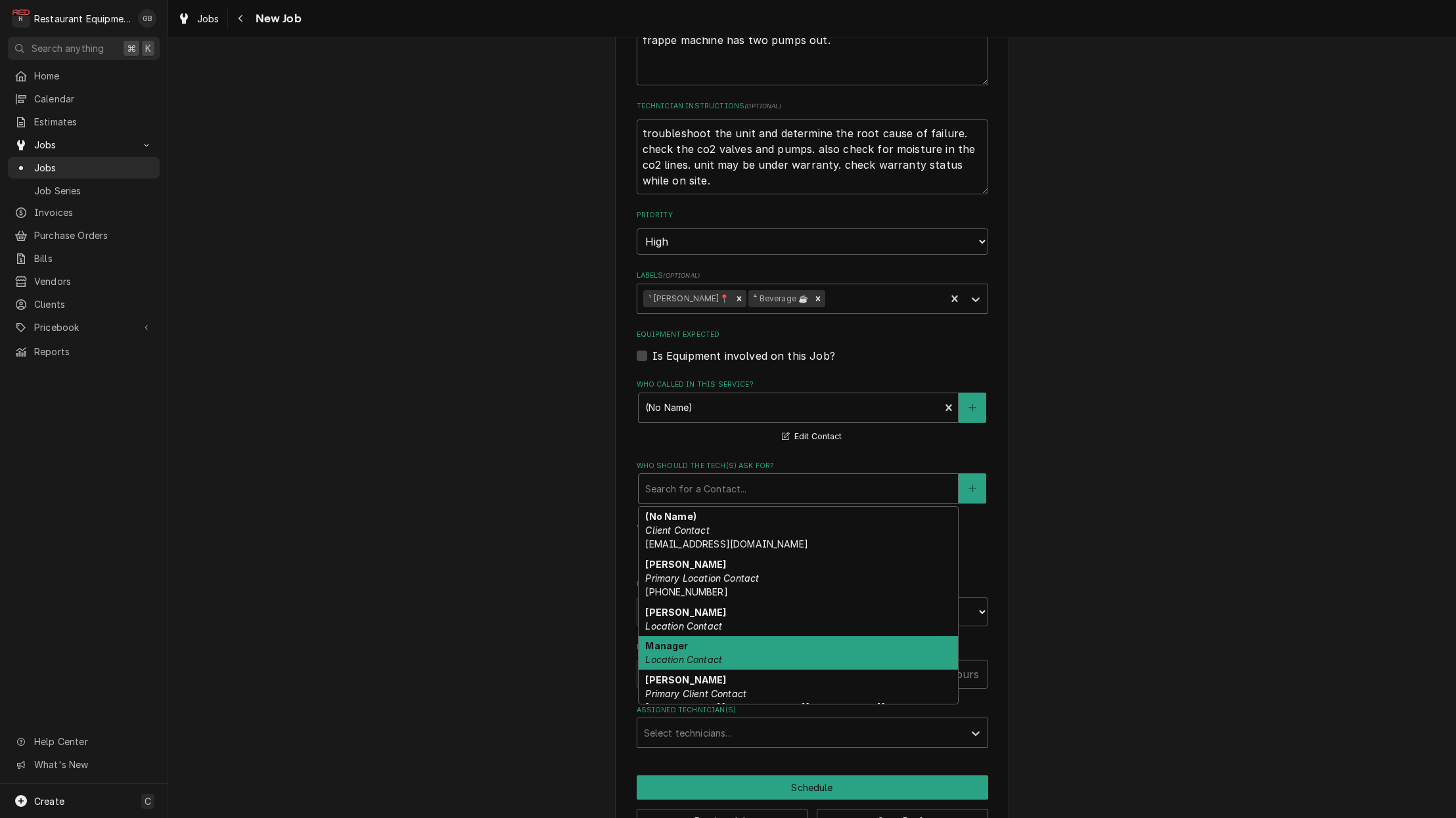
click at [696, 637] on div "Manager Location Contact" at bounding box center [798, 654] width 319 height 34
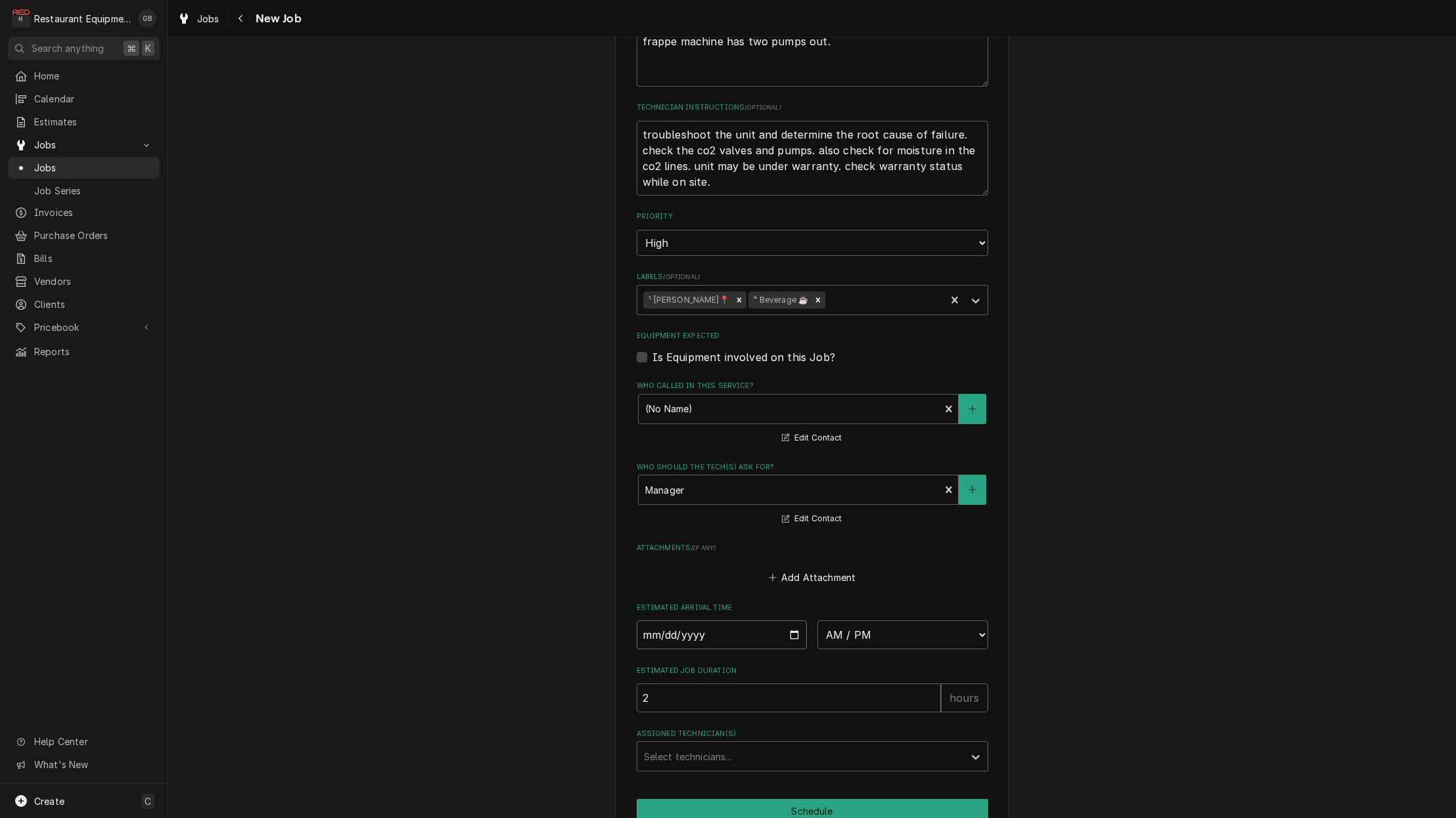
scroll to position [663, 0]
drag, startPoint x: 673, startPoint y: 616, endPoint x: 683, endPoint y: 611, distance: 11.2
click at [683, 619] on input "Date" at bounding box center [722, 633] width 170 height 29
click at [663, 619] on input "Date" at bounding box center [722, 633] width 170 height 29
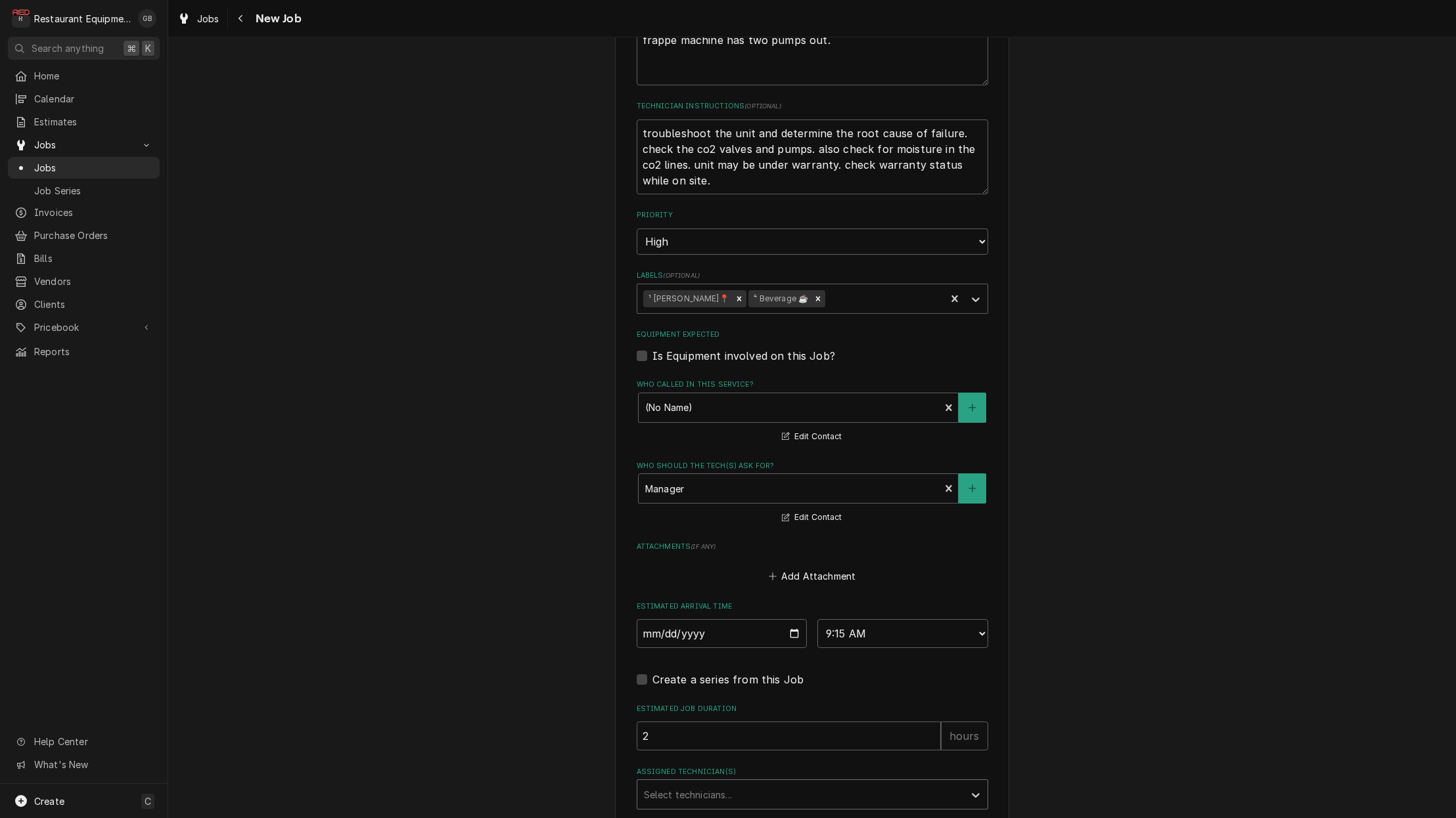
click at [874, 782] on div "Assigned Technician(s)" at bounding box center [801, 794] width 314 height 24
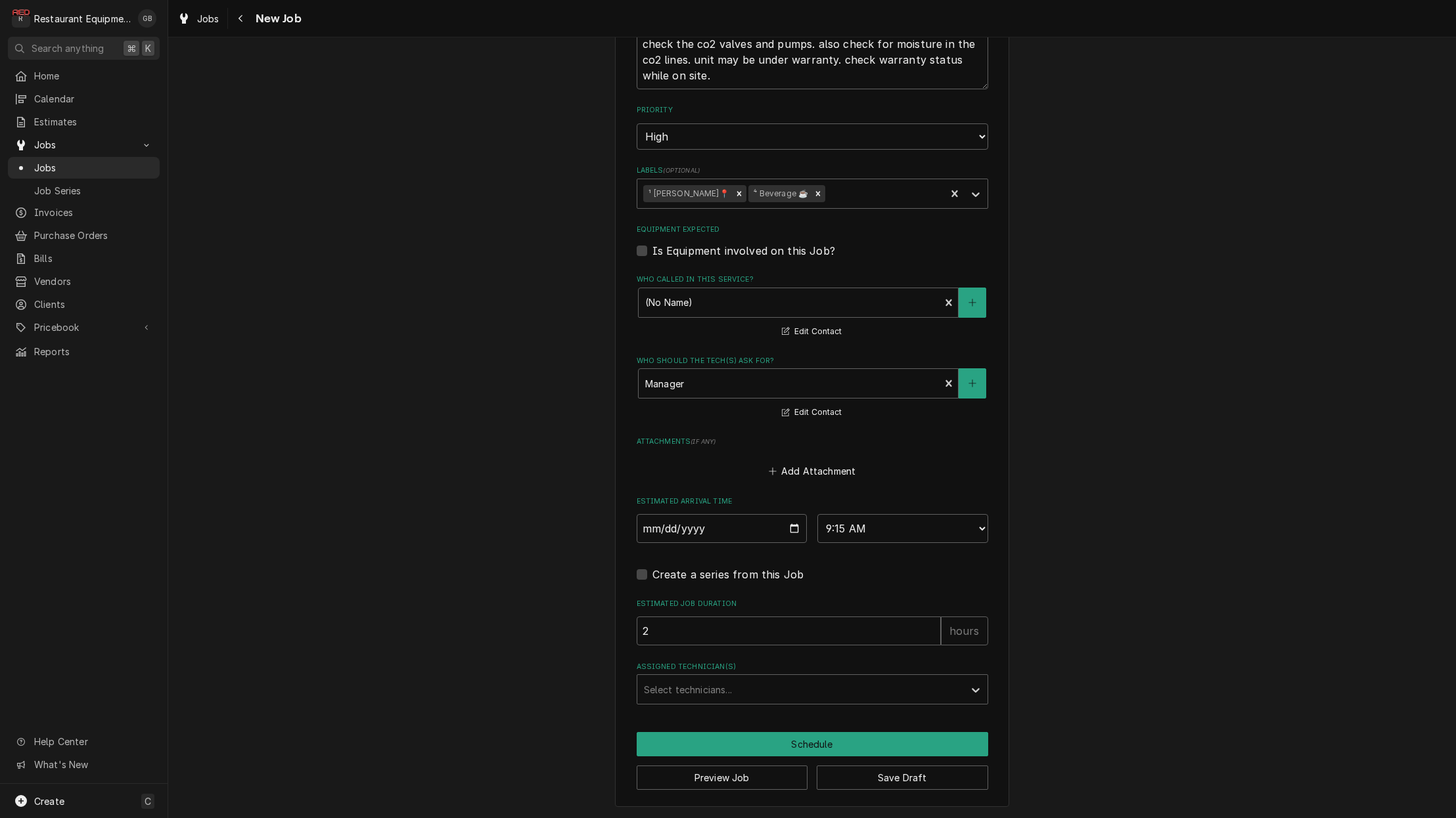
scroll to position [737, 0]
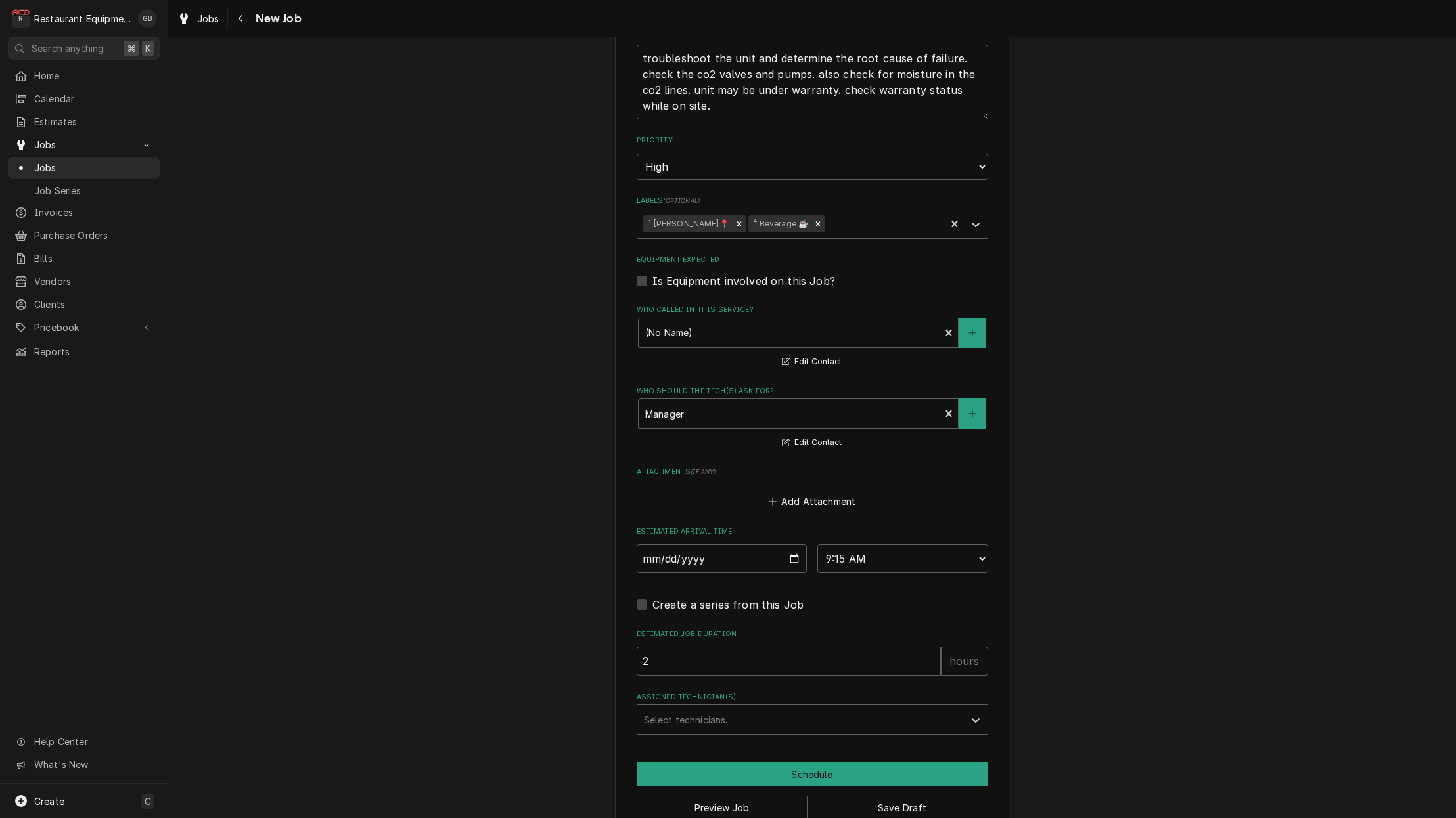
click at [552, 648] on div "Please provide the following information to create a job: Client Details Client…" at bounding box center [812, 81] width 1287 height 1534
click at [872, 796] on button "Save Draft" at bounding box center [902, 808] width 171 height 25
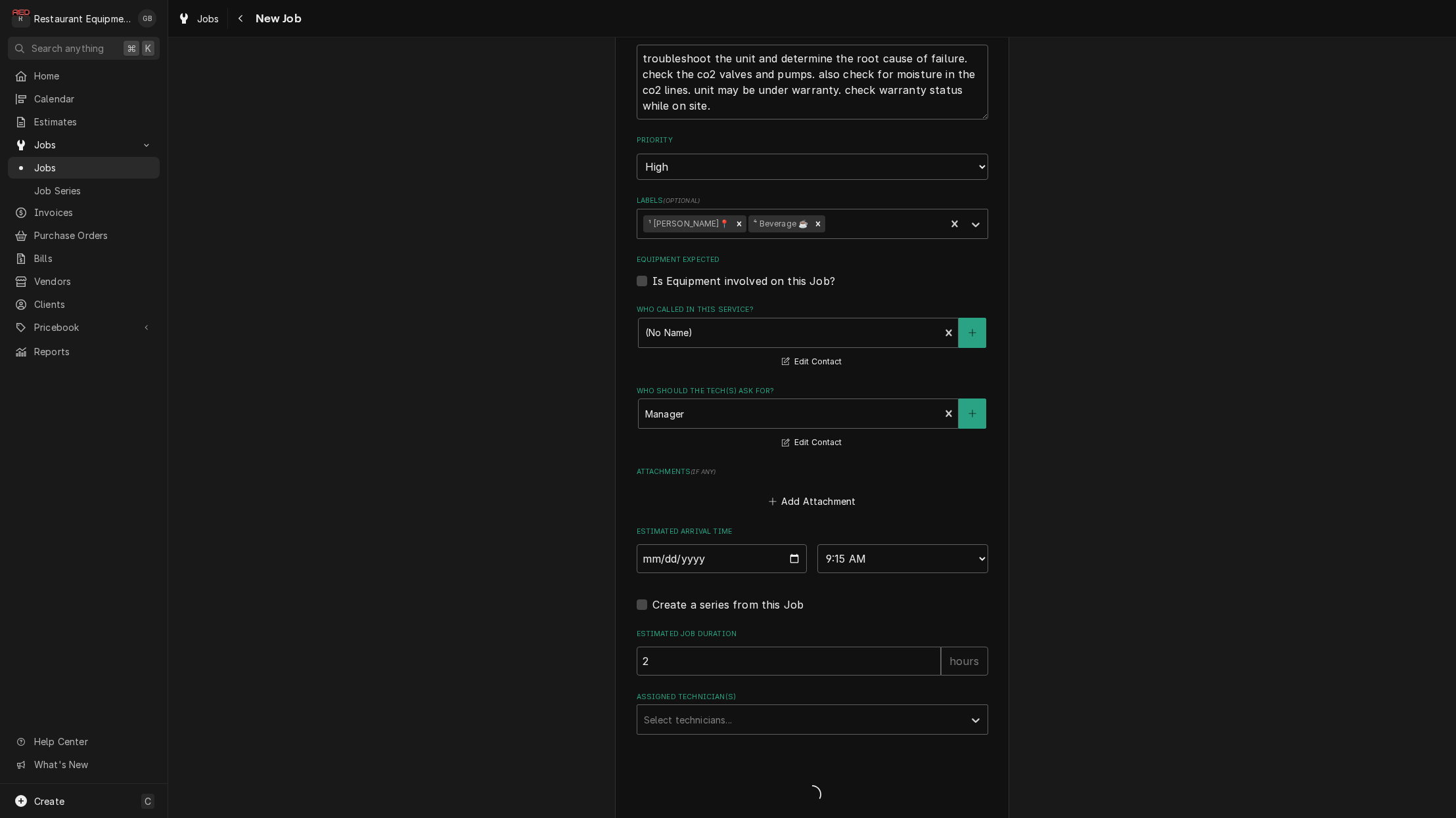
scroll to position [726, 0]
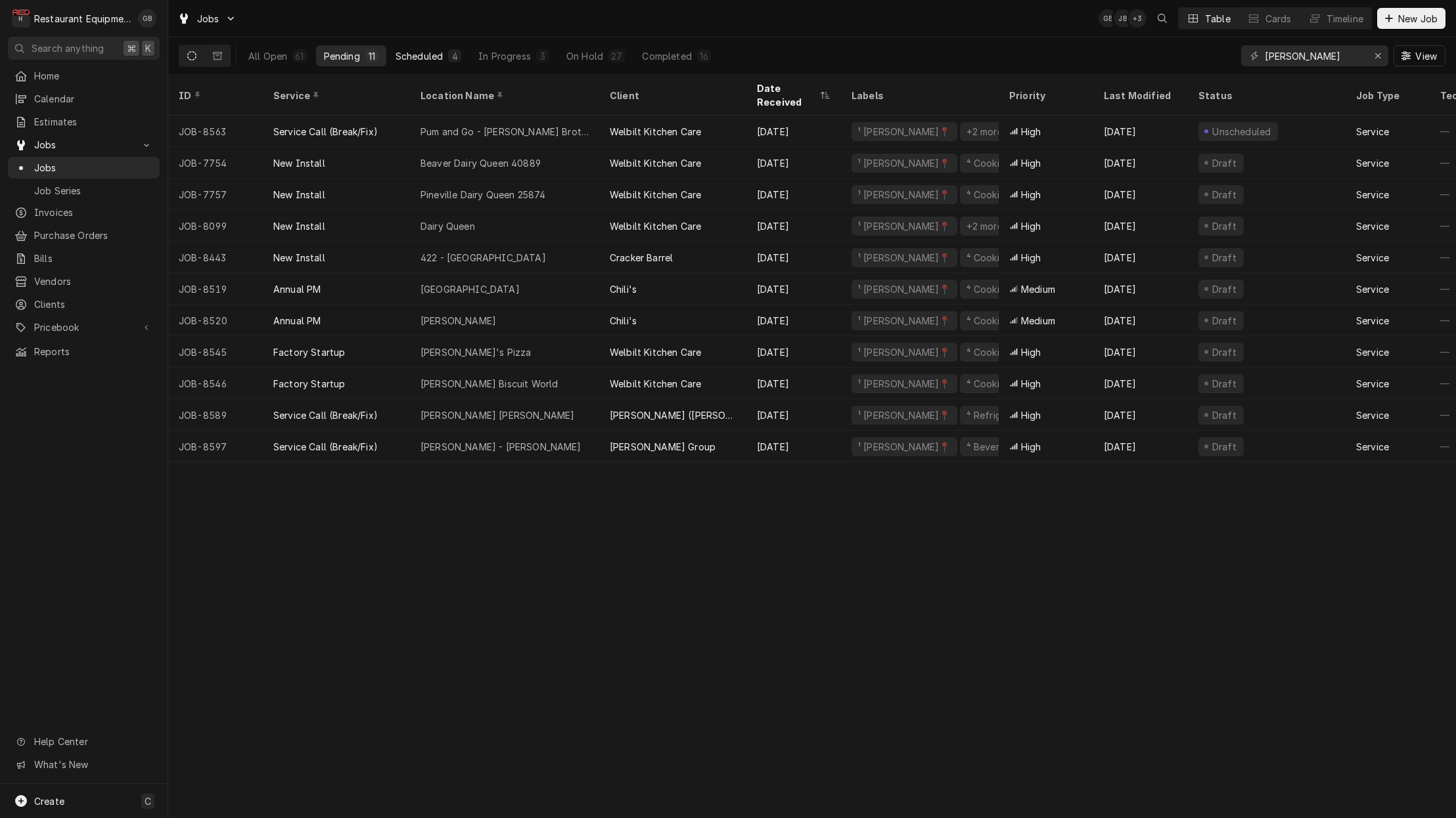
click at [433, 57] on div "Scheduled" at bounding box center [419, 56] width 47 height 14
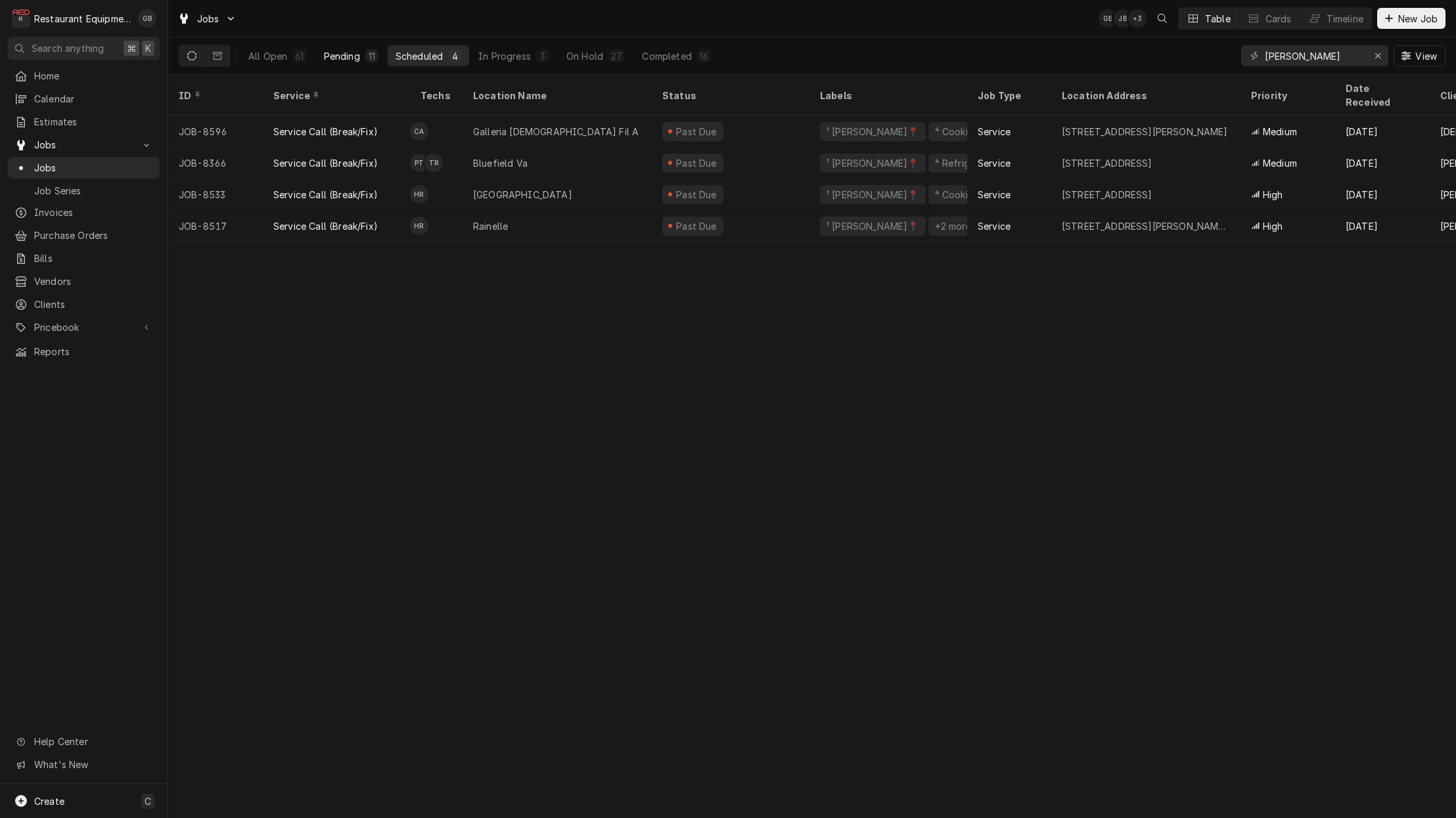
click at [343, 56] on div "Pending" at bounding box center [342, 56] width 36 height 14
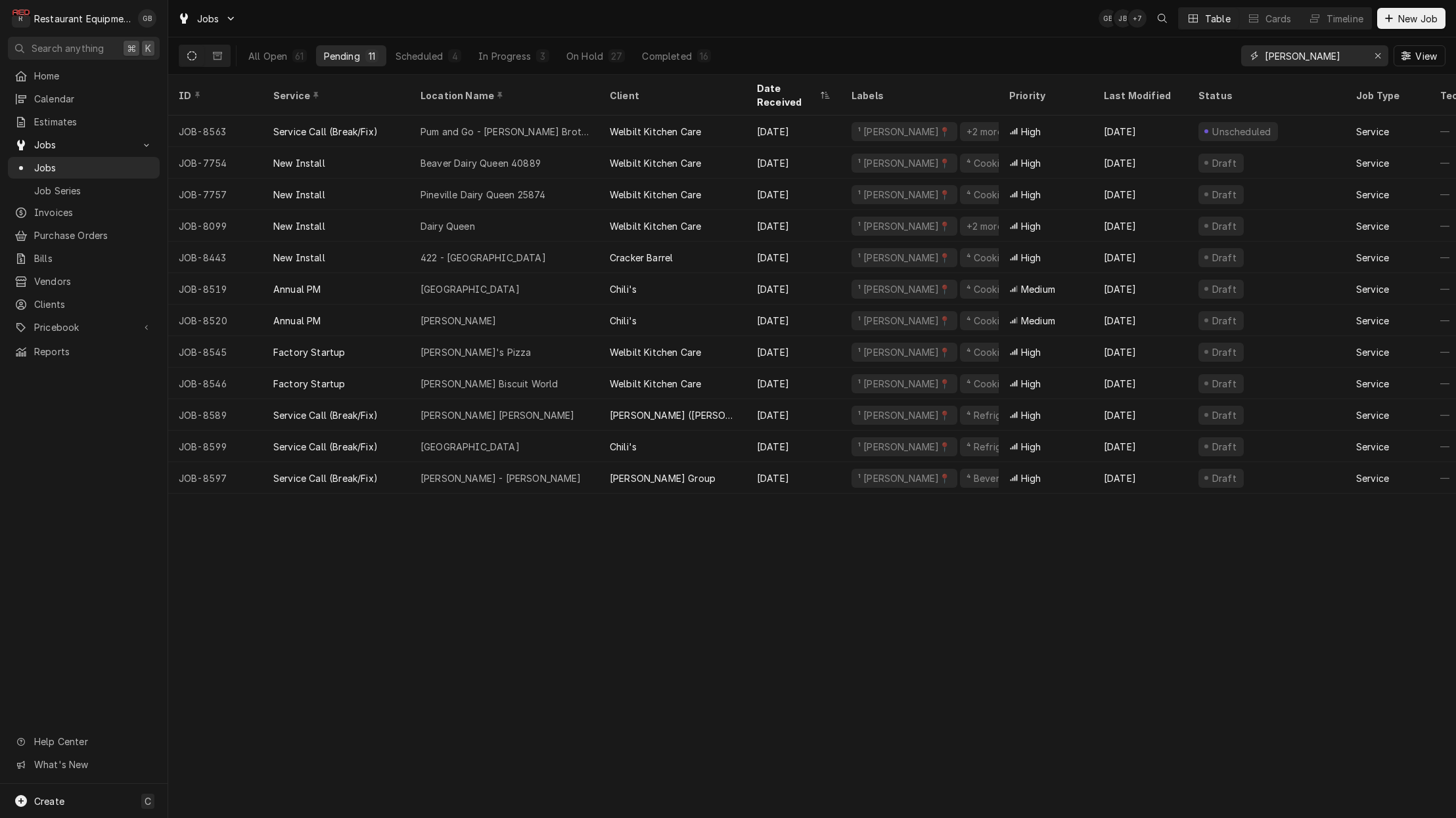
click at [1375, 56] on icon "Erase input" at bounding box center [1378, 55] width 8 height 9
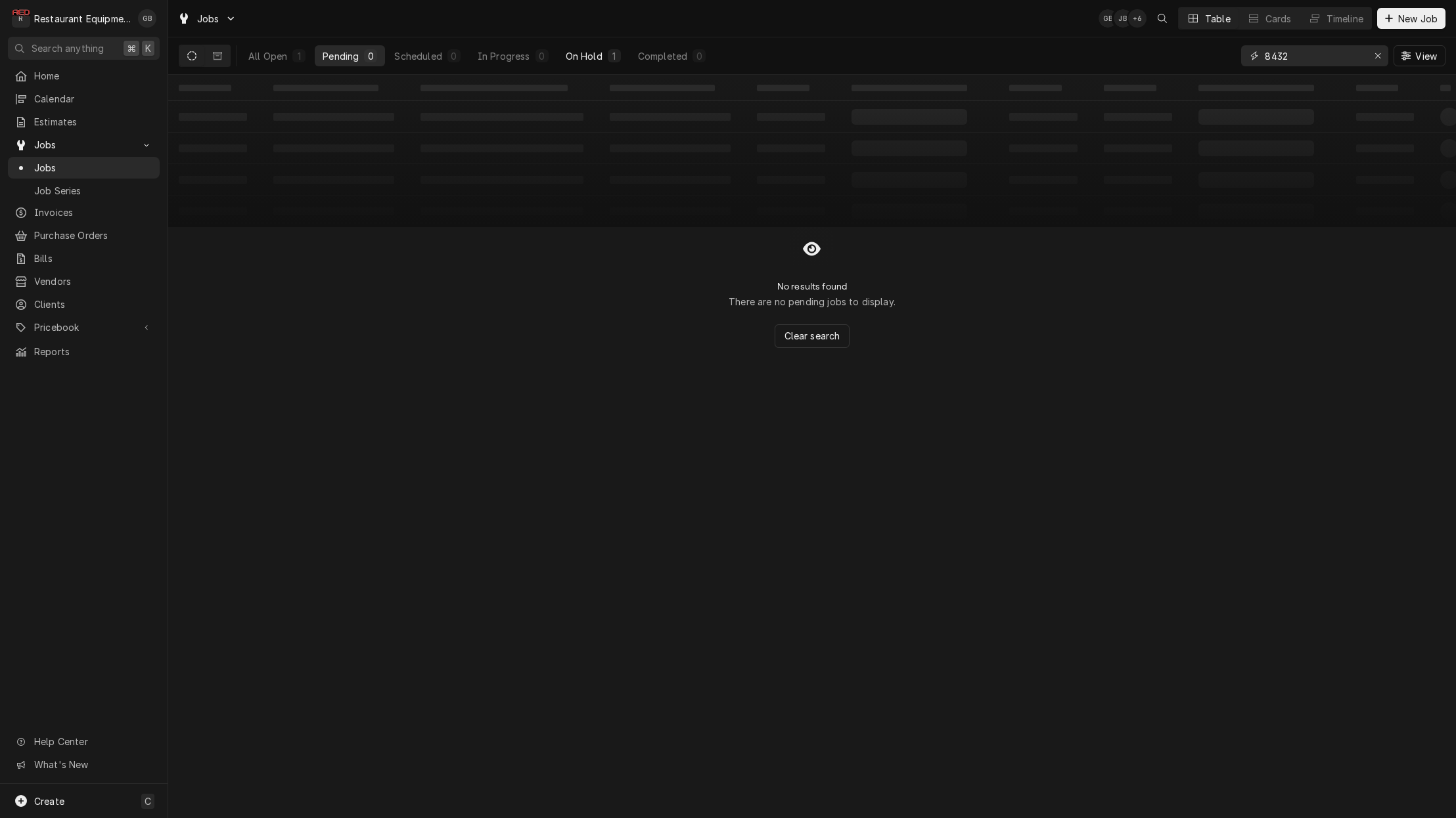
type input "8432"
click at [611, 59] on div "1" at bounding box center [614, 55] width 13 height 13
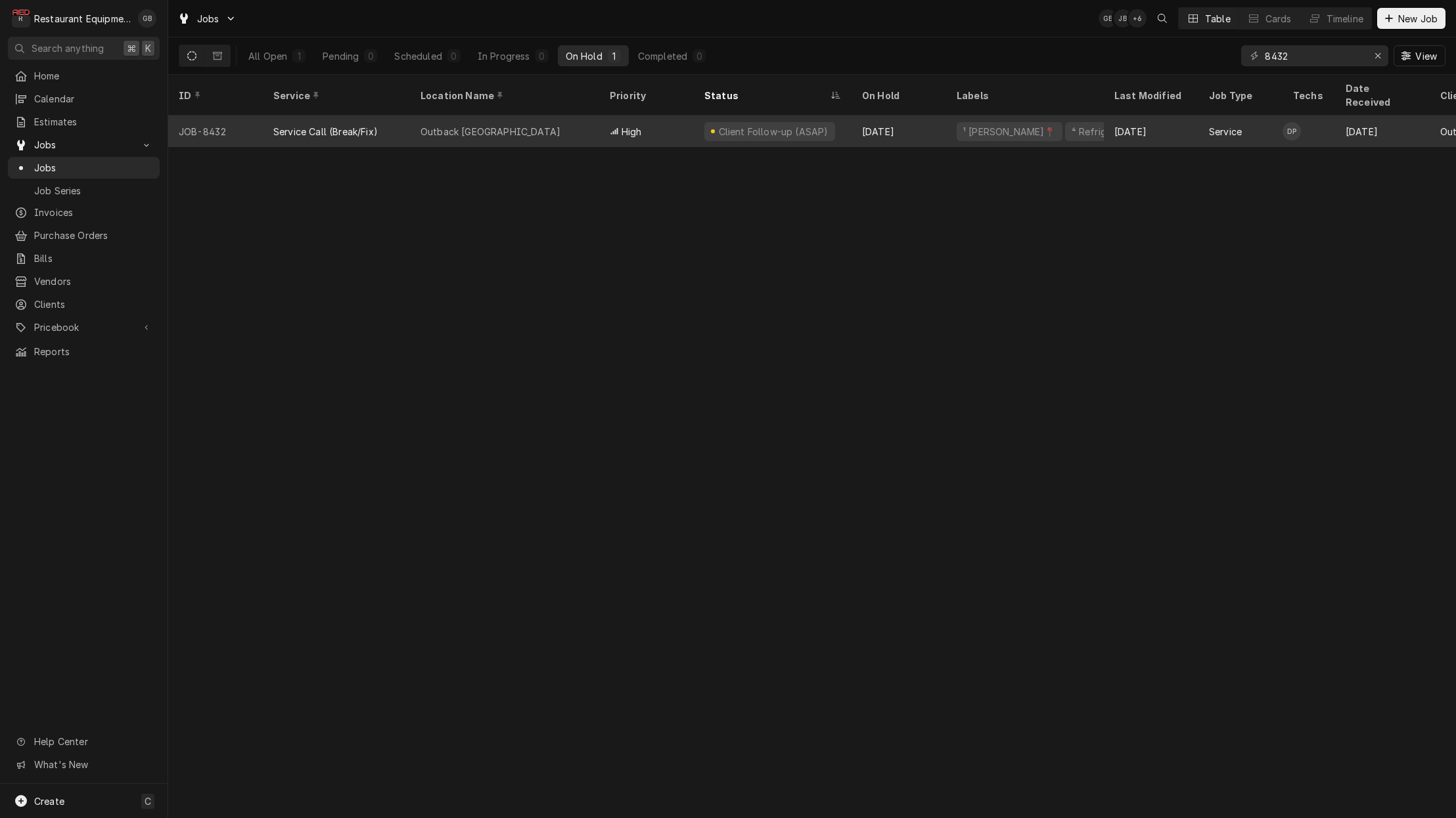
drag, startPoint x: 522, startPoint y: 112, endPoint x: 528, endPoint y: 110, distance: 6.3
click at [522, 115] on div "Outback [GEOGRAPHIC_DATA]" at bounding box center [504, 131] width 189 height 31
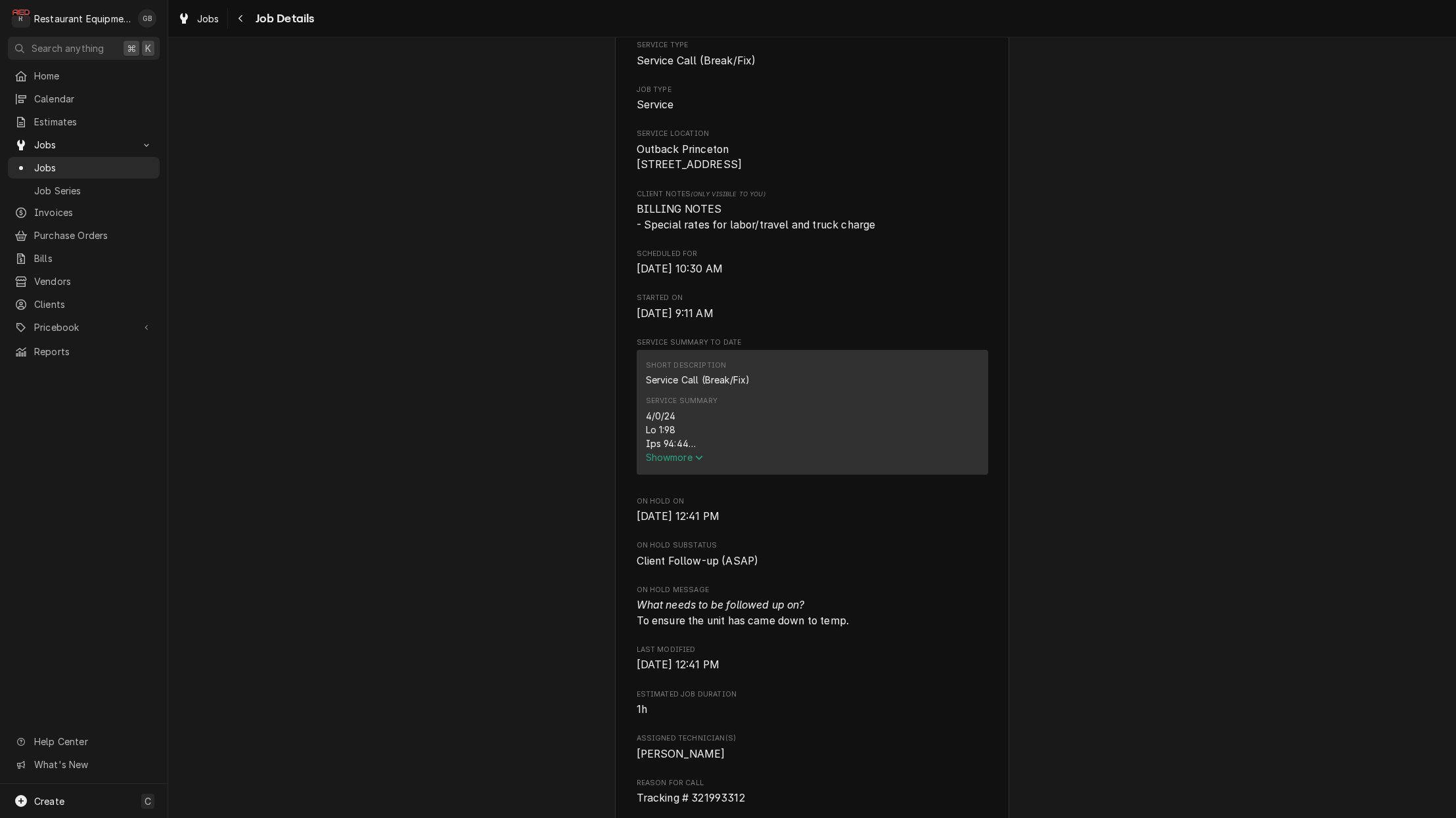
click at [698, 450] on div "Service Summary" at bounding box center [812, 430] width 333 height 42
click at [690, 458] on span "Show more" at bounding box center [674, 454] width 58 height 11
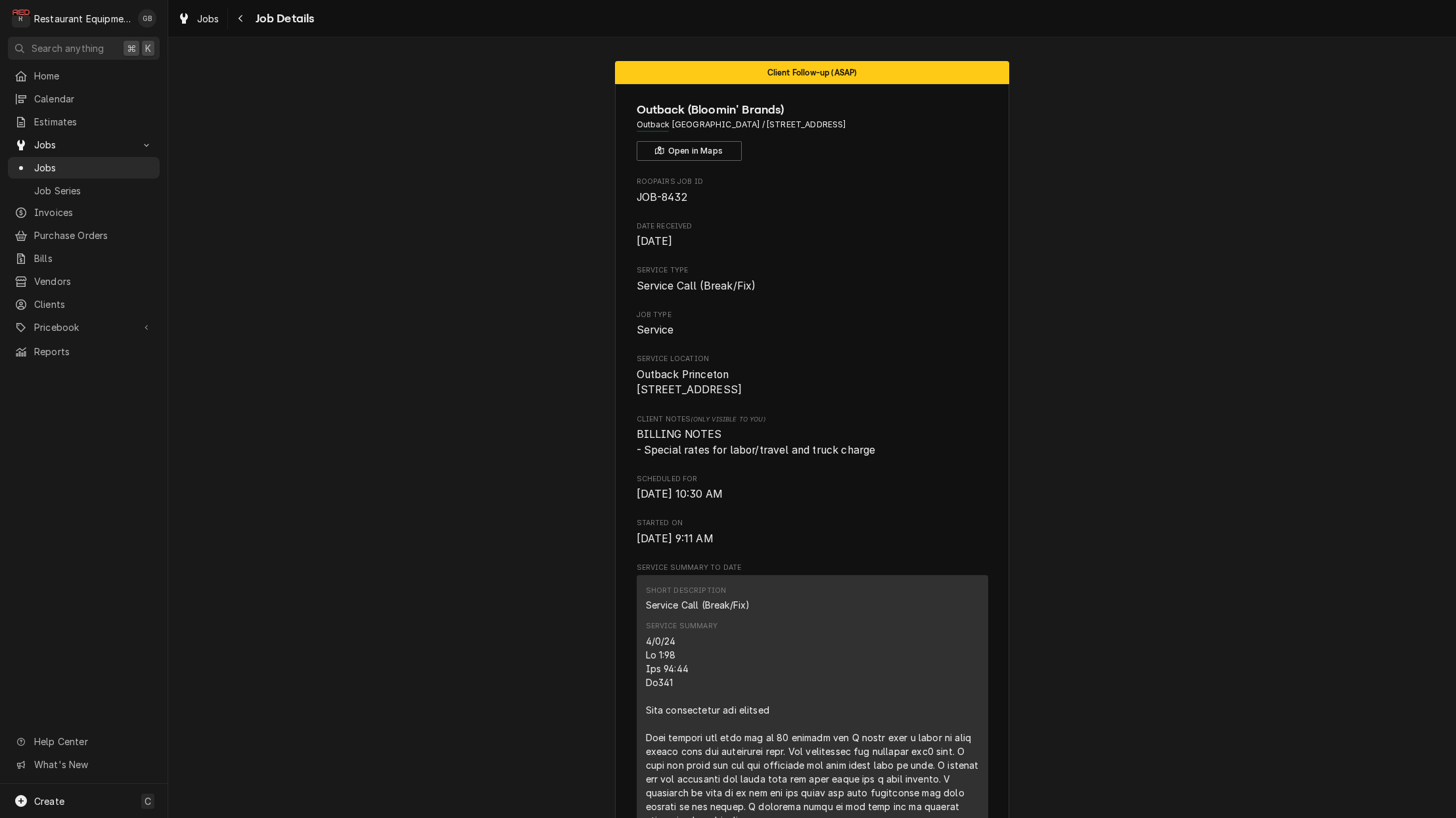
scroll to position [0, 0]
click at [243, 21] on icon "Navigate back" at bounding box center [240, 19] width 4 height 8
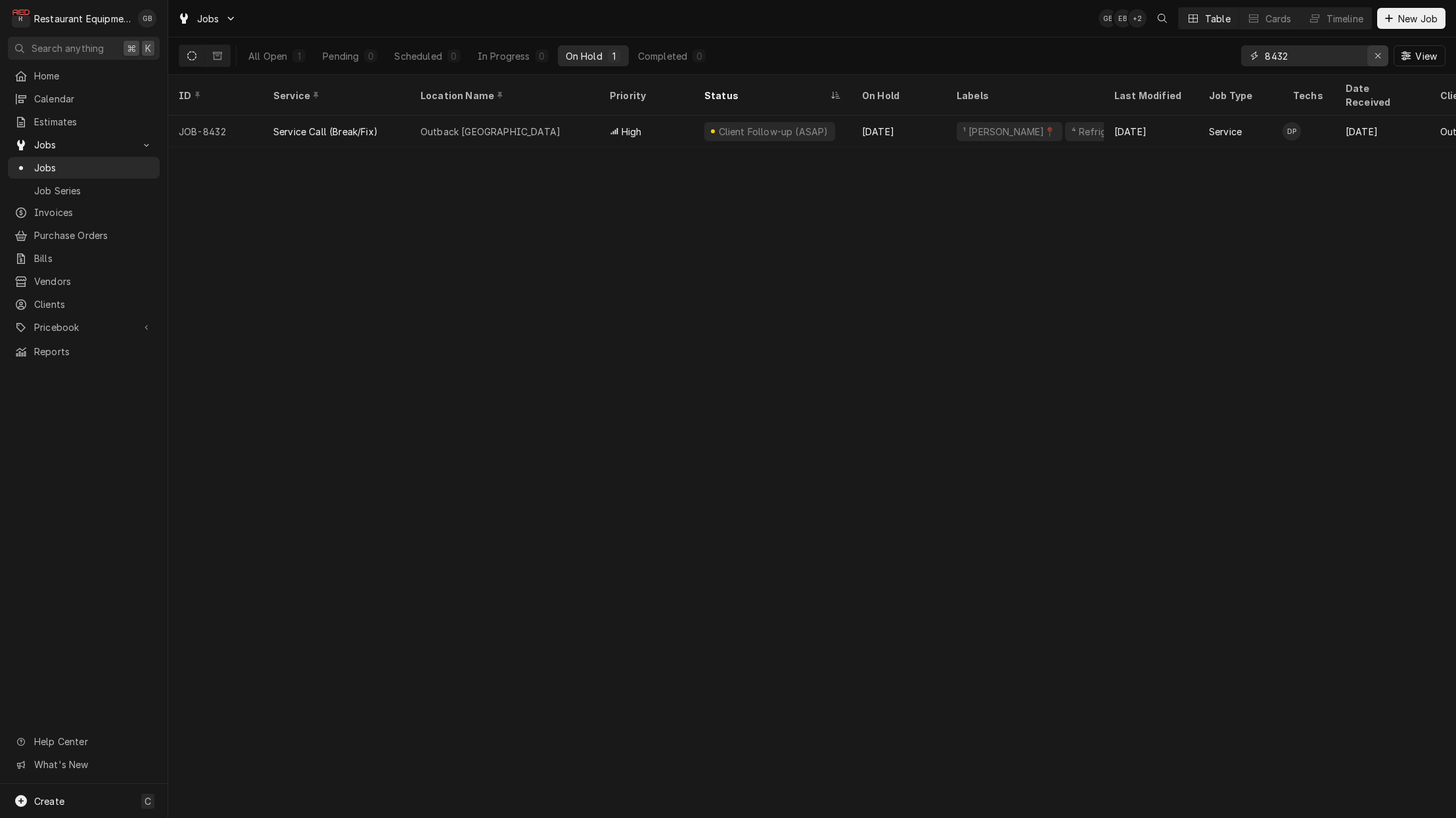
click at [1375, 65] on button "Erase input" at bounding box center [1377, 55] width 21 height 21
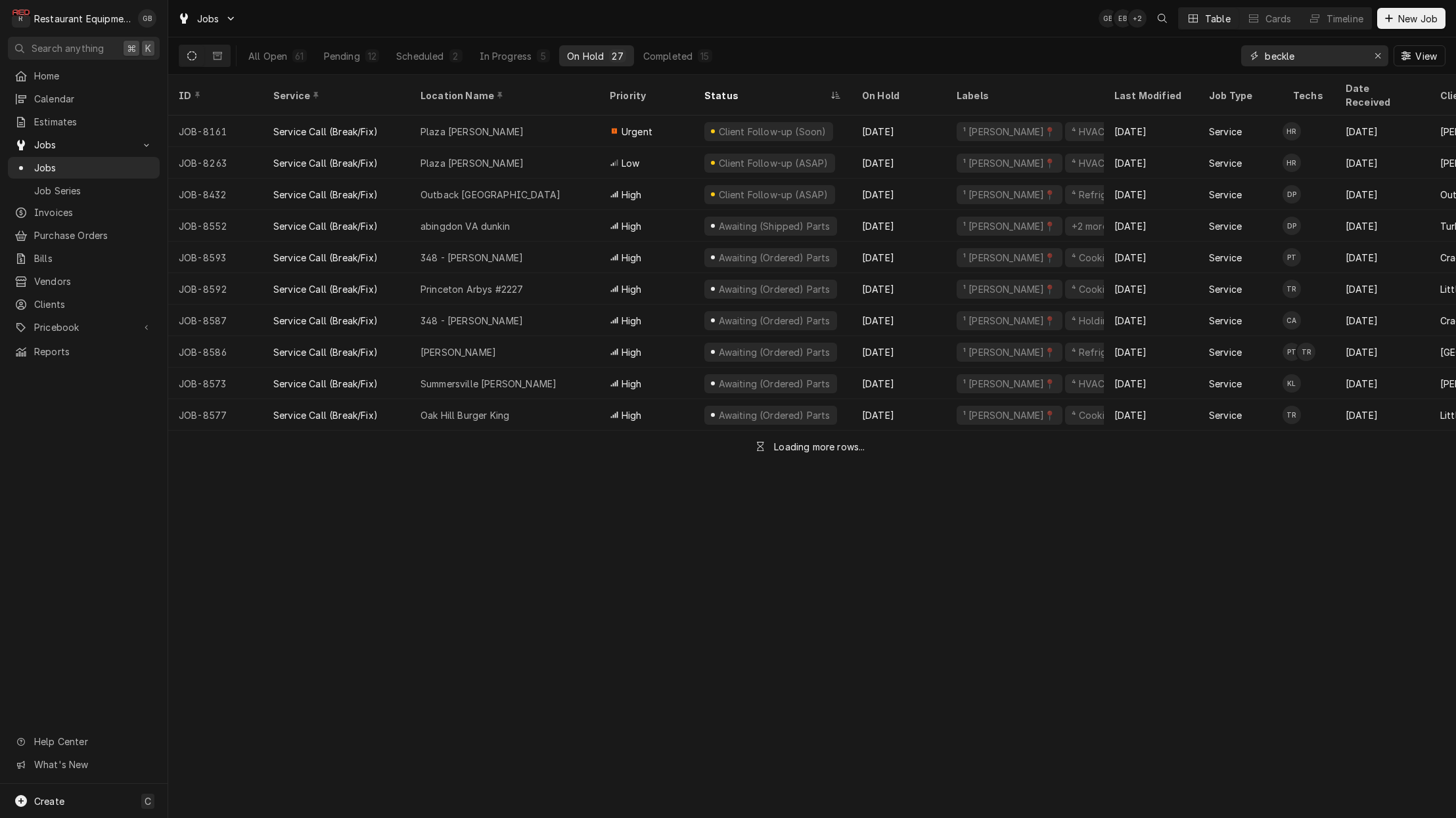
type input "[PERSON_NAME]"
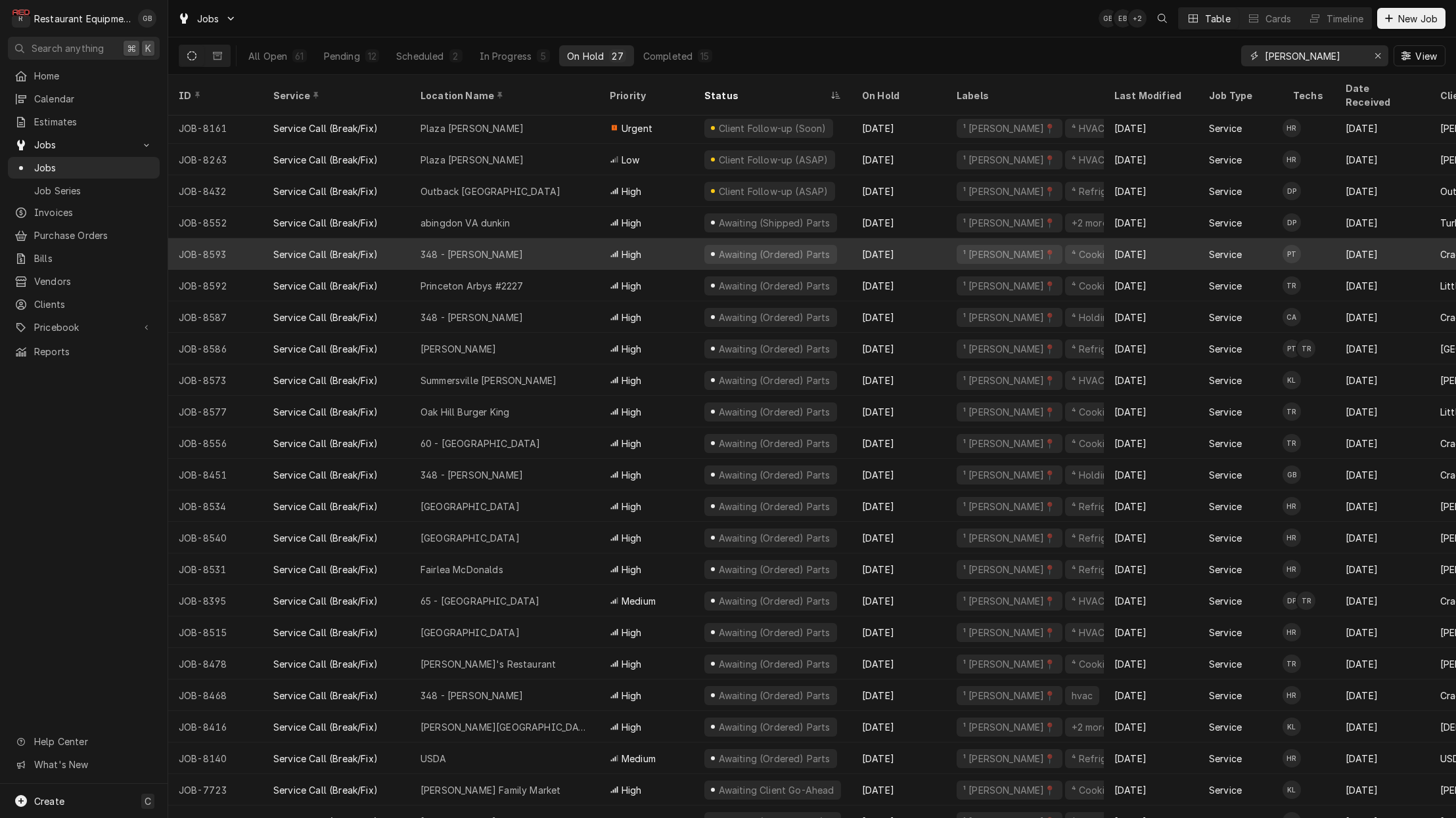
scroll to position [4, 0]
